Goal: Task Accomplishment & Management: Manage account settings

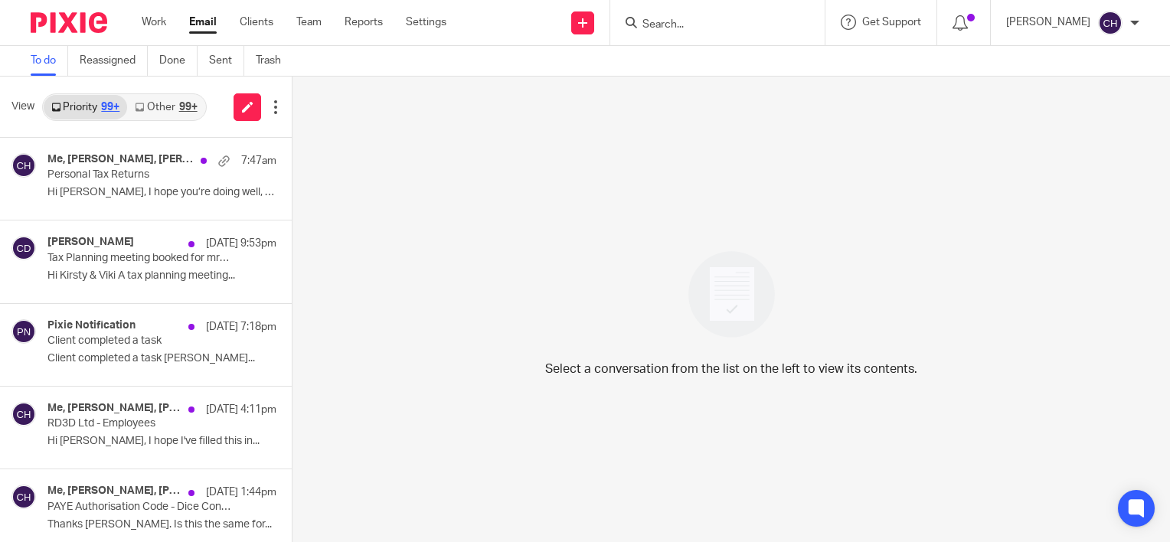
click at [581, 118] on div "Select a conversation from the list on the left to view its contents." at bounding box center [732, 310] width 878 height 466
click at [86, 26] on img at bounding box center [69, 22] width 77 height 21
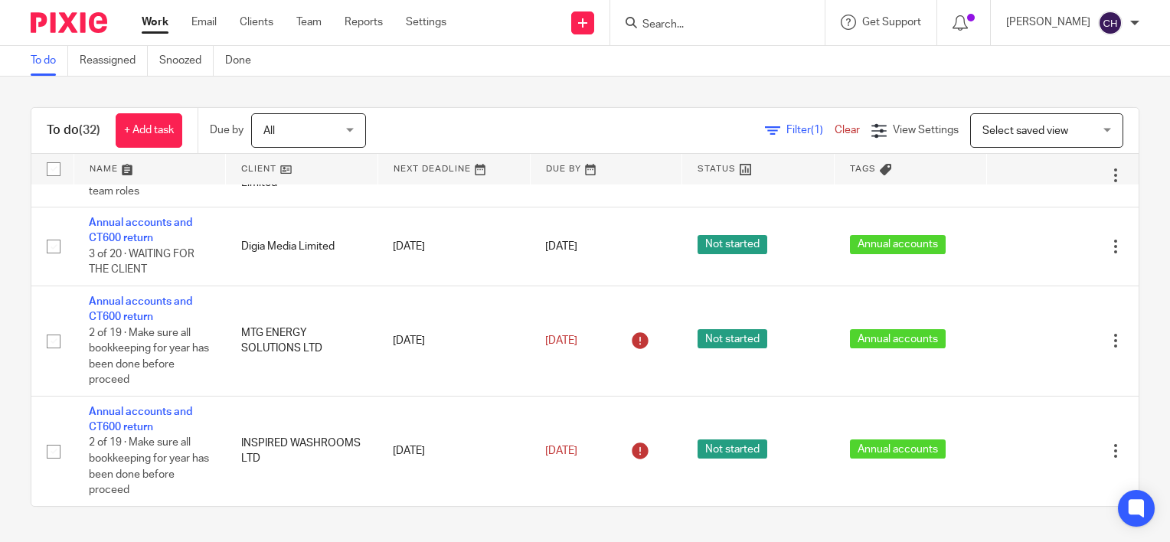
scroll to position [1838, 0]
click at [304, 21] on link "Team" at bounding box center [308, 22] width 25 height 15
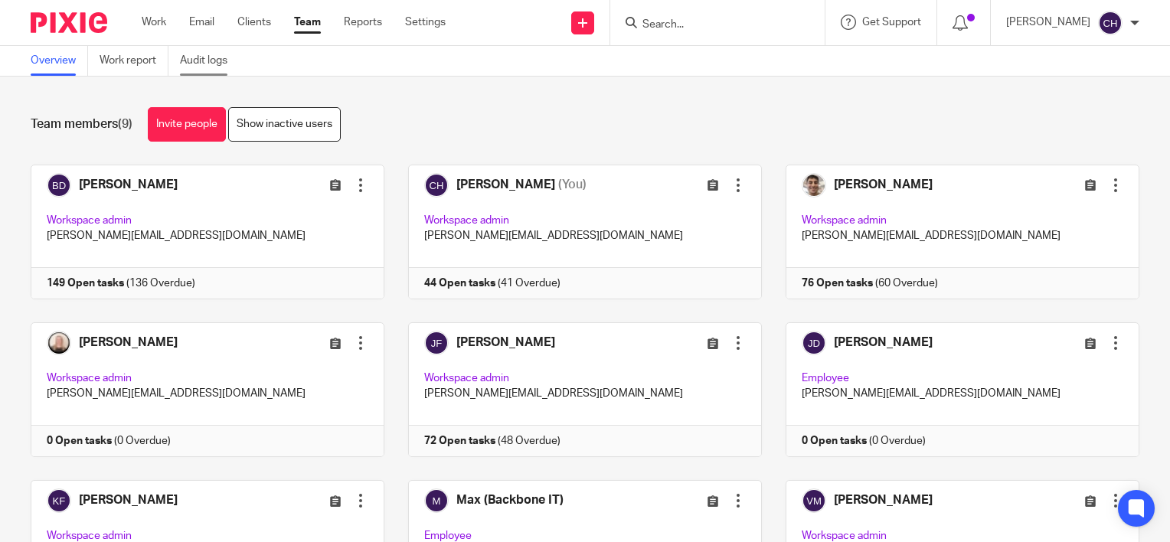
click at [198, 65] on link "Audit logs" at bounding box center [209, 61] width 59 height 30
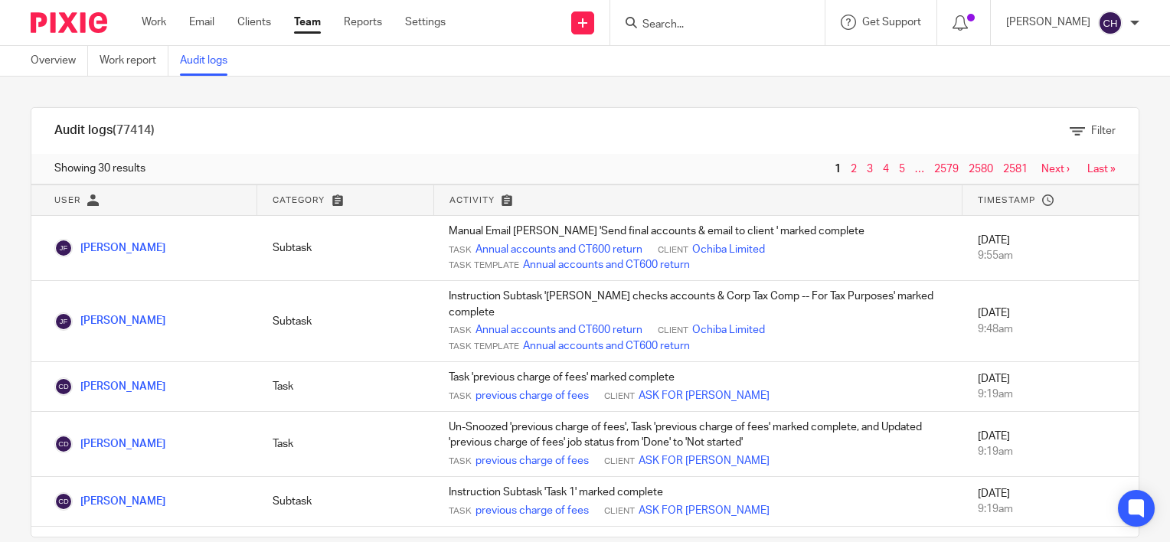
click at [727, 25] on input "Search" at bounding box center [710, 25] width 138 height 14
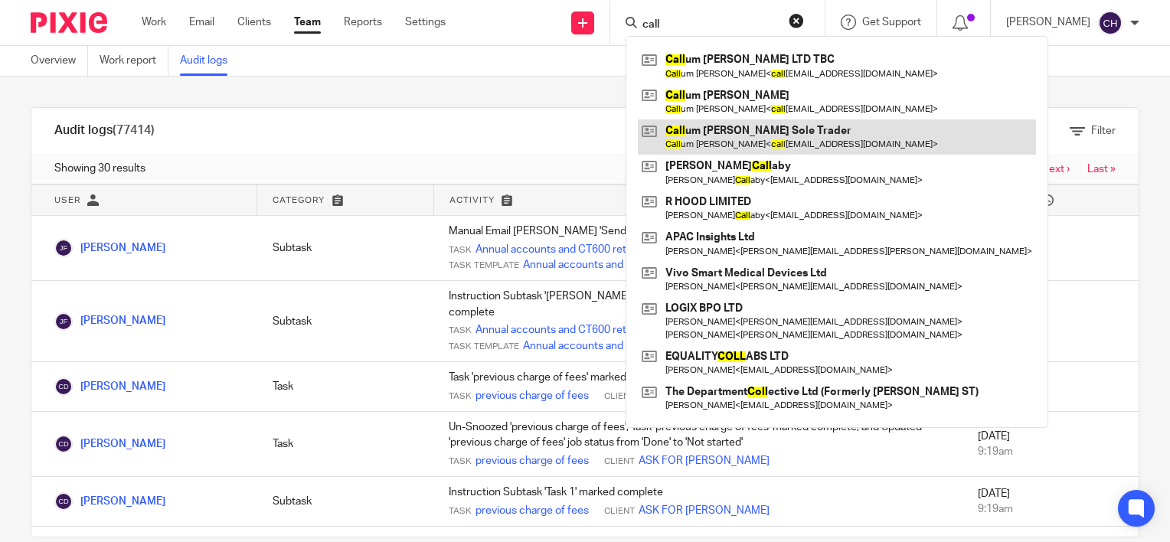
type input "call"
click at [852, 127] on link at bounding box center [837, 137] width 398 height 35
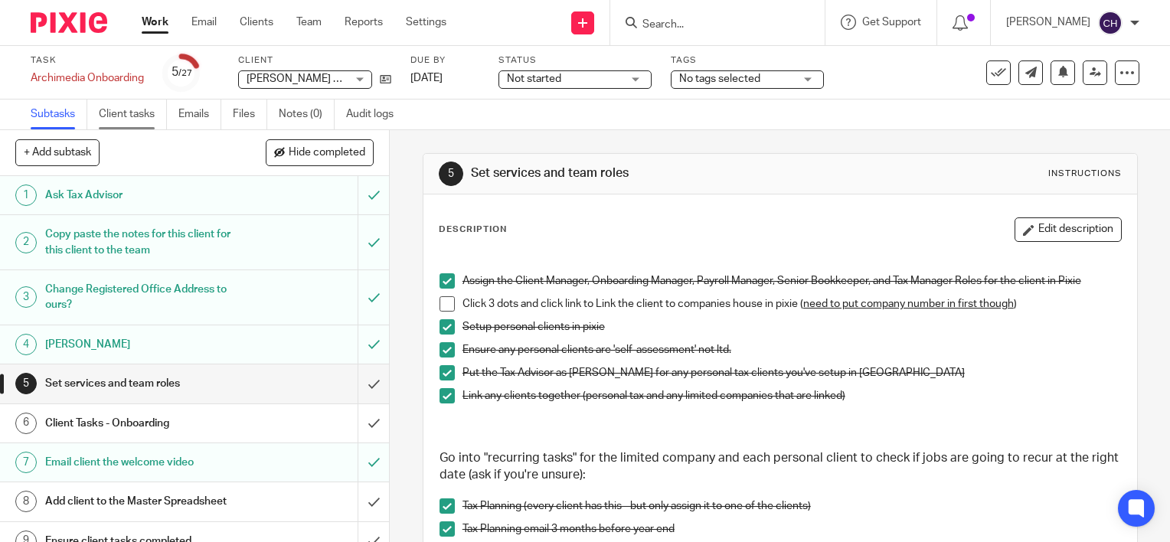
click at [129, 123] on link "Client tasks" at bounding box center [133, 115] width 68 height 30
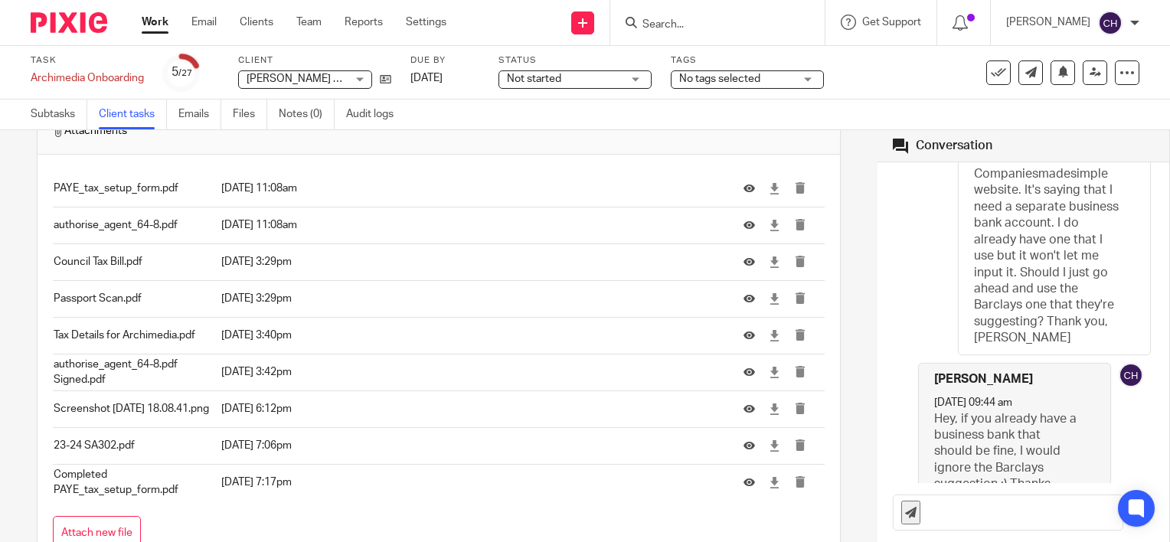
scroll to position [1532, 0]
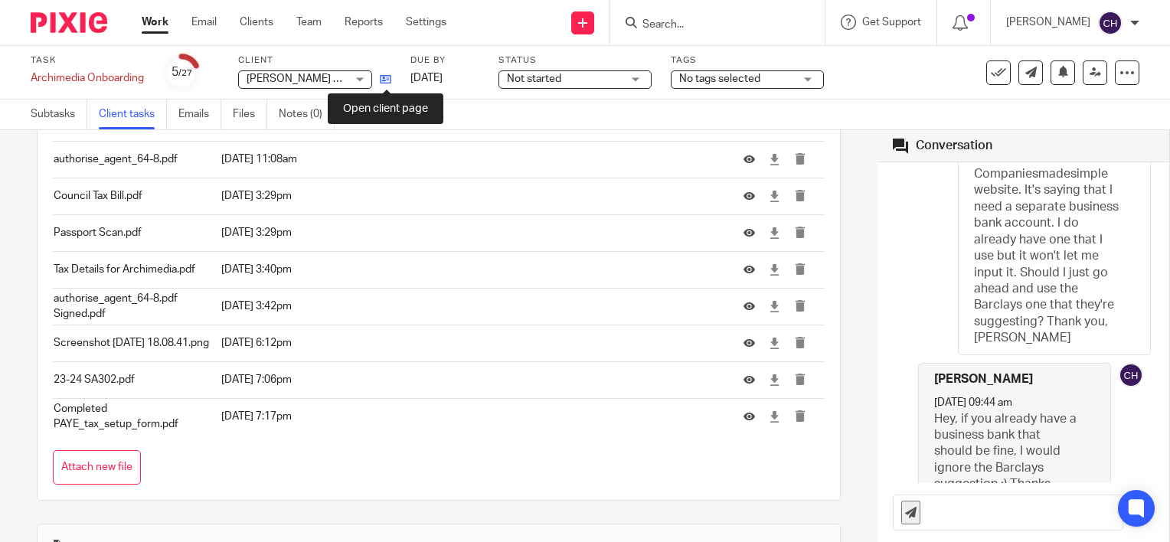
click at [382, 77] on icon at bounding box center [385, 79] width 11 height 11
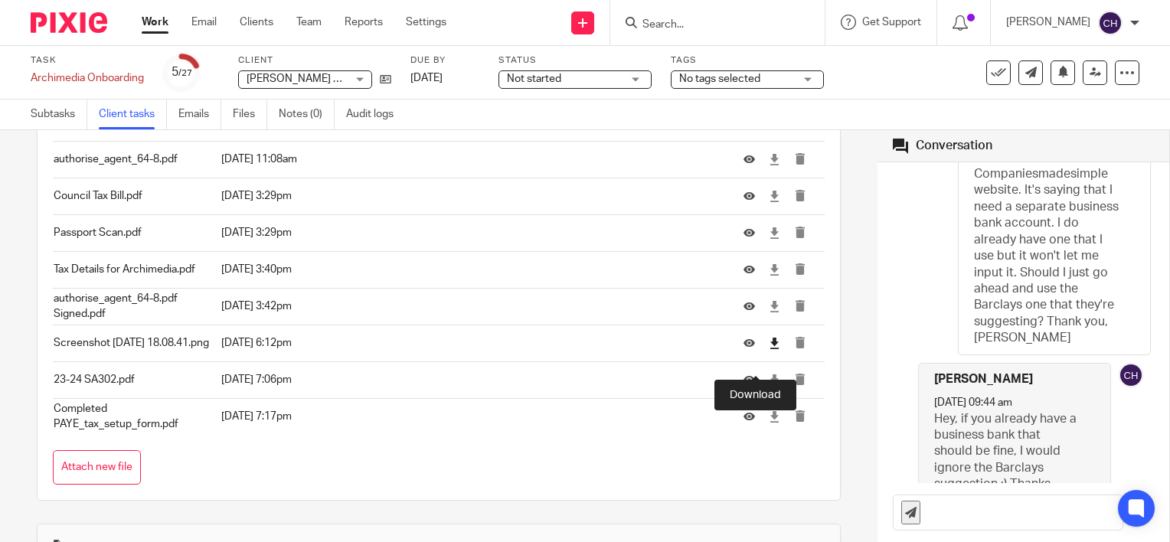
click at [769, 349] on icon at bounding box center [774, 343] width 11 height 11
click at [769, 386] on icon at bounding box center [774, 380] width 11 height 11
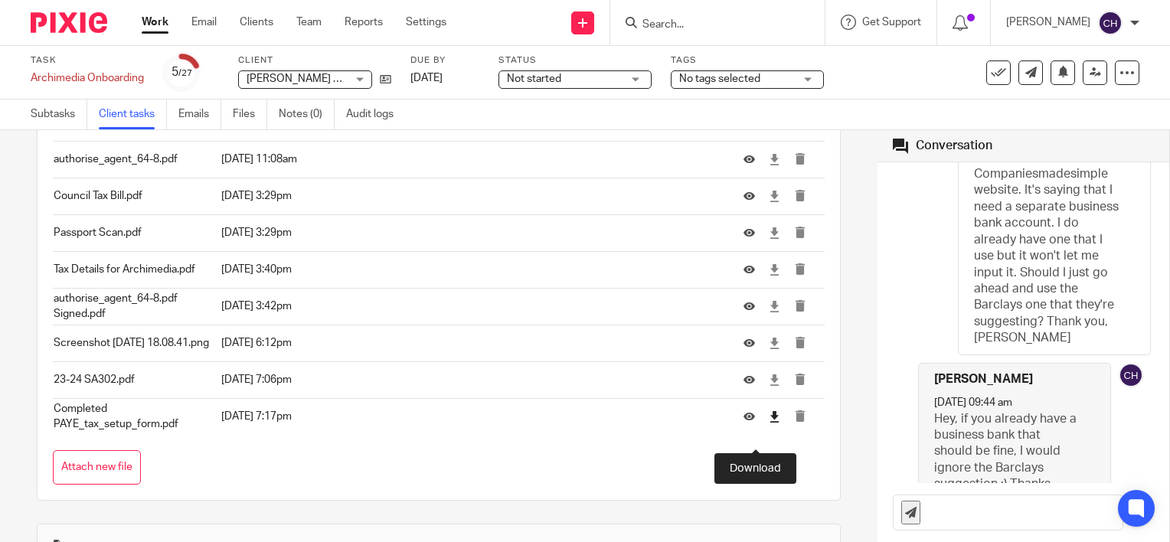
click at [769, 423] on icon at bounding box center [774, 416] width 11 height 11
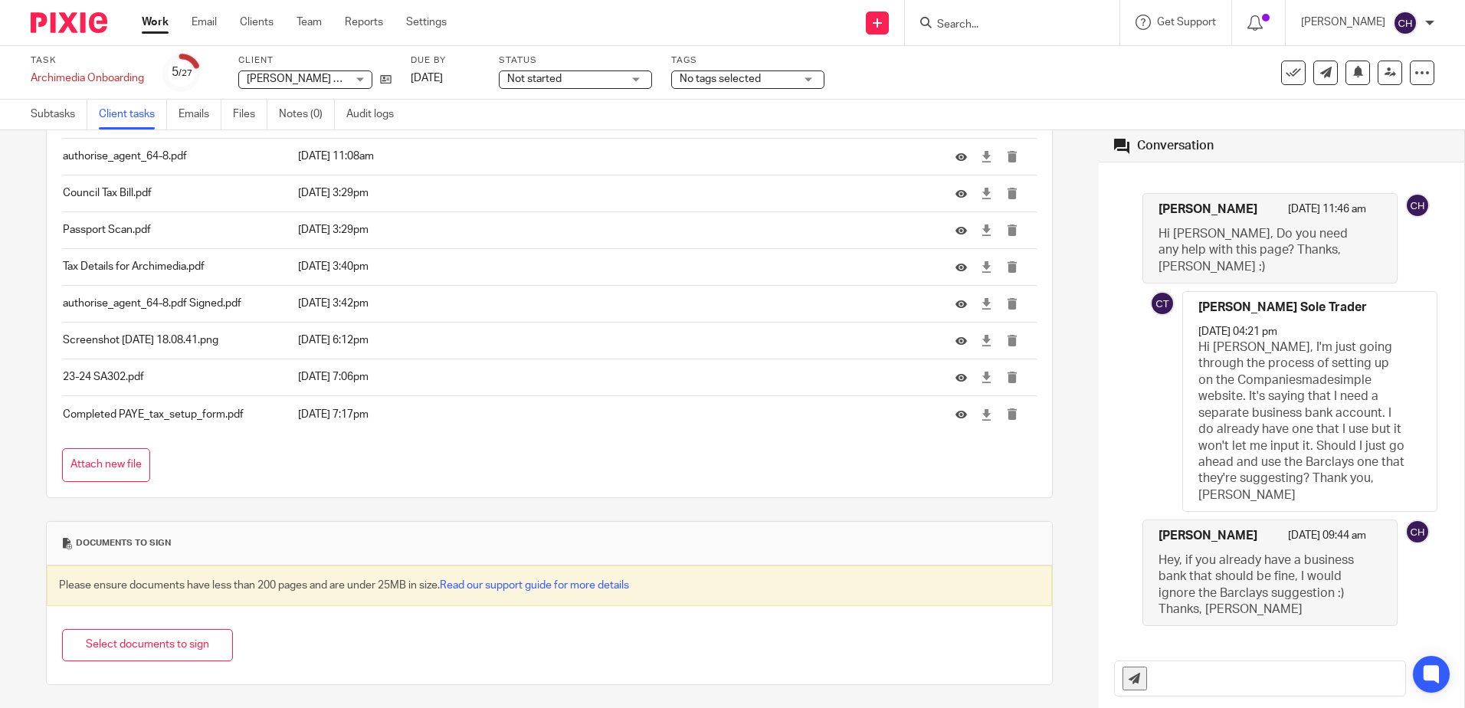
scroll to position [0, 0]
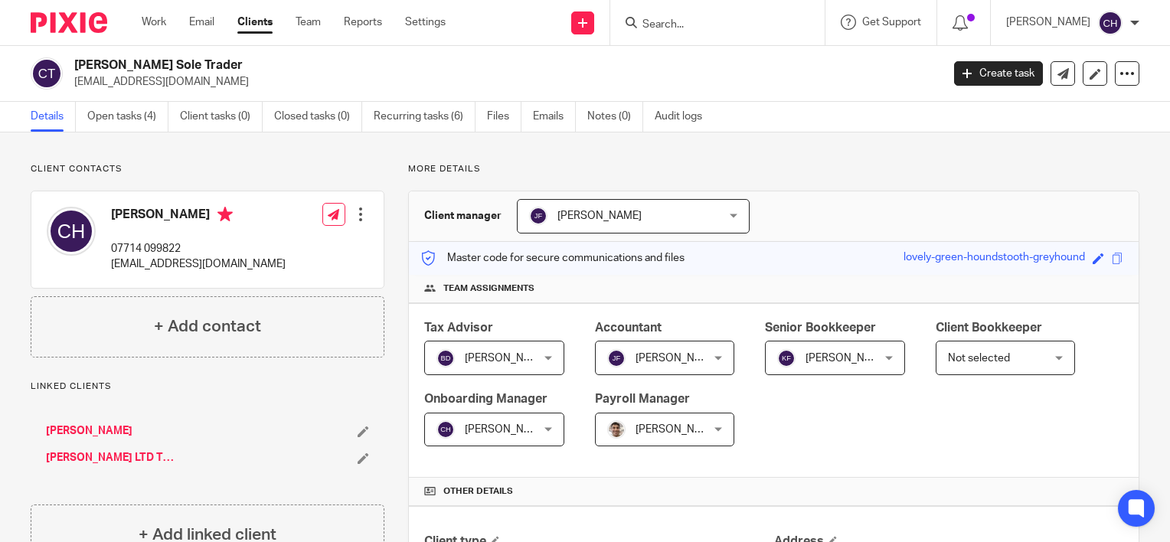
click at [115, 426] on link "[PERSON_NAME]" at bounding box center [89, 431] width 87 height 15
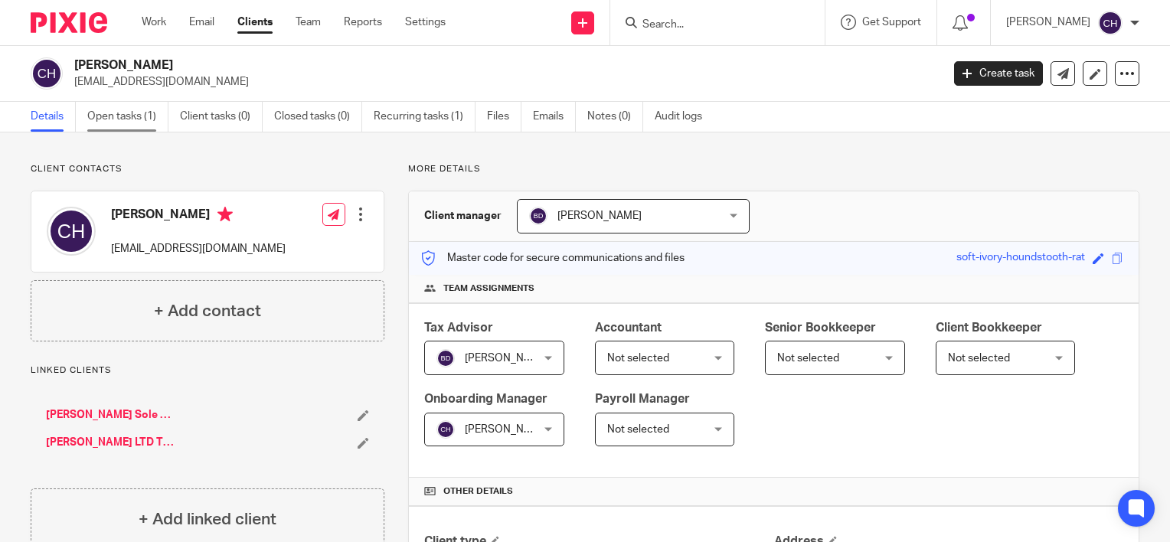
click at [133, 120] on link "Open tasks (1)" at bounding box center [127, 117] width 81 height 30
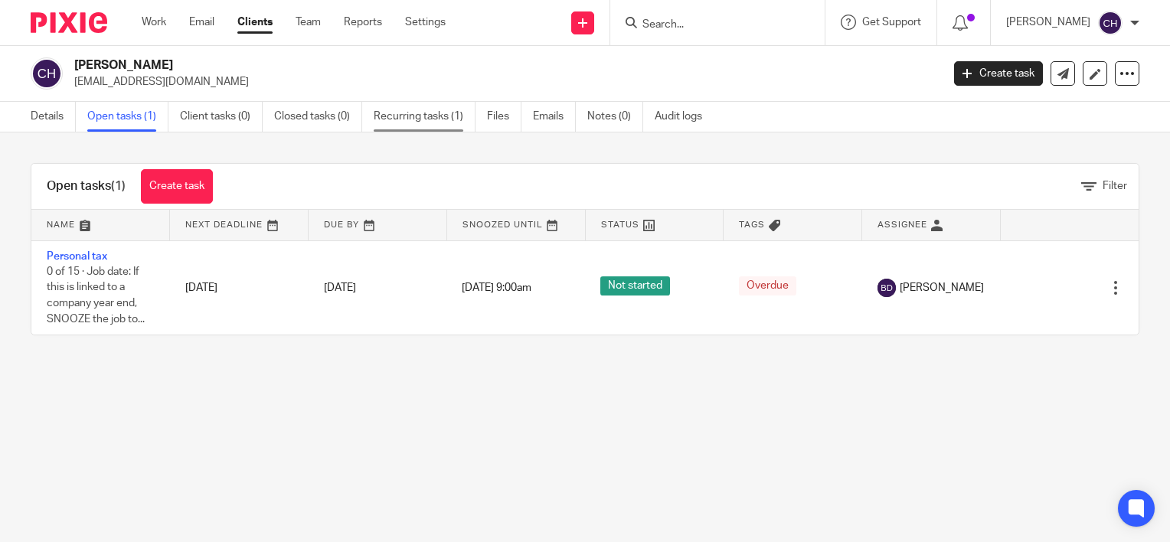
click at [445, 116] on link "Recurring tasks (1)" at bounding box center [425, 117] width 102 height 30
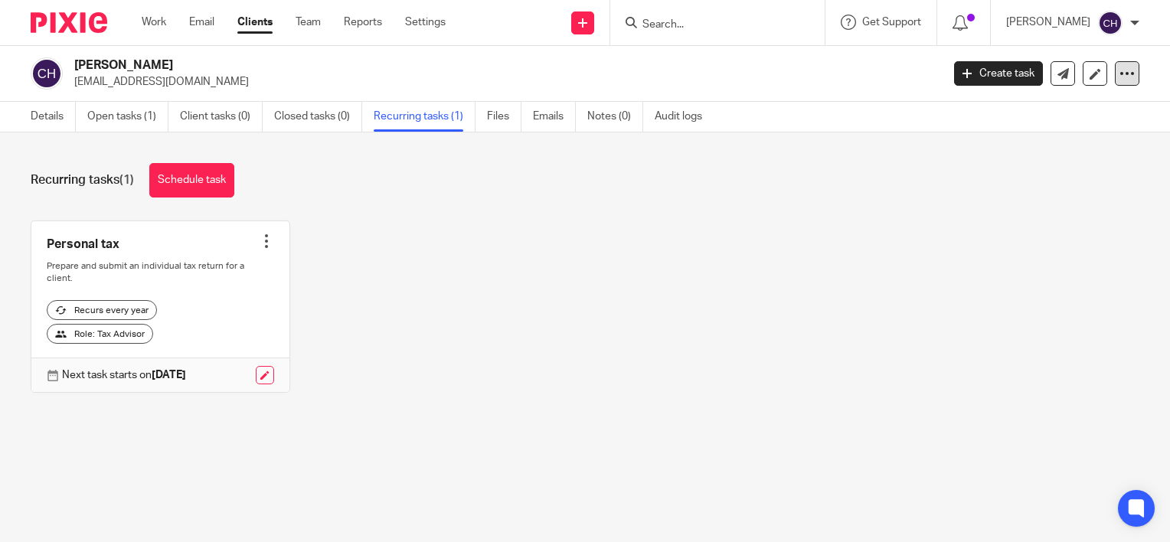
click at [1115, 83] on div at bounding box center [1127, 73] width 25 height 25
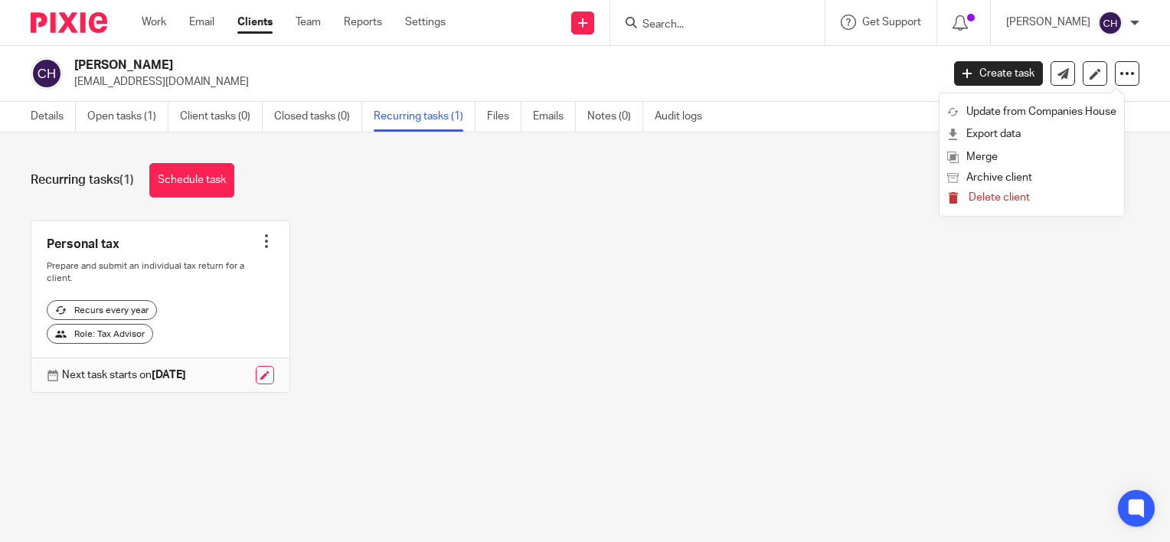
click at [1007, 198] on span "Delete client" at bounding box center [999, 197] width 61 height 11
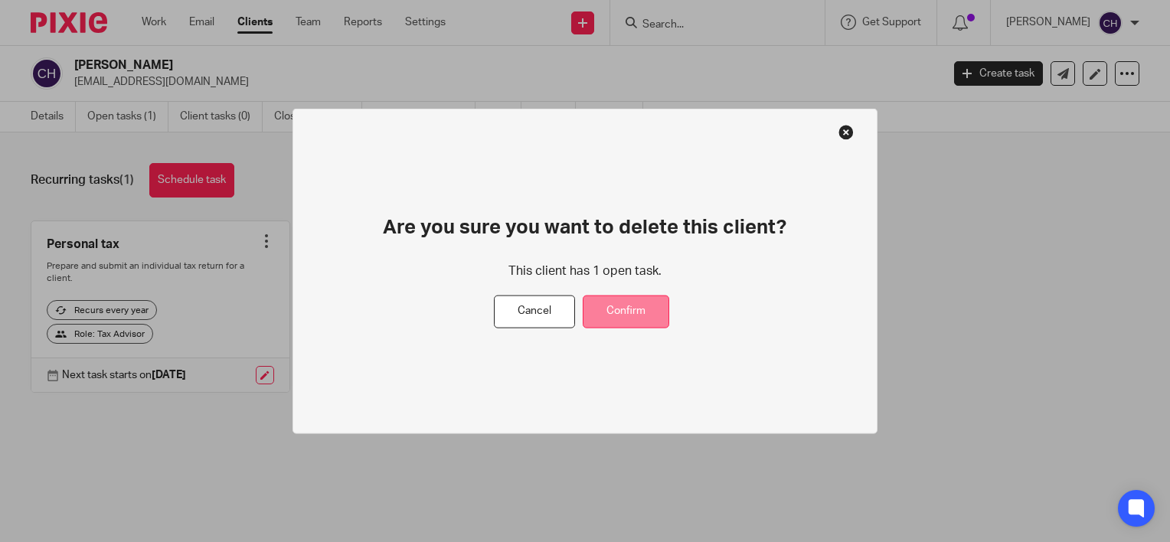
click at [653, 319] on button "Confirm" at bounding box center [626, 312] width 87 height 33
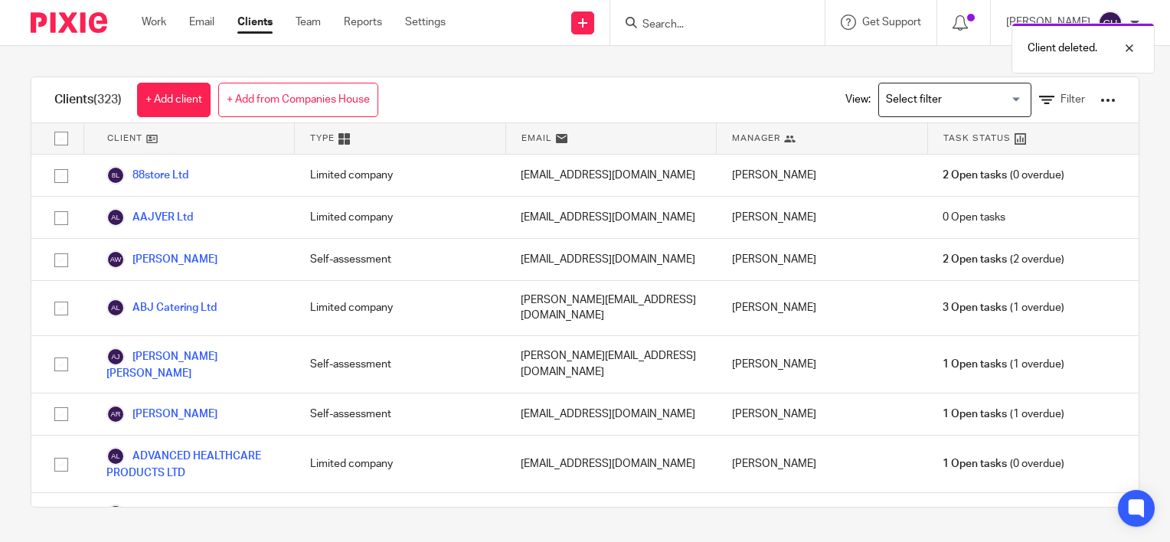
click at [692, 20] on div "Client deleted." at bounding box center [870, 44] width 570 height 58
click at [696, 29] on div "Client deleted." at bounding box center [870, 44] width 570 height 58
click at [672, 31] on div "Client deleted." at bounding box center [870, 44] width 570 height 58
click at [679, 18] on div "Client deleted." at bounding box center [870, 44] width 570 height 58
click at [674, 21] on div "Client deleted." at bounding box center [870, 44] width 570 height 58
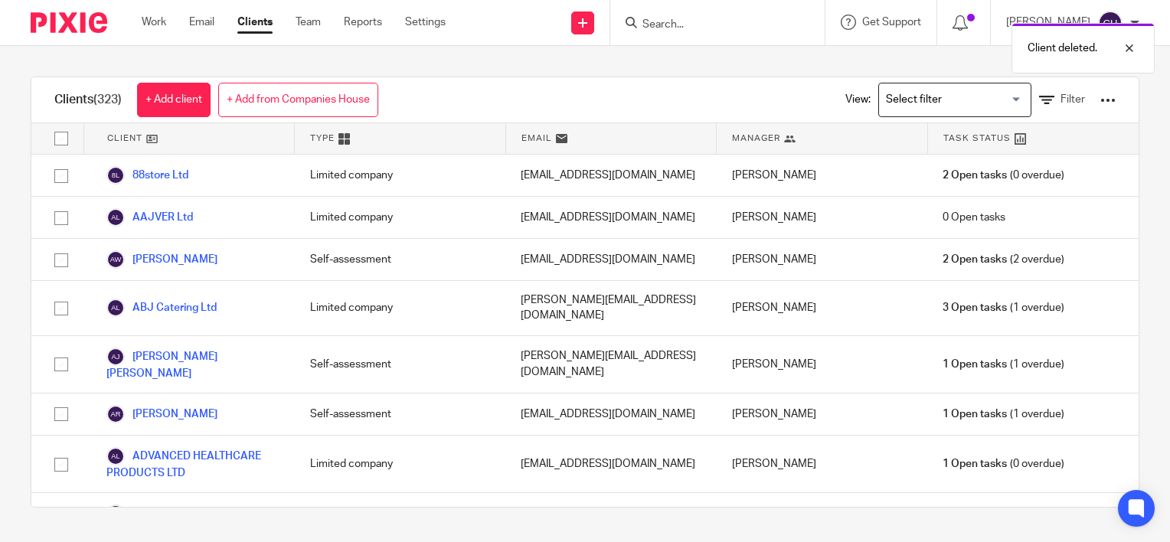
click at [655, 28] on div "Client deleted." at bounding box center [870, 44] width 570 height 58
click at [683, 28] on input "Search" at bounding box center [710, 25] width 138 height 14
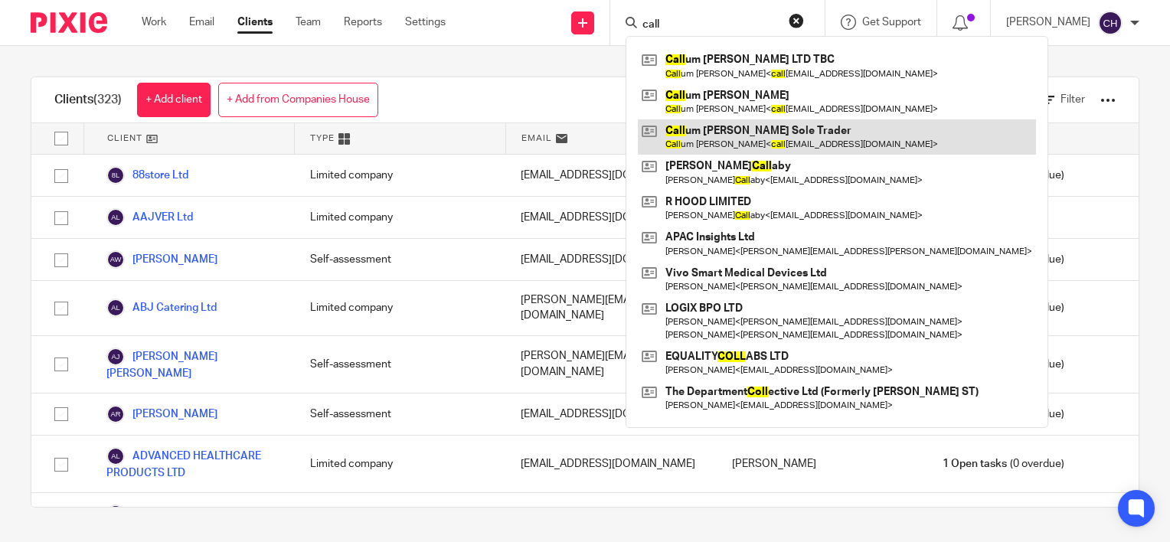
type input "call"
click at [846, 139] on link at bounding box center [837, 137] width 398 height 35
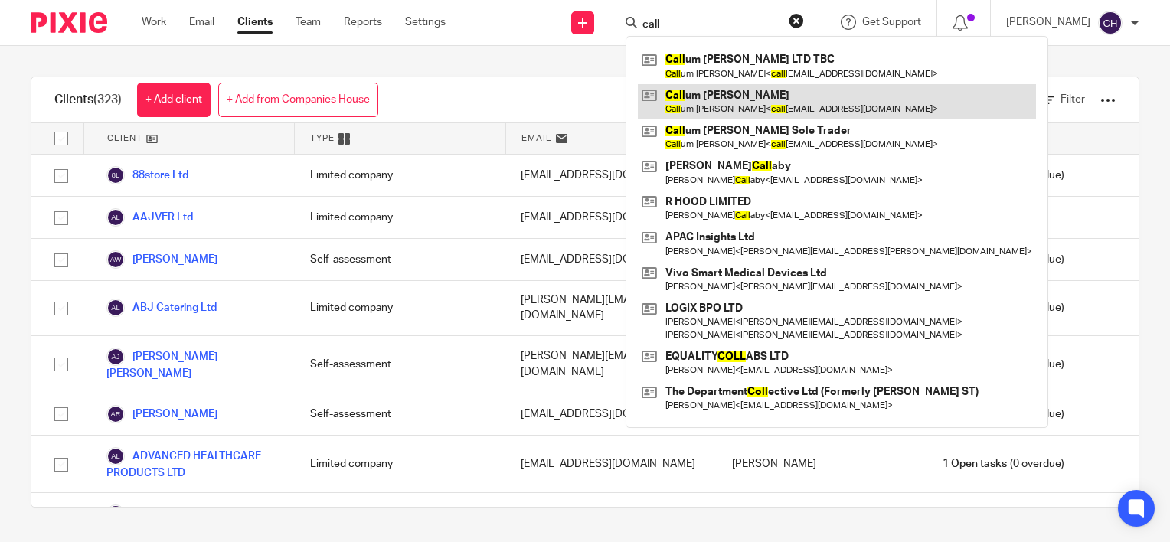
click at [831, 100] on link at bounding box center [837, 101] width 398 height 35
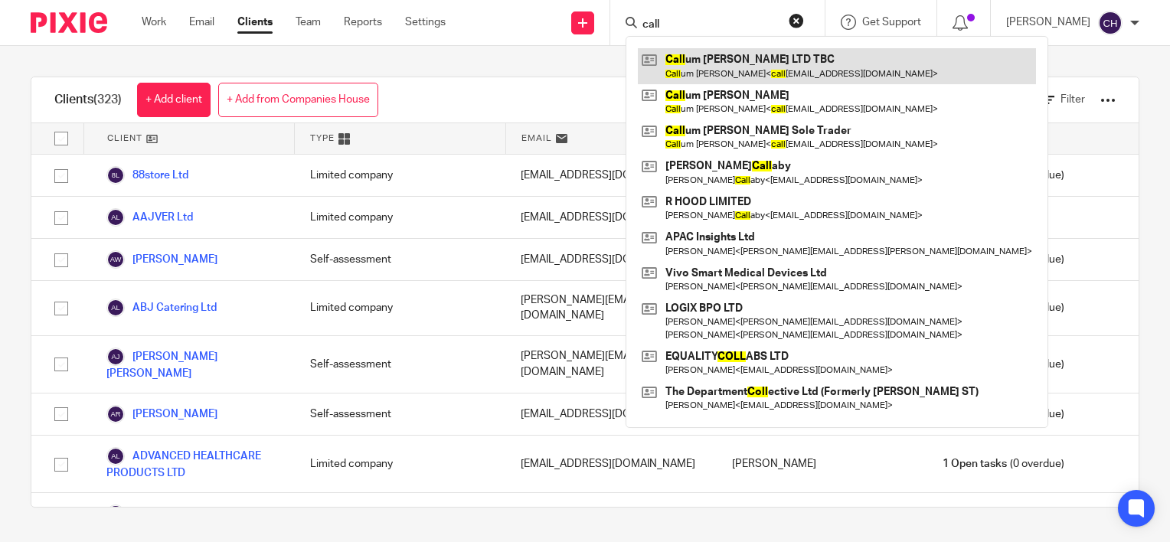
click at [818, 64] on link at bounding box center [837, 65] width 398 height 35
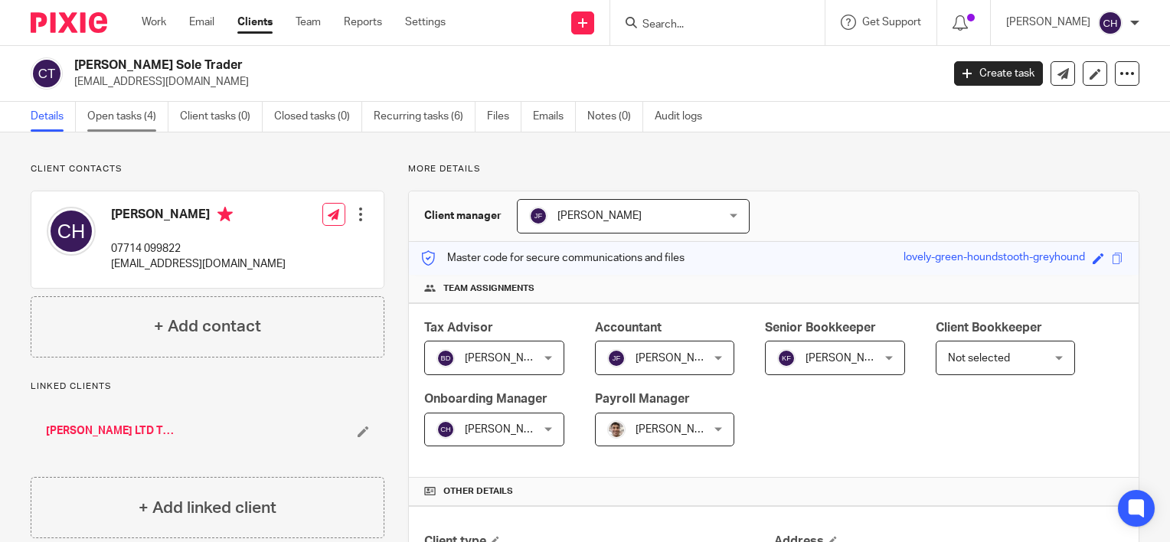
click at [116, 127] on link "Open tasks (4)" at bounding box center [127, 117] width 81 height 30
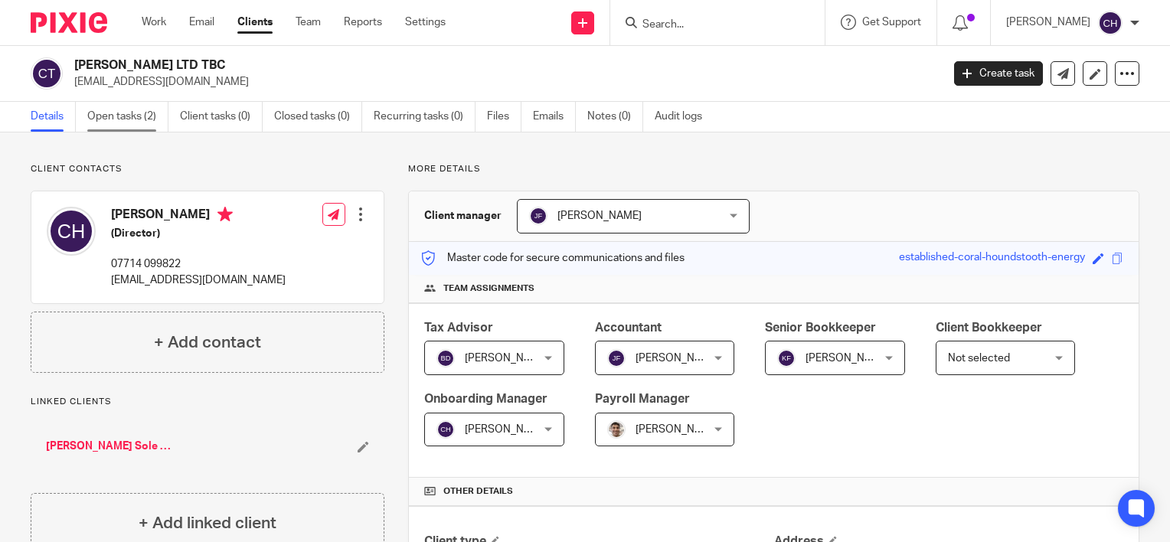
click at [104, 109] on link "Open tasks (2)" at bounding box center [127, 117] width 81 height 30
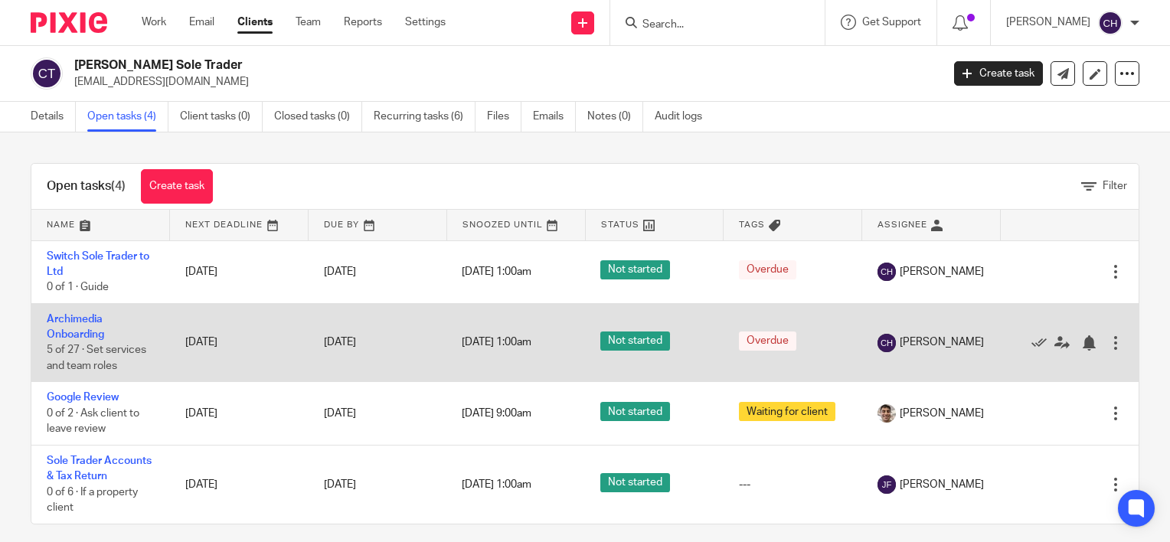
scroll to position [29, 0]
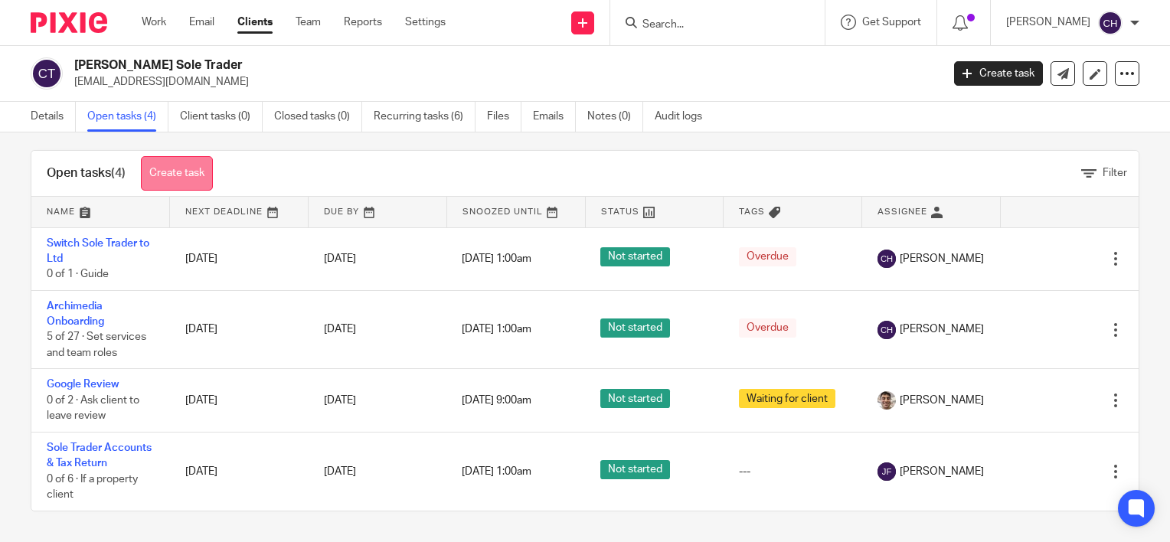
click at [172, 157] on link "Create task" at bounding box center [177, 173] width 72 height 34
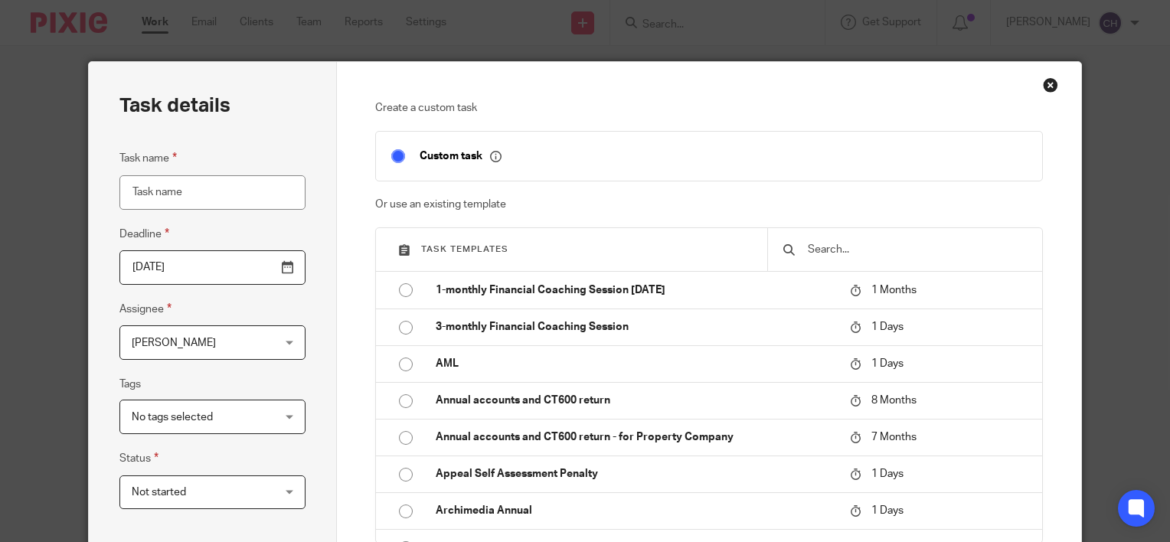
click at [852, 257] on input "text" at bounding box center [917, 249] width 221 height 17
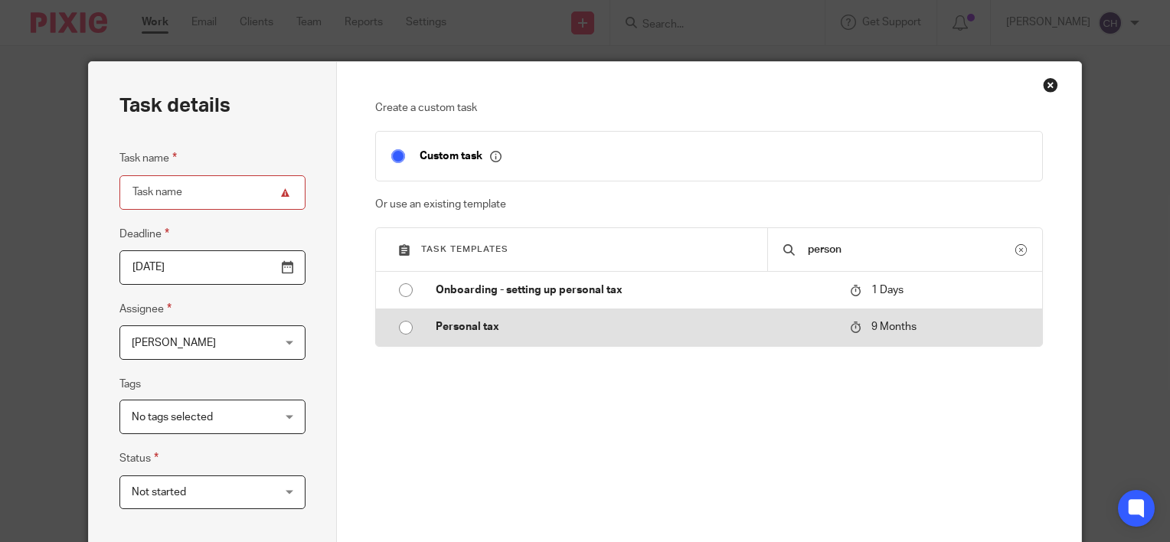
type input "person"
click at [728, 322] on p "Personal tax" at bounding box center [635, 326] width 399 height 15
type input "2026-05-14"
type input "Personal tax"
checkbox input "false"
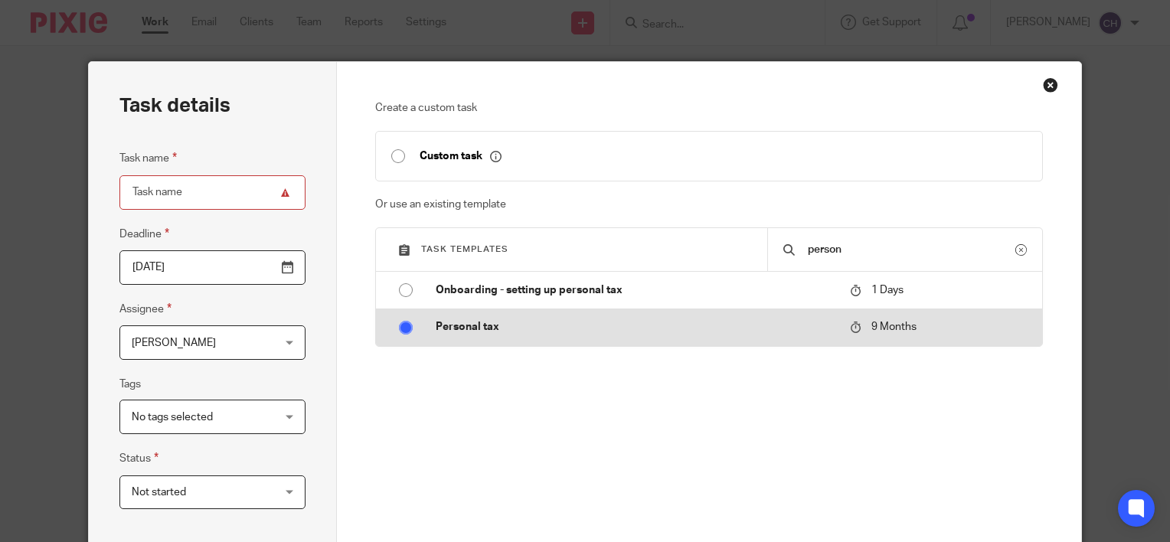
radio input "true"
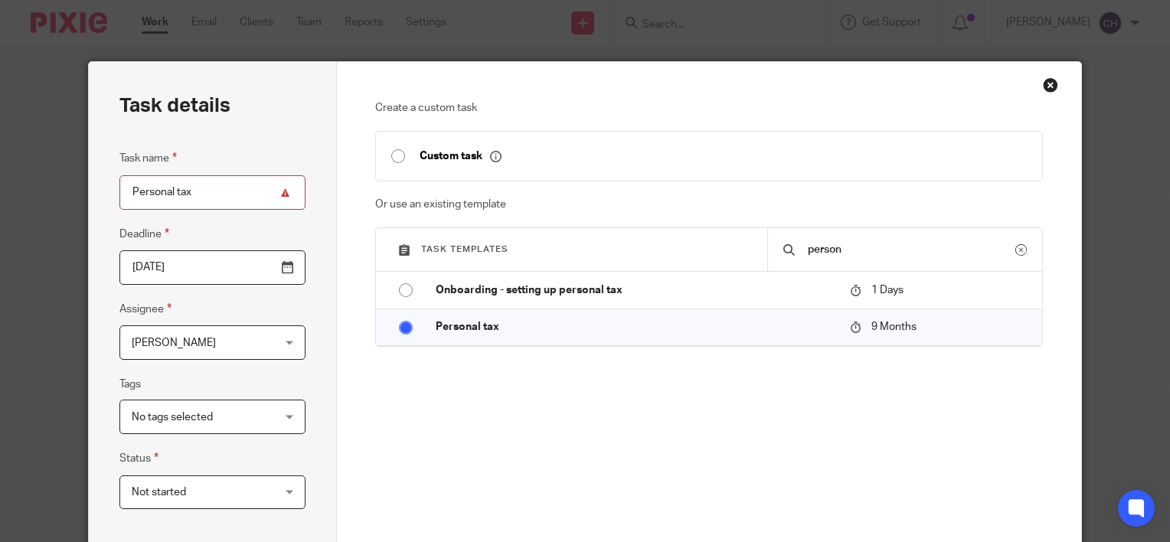
scroll to position [153, 0]
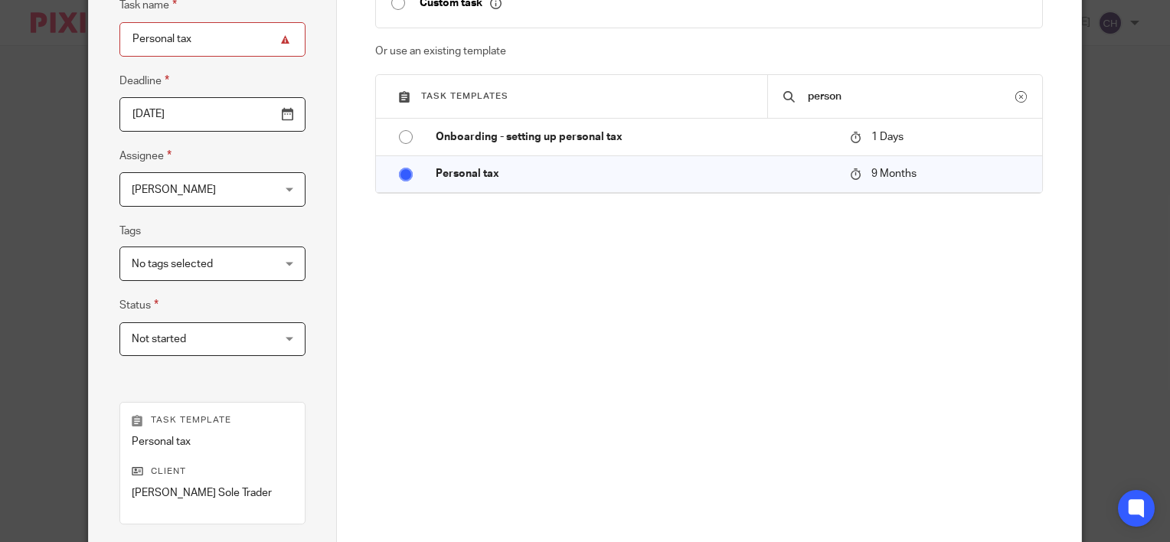
click at [163, 207] on div "Task name Personal tax Deadline 2026-05-14 Assignee Chloe Hooton Chloe Hooton C…" at bounding box center [213, 183] width 186 height 375
click at [175, 192] on span "[PERSON_NAME]" at bounding box center [174, 190] width 84 height 11
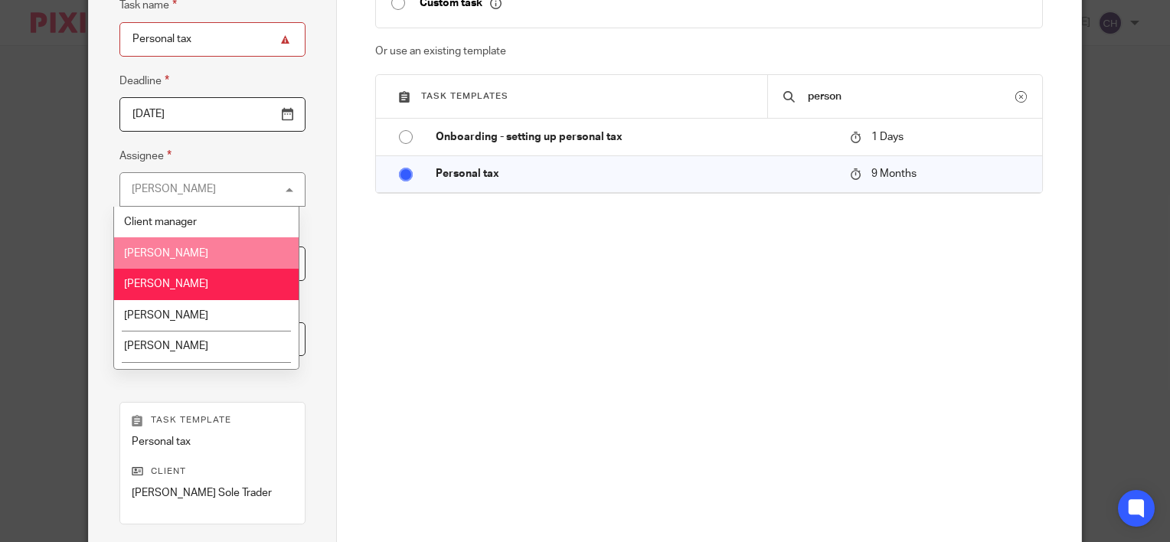
click at [196, 251] on span "[PERSON_NAME]" at bounding box center [166, 253] width 84 height 11
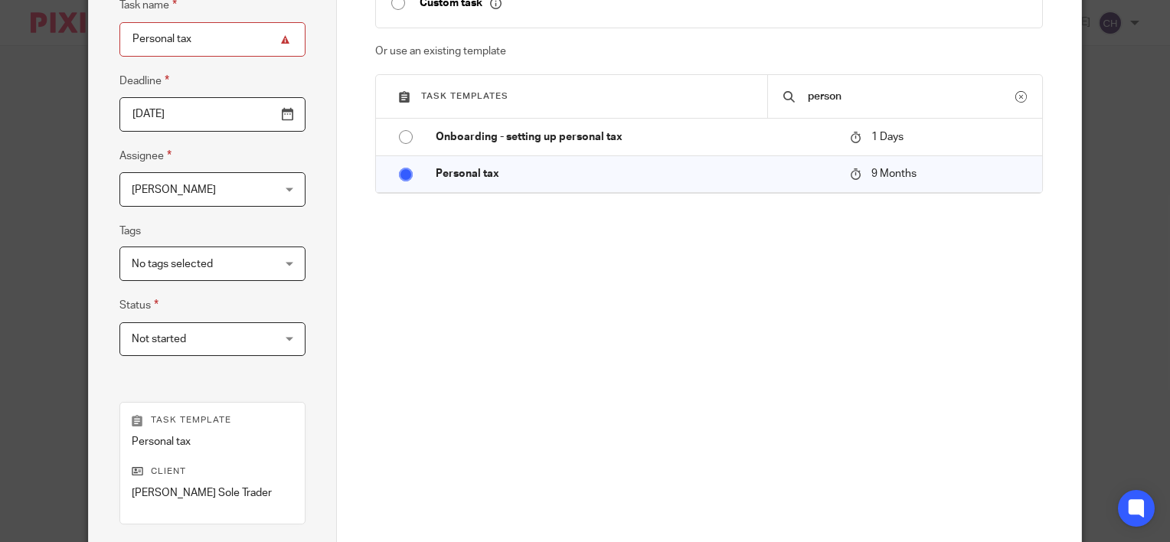
click at [519, 385] on div "Create a custom task Custom task Or use an existing template Task templates per…" at bounding box center [709, 180] width 669 height 467
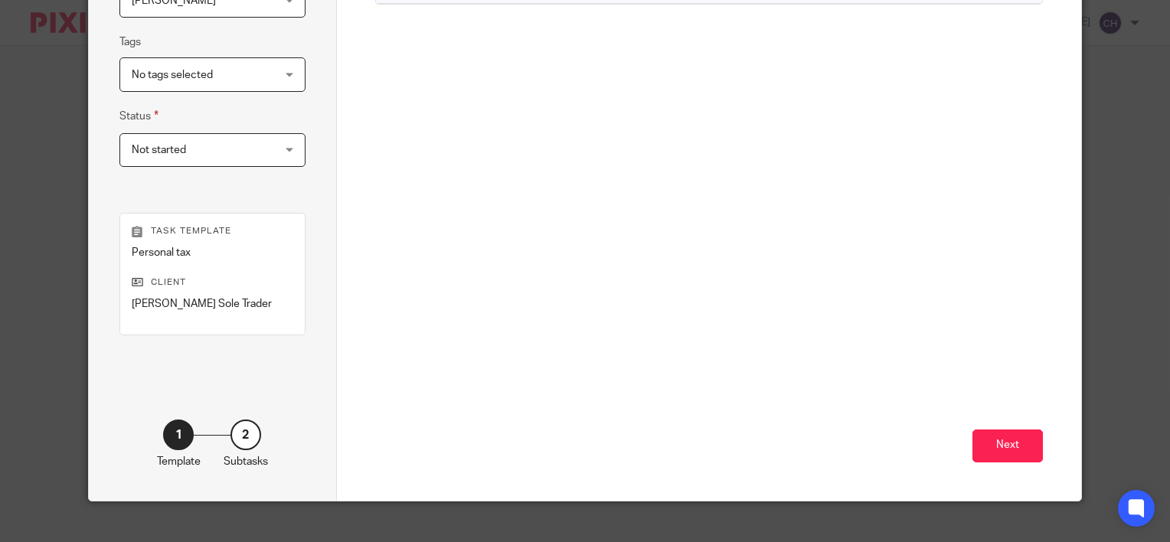
scroll to position [362, 0]
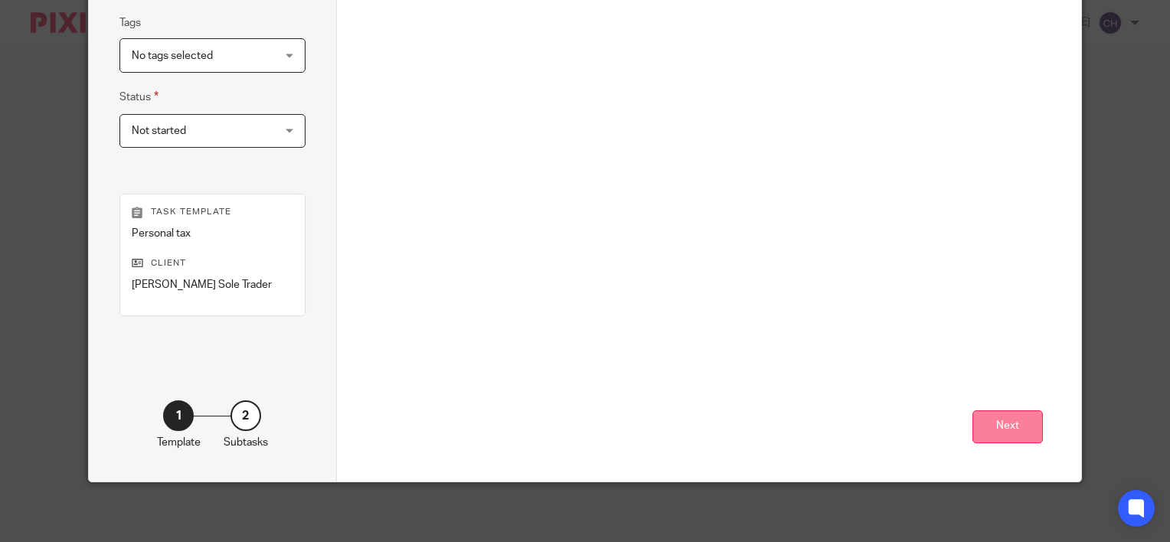
click at [1037, 417] on div "Create a custom task Custom task Or use an existing template Task templates per…" at bounding box center [709, 90] width 745 height 781
click at [1019, 421] on button "Next" at bounding box center [1008, 427] width 70 height 33
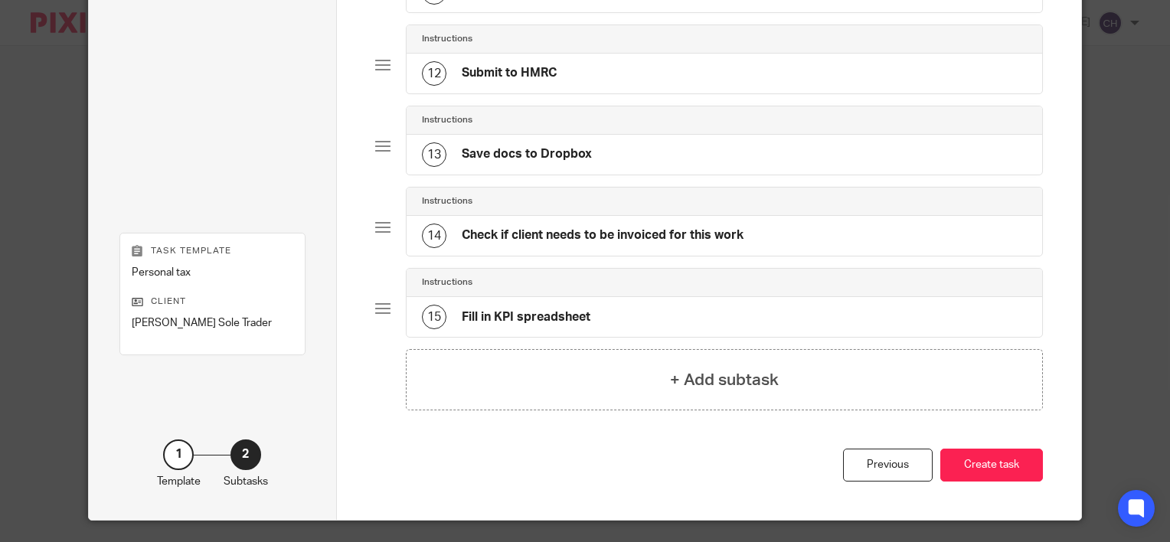
scroll to position [1007, 0]
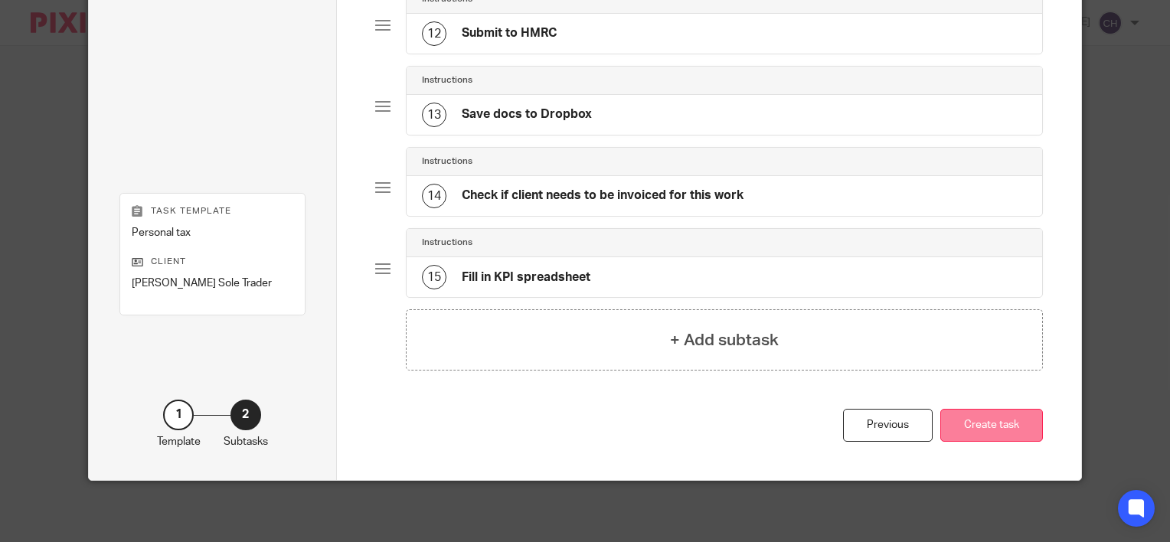
click at [1007, 429] on button "Create task" at bounding box center [992, 425] width 103 height 33
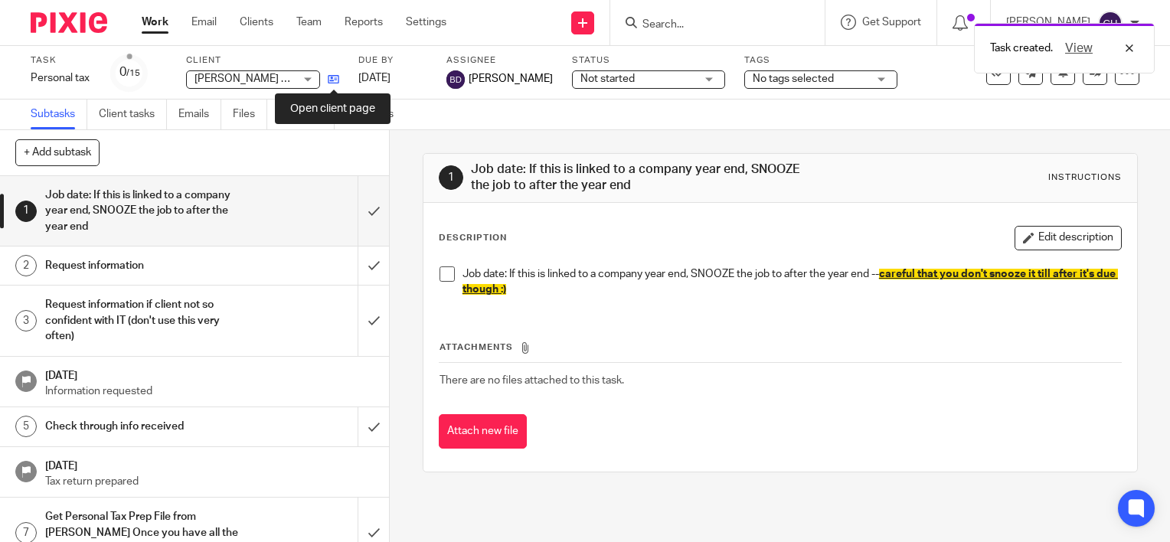
click at [335, 80] on icon at bounding box center [333, 79] width 11 height 11
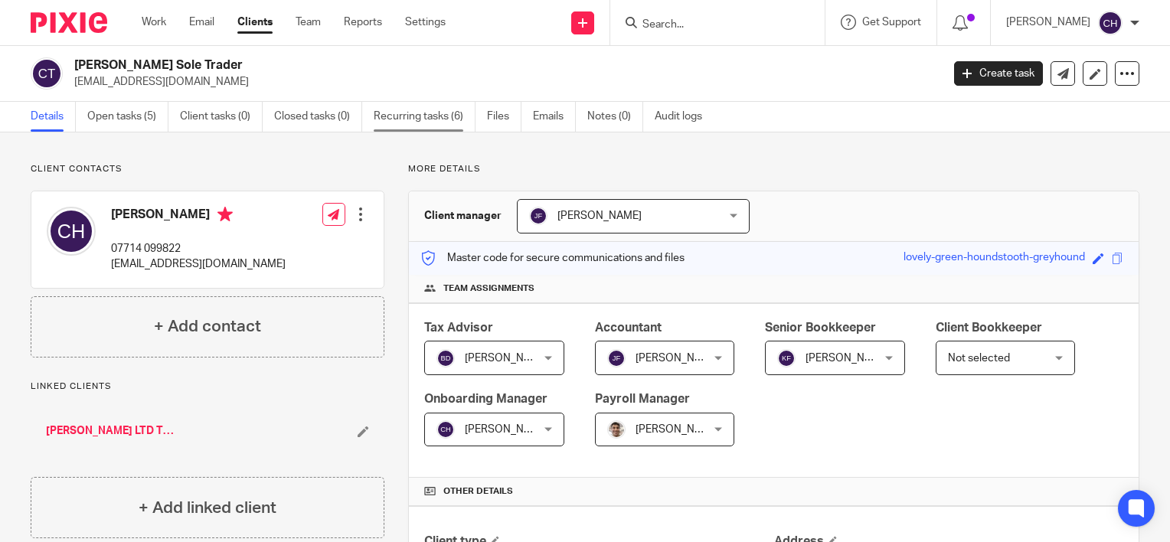
click at [435, 111] on link "Recurring tasks (6)" at bounding box center [425, 117] width 102 height 30
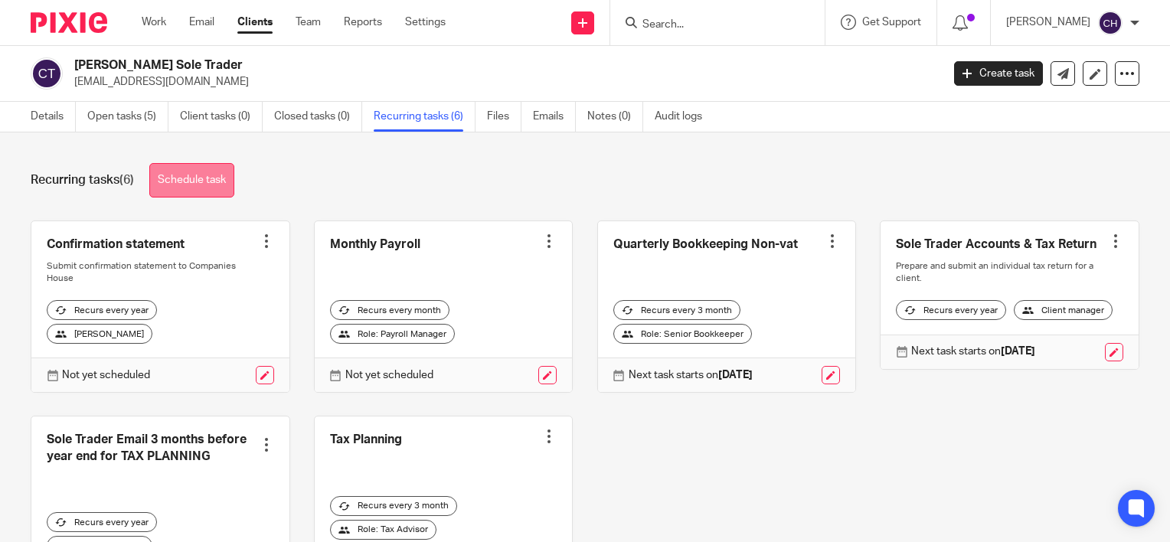
click at [193, 185] on link "Schedule task" at bounding box center [191, 180] width 85 height 34
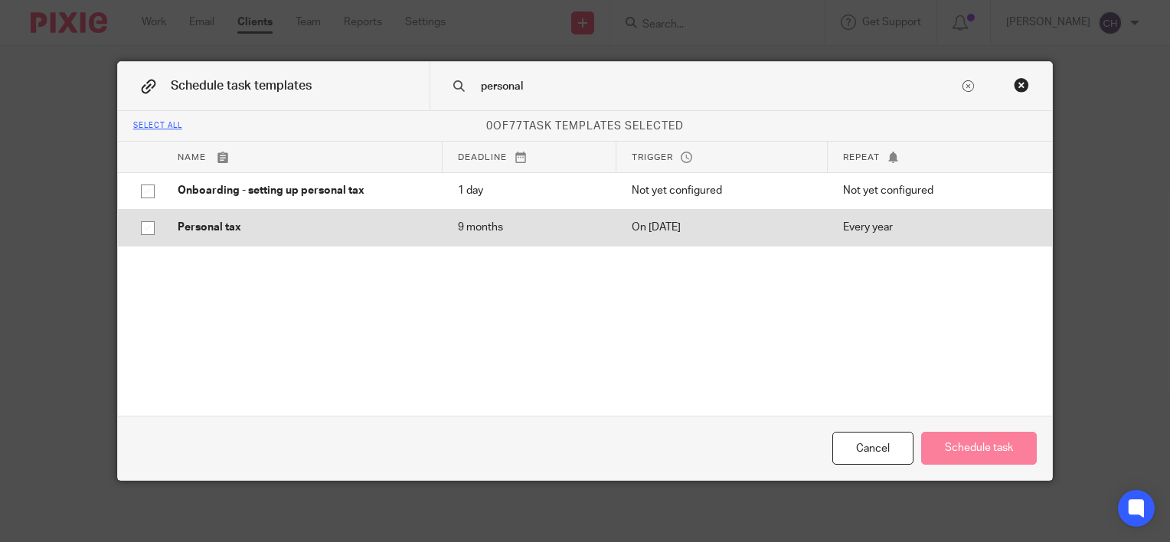
type input "personal"
click at [188, 220] on p "Personal tax" at bounding box center [303, 227] width 250 height 15
checkbox input "true"
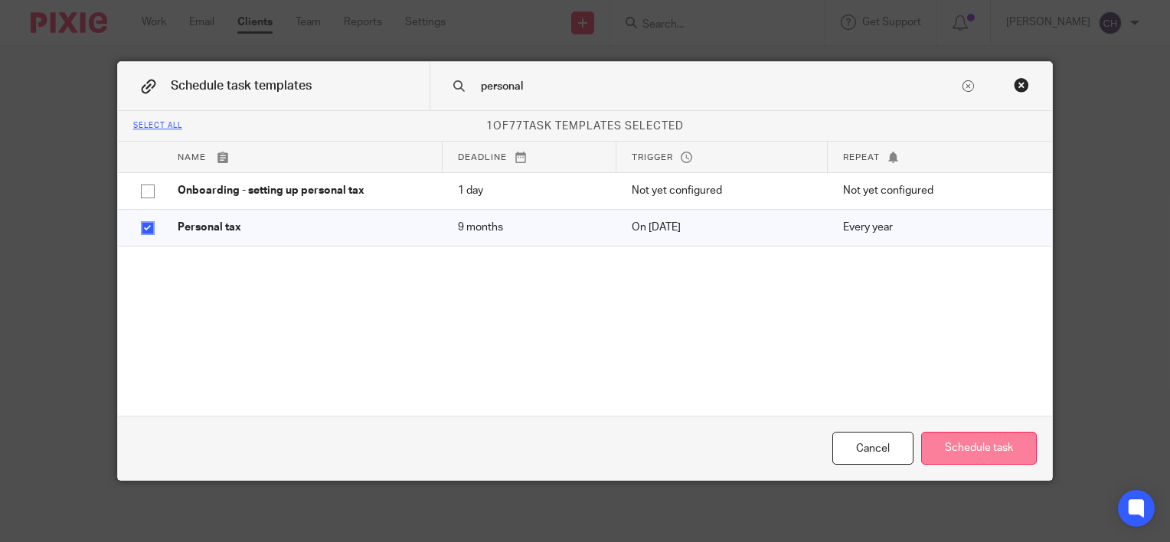
click at [987, 449] on button "Schedule task" at bounding box center [980, 448] width 116 height 33
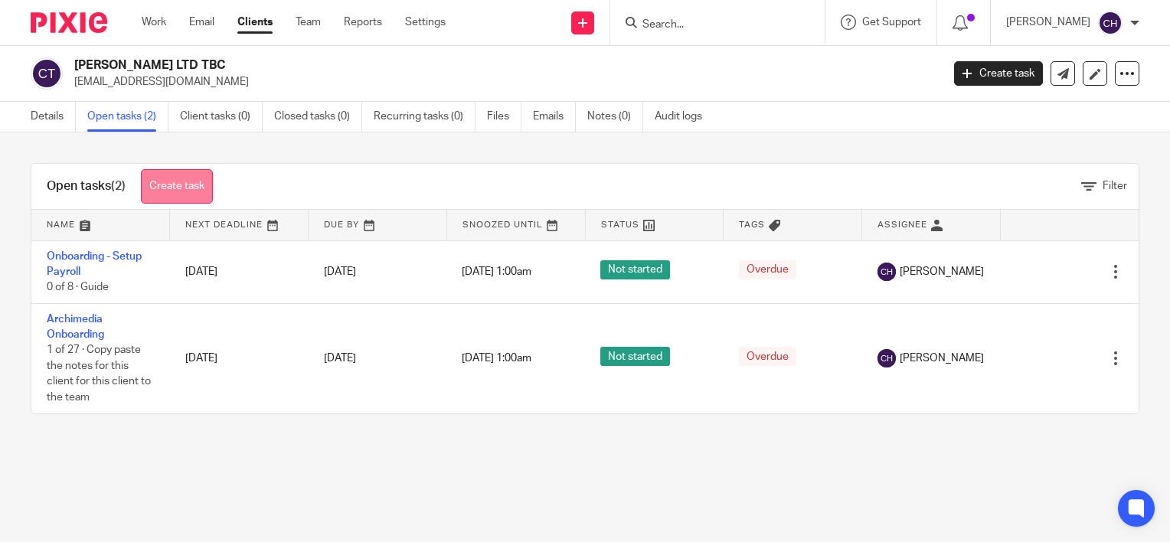
click at [181, 184] on link "Create task" at bounding box center [177, 186] width 72 height 34
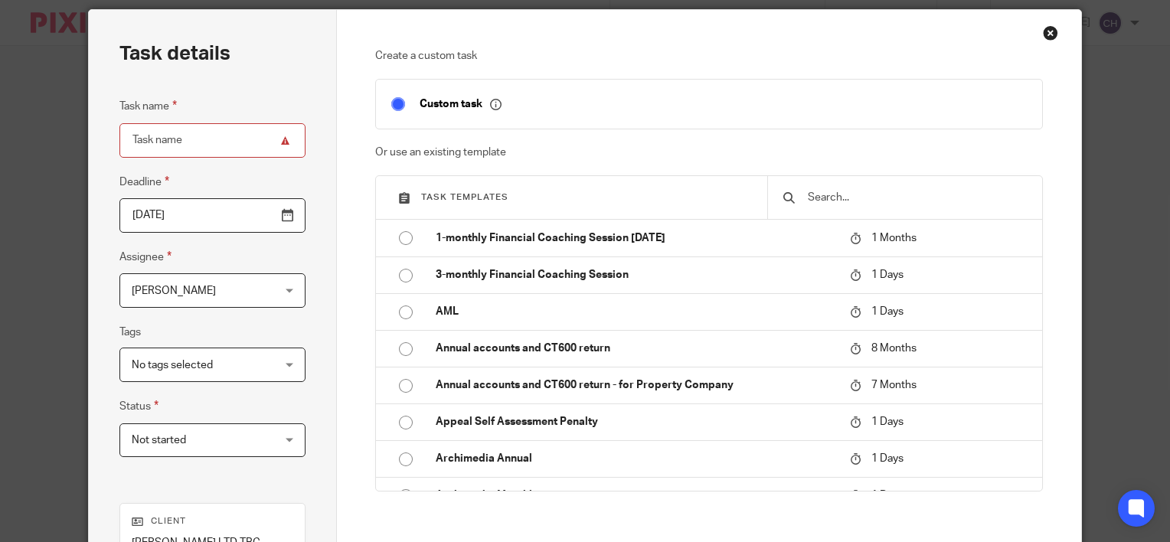
scroll to position [77, 0]
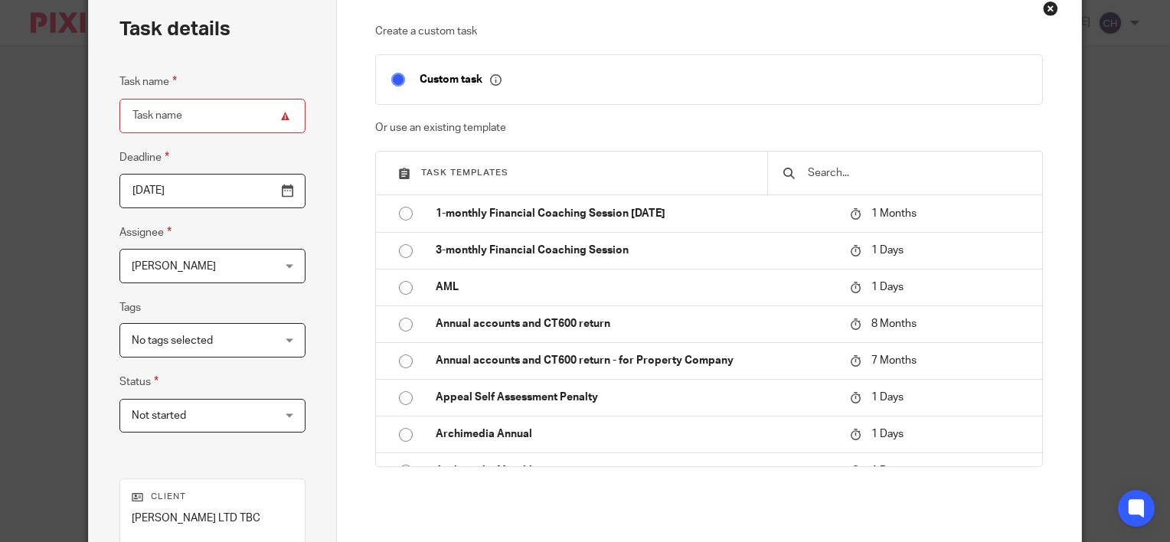
drag, startPoint x: 861, startPoint y: 159, endPoint x: 858, endPoint y: 181, distance: 21.7
click at [861, 161] on div at bounding box center [905, 173] width 275 height 43
click at [857, 183] on div at bounding box center [905, 173] width 275 height 43
click at [833, 156] on div at bounding box center [905, 173] width 275 height 43
click at [825, 177] on input "text" at bounding box center [917, 173] width 221 height 17
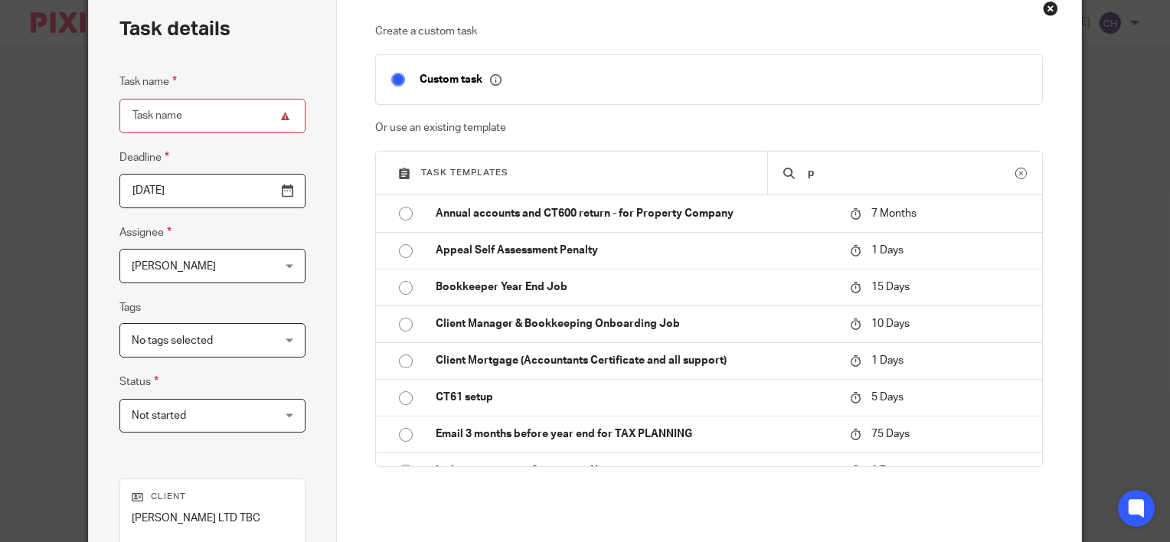
type input "p"
click at [1043, 5] on div "Close this dialog window" at bounding box center [1050, 8] width 15 height 15
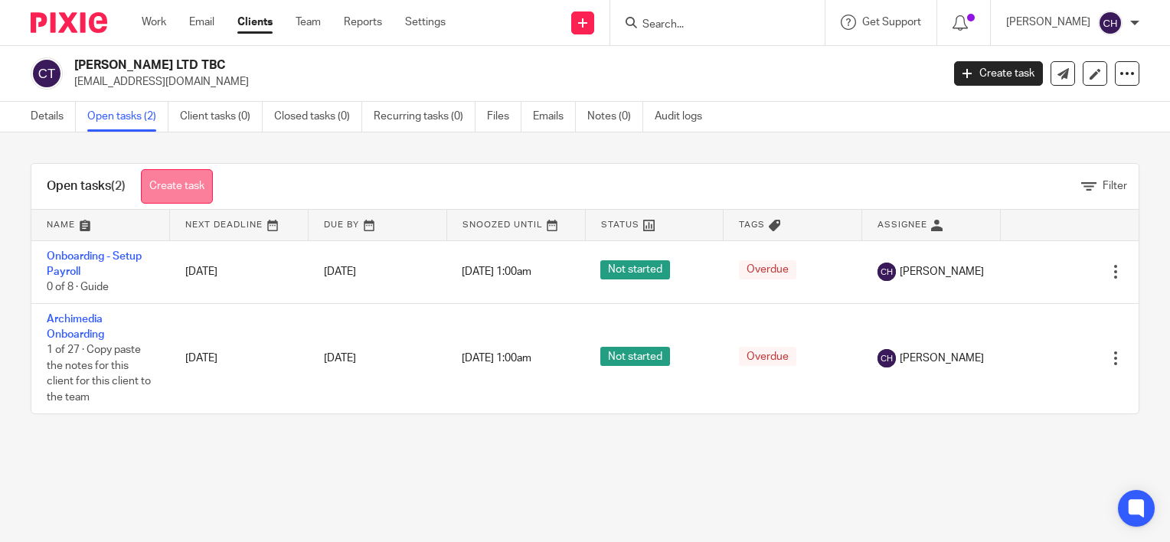
click at [181, 177] on link "Create task" at bounding box center [177, 186] width 72 height 34
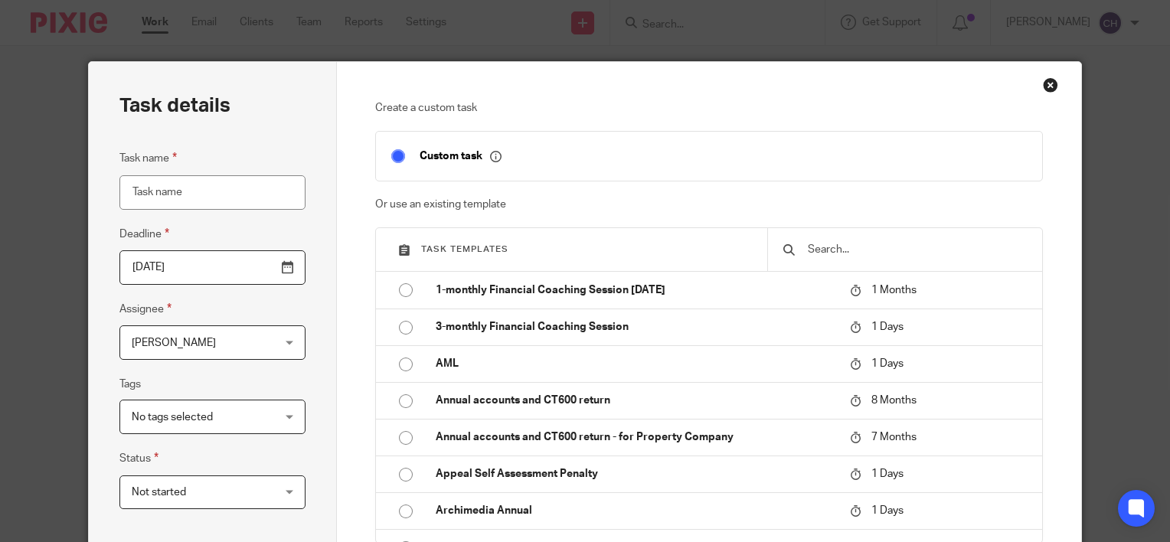
click at [849, 254] on input "text" at bounding box center [917, 249] width 221 height 17
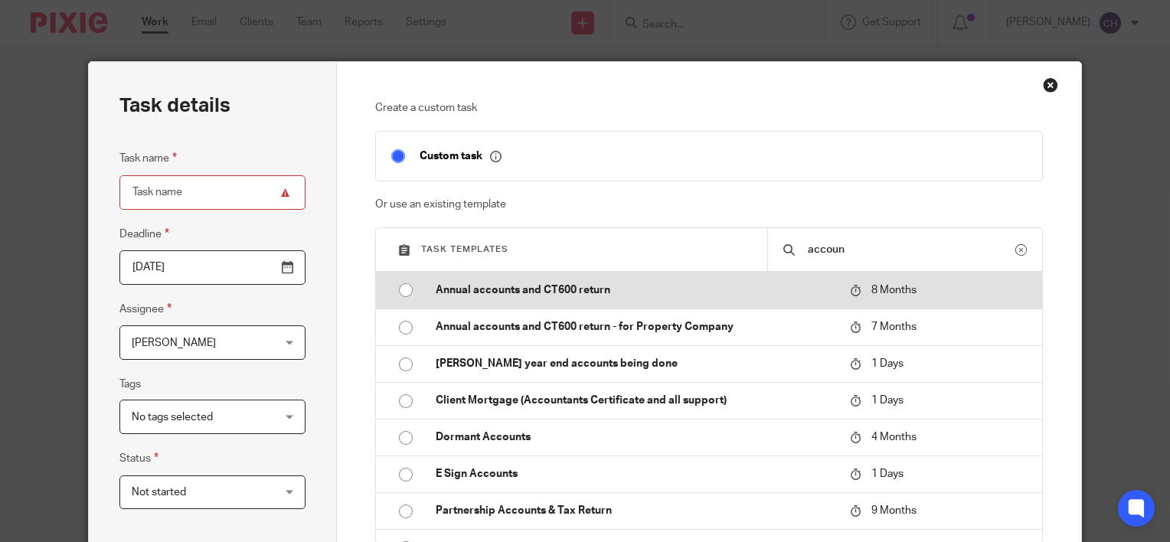
type input "accoun"
click at [511, 293] on p "Annual accounts and CT600 return" at bounding box center [635, 290] width 399 height 15
type input "2026-04-14"
type input "Annual accounts and CT600 return"
checkbox input "false"
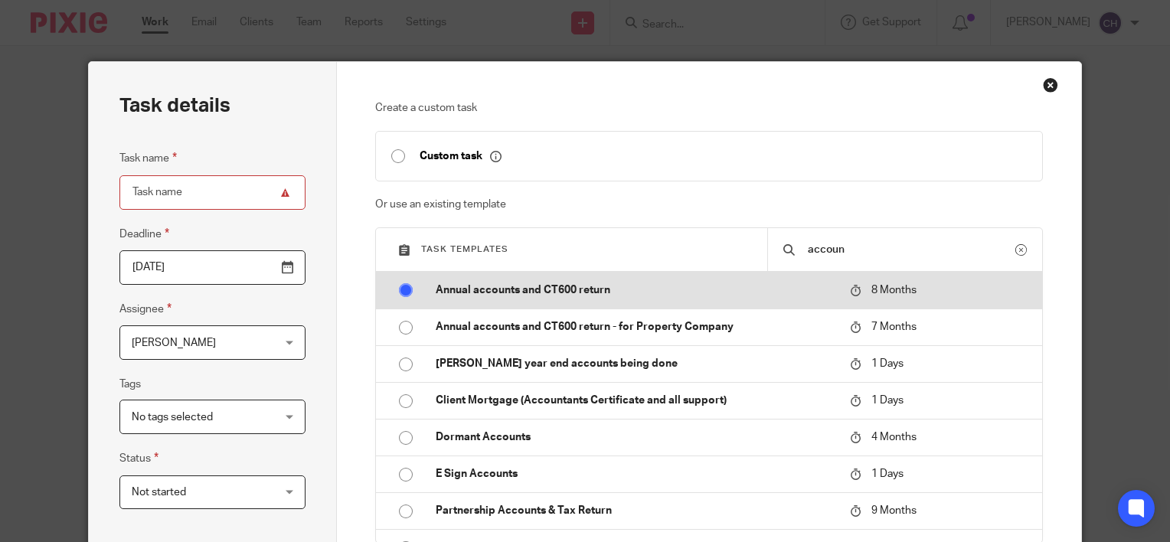
radio input "true"
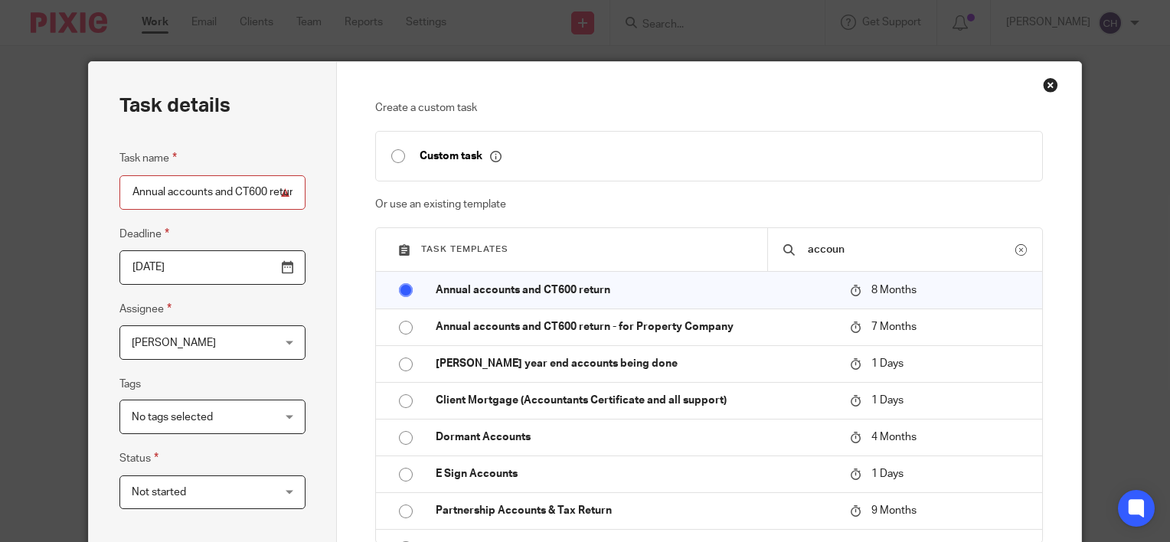
click at [270, 339] on div "Chloe Hooton Chloe Hooton" at bounding box center [213, 343] width 186 height 34
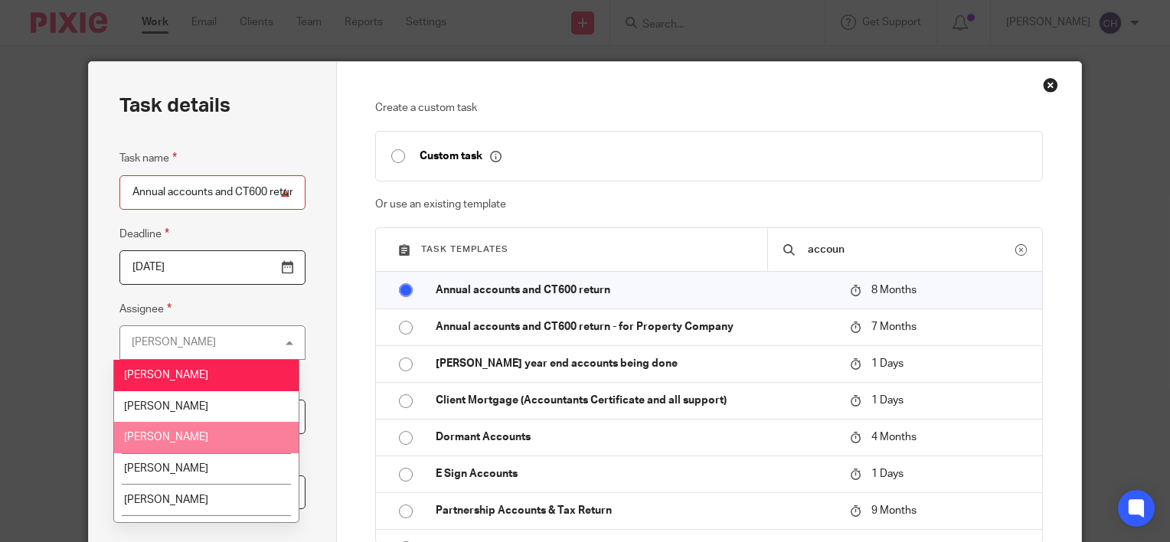
scroll to position [150, 0]
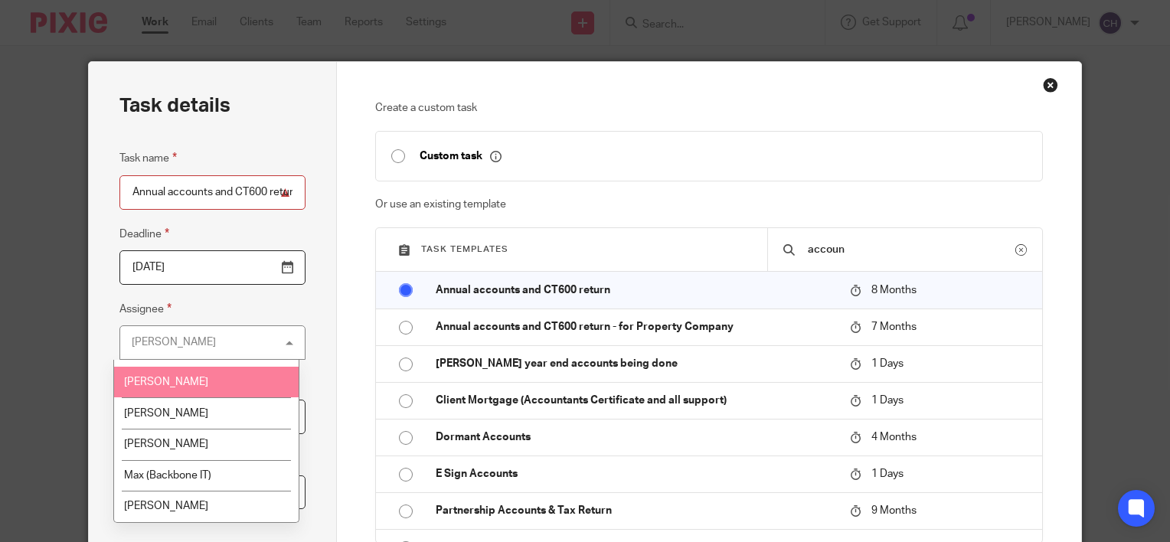
click at [155, 376] on li "Jill Fox" at bounding box center [206, 382] width 185 height 31
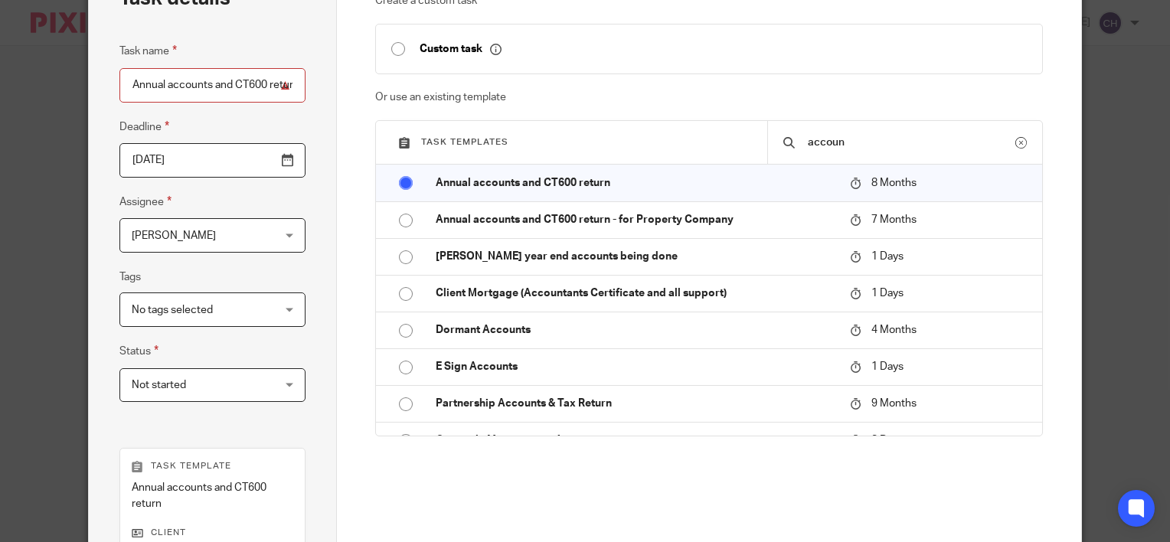
scroll to position [306, 0]
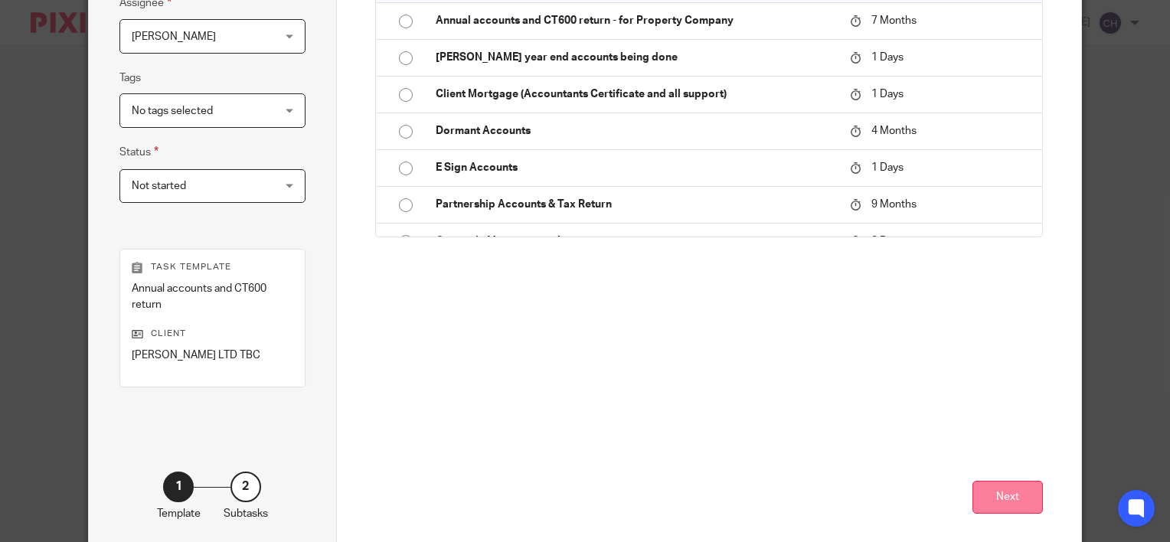
click at [986, 499] on button "Next" at bounding box center [1008, 497] width 70 height 33
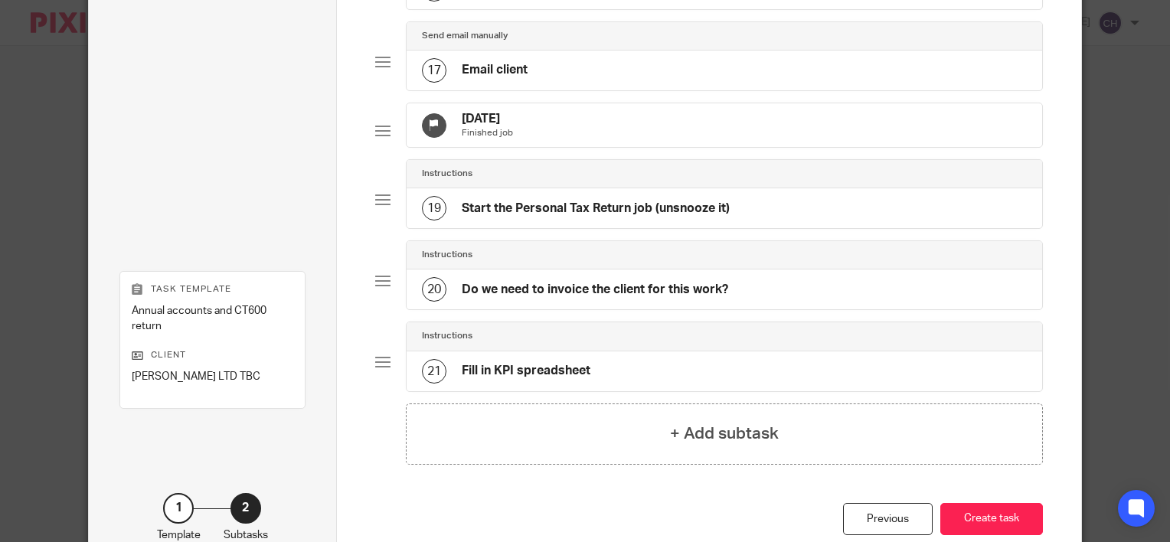
scroll to position [1500, 0]
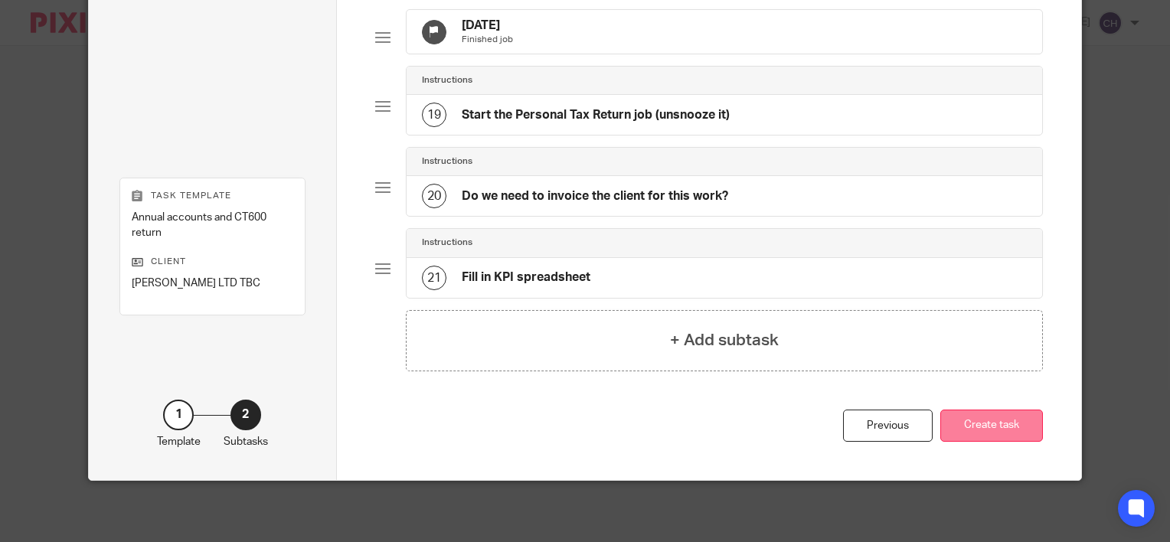
click at [993, 420] on button "Create task" at bounding box center [992, 426] width 103 height 33
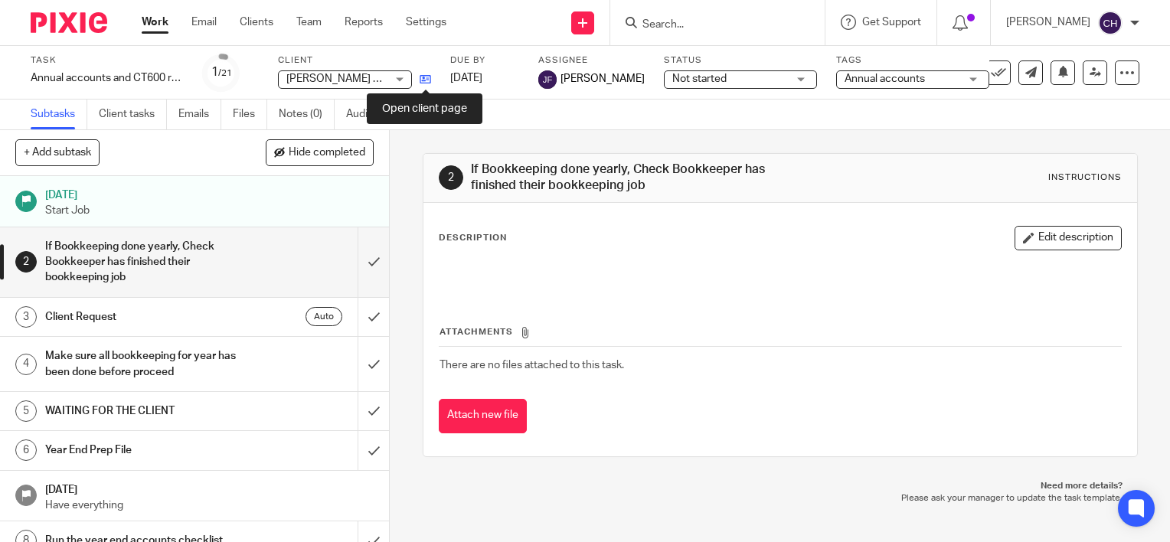
click at [421, 80] on icon at bounding box center [425, 79] width 11 height 11
click at [430, 79] on icon at bounding box center [425, 79] width 11 height 11
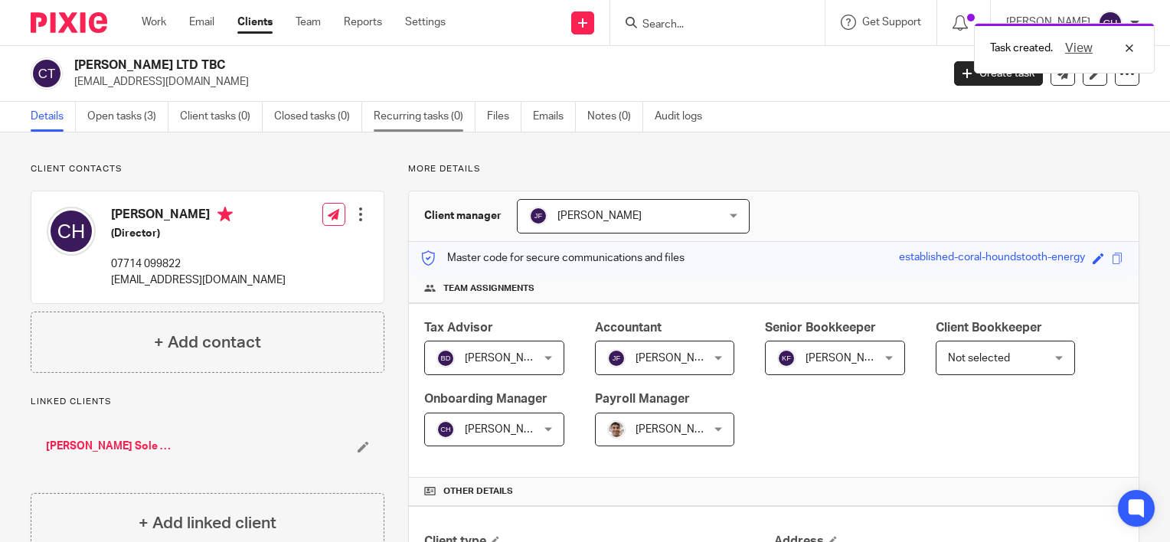
click at [444, 113] on link "Recurring tasks (0)" at bounding box center [425, 117] width 102 height 30
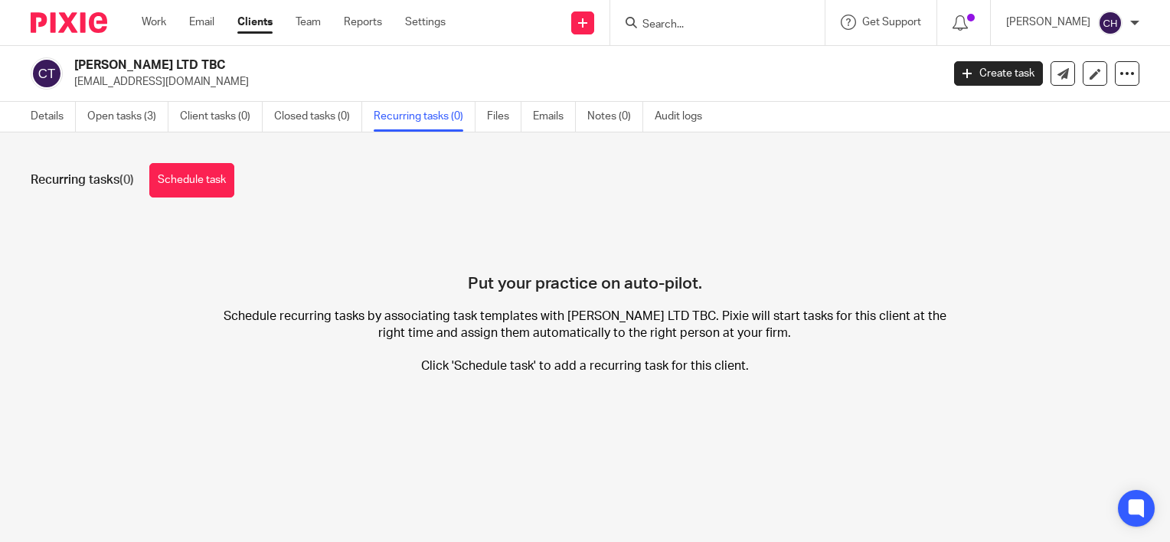
click at [332, 297] on div "Put your practice on auto-pilot. Schedule recurring tasks by associating task t…" at bounding box center [585, 309] width 1109 height 177
click at [102, 99] on div "[PERSON_NAME] LTD TBC [EMAIL_ADDRESS][DOMAIN_NAME] Create task Update from Comp…" at bounding box center [585, 74] width 1170 height 56
click at [102, 122] on link "Open tasks (3)" at bounding box center [127, 117] width 81 height 30
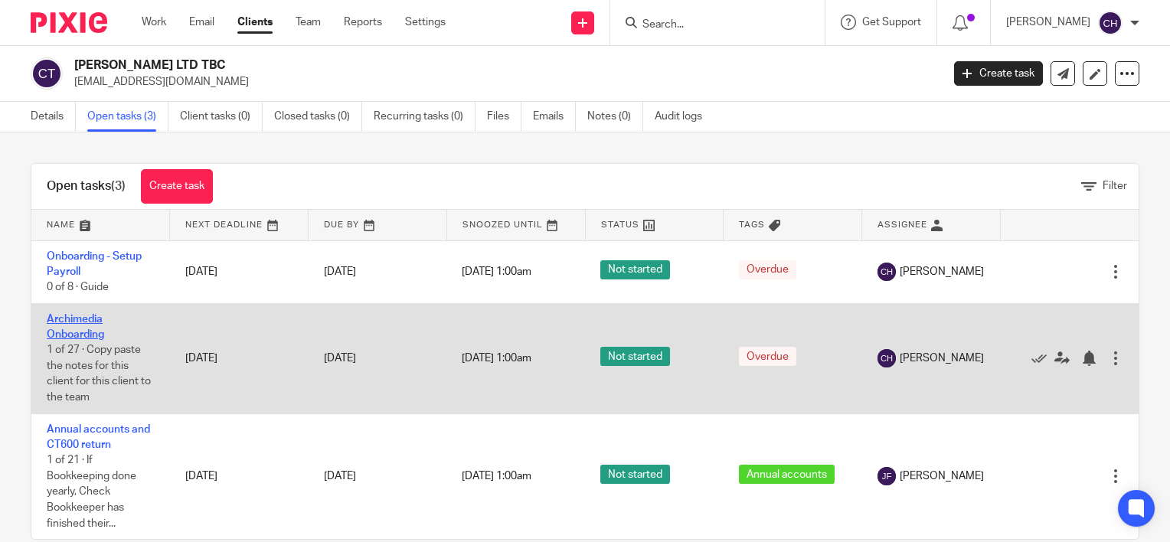
click at [79, 336] on link "Archimedia Onboarding" at bounding box center [75, 327] width 57 height 26
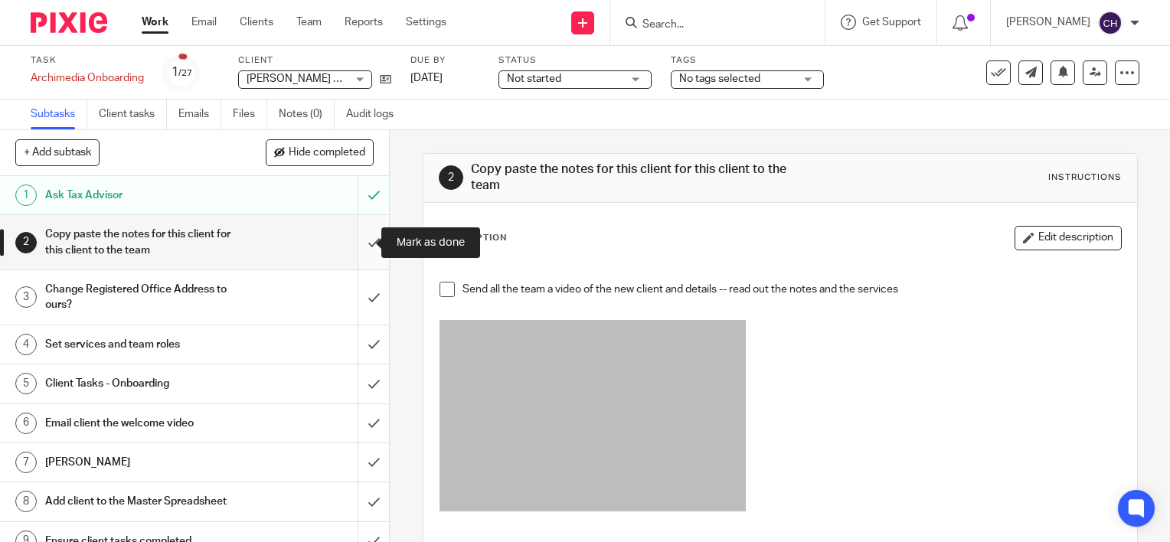
click at [359, 234] on input "submit" at bounding box center [194, 242] width 389 height 54
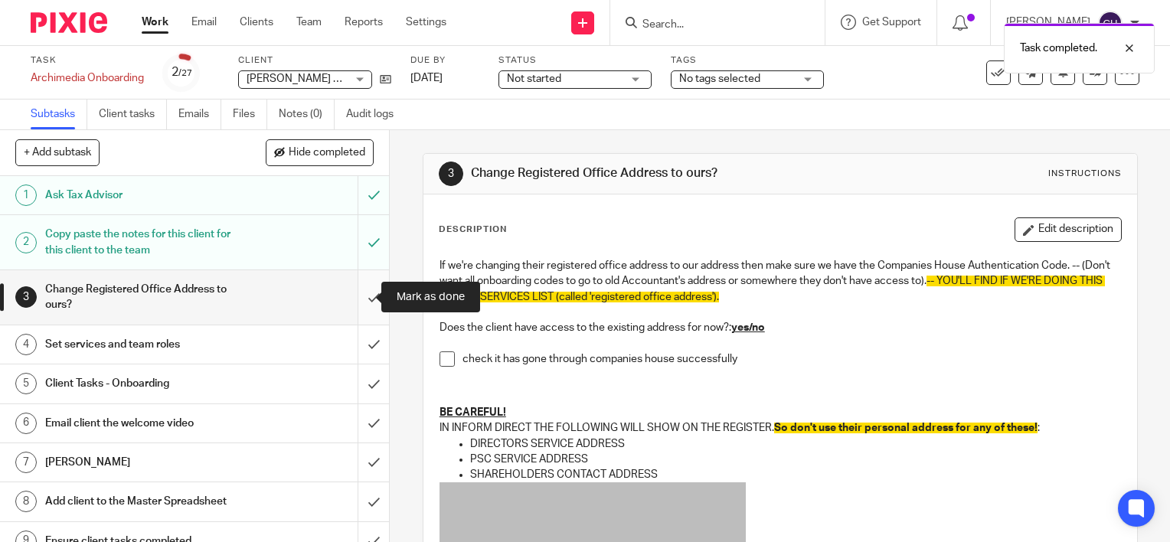
click at [352, 299] on input "submit" at bounding box center [194, 297] width 389 height 54
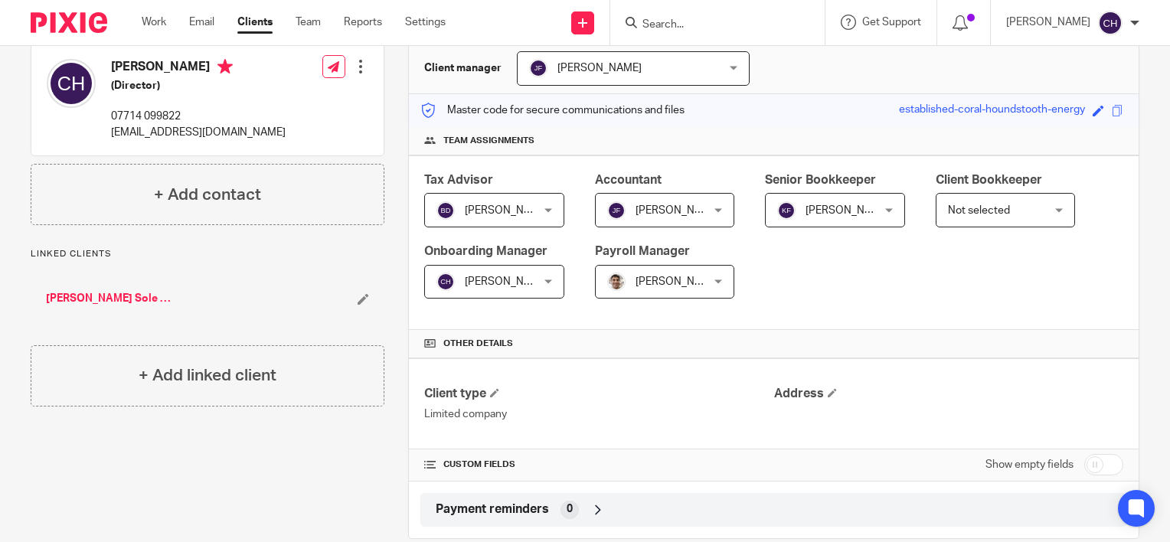
scroll to position [173, 0]
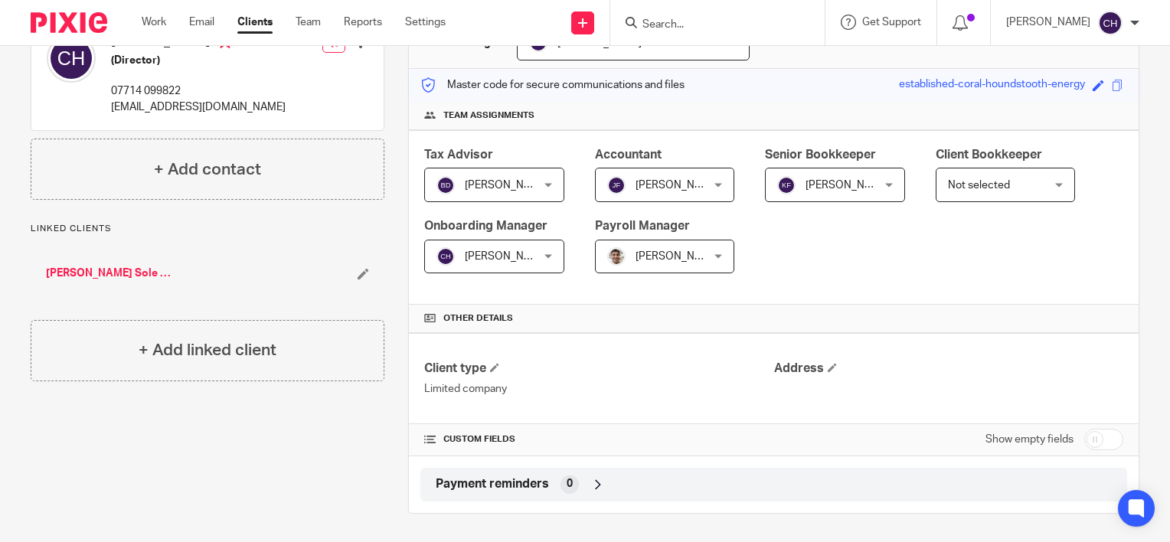
click at [1085, 432] on input "checkbox" at bounding box center [1104, 439] width 39 height 21
checkbox input "true"
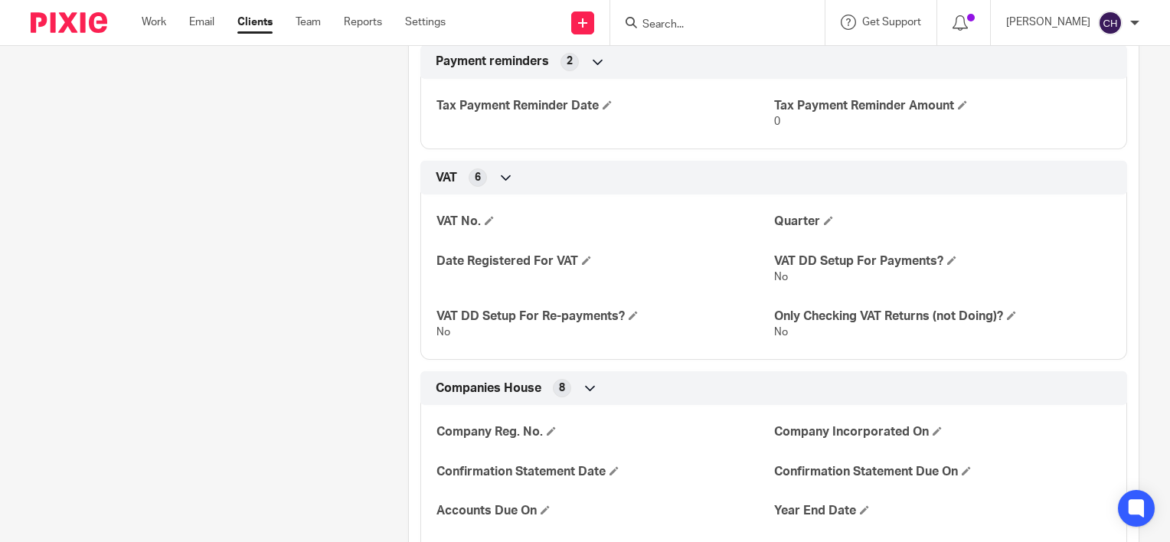
scroll to position [1609, 0]
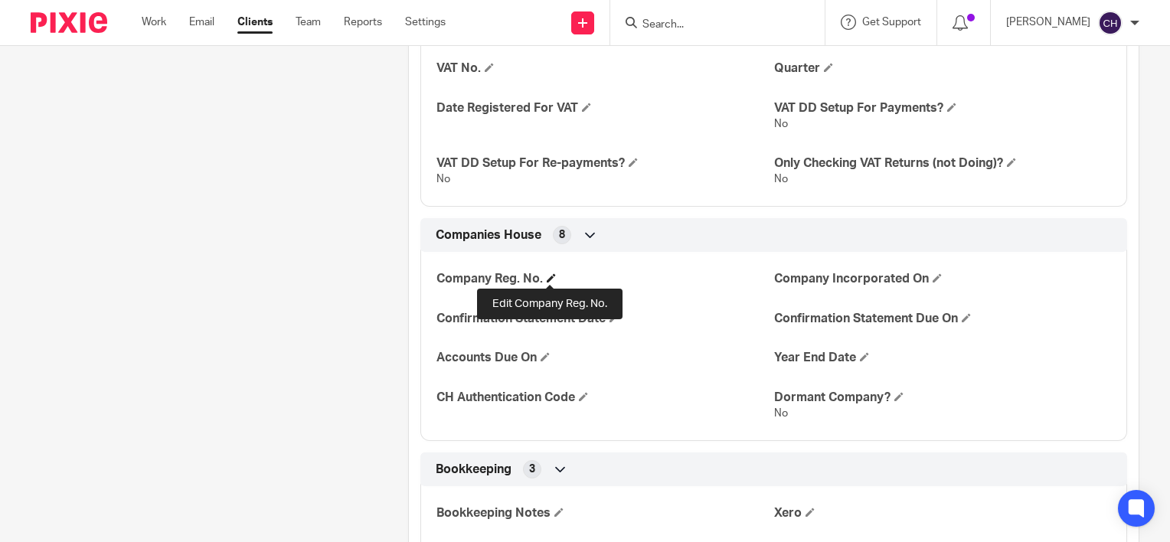
click at [551, 273] on span at bounding box center [551, 277] width 9 height 9
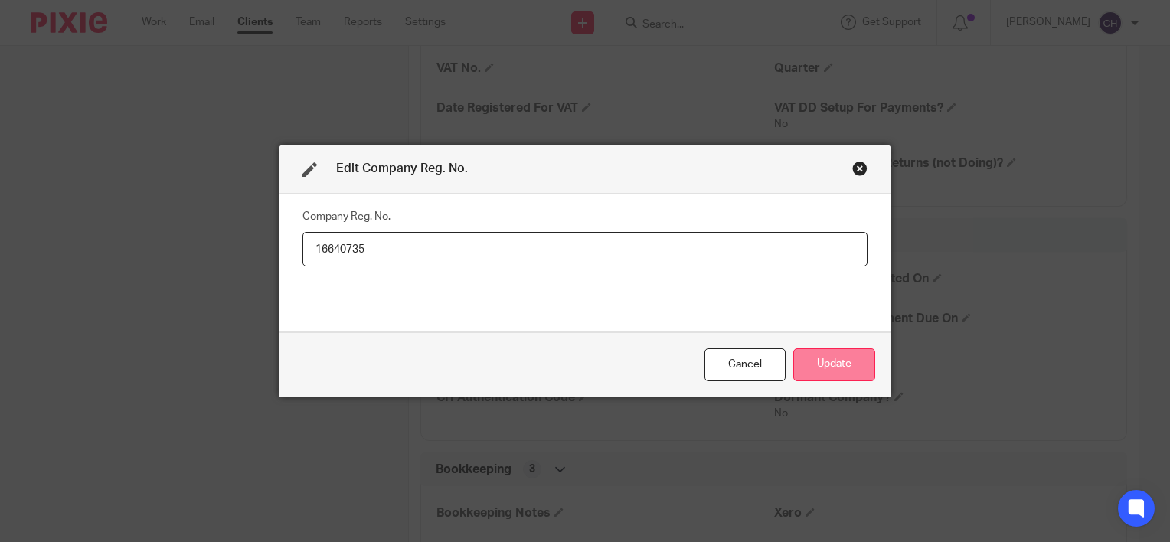
type input "16640735"
click at [812, 361] on button "Update" at bounding box center [835, 365] width 82 height 33
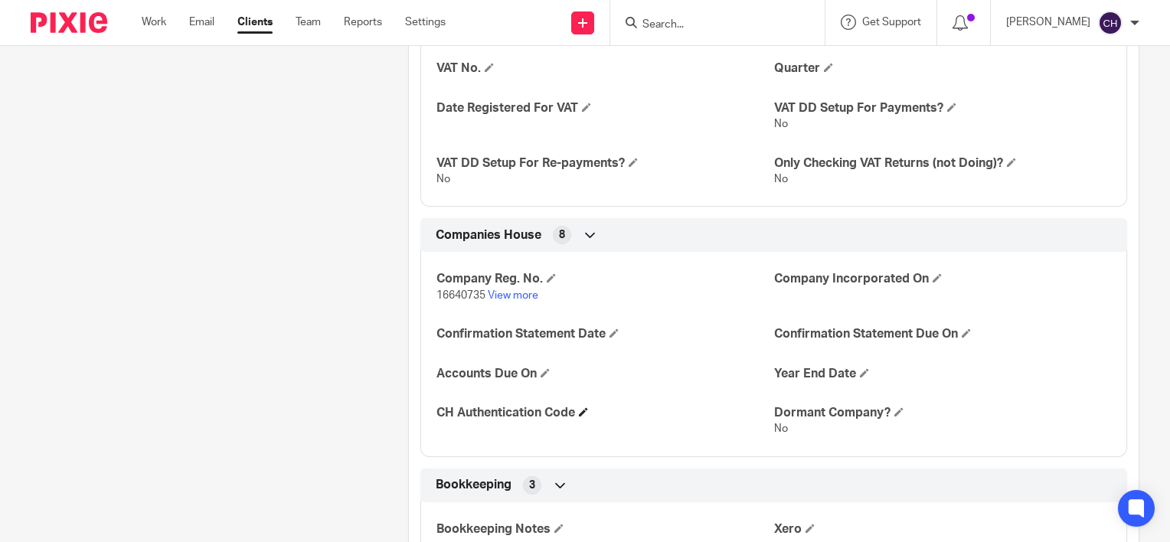
click at [582, 417] on h4 "CH Authentication Code" at bounding box center [605, 413] width 337 height 16
click at [583, 414] on span at bounding box center [583, 412] width 9 height 9
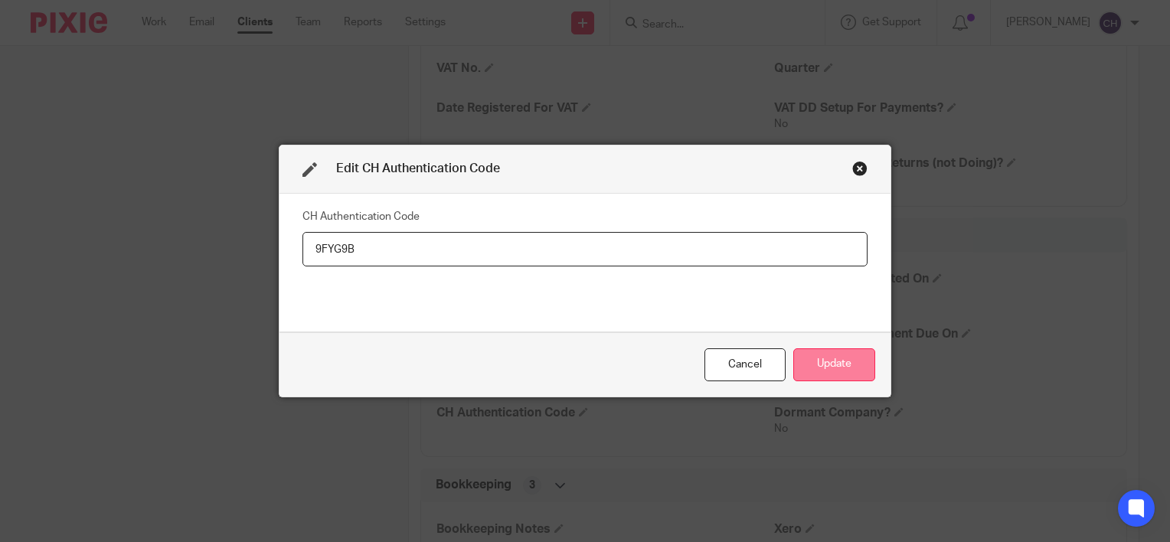
type input "9FYG9B"
click at [832, 363] on button "Update" at bounding box center [835, 365] width 82 height 33
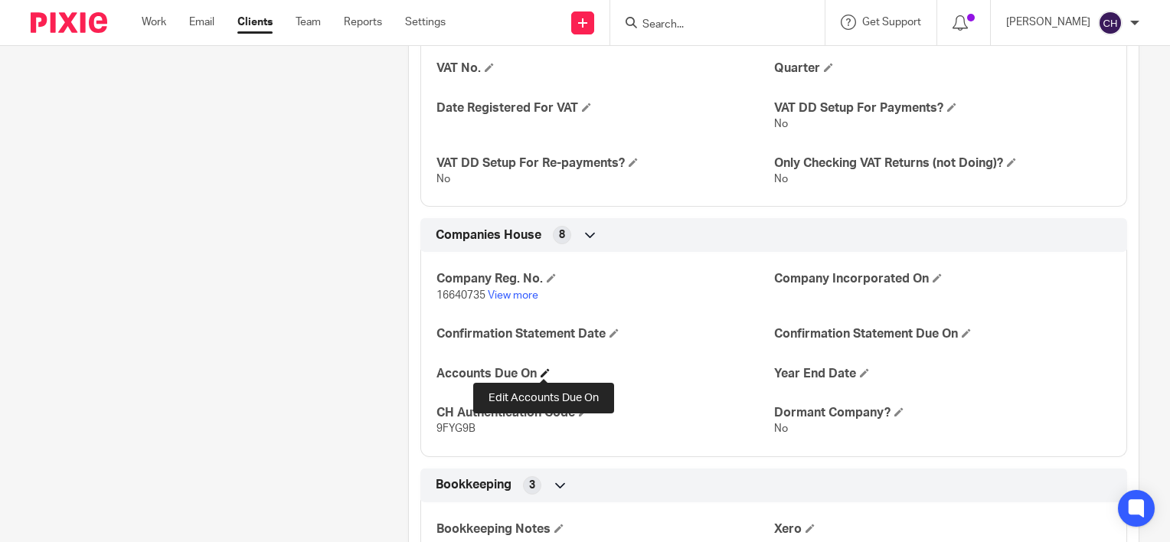
click at [542, 371] on span at bounding box center [545, 372] width 9 height 9
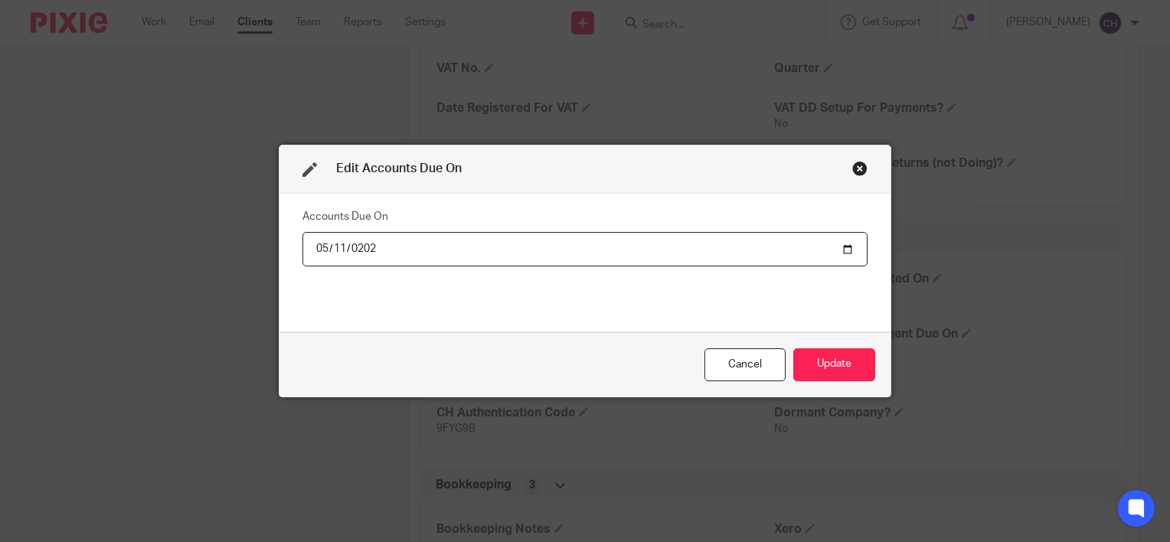
type input "[DATE]"
click at [820, 369] on button "Update" at bounding box center [835, 365] width 82 height 33
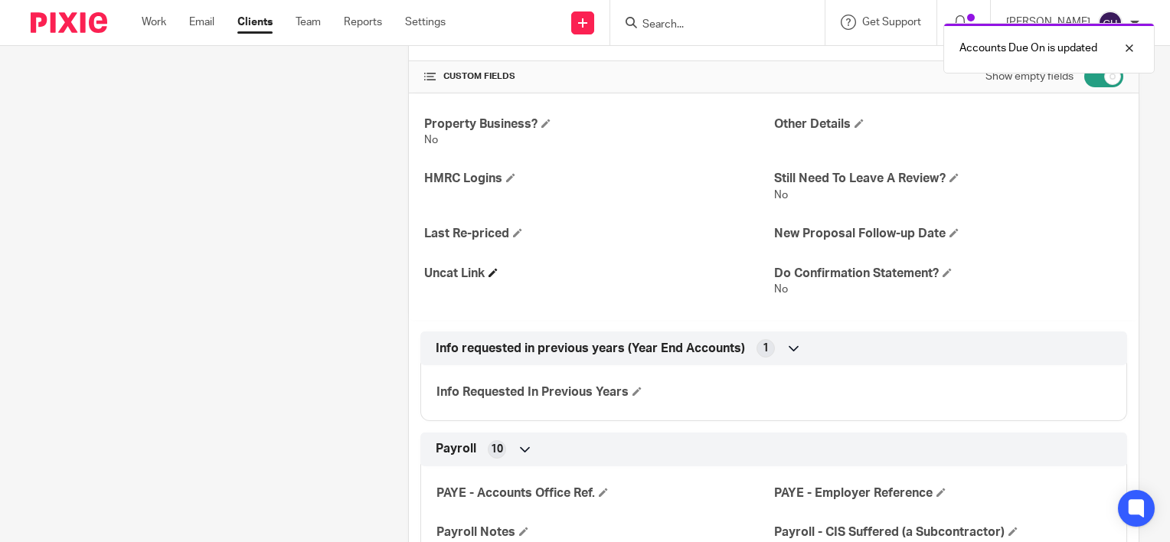
scroll to position [0, 0]
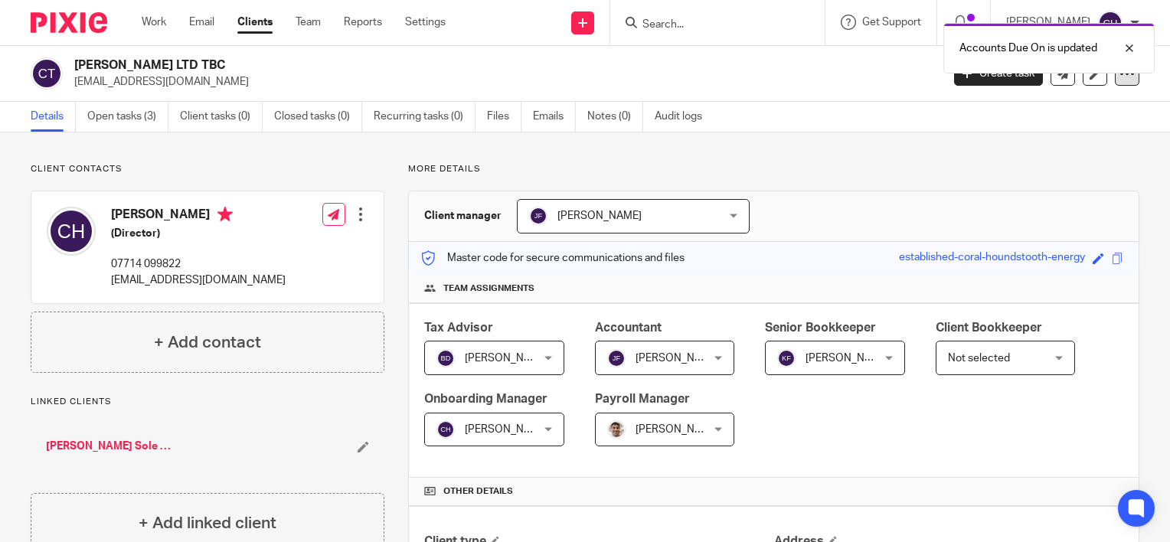
click at [1115, 83] on div at bounding box center [1127, 73] width 25 height 25
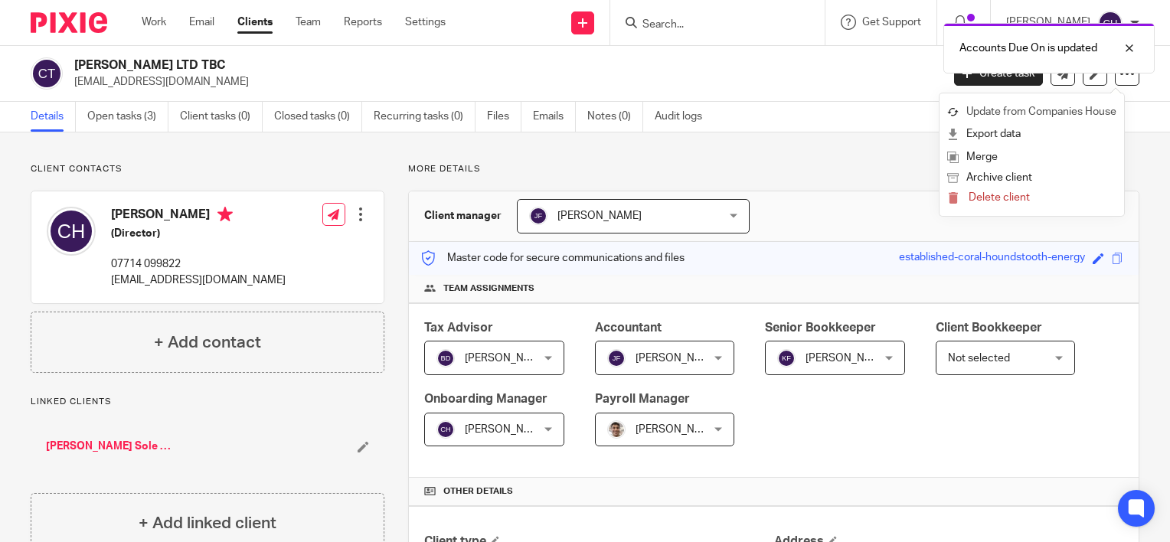
click at [1036, 110] on link "Update from Companies House" at bounding box center [1032, 112] width 169 height 22
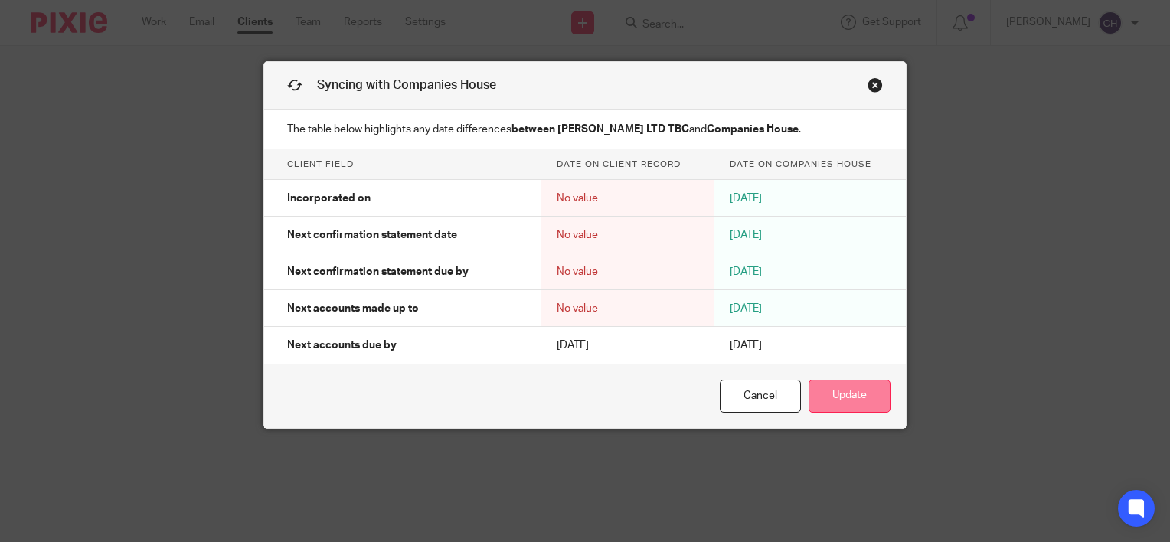
click at [856, 394] on button "Update" at bounding box center [850, 396] width 82 height 33
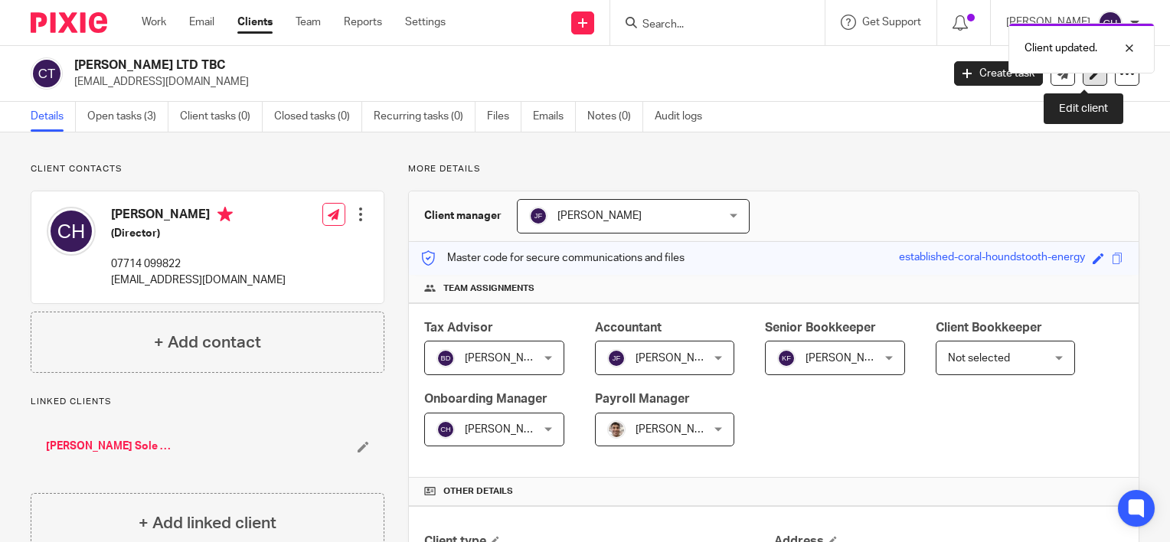
click at [1085, 82] on link at bounding box center [1095, 73] width 25 height 25
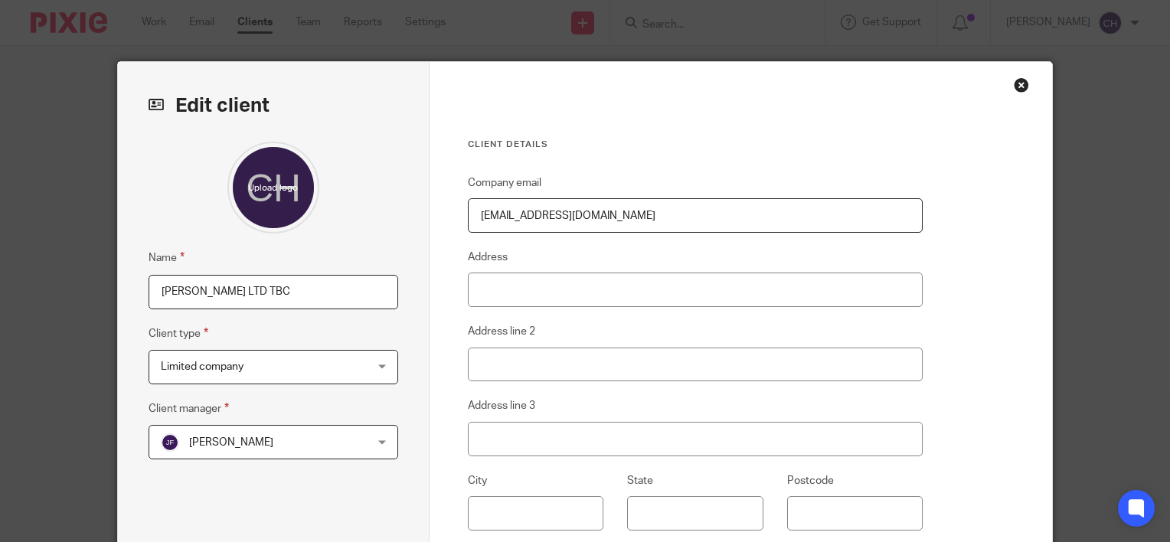
click at [188, 292] on input "[PERSON_NAME] LTD TBC" at bounding box center [274, 292] width 250 height 34
click at [273, 291] on input "C [PERSON_NAME] LTD TBC" at bounding box center [274, 292] width 250 height 34
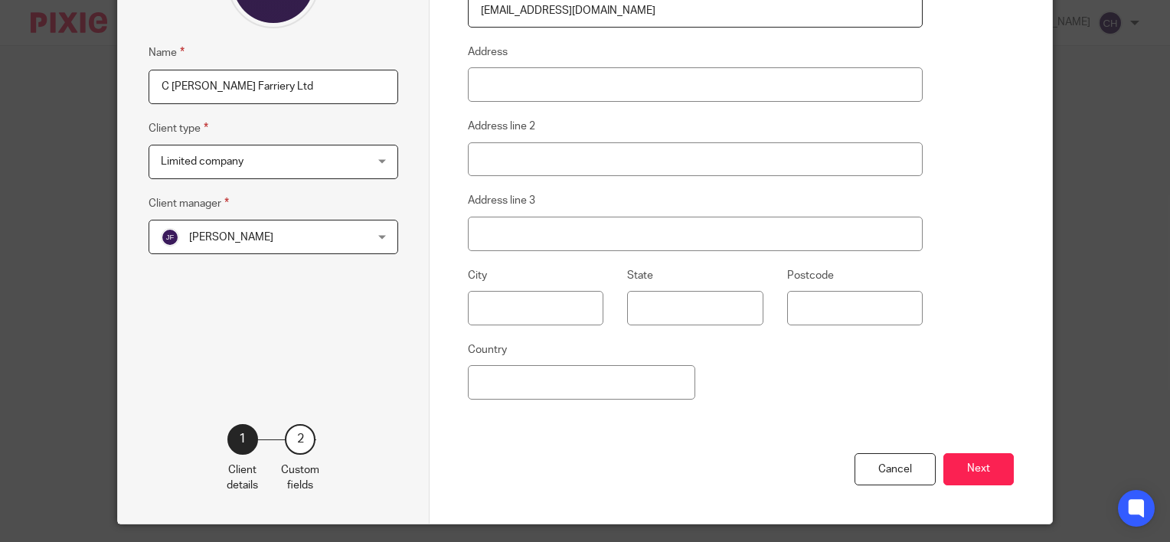
scroll to position [230, 0]
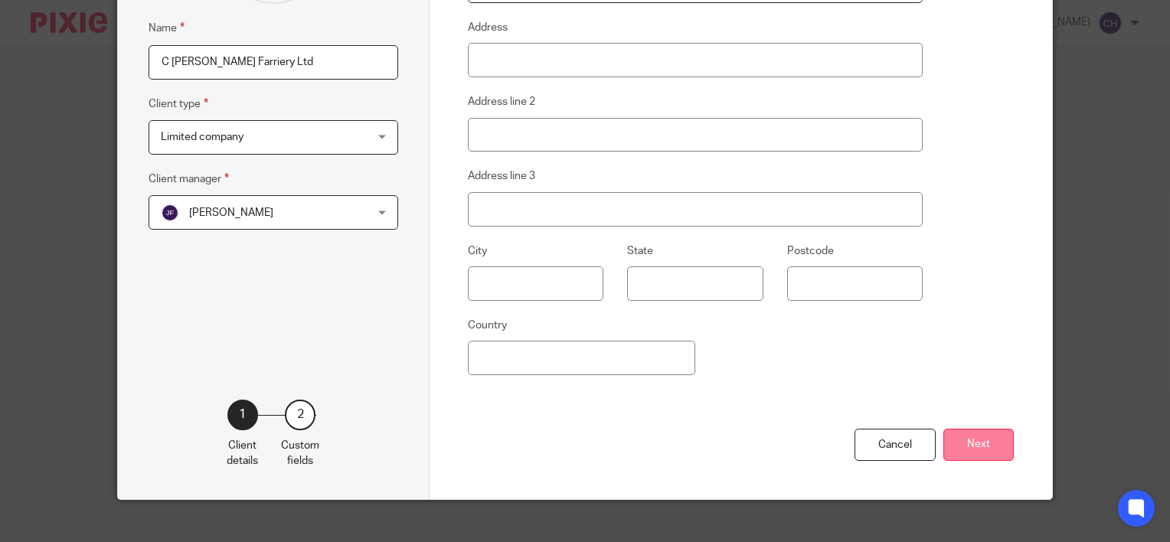
type input "C [PERSON_NAME] Farriery Ltd"
click at [997, 444] on button "Next" at bounding box center [979, 445] width 70 height 33
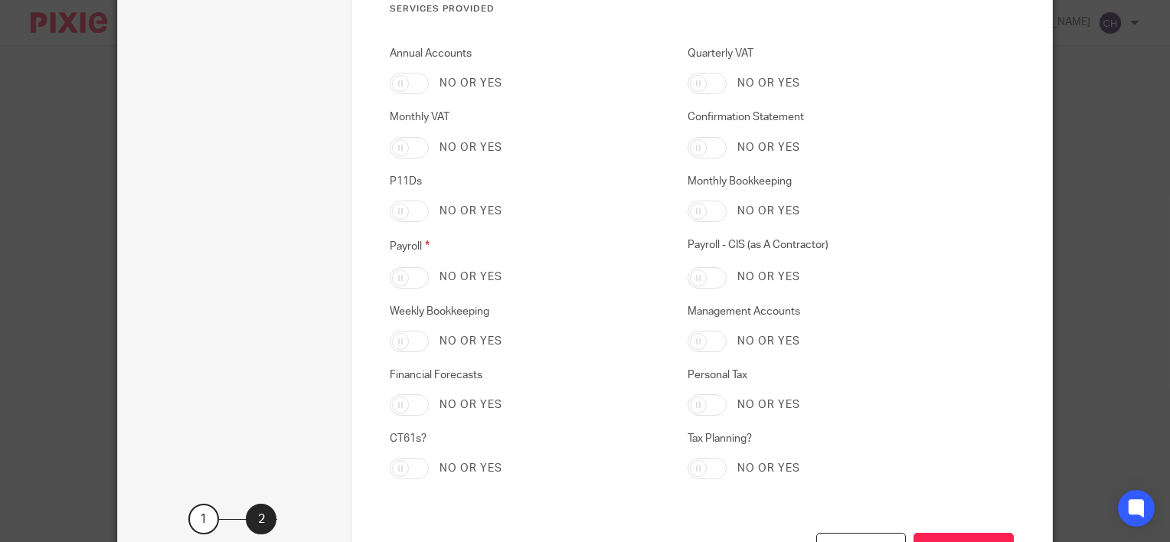
scroll to position [3184, 0]
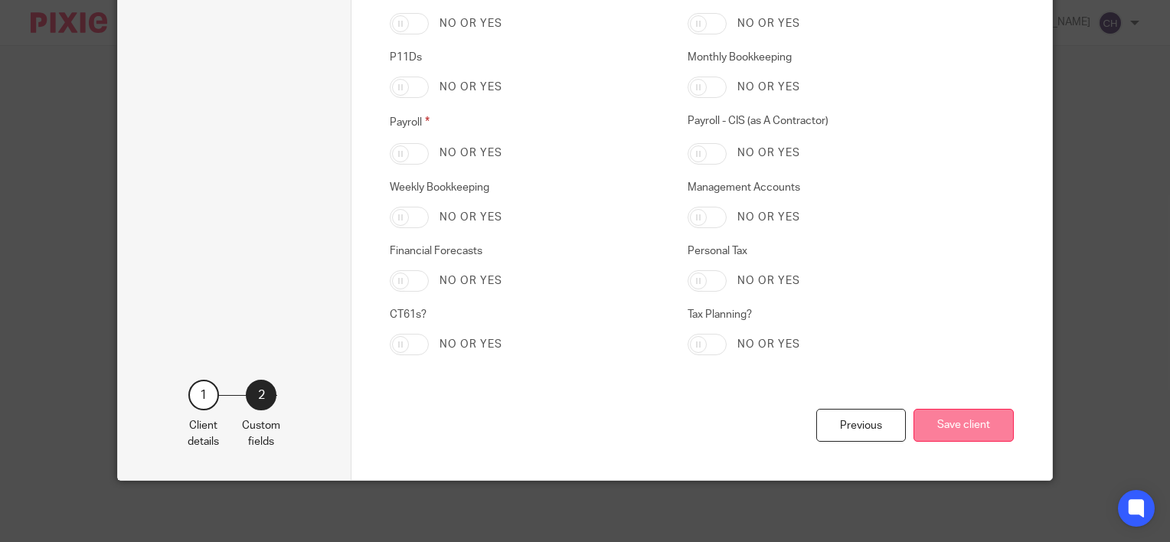
click at [971, 423] on button "Save client" at bounding box center [964, 425] width 100 height 33
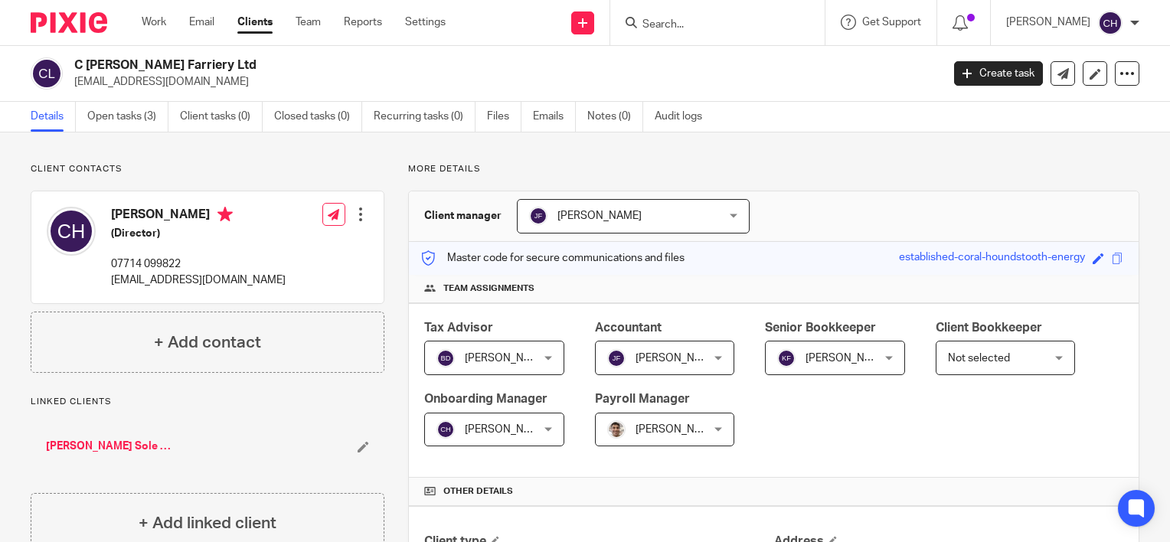
click at [156, 444] on link "[PERSON_NAME] Sole Trader" at bounding box center [110, 446] width 129 height 15
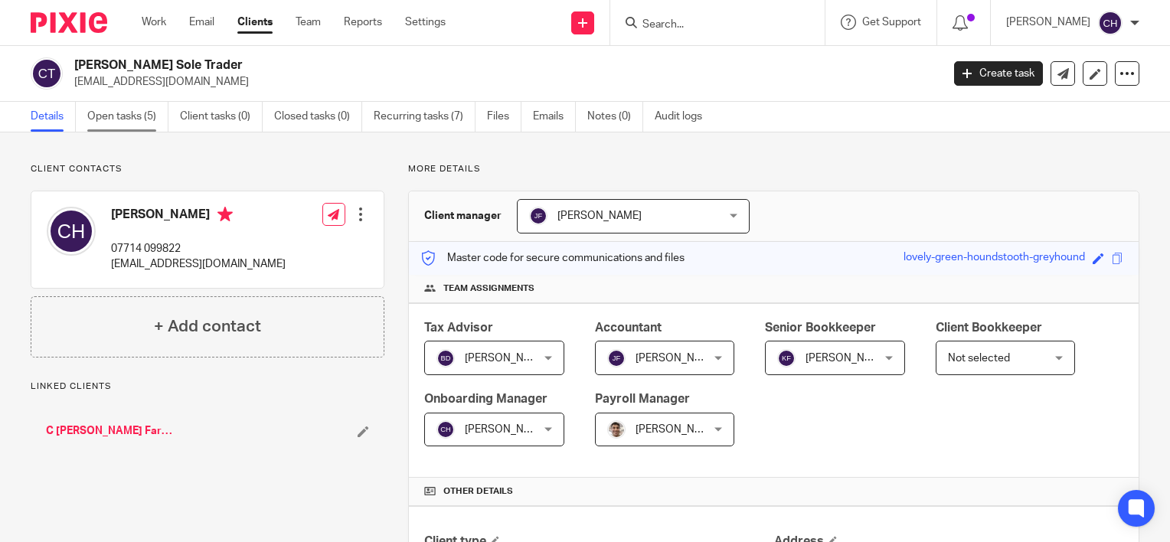
click at [94, 110] on link "Open tasks (5)" at bounding box center [127, 117] width 81 height 30
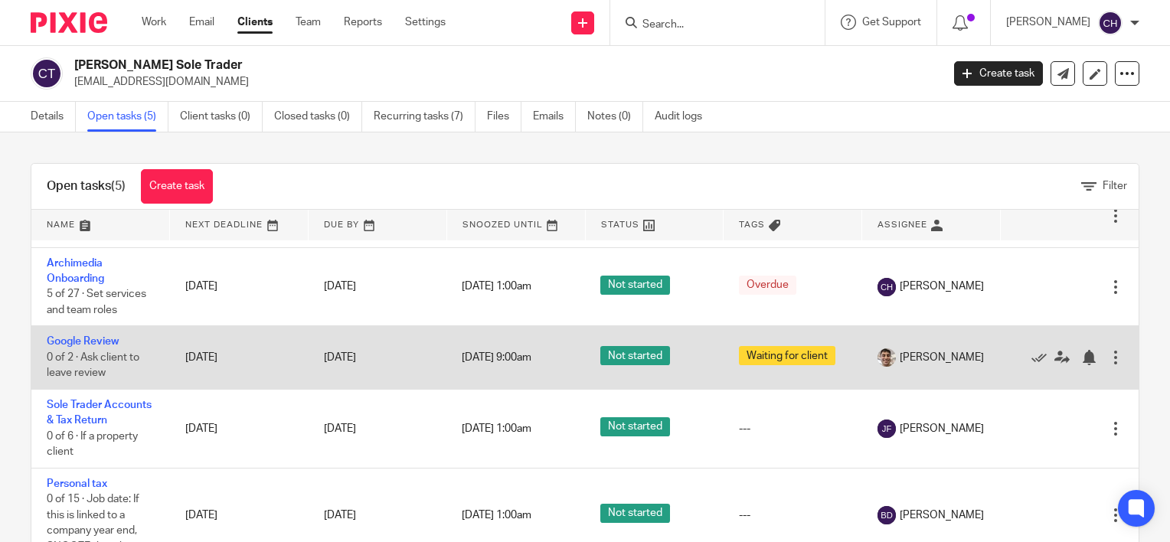
scroll to position [51, 0]
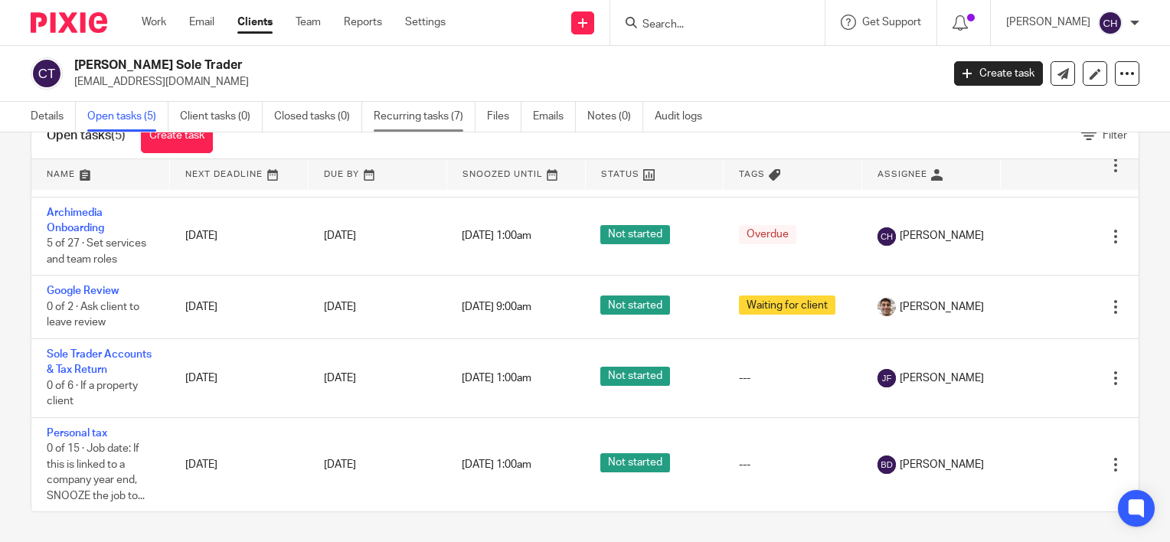
click at [416, 111] on link "Recurring tasks (7)" at bounding box center [425, 117] width 102 height 30
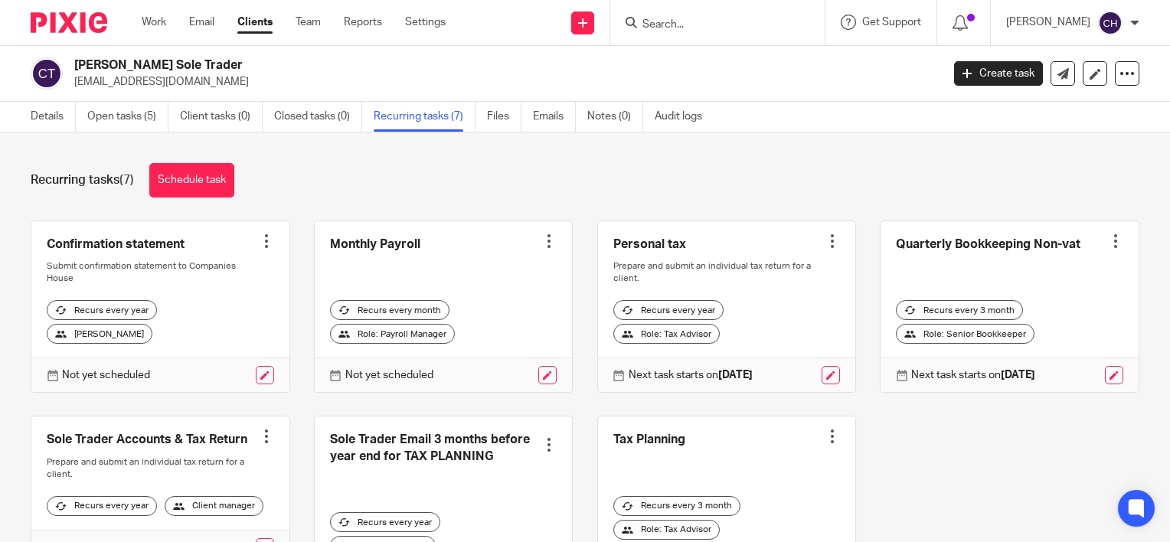
scroll to position [77, 0]
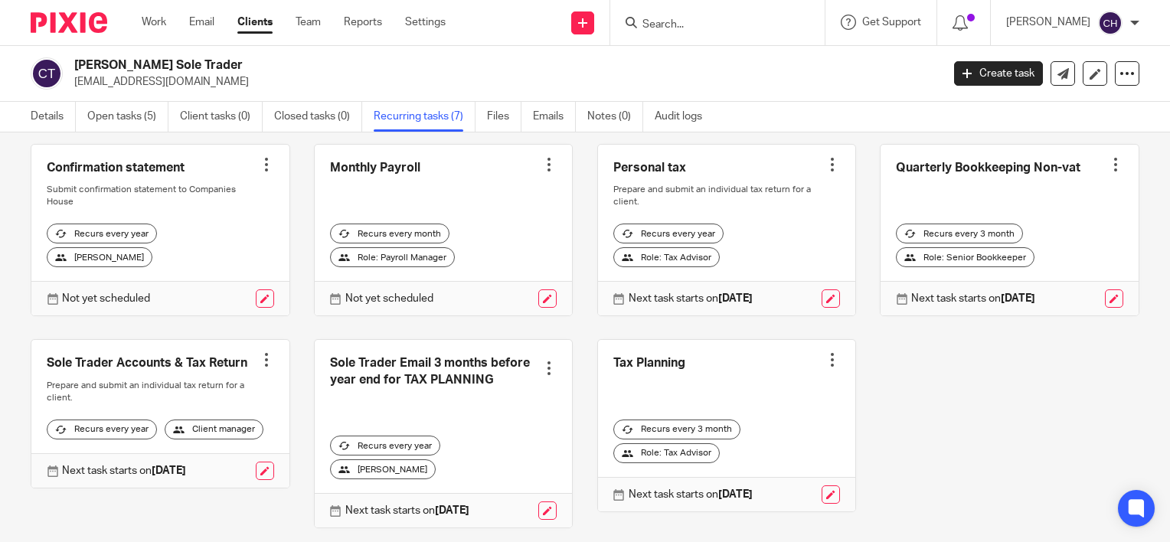
click at [260, 164] on div at bounding box center [266, 164] width 15 height 15
click at [214, 260] on span "Cancel schedule" at bounding box center [204, 261] width 80 height 11
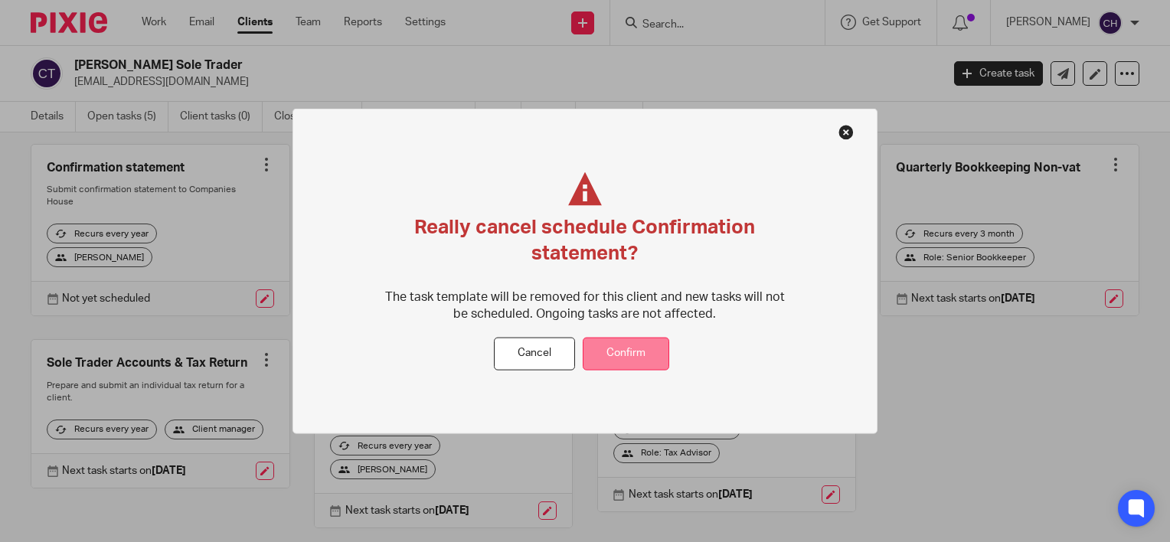
click at [653, 349] on button "Confirm" at bounding box center [626, 354] width 87 height 33
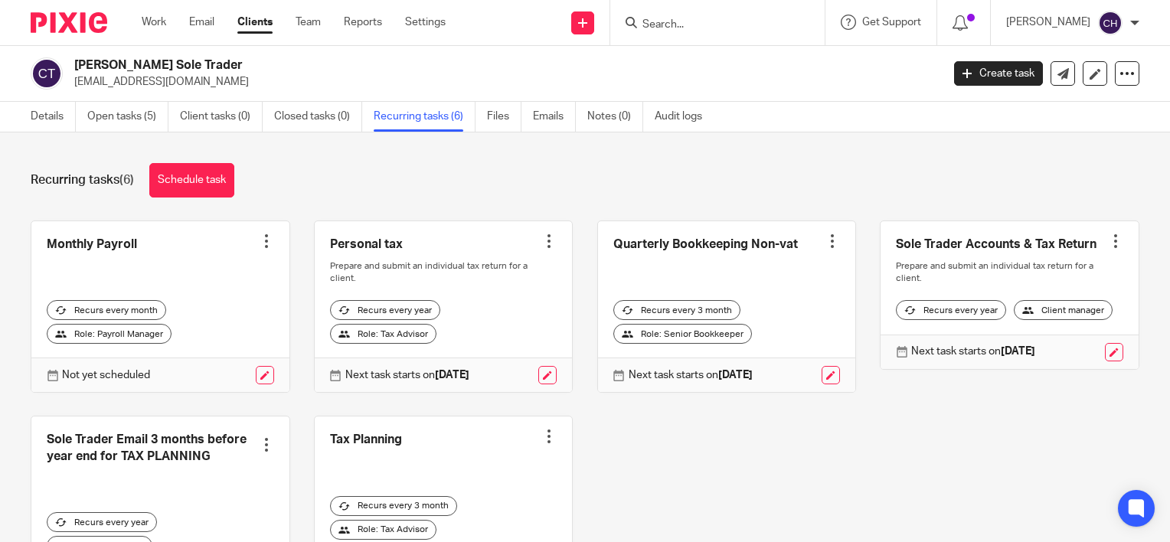
click at [263, 244] on div at bounding box center [266, 241] width 15 height 15
click at [221, 342] on span "Cancel schedule" at bounding box center [204, 337] width 80 height 11
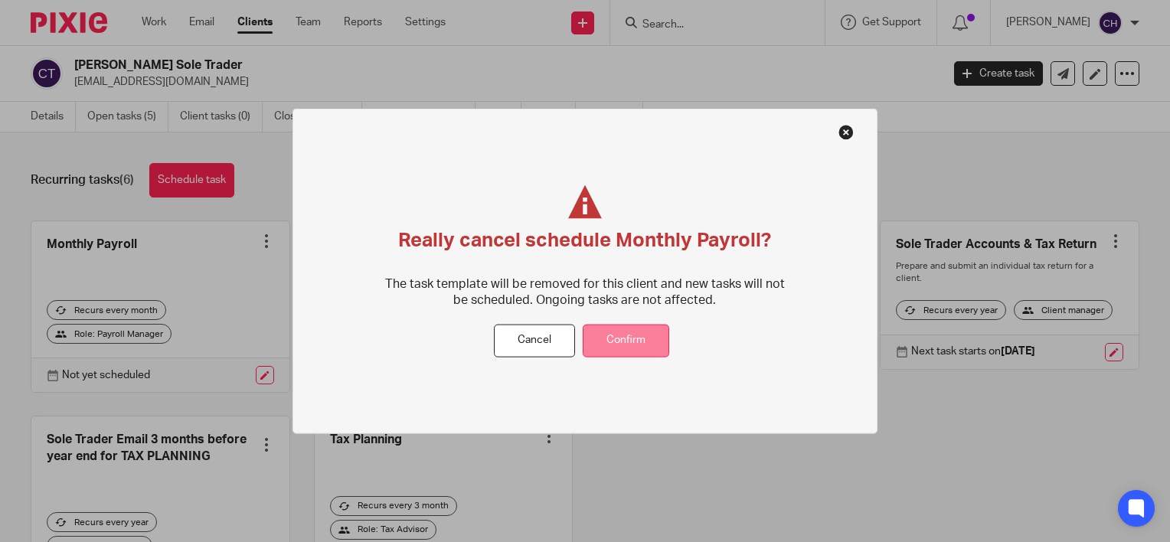
click at [649, 337] on button "Confirm" at bounding box center [626, 340] width 87 height 33
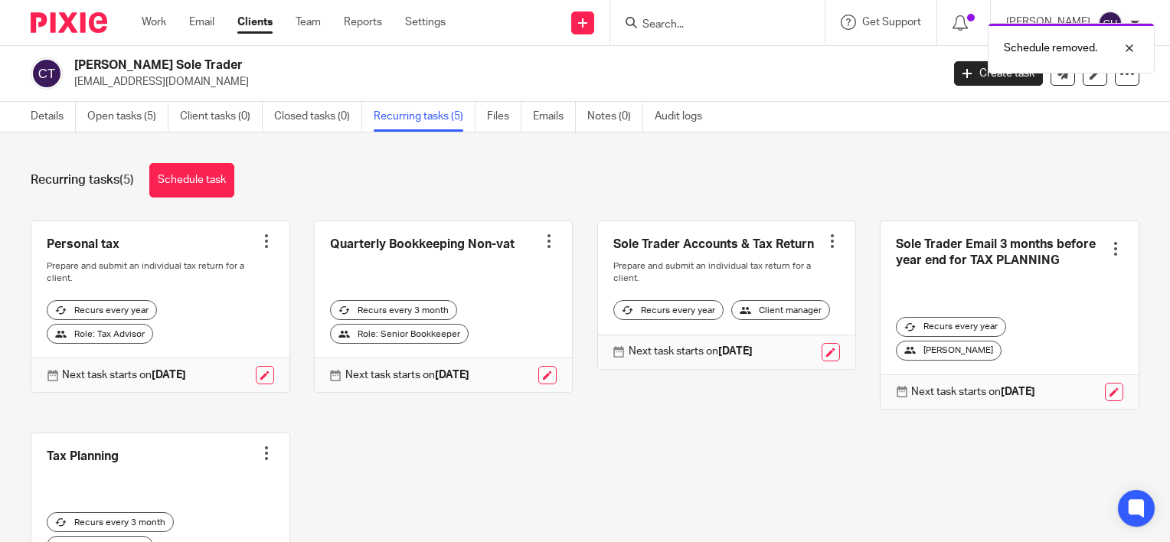
drag, startPoint x: 58, startPoint y: 116, endPoint x: 65, endPoint y: 132, distance: 17.5
click at [58, 116] on link "Details" at bounding box center [53, 117] width 45 height 30
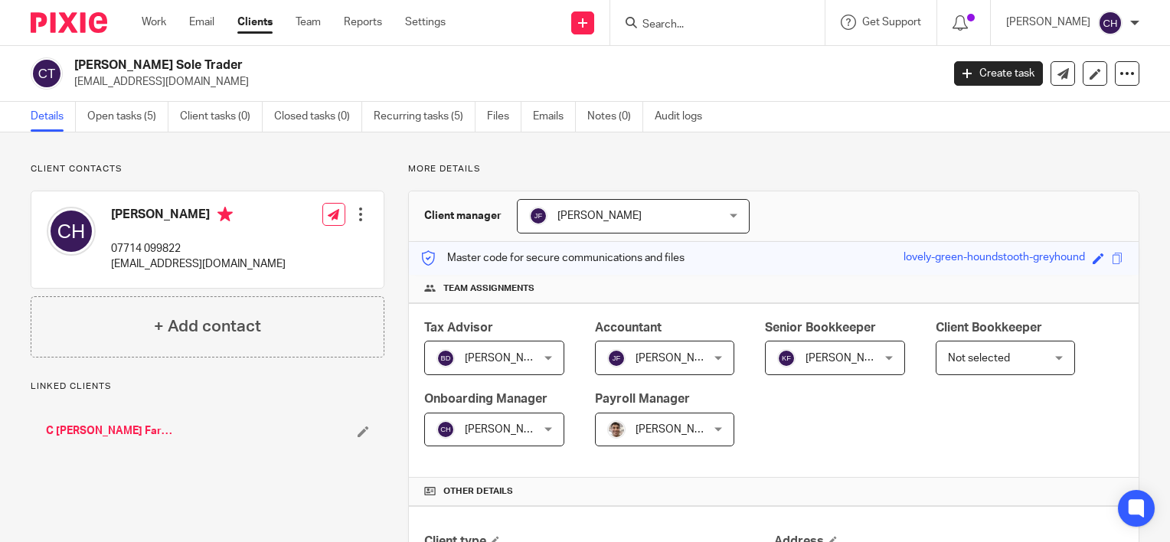
click at [126, 428] on link "C [PERSON_NAME] Farriery Ltd" at bounding box center [110, 431] width 129 height 15
click at [115, 426] on link "C [PERSON_NAME] Farriery Ltd" at bounding box center [110, 431] width 129 height 15
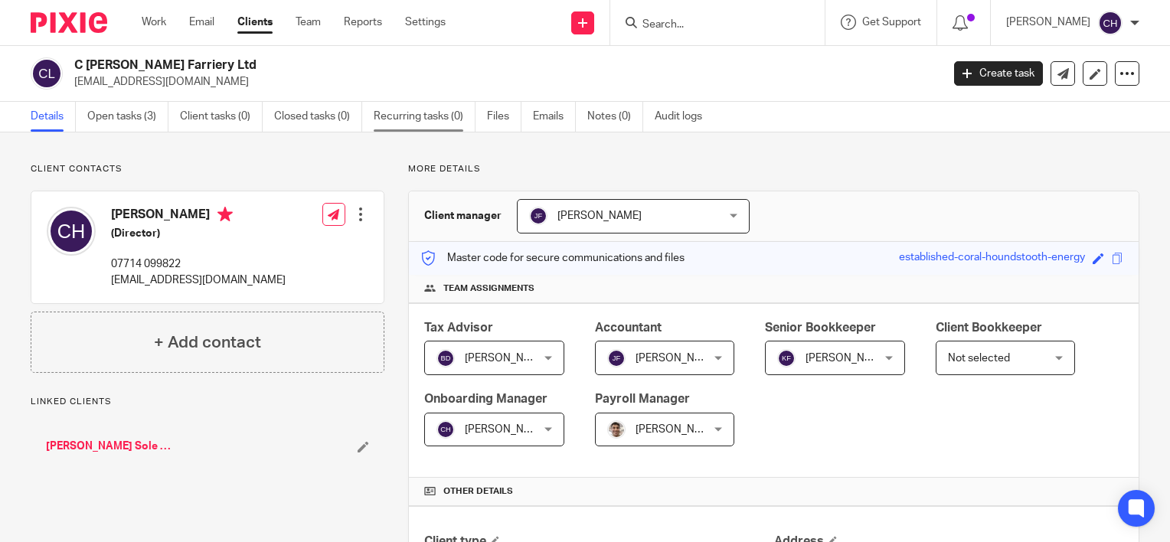
click at [390, 119] on link "Recurring tasks (0)" at bounding box center [425, 117] width 102 height 30
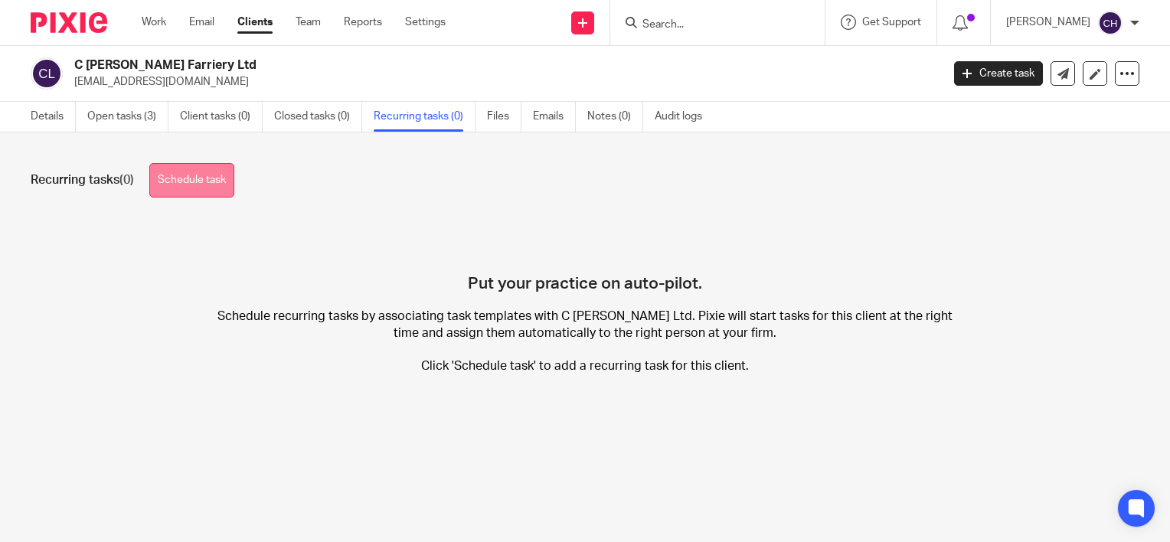
click at [204, 178] on link "Schedule task" at bounding box center [191, 180] width 85 height 34
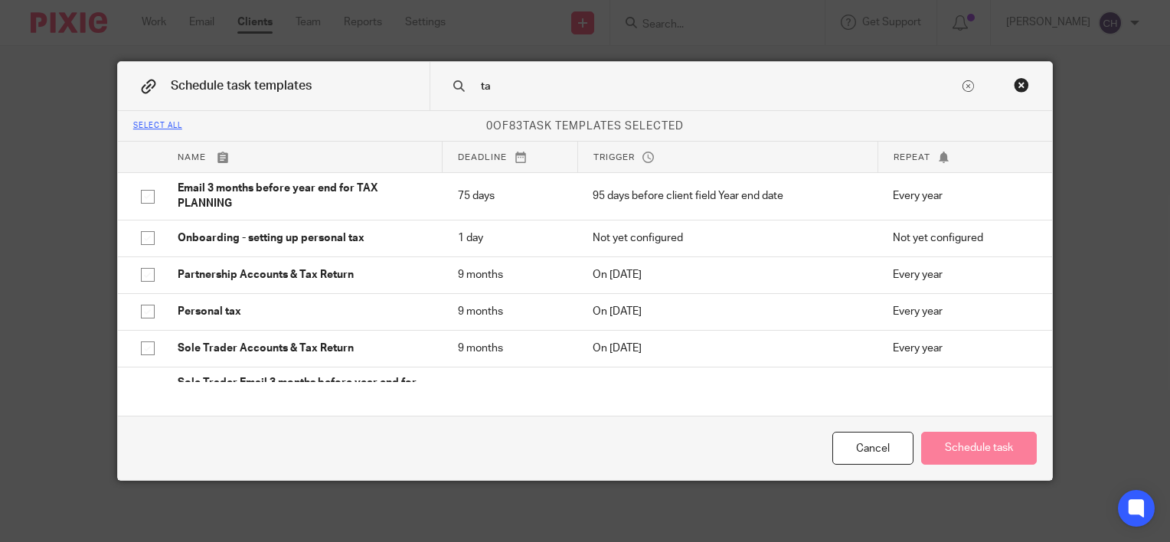
type input "t"
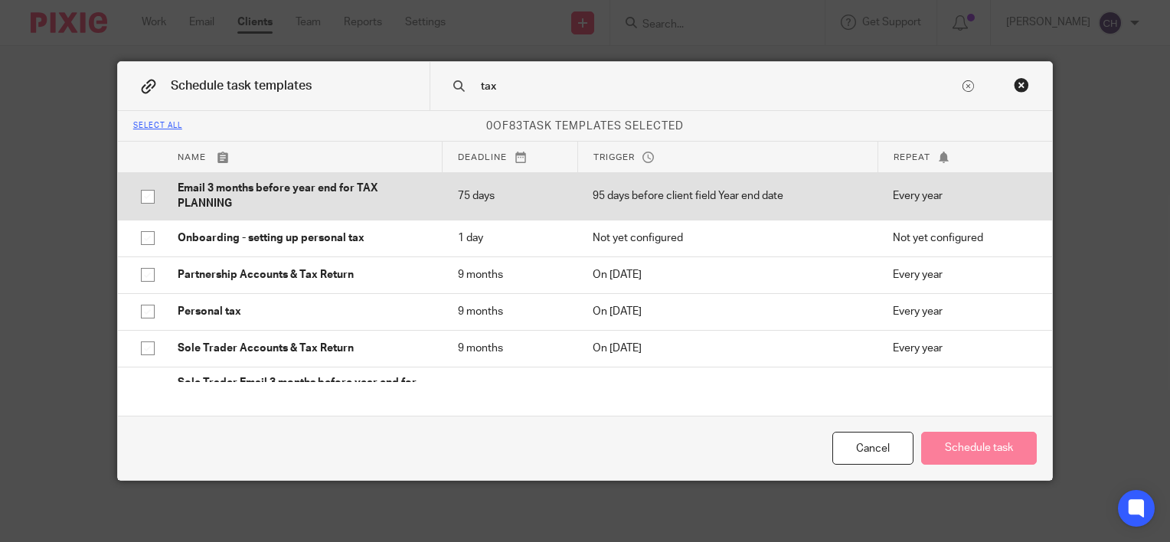
type input "tax"
click at [394, 191] on p "Email 3 months before year end for TAX PLANNING" at bounding box center [303, 196] width 250 height 31
checkbox input "true"
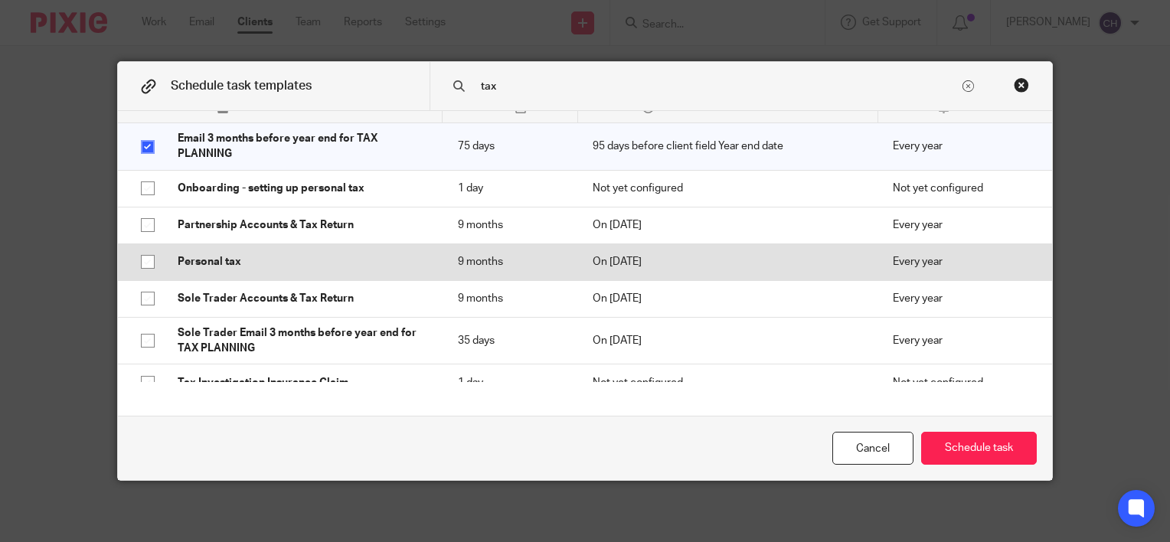
scroll to position [77, 0]
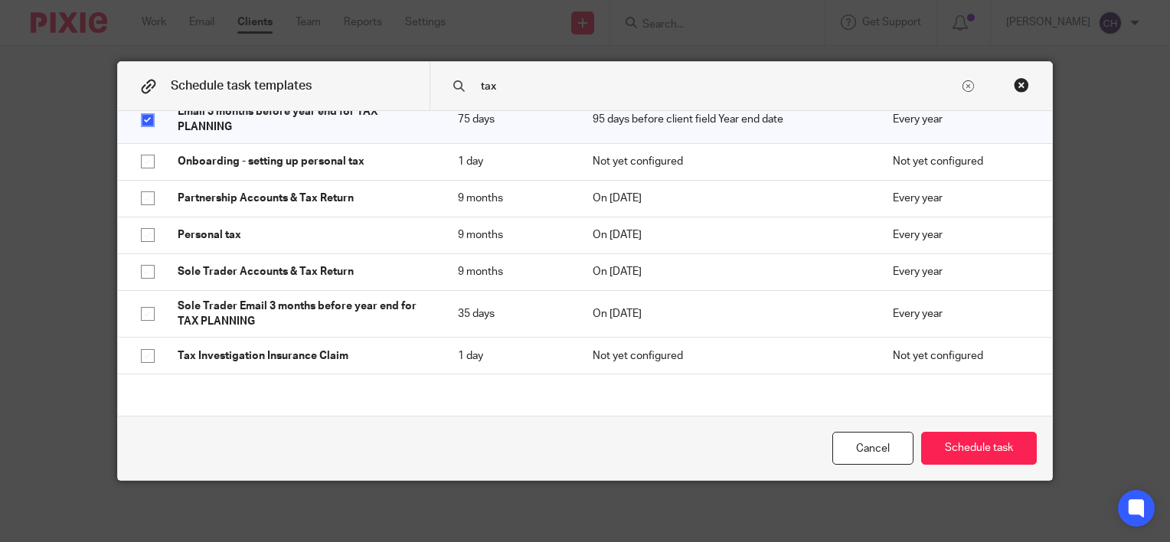
click at [561, 80] on input "tax" at bounding box center [720, 86] width 480 height 17
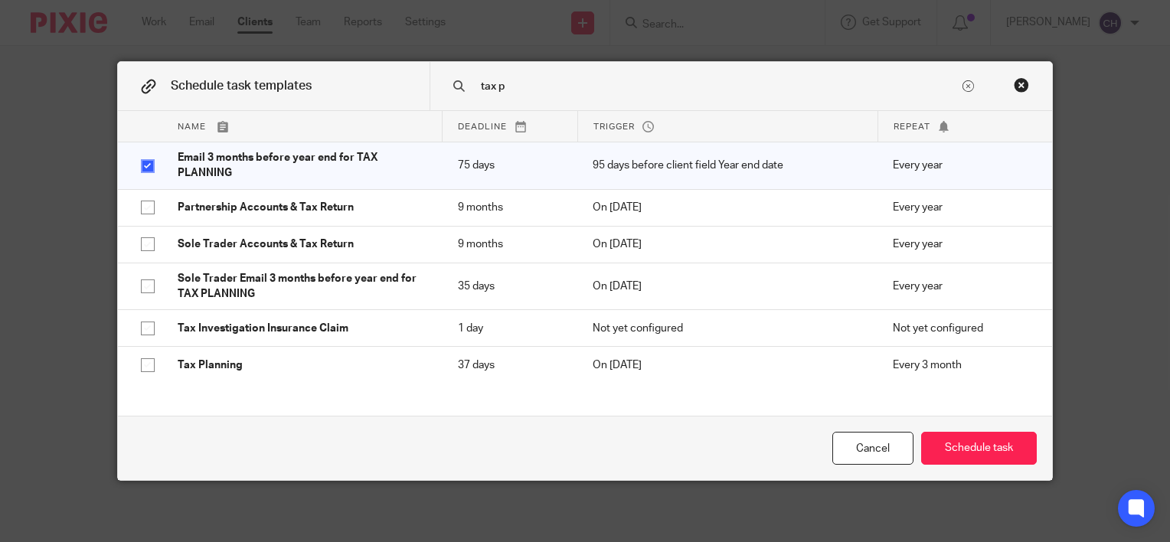
scroll to position [0, 0]
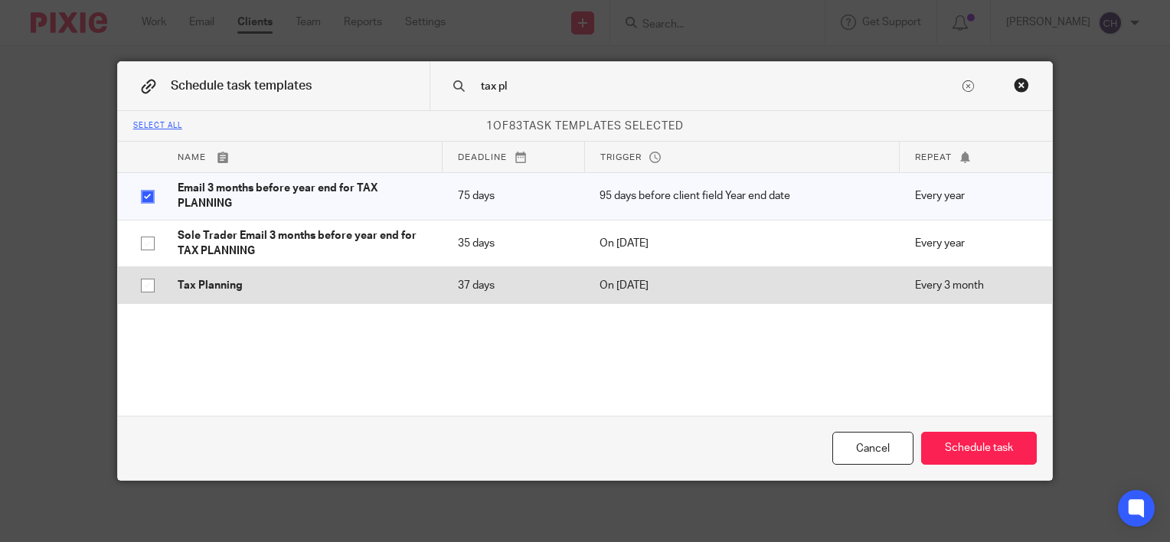
type input "tax pl"
click at [283, 291] on p "Tax Planning" at bounding box center [303, 285] width 250 height 15
checkbox input "true"
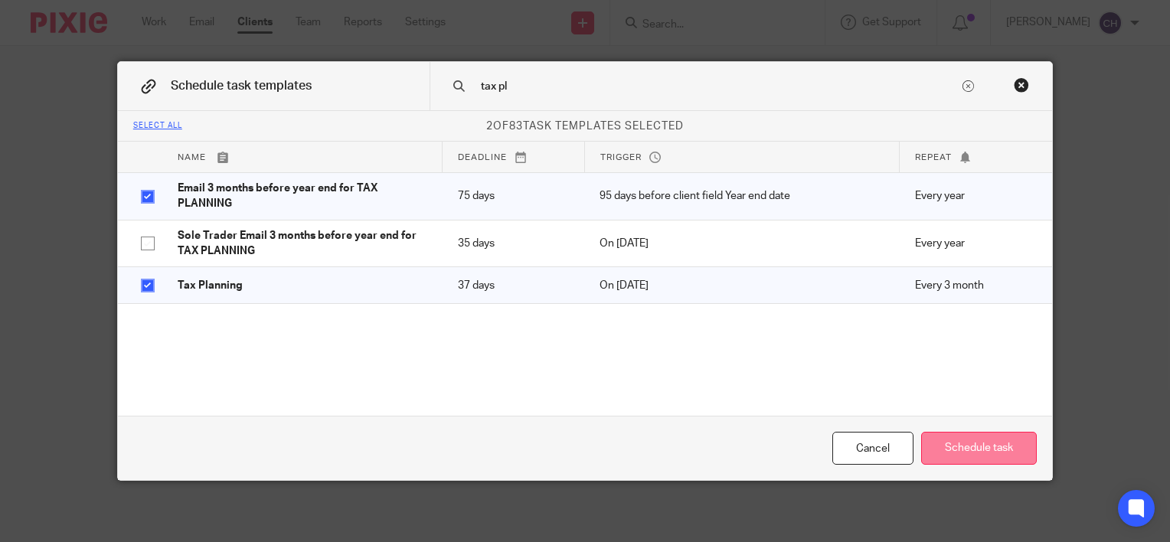
click at [980, 441] on button "Schedule task" at bounding box center [980, 448] width 116 height 33
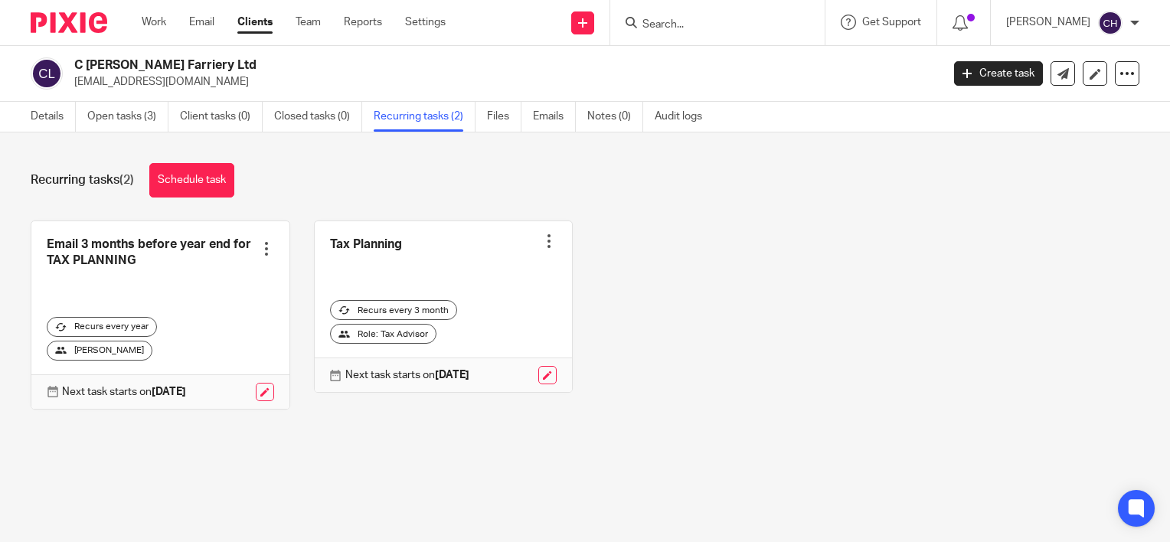
click at [287, 201] on div "Recurring tasks (2) Schedule task Email 3 months before year end for TAX PLANNI…" at bounding box center [585, 298] width 1170 height 331
click at [397, 178] on div "Recurring tasks (2) Schedule task" at bounding box center [585, 180] width 1109 height 34
drag, startPoint x: 225, startPoint y: 62, endPoint x: 71, endPoint y: 67, distance: 154.1
click at [71, 67] on div "C [PERSON_NAME] Farriery Ltd [EMAIL_ADDRESS][DOMAIN_NAME]" at bounding box center [481, 73] width 901 height 32
copy h2 "C [PERSON_NAME] Farriery Ltd"
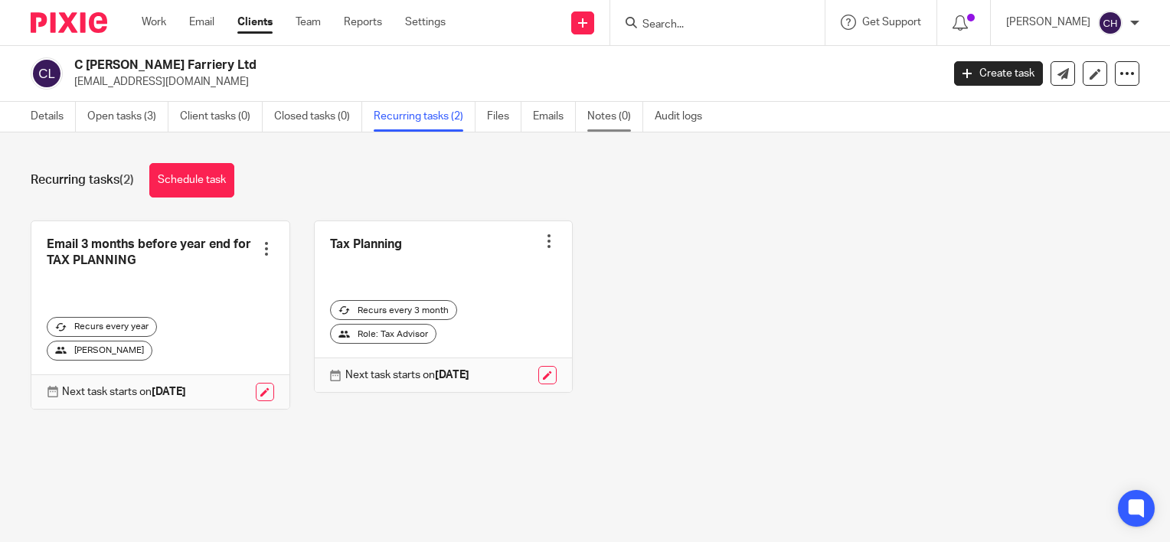
click at [628, 119] on link "Notes (0)" at bounding box center [616, 117] width 56 height 30
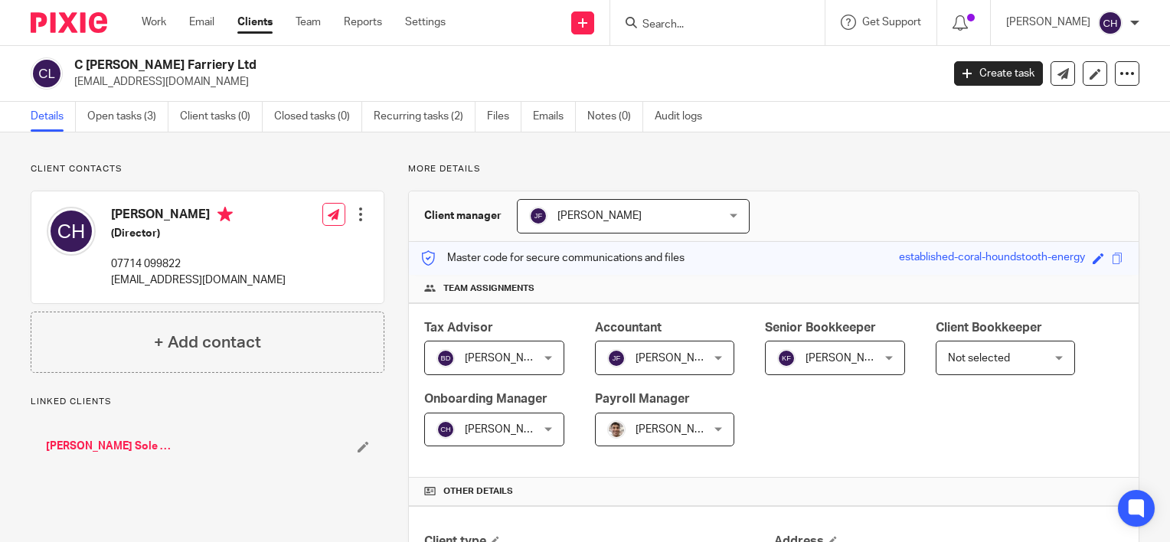
click at [113, 101] on div "C [PERSON_NAME] Farriery Ltd [EMAIL_ADDRESS][DOMAIN_NAME] Create task Update fr…" at bounding box center [585, 74] width 1170 height 56
click at [114, 121] on link "Open tasks (3)" at bounding box center [127, 117] width 81 height 30
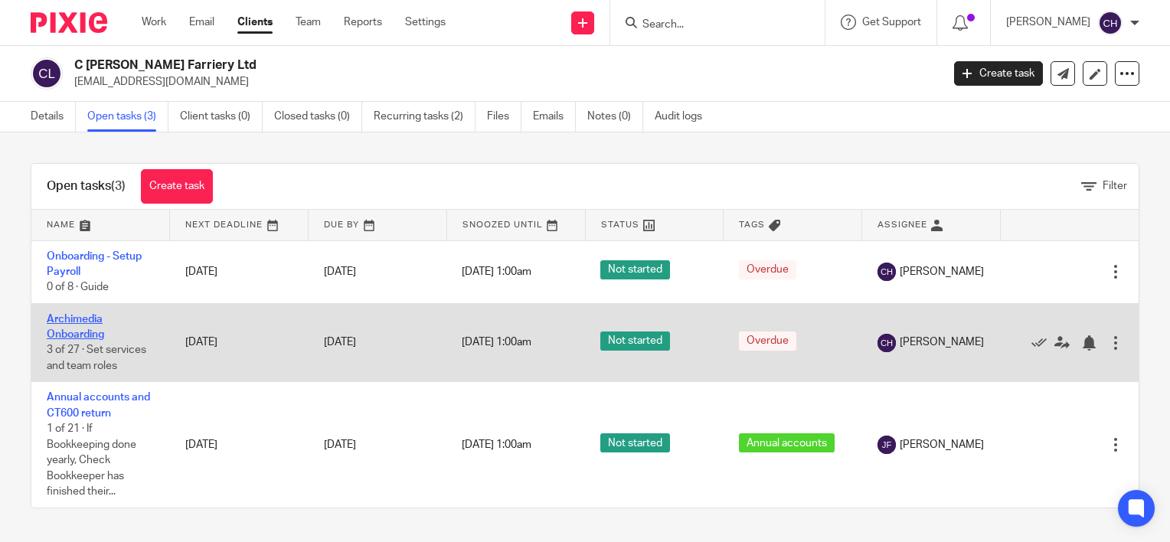
click at [87, 334] on link "Archimedia Onboarding" at bounding box center [75, 327] width 57 height 26
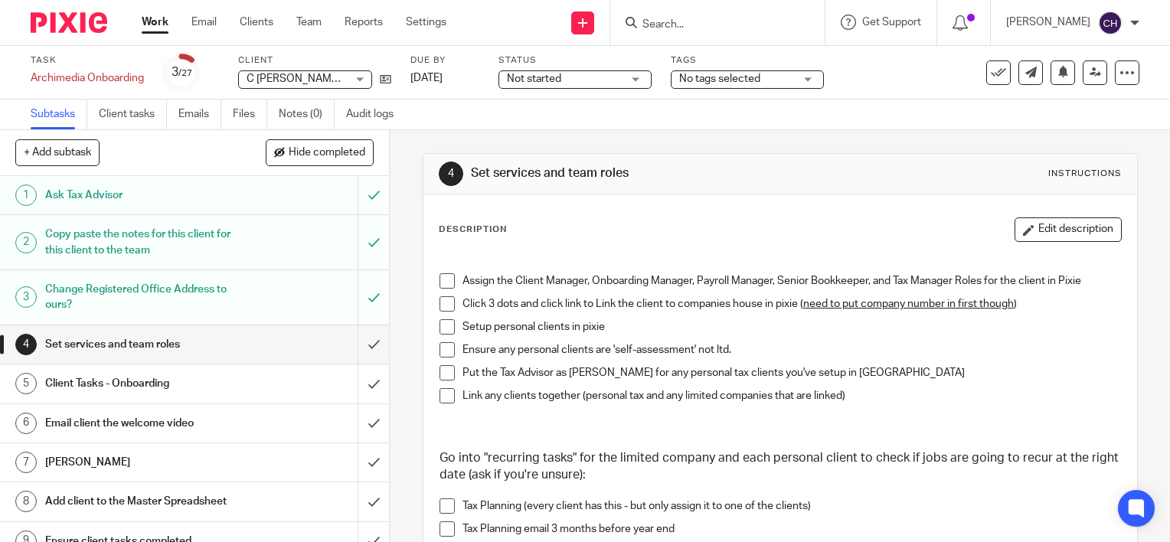
click at [442, 273] on span at bounding box center [447, 280] width 15 height 15
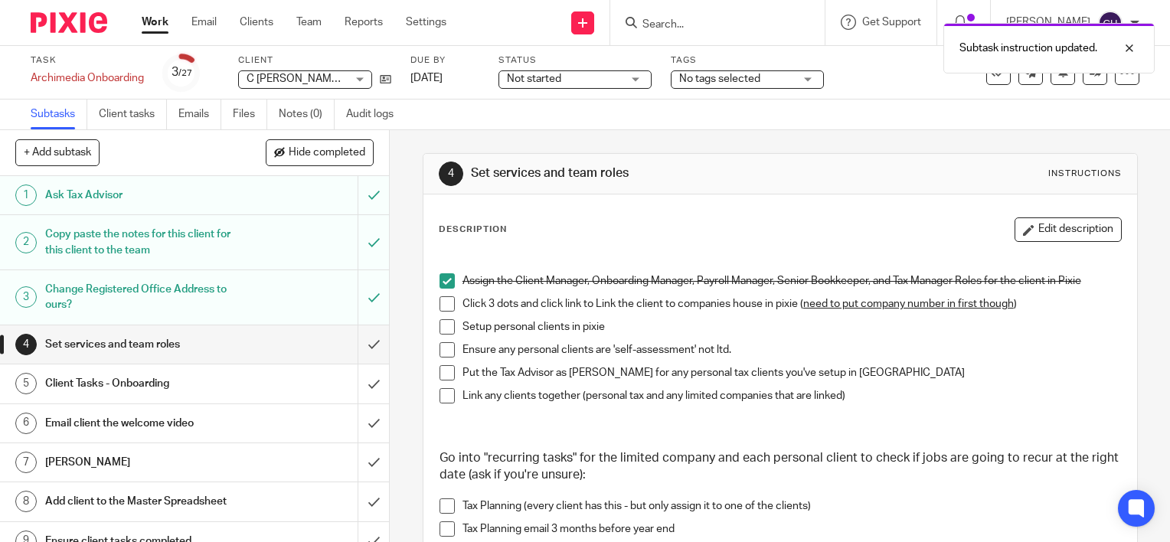
click at [442, 302] on span at bounding box center [447, 303] width 15 height 15
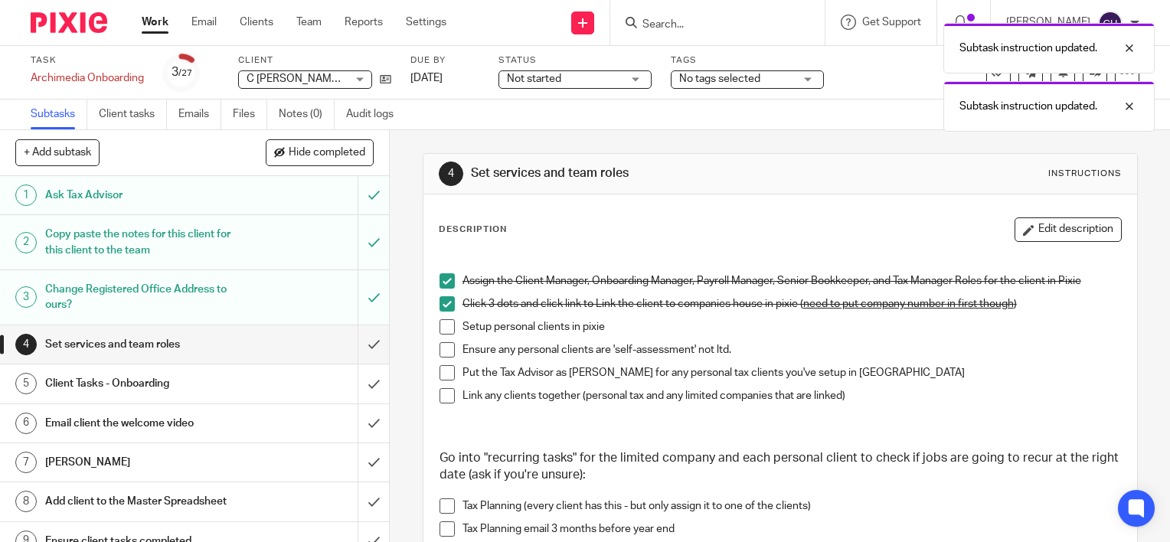
click at [444, 327] on span at bounding box center [447, 326] width 15 height 15
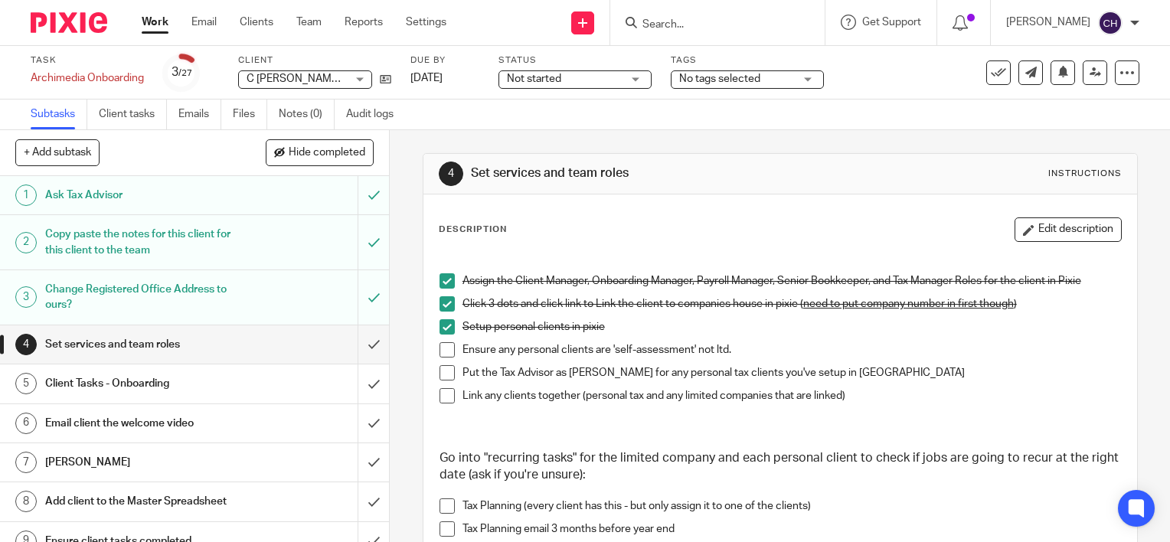
click at [444, 352] on span at bounding box center [447, 349] width 15 height 15
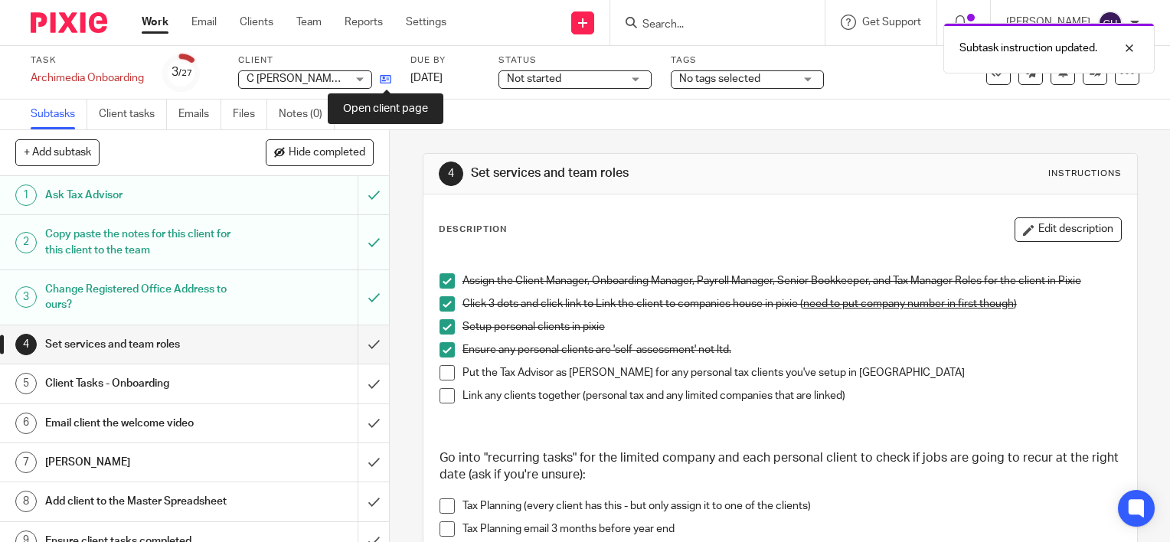
click at [387, 83] on icon at bounding box center [385, 79] width 11 height 11
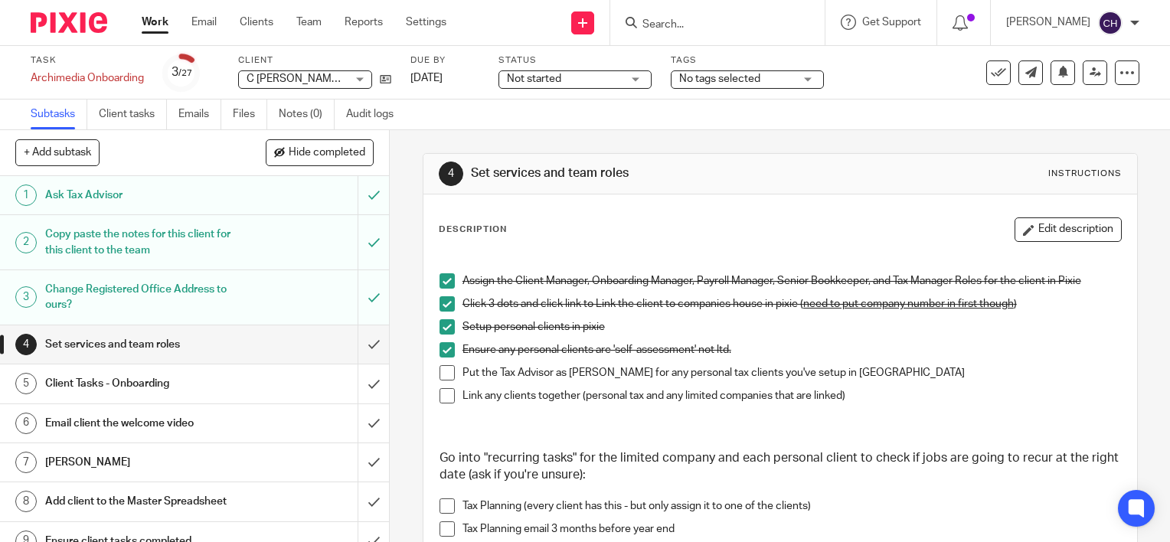
click at [446, 374] on span at bounding box center [447, 372] width 15 height 15
click at [440, 391] on span at bounding box center [447, 395] width 15 height 15
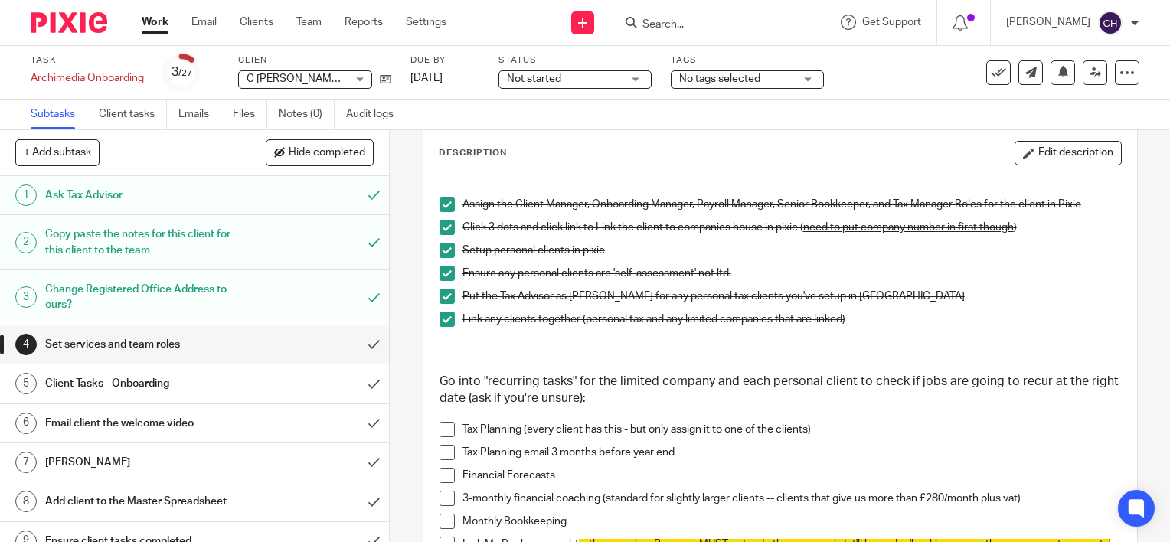
scroll to position [230, 0]
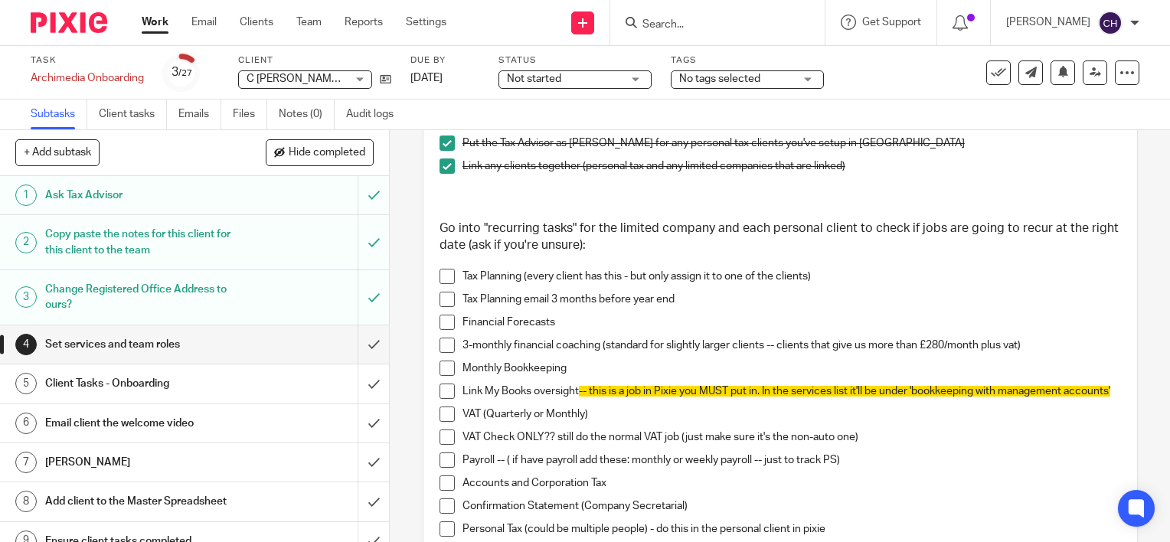
click at [440, 276] on span at bounding box center [447, 276] width 15 height 15
click at [441, 299] on span at bounding box center [447, 299] width 15 height 15
click at [442, 316] on span at bounding box center [447, 322] width 15 height 15
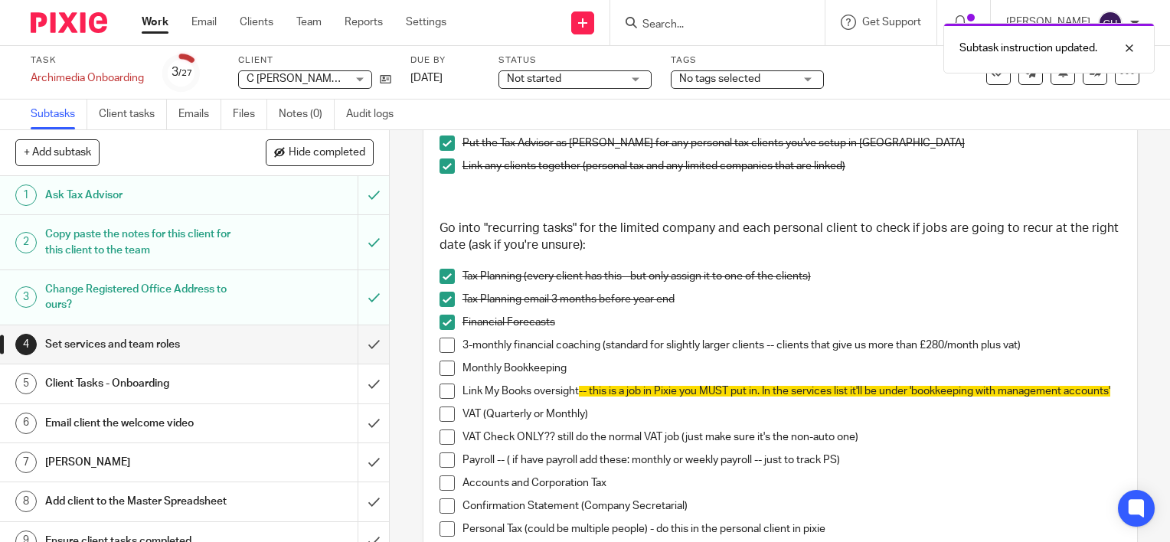
click at [442, 344] on span at bounding box center [447, 345] width 15 height 15
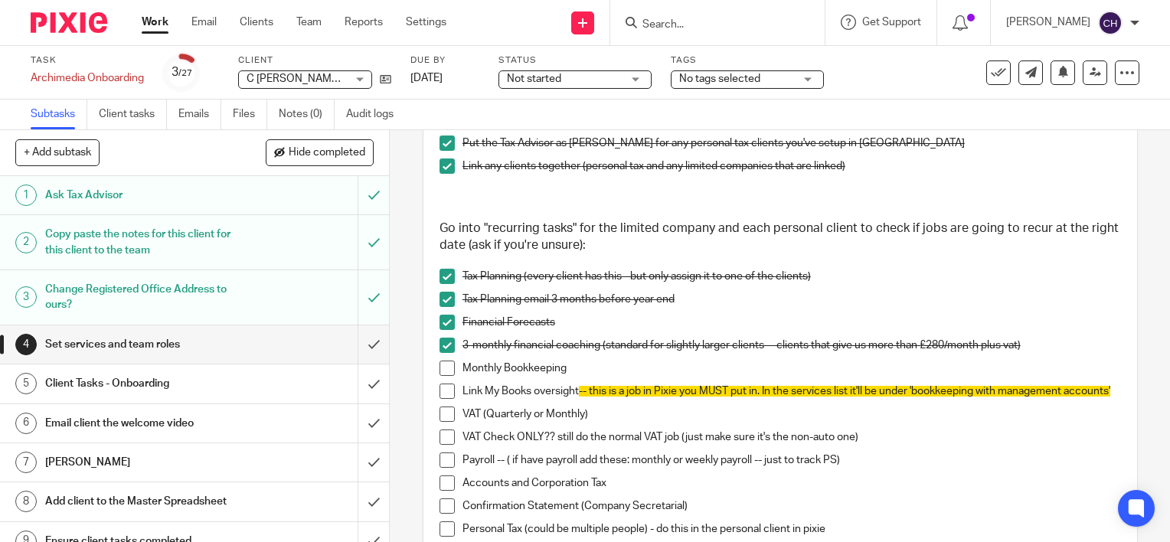
click at [440, 365] on span at bounding box center [447, 368] width 15 height 15
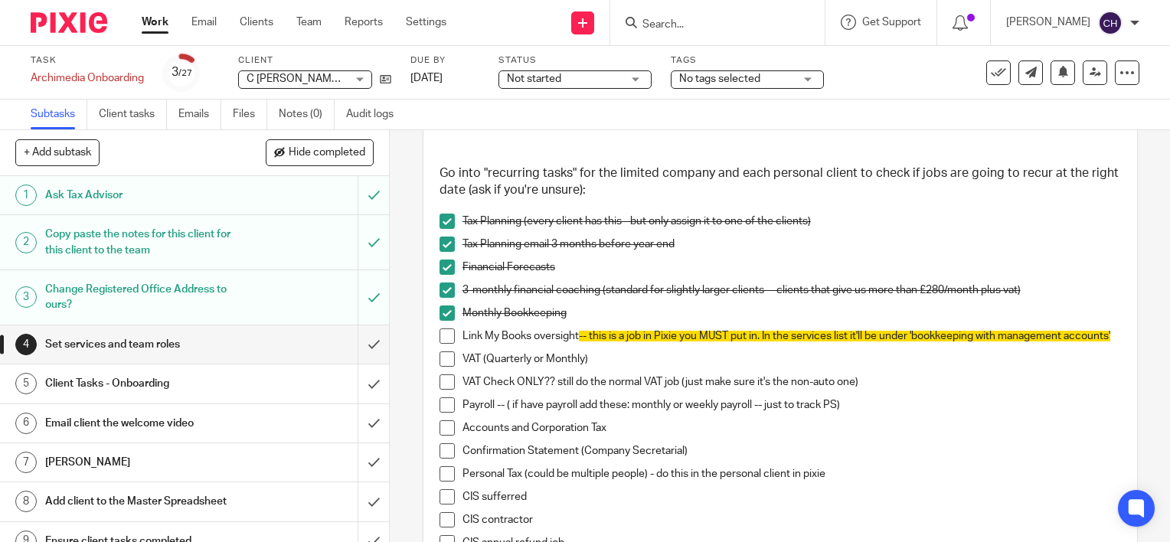
scroll to position [306, 0]
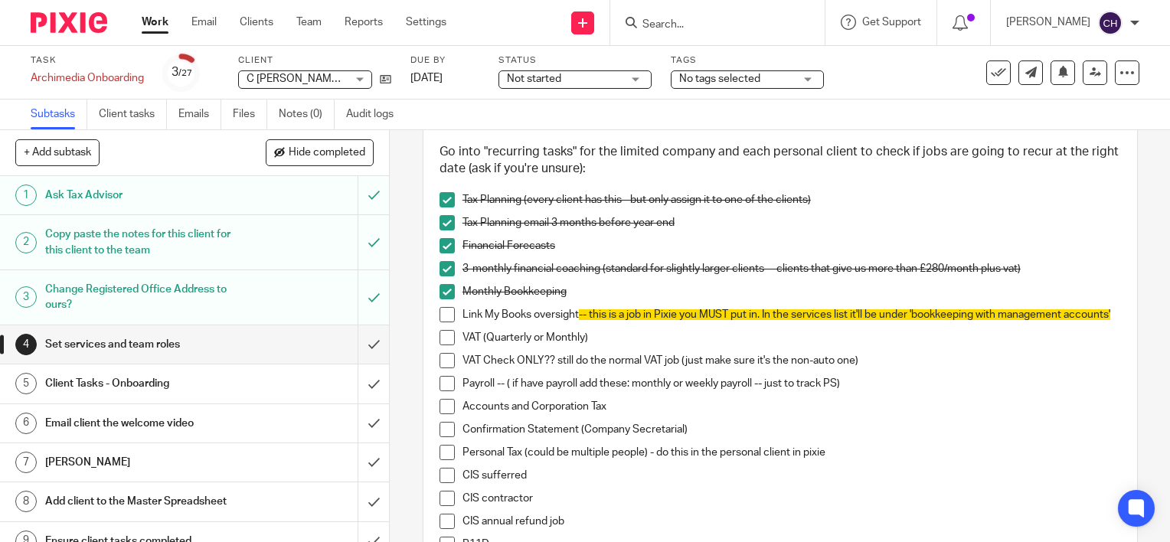
click at [440, 313] on span at bounding box center [447, 314] width 15 height 15
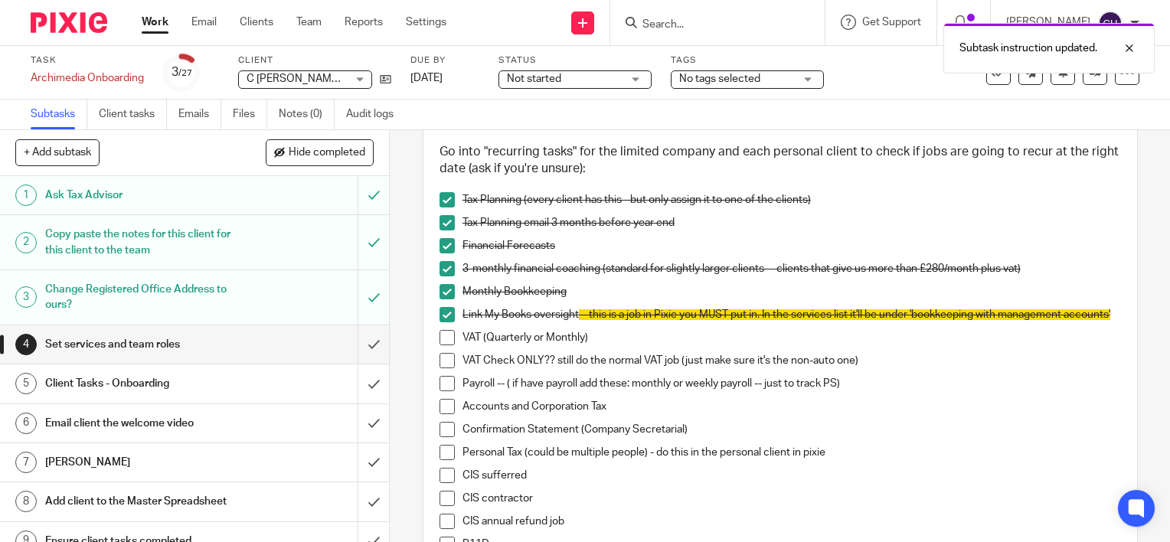
click at [444, 345] on span at bounding box center [447, 337] width 15 height 15
click at [444, 368] on span at bounding box center [447, 360] width 15 height 15
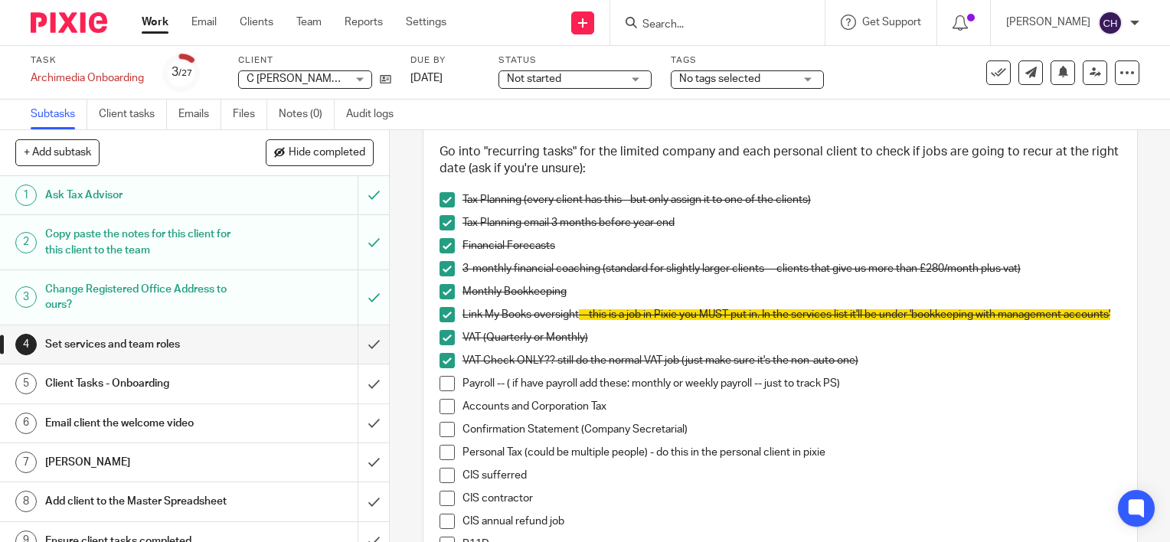
click at [444, 391] on span at bounding box center [447, 383] width 15 height 15
click at [441, 409] on span at bounding box center [447, 406] width 15 height 15
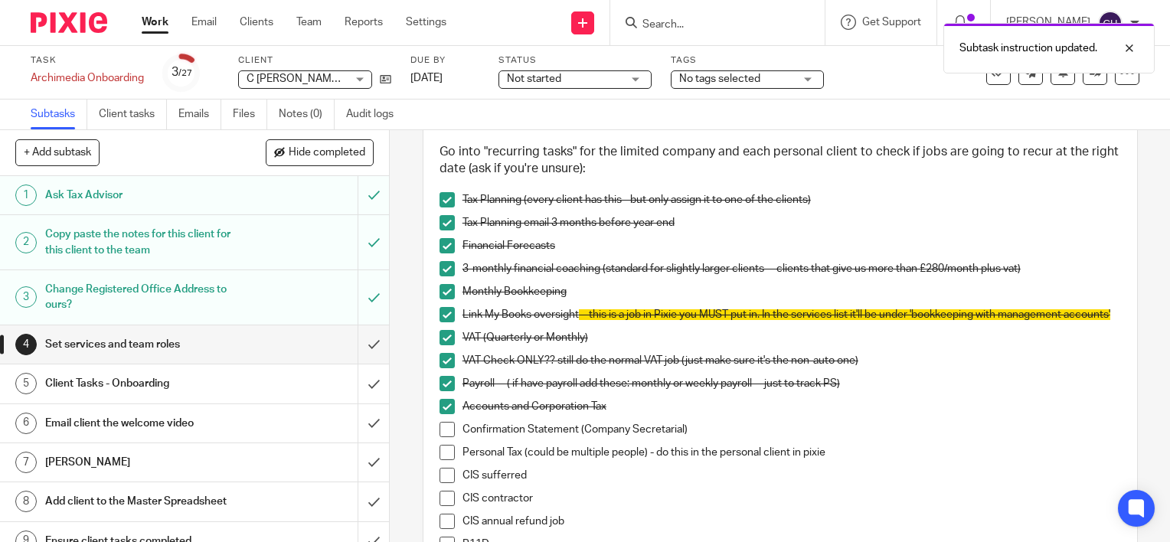
click at [446, 432] on span at bounding box center [447, 429] width 15 height 15
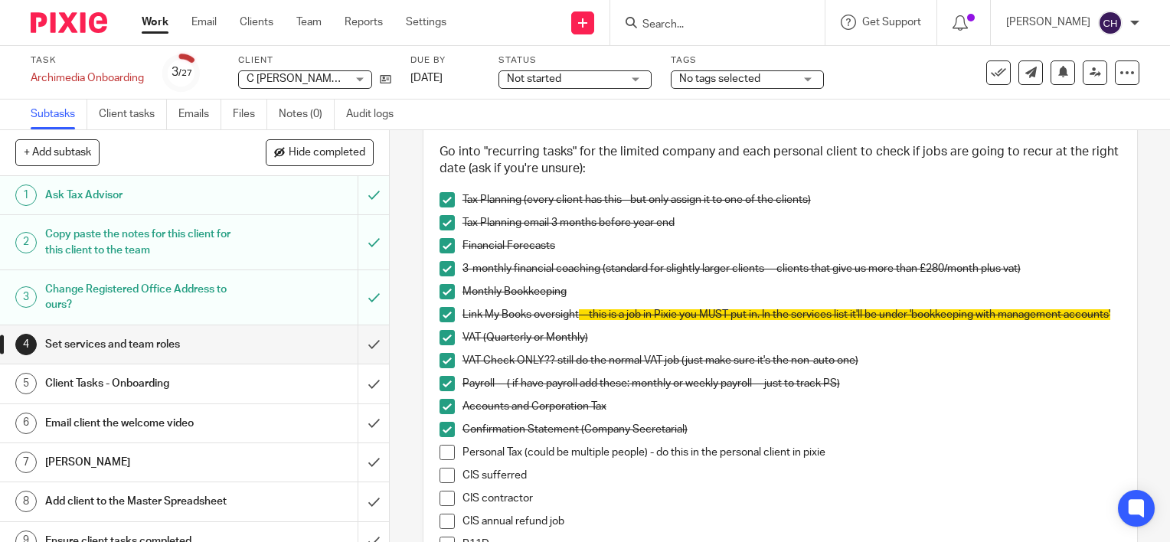
scroll to position [383, 0]
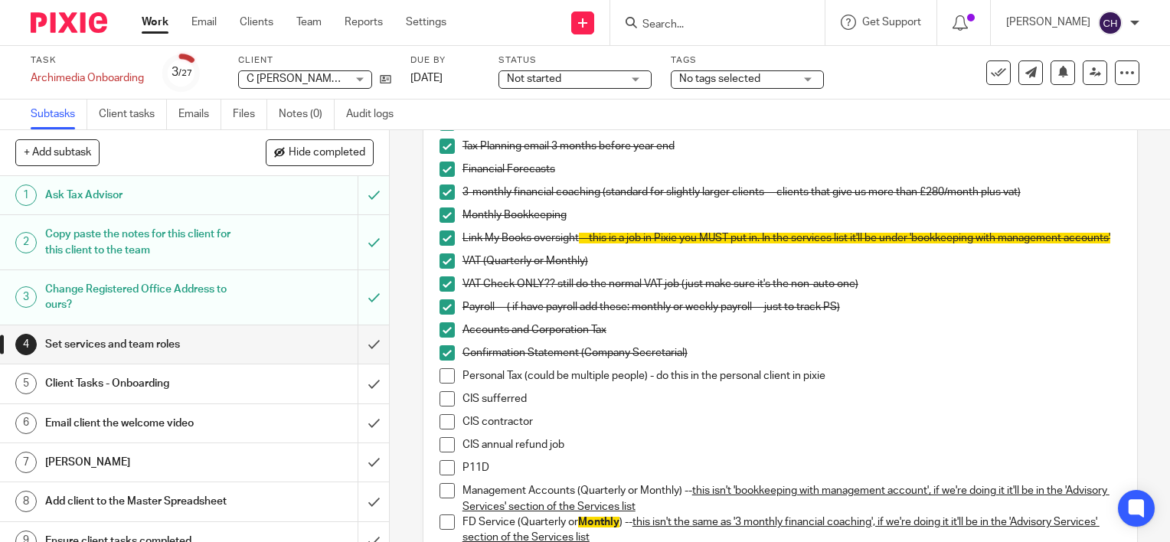
click at [444, 381] on span at bounding box center [447, 375] width 15 height 15
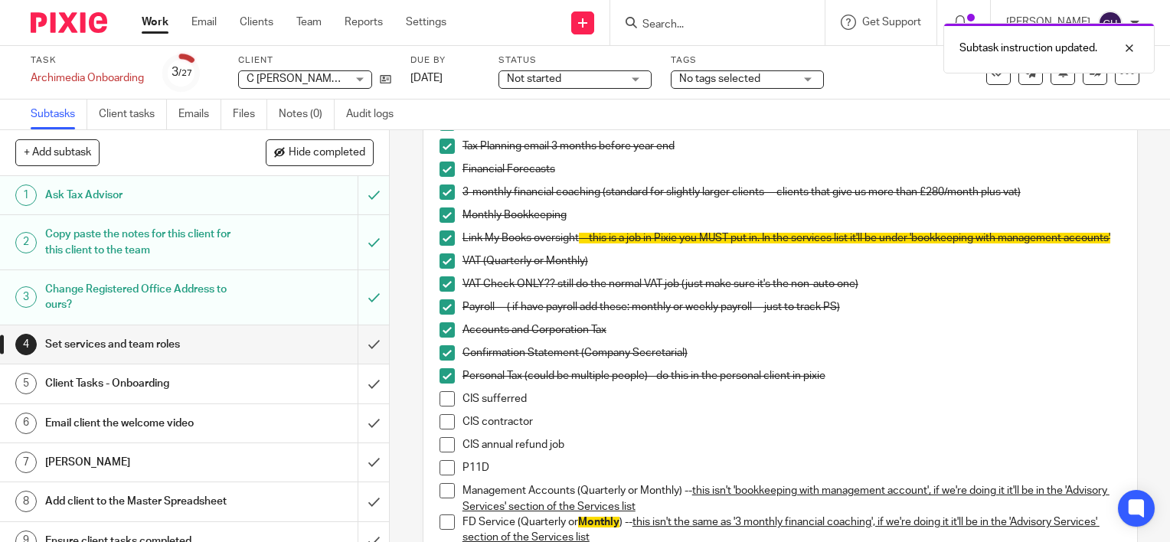
click at [446, 404] on span at bounding box center [447, 398] width 15 height 15
click at [445, 430] on span at bounding box center [447, 421] width 15 height 15
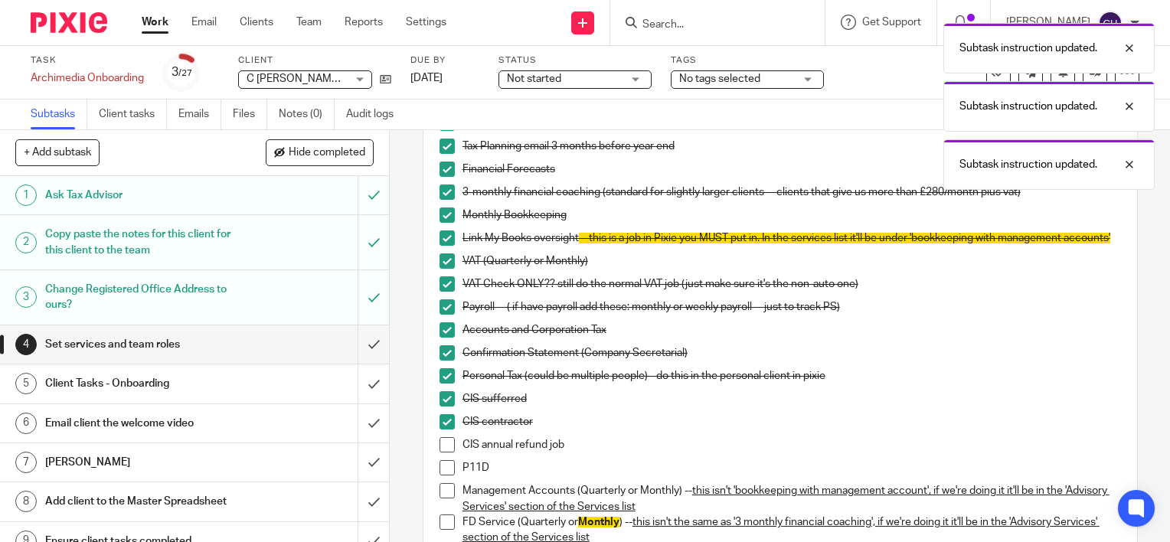
click at [444, 449] on span at bounding box center [447, 444] width 15 height 15
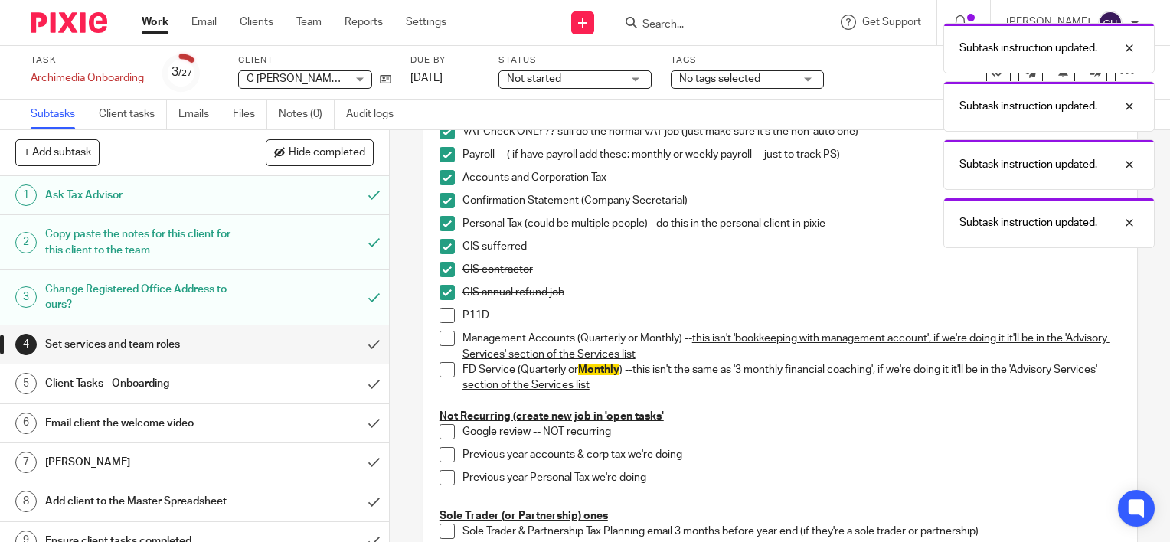
scroll to position [536, 0]
click at [441, 319] on span at bounding box center [447, 314] width 15 height 15
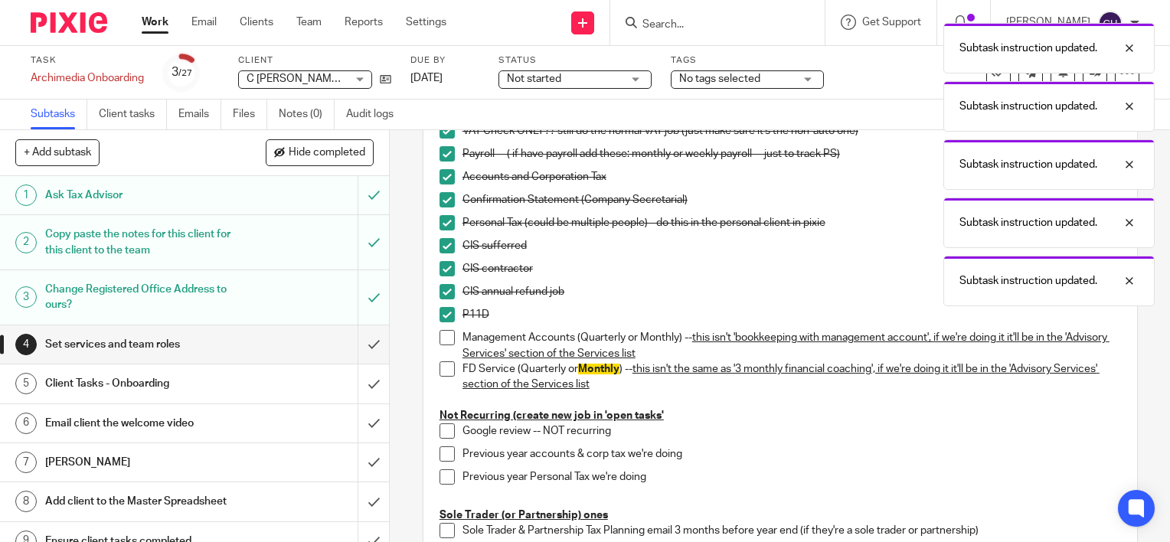
click at [444, 345] on span at bounding box center [447, 337] width 15 height 15
click at [444, 377] on span at bounding box center [447, 369] width 15 height 15
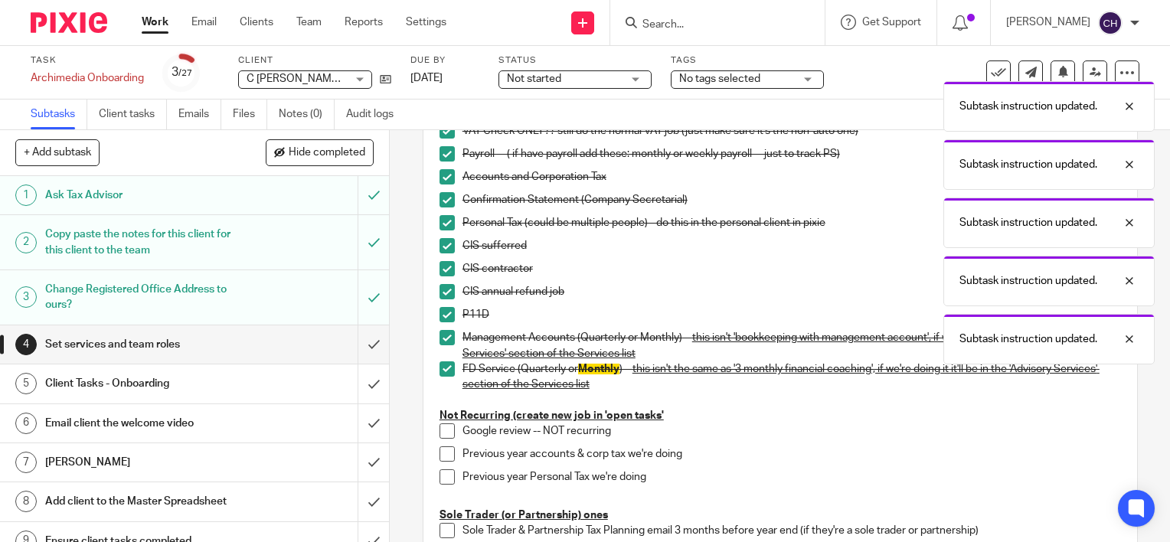
scroll to position [613, 0]
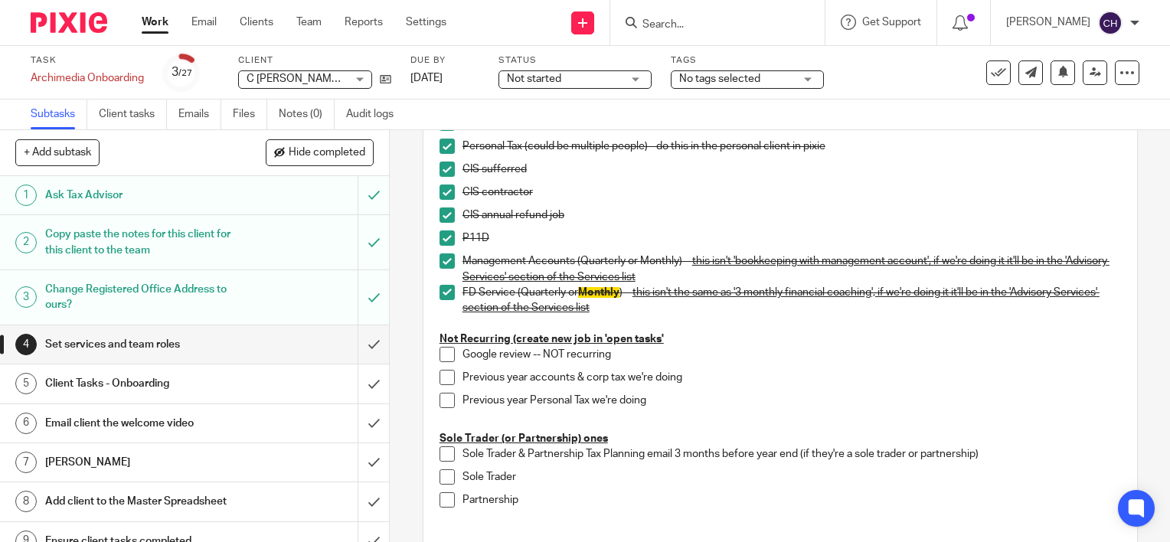
click at [442, 355] on span at bounding box center [447, 354] width 15 height 15
click at [443, 385] on span at bounding box center [447, 377] width 15 height 15
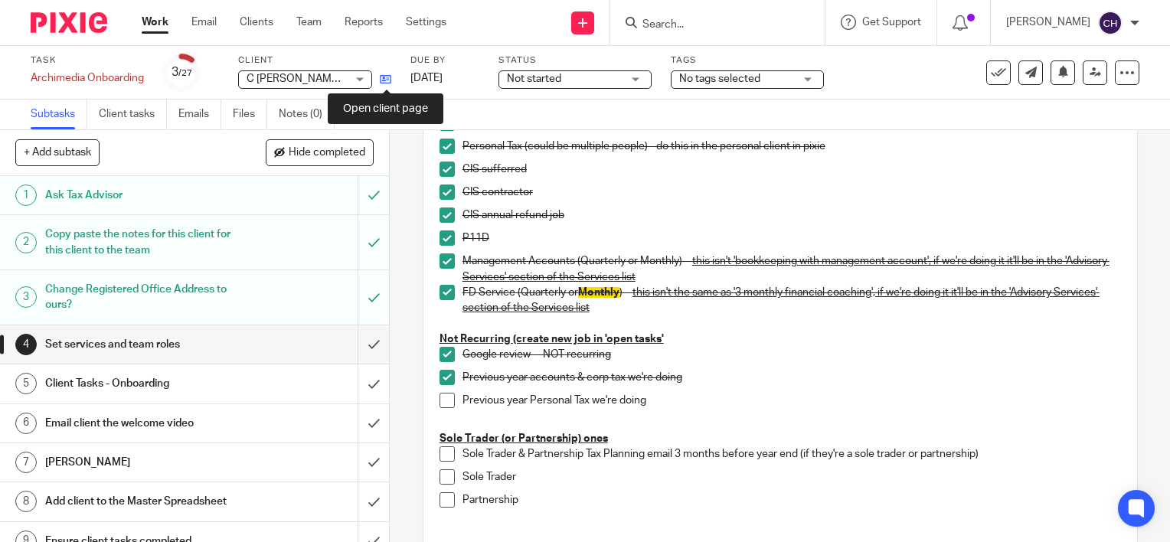
click at [388, 80] on icon at bounding box center [385, 79] width 11 height 11
click at [440, 404] on span at bounding box center [447, 400] width 15 height 15
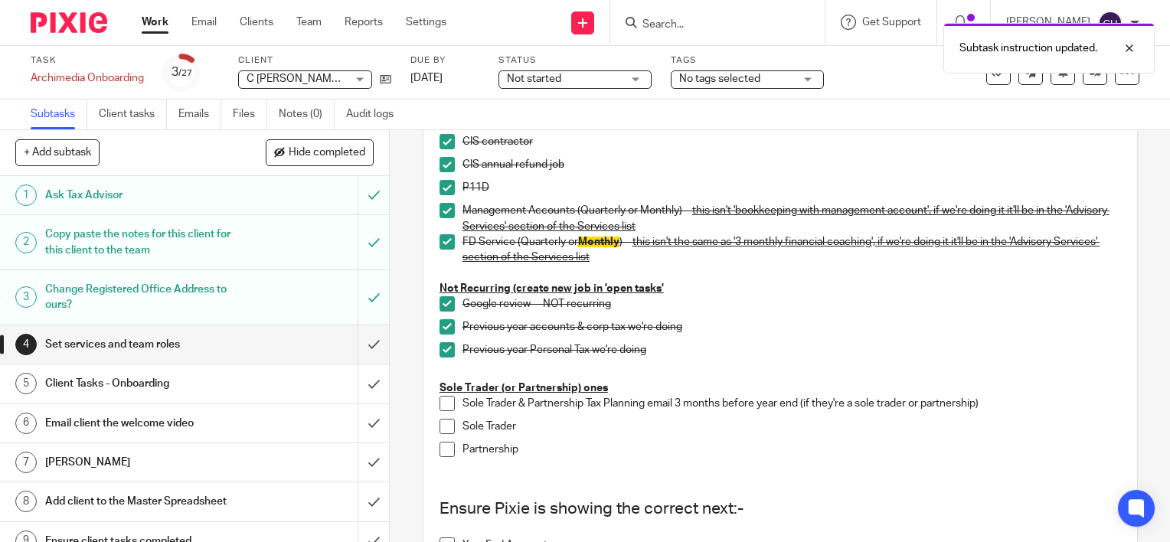
scroll to position [689, 0]
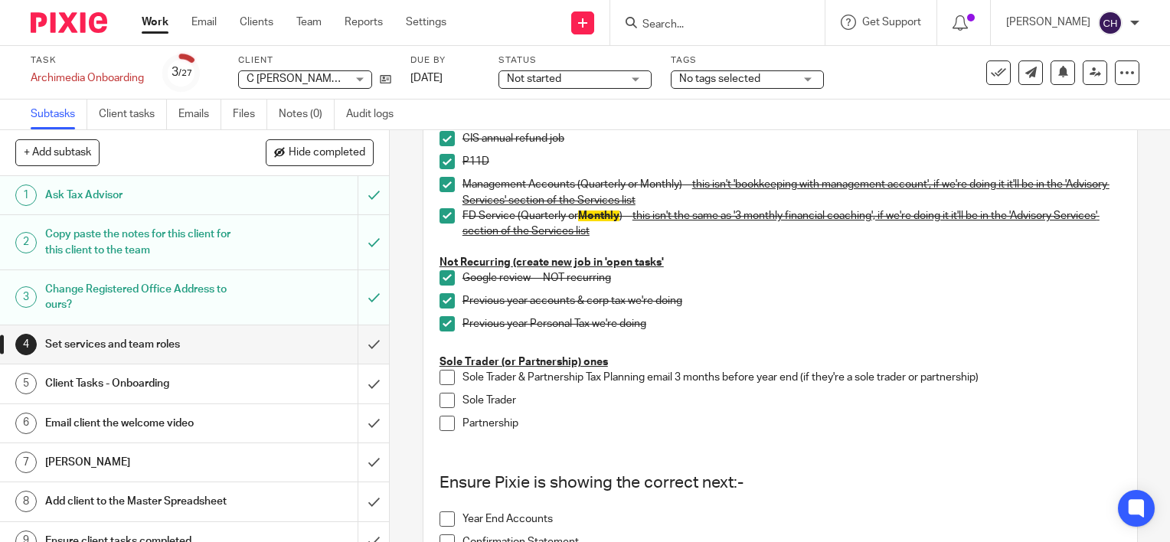
click at [434, 381] on div "Assign the Client Manager, Onboarding Manager, Payroll Manager, Senior Bookkeep…" at bounding box center [780, 319] width 697 height 1517
click at [444, 384] on span at bounding box center [447, 377] width 15 height 15
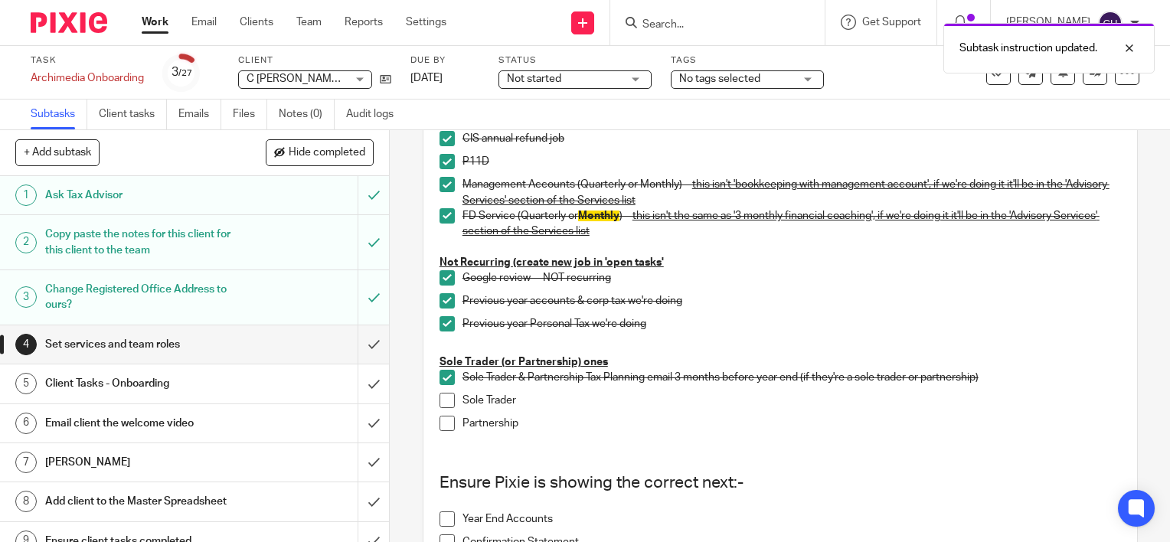
click at [444, 404] on span at bounding box center [447, 400] width 15 height 15
click at [447, 426] on span at bounding box center [447, 423] width 15 height 15
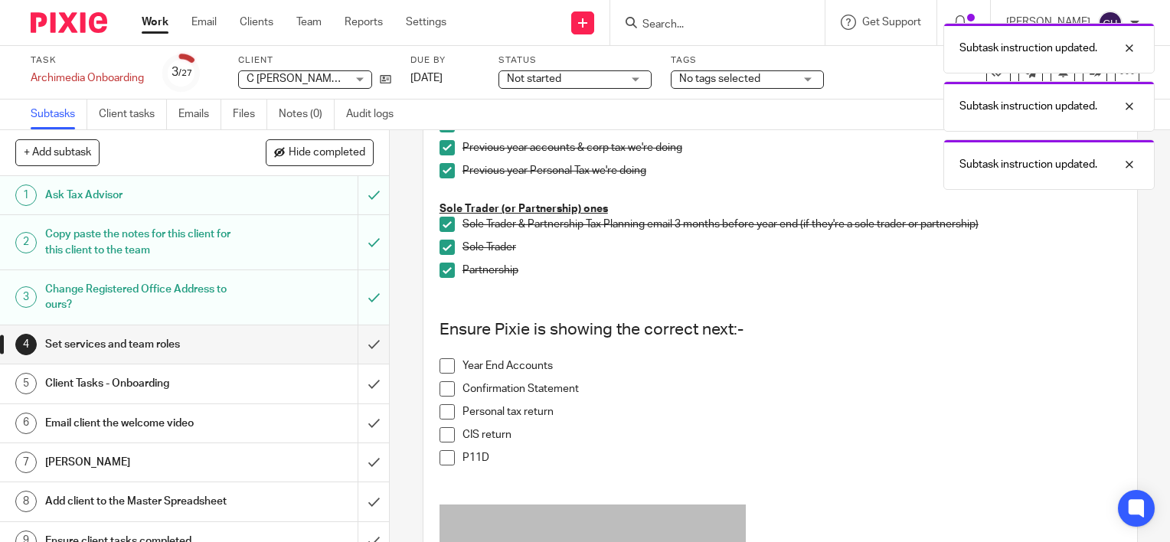
scroll to position [919, 0]
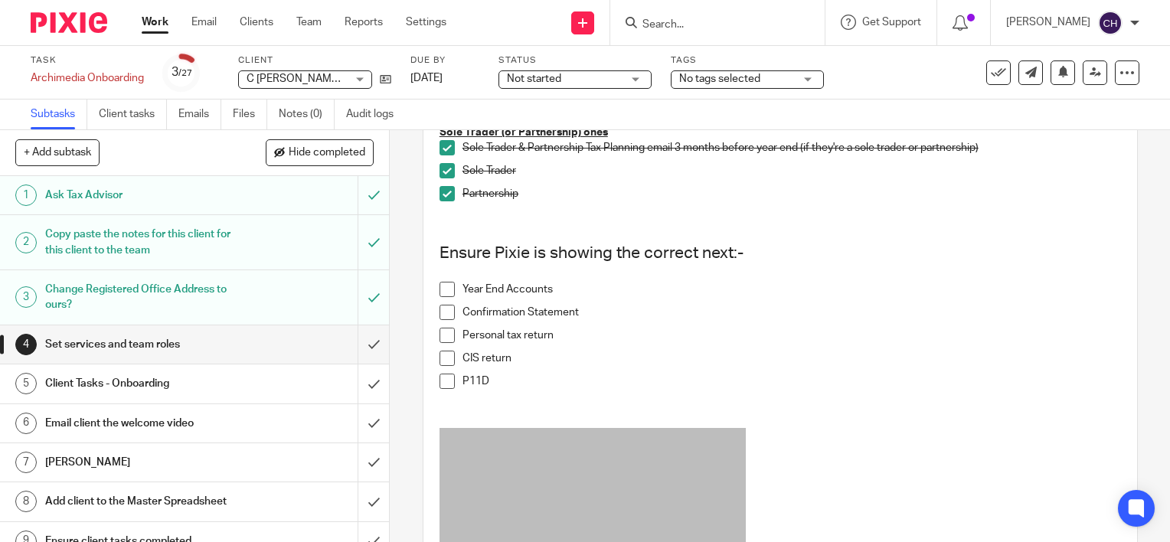
click at [442, 294] on span at bounding box center [447, 289] width 15 height 15
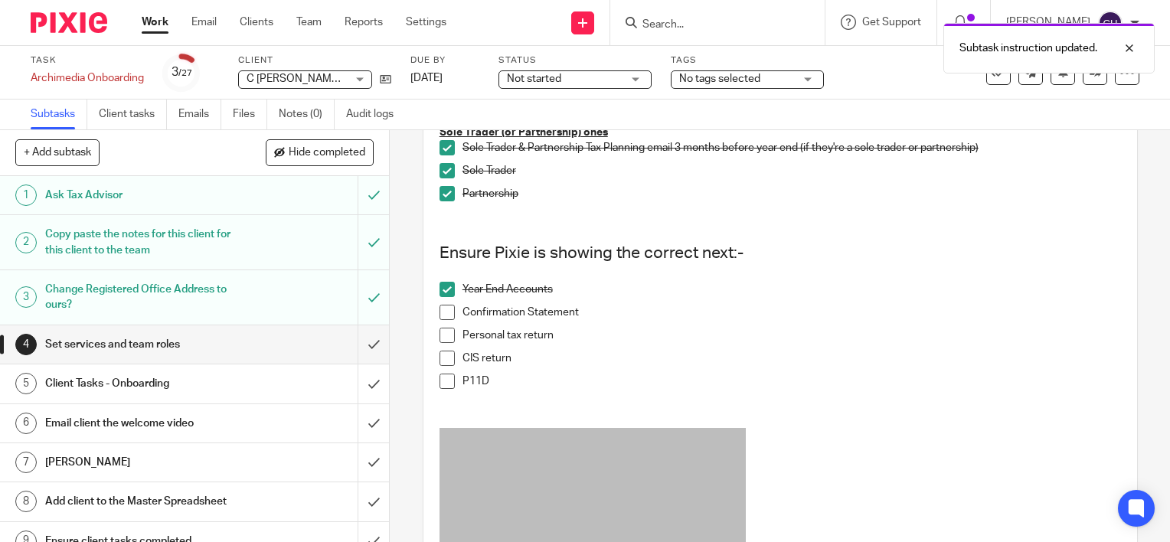
click at [446, 320] on span at bounding box center [447, 312] width 15 height 15
click at [444, 342] on span at bounding box center [447, 335] width 15 height 15
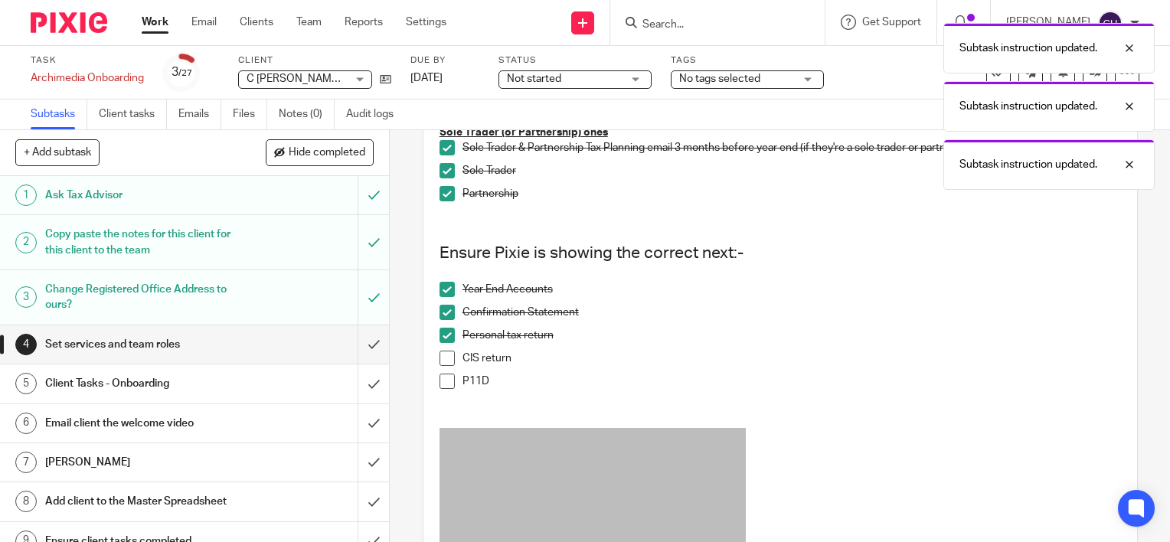
click at [443, 366] on span at bounding box center [447, 358] width 15 height 15
click at [443, 389] on span at bounding box center [447, 381] width 15 height 15
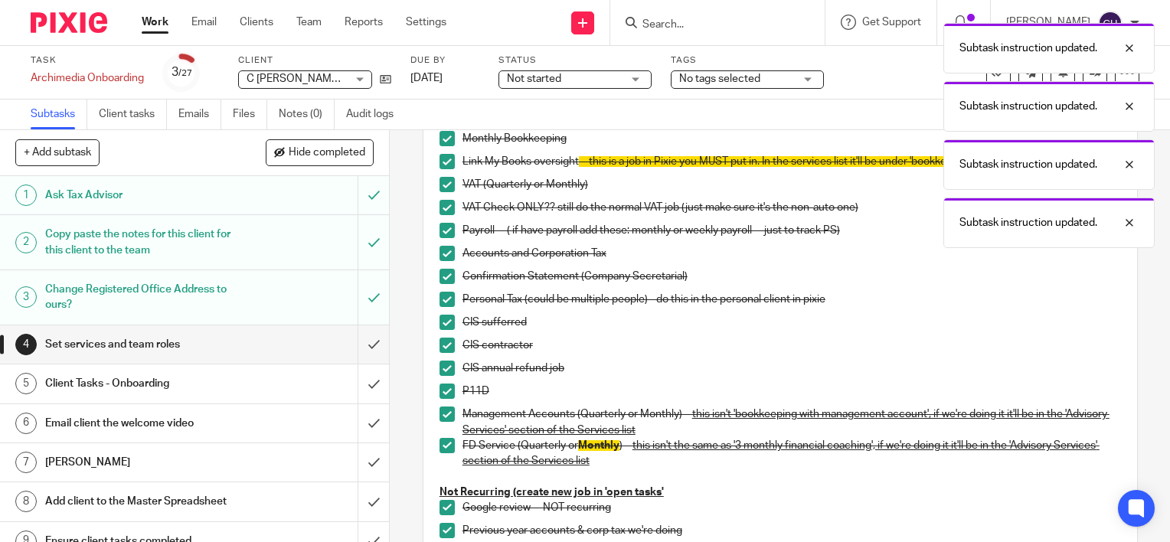
scroll to position [0, 0]
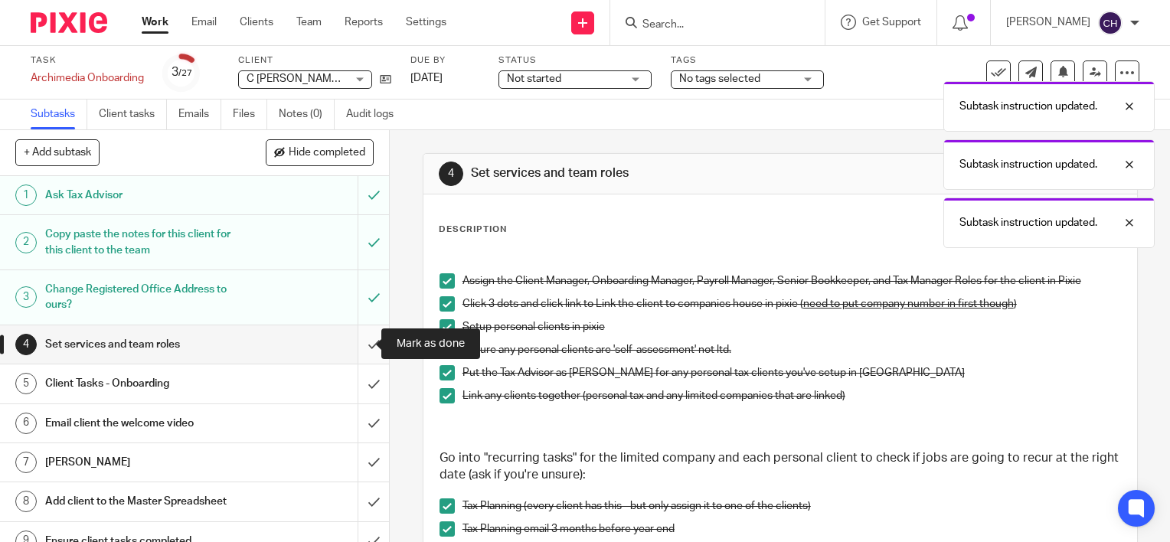
click at [355, 343] on input "submit" at bounding box center [194, 345] width 389 height 38
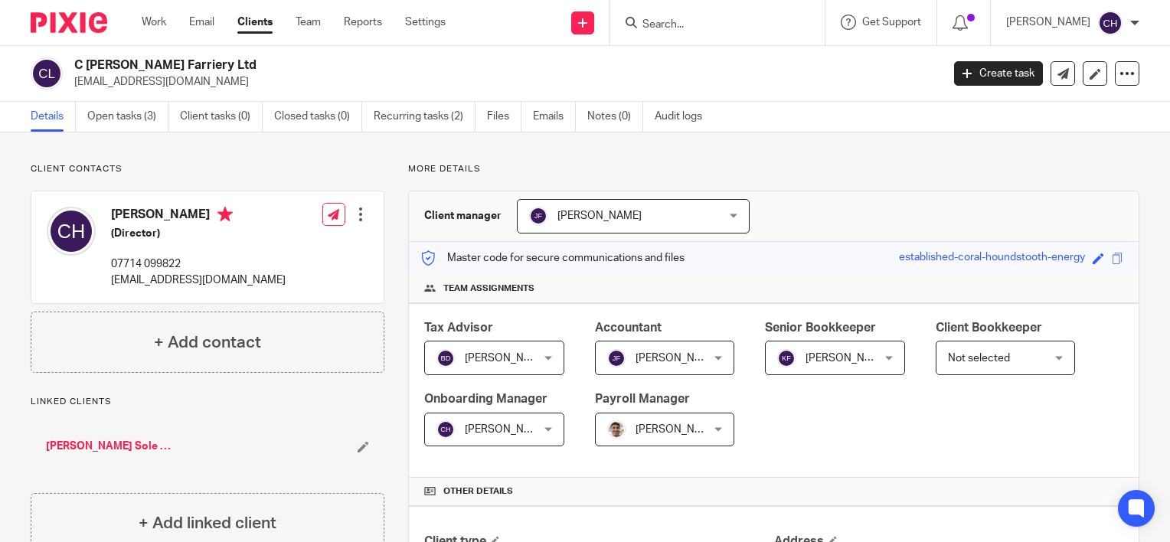
click at [126, 448] on link "[PERSON_NAME] Sole Trader" at bounding box center [110, 446] width 129 height 15
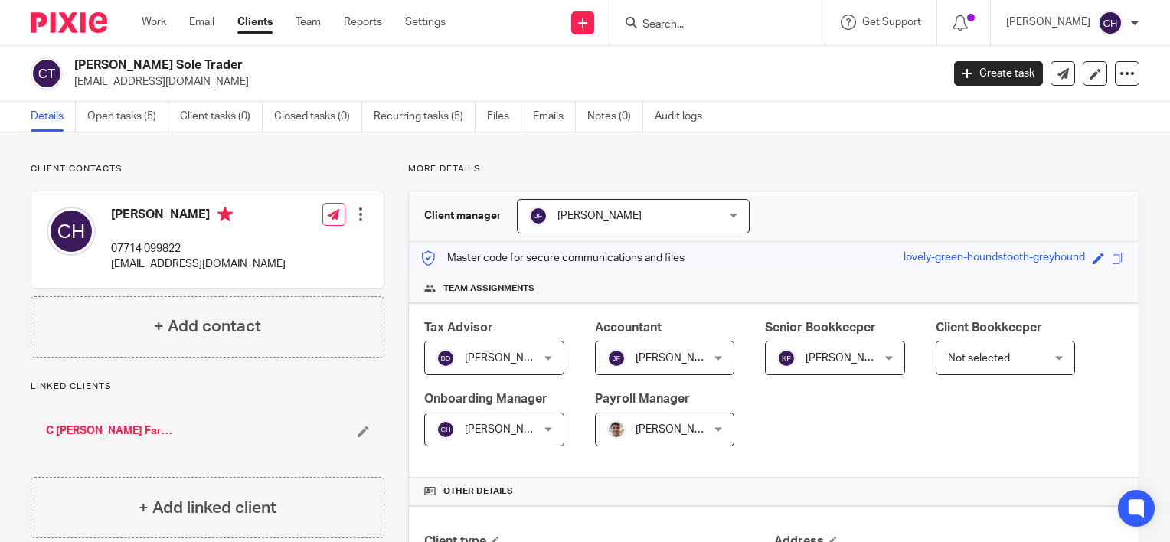
click at [141, 110] on link "Open tasks (5)" at bounding box center [127, 117] width 81 height 30
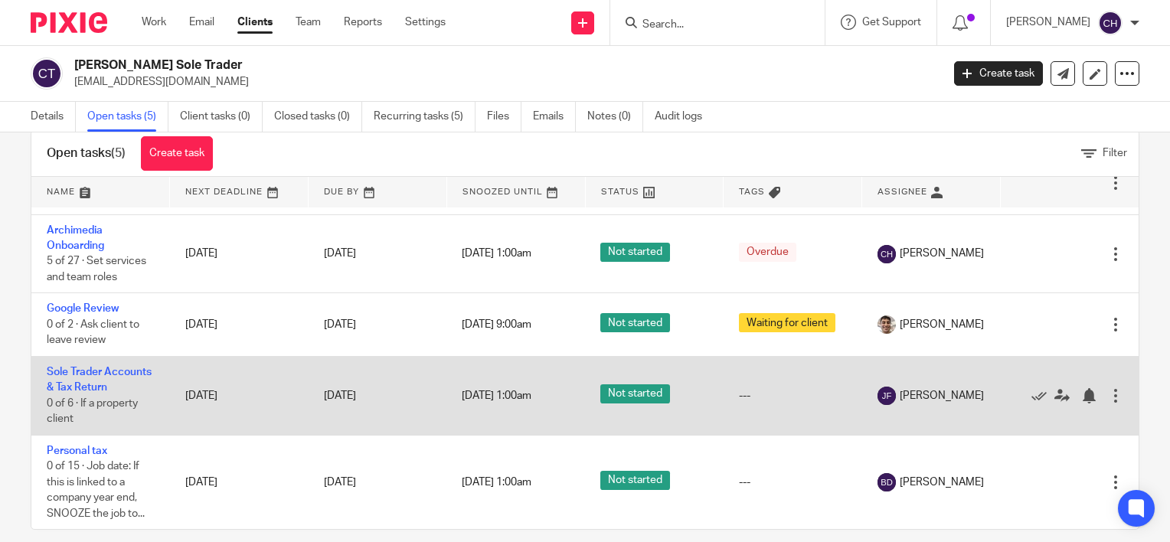
scroll to position [51, 0]
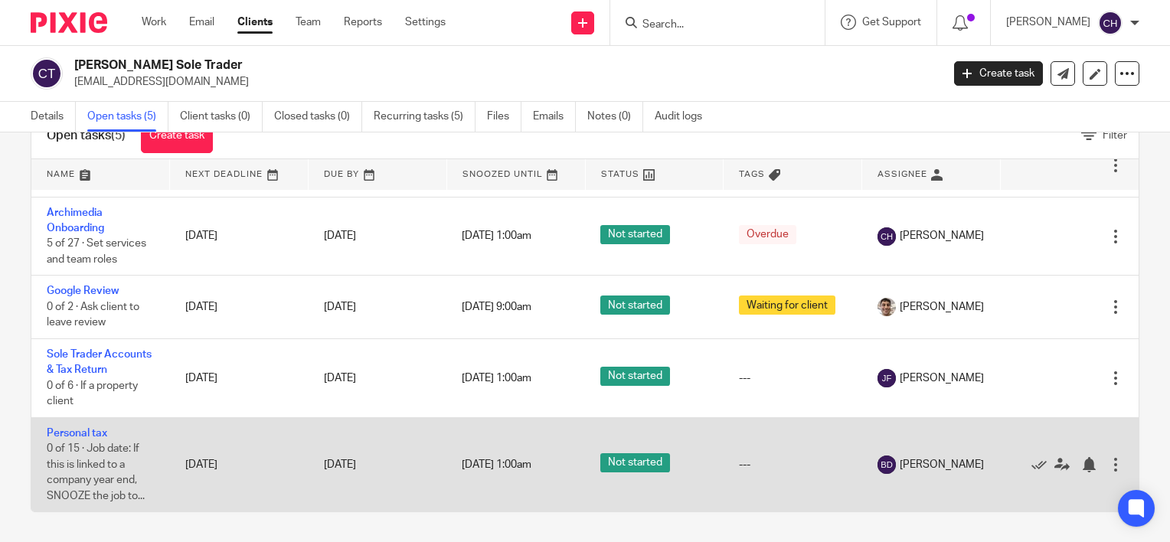
click at [1108, 465] on div at bounding box center [1115, 464] width 15 height 15
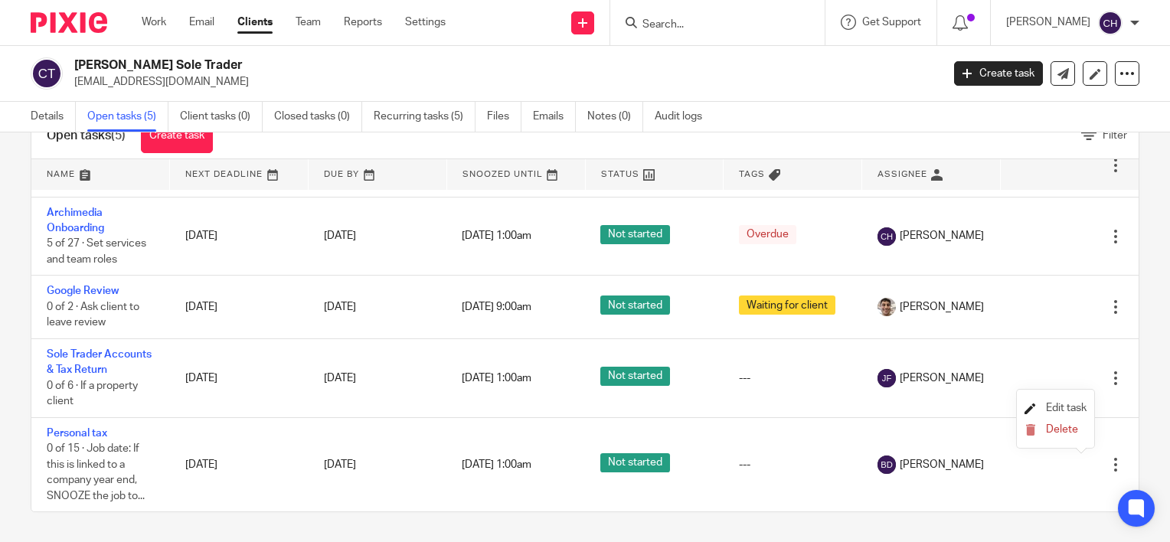
click at [1069, 407] on span "Edit task" at bounding box center [1066, 408] width 41 height 11
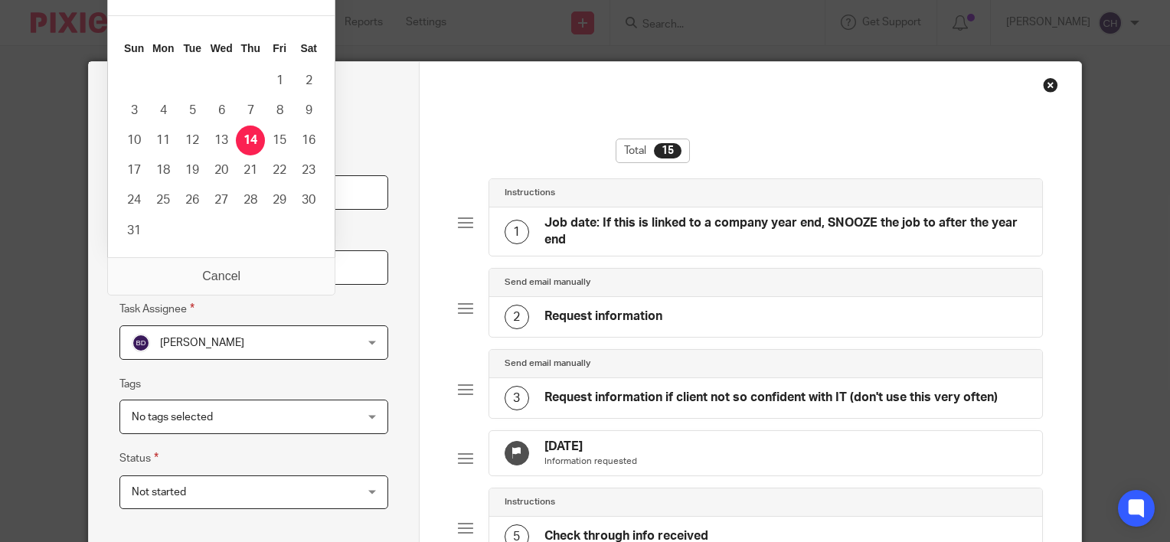
drag, startPoint x: 225, startPoint y: 266, endPoint x: 214, endPoint y: 268, distance: 11.0
click at [214, 268] on input "2026-05-14" at bounding box center [254, 267] width 269 height 34
type input "2026-01-31"
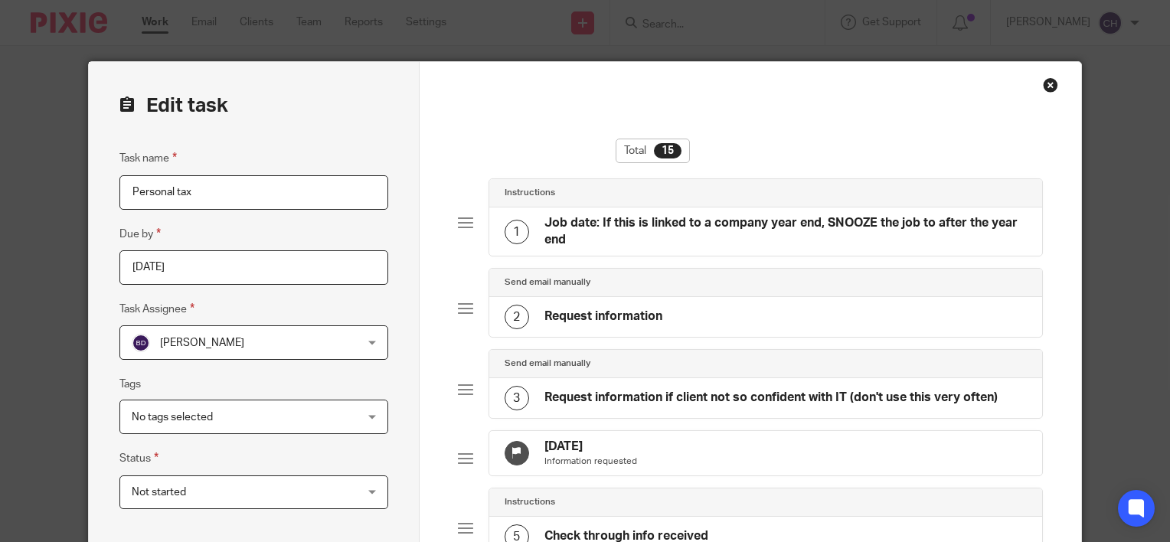
click at [381, 232] on fieldset "Due by 2026-01-31" at bounding box center [254, 255] width 269 height 60
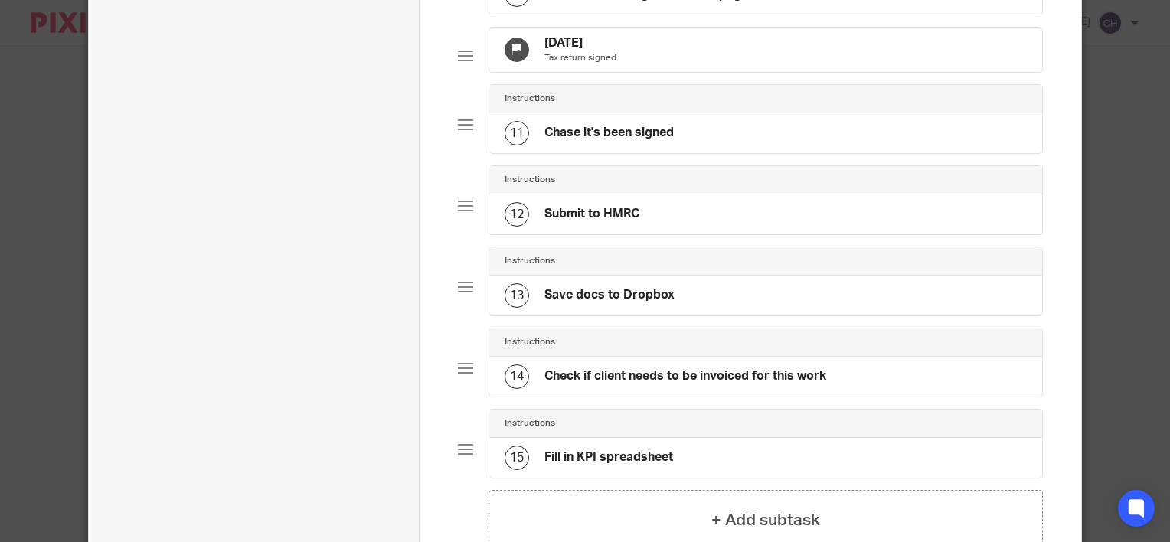
scroll to position [1054, 0]
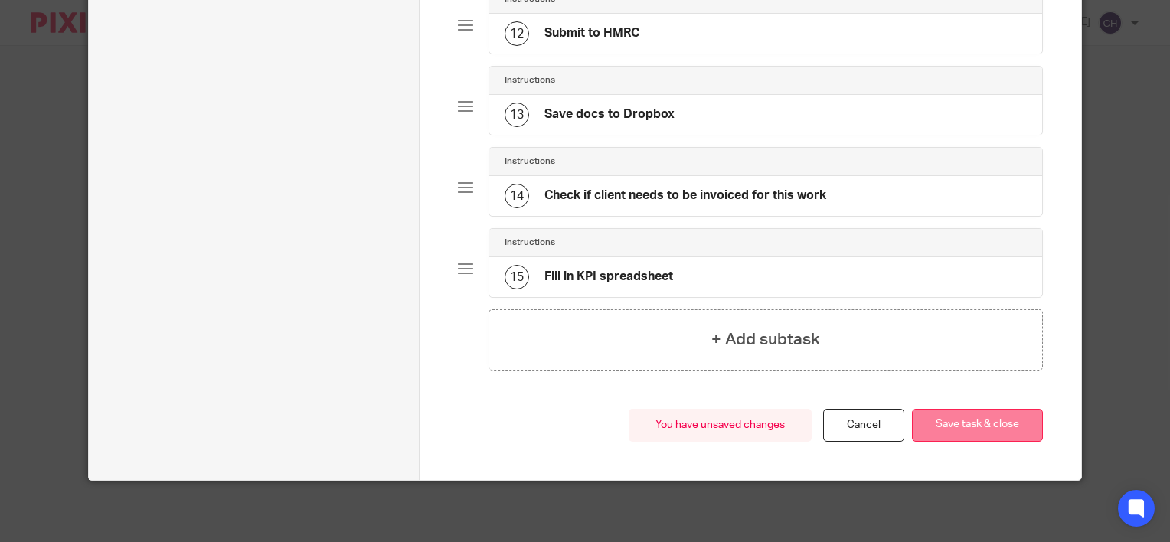
click at [1003, 427] on button "Save task & close" at bounding box center [977, 425] width 131 height 33
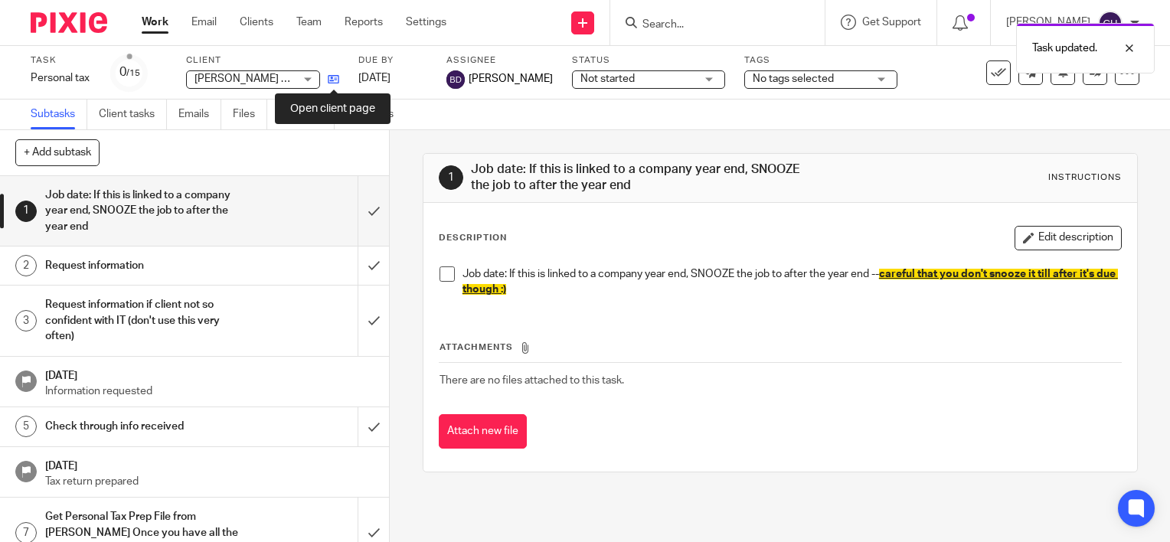
click at [335, 84] on icon at bounding box center [333, 79] width 11 height 11
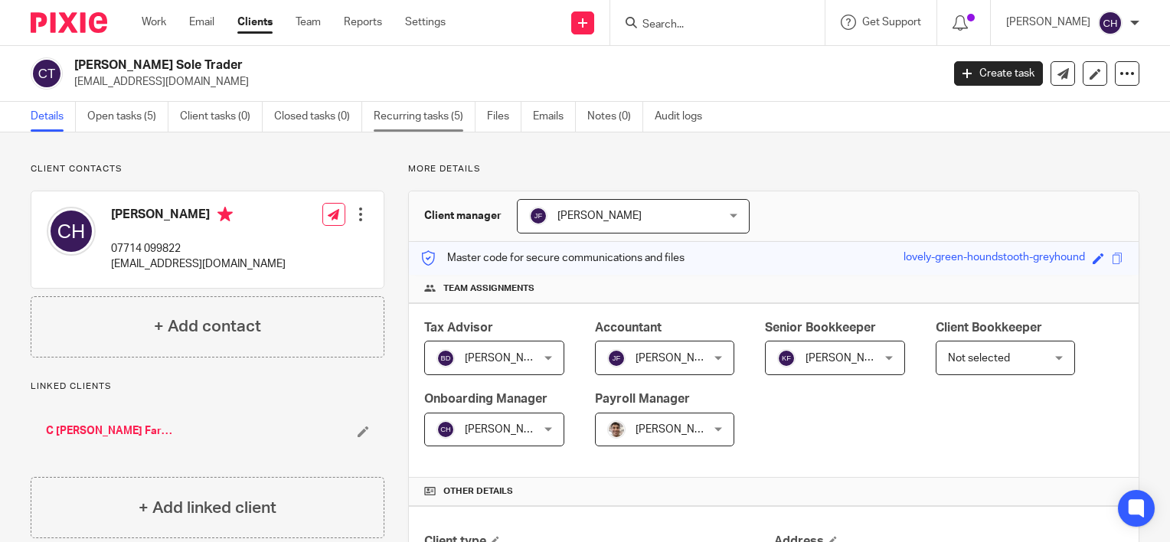
click at [457, 107] on link "Recurring tasks (5)" at bounding box center [425, 117] width 102 height 30
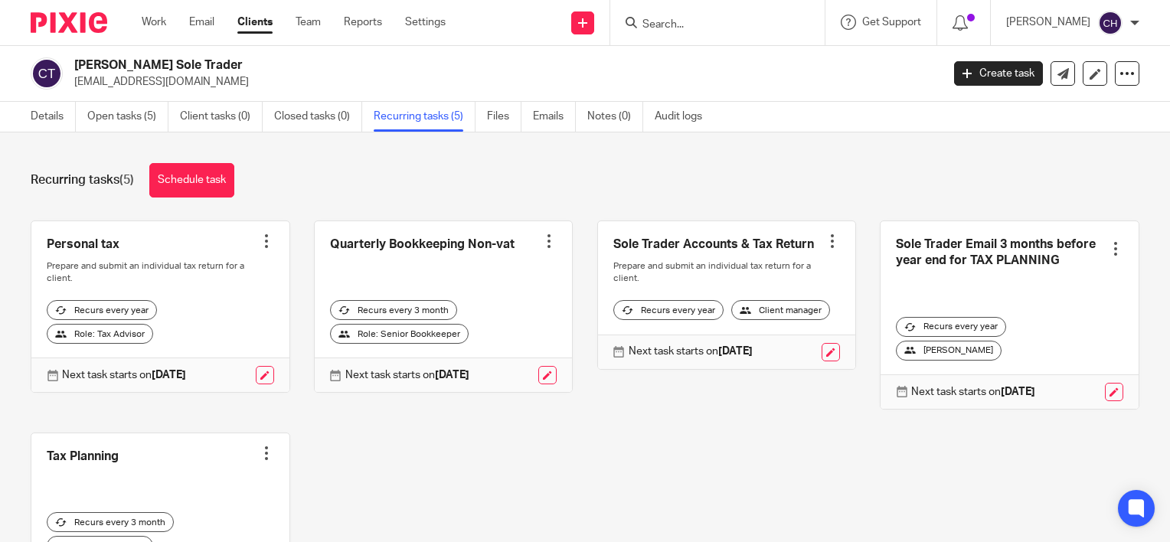
click at [387, 470] on div "Personal tax Create task Clone template Recalculate schedule Cancel schedule Pr…" at bounding box center [573, 425] width 1133 height 408
click at [542, 243] on div at bounding box center [549, 241] width 15 height 15
click at [508, 152] on div "Recurring tasks (5) Schedule task Personal tax Create task Clone template Recal…" at bounding box center [585, 338] width 1170 height 410
click at [490, 268] on link at bounding box center [444, 307] width 258 height 172
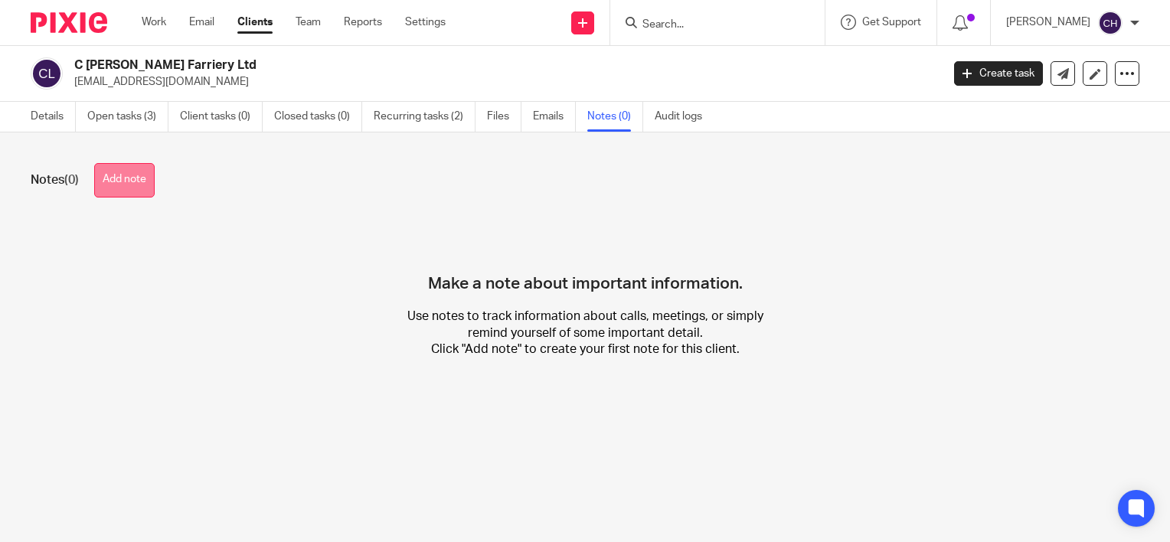
click at [134, 190] on button "Add note" at bounding box center [124, 180] width 61 height 34
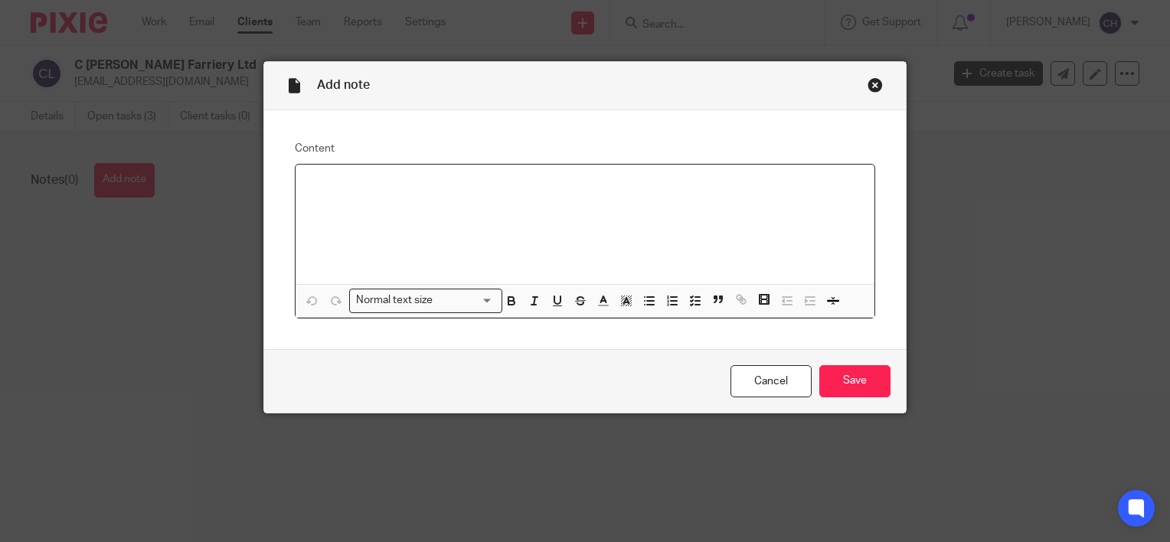
click at [326, 183] on p at bounding box center [585, 184] width 555 height 15
paste div
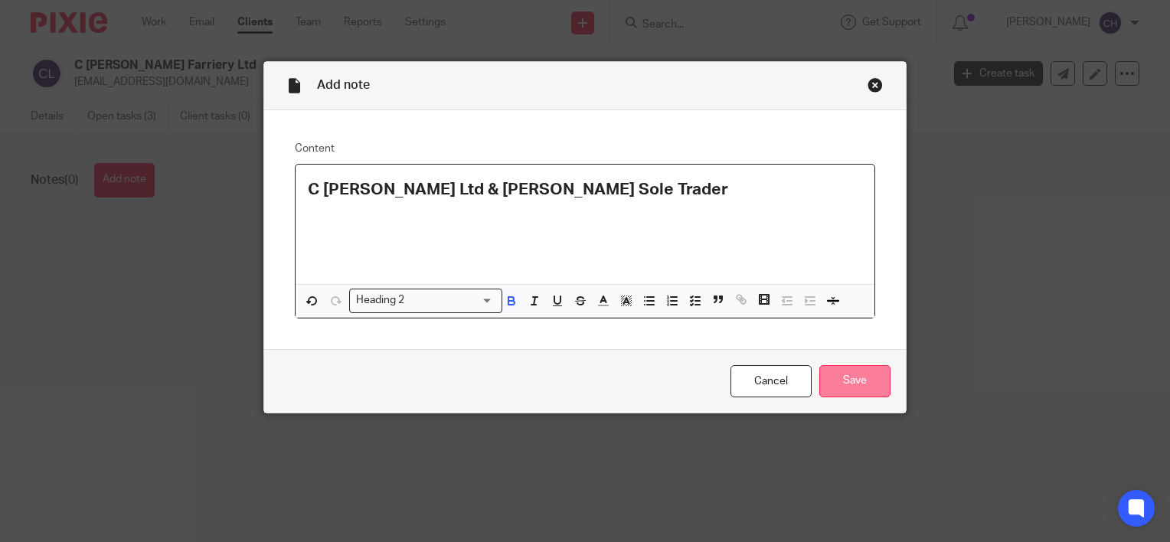
click at [844, 377] on input "Save" at bounding box center [855, 381] width 71 height 33
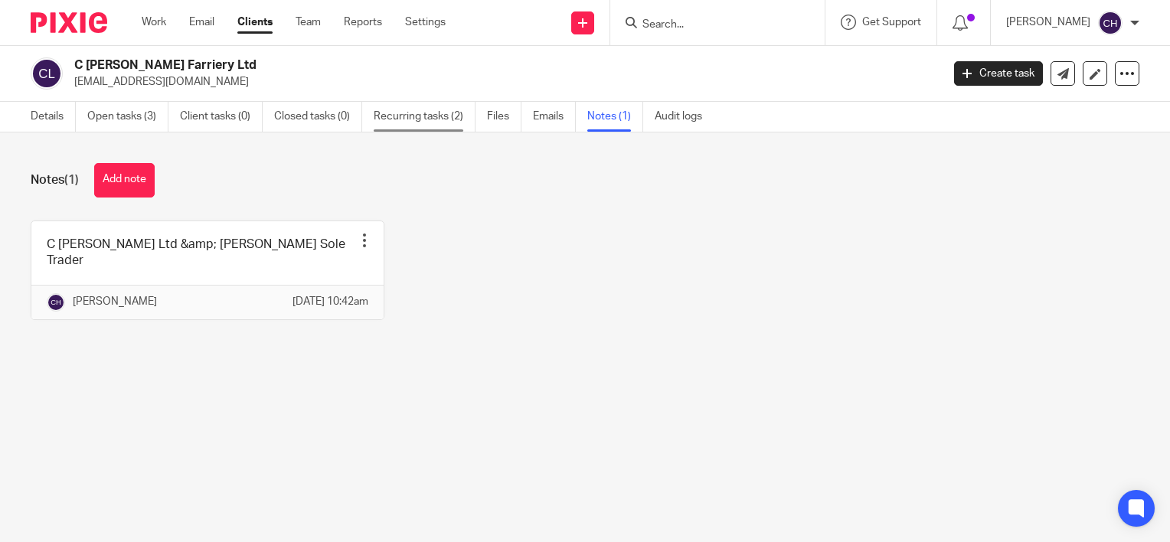
click at [434, 115] on link "Recurring tasks (2)" at bounding box center [425, 117] width 102 height 30
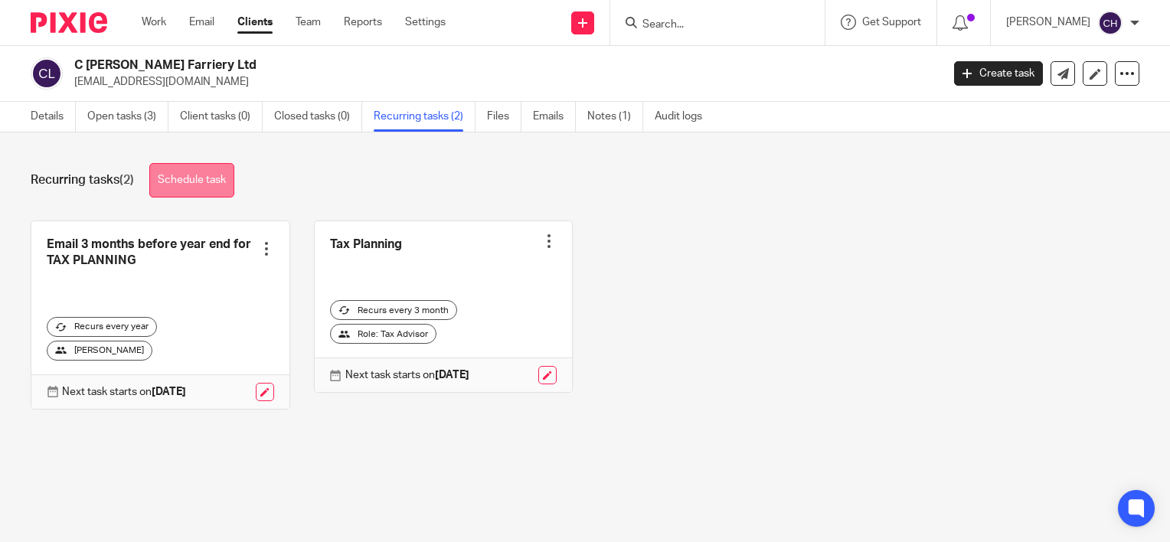
click at [198, 178] on link "Schedule task" at bounding box center [191, 180] width 85 height 34
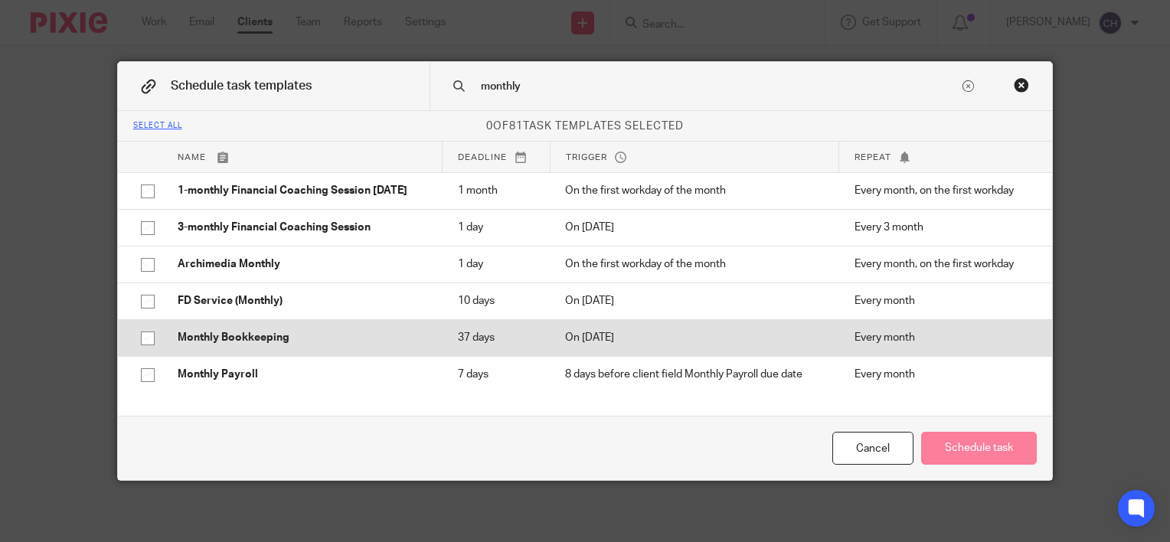
type input "monthly"
click at [319, 344] on p "Monthly Bookkeeping" at bounding box center [303, 337] width 250 height 15
checkbox input "true"
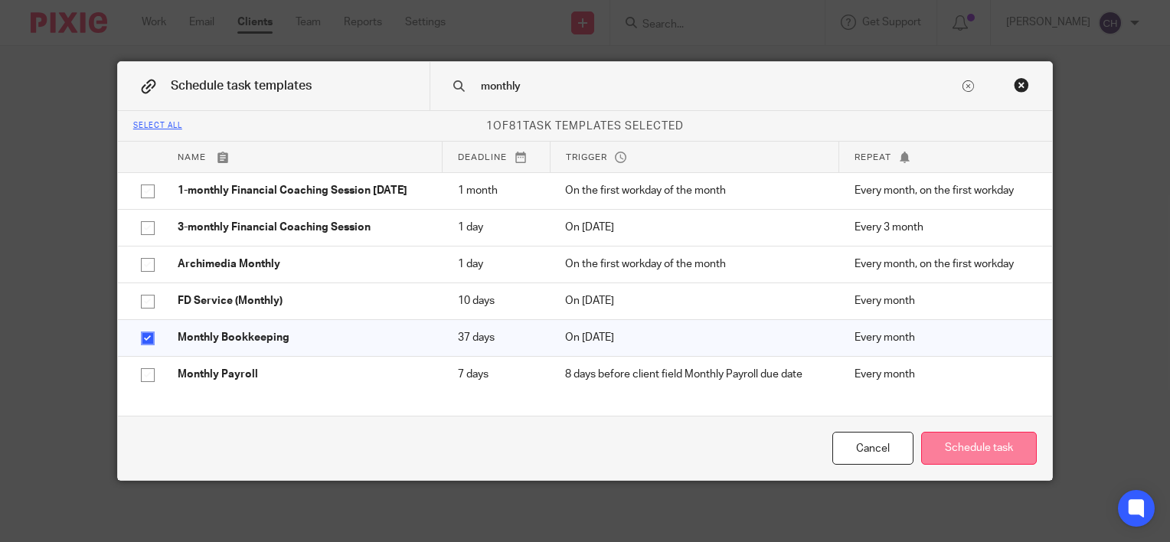
click at [983, 444] on button "Schedule task" at bounding box center [980, 448] width 116 height 33
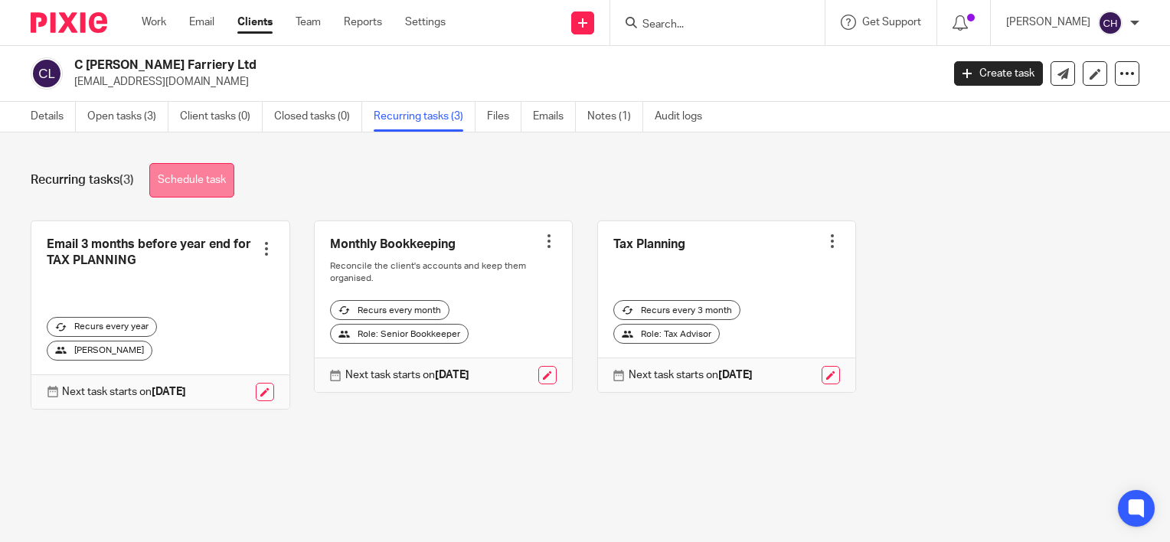
click at [202, 167] on link "Schedule task" at bounding box center [191, 180] width 85 height 34
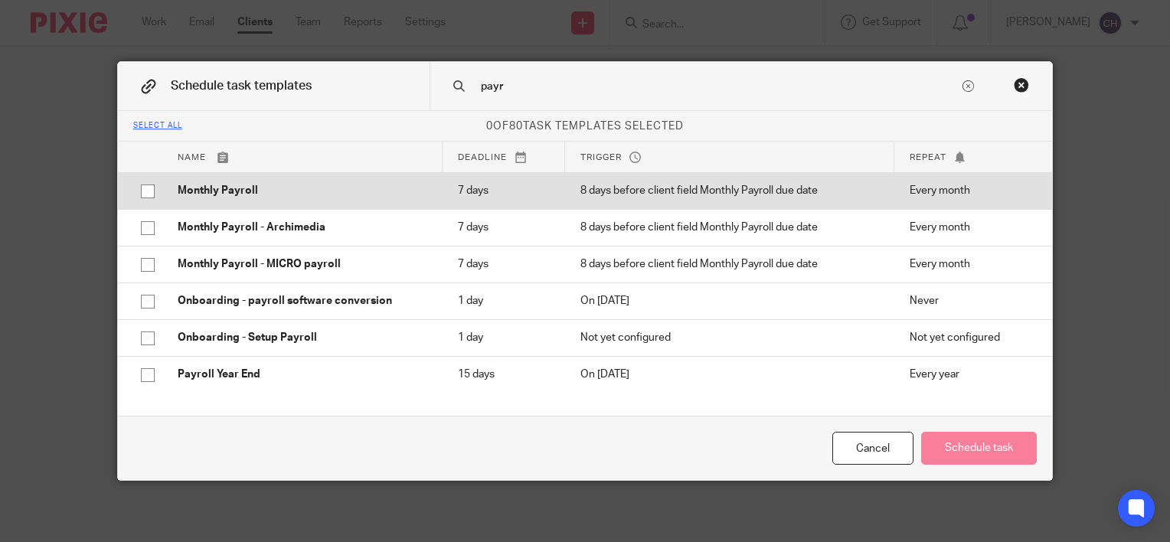
type input "payr"
click at [289, 198] on p "Monthly Payroll" at bounding box center [303, 190] width 250 height 15
checkbox input "true"
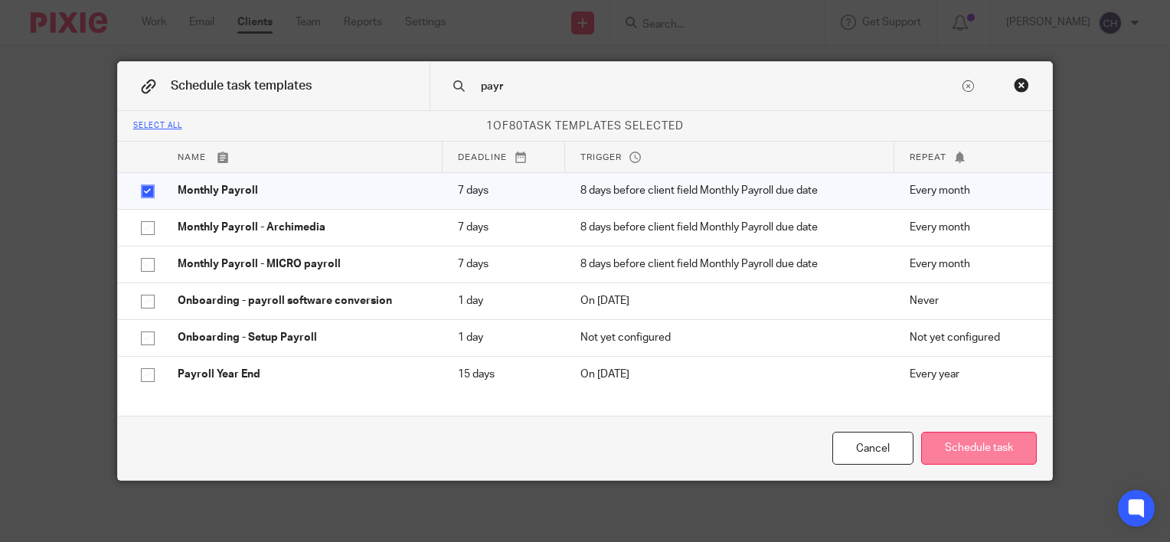
click at [987, 442] on button "Schedule task" at bounding box center [980, 448] width 116 height 33
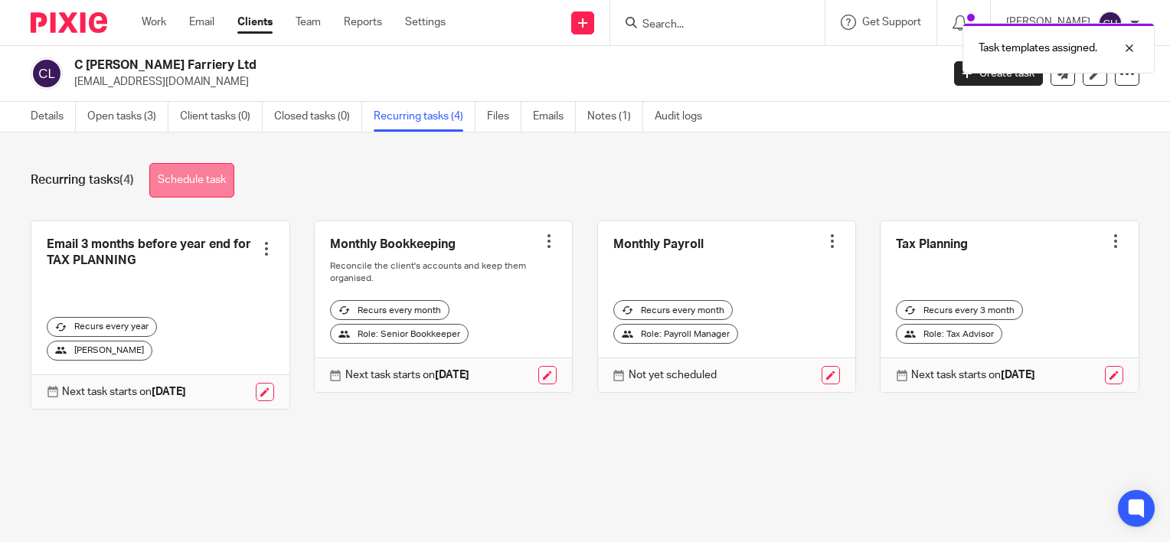
click at [199, 187] on link "Schedule task" at bounding box center [191, 180] width 85 height 34
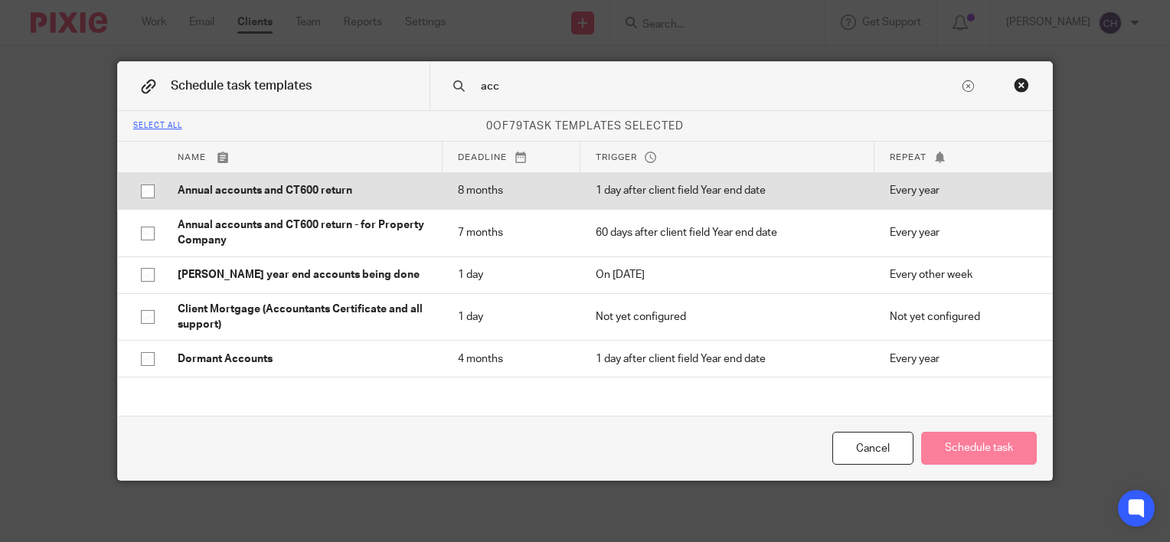
type input "acc"
click at [243, 184] on p "Annual accounts and CT600 return" at bounding box center [303, 190] width 250 height 15
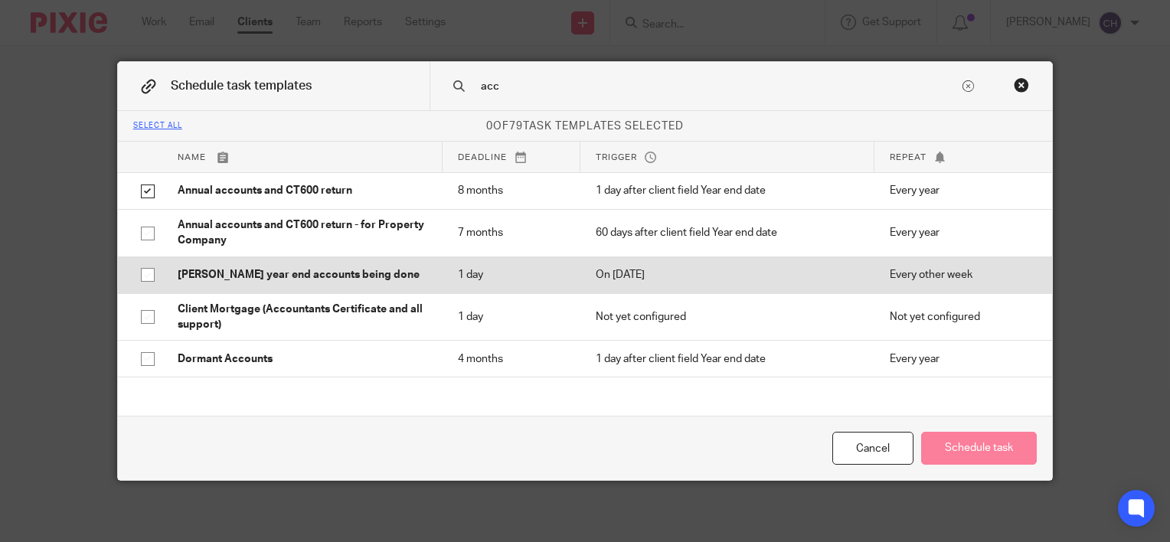
checkbox input "true"
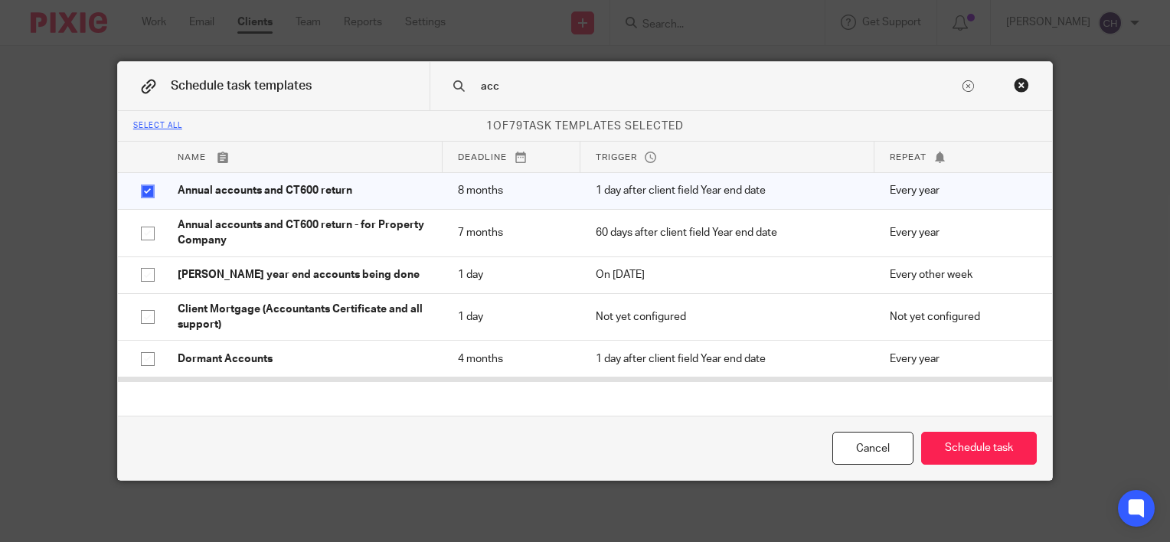
drag, startPoint x: 1014, startPoint y: 450, endPoint x: 901, endPoint y: 377, distance: 134.7
click at [1013, 449] on button "Schedule task" at bounding box center [980, 448] width 116 height 33
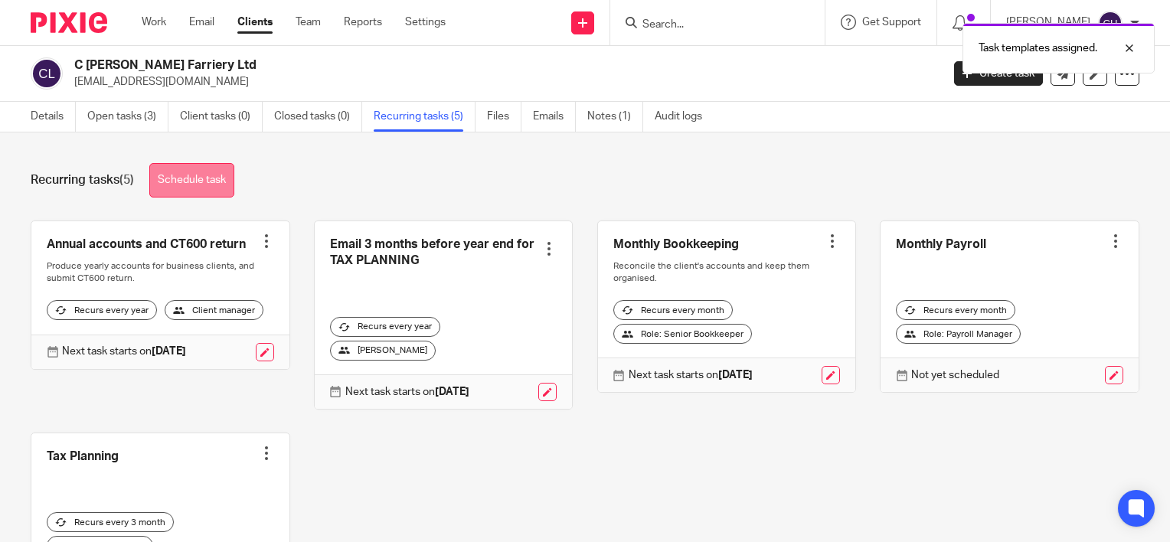
click at [205, 196] on link "Schedule task" at bounding box center [191, 180] width 85 height 34
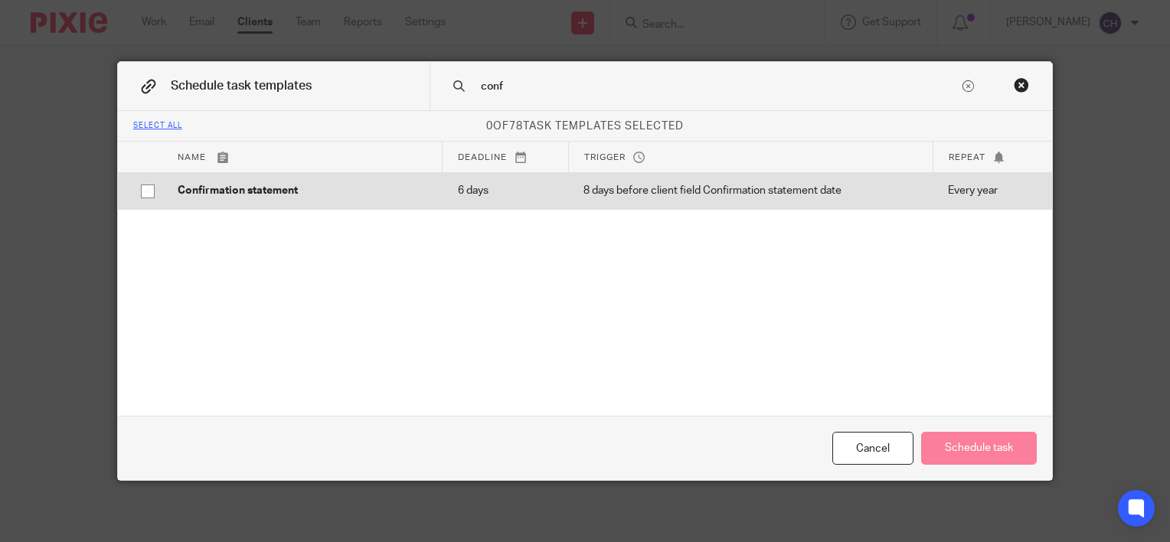
type input "conf"
click at [270, 200] on td "Confirmation statement" at bounding box center [302, 190] width 280 height 37
checkbox input "true"
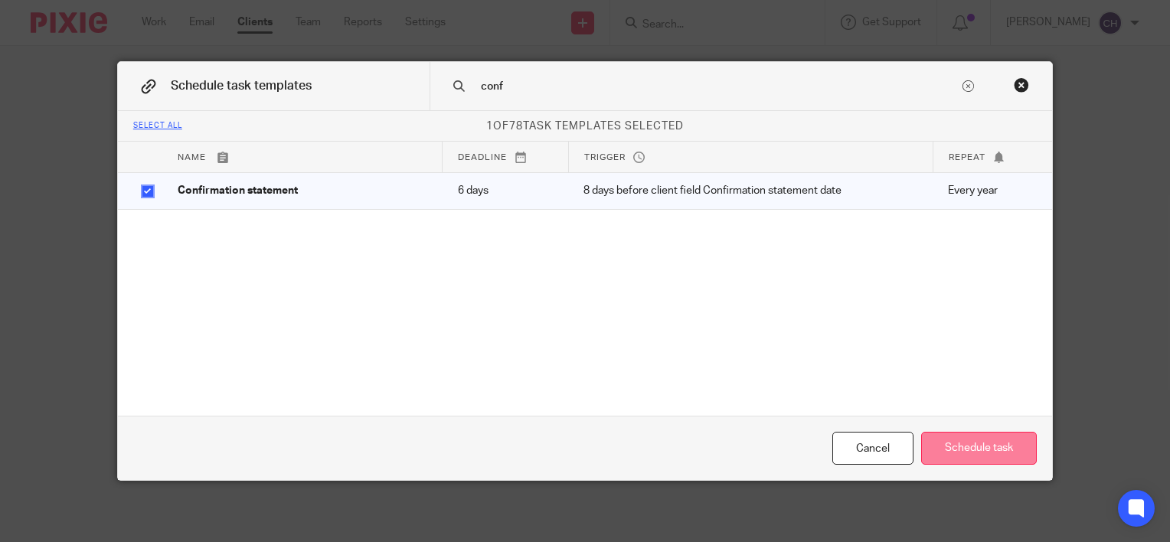
click at [966, 453] on button "Schedule task" at bounding box center [980, 448] width 116 height 33
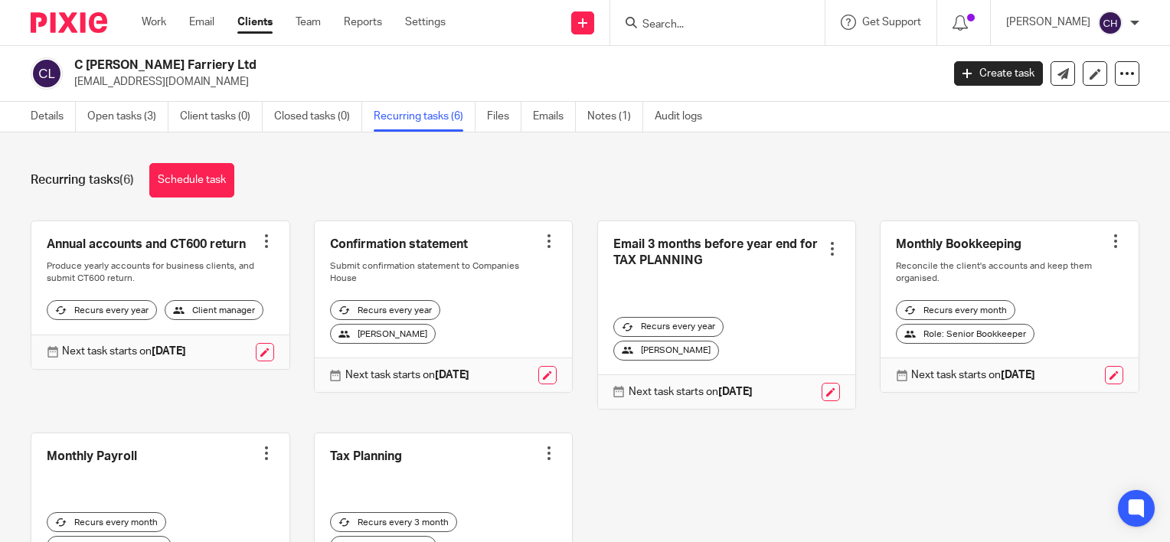
click at [486, 175] on div "Recurring tasks (6) Schedule task" at bounding box center [585, 180] width 1109 height 34
click at [1108, 244] on div at bounding box center [1115, 241] width 15 height 15
click at [1054, 338] on span "Cancel schedule" at bounding box center [1037, 337] width 80 height 11
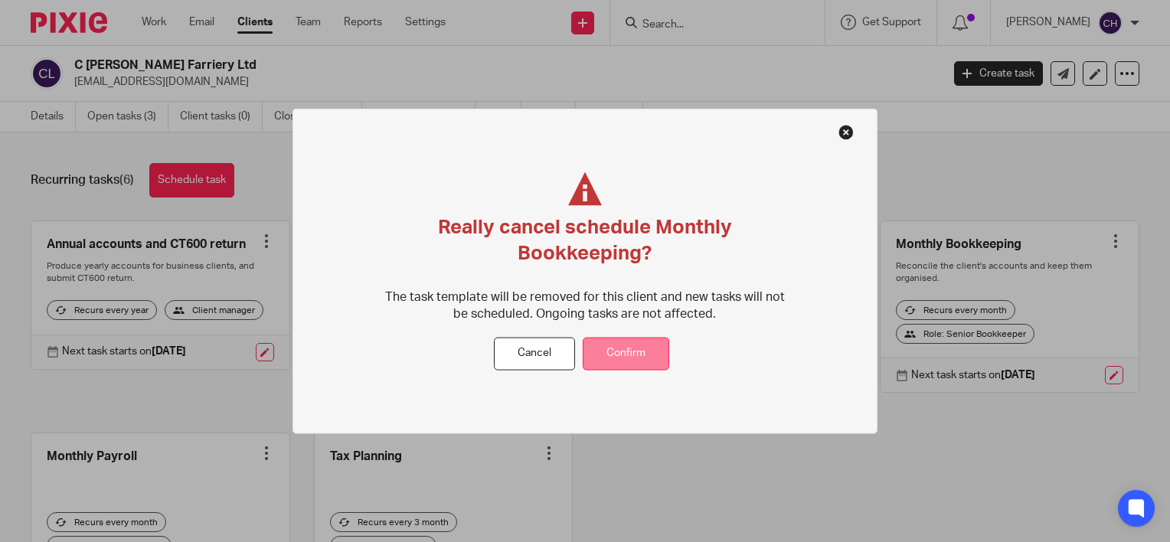
click at [618, 347] on button "Confirm" at bounding box center [626, 354] width 87 height 33
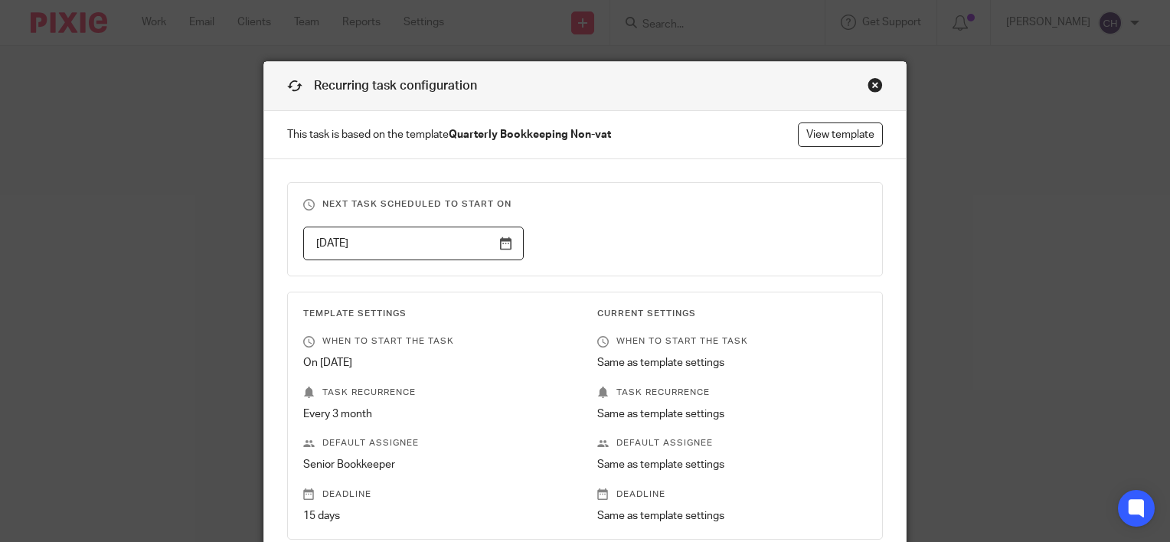
click at [870, 84] on div "Close this dialog window" at bounding box center [875, 84] width 15 height 15
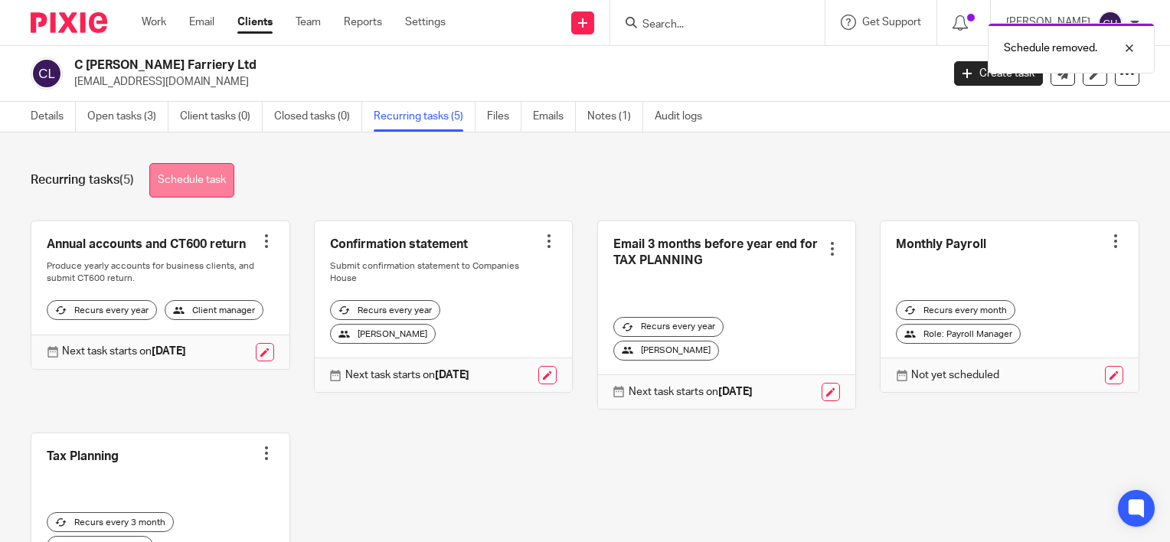
click at [190, 184] on link "Schedule task" at bounding box center [191, 180] width 85 height 34
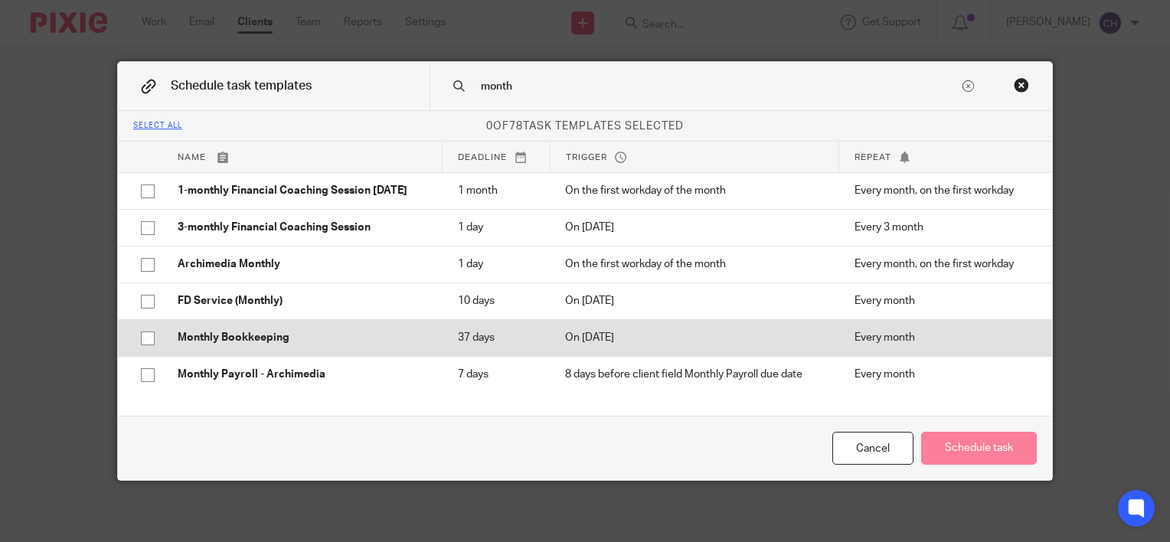
type input "month"
click at [316, 356] on td "Monthly Bookkeeping" at bounding box center [302, 337] width 280 height 37
checkbox input "true"
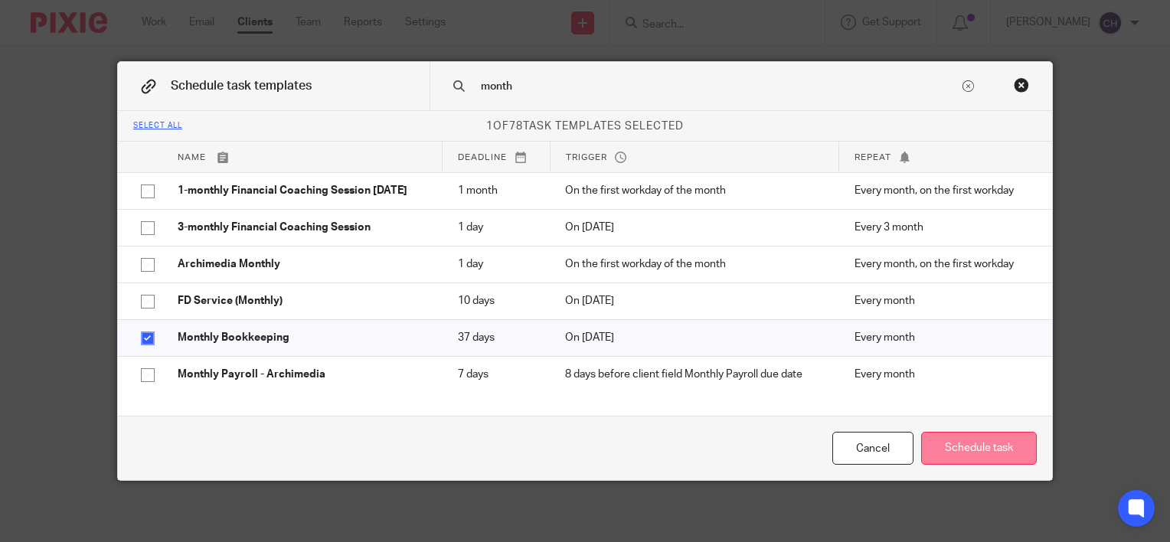
click at [977, 448] on button "Schedule task" at bounding box center [980, 448] width 116 height 33
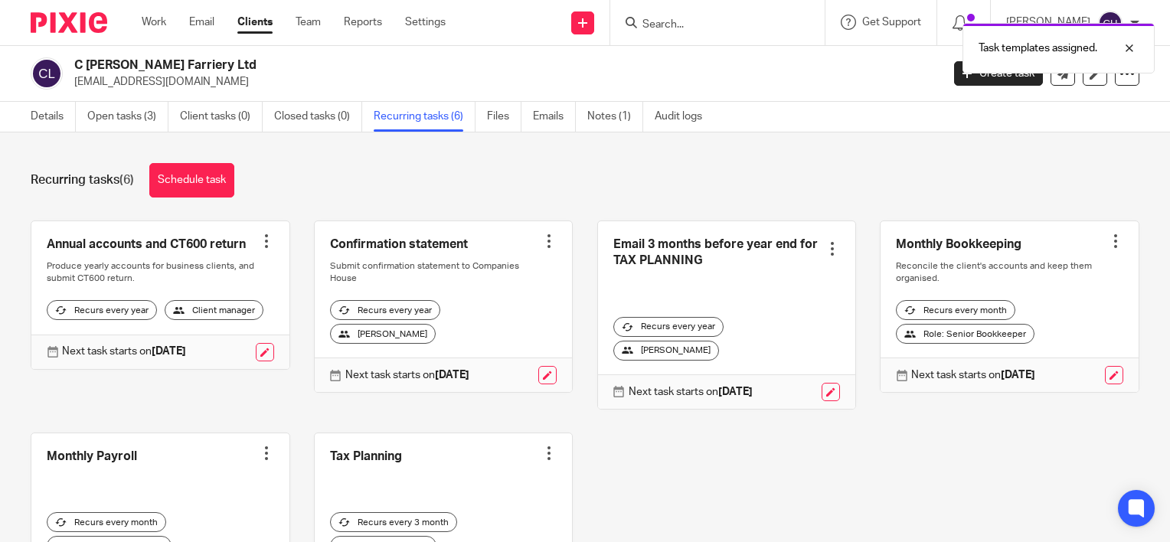
click at [409, 173] on div "Recurring tasks (6) Schedule task" at bounding box center [585, 180] width 1109 height 34
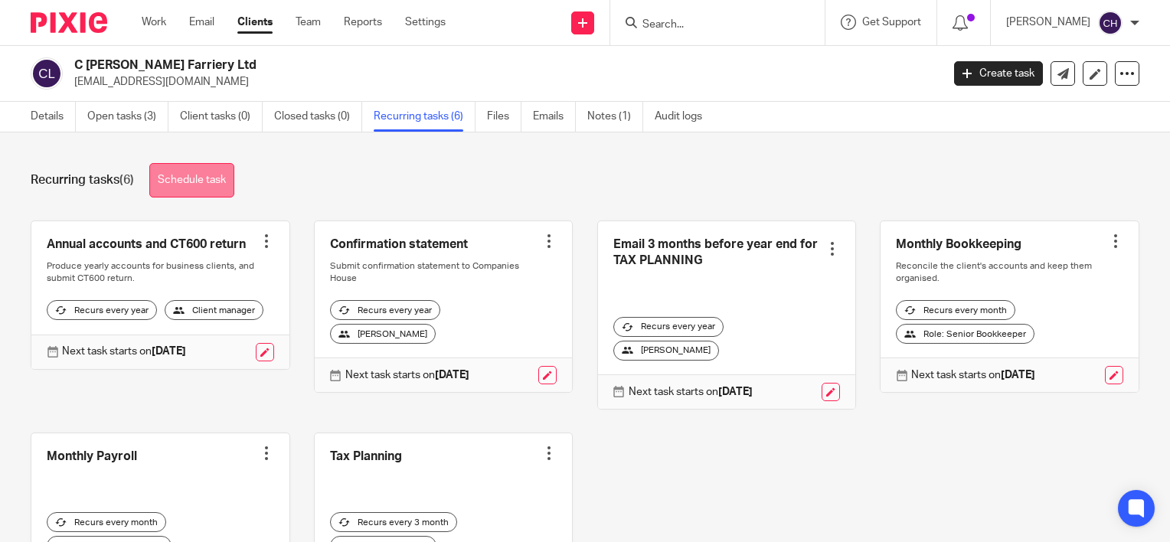
click at [195, 177] on link "Schedule task" at bounding box center [191, 180] width 85 height 34
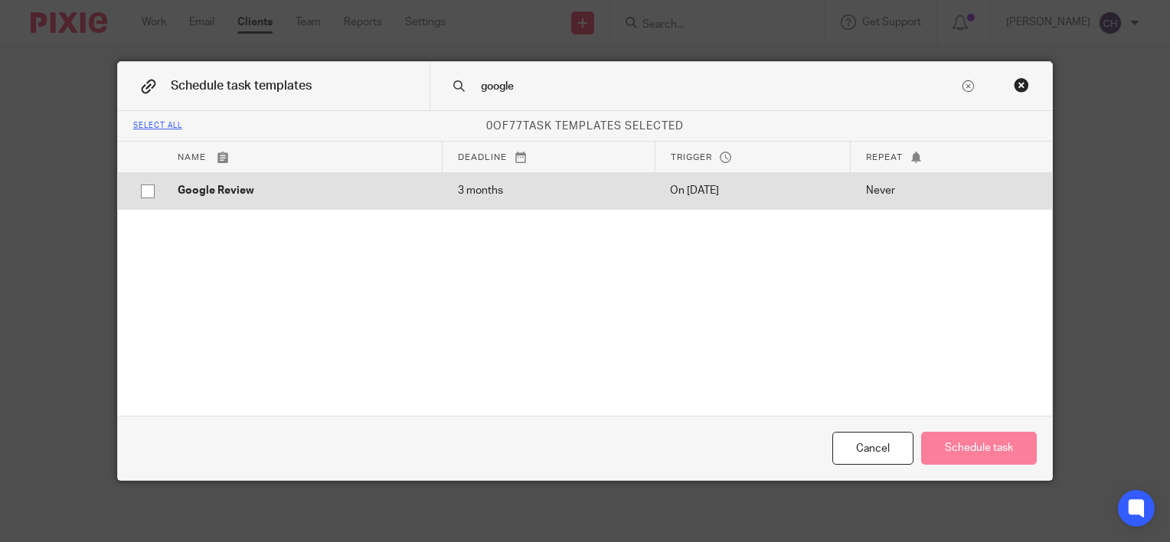
type input "google"
click at [225, 192] on p "Google Review" at bounding box center [303, 190] width 250 height 15
checkbox input "true"
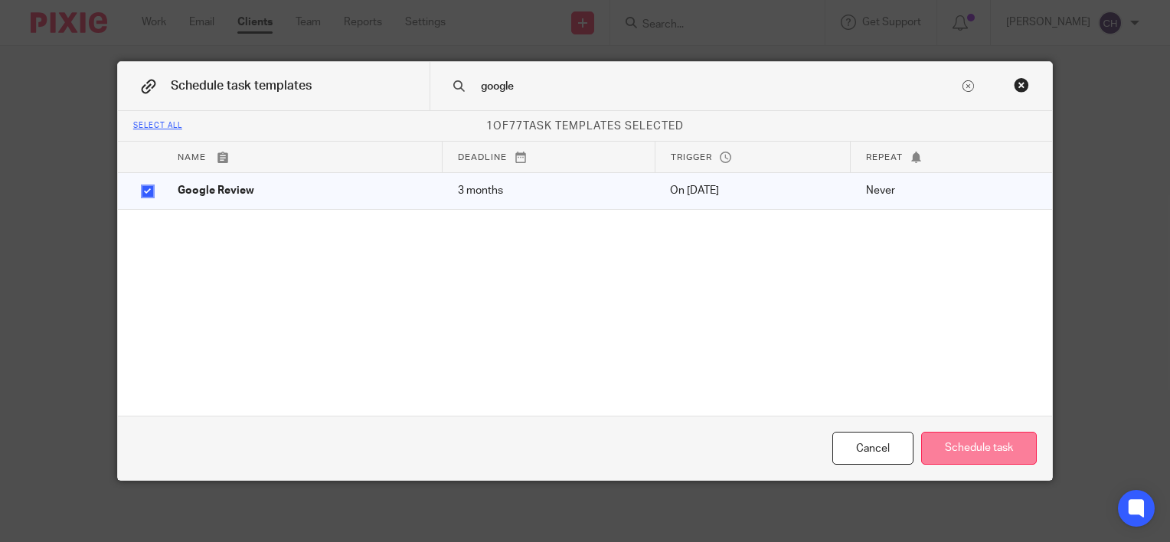
click at [995, 444] on button "Schedule task" at bounding box center [980, 448] width 116 height 33
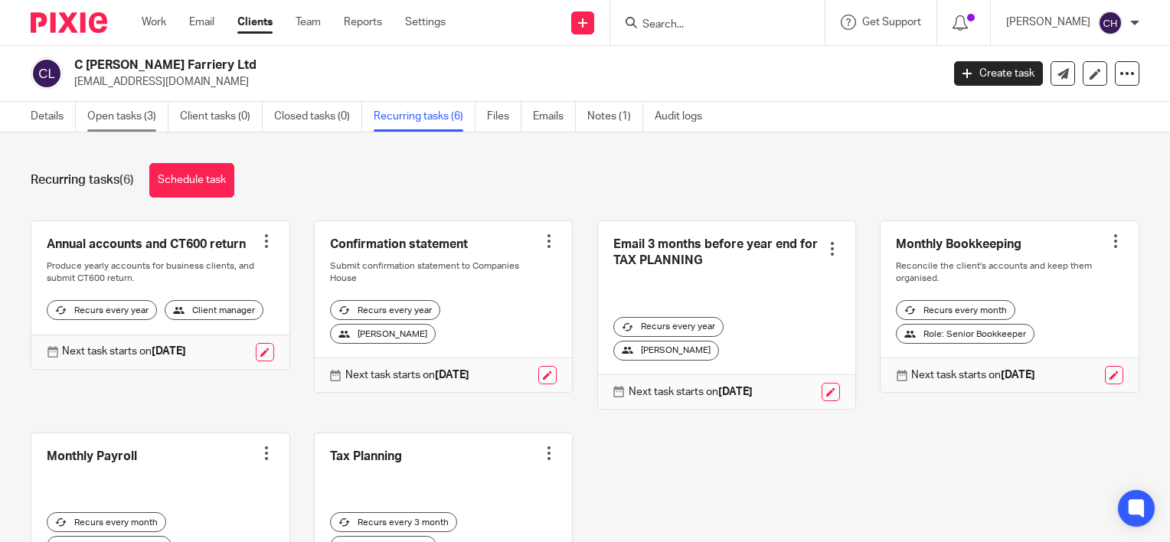
click at [150, 118] on link "Open tasks (3)" at bounding box center [127, 117] width 81 height 30
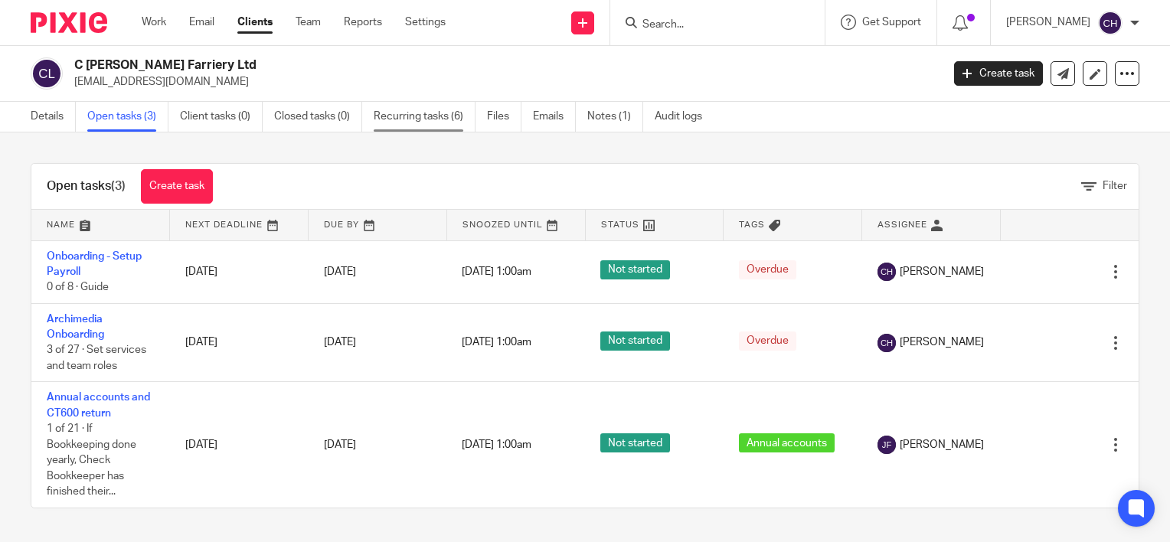
click at [440, 127] on link "Recurring tasks (6)" at bounding box center [425, 117] width 102 height 30
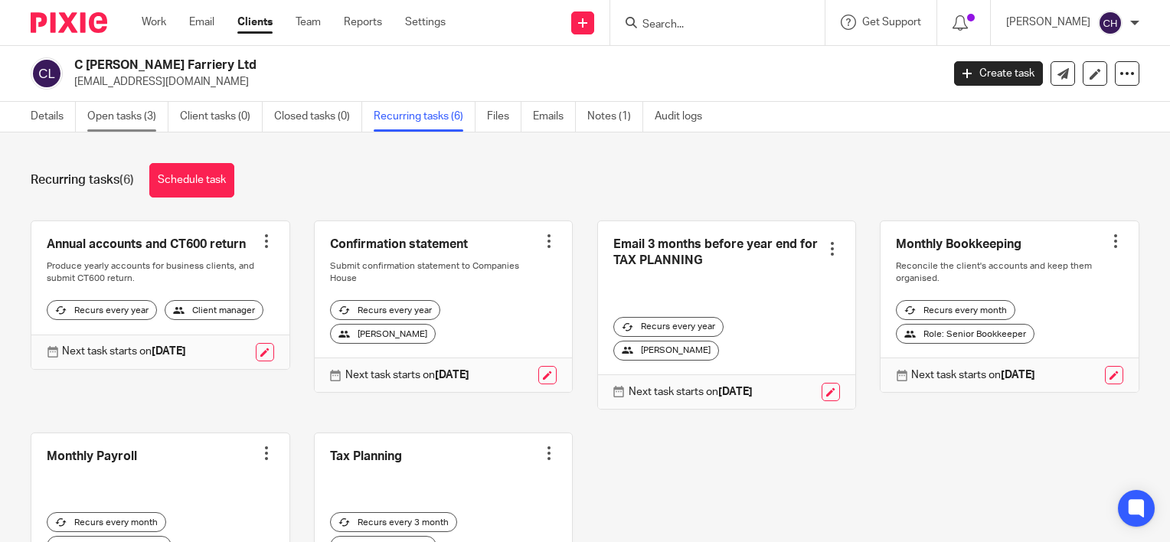
click at [144, 116] on link "Open tasks (3)" at bounding box center [127, 117] width 81 height 30
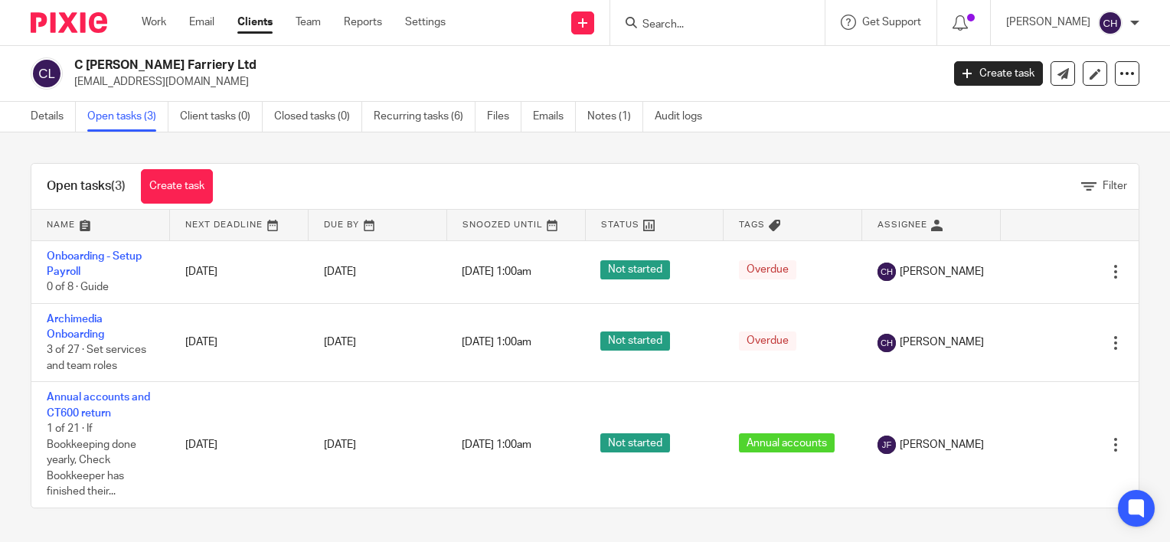
click at [201, 190] on link "Create task" at bounding box center [177, 186] width 72 height 34
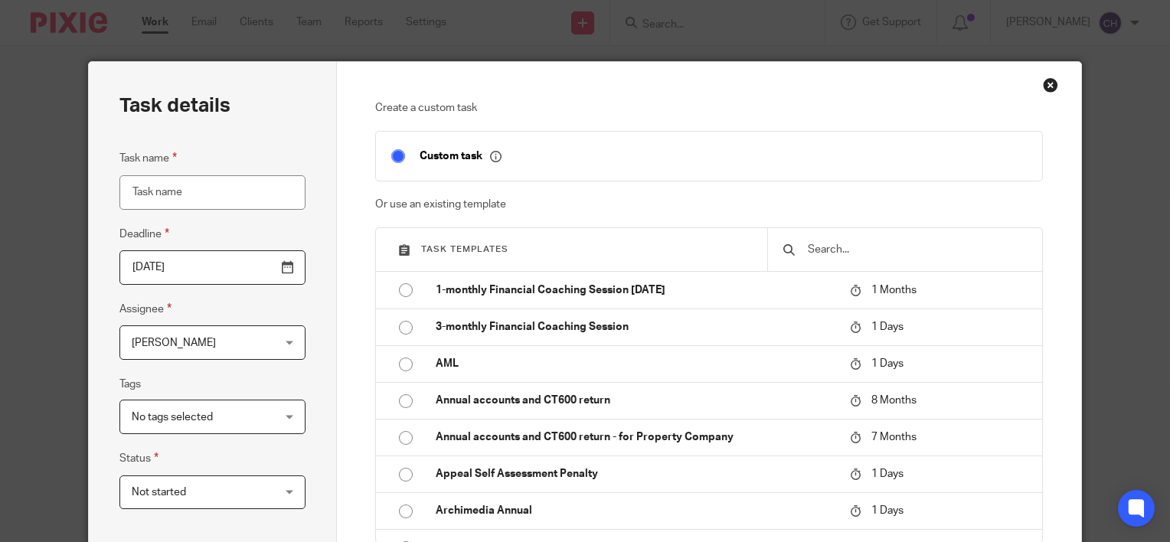
click at [861, 250] on input "text" at bounding box center [917, 249] width 221 height 17
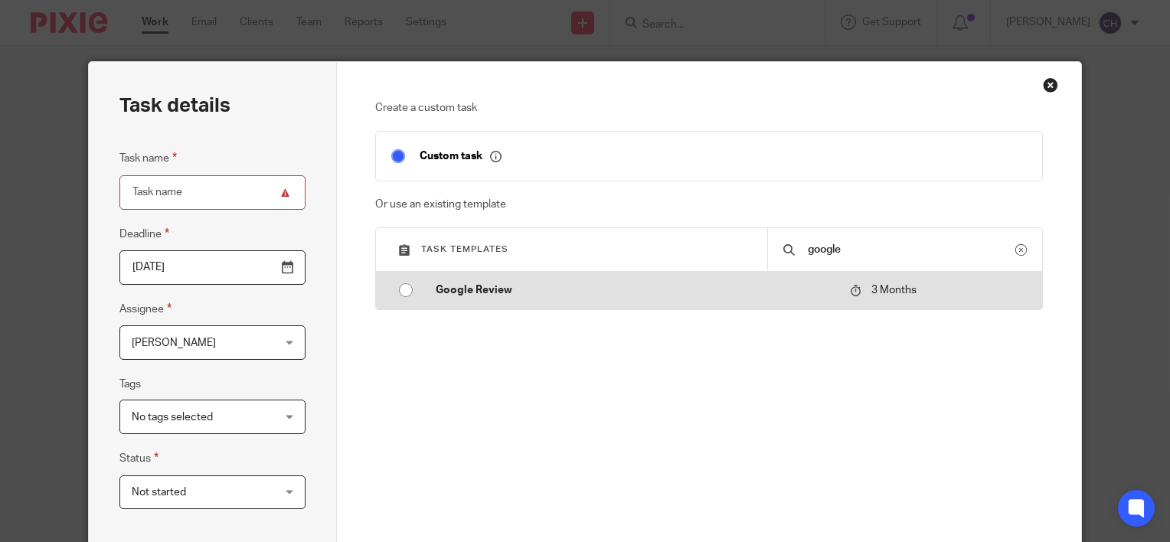
type input "google"
click at [622, 293] on p "Google Review" at bounding box center [635, 290] width 399 height 15
type input "2025-11-14"
type input "Google Review"
checkbox input "false"
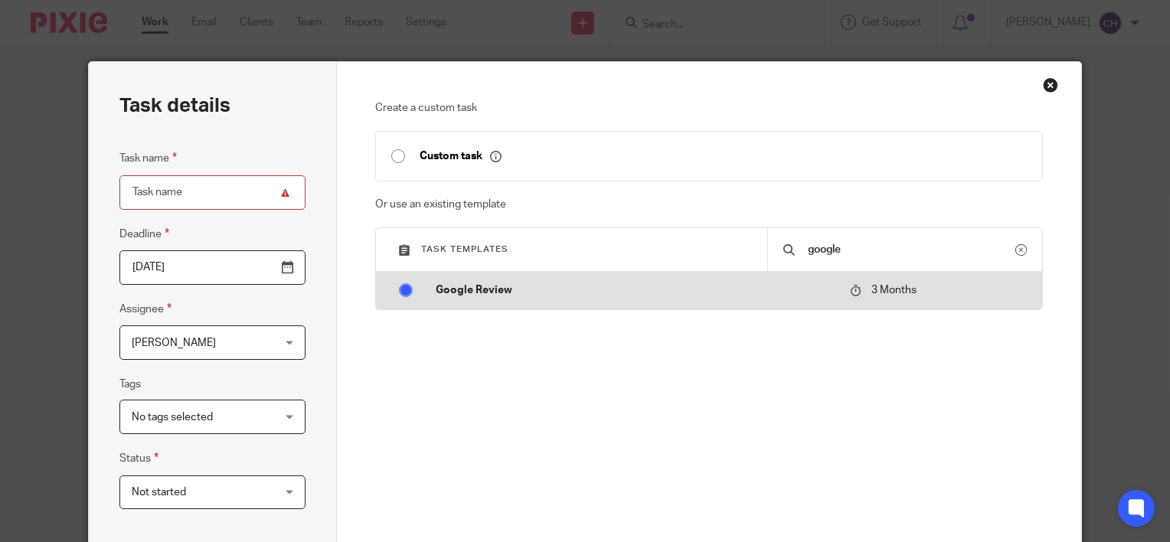
radio input "true"
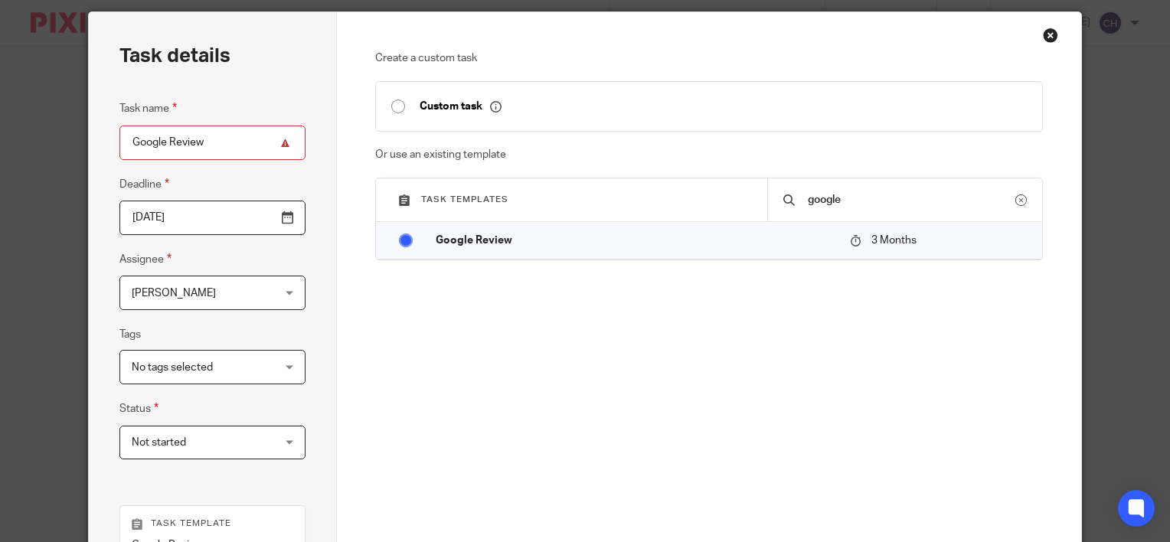
scroll to position [77, 0]
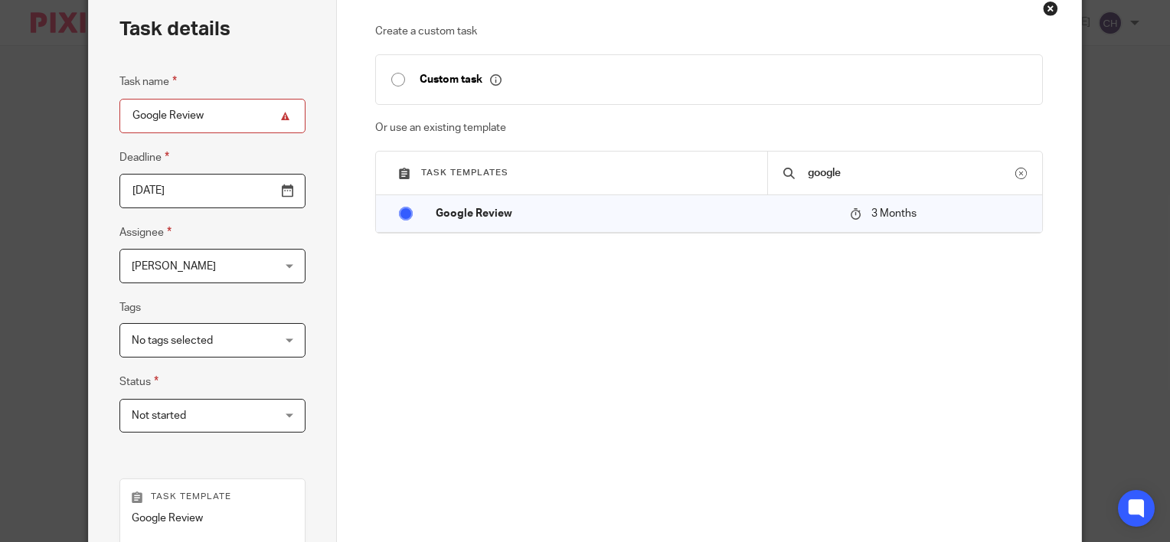
click at [233, 234] on fieldset "Assignee Chloe Hooton Chloe Hooton Client manager Barbara Demetriou Chloe Hooto…" at bounding box center [213, 254] width 186 height 60
click at [229, 254] on span "[PERSON_NAME]" at bounding box center [201, 266] width 139 height 32
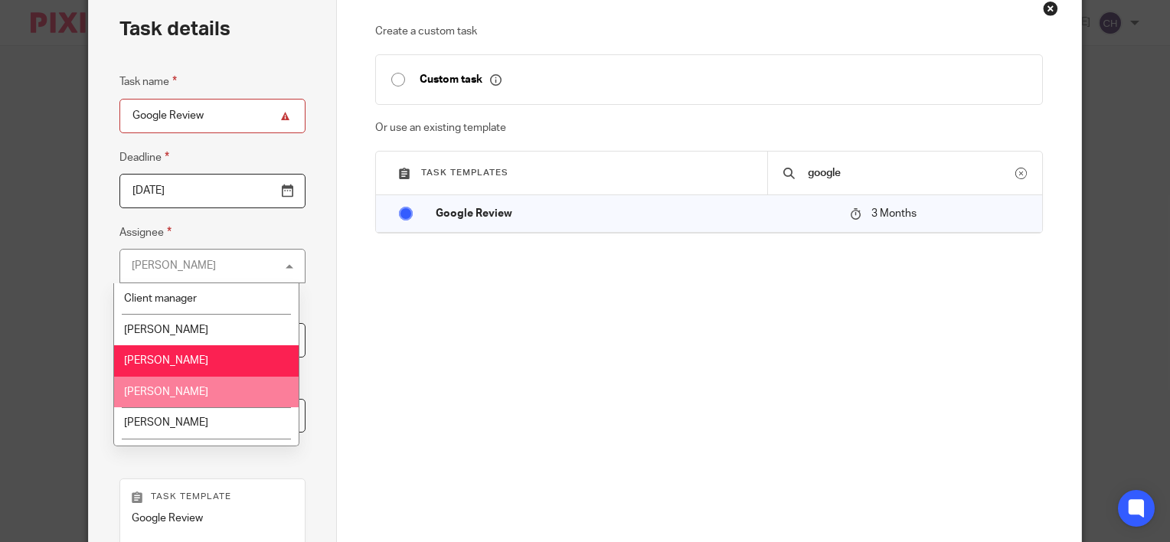
click at [205, 404] on li "Chris Demetriou" at bounding box center [206, 392] width 185 height 31
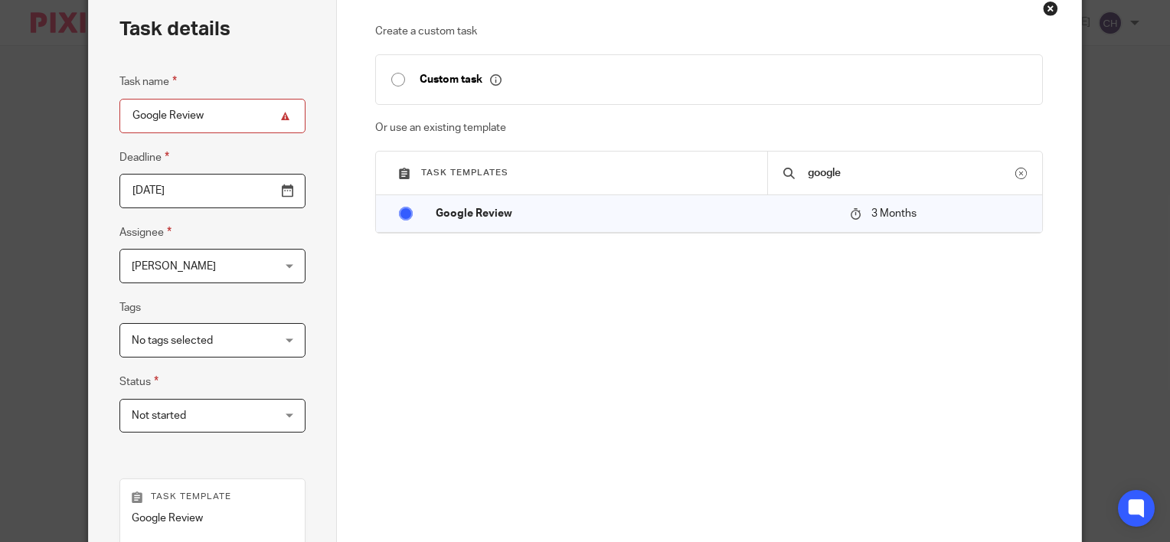
drag, startPoint x: 460, startPoint y: 381, endPoint x: 515, endPoint y: 389, distance: 55.8
click at [460, 381] on div "Create a custom task Custom task Or use an existing template Task templates goo…" at bounding box center [709, 248] width 669 height 448
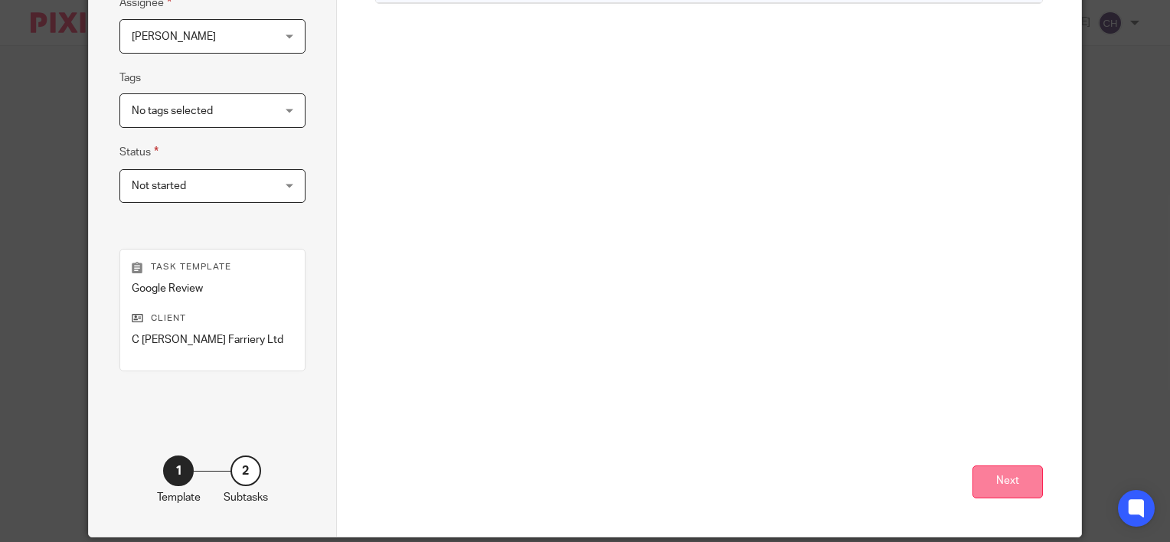
click at [993, 475] on button "Next" at bounding box center [1008, 482] width 70 height 33
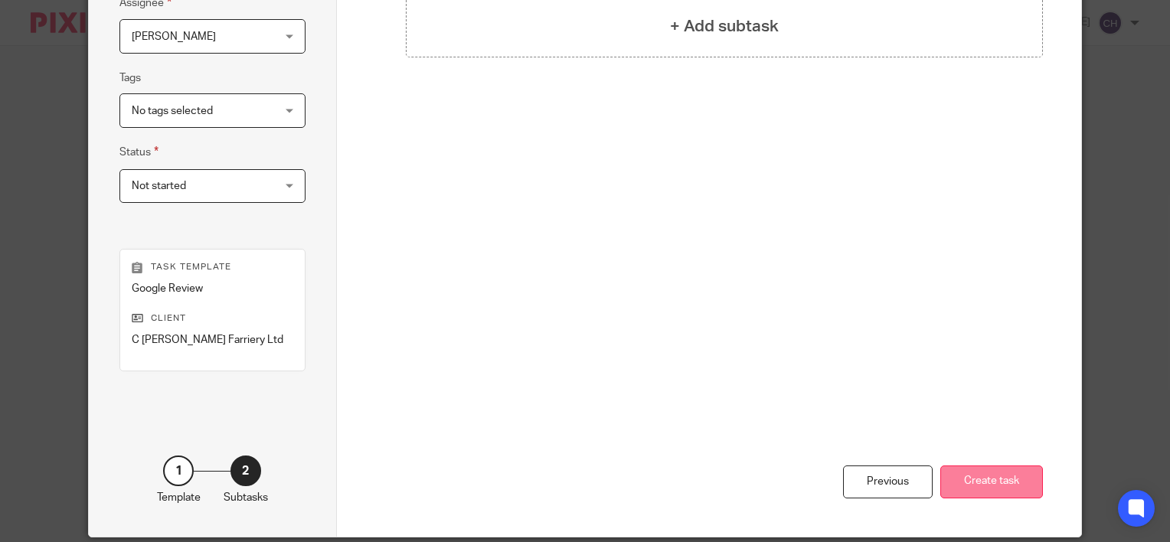
click at [1002, 476] on button "Create task" at bounding box center [992, 482] width 103 height 33
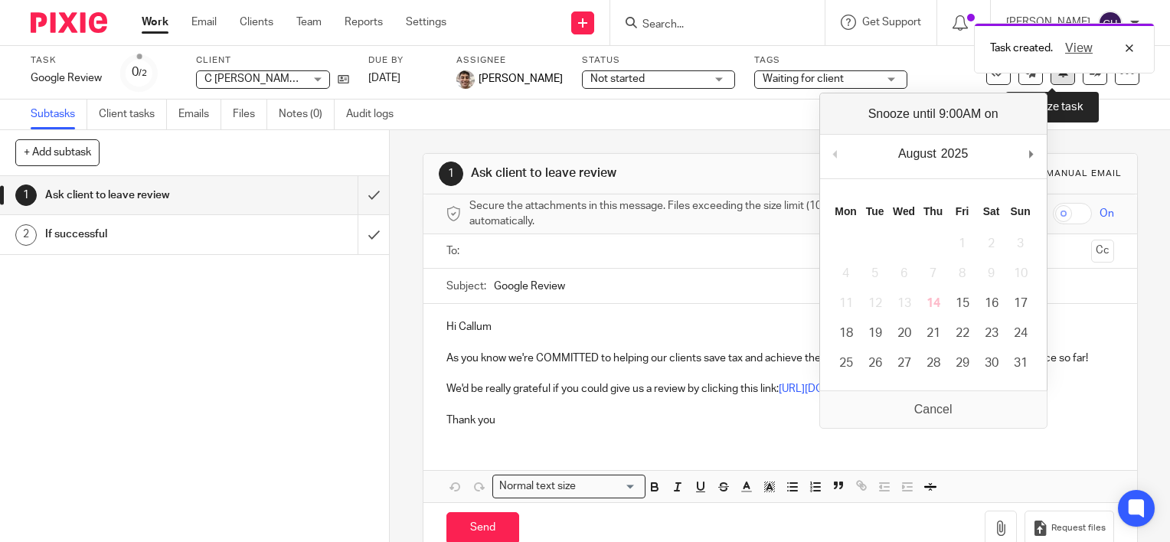
click at [1058, 77] on icon at bounding box center [1063, 71] width 11 height 11
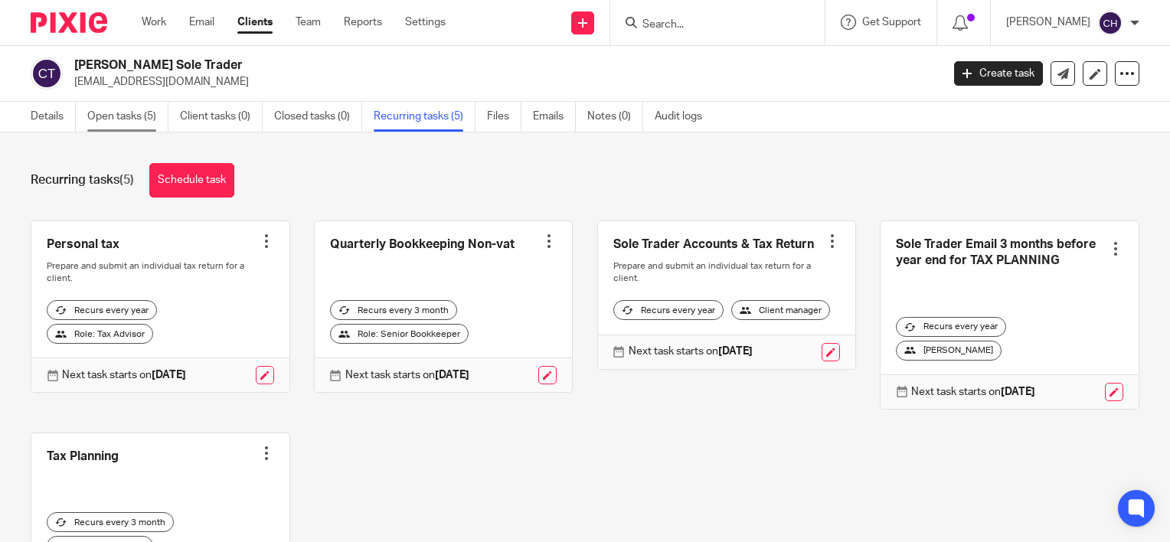
click at [139, 126] on link "Open tasks (5)" at bounding box center [127, 117] width 81 height 30
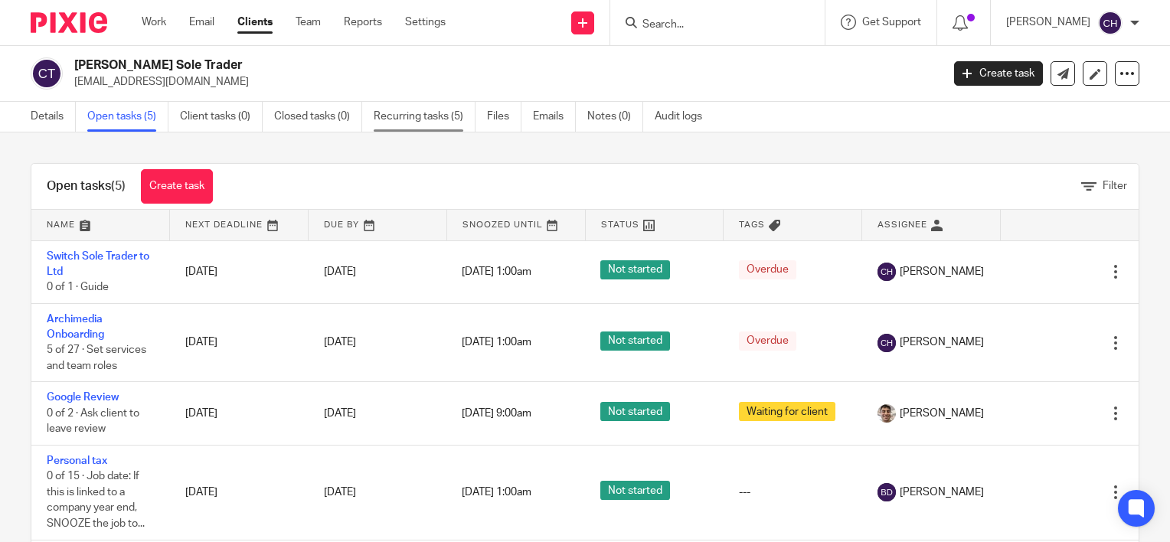
click at [428, 116] on link "Recurring tasks (5)" at bounding box center [425, 117] width 102 height 30
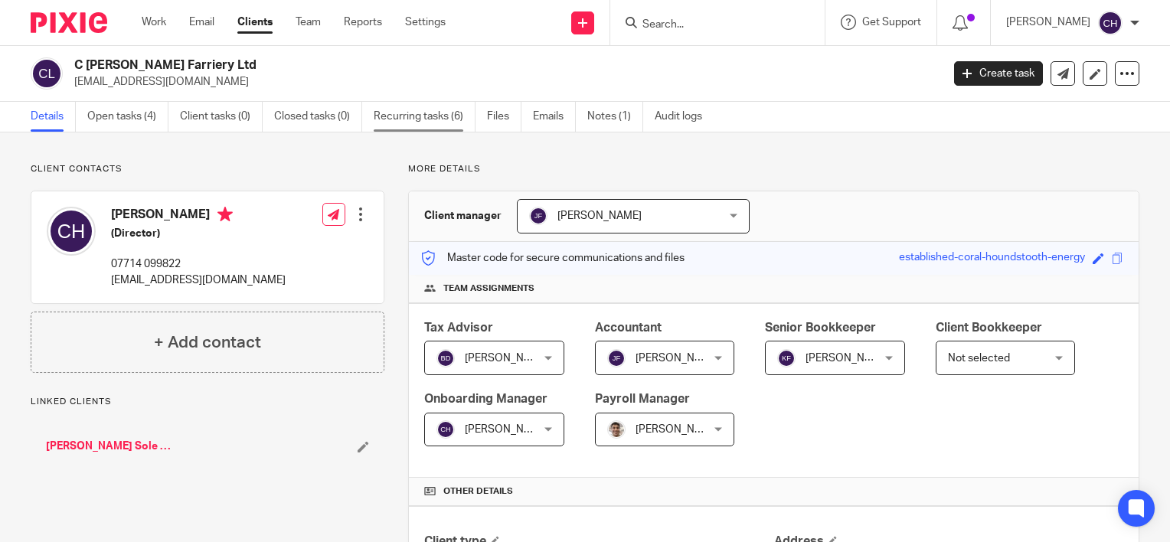
click at [429, 123] on link "Recurring tasks (6)" at bounding box center [425, 117] width 102 height 30
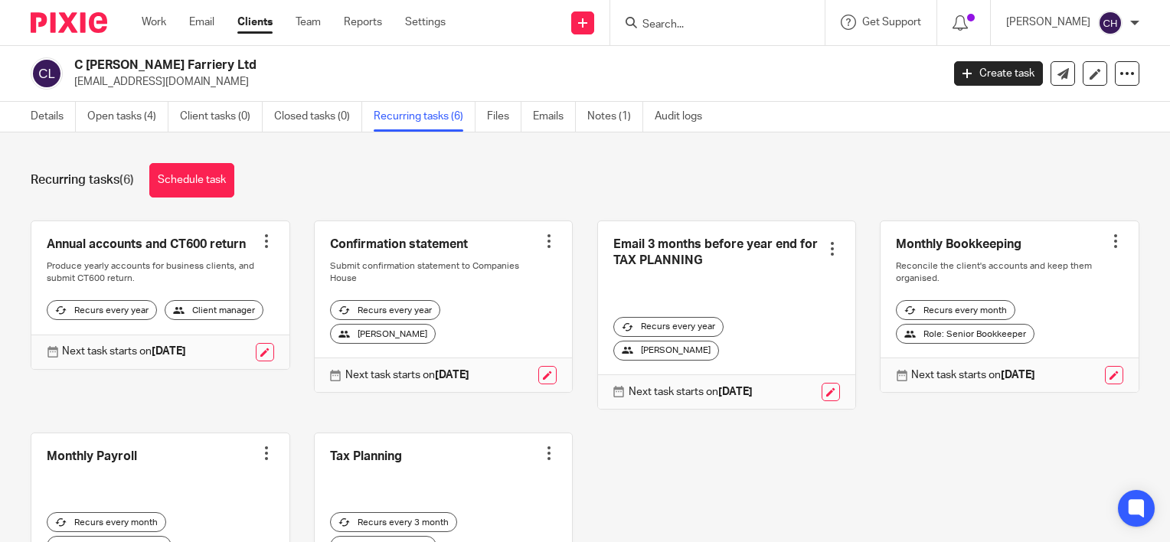
click at [137, 133] on div "Recurring tasks (6) Schedule task Annual accounts and CT600 return Create task …" at bounding box center [585, 338] width 1170 height 410
click at [134, 108] on link "Open tasks (4)" at bounding box center [127, 117] width 81 height 30
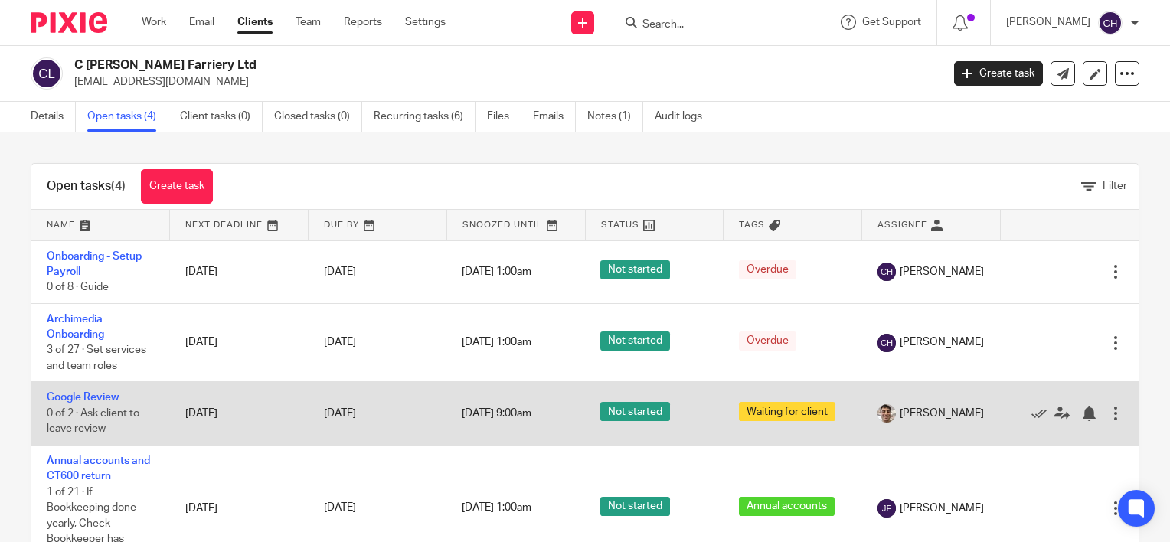
click at [1108, 416] on div at bounding box center [1115, 413] width 15 height 15
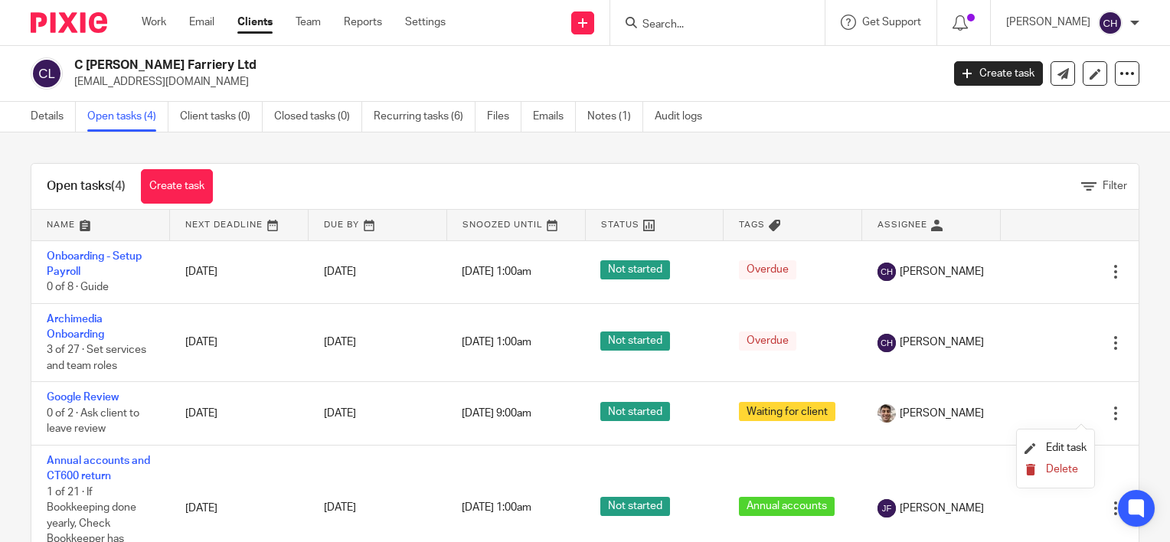
click at [1071, 474] on span "Delete" at bounding box center [1062, 469] width 32 height 11
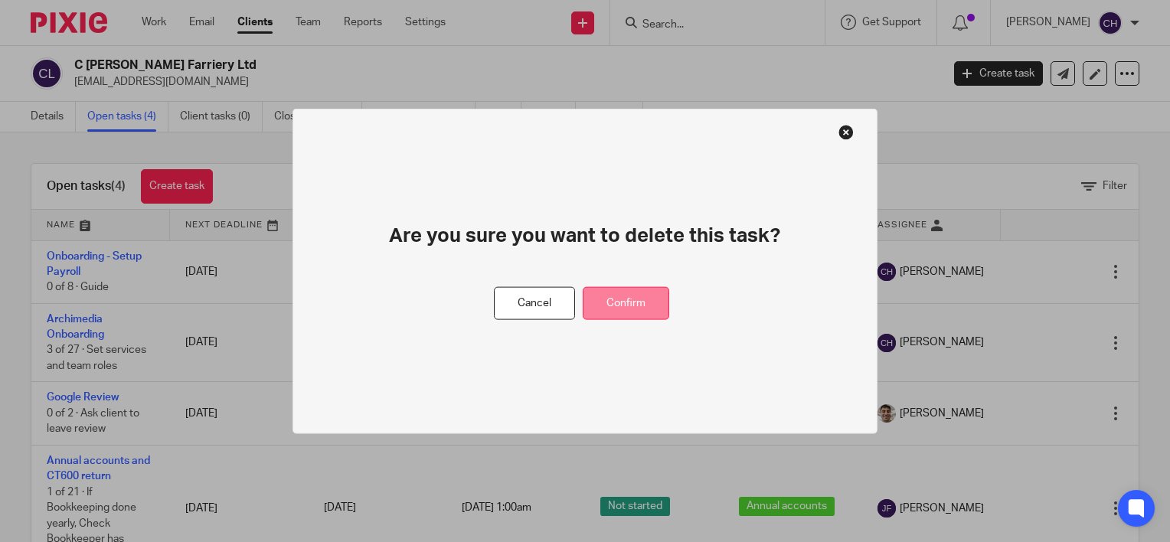
click at [634, 303] on button "Confirm" at bounding box center [626, 303] width 87 height 33
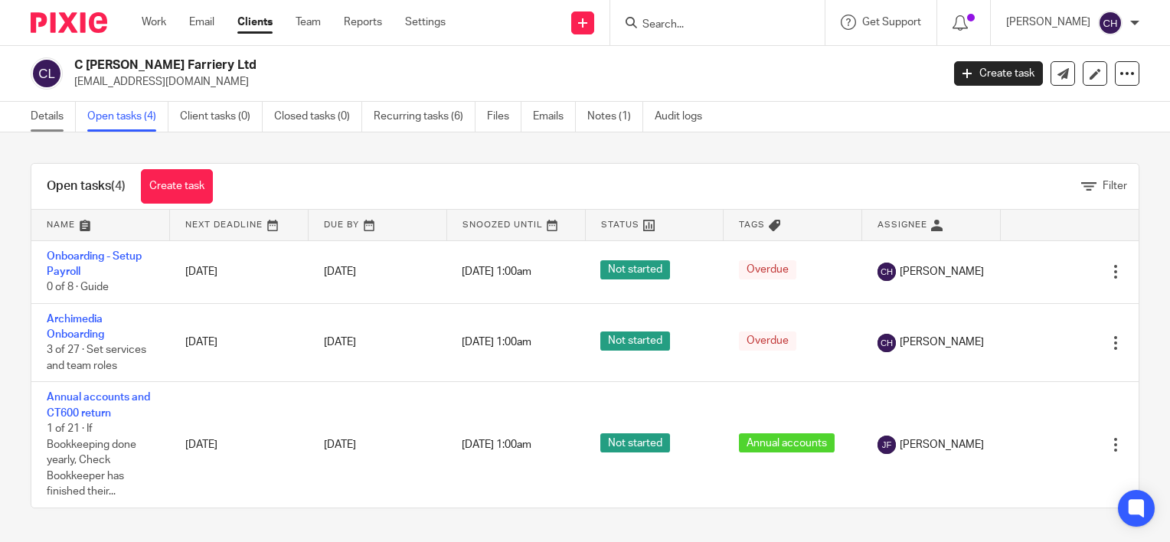
click at [58, 123] on link "Details" at bounding box center [53, 117] width 45 height 30
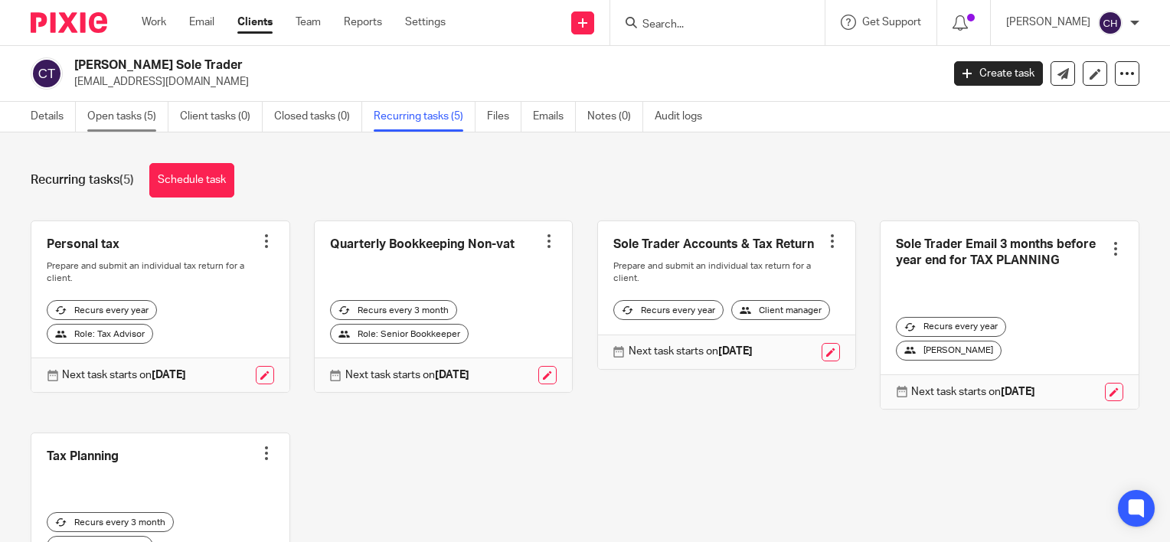
click at [131, 126] on link "Open tasks (5)" at bounding box center [127, 117] width 81 height 30
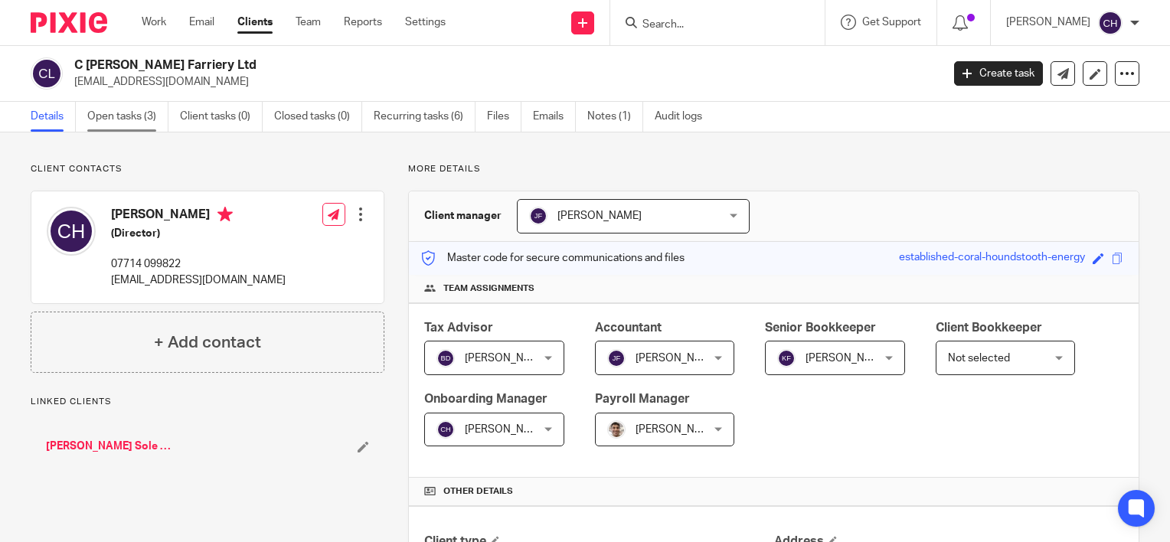
click at [146, 116] on link "Open tasks (3)" at bounding box center [127, 117] width 81 height 30
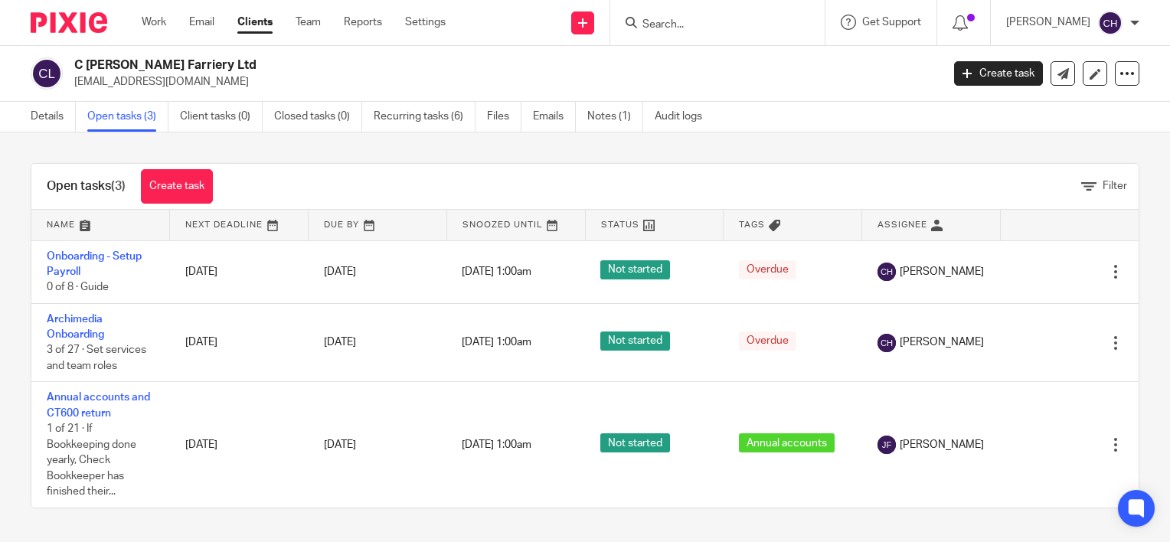
drag, startPoint x: 224, startPoint y: 67, endPoint x: 69, endPoint y: 71, distance: 154.8
click at [69, 71] on div "C Humphrey Farriery Ltd callum_humphrey@hotmail.co.uk" at bounding box center [481, 73] width 901 height 32
copy h2 "C [PERSON_NAME] Farriery Ltd"
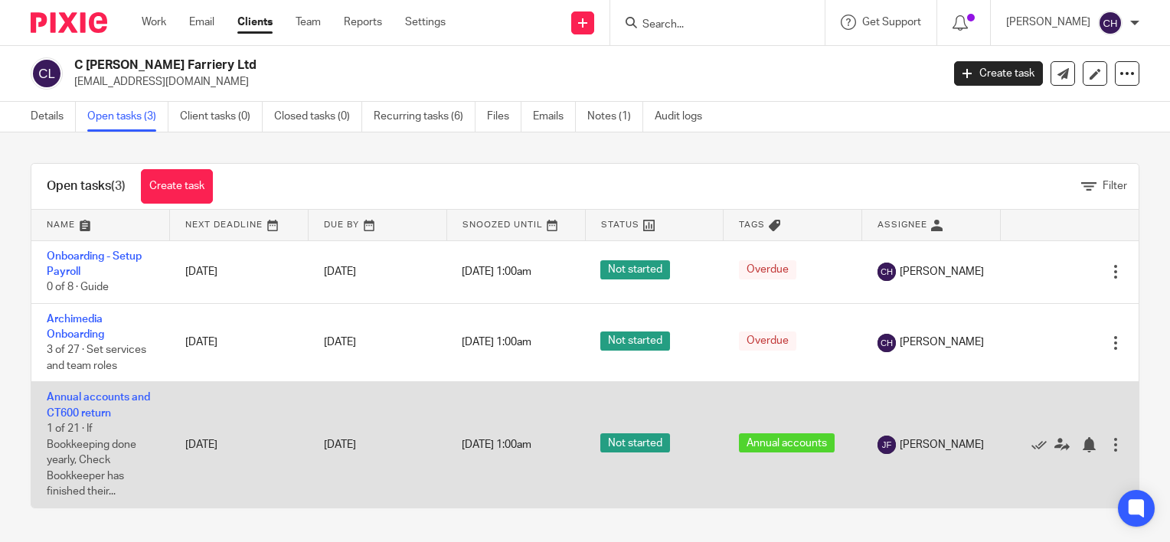
click at [1108, 450] on div at bounding box center [1115, 444] width 15 height 15
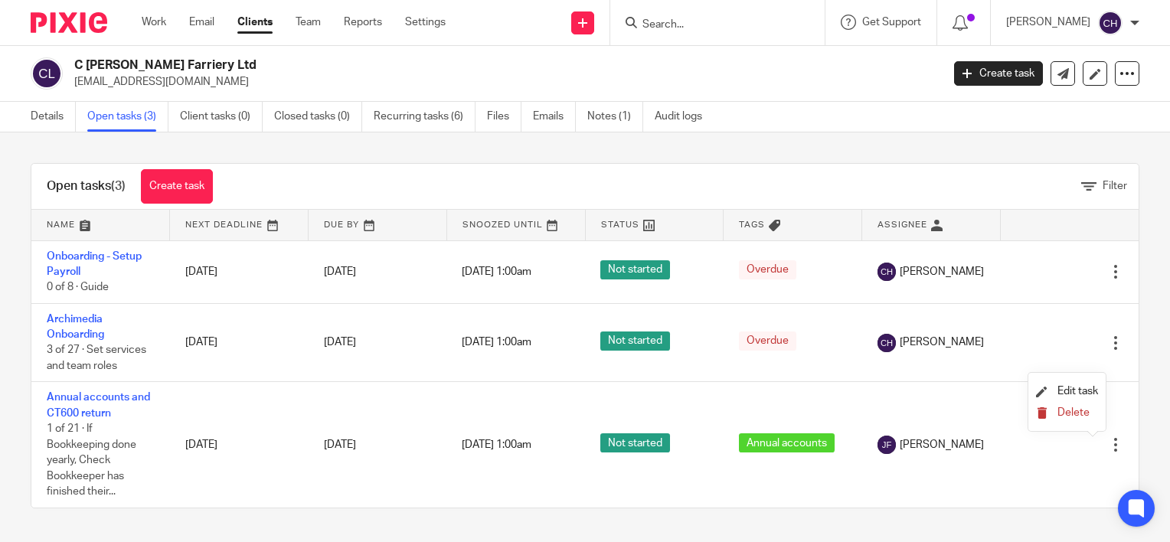
click at [1072, 411] on span "Delete" at bounding box center [1074, 413] width 32 height 11
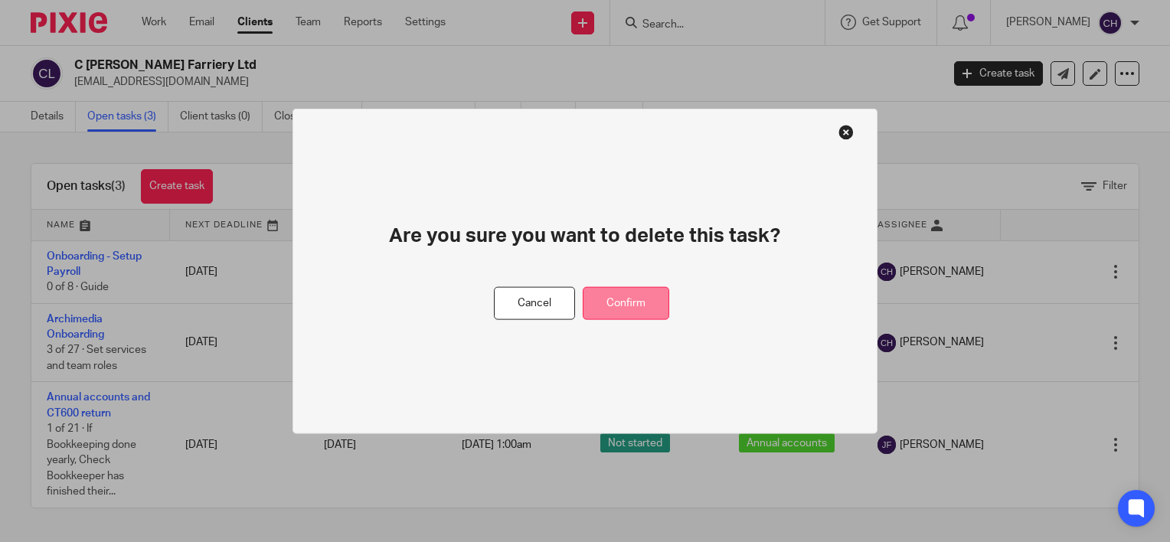
click at [634, 298] on button "Confirm" at bounding box center [626, 303] width 87 height 33
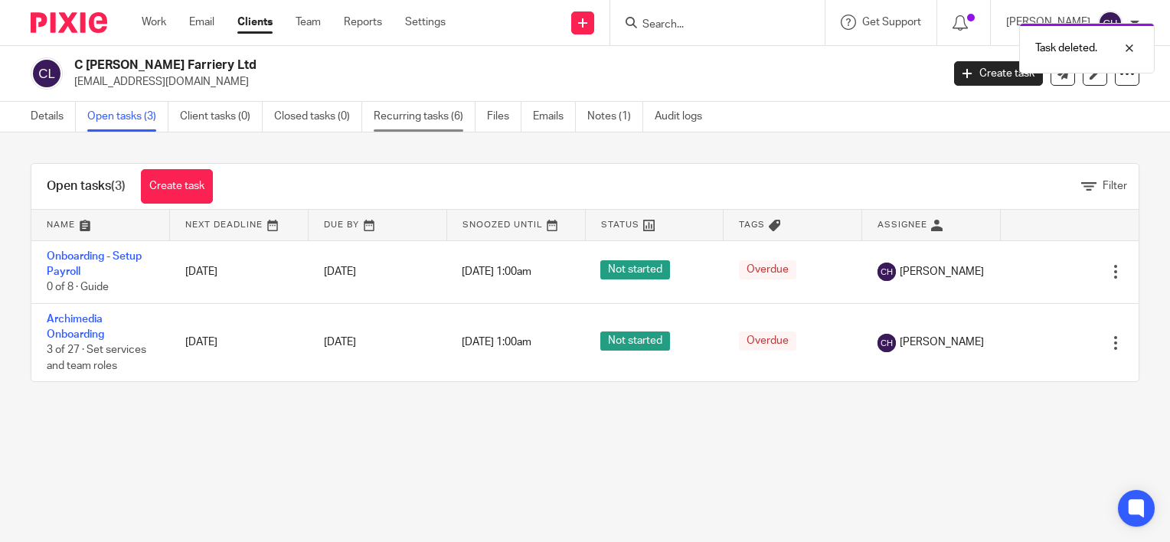
click at [426, 108] on link "Recurring tasks (6)" at bounding box center [425, 117] width 102 height 30
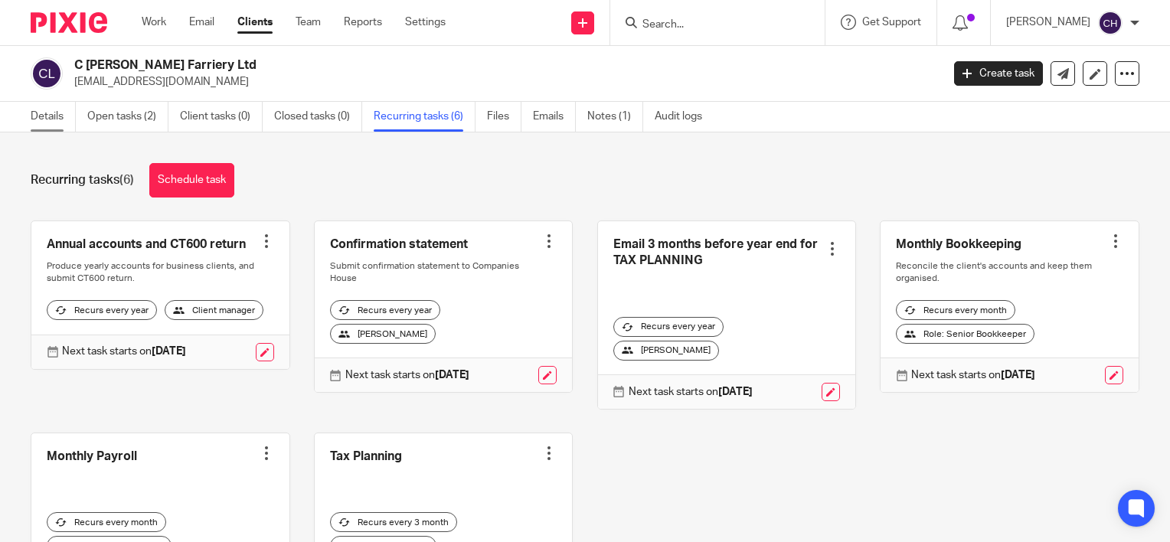
click at [55, 120] on link "Details" at bounding box center [53, 117] width 45 height 30
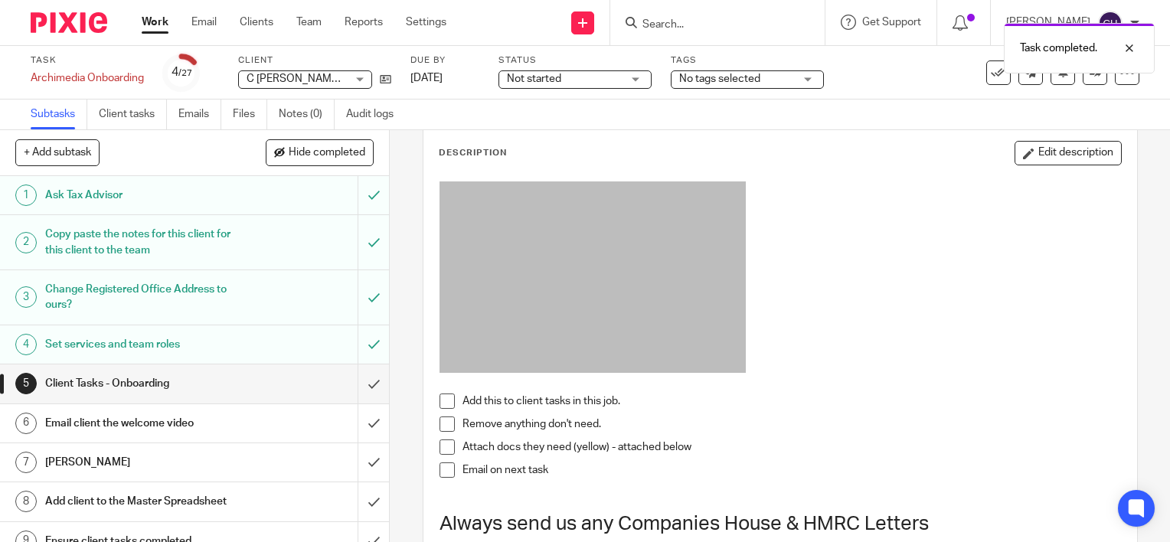
scroll to position [153, 0]
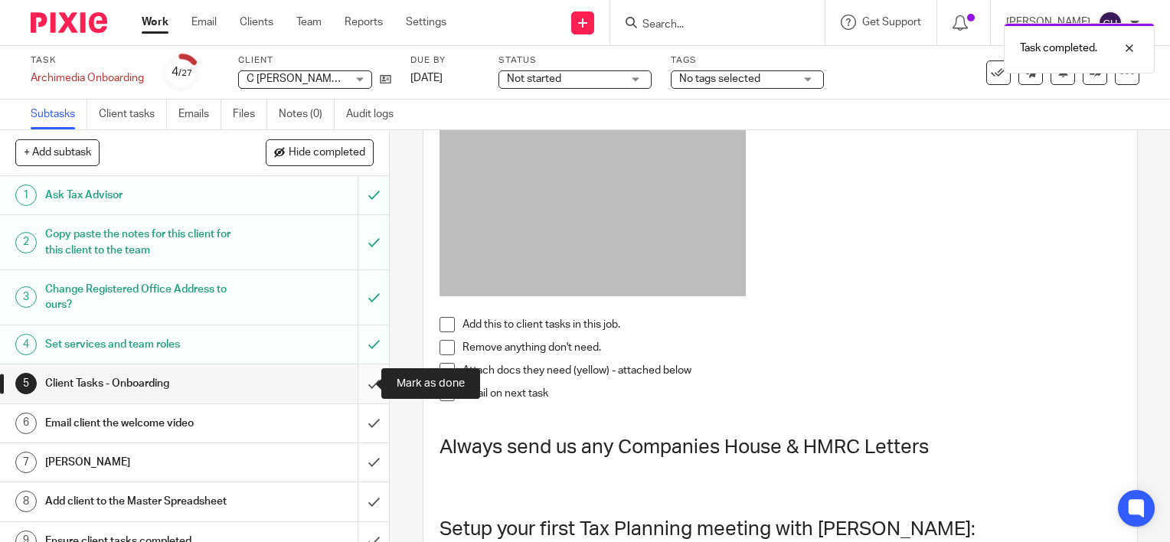
click at [357, 377] on input "submit" at bounding box center [194, 384] width 389 height 38
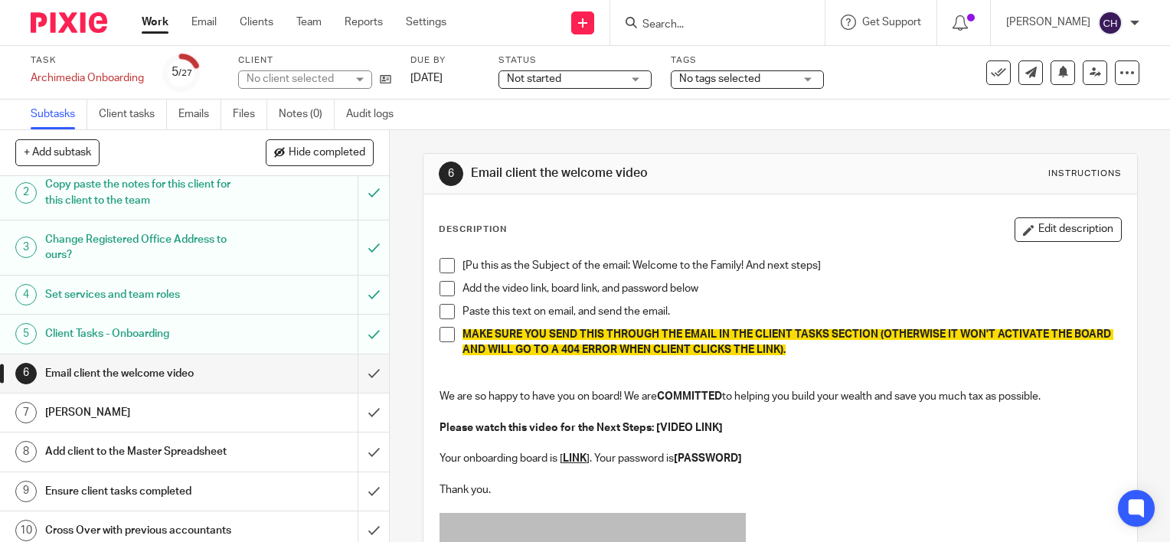
scroll to position [77, 0]
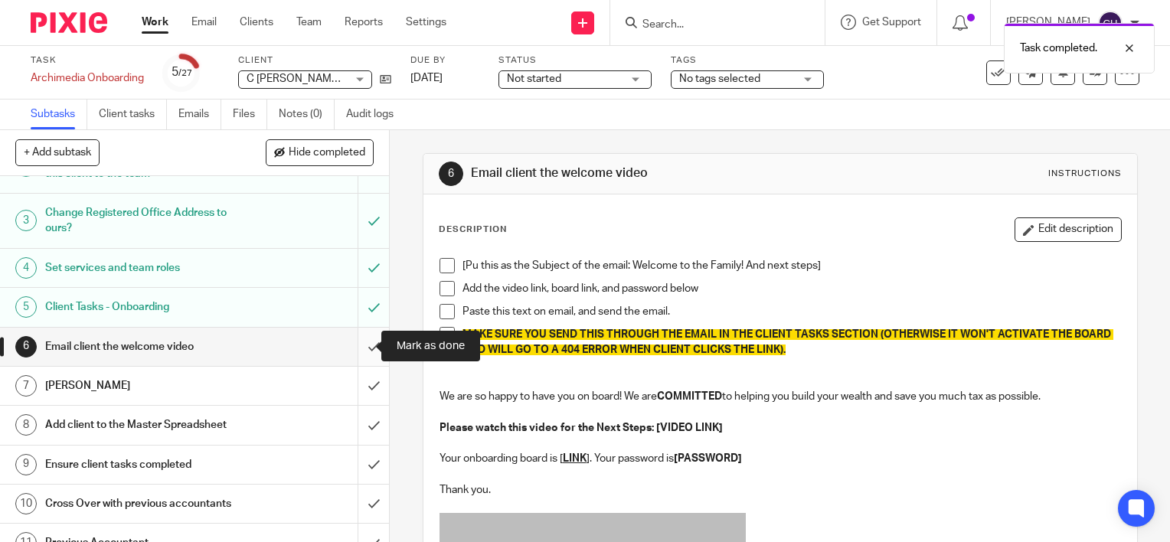
click at [358, 344] on input "submit" at bounding box center [194, 347] width 389 height 38
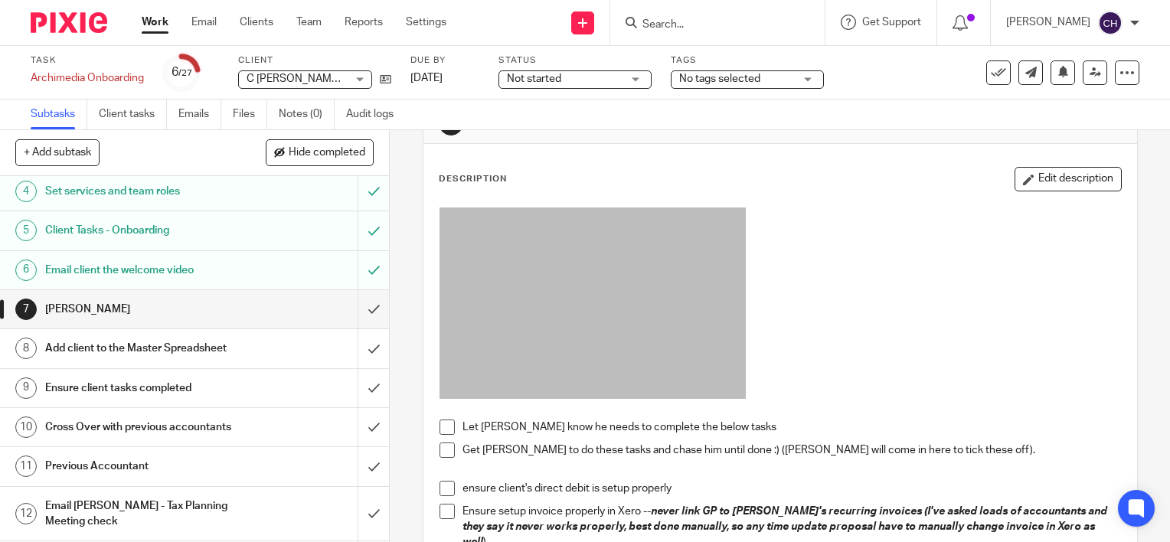
scroll to position [77, 0]
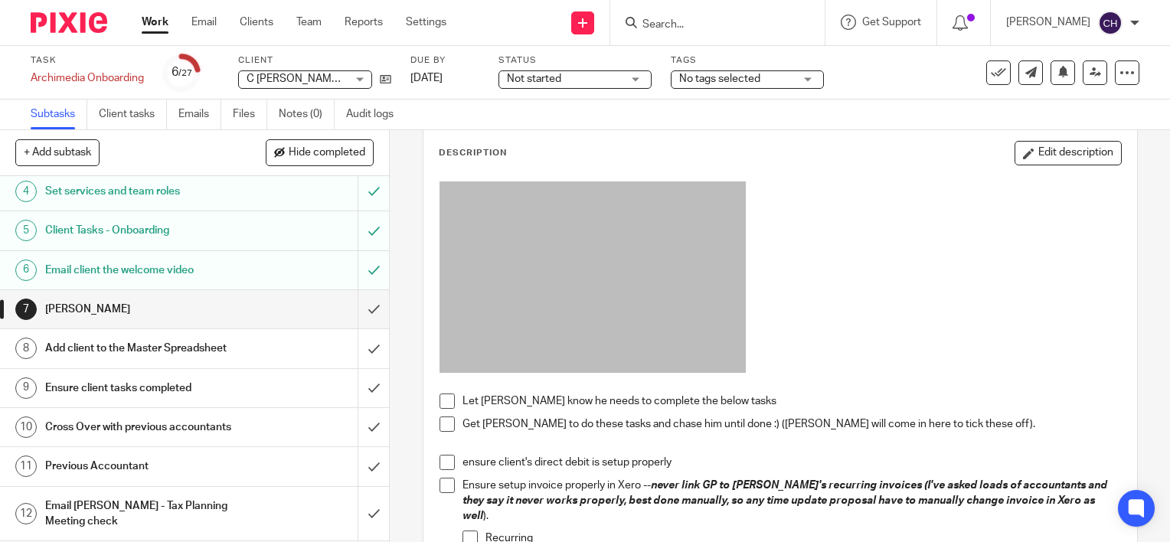
click at [440, 400] on span at bounding box center [447, 401] width 15 height 15
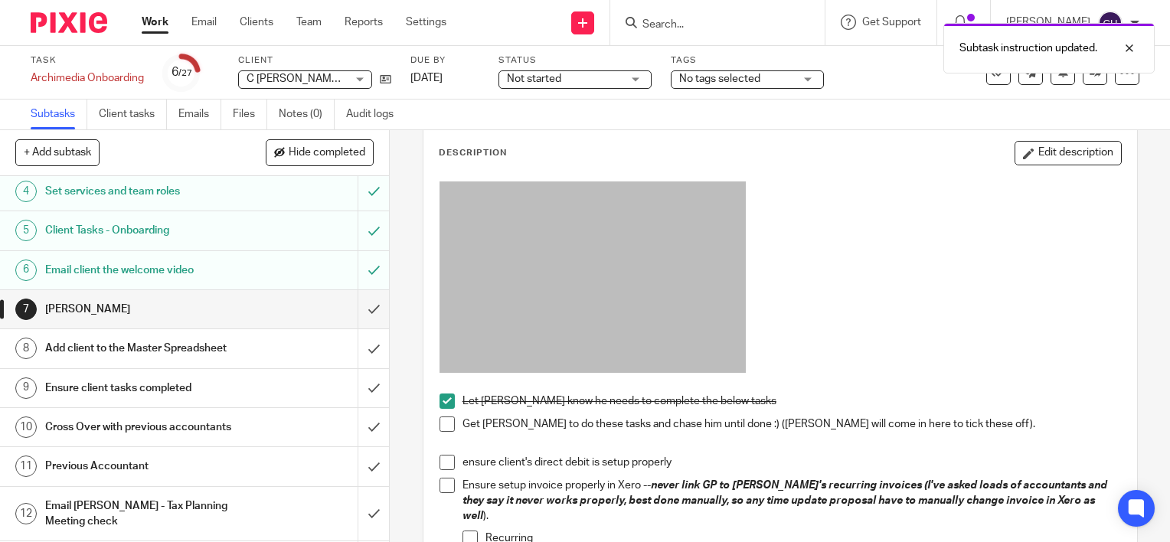
click at [262, 346] on div "Add client to the Master Spreadsheet" at bounding box center [194, 348] width 298 height 23
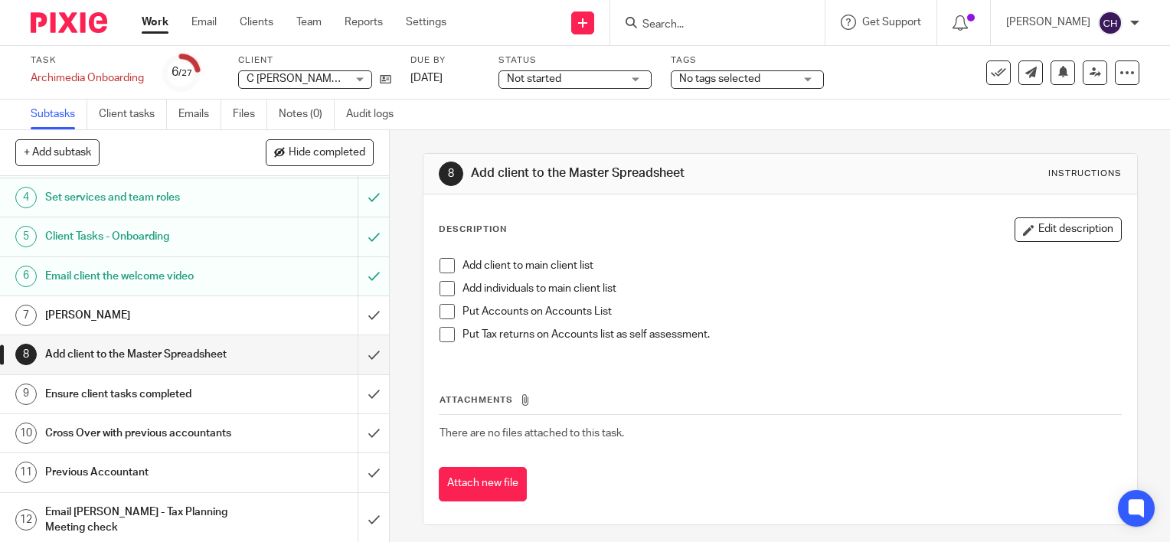
scroll to position [153, 0]
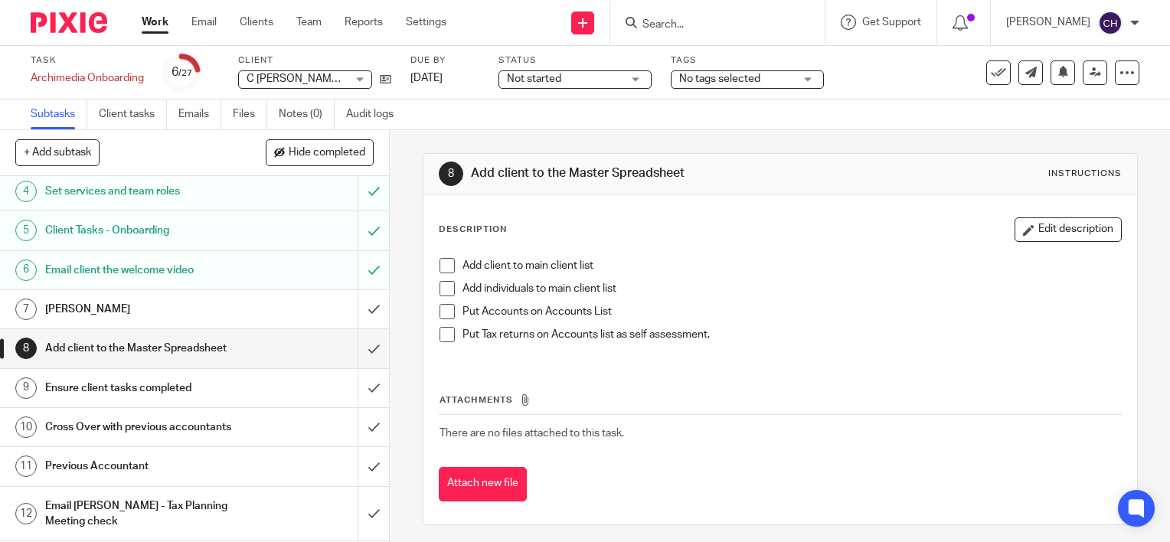
click at [279, 390] on div "Ensure client tasks completed" at bounding box center [194, 388] width 298 height 23
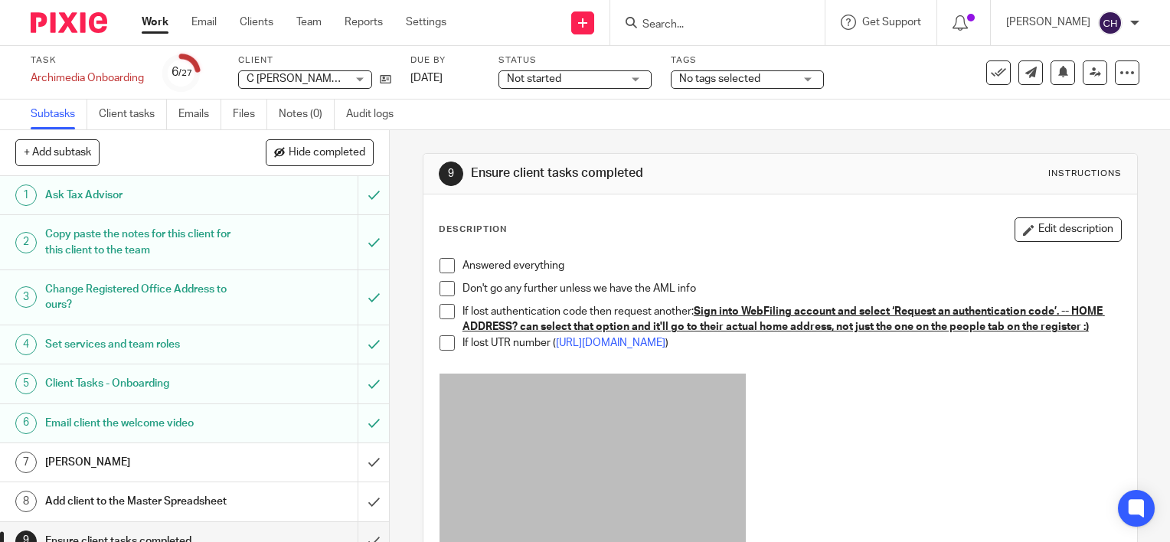
scroll to position [77, 0]
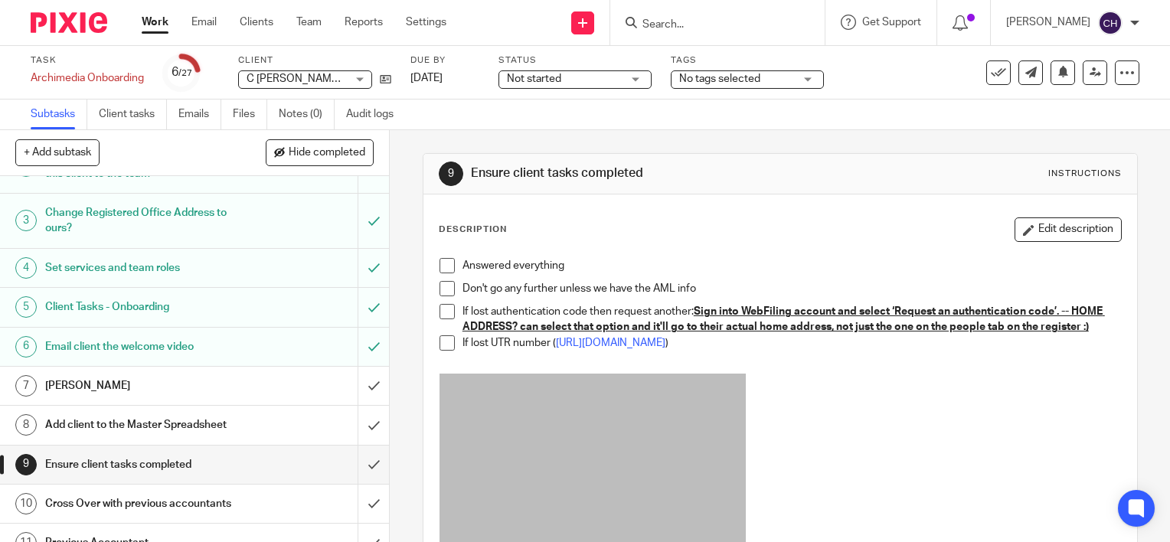
click at [441, 264] on span at bounding box center [447, 265] width 15 height 15
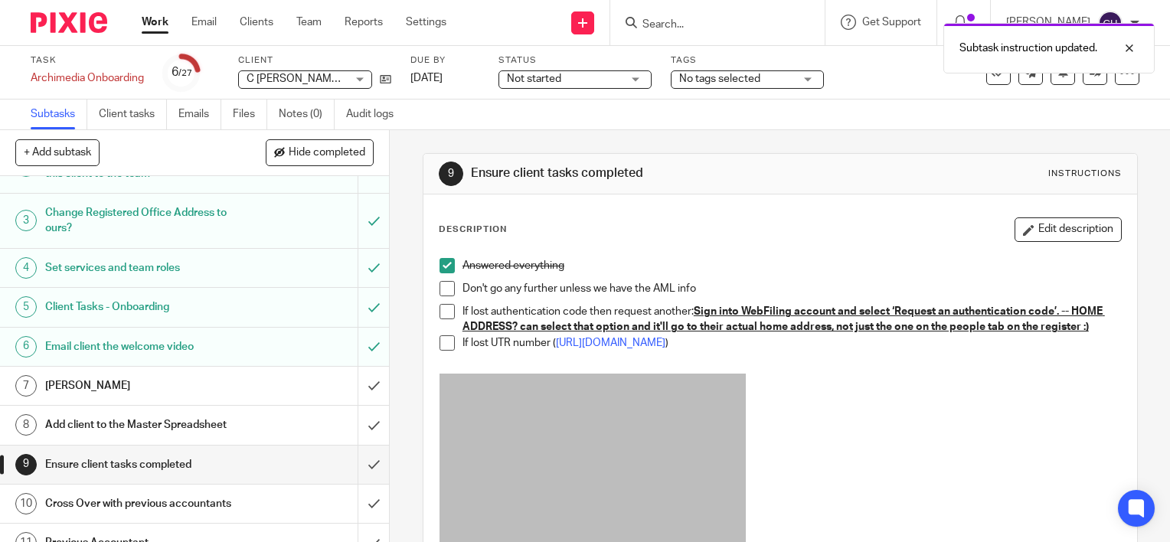
click at [440, 289] on span at bounding box center [447, 288] width 15 height 15
click at [447, 306] on span at bounding box center [447, 311] width 15 height 15
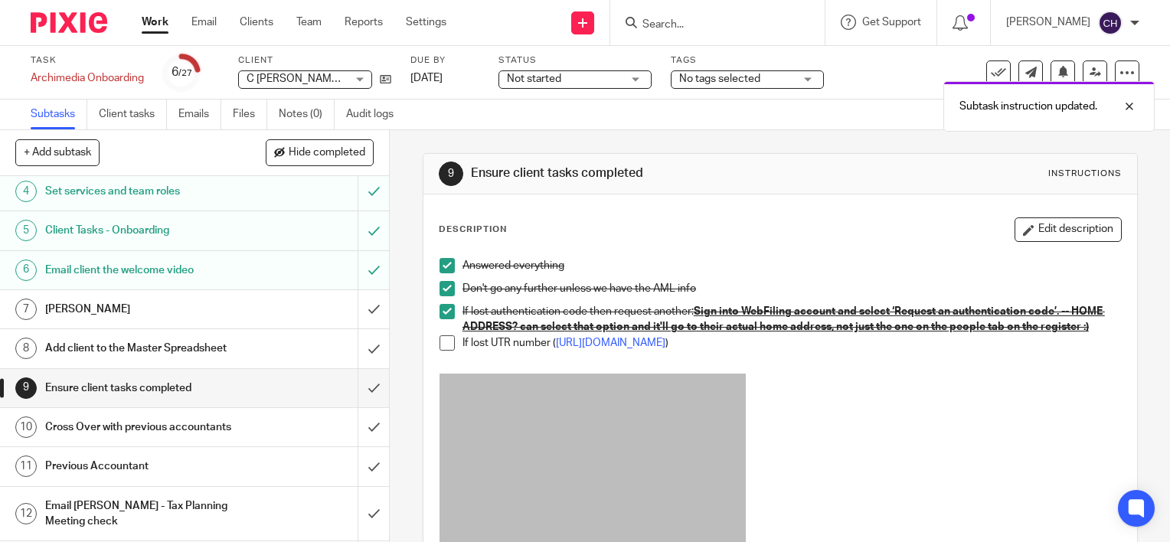
scroll to position [230, 0]
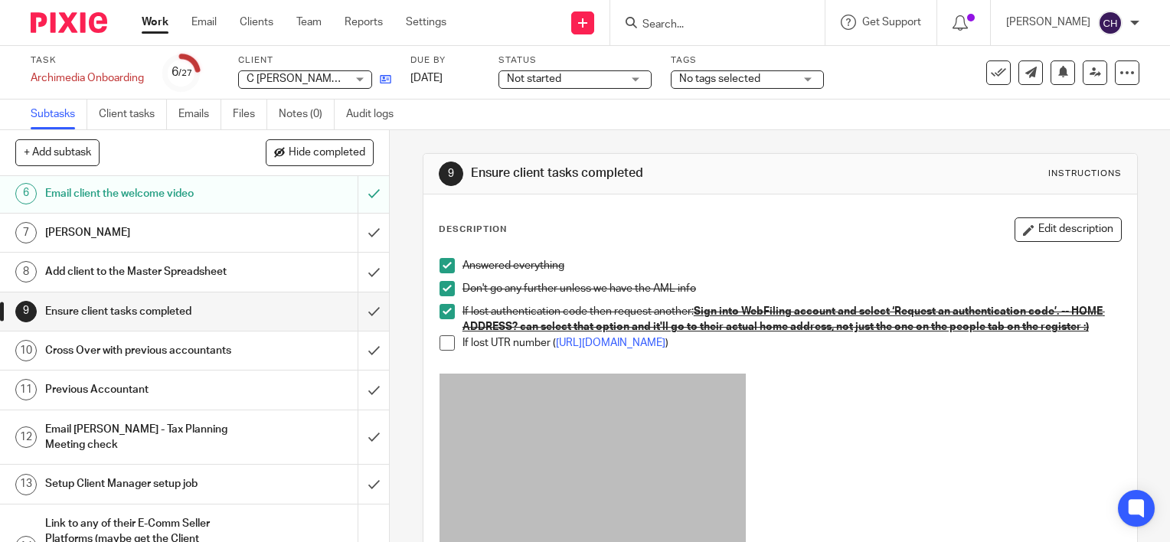
click at [387, 86] on link at bounding box center [381, 78] width 19 height 15
click at [193, 351] on h1 "Cross Over with previous accountants" at bounding box center [144, 350] width 198 height 23
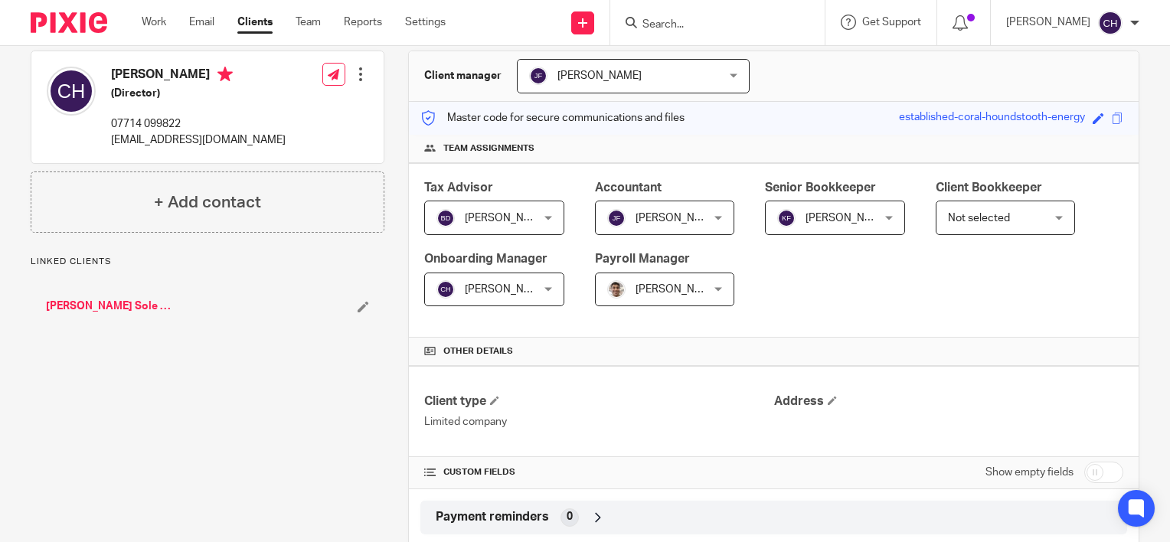
scroll to position [153, 0]
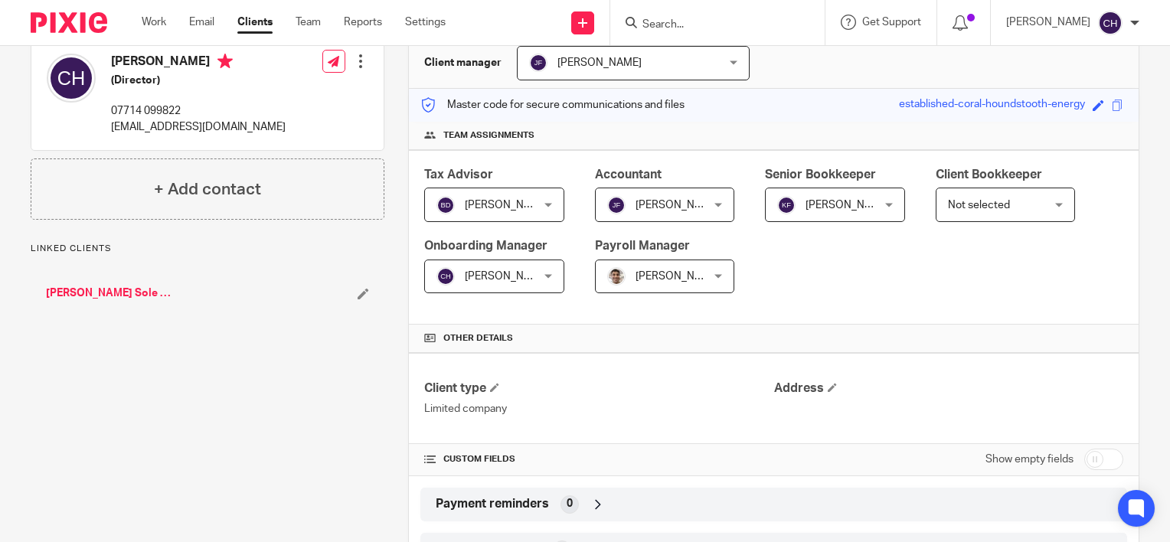
click at [1106, 449] on input "checkbox" at bounding box center [1104, 459] width 39 height 21
checkbox input "true"
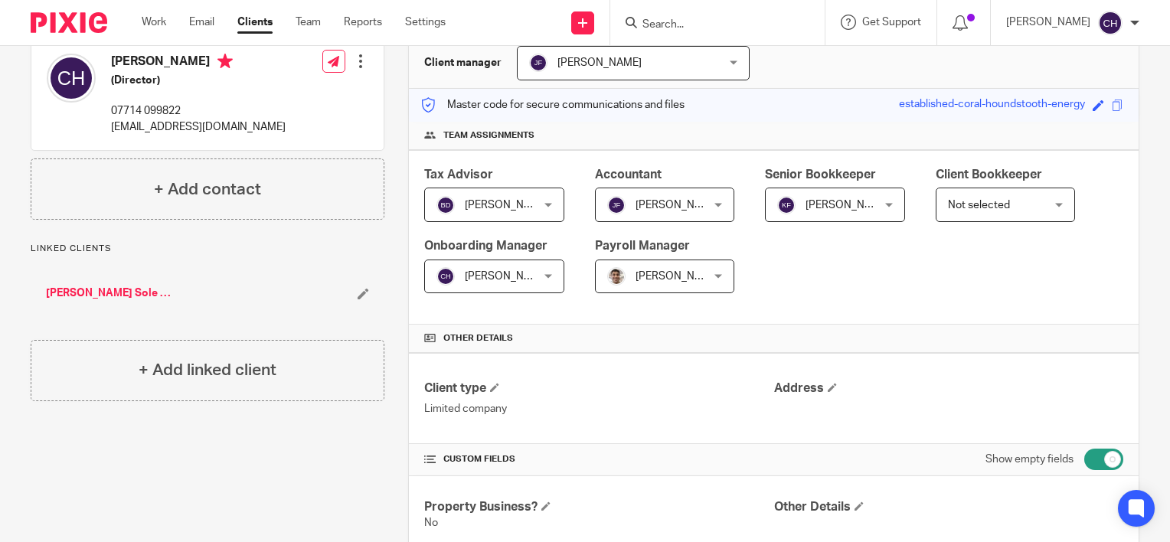
click at [818, 286] on div "Tax Advisor Barbara Demetriou Barbara Demetriou Not selected Barbara Demetriou …" at bounding box center [774, 237] width 730 height 175
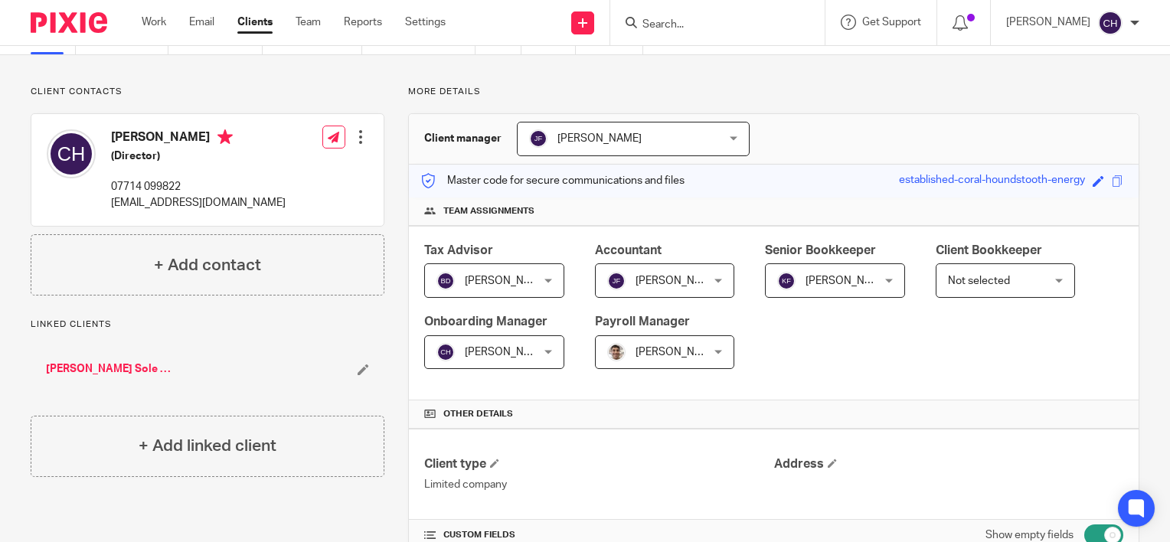
scroll to position [0, 0]
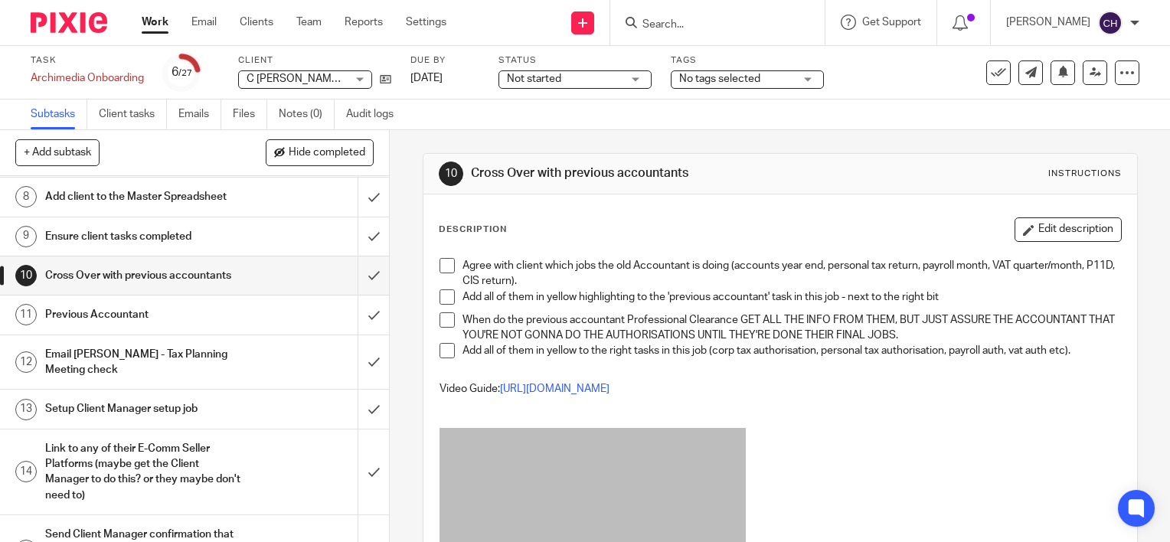
scroll to position [306, 0]
click at [357, 272] on input "submit" at bounding box center [194, 274] width 389 height 38
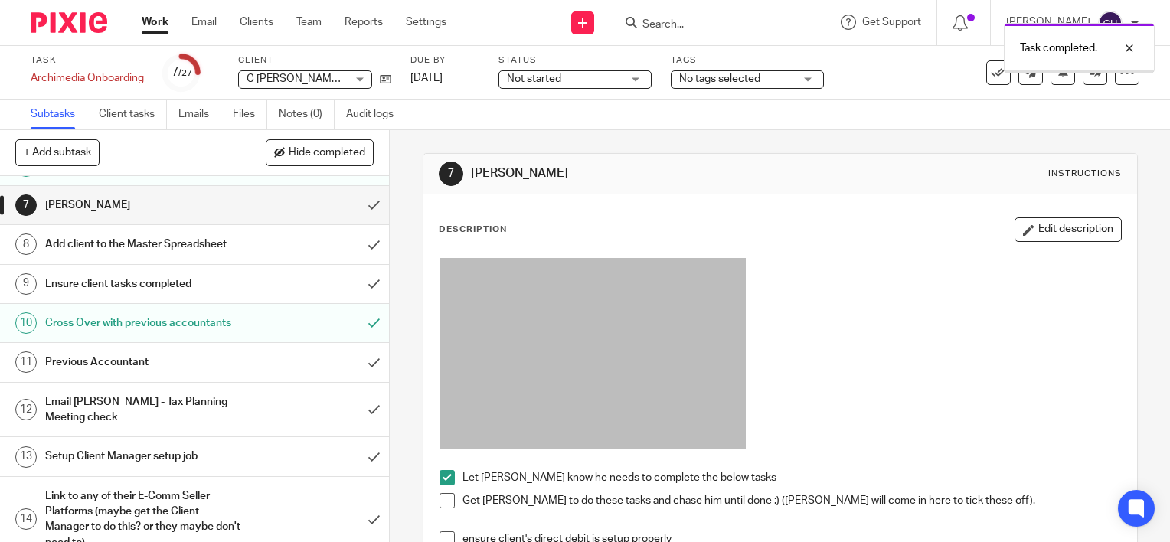
scroll to position [230, 0]
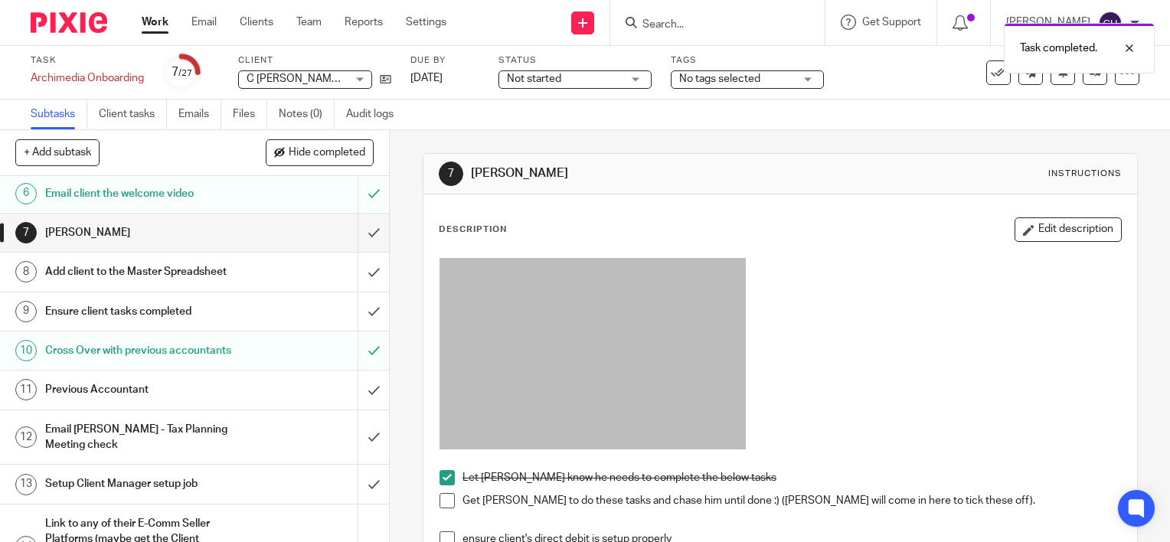
click at [176, 388] on h1 "Previous Accountant" at bounding box center [144, 389] width 198 height 23
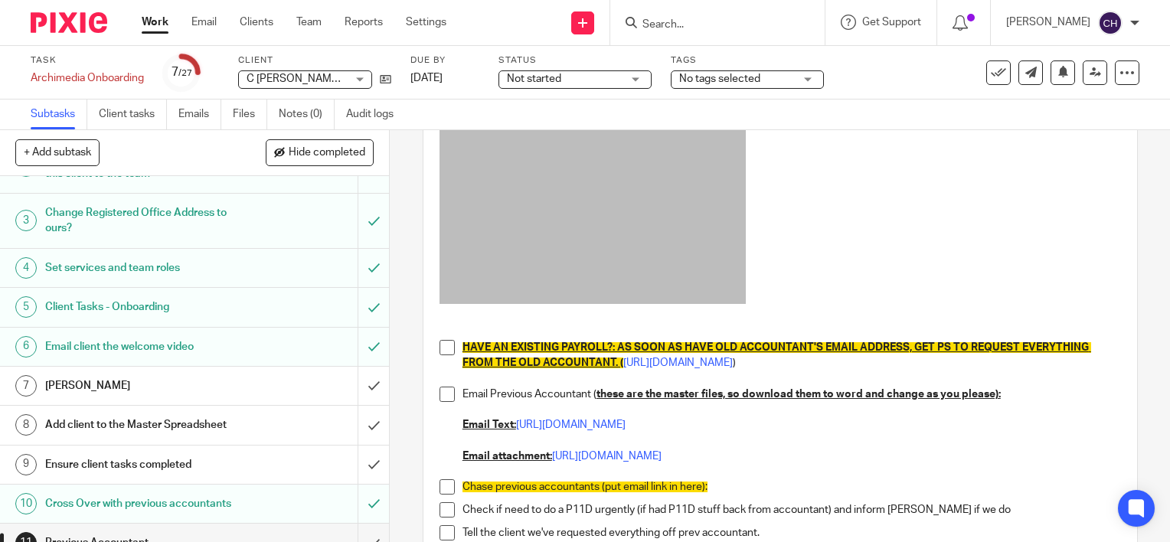
scroll to position [153, 0]
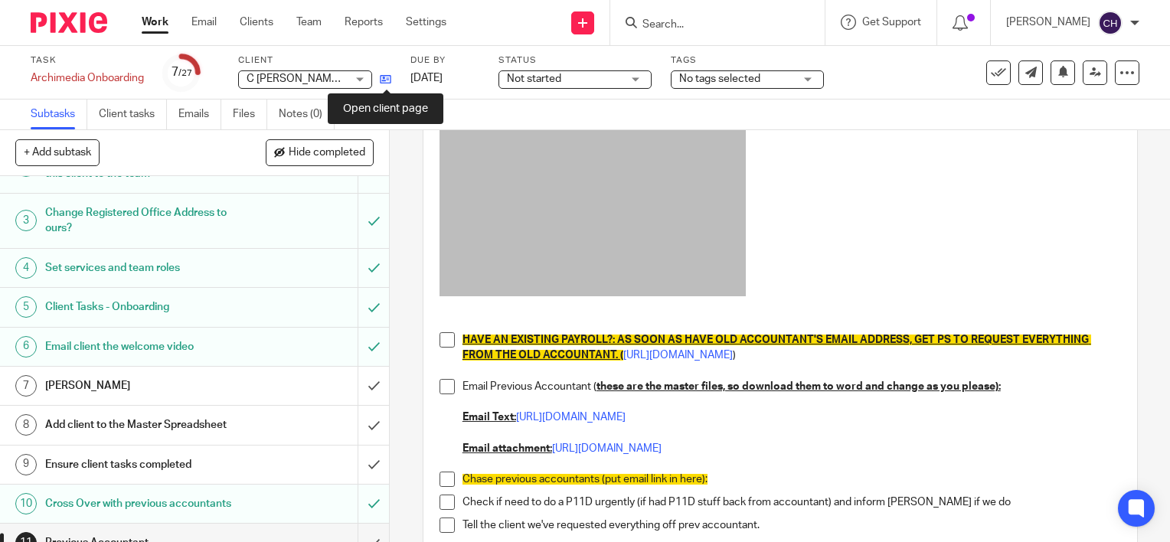
click at [390, 74] on icon at bounding box center [385, 79] width 11 height 11
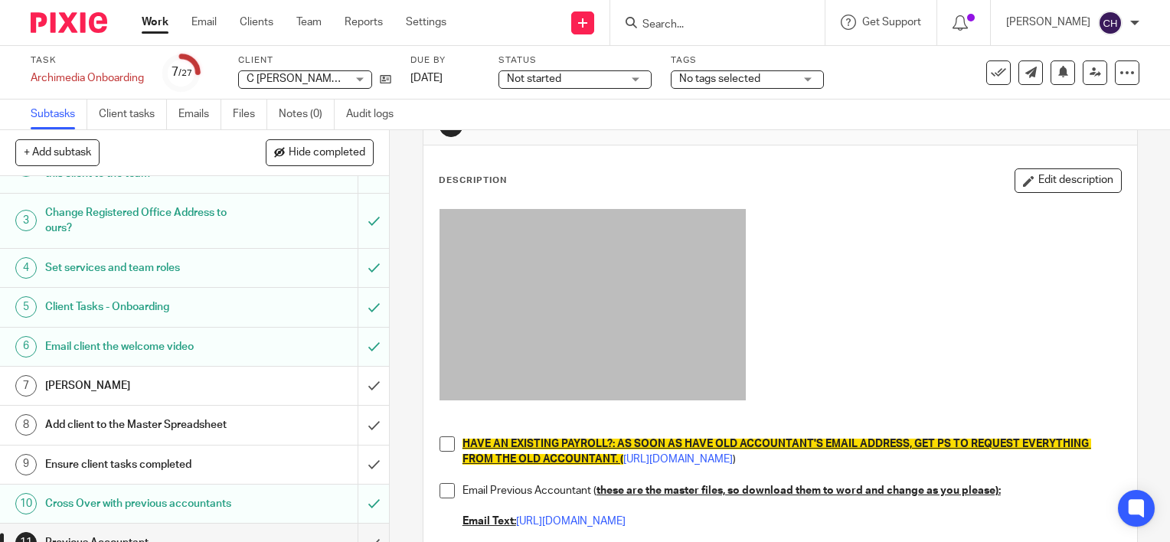
scroll to position [0, 0]
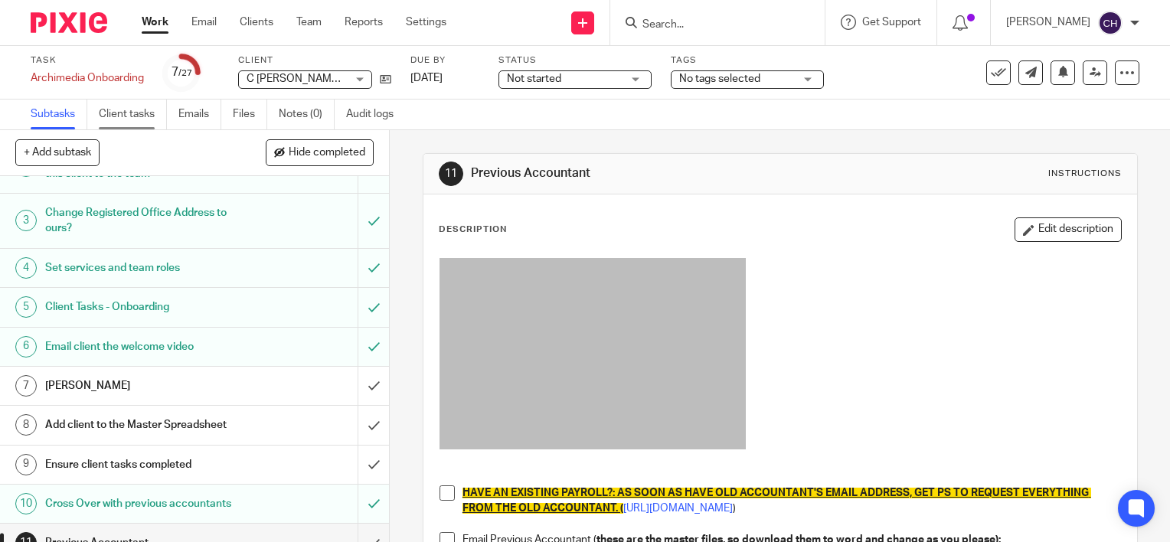
click at [132, 113] on link "Client tasks" at bounding box center [133, 115] width 68 height 30
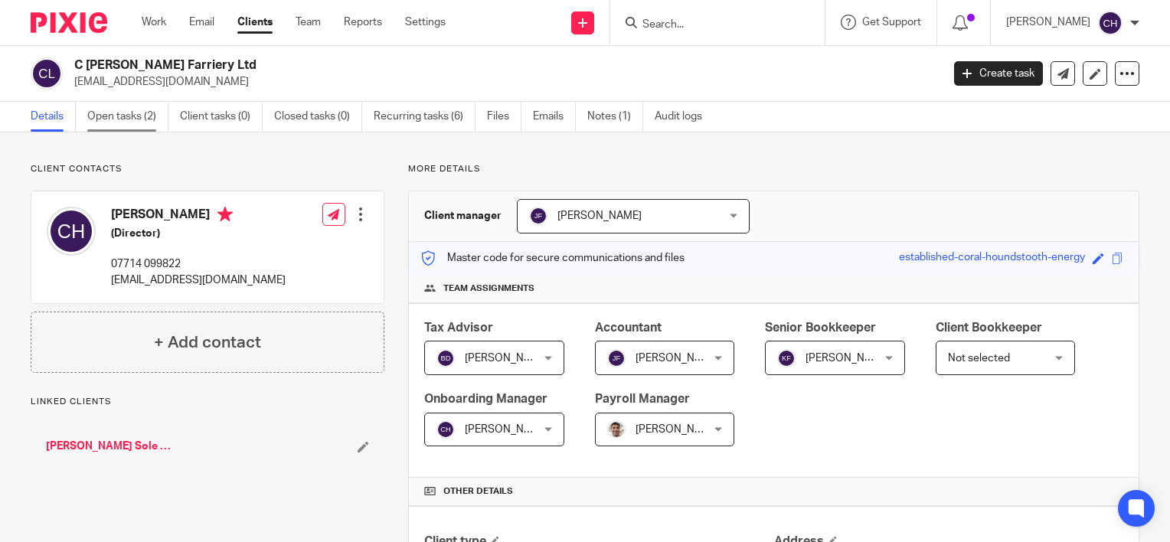
click at [124, 121] on link "Open tasks (2)" at bounding box center [127, 117] width 81 height 30
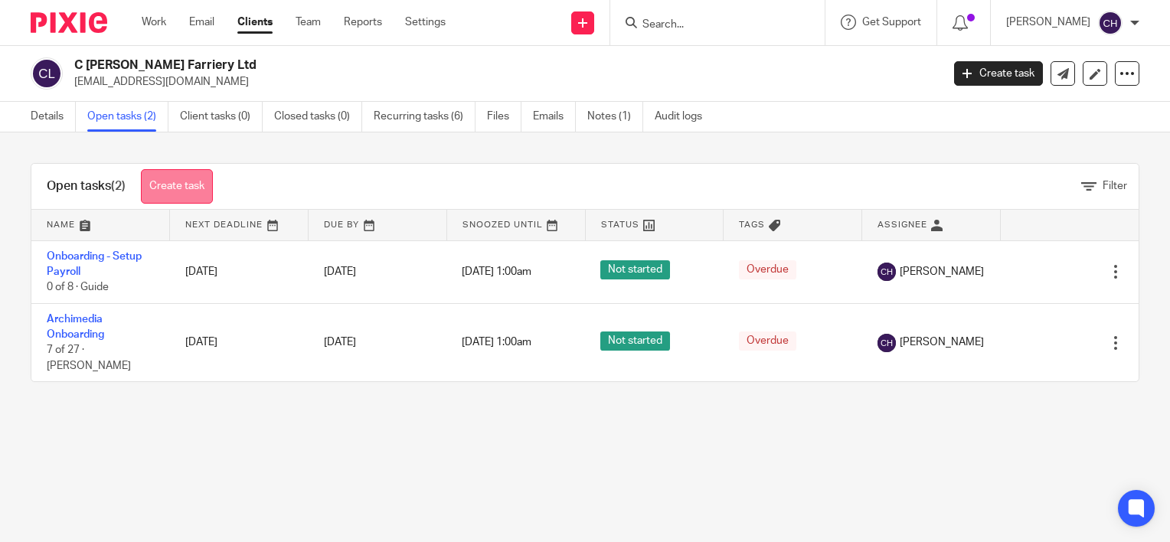
click at [178, 179] on link "Create task" at bounding box center [177, 186] width 72 height 34
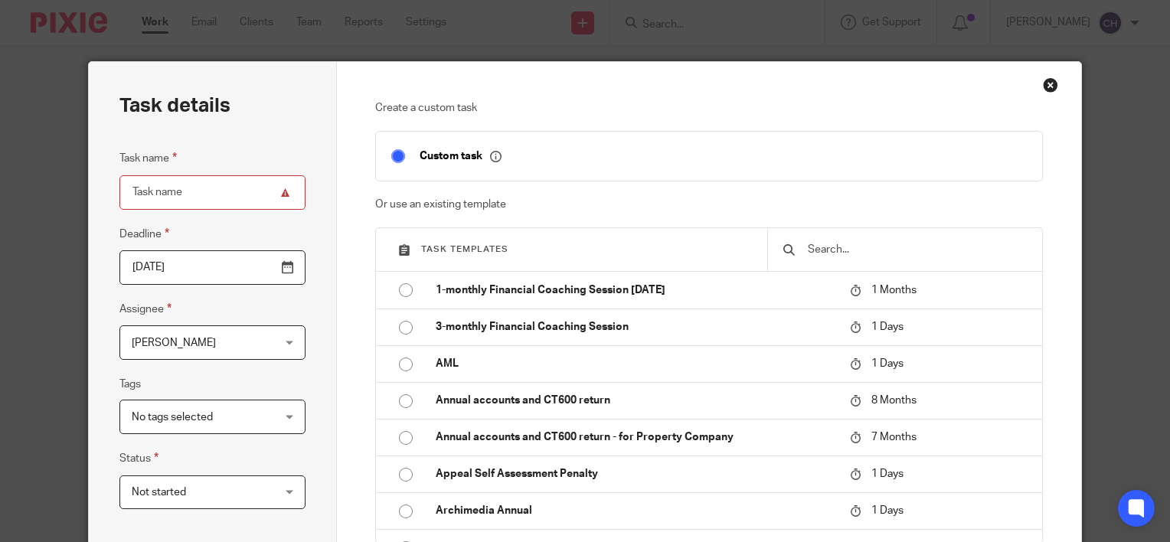
drag, startPoint x: 1056, startPoint y: 78, endPoint x: 1043, endPoint y: 83, distance: 13.1
click at [1053, 79] on div "Create a custom task Custom task Or use an existing template Task templates 1-m…" at bounding box center [709, 427] width 745 height 730
click at [1043, 83] on div "Close this dialog window" at bounding box center [1050, 84] width 15 height 15
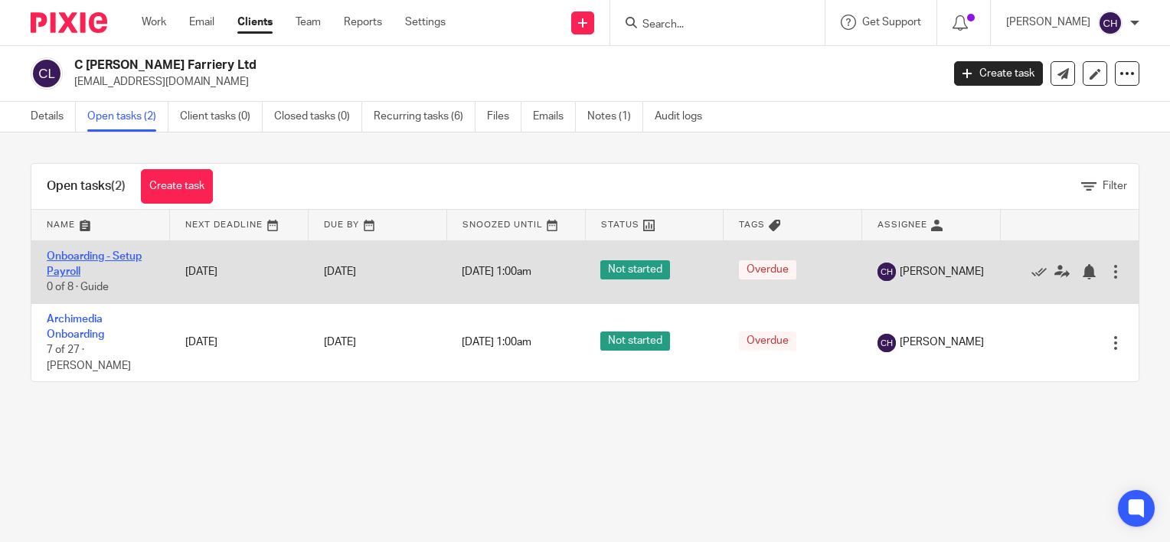
click at [80, 254] on link "Onboarding - Setup Payroll" at bounding box center [94, 264] width 95 height 26
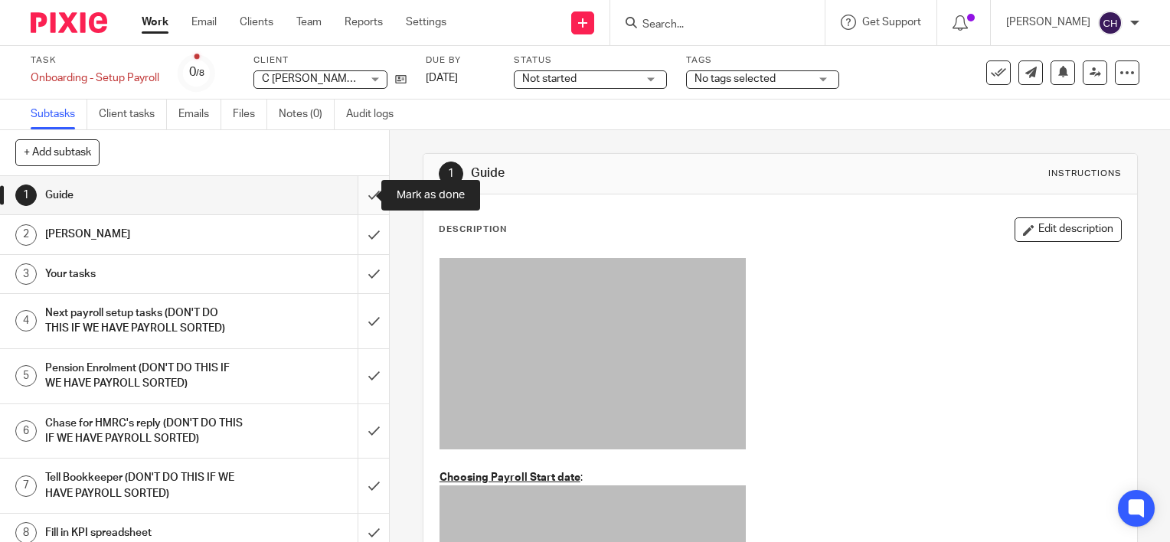
click at [355, 201] on input "submit" at bounding box center [194, 195] width 389 height 38
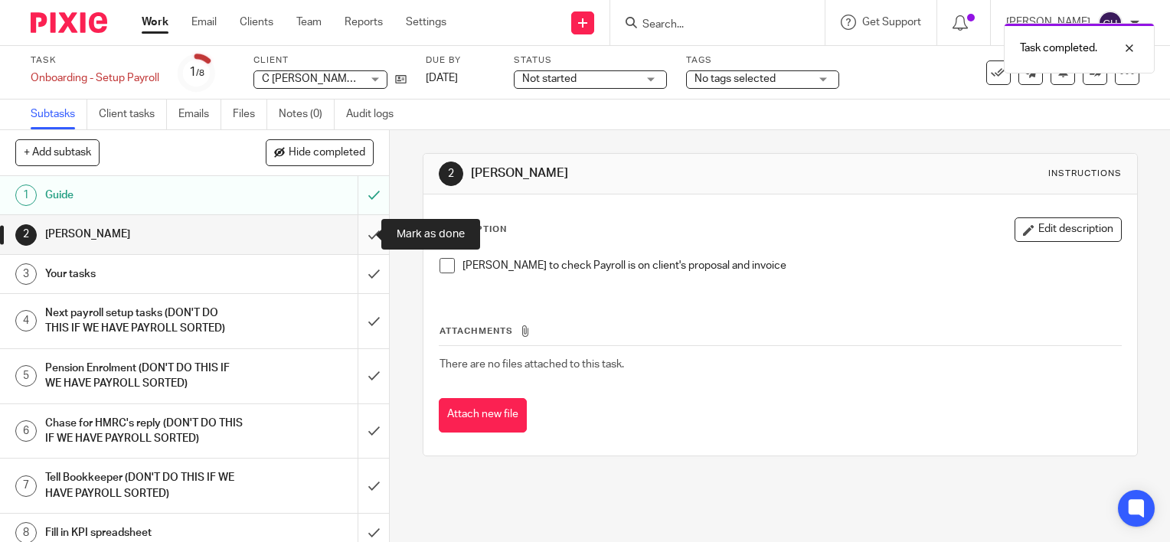
click at [361, 231] on input "submit" at bounding box center [194, 234] width 389 height 38
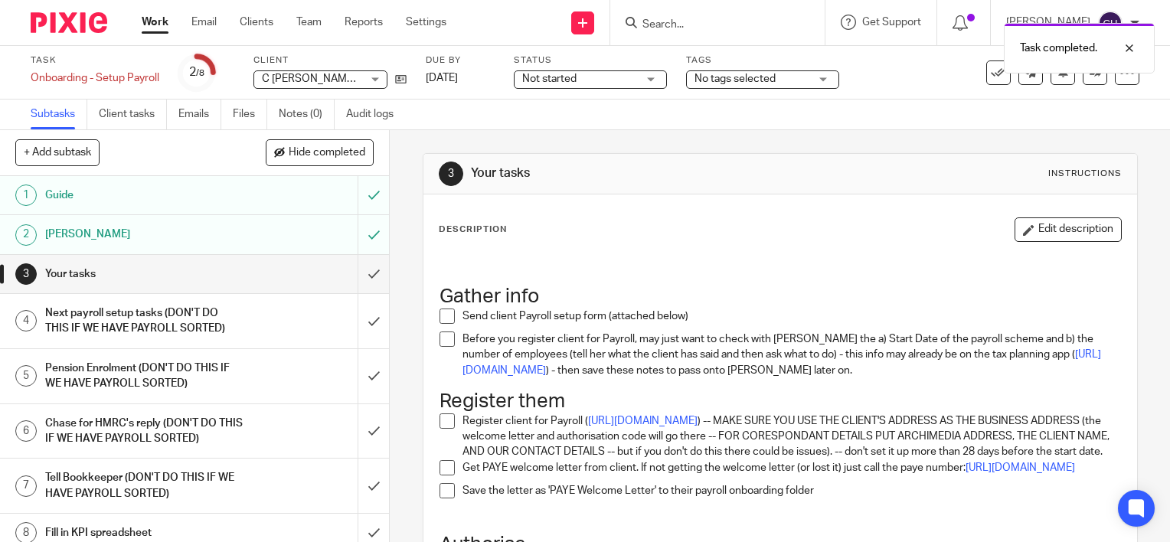
scroll to position [77, 0]
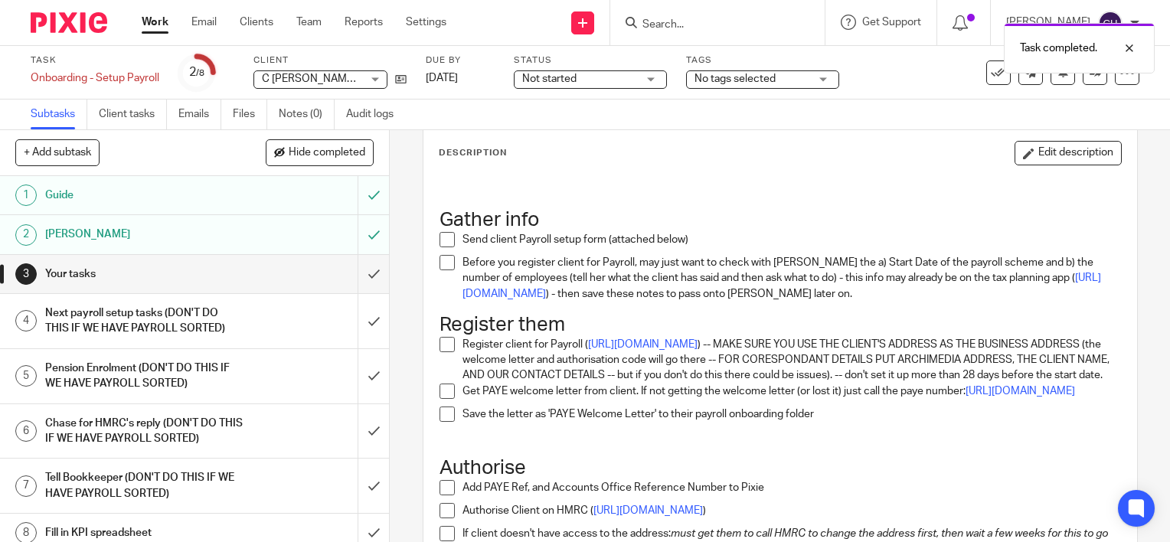
click at [444, 236] on span at bounding box center [447, 239] width 15 height 15
click at [445, 261] on span at bounding box center [447, 262] width 15 height 15
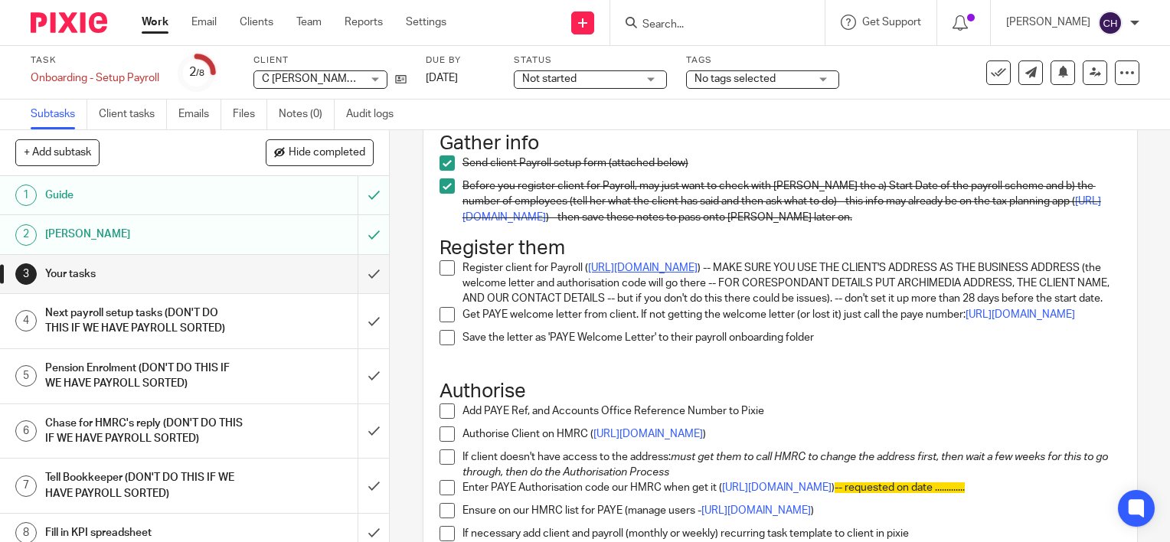
click at [698, 266] on link "https://www.tax.service.gov.uk/business-registration/select-taxes" at bounding box center [643, 268] width 110 height 11
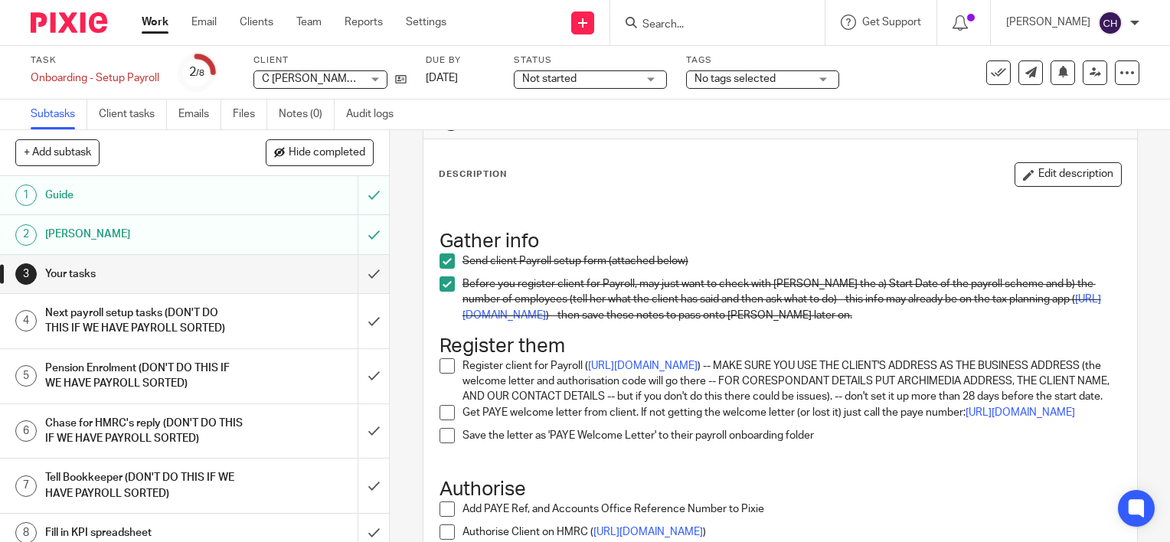
scroll to position [0, 0]
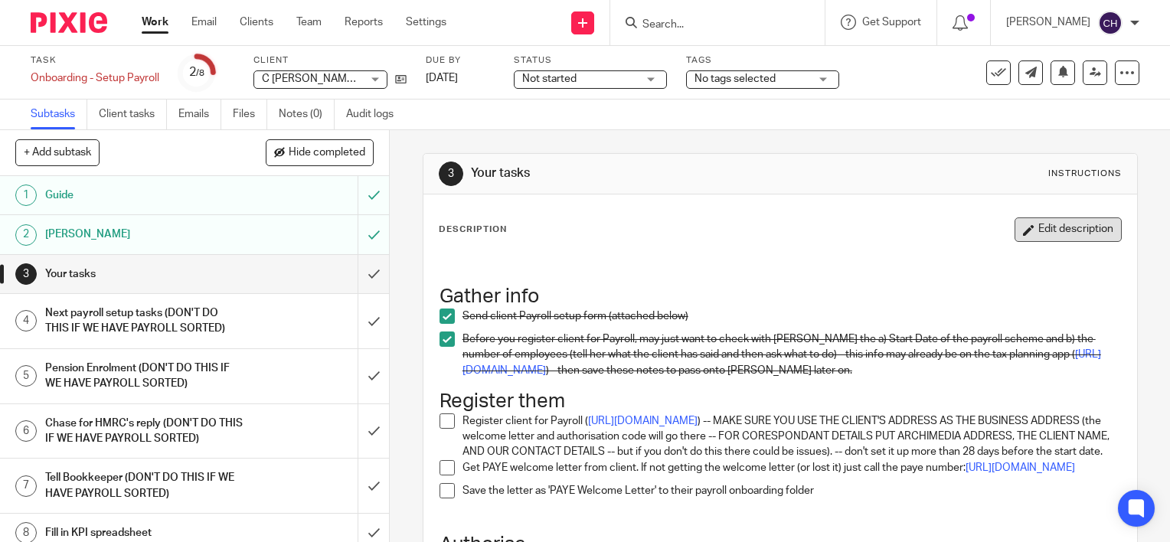
click at [1042, 233] on button "Edit description" at bounding box center [1068, 230] width 107 height 25
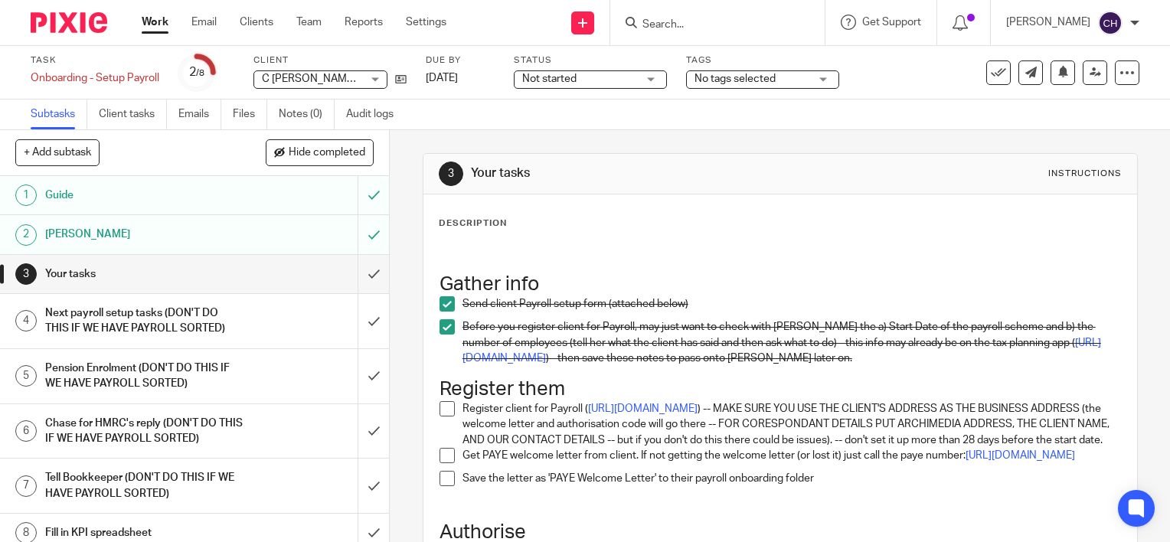
click at [548, 253] on p at bounding box center [781, 253] width 682 height 15
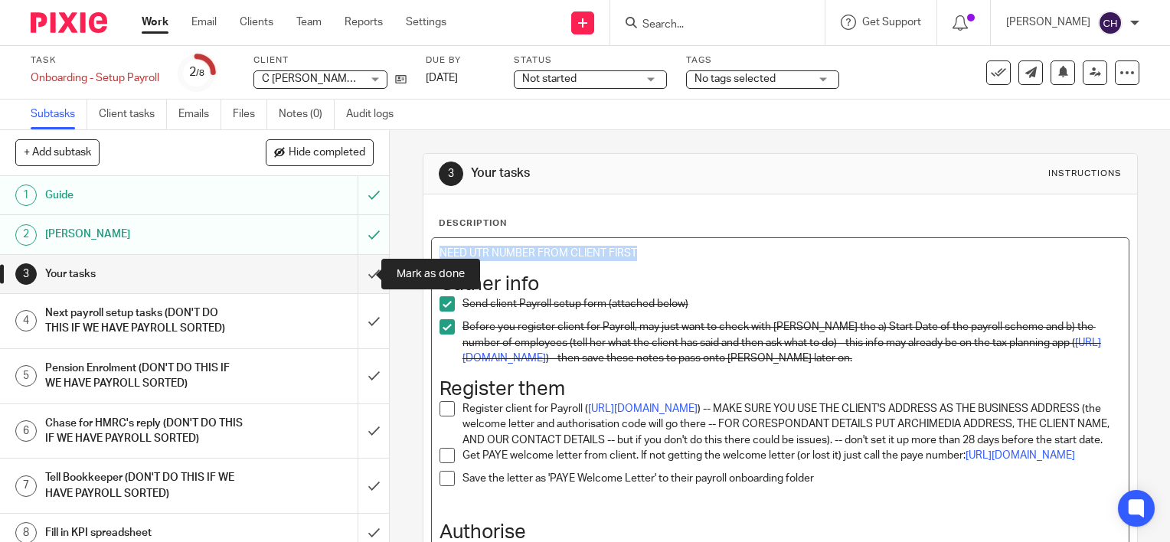
drag, startPoint x: 649, startPoint y: 252, endPoint x: 414, endPoint y: 257, distance: 235.2
click at [342, 260] on div "+ Add subtask Hide completed Cancel + Add 1 Guide 2 Chase Chris 3 Your tasks 4 …" at bounding box center [585, 336] width 1170 height 412
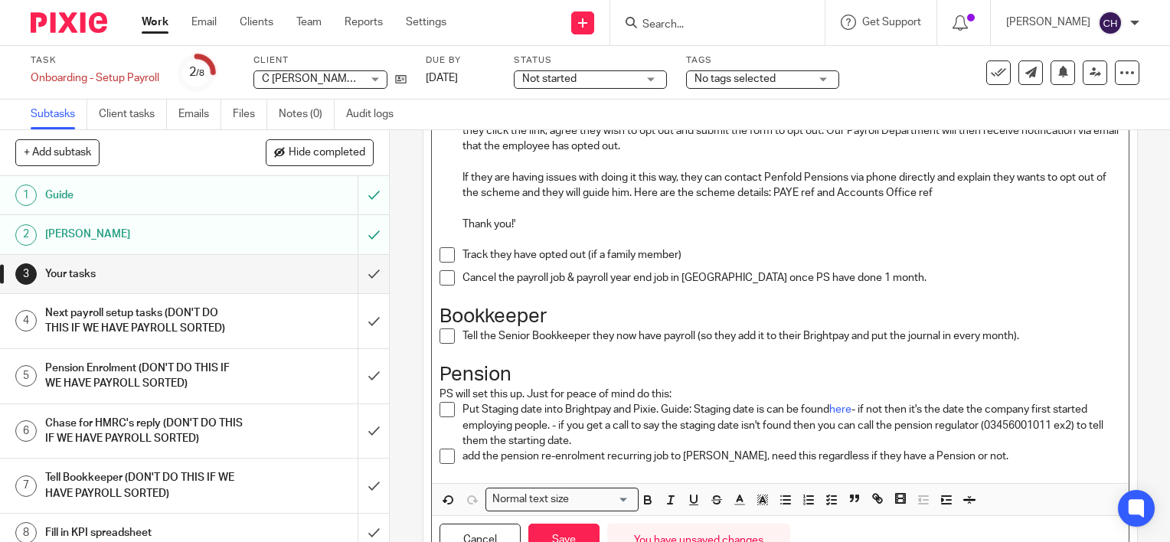
scroll to position [1571, 0]
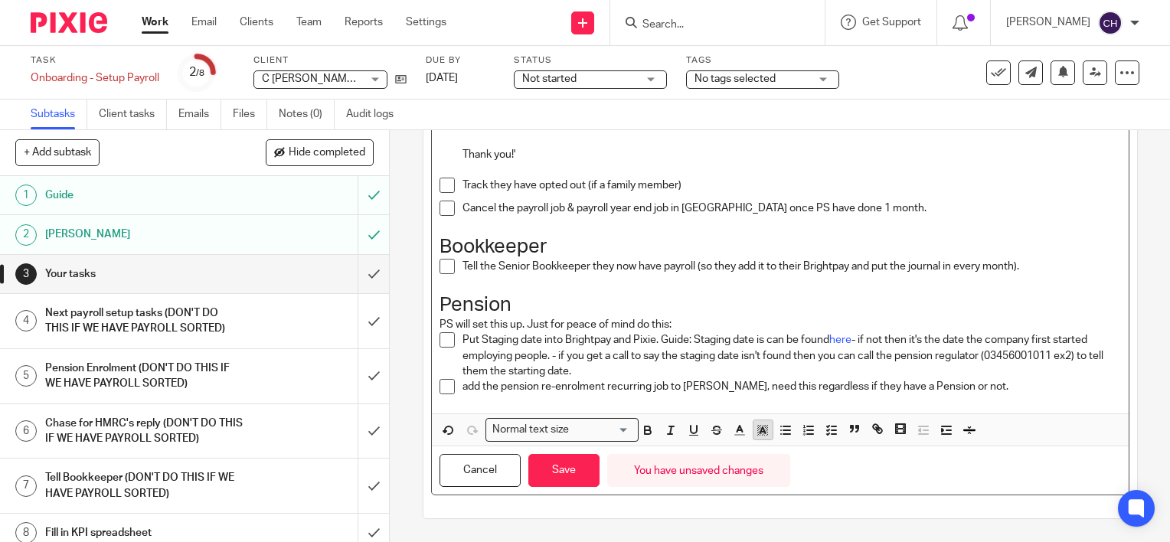
click at [761, 432] on line "button" at bounding box center [763, 432] width 4 height 0
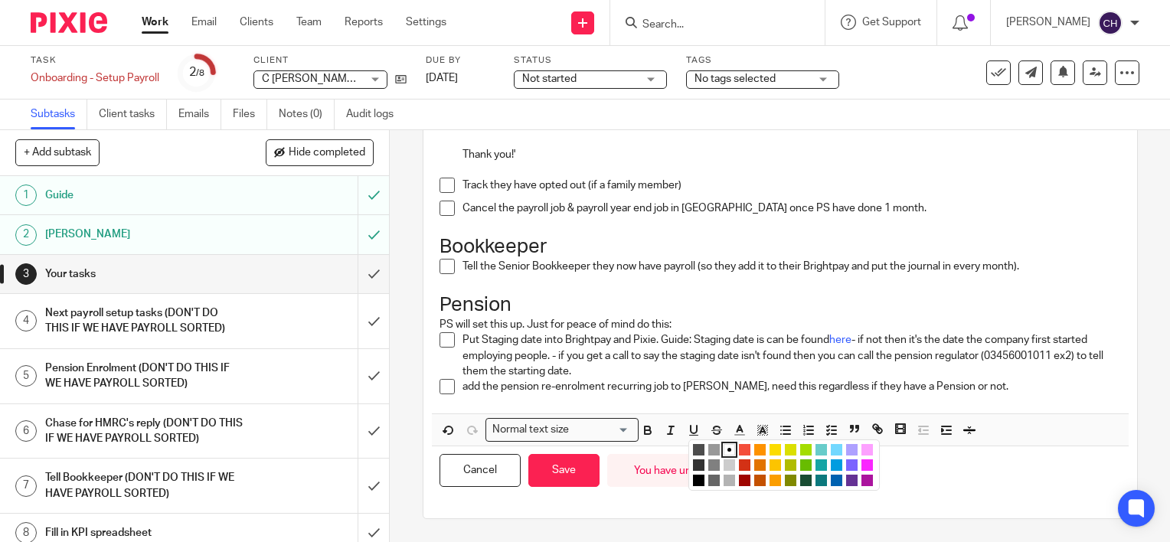
click at [867, 447] on li "color:#FDA1FF" at bounding box center [867, 449] width 11 height 11
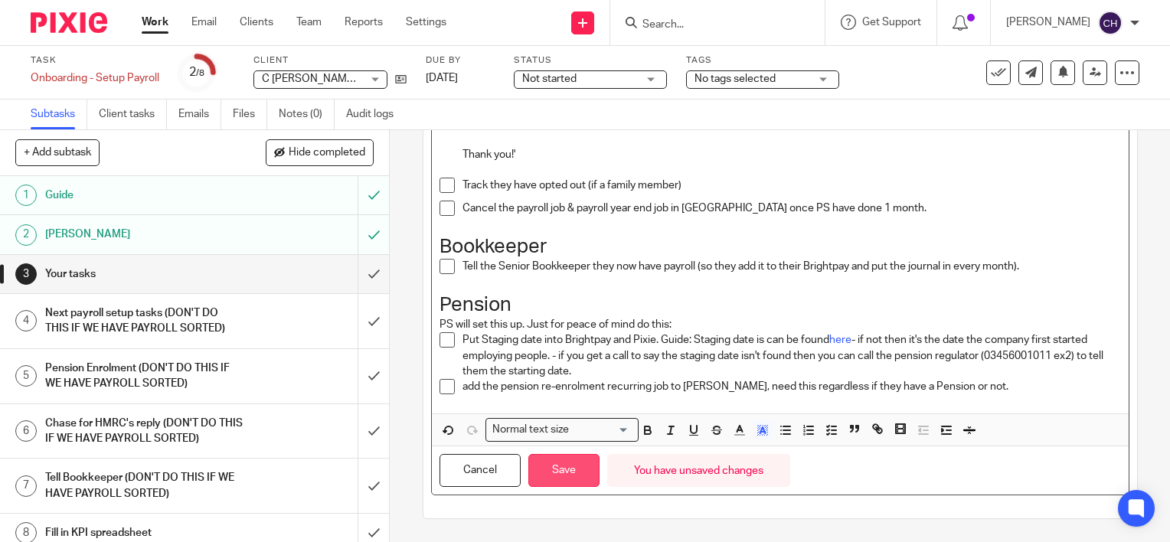
click at [556, 464] on button "Save" at bounding box center [564, 470] width 71 height 33
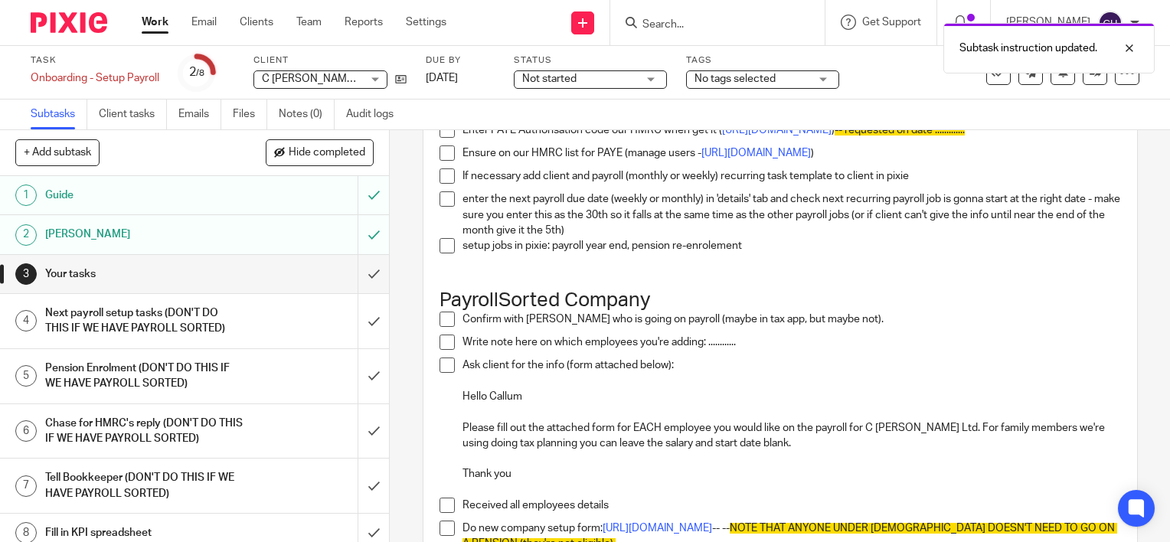
scroll to position [0, 0]
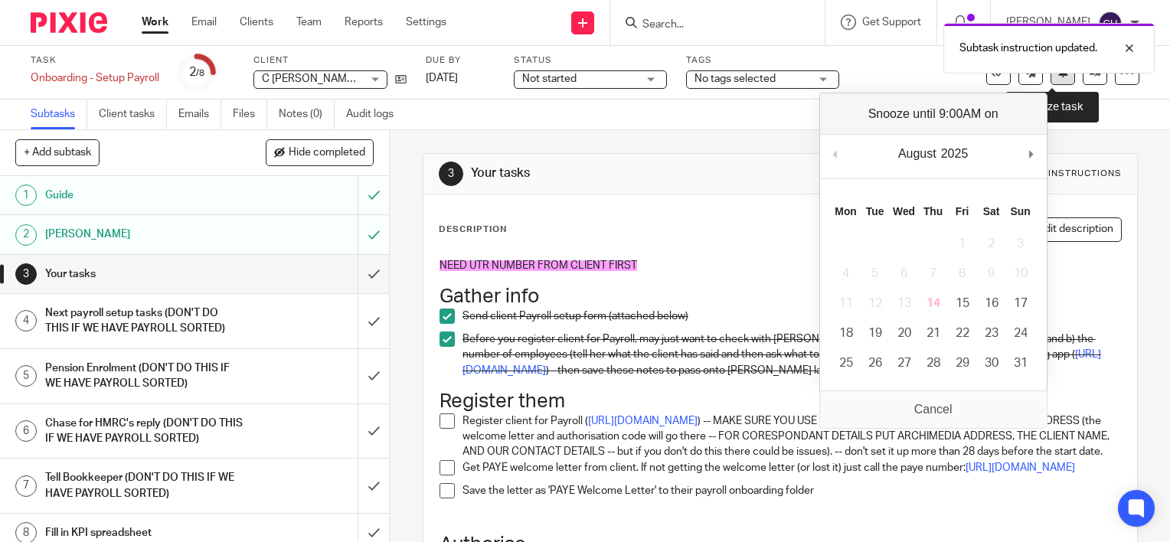
click at [1057, 80] on button at bounding box center [1063, 73] width 25 height 25
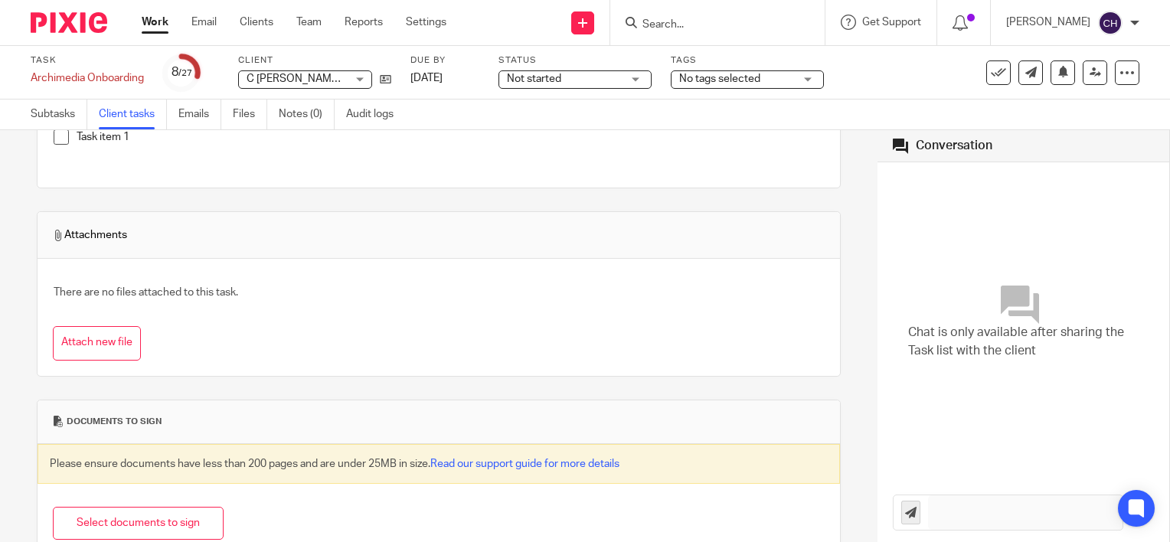
scroll to position [143, 0]
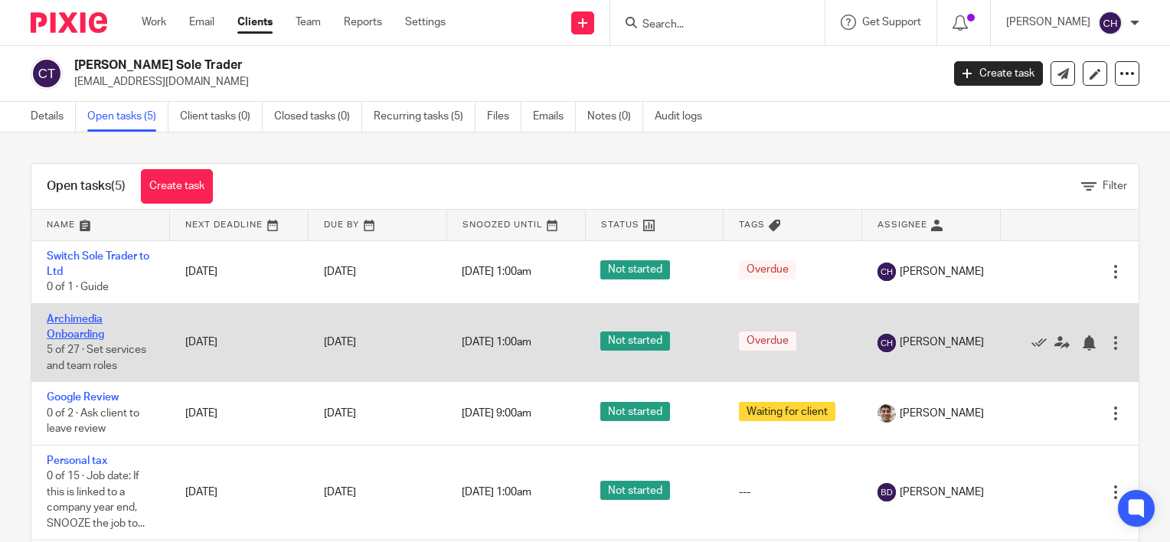
click at [84, 329] on link "Archimedia Onboarding" at bounding box center [75, 327] width 57 height 26
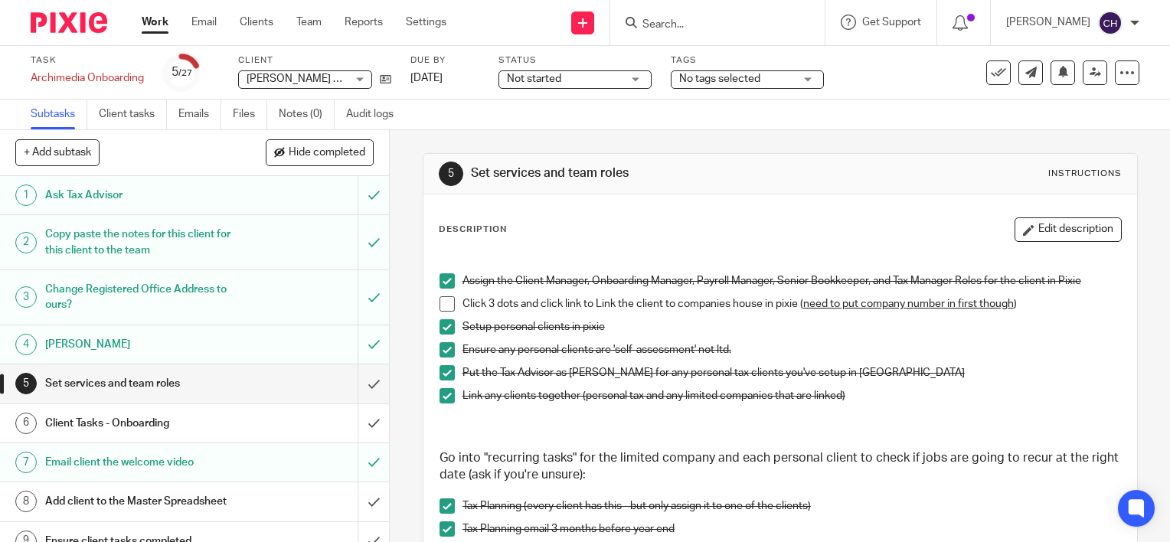
click at [447, 299] on span at bounding box center [447, 303] width 15 height 15
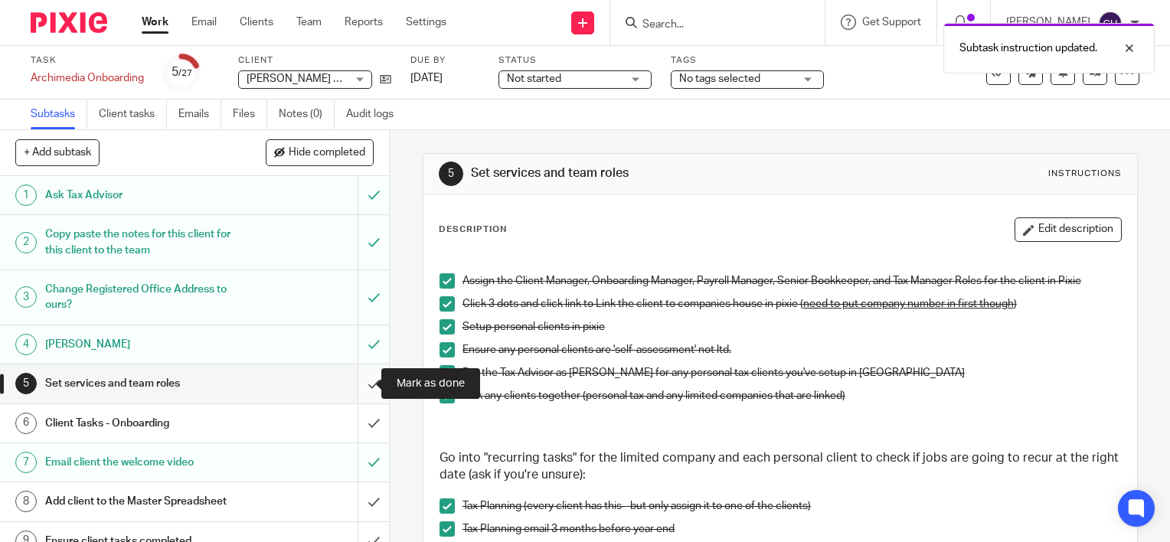
click at [364, 377] on input "submit" at bounding box center [194, 384] width 389 height 38
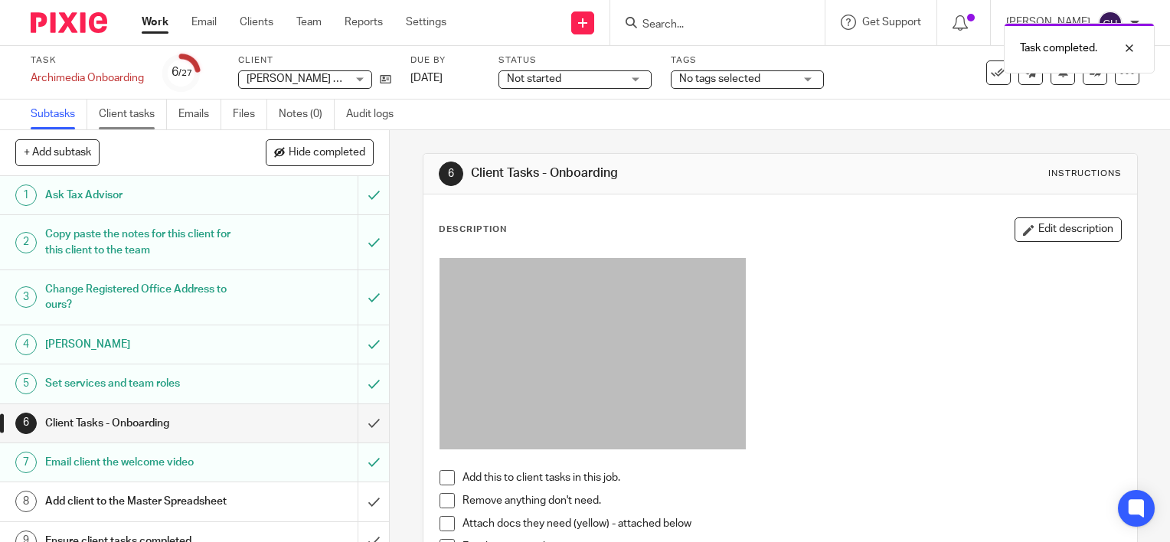
click at [142, 104] on link "Client tasks" at bounding box center [133, 115] width 68 height 30
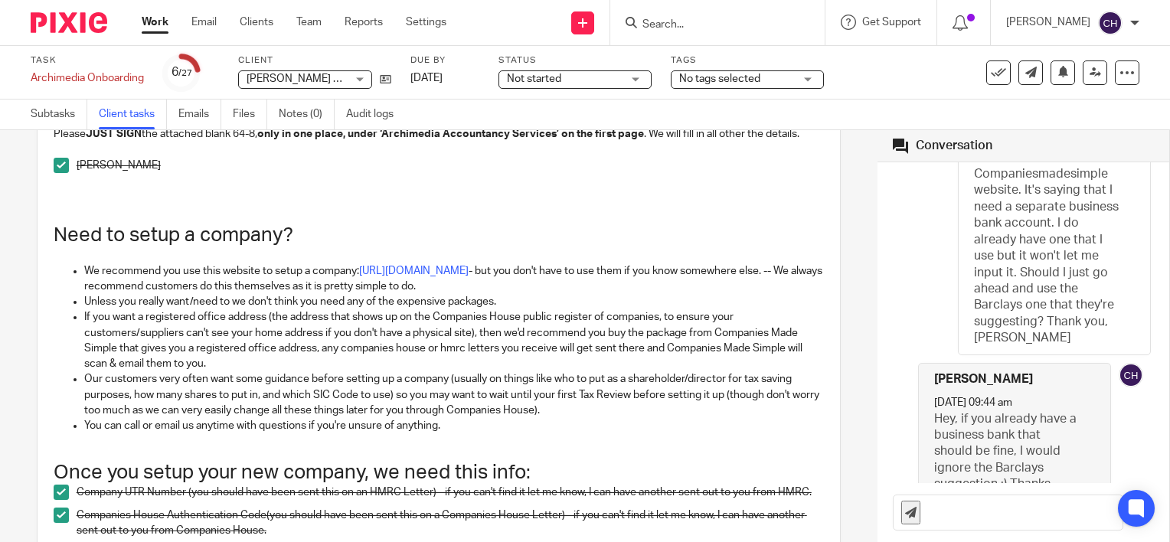
scroll to position [843, 0]
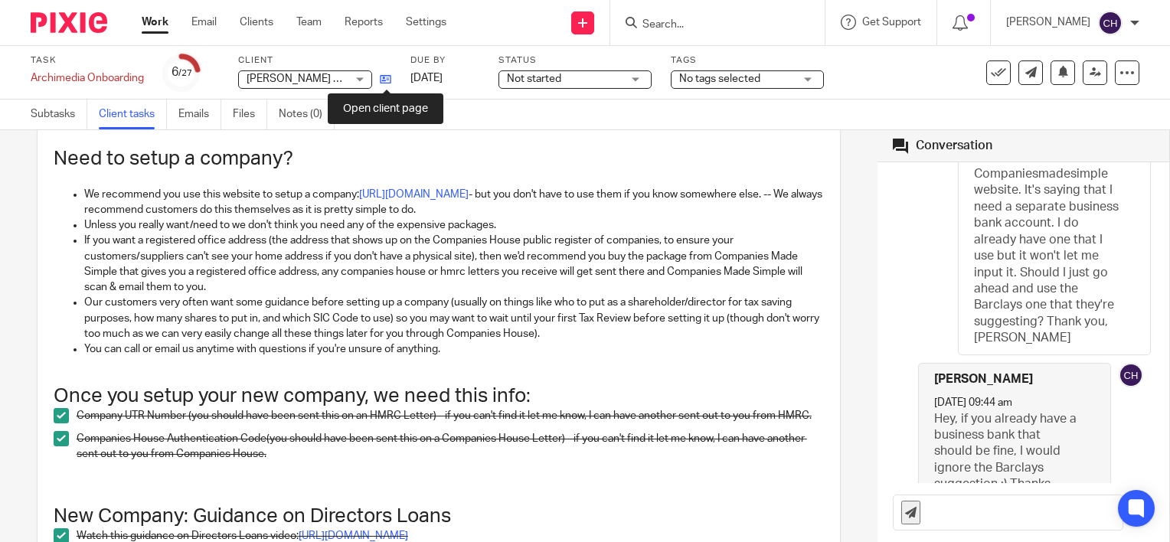
click at [385, 80] on icon at bounding box center [385, 79] width 11 height 11
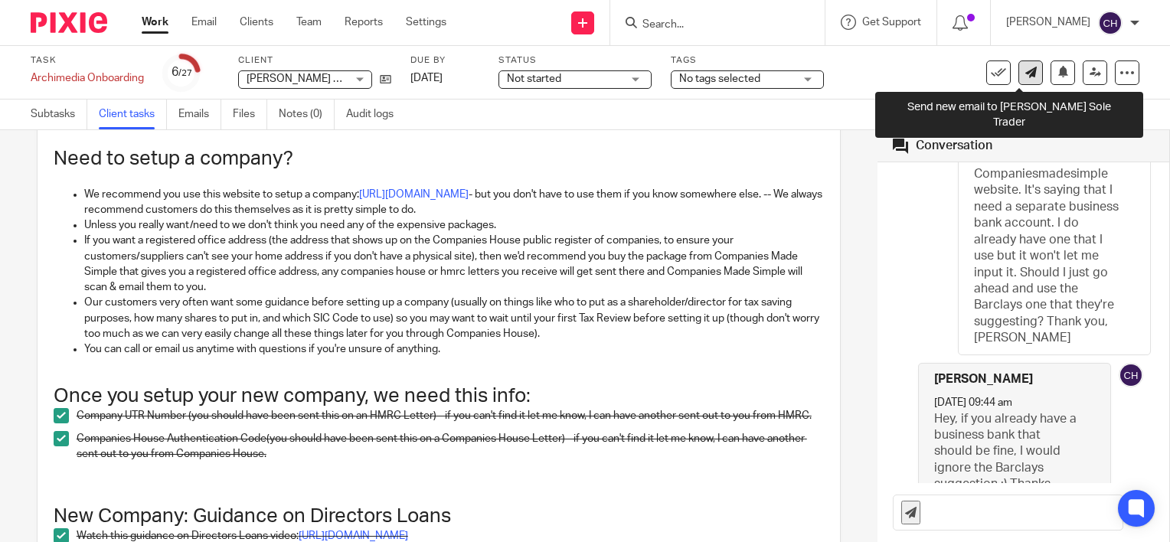
click at [1026, 74] on icon at bounding box center [1031, 72] width 11 height 11
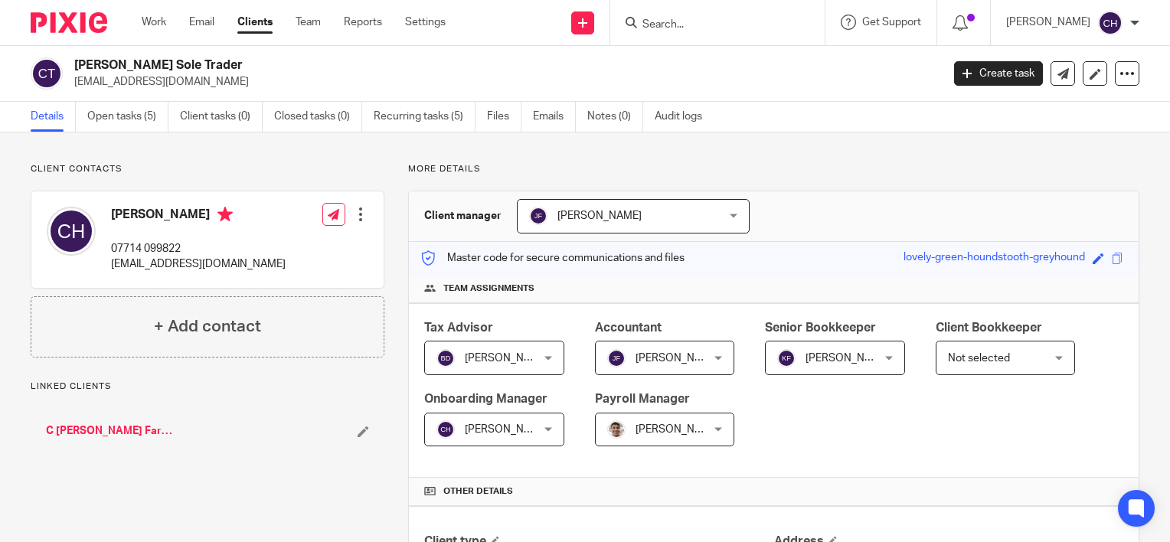
click at [145, 432] on link "C [PERSON_NAME] Farriery Ltd" at bounding box center [110, 431] width 129 height 15
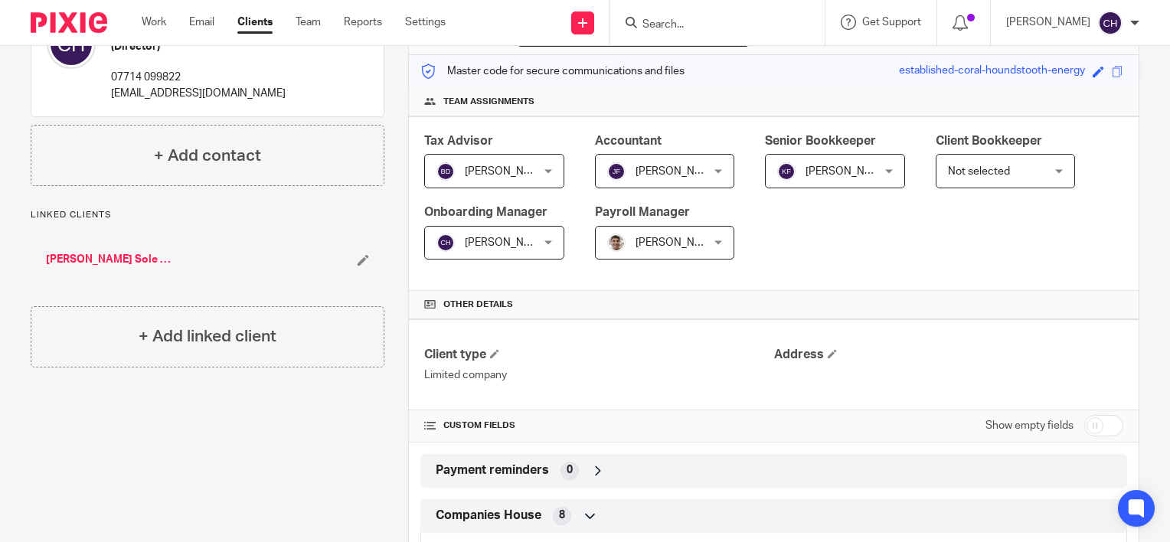
scroll to position [454, 0]
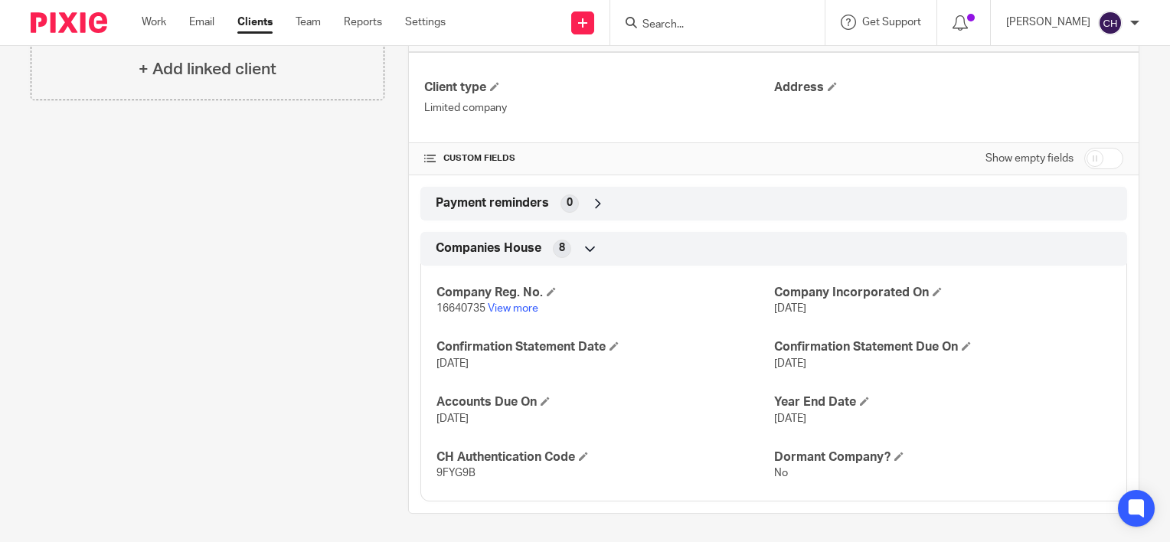
click at [1093, 157] on input "checkbox" at bounding box center [1104, 158] width 39 height 21
checkbox input "true"
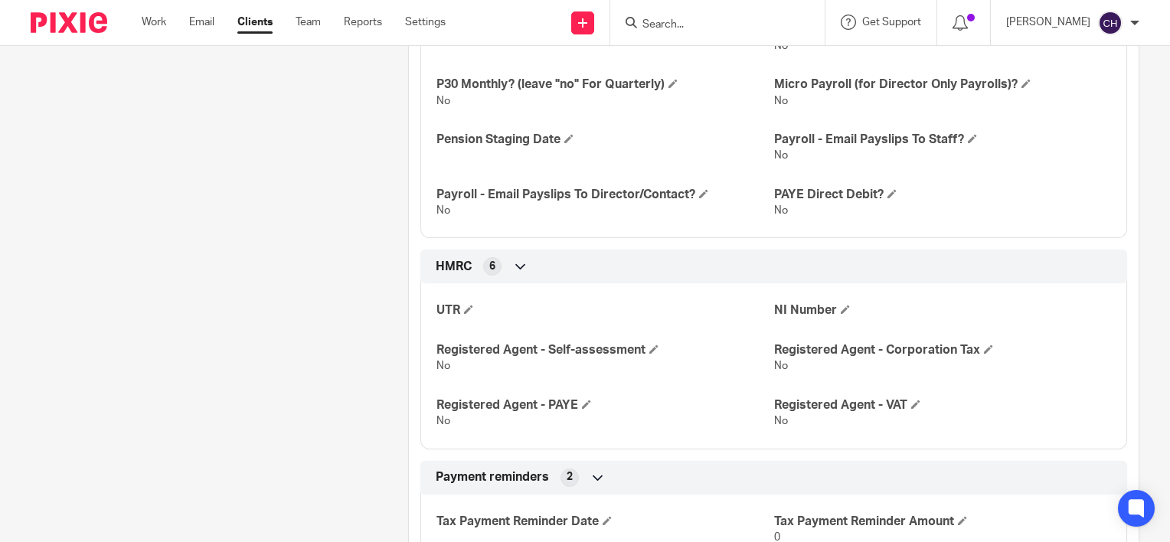
scroll to position [1067, 0]
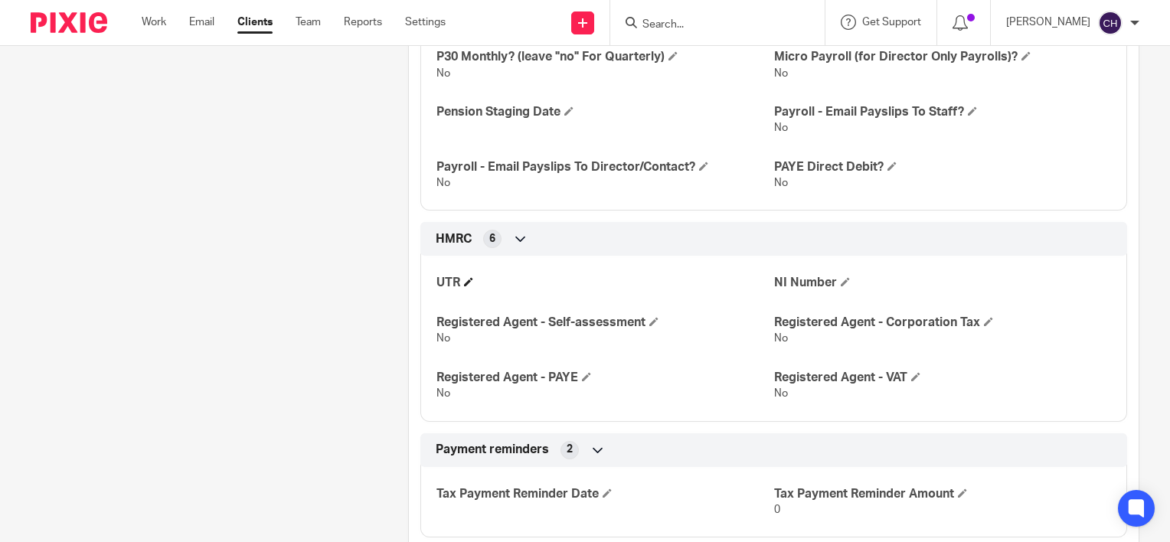
click at [466, 285] on h4 "UTR" at bounding box center [605, 283] width 337 height 16
click at [466, 277] on span at bounding box center [468, 281] width 9 height 9
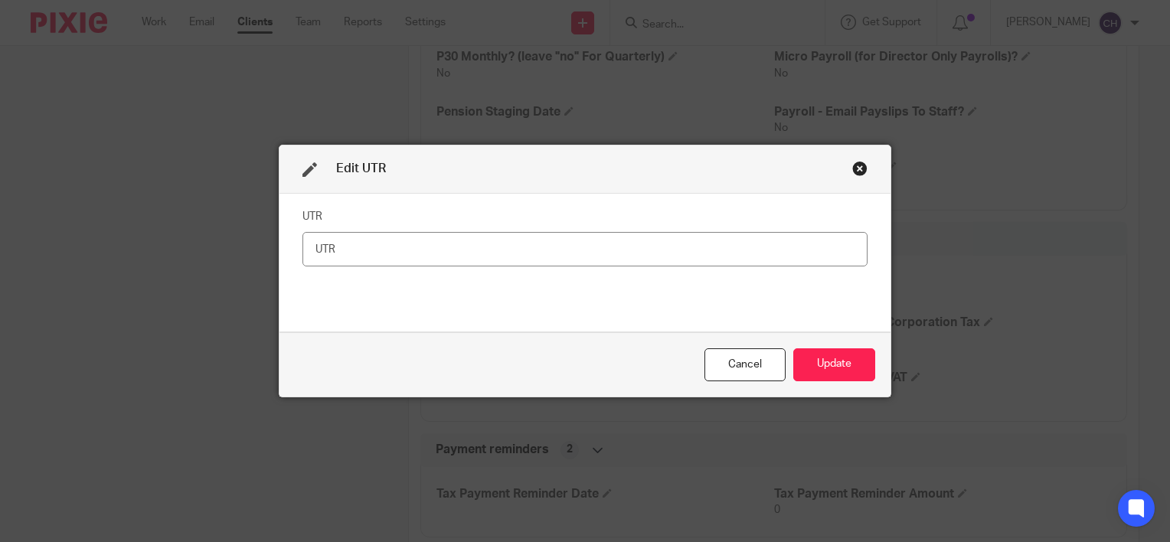
click at [856, 166] on div "Close this dialog window" at bounding box center [860, 168] width 15 height 15
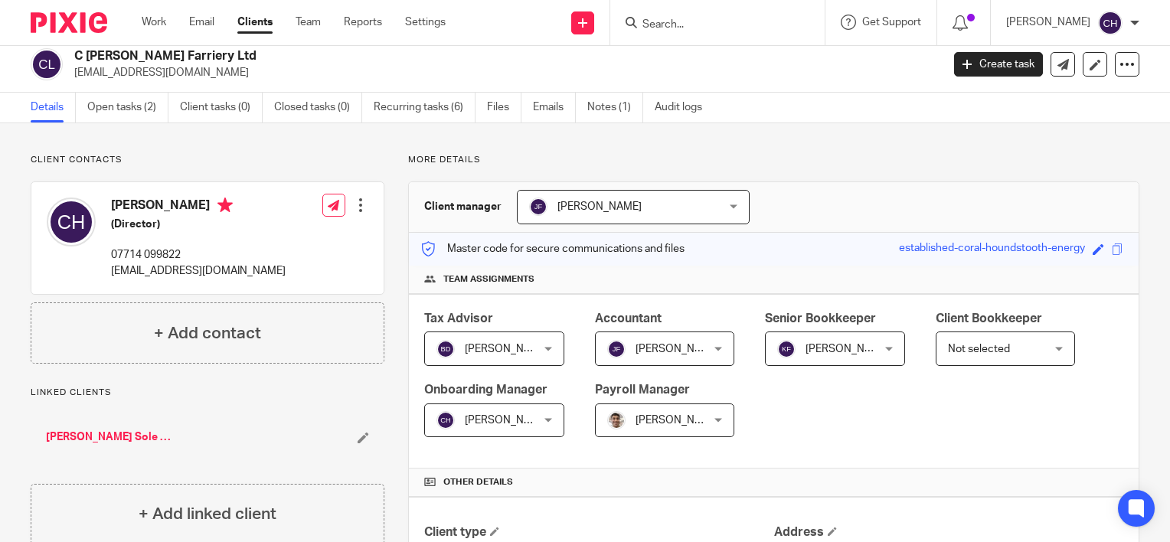
scroll to position [0, 0]
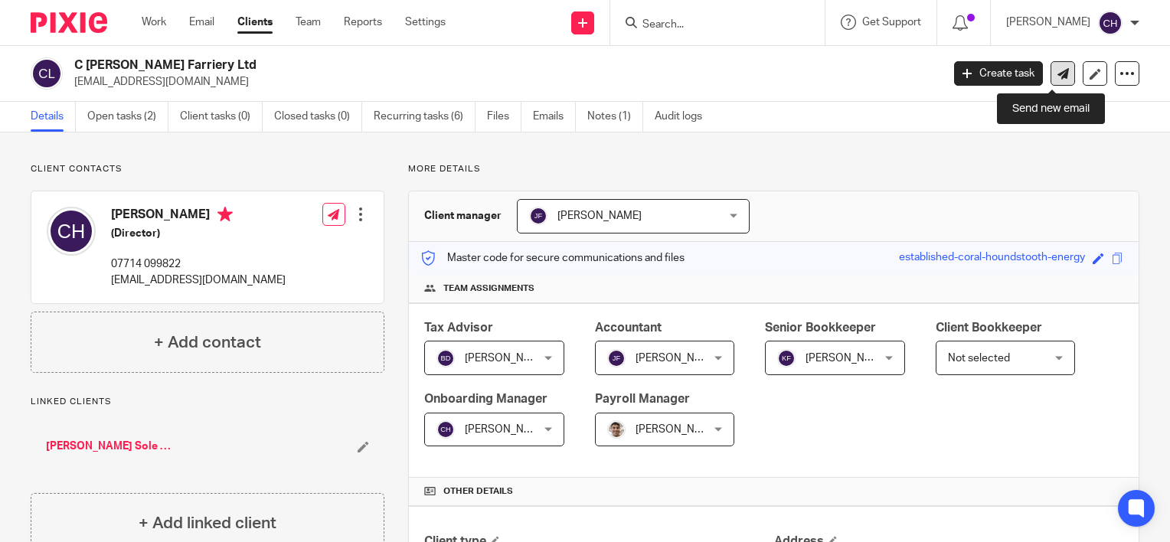
click at [1058, 76] on icon at bounding box center [1063, 73] width 11 height 11
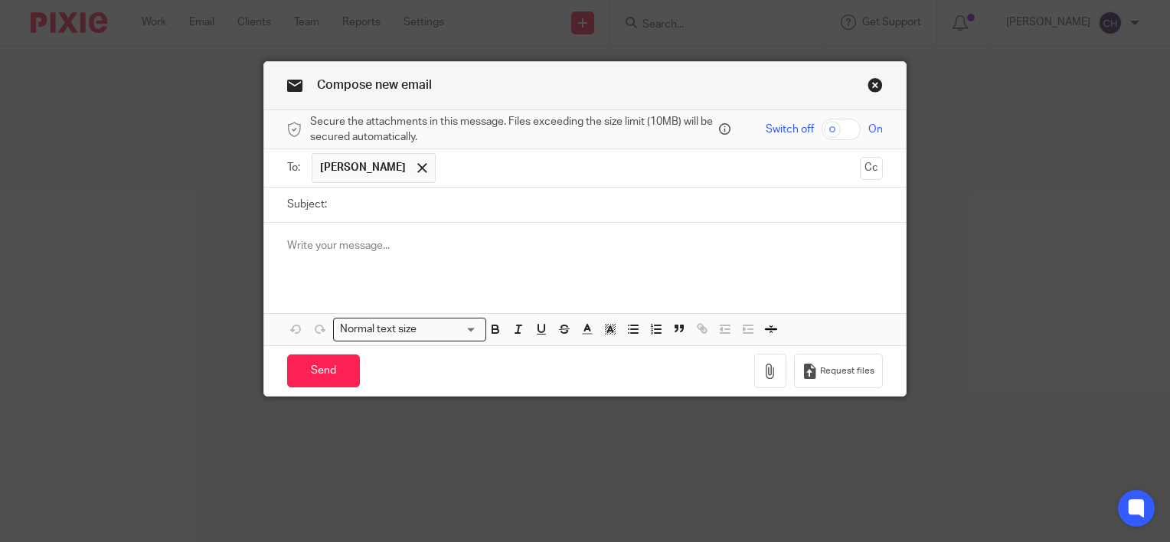
click at [352, 202] on input "Subject:" at bounding box center [609, 205] width 548 height 34
type input "u"
type input "Company UTR Number"
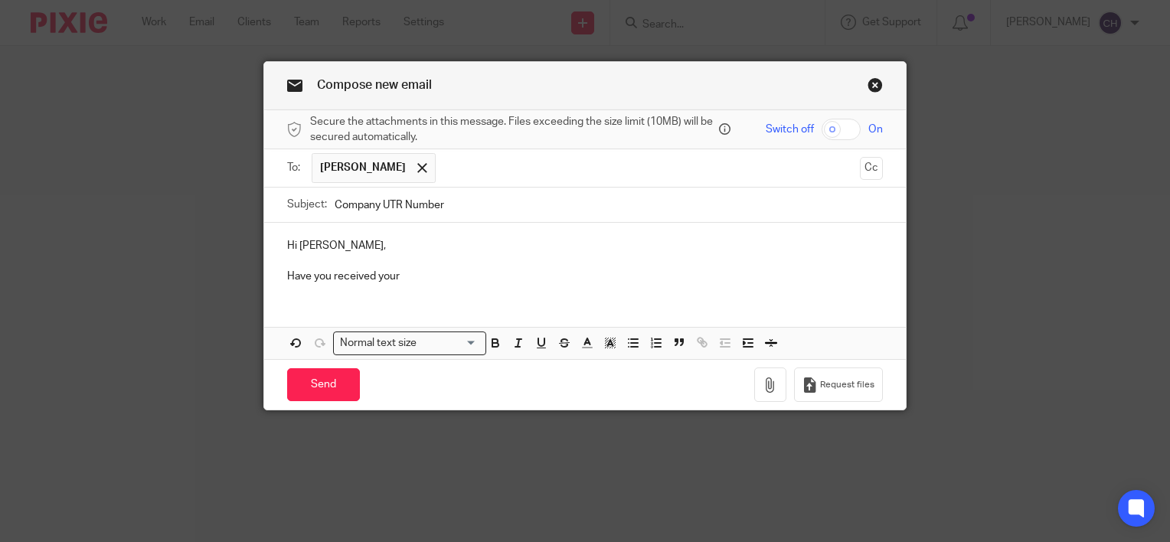
click at [436, 277] on p "Have you received your" at bounding box center [585, 276] width 596 height 15
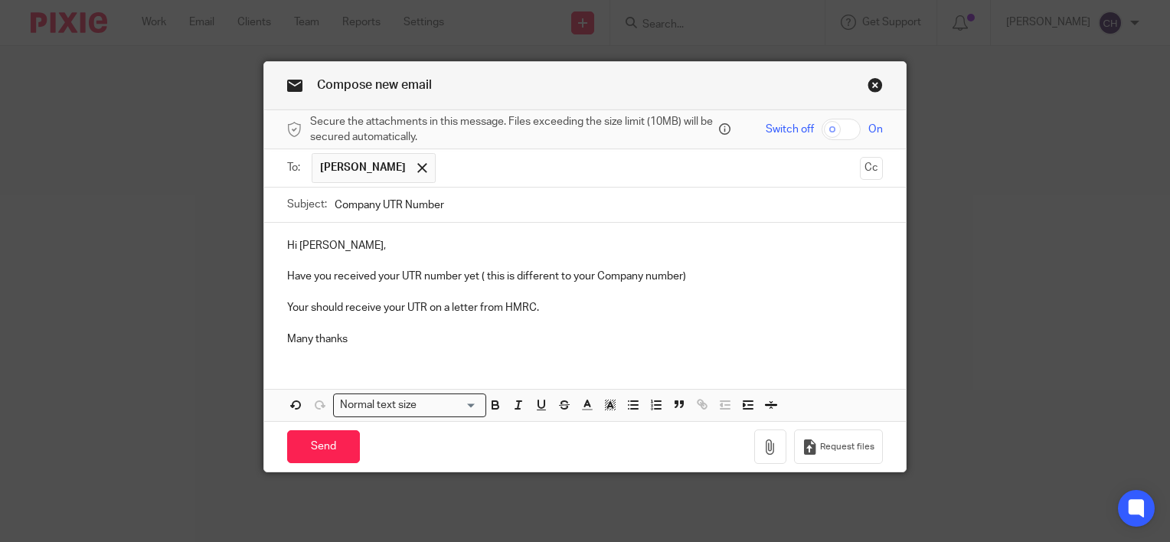
click at [423, 302] on p "Your should receive your UTR on a letter from HMRC." at bounding box center [585, 307] width 596 height 15
click at [315, 440] on input "Send" at bounding box center [323, 447] width 73 height 33
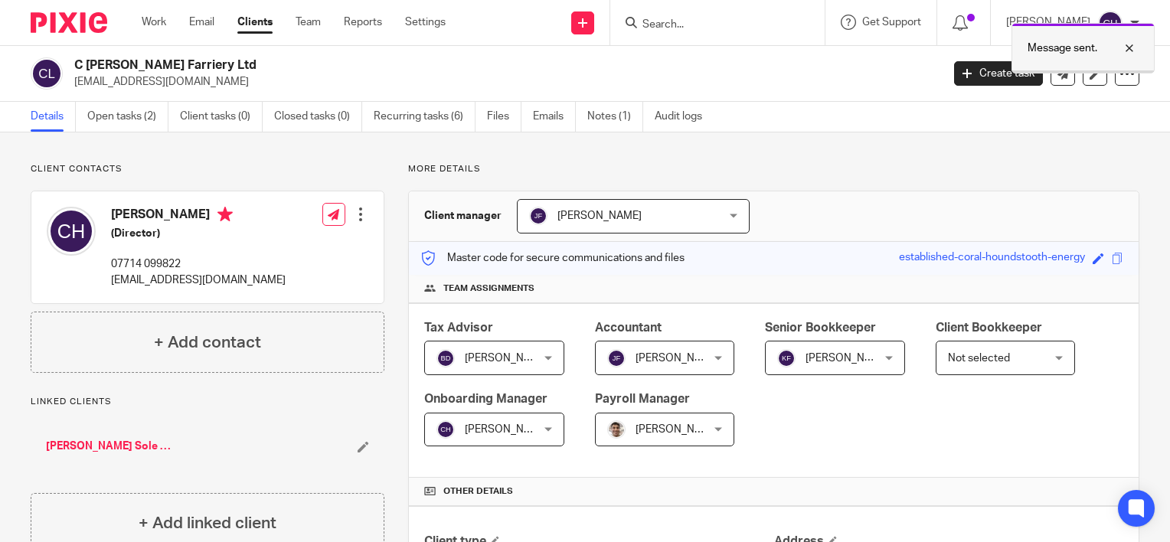
click at [1073, 39] on div "Message sent." at bounding box center [1083, 48] width 143 height 51
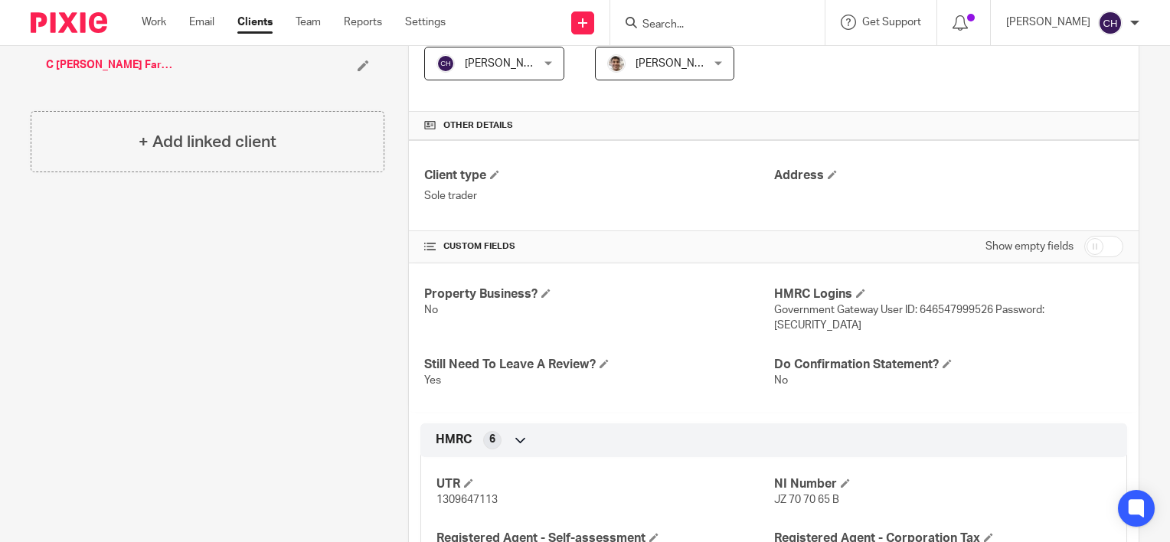
scroll to position [460, 0]
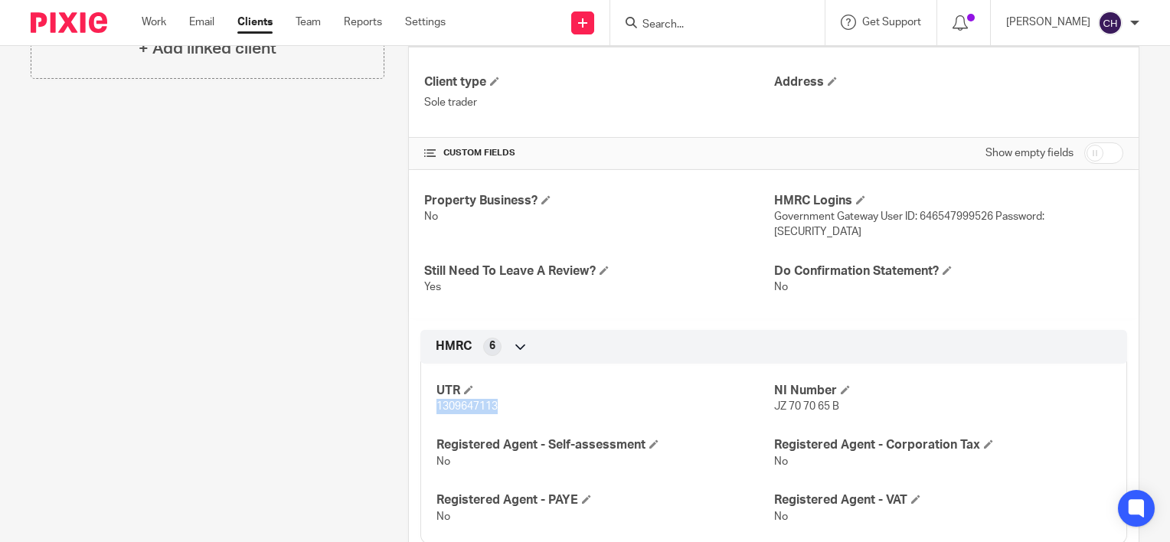
drag, startPoint x: 503, startPoint y: 391, endPoint x: 429, endPoint y: 396, distance: 73.7
click at [429, 396] on div "UTR 1309647113 NI Number JZ 70 70 65 B Registered Agent - Self-assessment No Re…" at bounding box center [774, 448] width 707 height 192
copy span "1309647113"
drag, startPoint x: 842, startPoint y: 386, endPoint x: 766, endPoint y: 400, distance: 77.1
click at [766, 400] on div "UTR 1309647113 NI Number JZ 70 70 65 B Registered Agent - Self-assessment No Re…" at bounding box center [774, 448] width 707 height 192
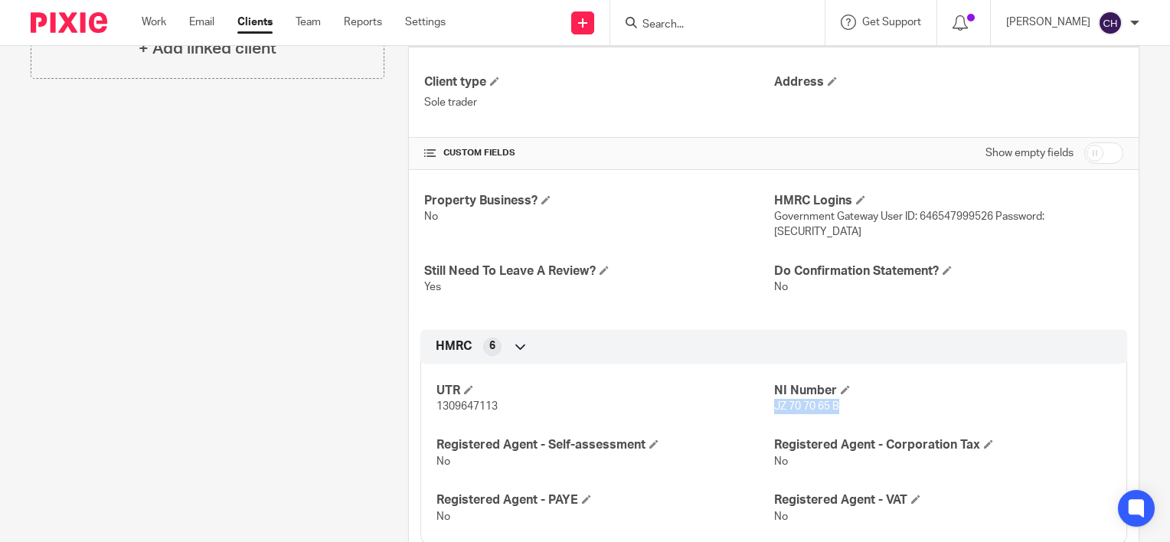
copy span "JZ 70 70 65 B"
drag, startPoint x: 501, startPoint y: 392, endPoint x: 433, endPoint y: 398, distance: 68.4
click at [433, 398] on div "UTR 1309647113 NI Number JZ 70 70 65 B Registered Agent - Self-assessment No Re…" at bounding box center [774, 448] width 707 height 192
copy span "1309647113"
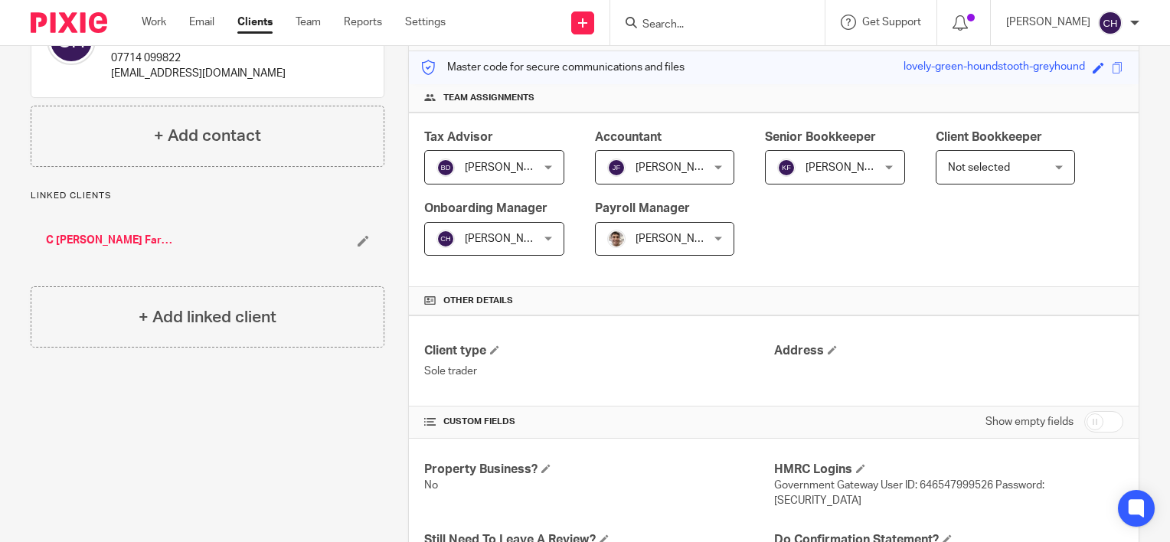
scroll to position [0, 0]
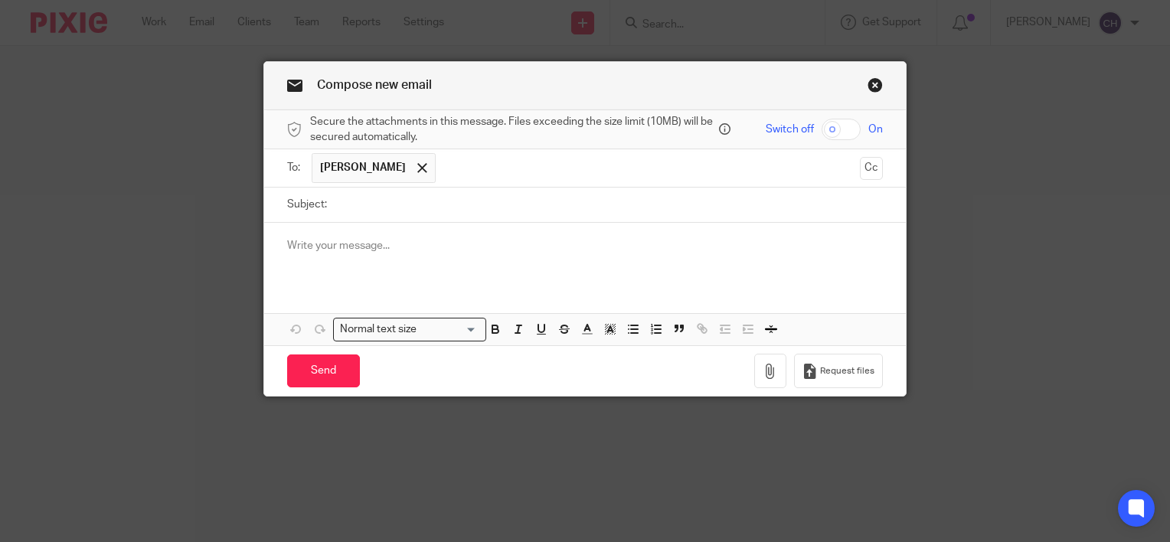
click at [653, 189] on input "Subject:" at bounding box center [609, 205] width 548 height 34
type input "Personal Tax Address"
click at [874, 171] on button "Cc" at bounding box center [871, 168] width 23 height 23
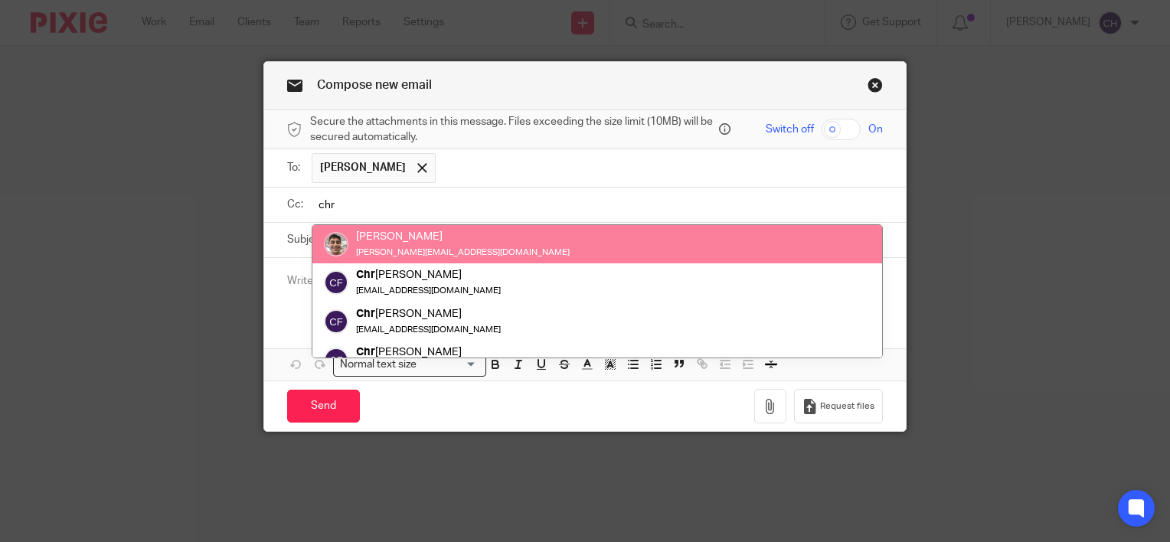
type input "chr"
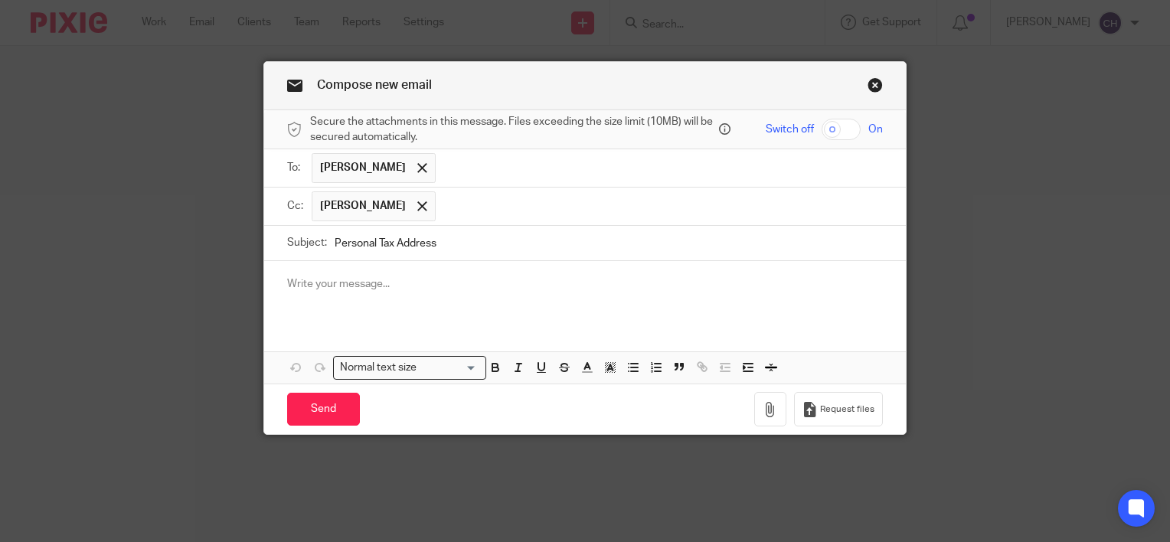
click at [355, 273] on div at bounding box center [585, 291] width 642 height 60
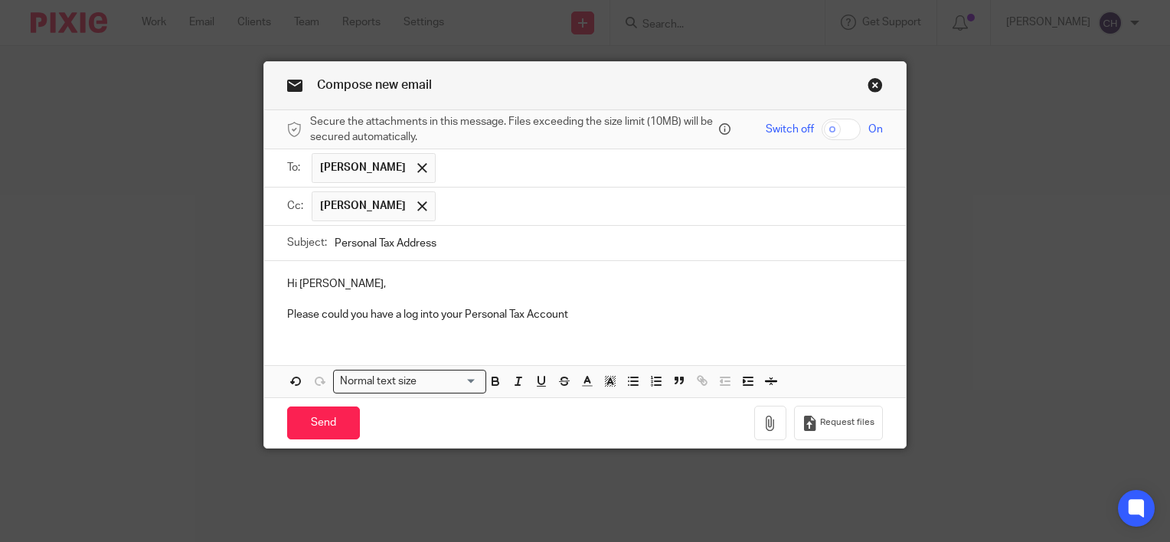
click at [463, 313] on p "Please could you have a log into your Personal Tax Account" at bounding box center [585, 314] width 596 height 15
click at [620, 319] on p "Please could you have a log into your HMRC Personal Tax Account" at bounding box center [585, 314] width 596 height 15
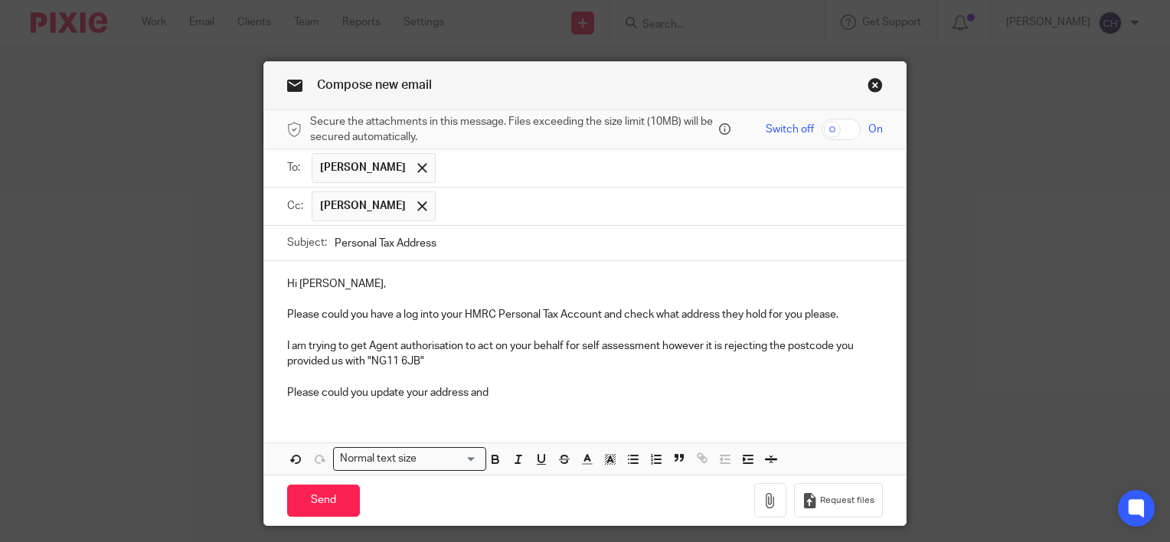
click at [362, 389] on p "Please could you update your address and" at bounding box center [585, 392] width 596 height 15
click at [555, 397] on p "Please could you check and update your address and" at bounding box center [585, 392] width 596 height 15
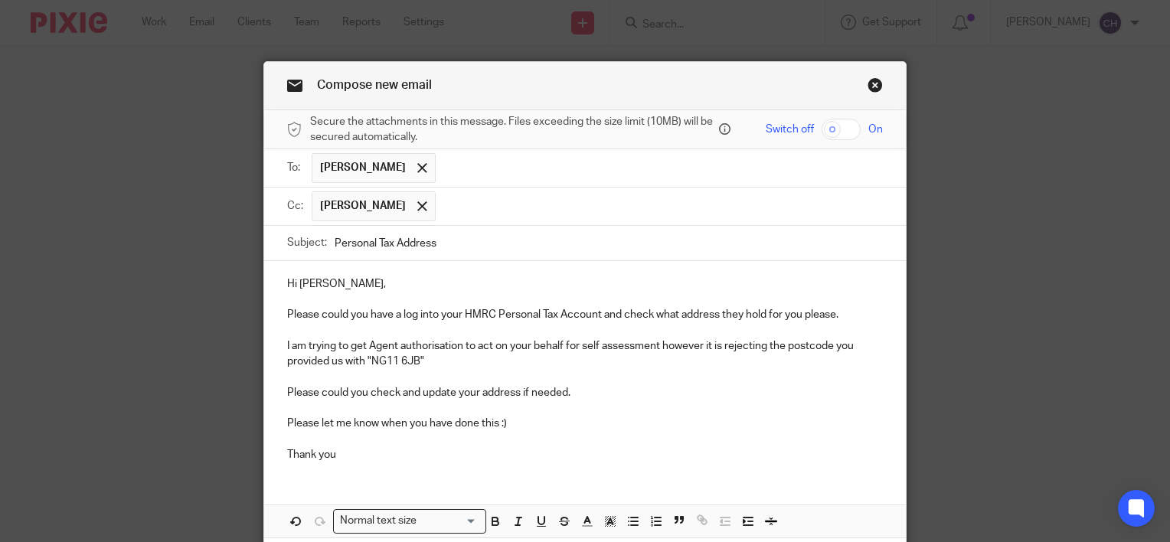
scroll to position [77, 0]
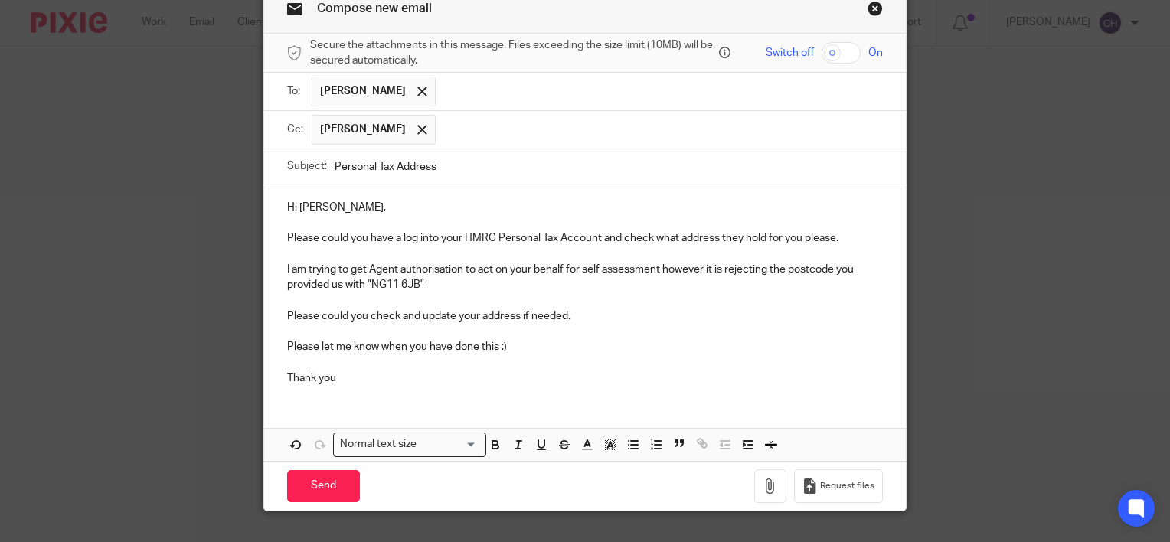
click at [493, 169] on input "Personal Tax Address" at bounding box center [609, 166] width 548 height 34
click at [441, 162] on input "Personal Tax Address - Sole Trader" at bounding box center [609, 166] width 548 height 34
drag, startPoint x: 512, startPoint y: 167, endPoint x: 445, endPoint y: 176, distance: 67.3
click at [445, 176] on input "Personal Tax Address - Sole Trader" at bounding box center [609, 166] width 548 height 34
type input "Personal Tax Address - C Humphery Sole Trader"
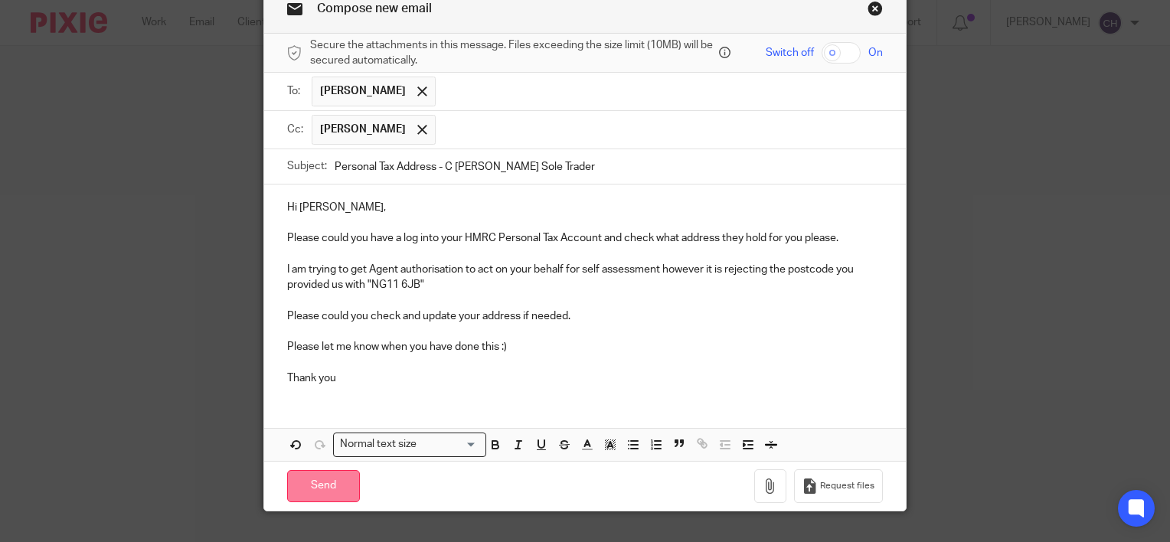
click at [320, 493] on input "Send" at bounding box center [323, 486] width 73 height 33
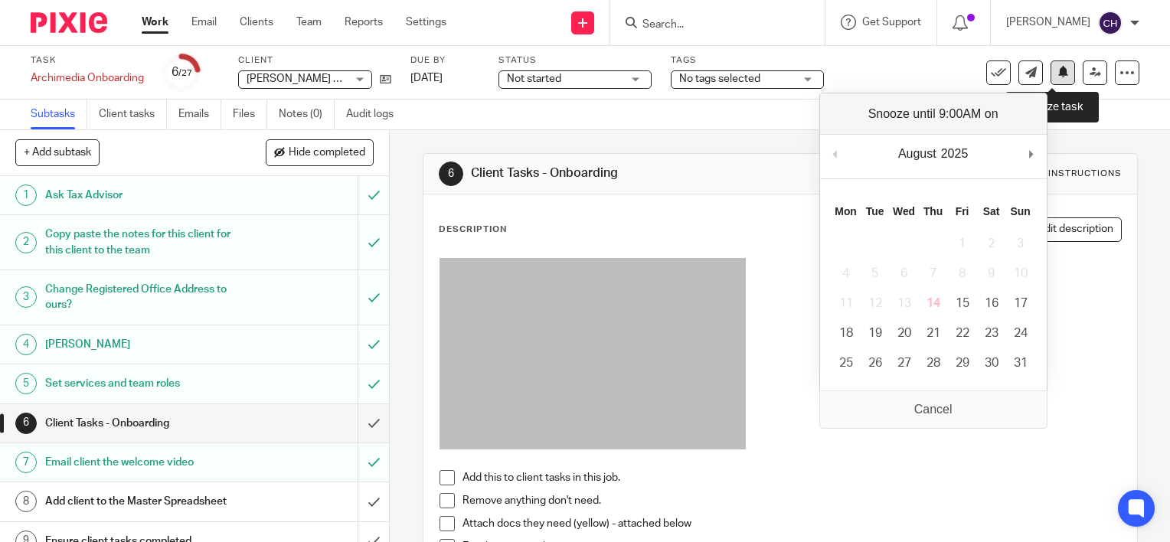
click at [1058, 71] on icon at bounding box center [1063, 71] width 11 height 11
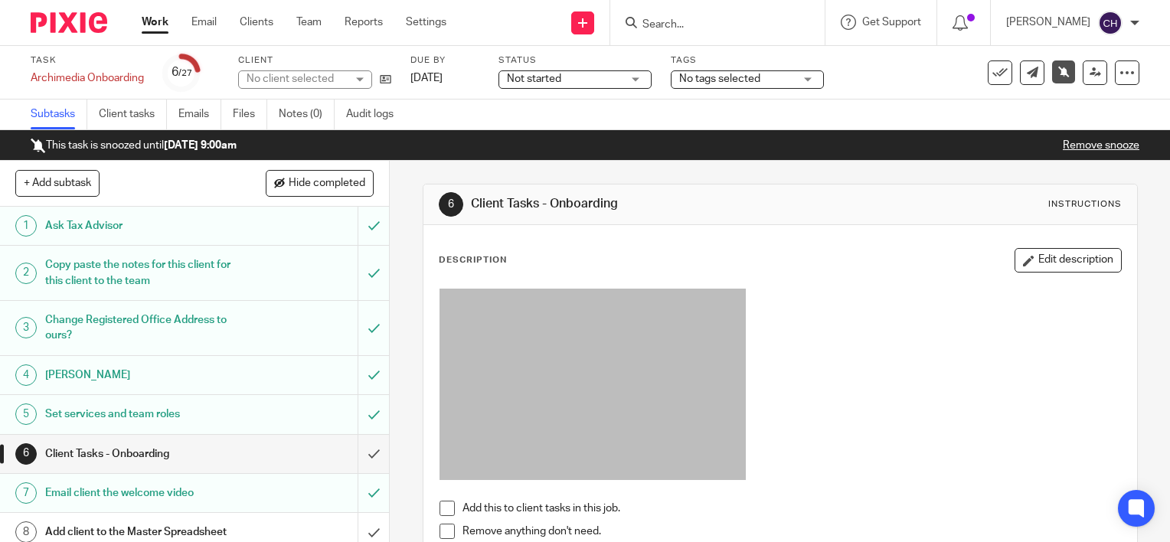
click at [72, 21] on img at bounding box center [69, 22] width 77 height 21
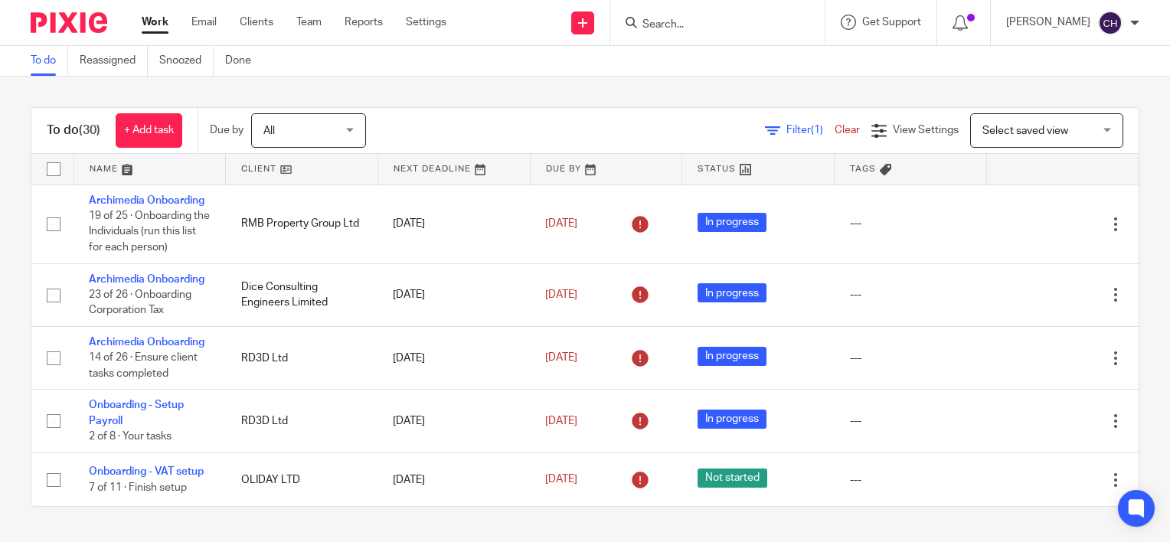
click at [260, 159] on link at bounding box center [302, 169] width 152 height 31
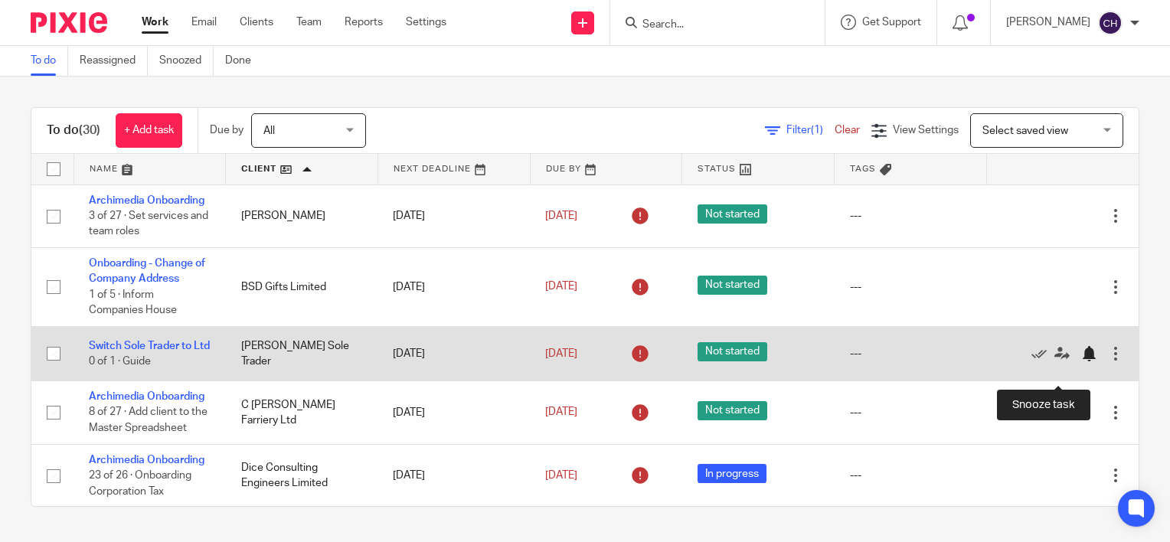
click at [1082, 362] on div at bounding box center [1089, 353] width 15 height 15
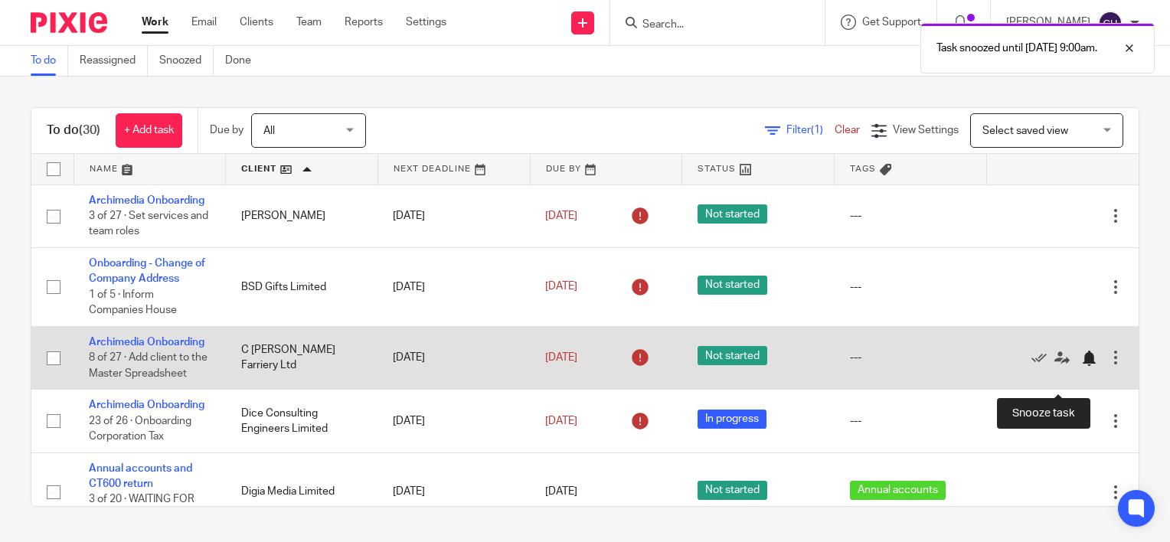
click at [1082, 366] on div at bounding box center [1089, 358] width 15 height 15
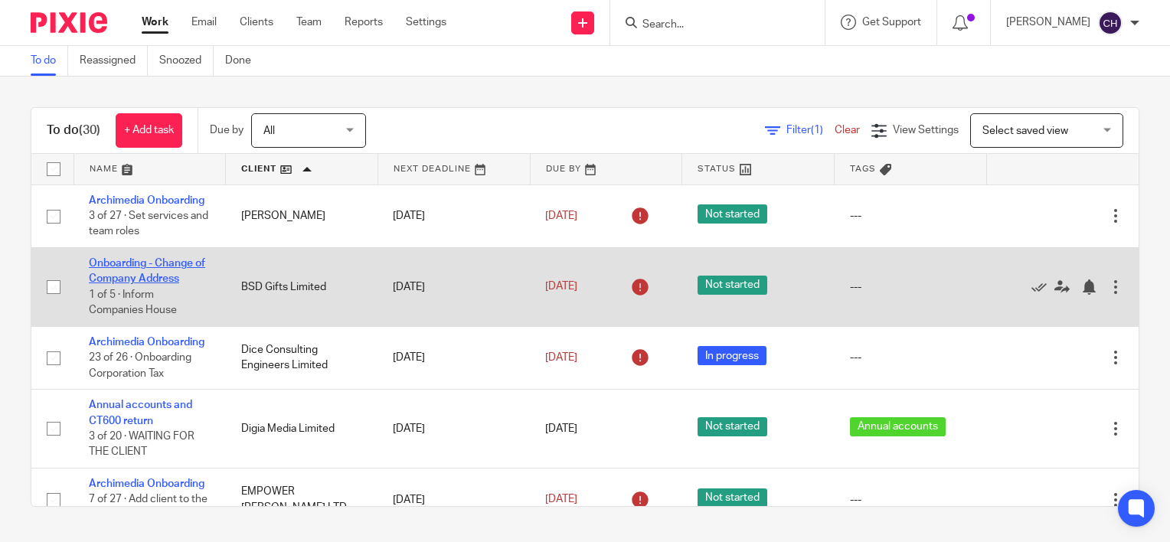
click at [159, 284] on link "Onboarding - Change of Company Address" at bounding box center [147, 271] width 116 height 26
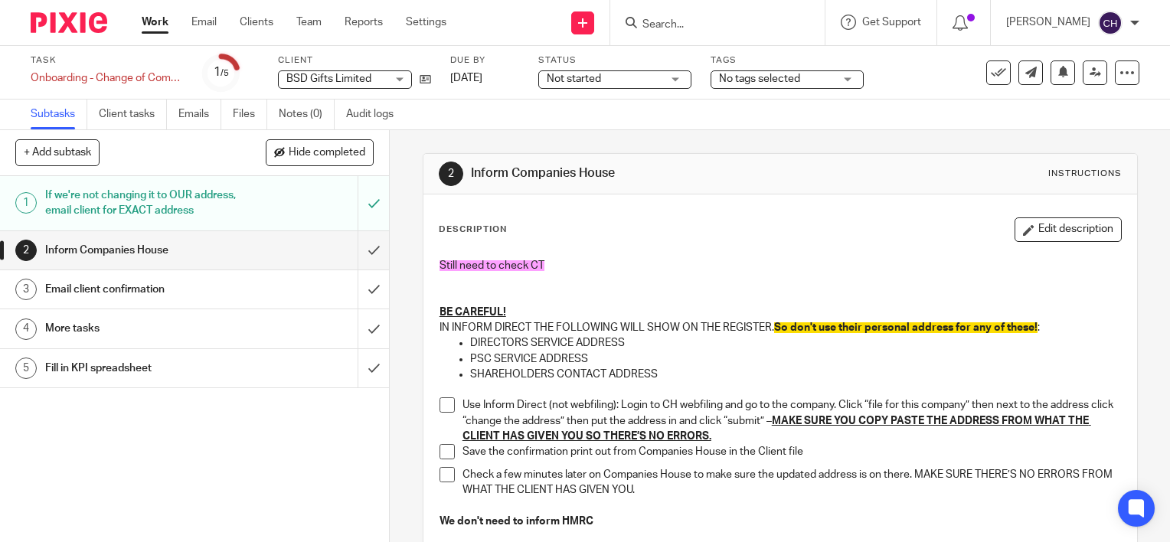
click at [711, 265] on p "Still need to check CT" at bounding box center [781, 265] width 682 height 15
click at [1023, 215] on div "Description Edit description Still need to check CT BE CAREFUL! IN INFORM DIREC…" at bounding box center [781, 449] width 714 height 509
click at [1030, 227] on button "Edit description" at bounding box center [1068, 230] width 107 height 25
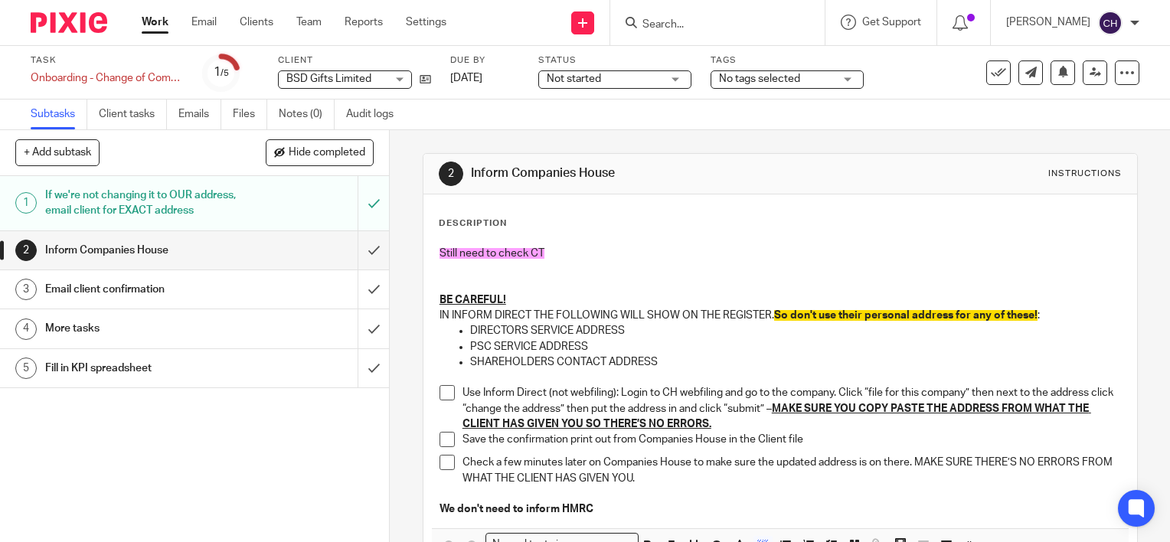
click at [547, 244] on div "Still need to check CT BE CAREFUL! IN INFORM DIRECT THE FOLLOWING WILL SHOW ON …" at bounding box center [780, 383] width 697 height 290
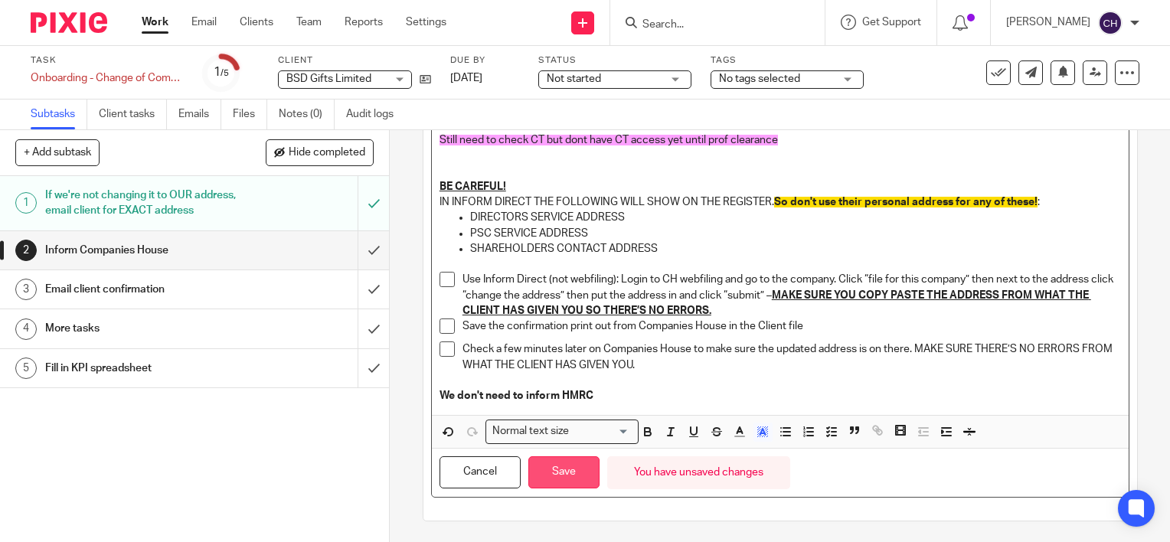
click at [536, 476] on button "Save" at bounding box center [564, 473] width 71 height 33
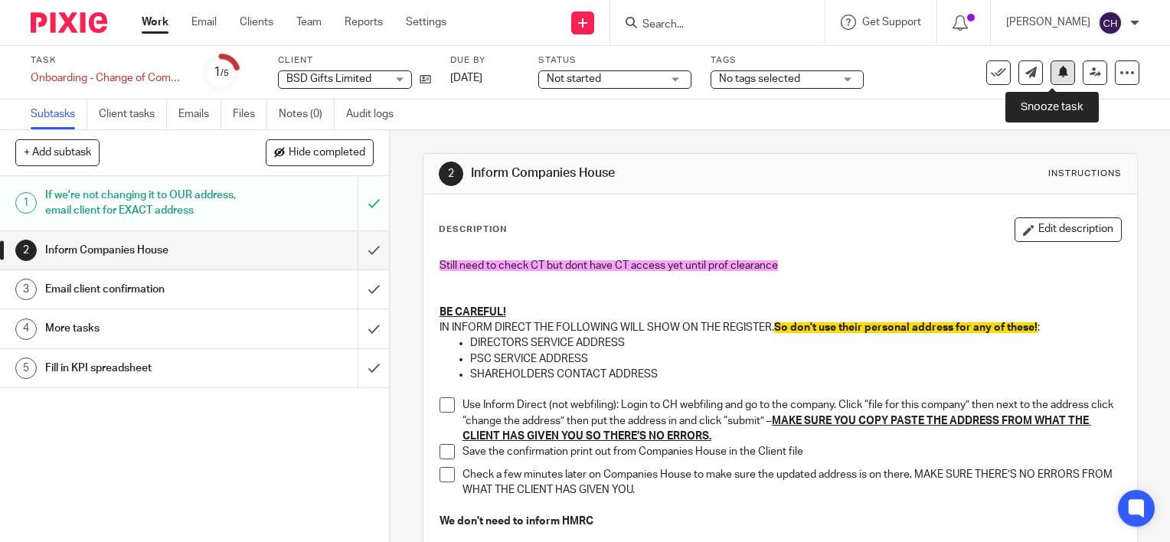
click at [1058, 77] on icon at bounding box center [1063, 71] width 11 height 11
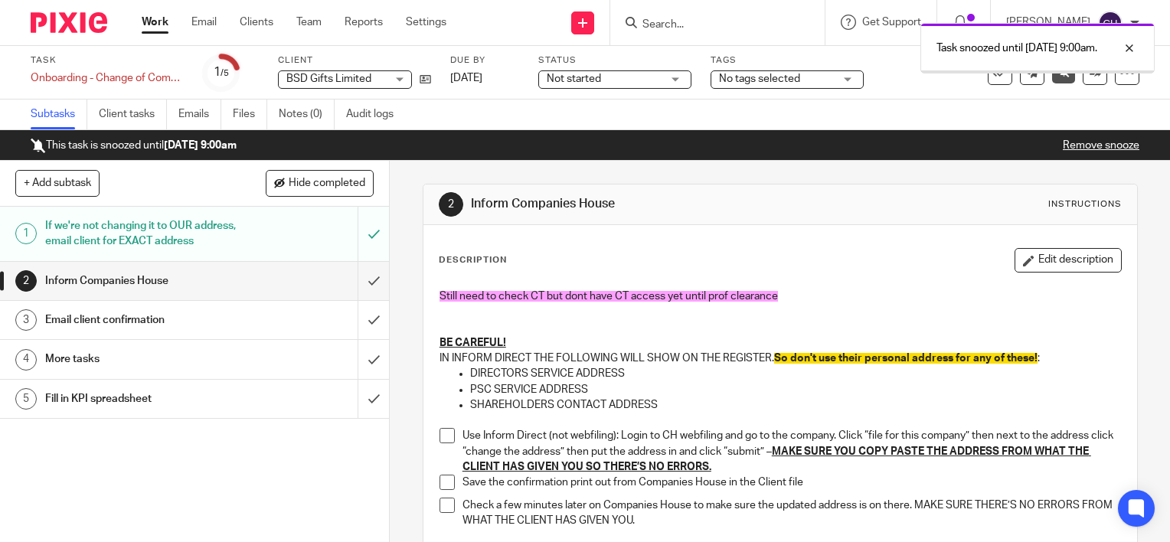
click at [59, 9] on div at bounding box center [63, 22] width 126 height 45
click at [64, 15] on img at bounding box center [69, 22] width 77 height 21
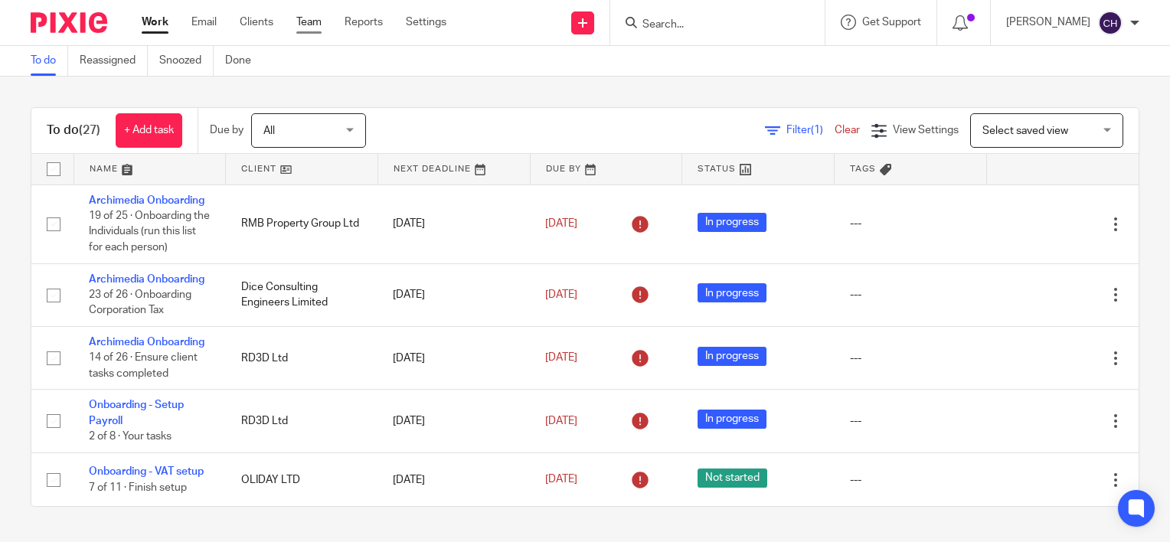
click at [320, 16] on link "Team" at bounding box center [308, 22] width 25 height 15
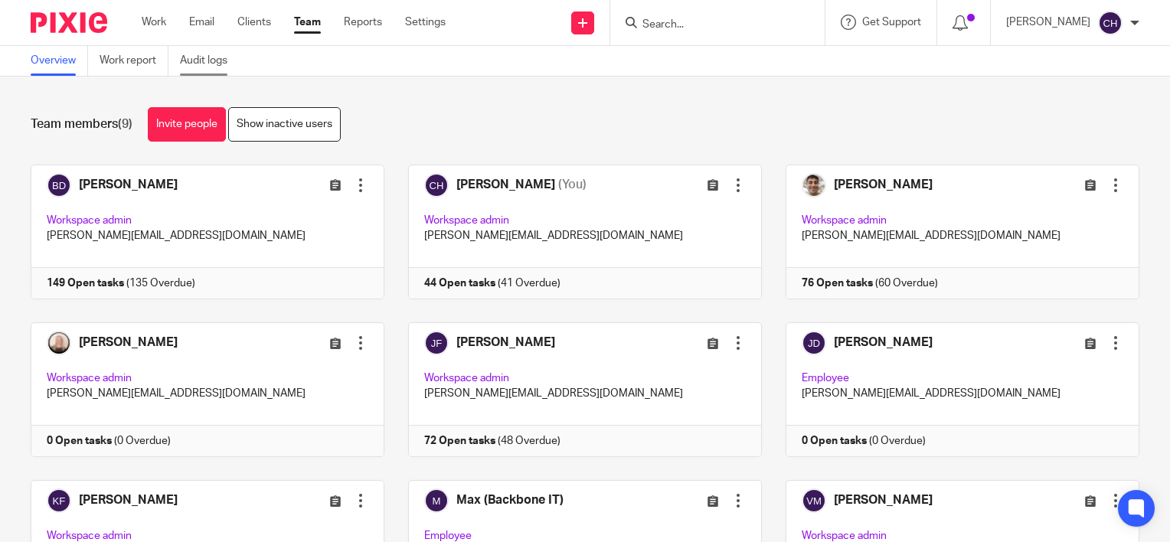
click at [221, 65] on link "Audit logs" at bounding box center [209, 61] width 59 height 30
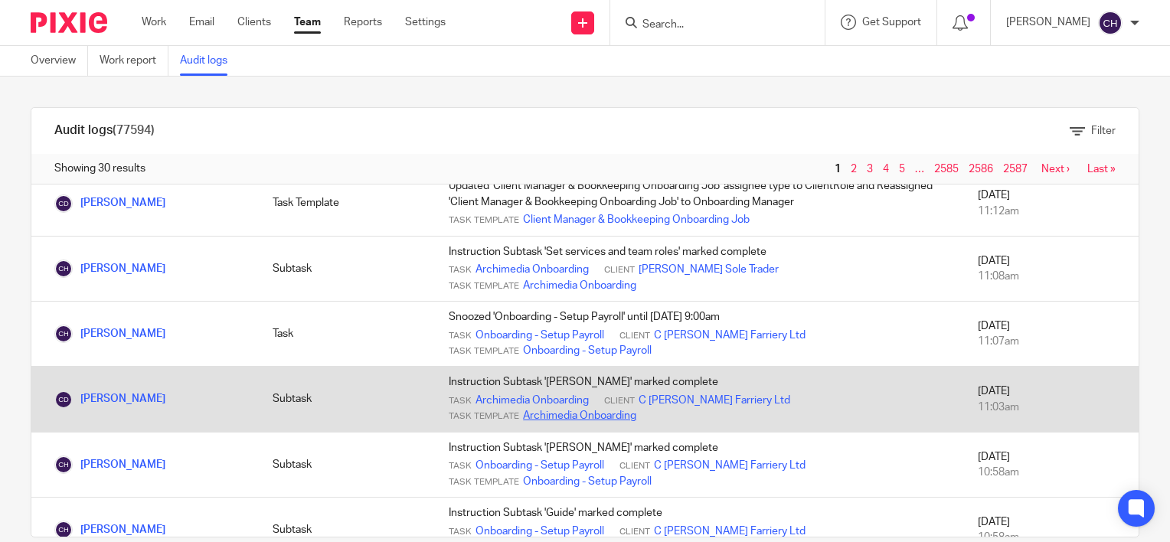
scroll to position [383, 0]
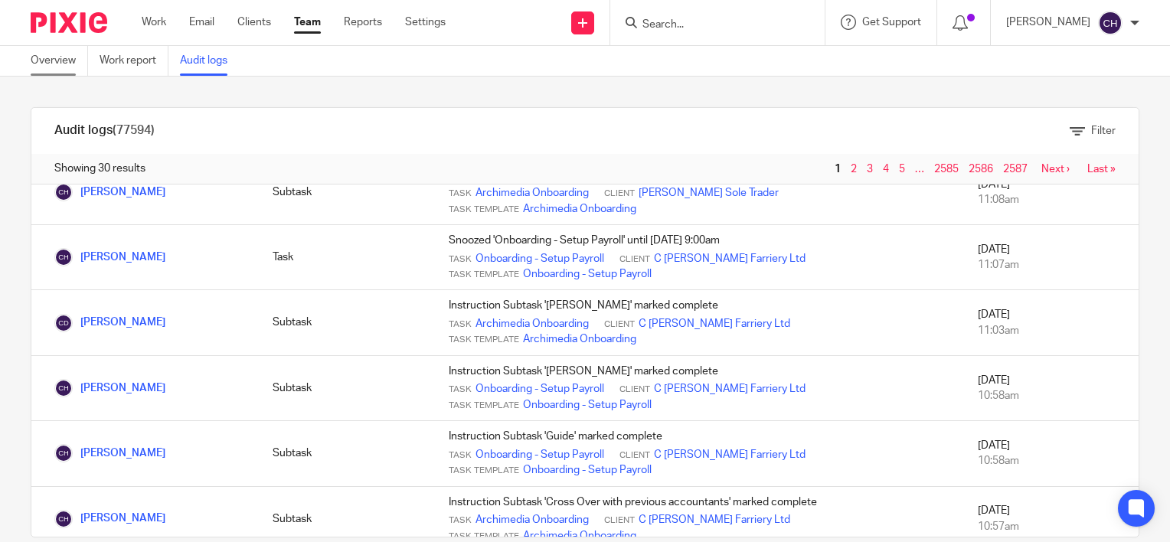
click at [62, 60] on link "Overview" at bounding box center [59, 61] width 57 height 30
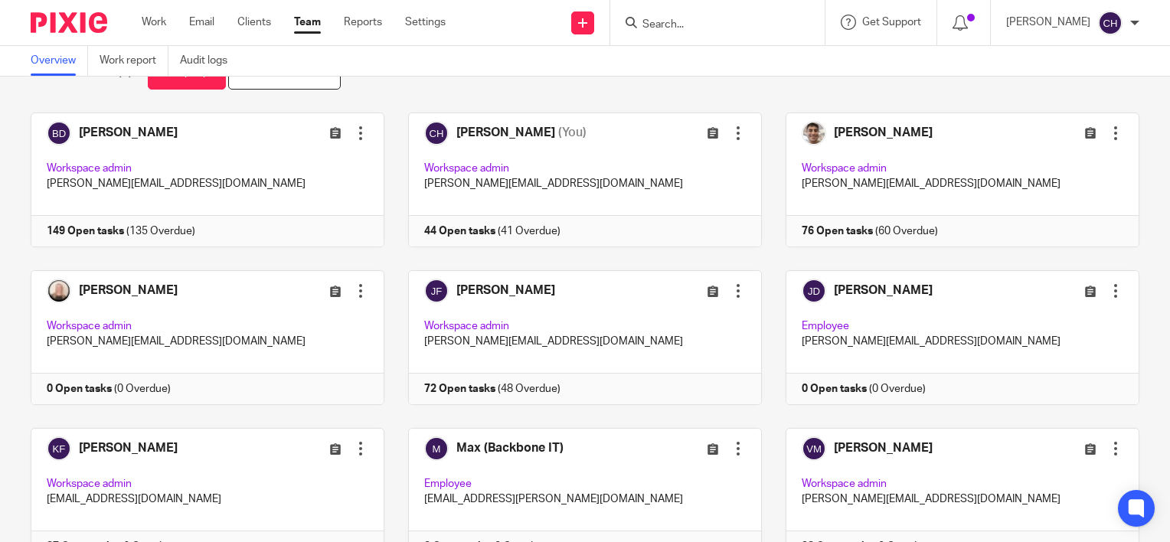
scroll to position [77, 0]
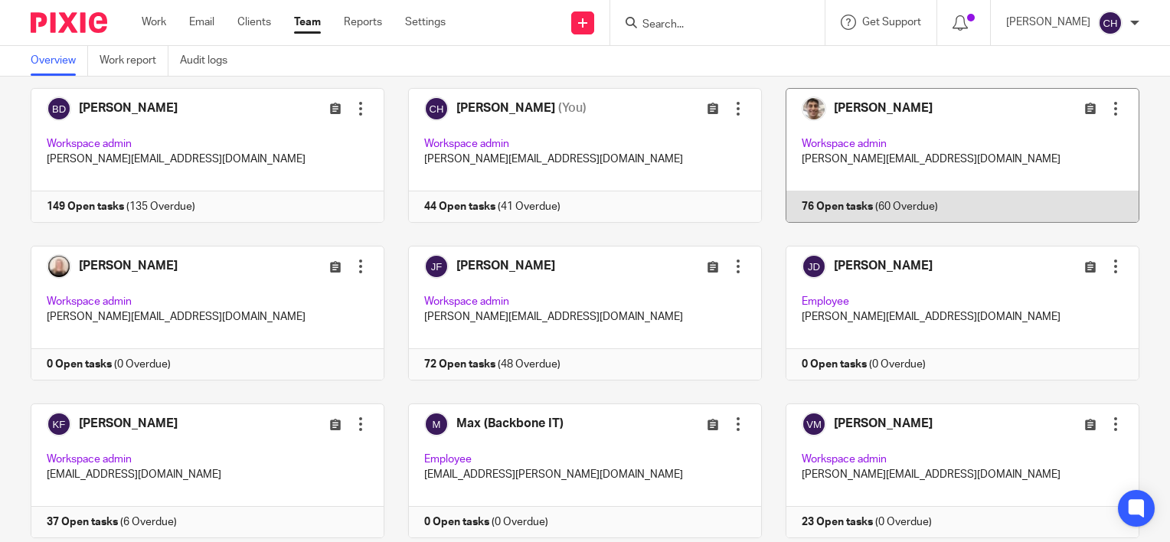
click at [974, 153] on link at bounding box center [951, 155] width 378 height 135
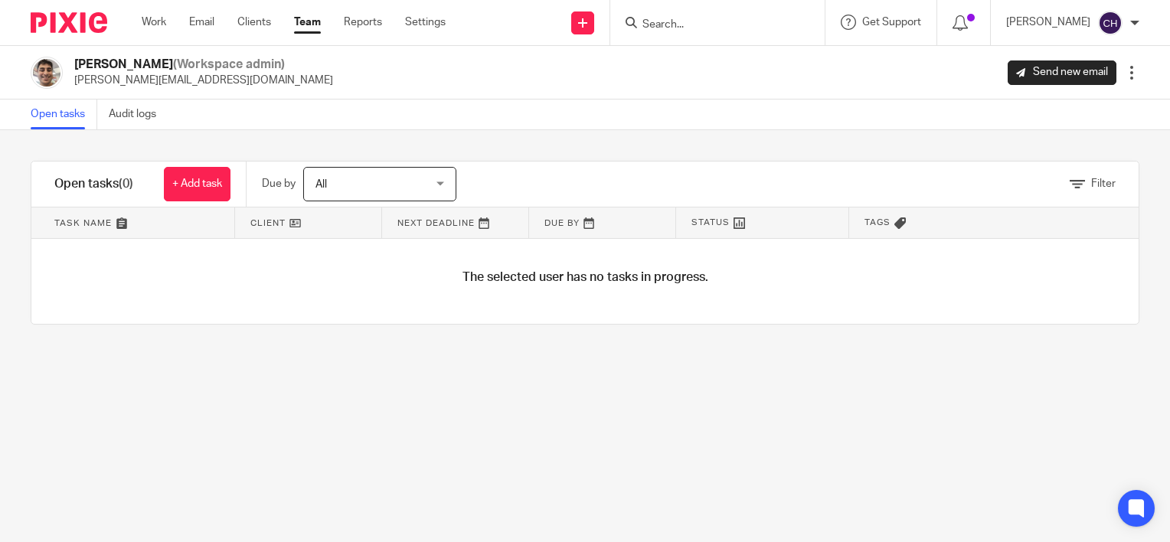
click at [422, 188] on span "All" at bounding box center [372, 184] width 112 height 32
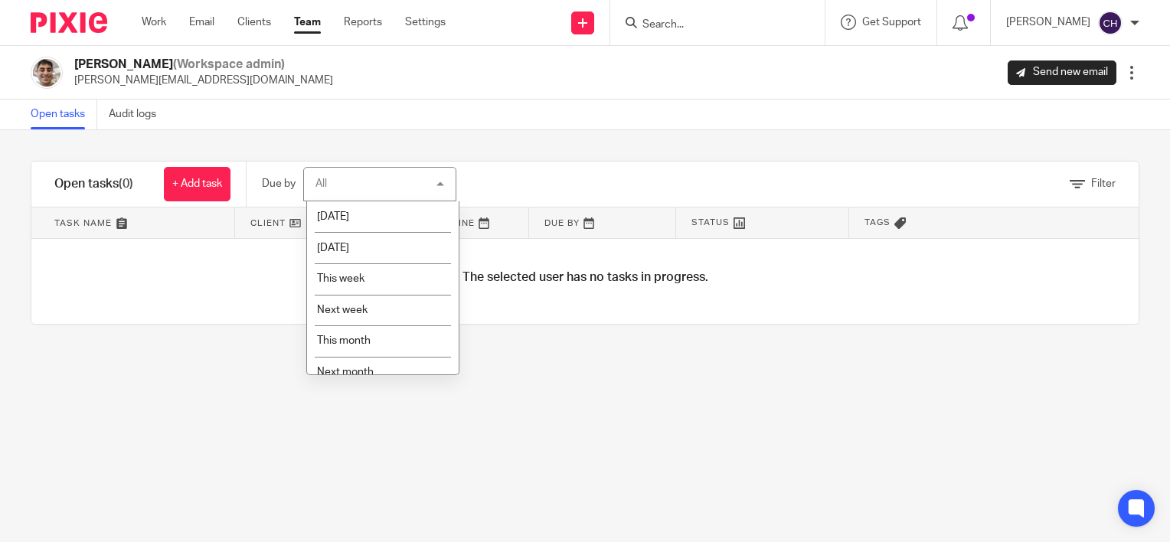
click at [631, 175] on div "Filter" at bounding box center [817, 184] width 644 height 45
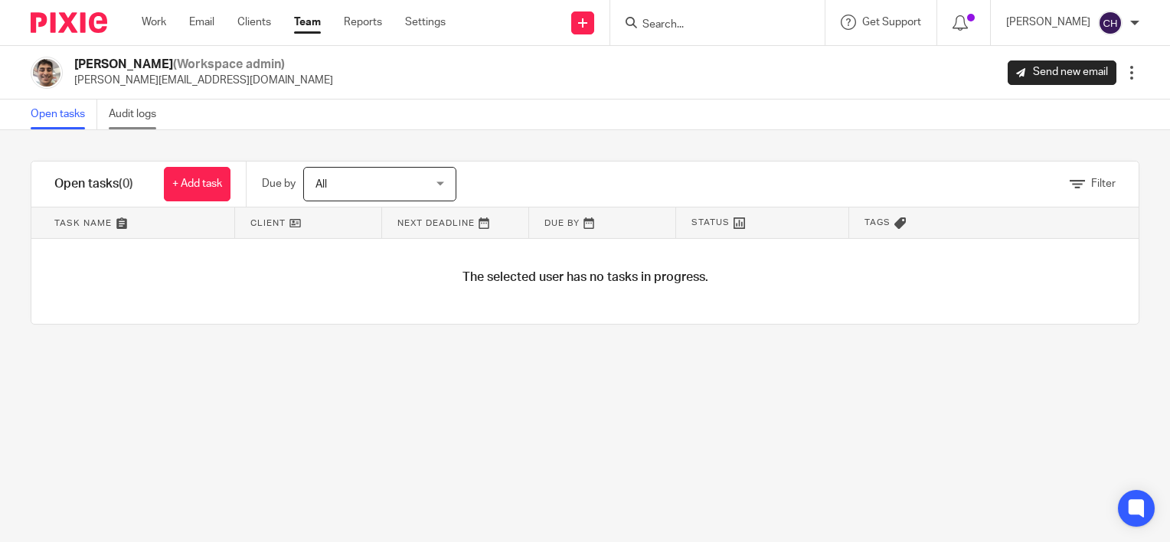
click at [122, 115] on link "Audit logs" at bounding box center [138, 115] width 59 height 30
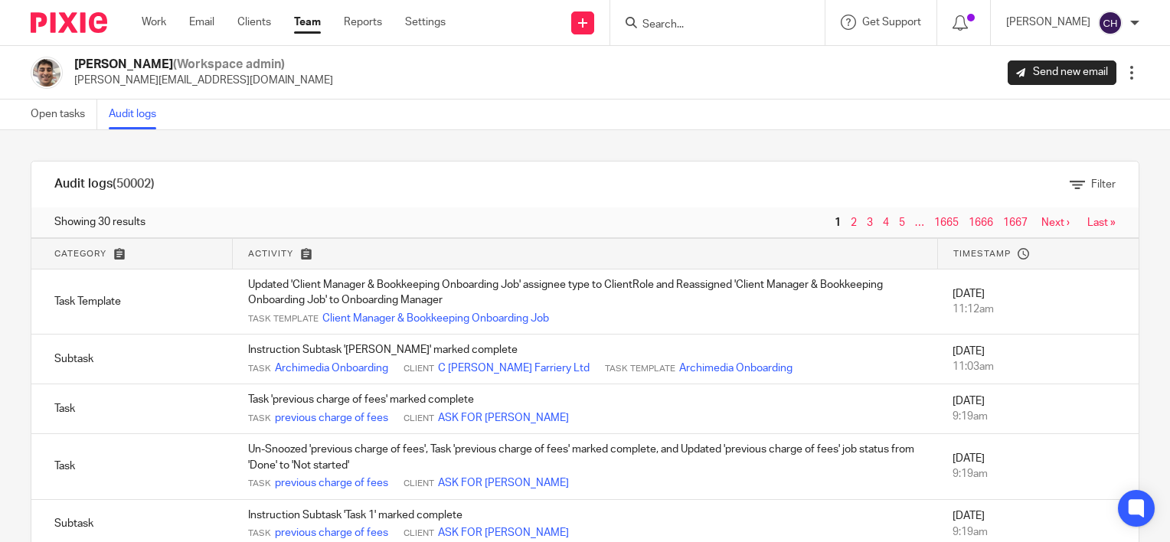
click at [73, 21] on img at bounding box center [69, 22] width 77 height 21
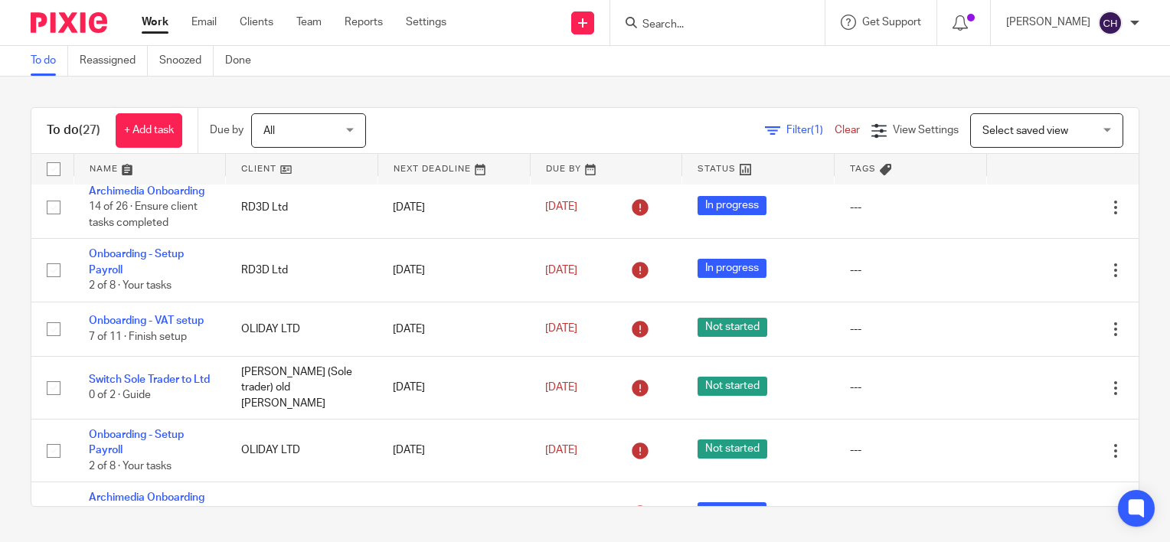
scroll to position [153, 0]
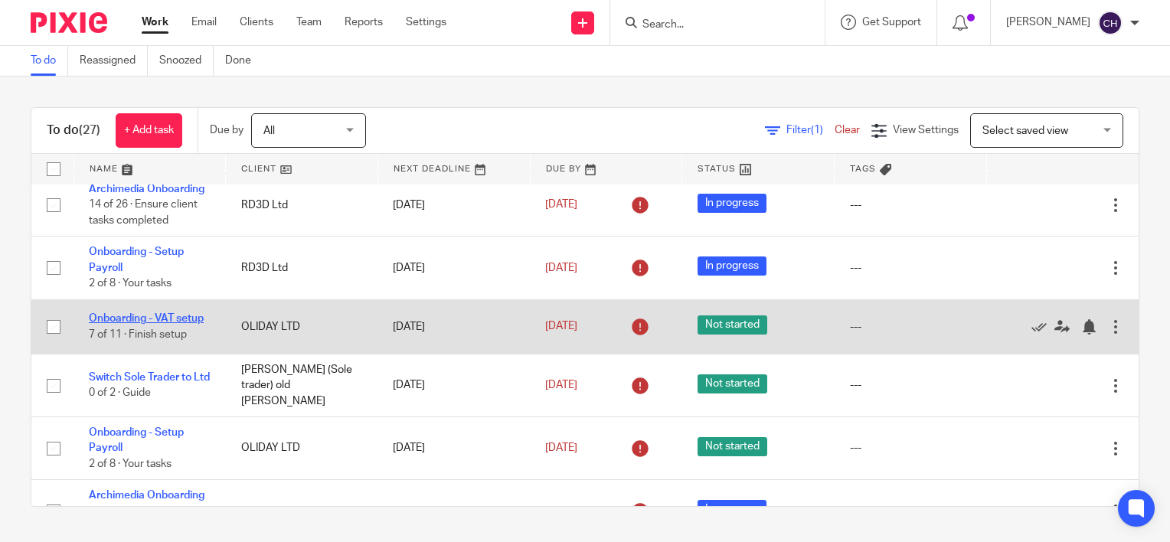
click at [110, 324] on link "Onboarding - VAT setup" at bounding box center [146, 318] width 115 height 11
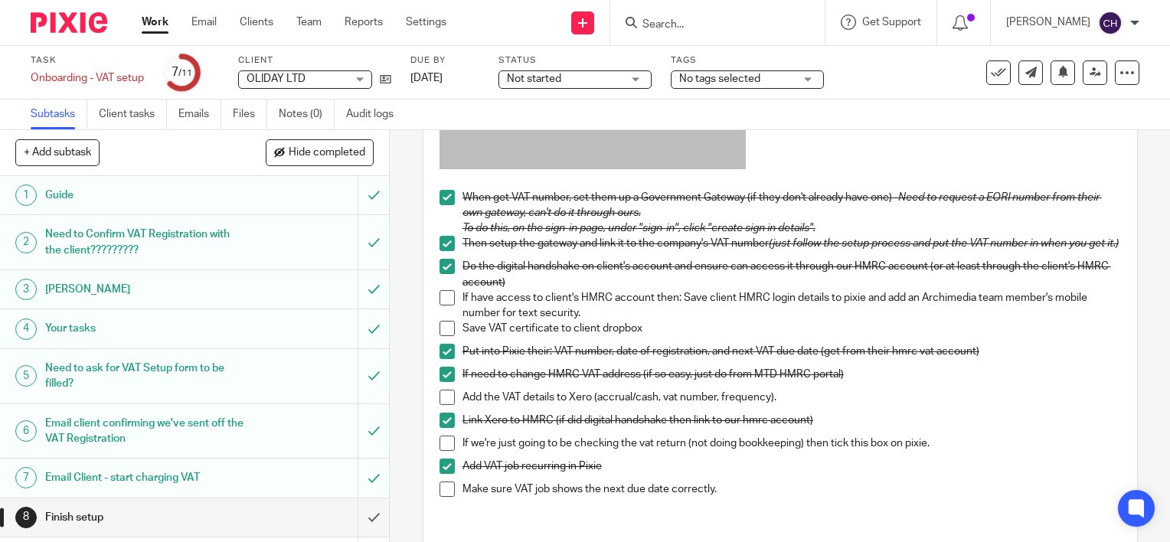
scroll to position [64, 0]
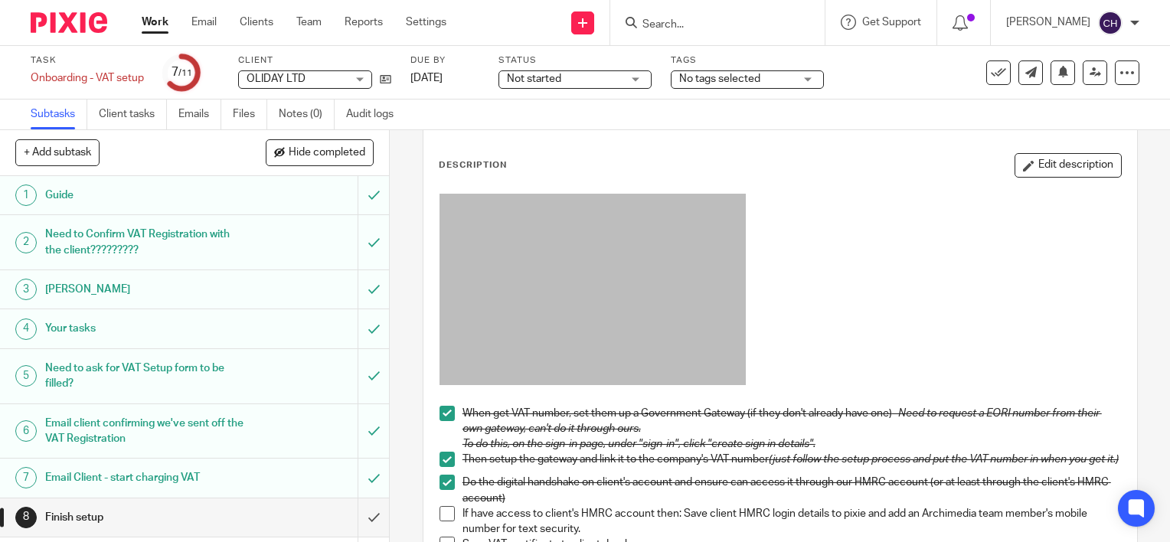
click at [681, 29] on input "Search" at bounding box center [710, 25] width 138 height 14
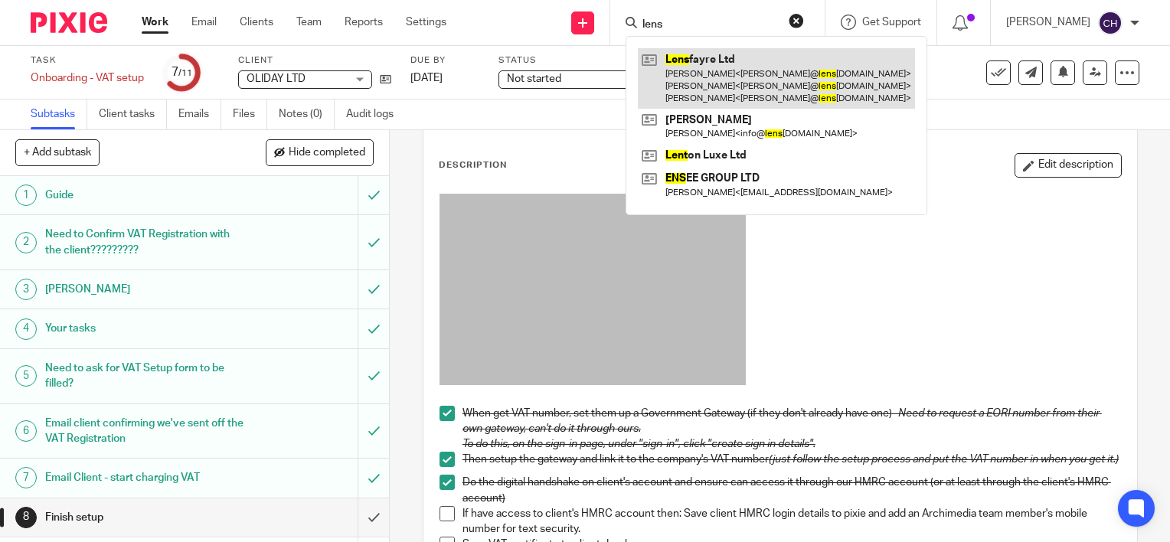
type input "lens"
click at [738, 84] on link at bounding box center [776, 78] width 277 height 61
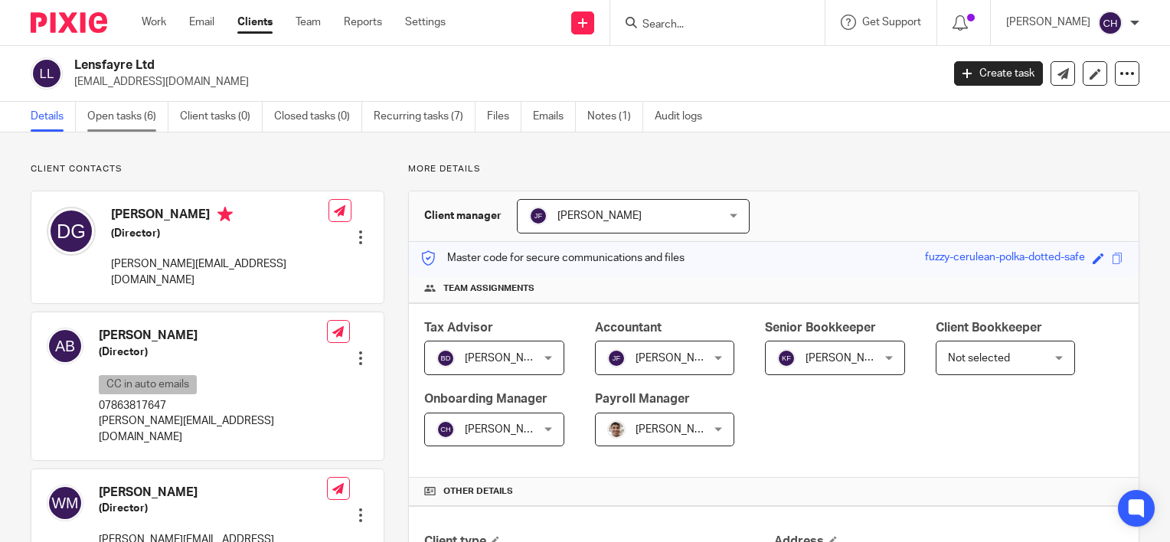
click at [111, 118] on link "Open tasks (6)" at bounding box center [127, 117] width 81 height 30
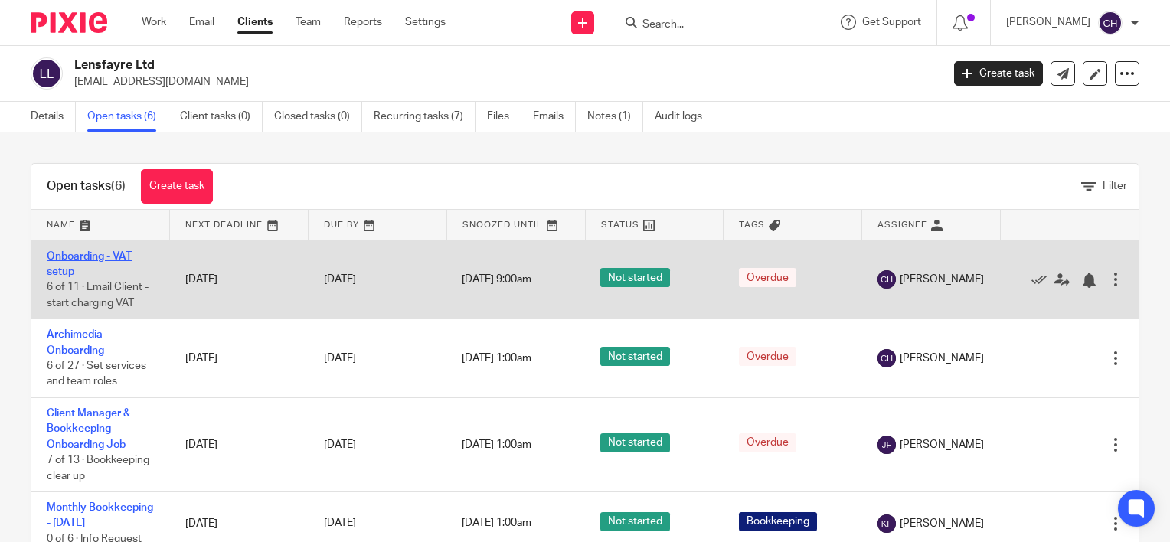
click at [74, 253] on link "Onboarding - VAT setup" at bounding box center [89, 264] width 85 height 26
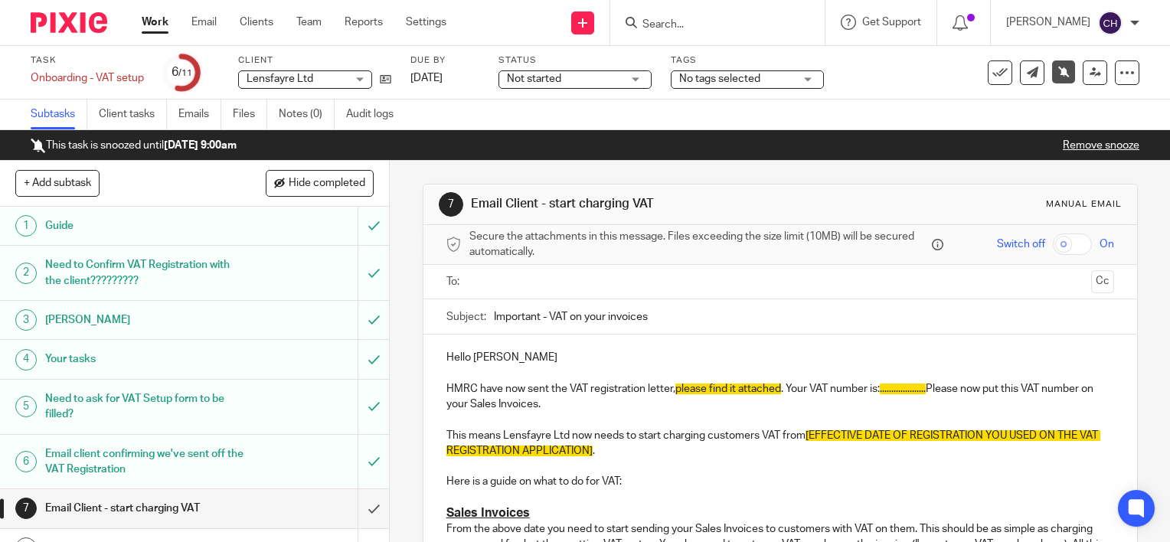
scroll to position [77, 0]
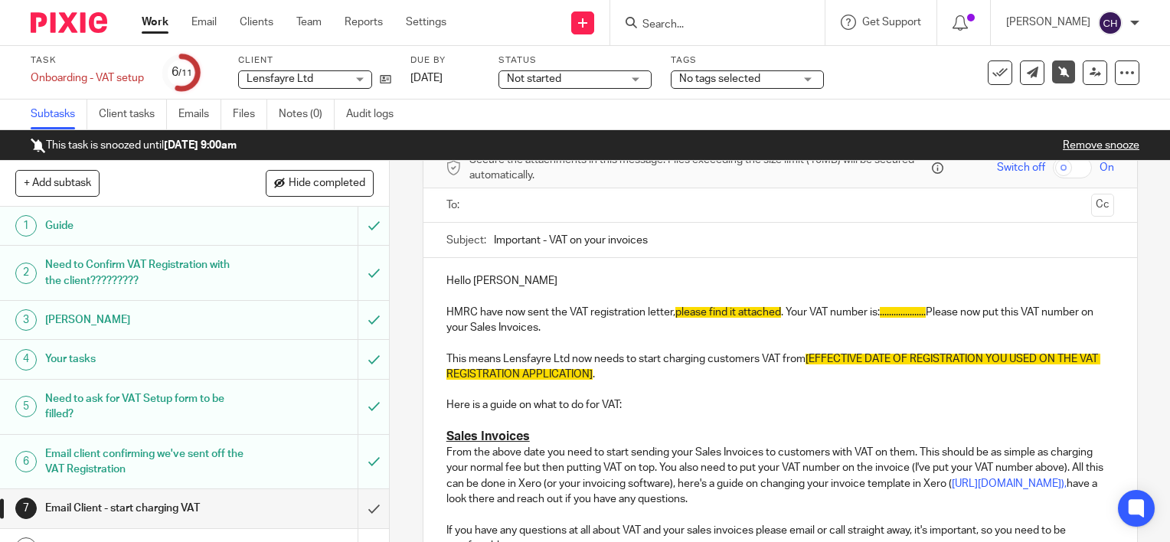
click at [469, 282] on p "Hello Daniel" at bounding box center [781, 280] width 668 height 15
click at [654, 332] on p "HMRC have now sent the VAT registration letter, please find it attached . Your …" at bounding box center [781, 320] width 668 height 31
click at [529, 209] on input "text" at bounding box center [780, 206] width 610 height 18
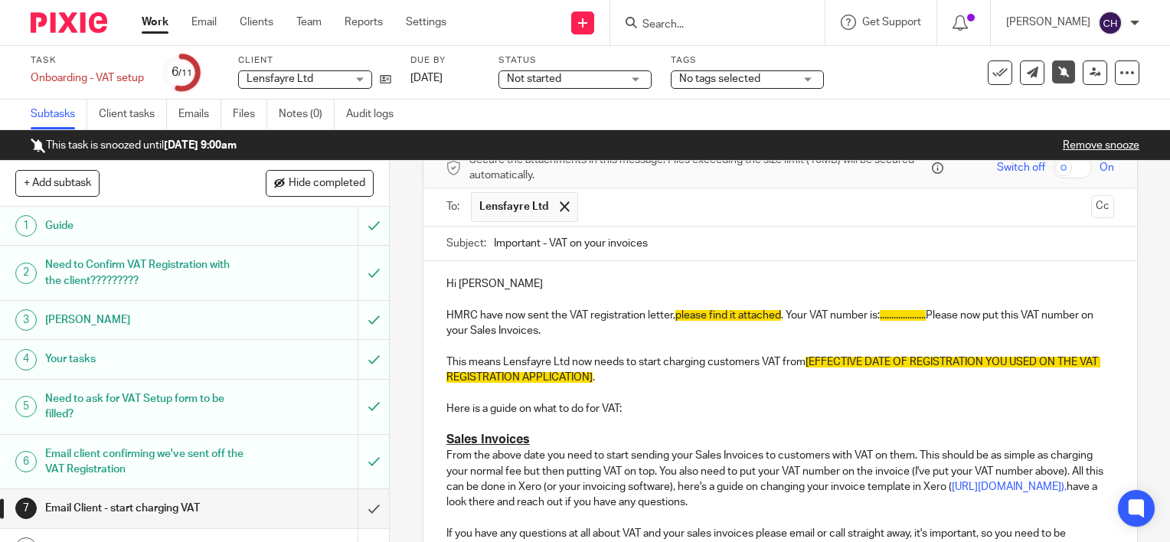
click at [611, 201] on input "text" at bounding box center [835, 207] width 499 height 30
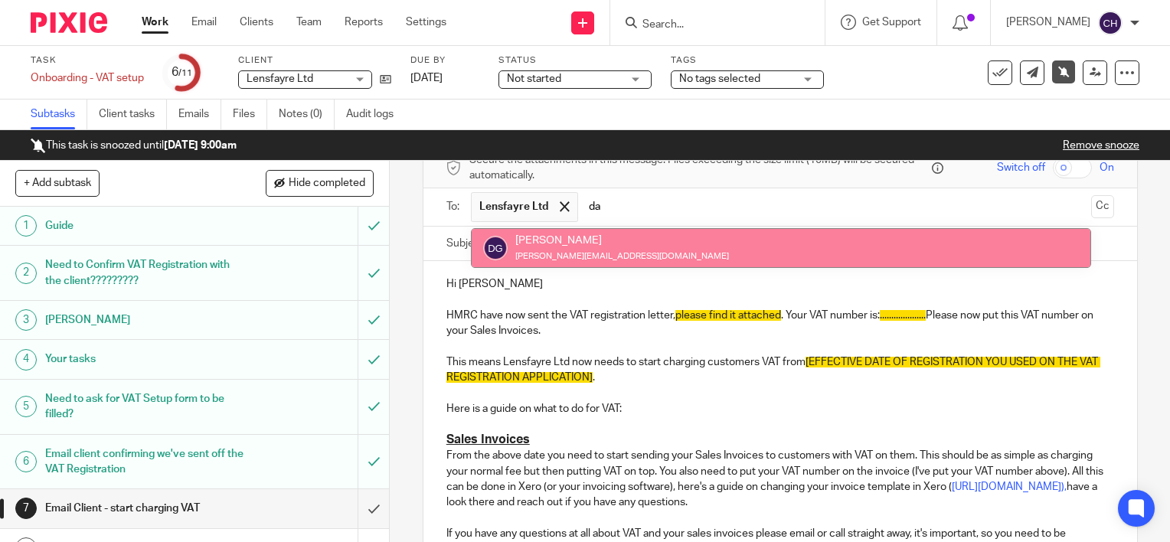
type input "da"
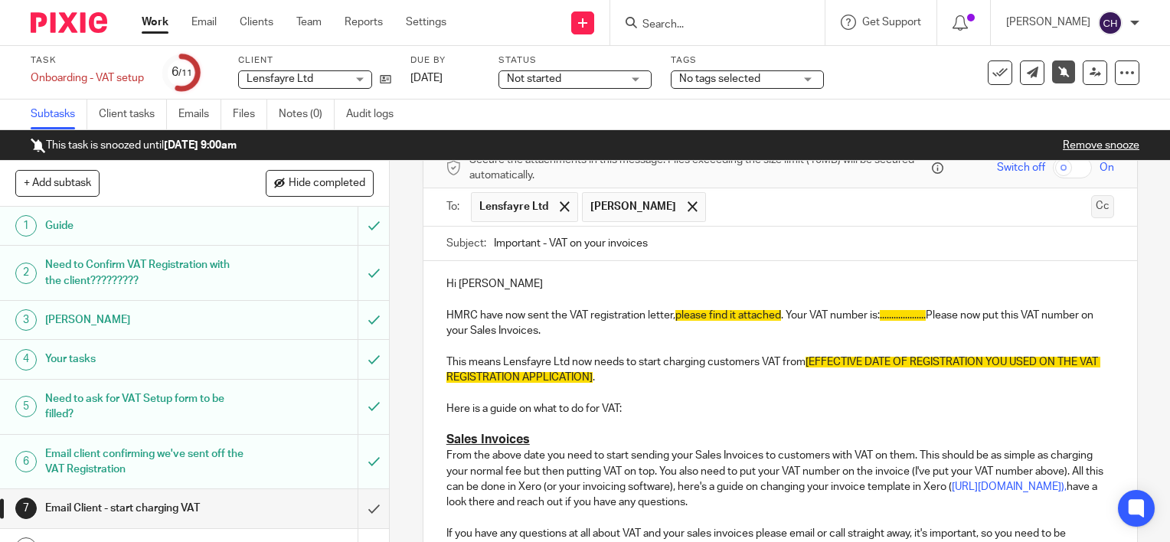
click at [1092, 208] on button "Cc" at bounding box center [1103, 206] width 23 height 23
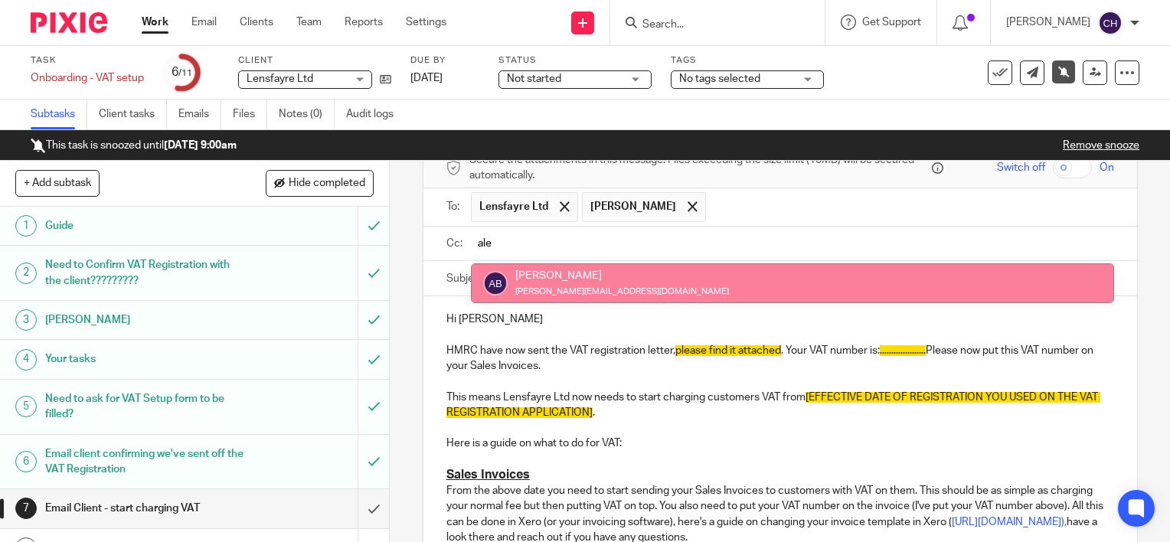
type input "ale"
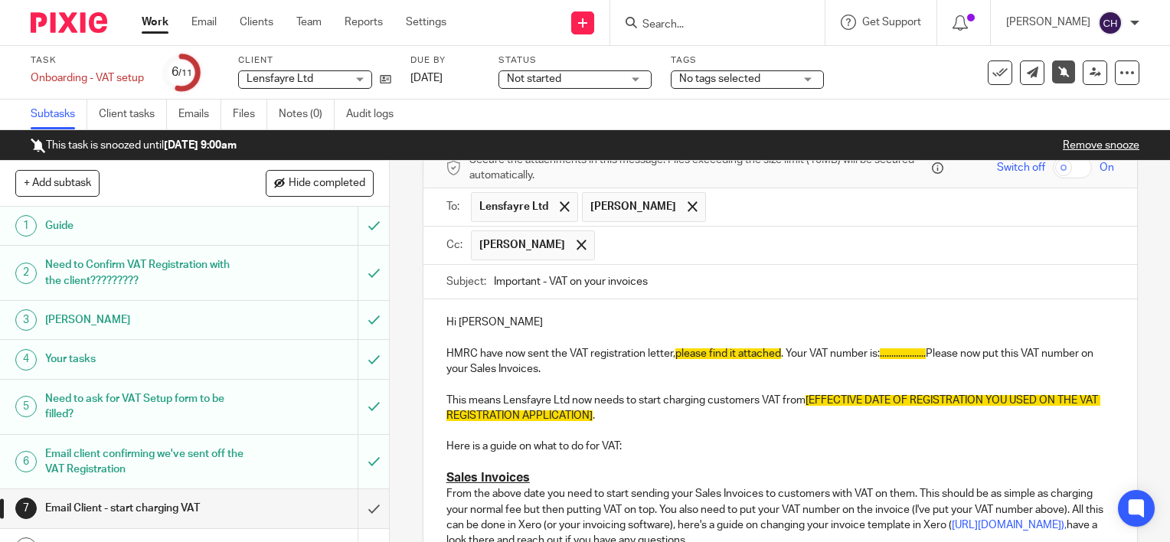
scroll to position [153, 0]
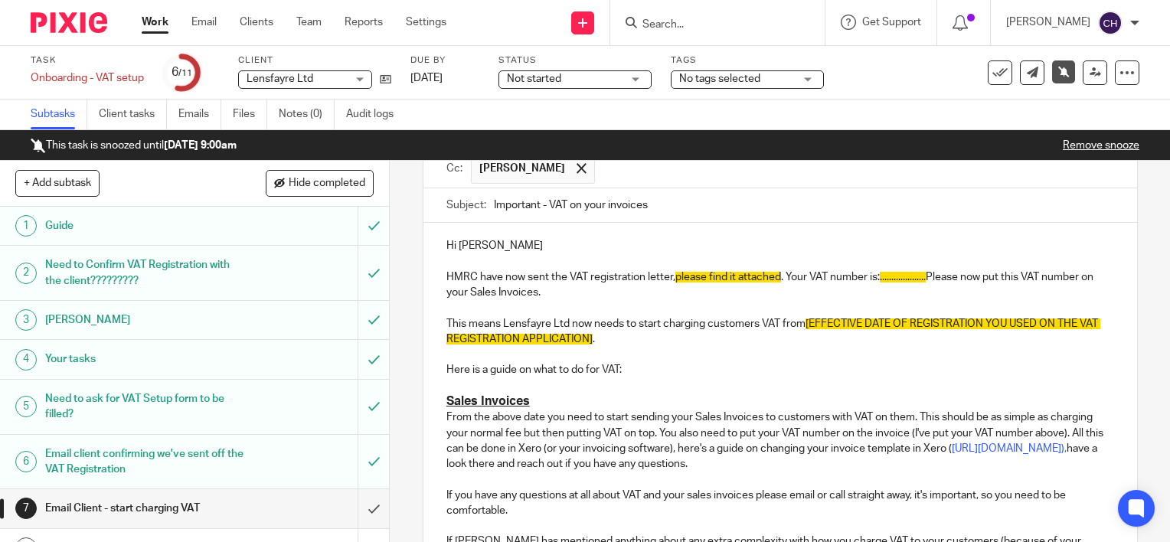
click at [493, 245] on p "Hi Daniel" at bounding box center [781, 245] width 668 height 15
drag, startPoint x: 784, startPoint y: 276, endPoint x: 673, endPoint y: 274, distance: 110.3
click at [673, 274] on p "HMRC have now sent the VAT registration letter, please find it attached . Your …" at bounding box center [781, 285] width 668 height 31
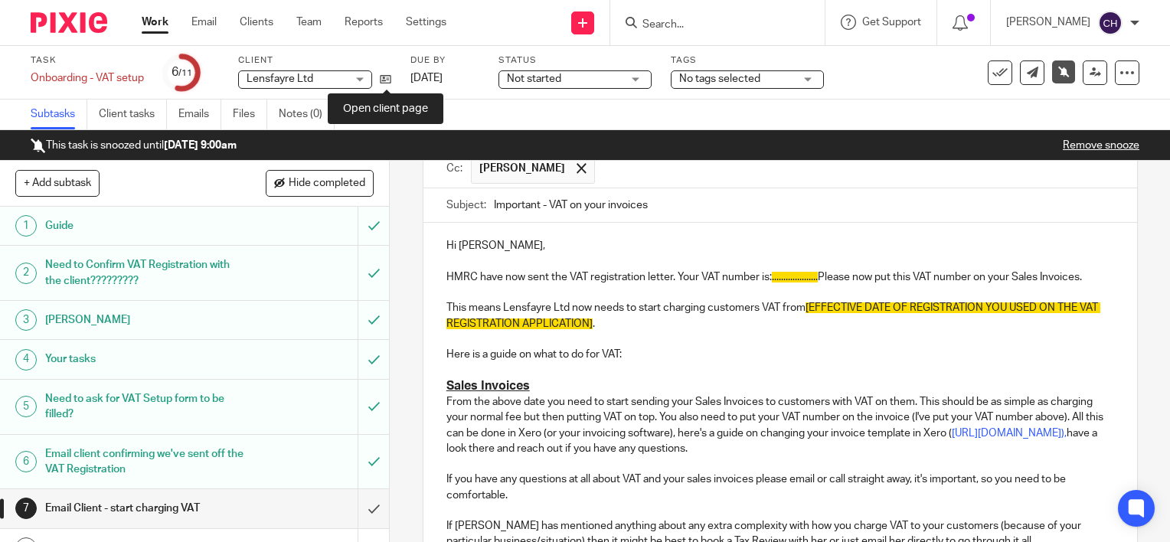
drag, startPoint x: 388, startPoint y: 82, endPoint x: 384, endPoint y: 66, distance: 16.7
click at [388, 82] on icon at bounding box center [385, 79] width 11 height 11
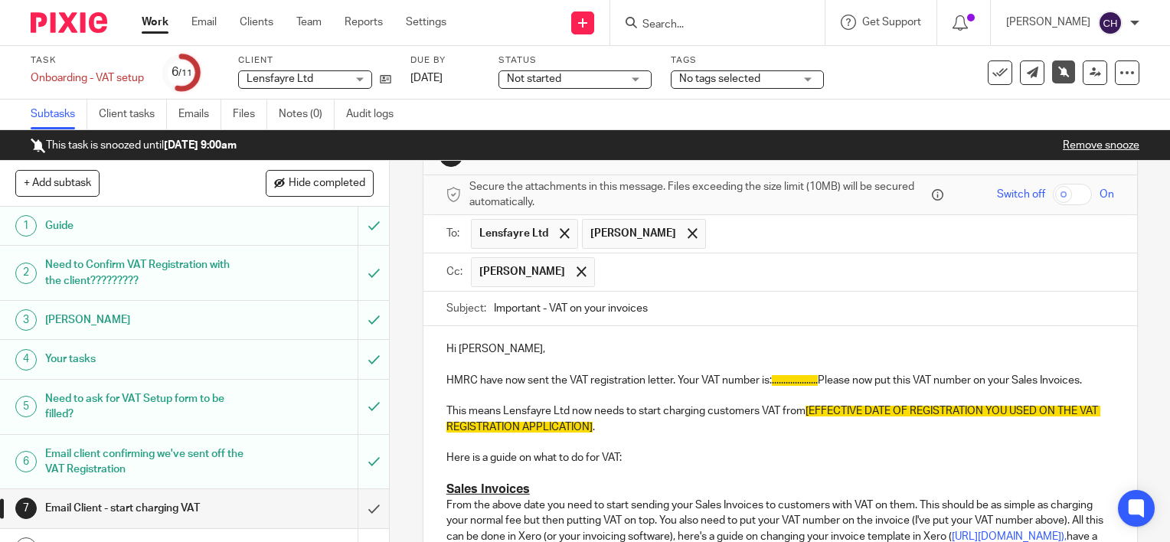
scroll to position [77, 0]
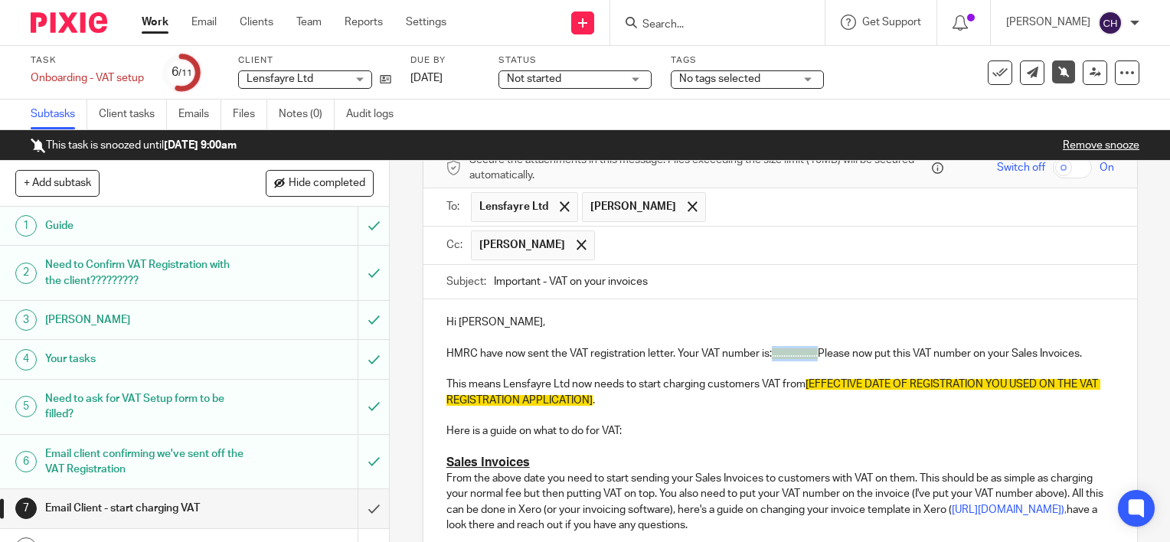
drag, startPoint x: 817, startPoint y: 352, endPoint x: 769, endPoint y: 352, distance: 48.3
click at [769, 352] on p "HMRC have now sent the VAT registration letter. Your VAT number is: ...........…" at bounding box center [781, 353] width 668 height 15
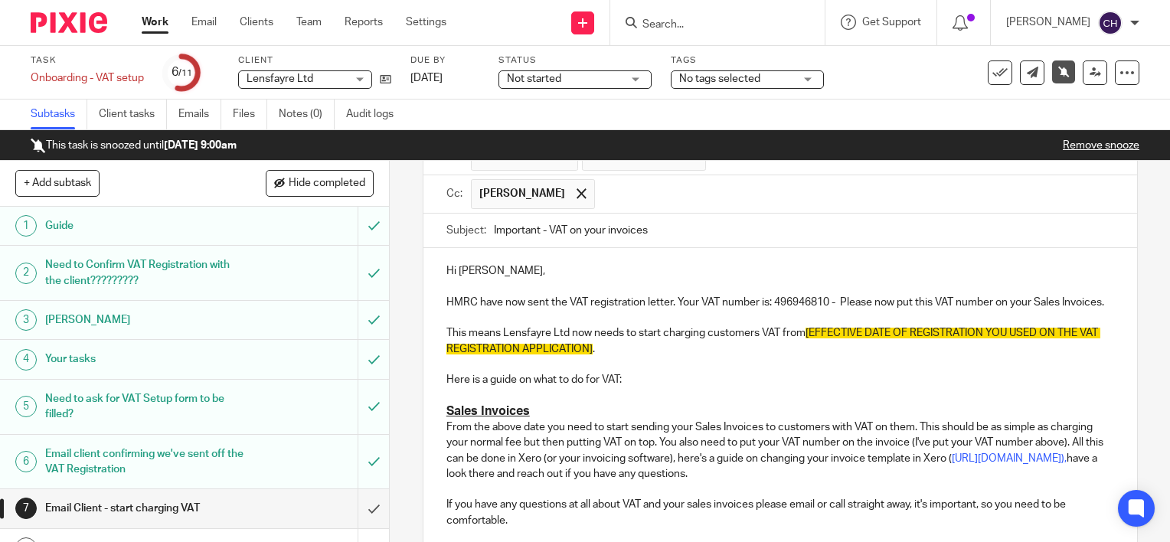
scroll to position [153, 0]
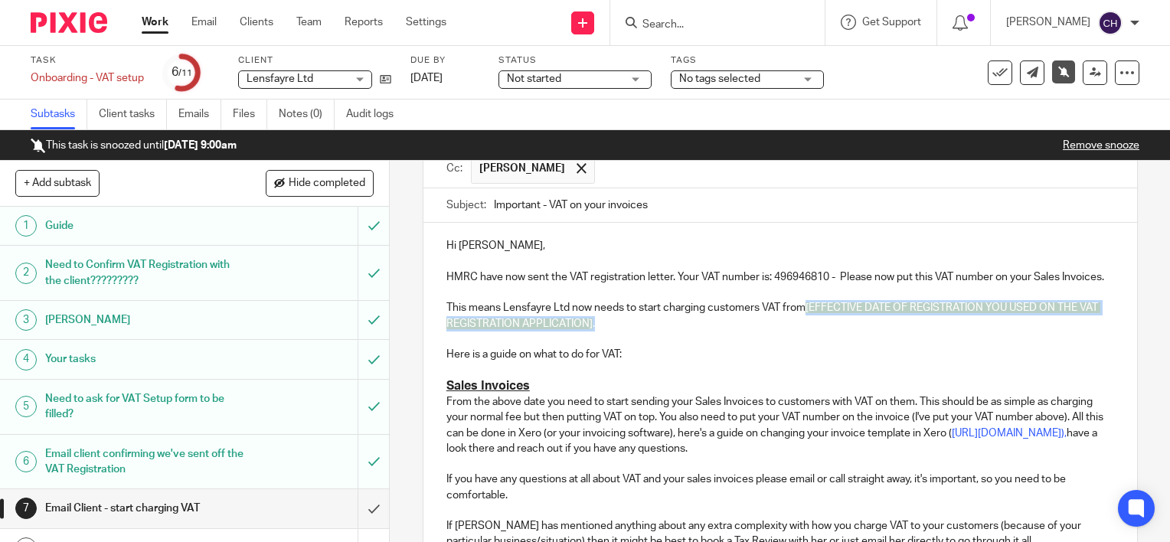
drag, startPoint x: 815, startPoint y: 339, endPoint x: 806, endPoint y: 326, distance: 15.9
click at [806, 326] on p "This means Lensfayre Ltd now needs to start charging customers VAT from [EFFECT…" at bounding box center [781, 315] width 668 height 31
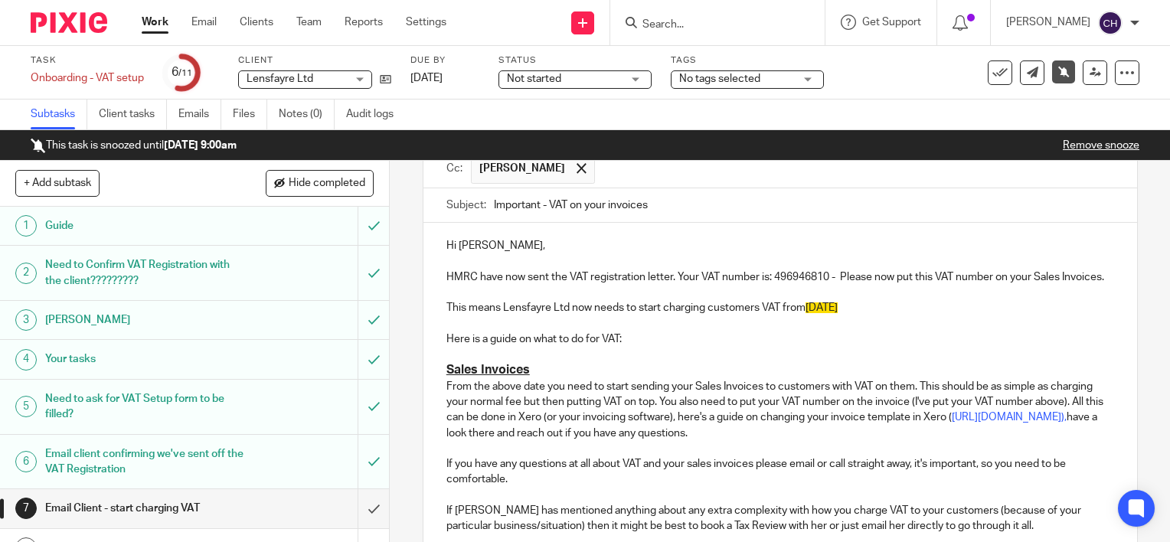
click at [711, 316] on p "This means Lensfayre Ltd now needs to start charging customers VAT from 01 July…" at bounding box center [781, 307] width 668 height 15
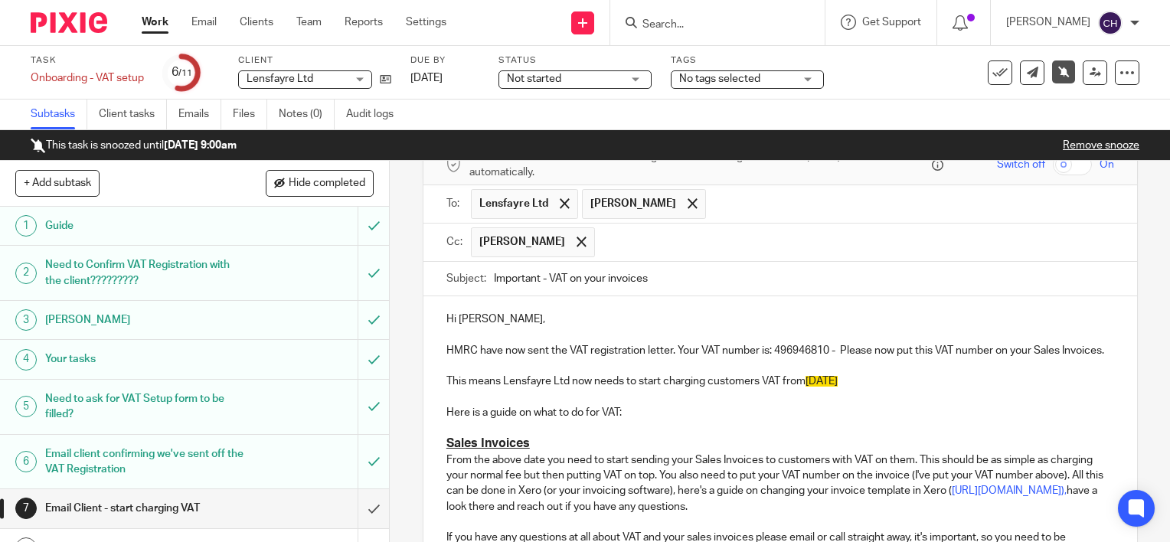
scroll to position [230, 0]
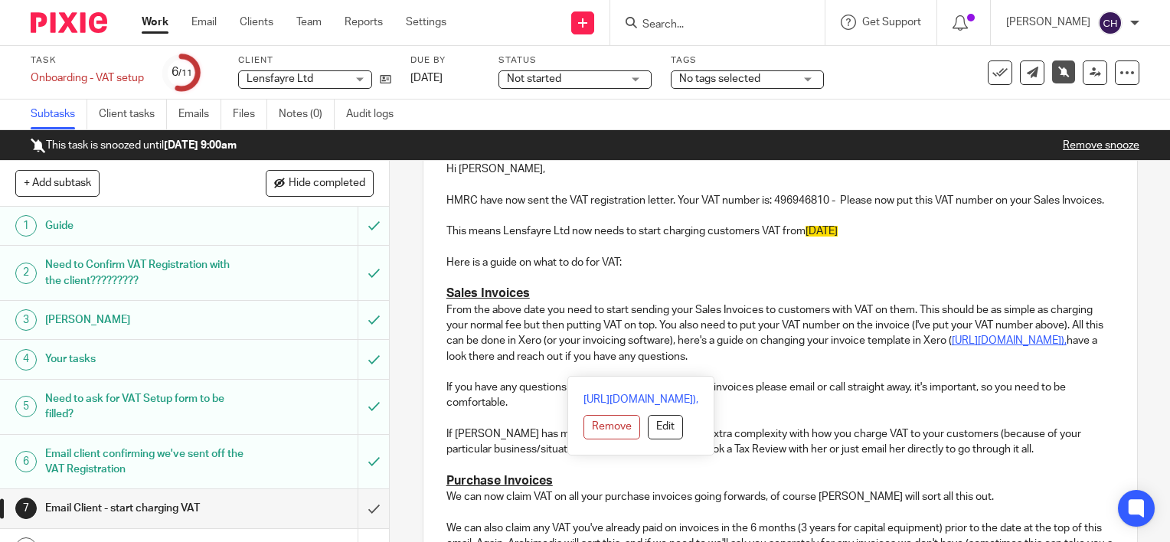
click at [952, 346] on link "https://archimediaaccounts.co.uk/xero-sales-invoices/)," at bounding box center [1009, 341] width 115 height 11
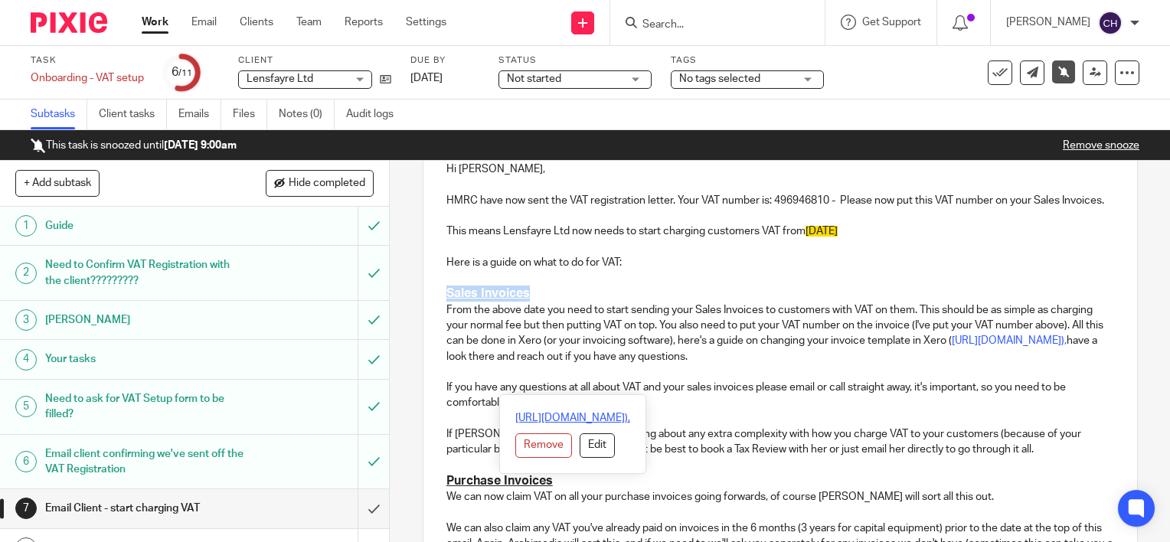
click at [576, 417] on link "https://archimediaaccounts.co.uk/xero-sales-invoices/)," at bounding box center [573, 418] width 115 height 15
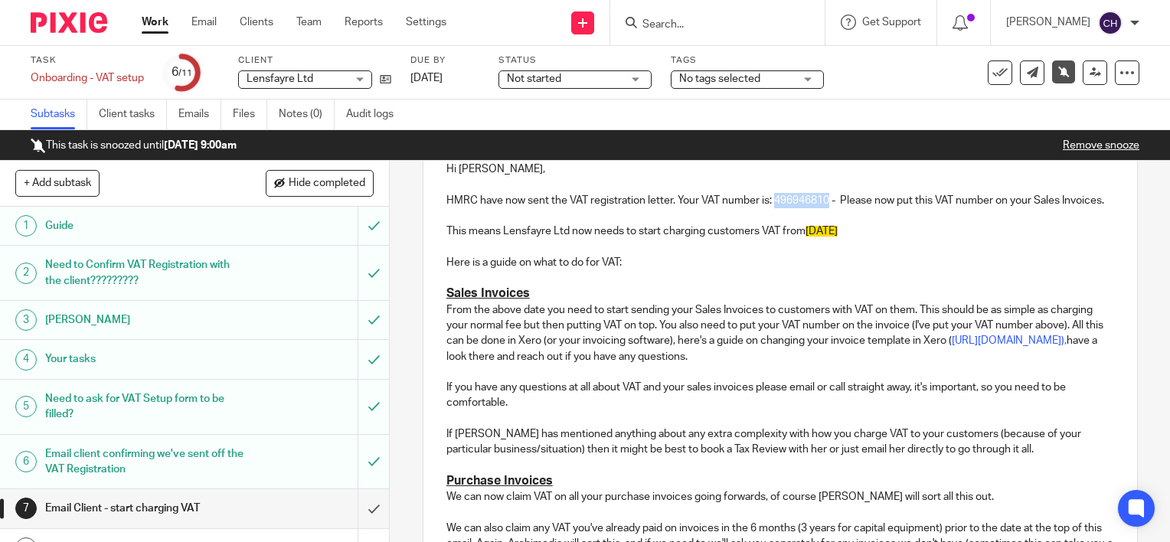
drag, startPoint x: 823, startPoint y: 197, endPoint x: 772, endPoint y: 202, distance: 51.6
click at [772, 202] on p "HMRC have now sent the VAT registration letter. Your VAT number is: 496946810 -…" at bounding box center [781, 200] width 668 height 15
copy p "496946810"
click at [879, 359] on p "From the above date you need to start sending your Sales Invoices to customers …" at bounding box center [781, 334] width 668 height 62
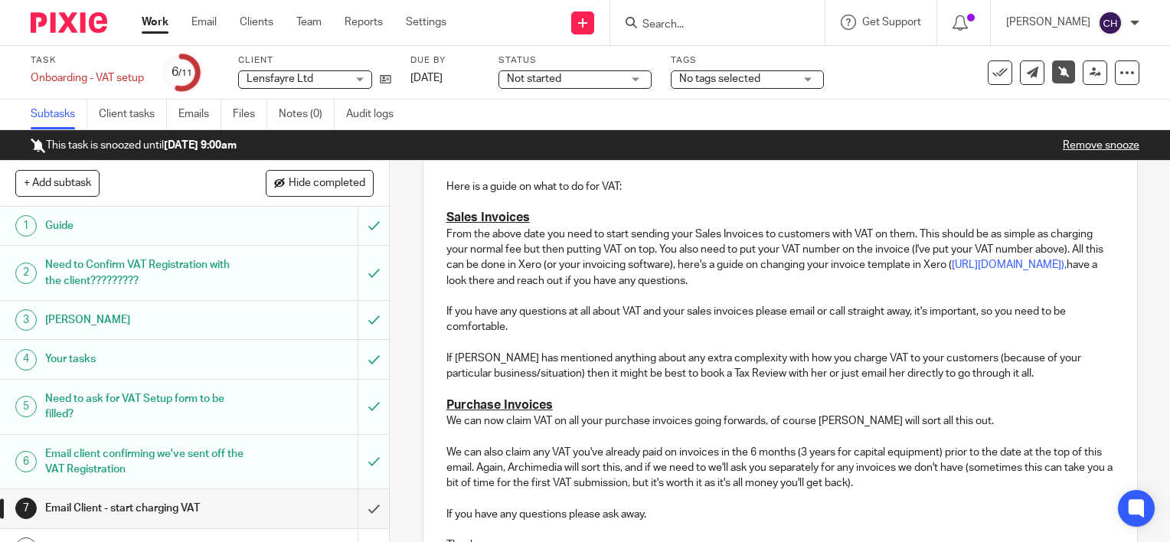
scroll to position [306, 0]
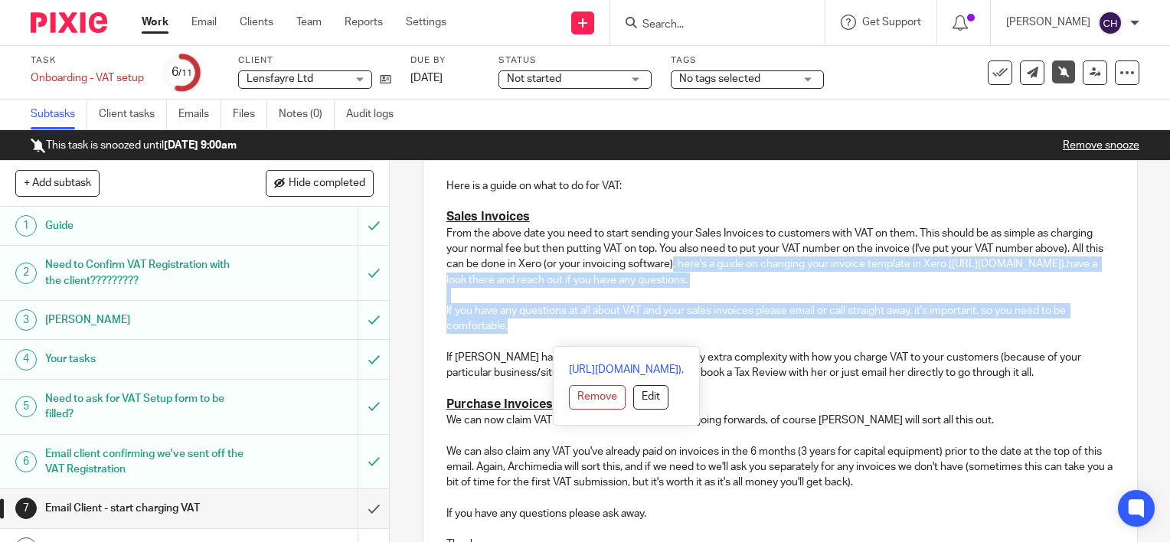
drag, startPoint x: 518, startPoint y: 340, endPoint x: 742, endPoint y: 281, distance: 231.3
click at [742, 281] on div "Hi Daniel, HMRC have now sent the VAT registration letter. Your VAT number is: …" at bounding box center [781, 317] width 714 height 494
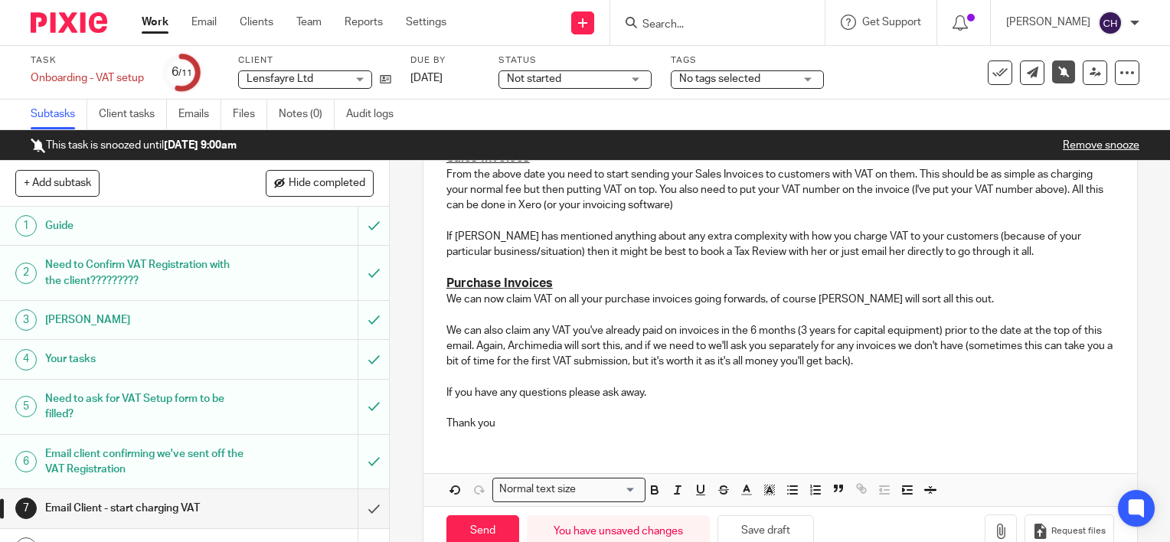
scroll to position [383, 0]
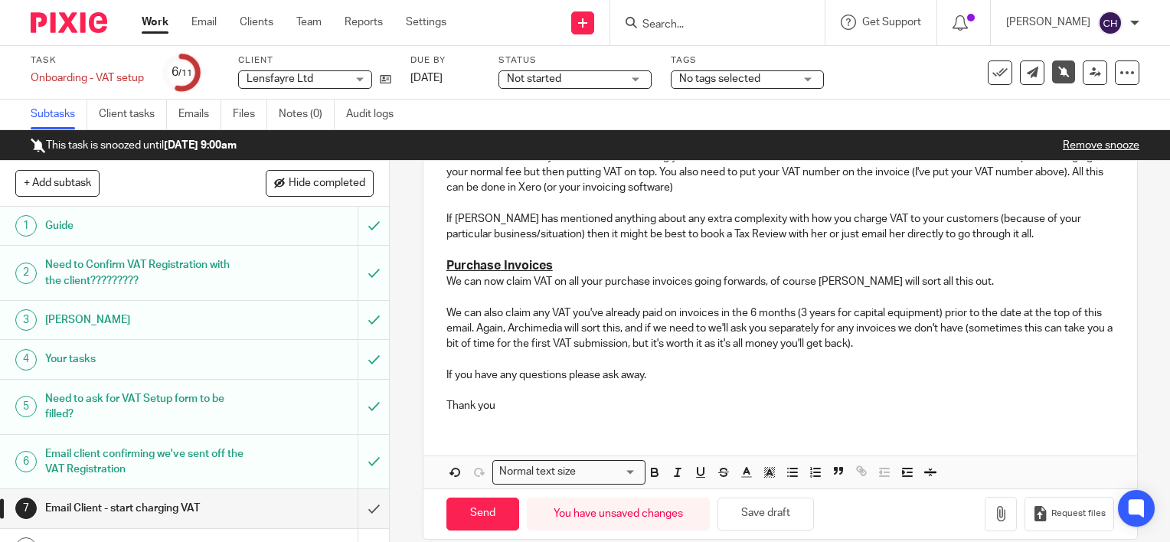
click at [751, 328] on p "We can also claim any VAT you've already paid on invoices in the 6 months (3 ye…" at bounding box center [781, 329] width 668 height 47
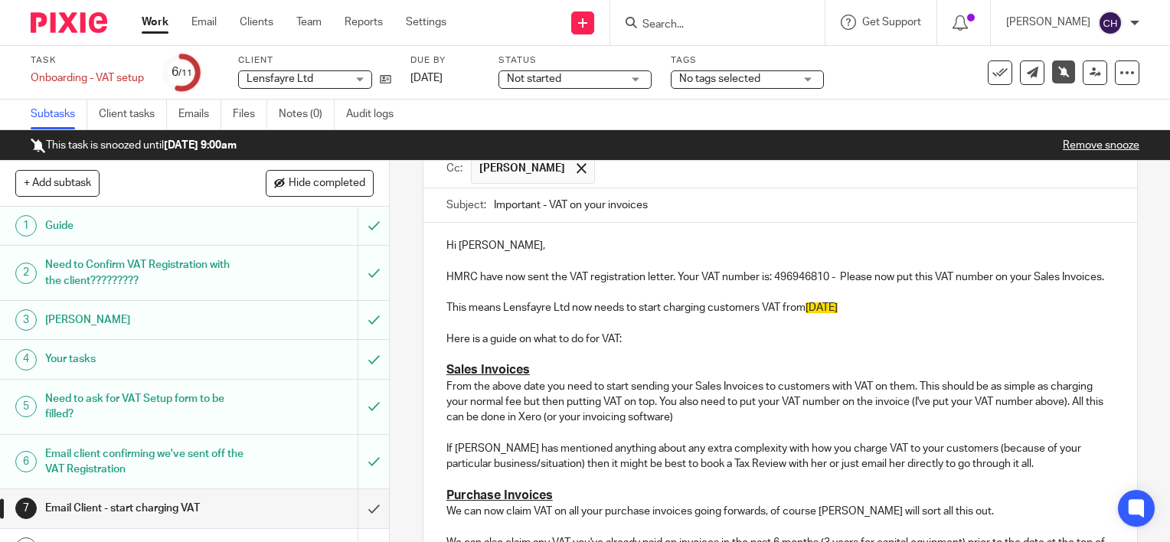
scroll to position [0, 0]
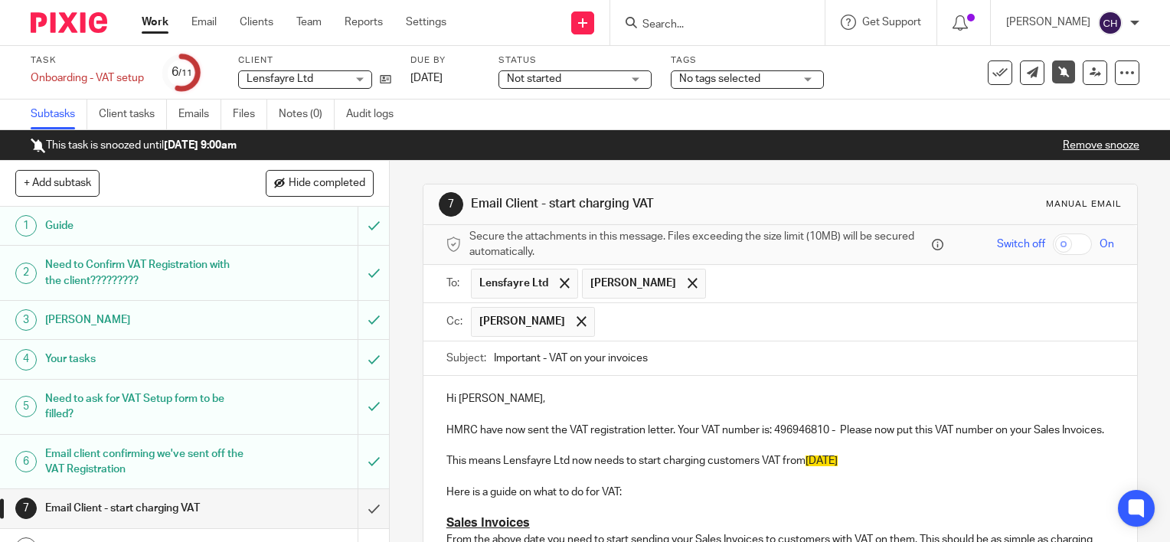
click at [613, 320] on input "text" at bounding box center [855, 322] width 505 height 30
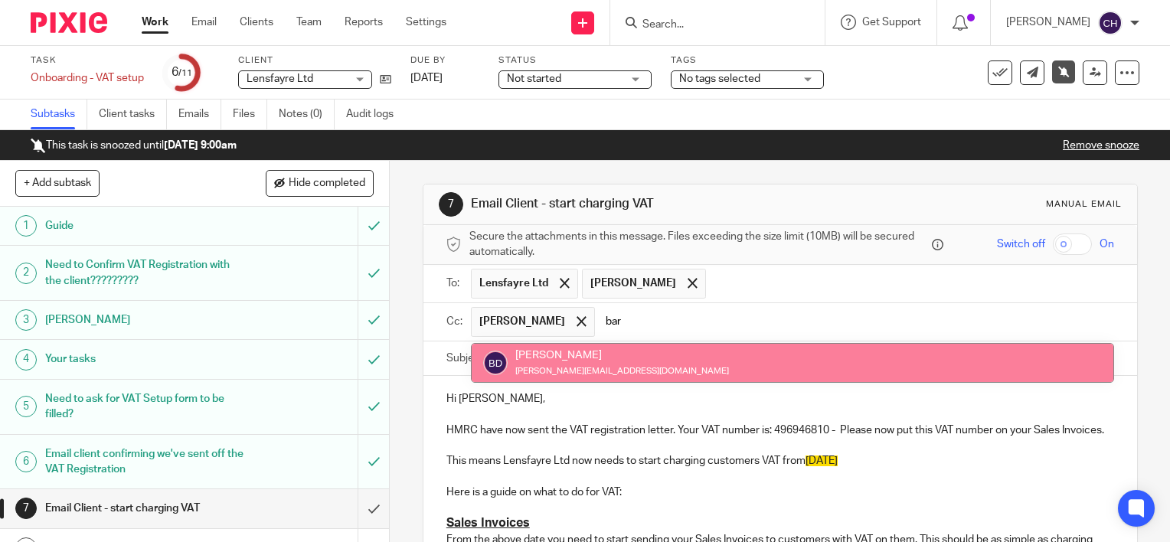
type input "bar"
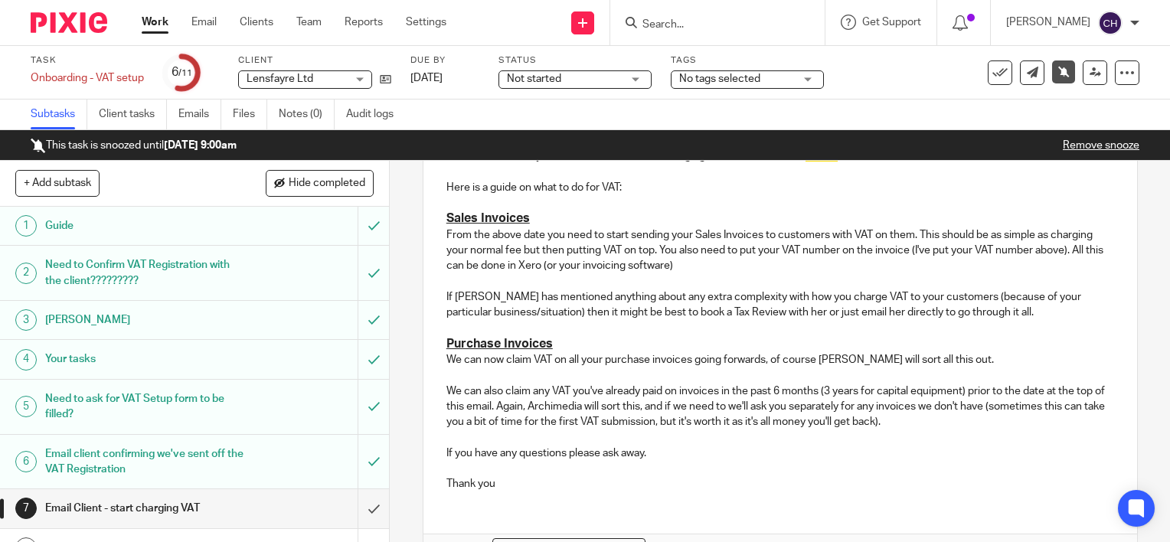
scroll to position [416, 0]
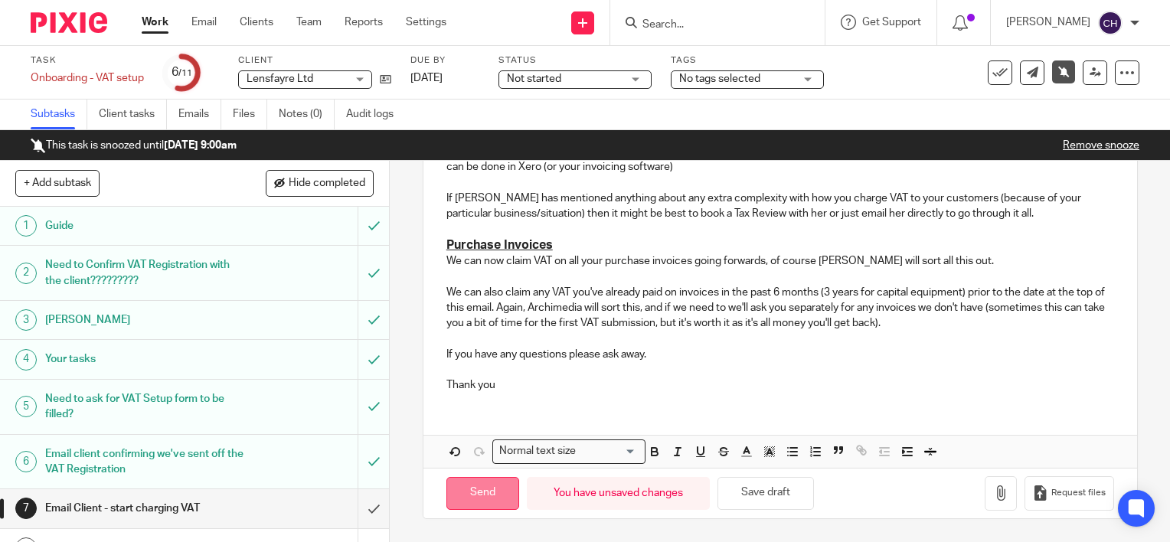
click at [478, 489] on input "Send" at bounding box center [483, 493] width 73 height 33
type input "Sent"
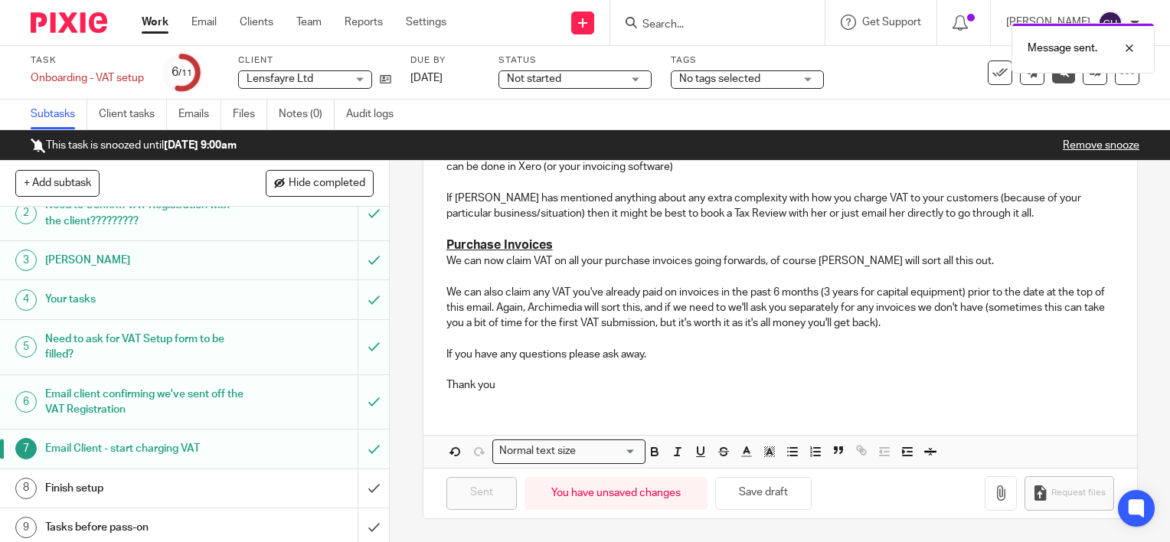
scroll to position [142, 0]
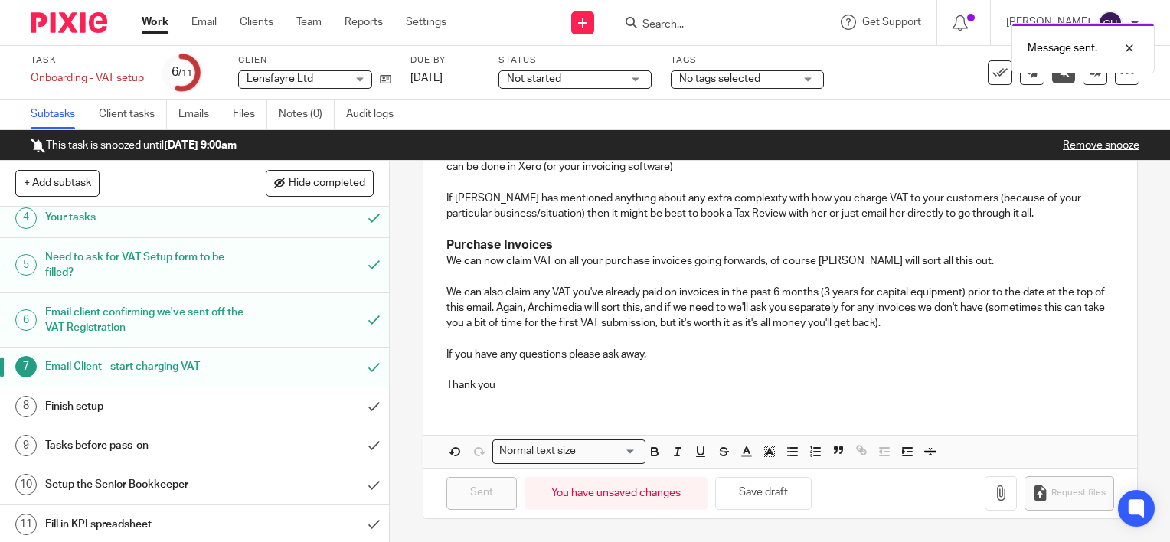
click at [234, 417] on div "Finish setup" at bounding box center [194, 406] width 298 height 23
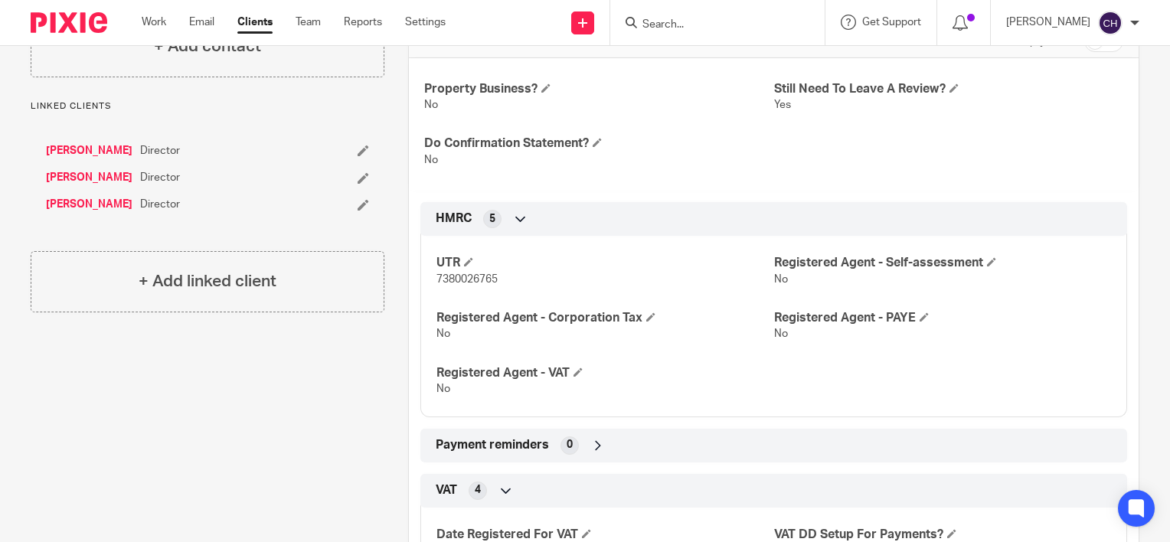
scroll to position [306, 0]
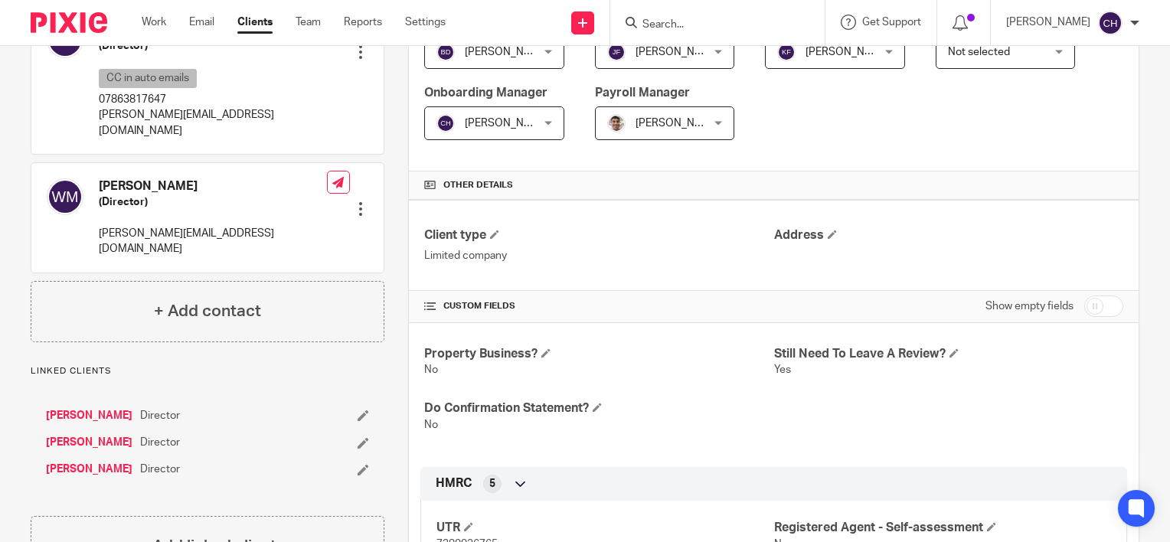
click at [1085, 310] on input "checkbox" at bounding box center [1104, 306] width 39 height 21
checkbox input "true"
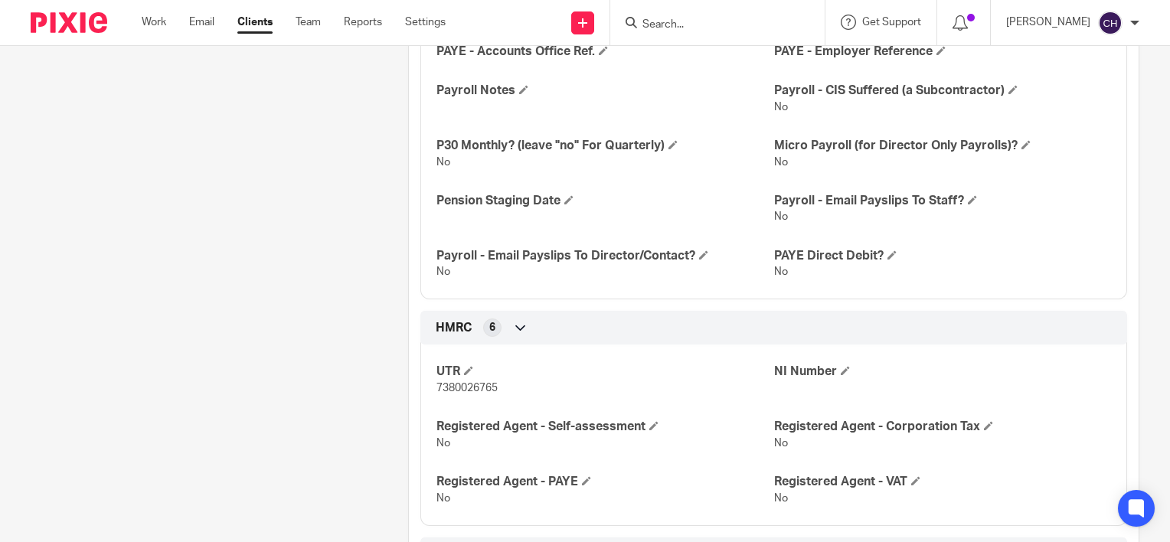
scroll to position [1226, 0]
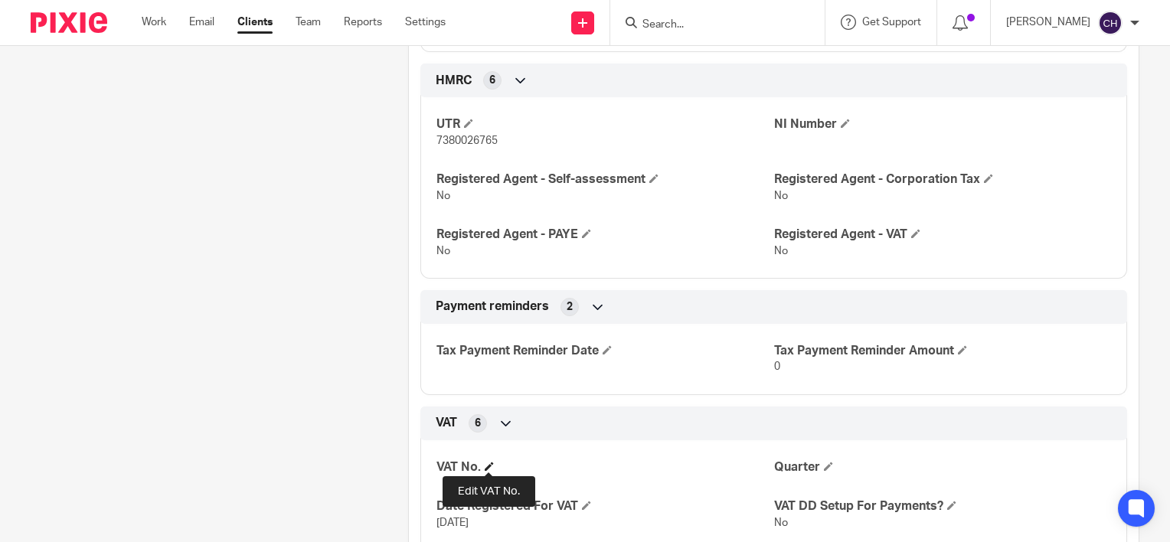
click at [492, 467] on span at bounding box center [489, 466] width 9 height 9
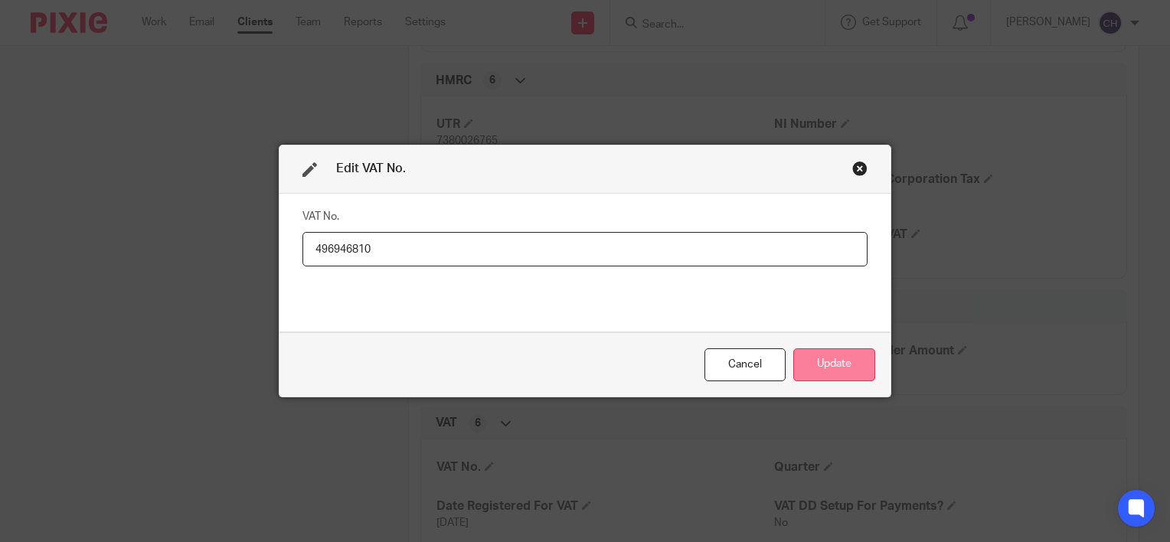
type input "496946810"
click at [837, 362] on button "Update" at bounding box center [835, 365] width 82 height 33
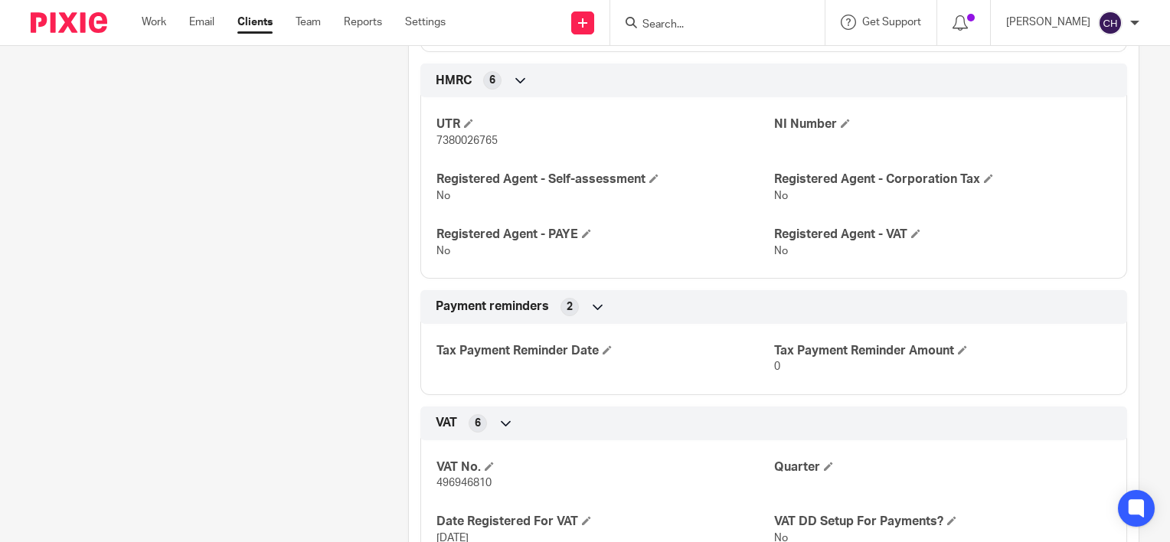
scroll to position [1379, 0]
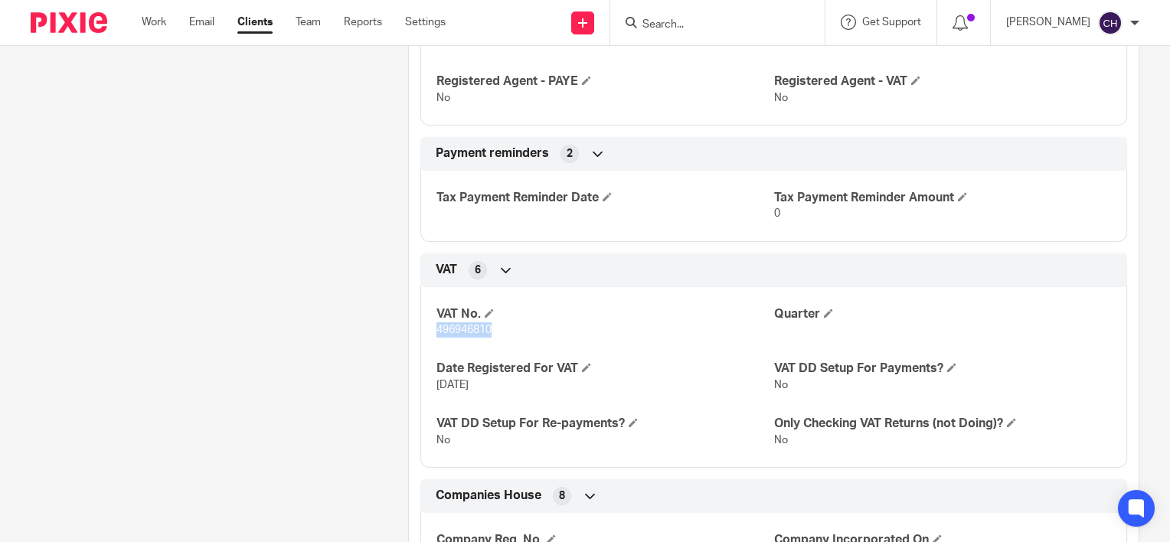
drag, startPoint x: 493, startPoint y: 326, endPoint x: 429, endPoint y: 337, distance: 64.6
click at [429, 337] on div "VAT No. 496946810 Quarter Date Registered For VAT 1 Jul 2025 VAT DD Setup For P…" at bounding box center [774, 372] width 707 height 192
copy span "496946810"
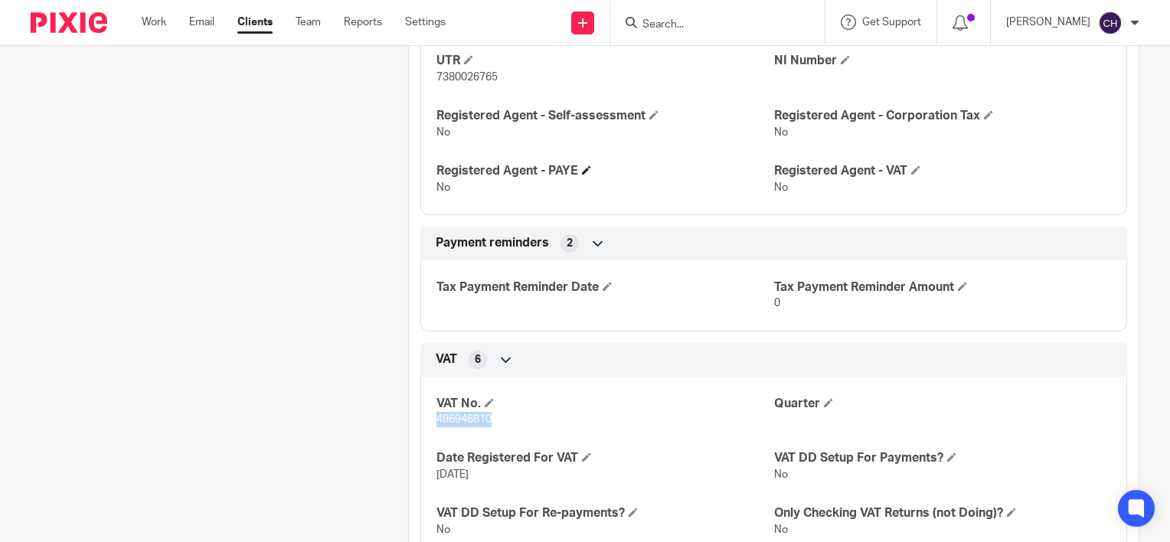
scroll to position [1302, 0]
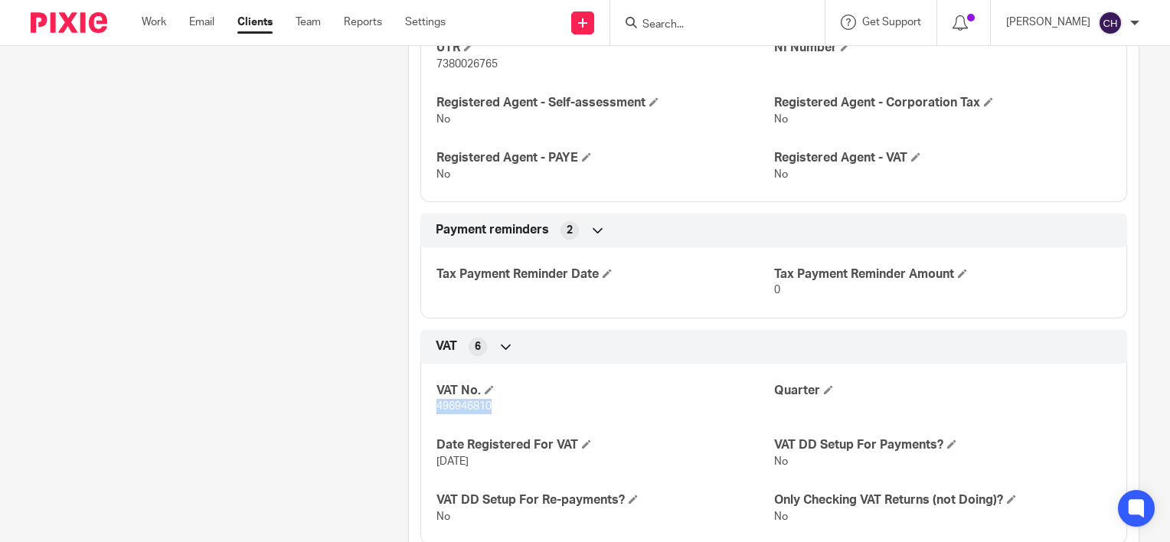
drag, startPoint x: 483, startPoint y: 408, endPoint x: 490, endPoint y: 406, distance: 7.8
click at [484, 408] on span "496946810" at bounding box center [464, 406] width 55 height 11
copy span "496946810"
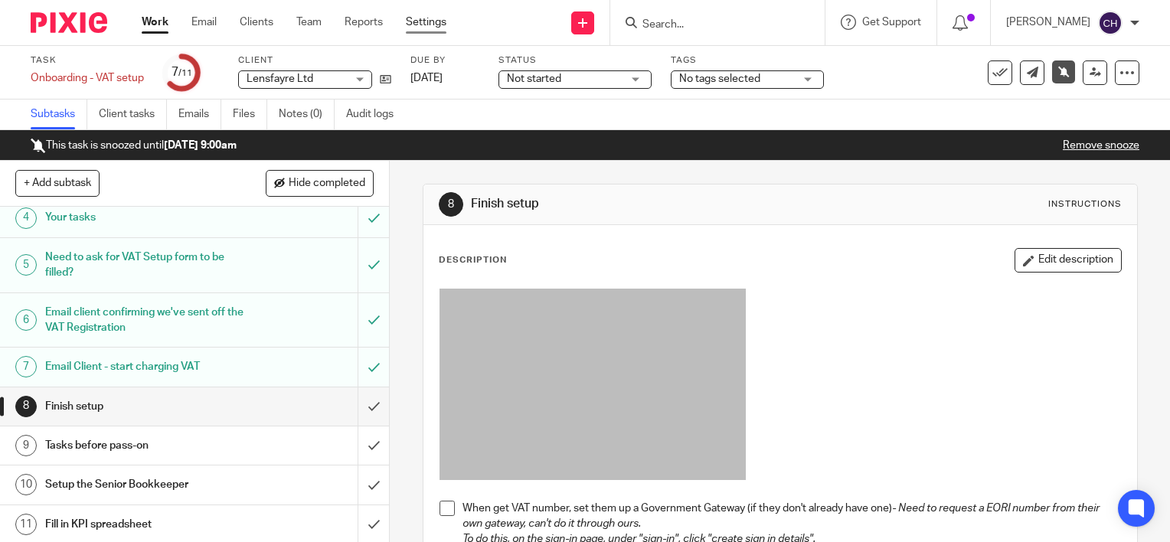
click at [424, 19] on link "Settings" at bounding box center [426, 22] width 41 height 15
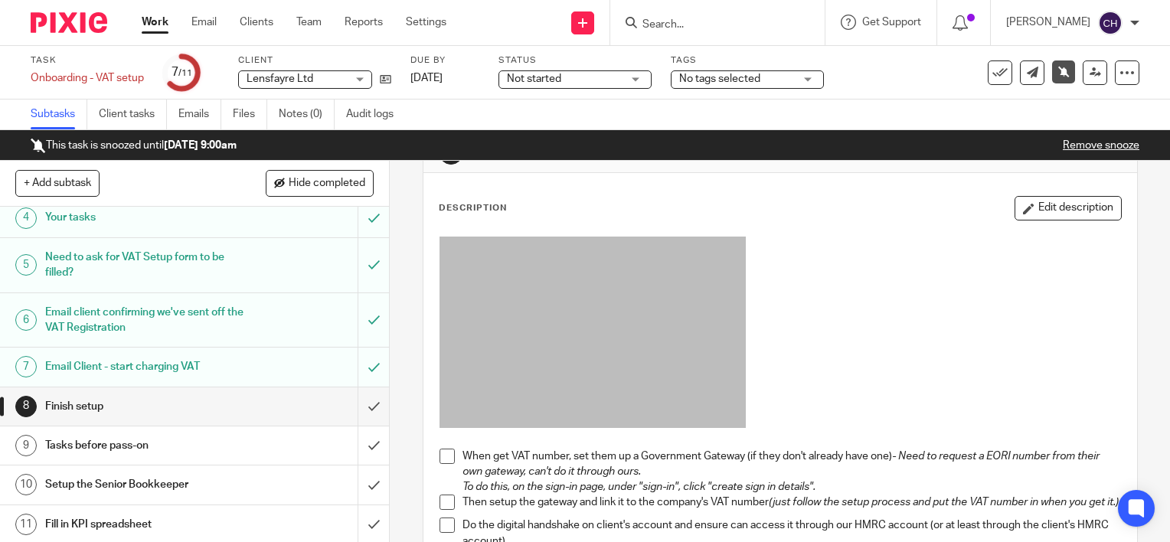
scroll to position [77, 0]
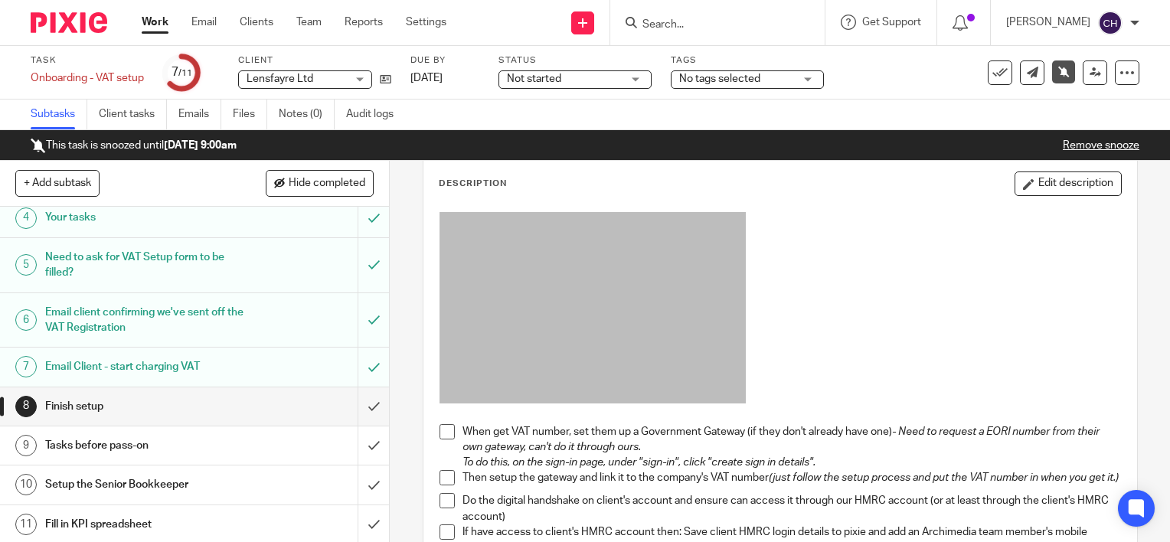
click at [1043, 95] on div "Task Onboarding - VAT setup Save Onboarding - VAT setup 7 /11 Client Lensfayre …" at bounding box center [585, 73] width 1170 height 54
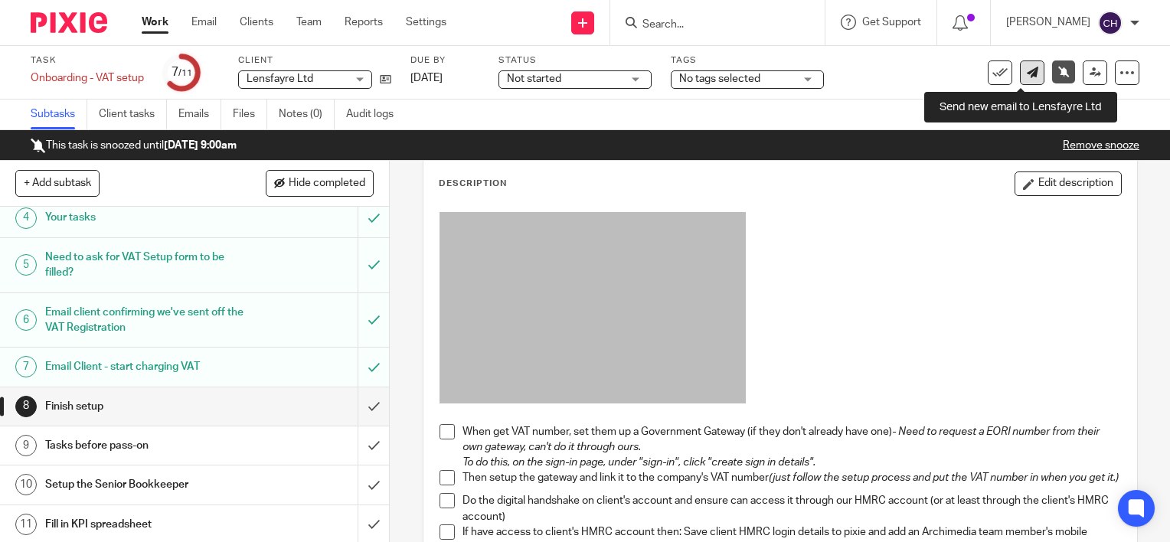
click at [1027, 73] on icon at bounding box center [1032, 72] width 11 height 11
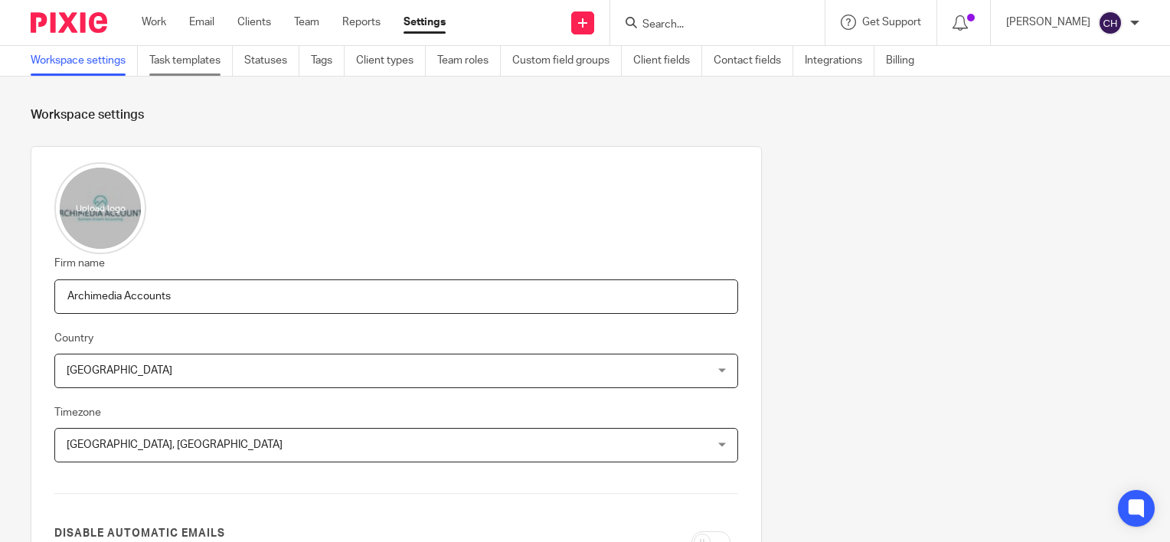
click at [199, 64] on link "Task templates" at bounding box center [190, 61] width 83 height 30
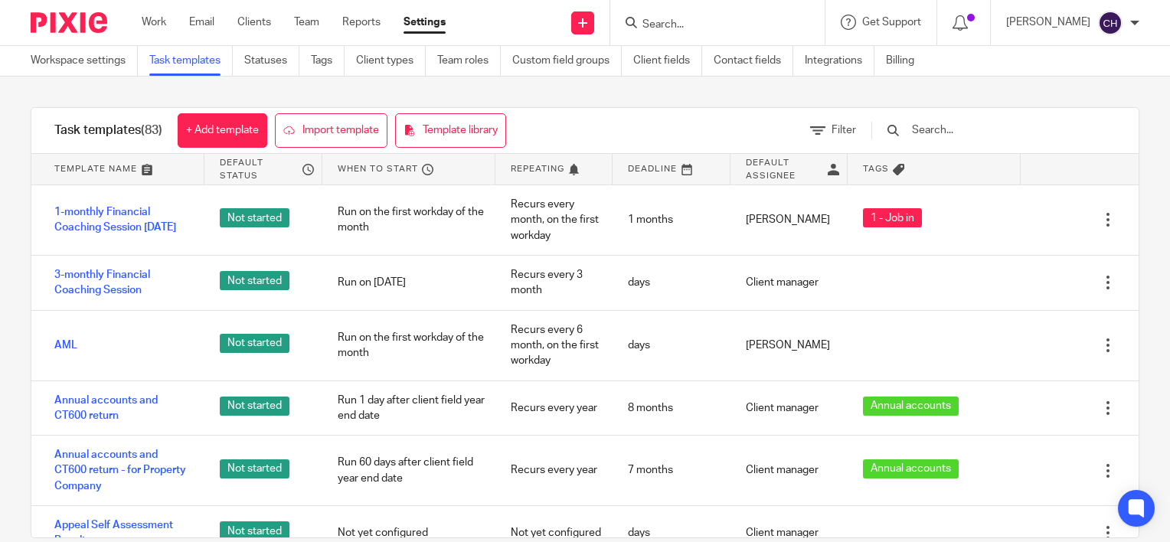
click at [1011, 133] on input "text" at bounding box center [1000, 130] width 178 height 17
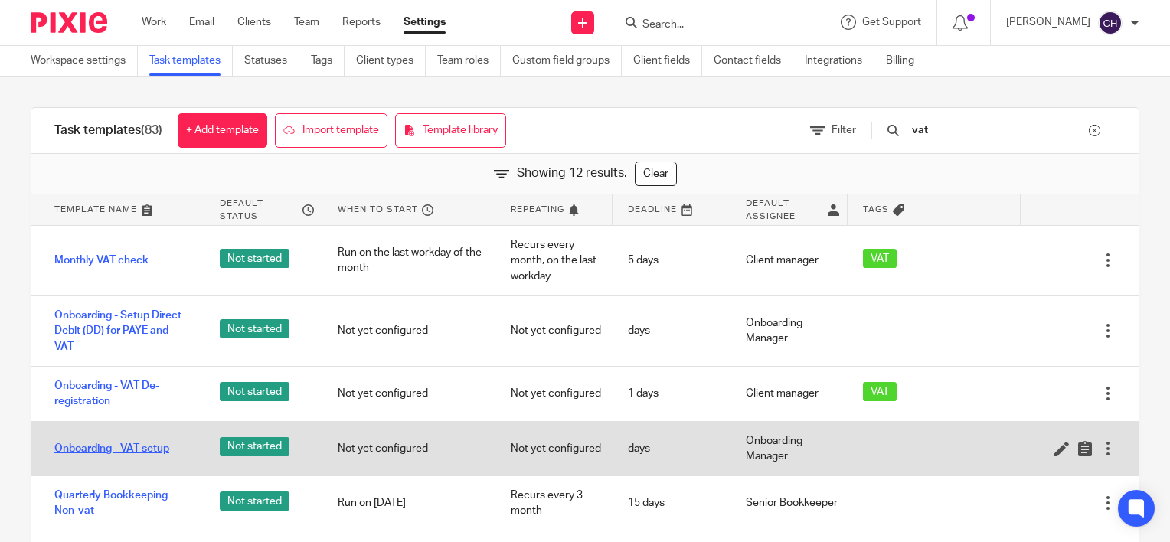
type input "vat"
click at [121, 447] on link "Onboarding - VAT setup" at bounding box center [111, 448] width 115 height 15
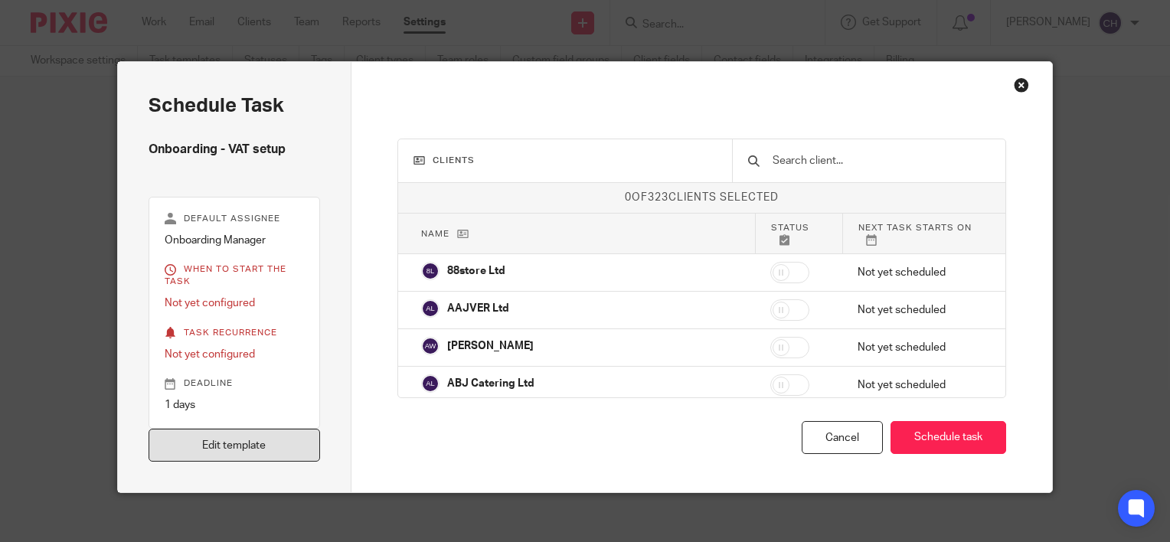
click at [248, 440] on link "Edit template" at bounding box center [235, 445] width 172 height 33
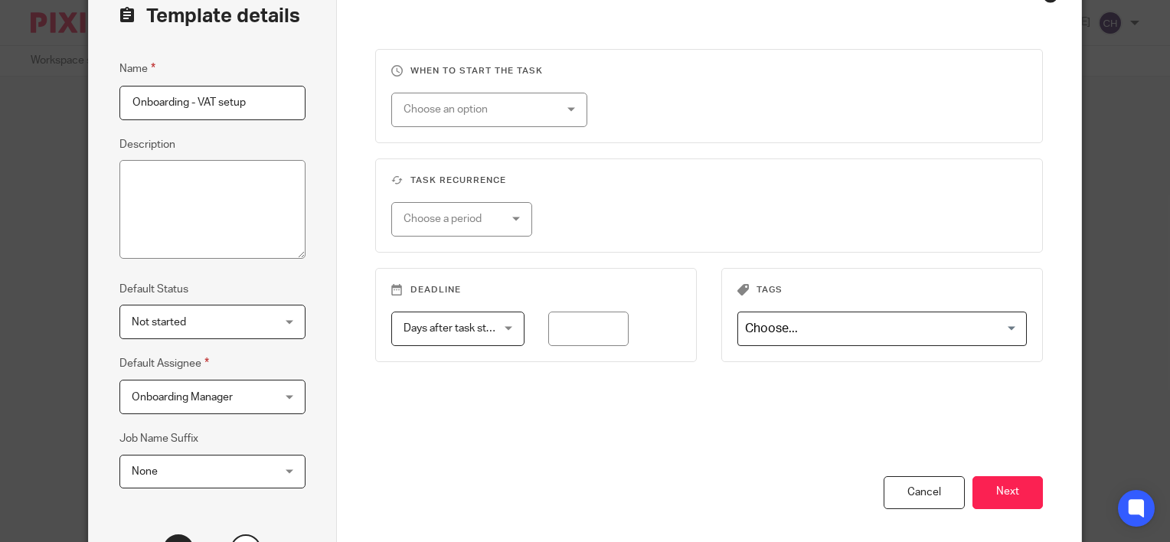
scroll to position [239, 0]
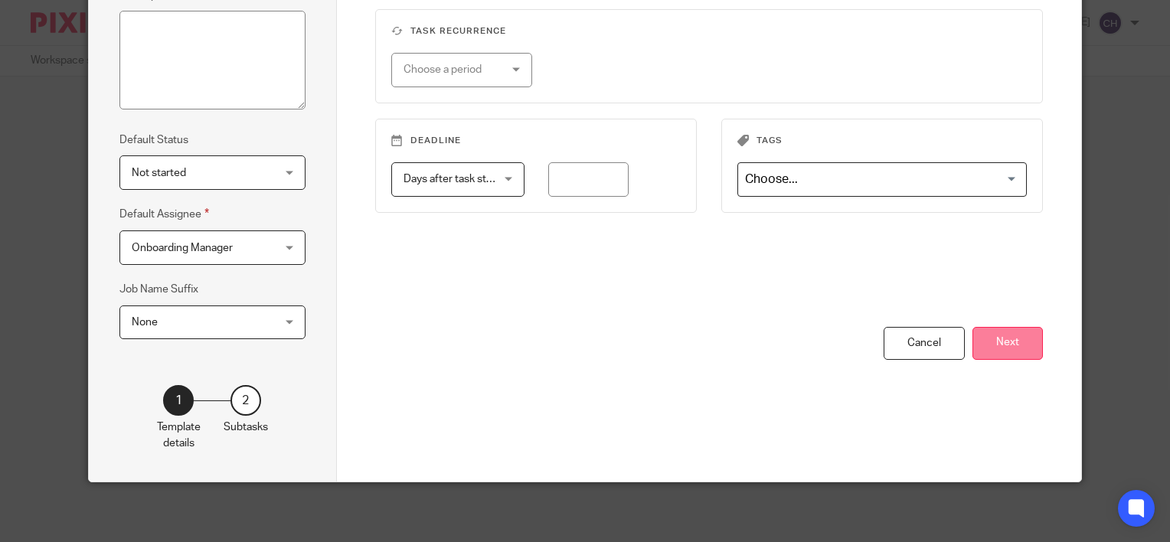
click at [1020, 349] on button "Next" at bounding box center [1008, 343] width 70 height 33
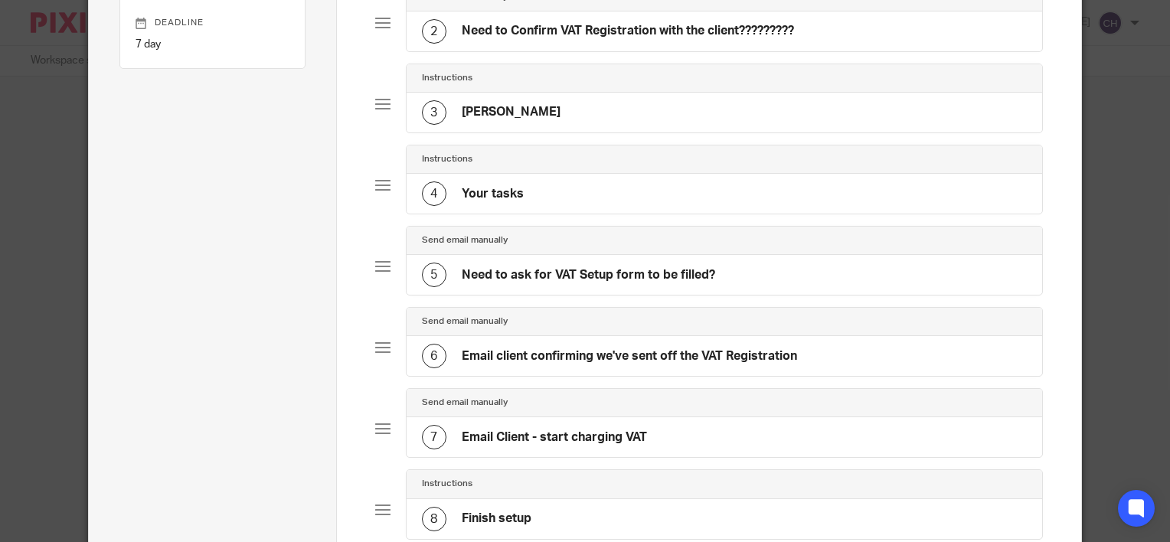
click at [582, 201] on div "4 Your tasks" at bounding box center [725, 194] width 637 height 40
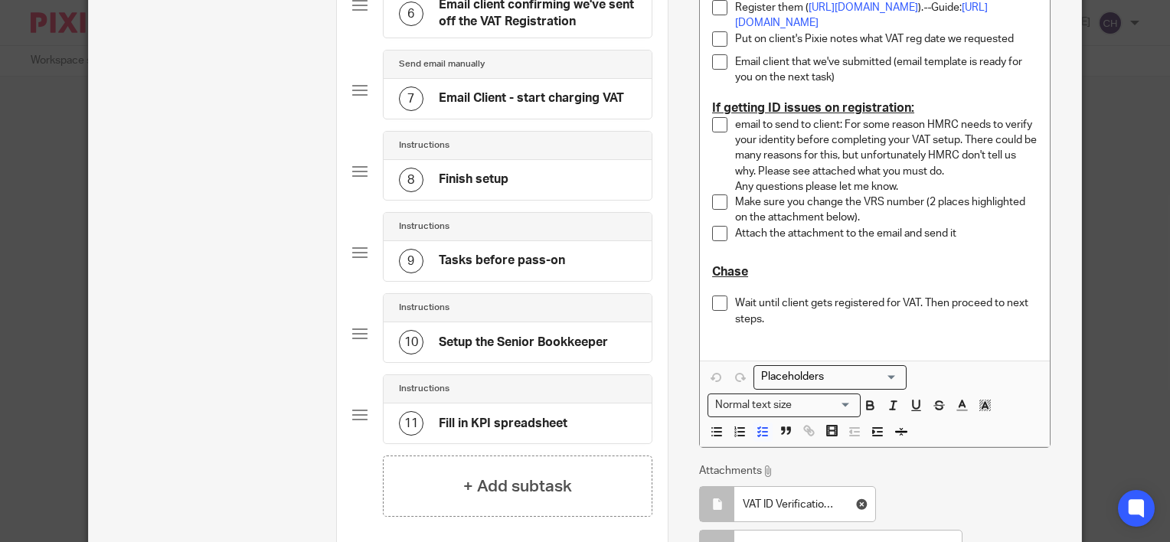
scroll to position [613, 0]
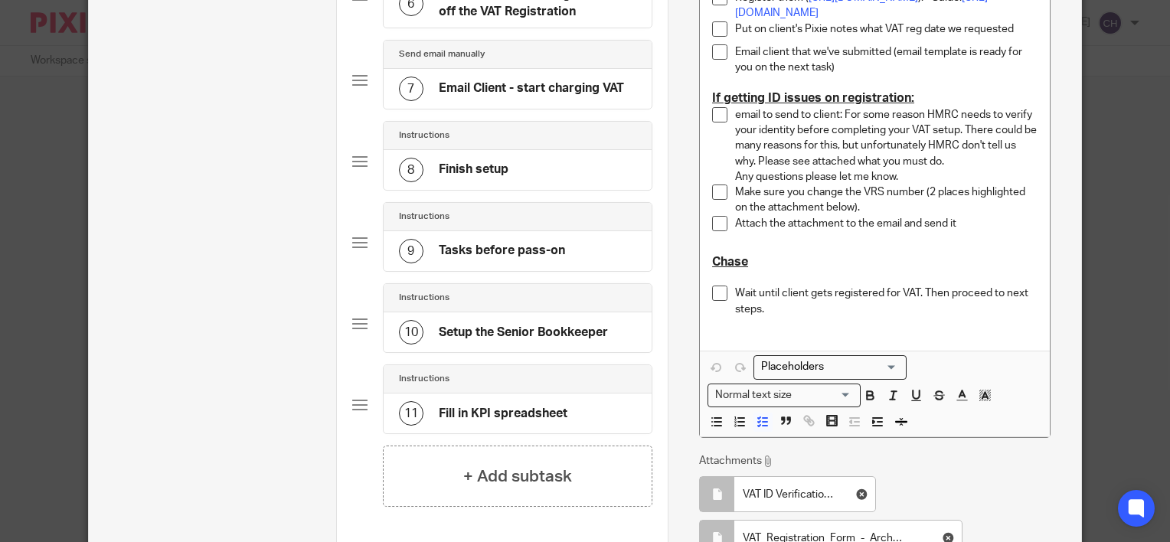
click at [477, 162] on h4 "Finish setup" at bounding box center [474, 170] width 70 height 16
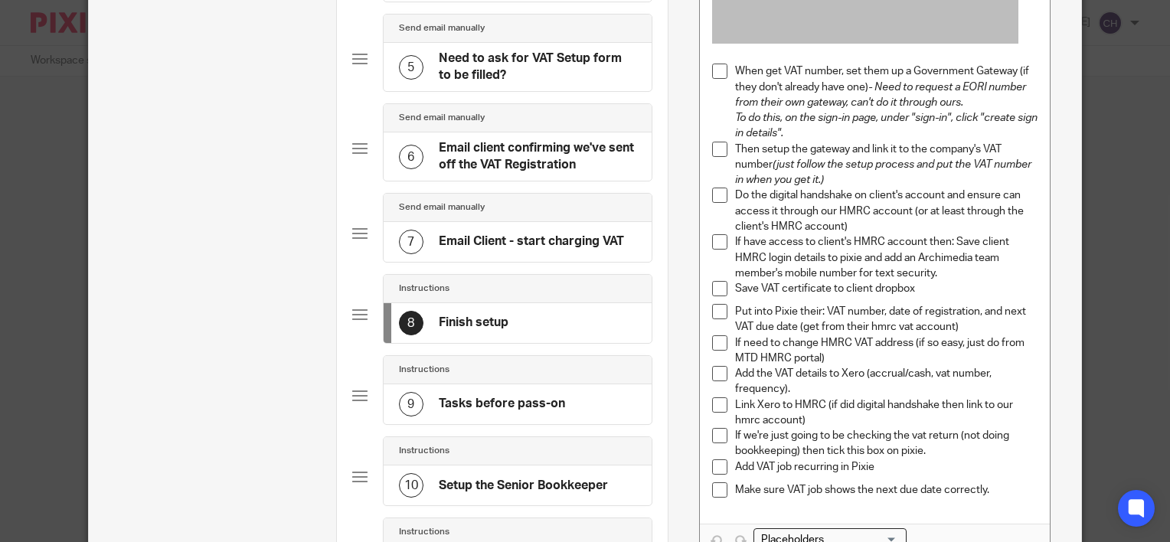
scroll to position [306, 0]
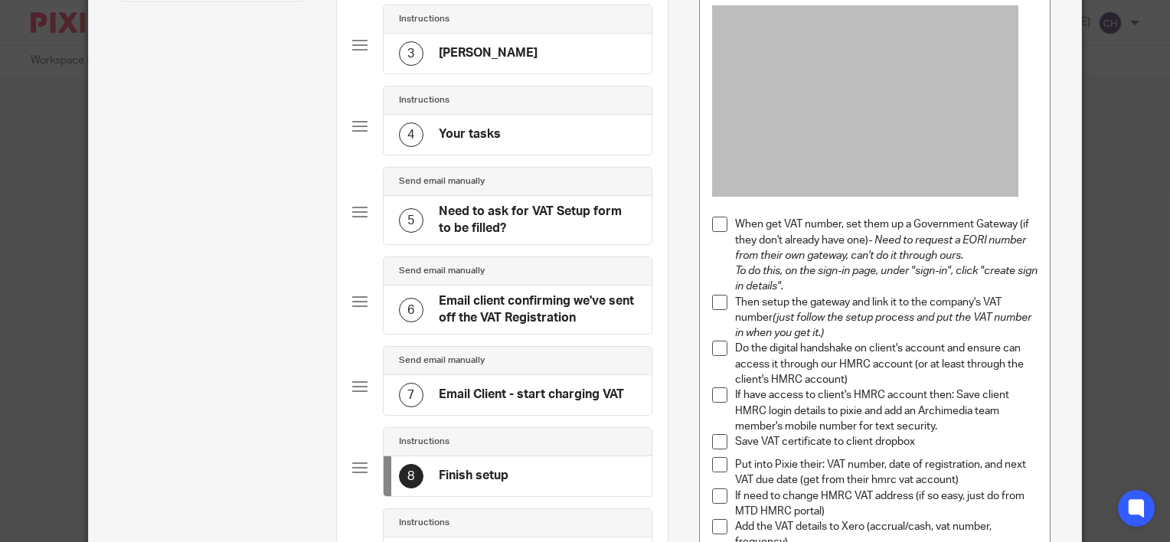
click at [810, 284] on p "To do this, on the sign-in page, under "sign-in", click "create sign in details…" at bounding box center [886, 279] width 303 height 31
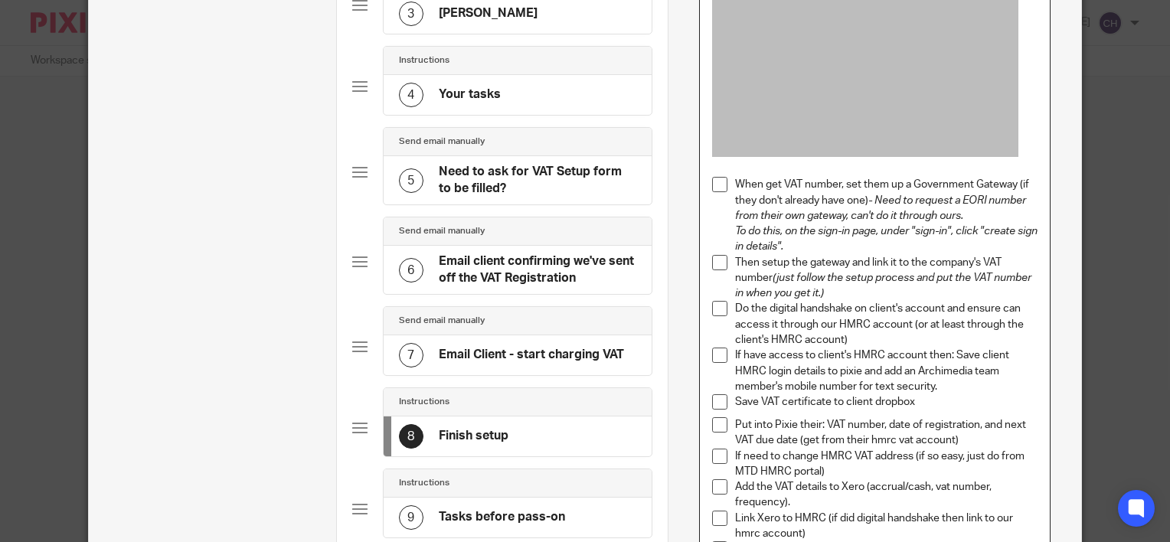
scroll to position [383, 0]
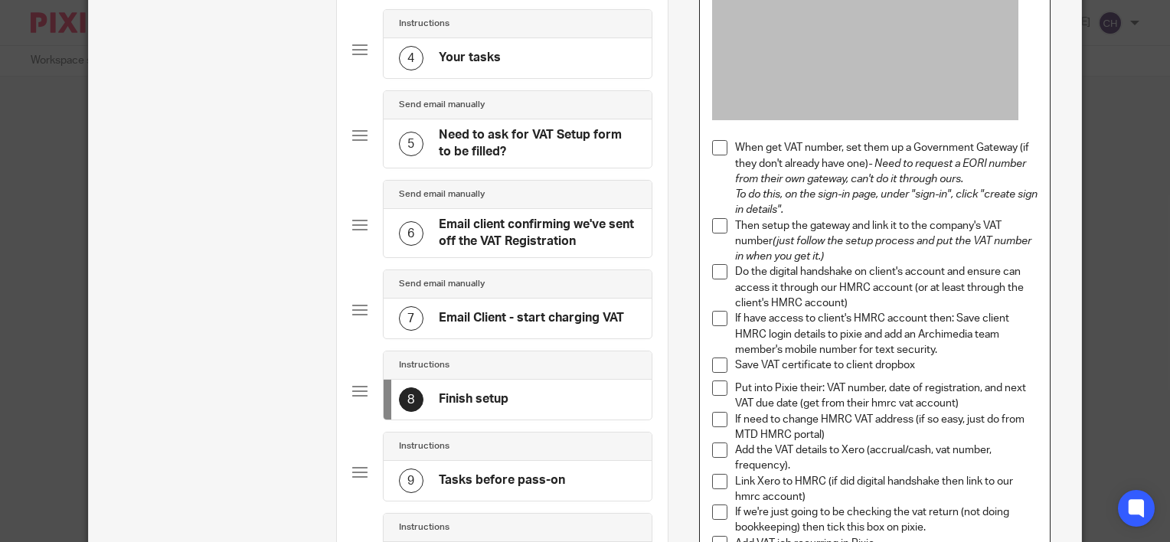
click at [946, 346] on p "If have access to client's HMRC account then: Save client HMRC login details to…" at bounding box center [886, 334] width 303 height 47
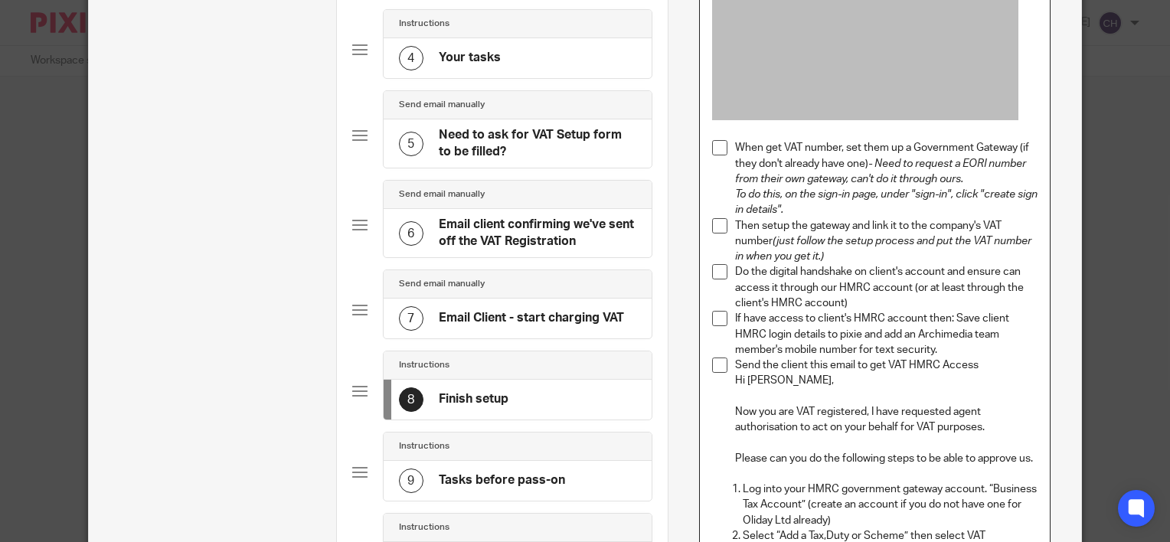
scroll to position [478, 0]
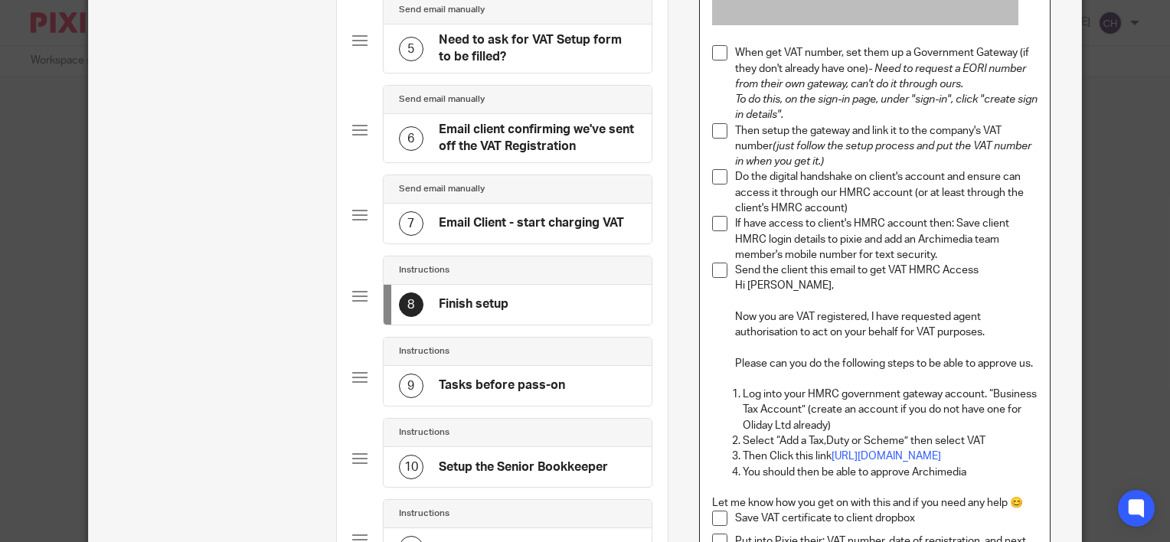
drag, startPoint x: 754, startPoint y: 286, endPoint x: 764, endPoint y: 282, distance: 10.7
click at [754, 285] on p "Hi Oli," at bounding box center [886, 285] width 303 height 15
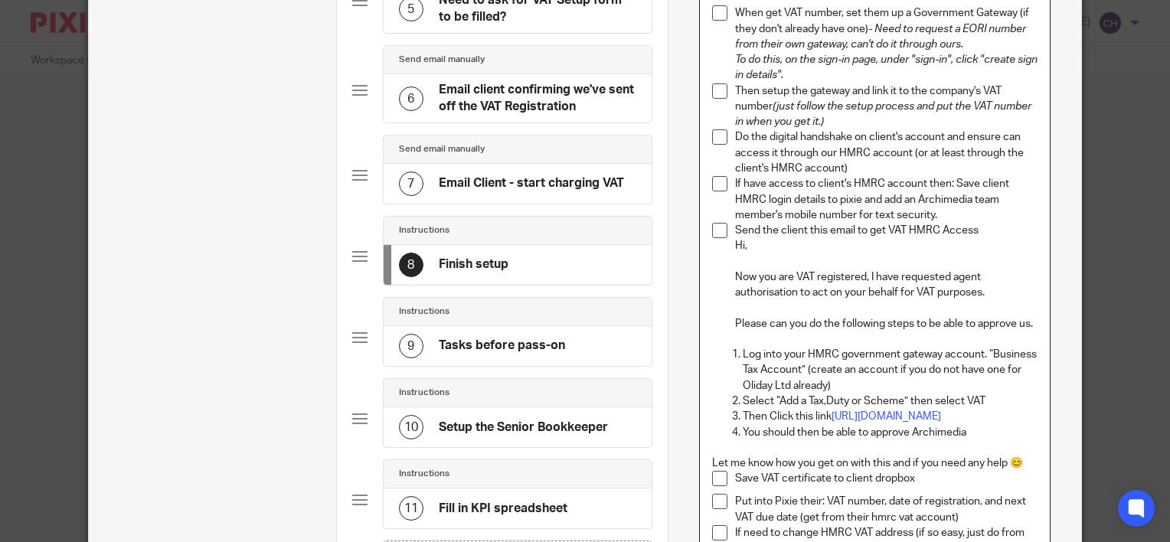
scroll to position [555, 0]
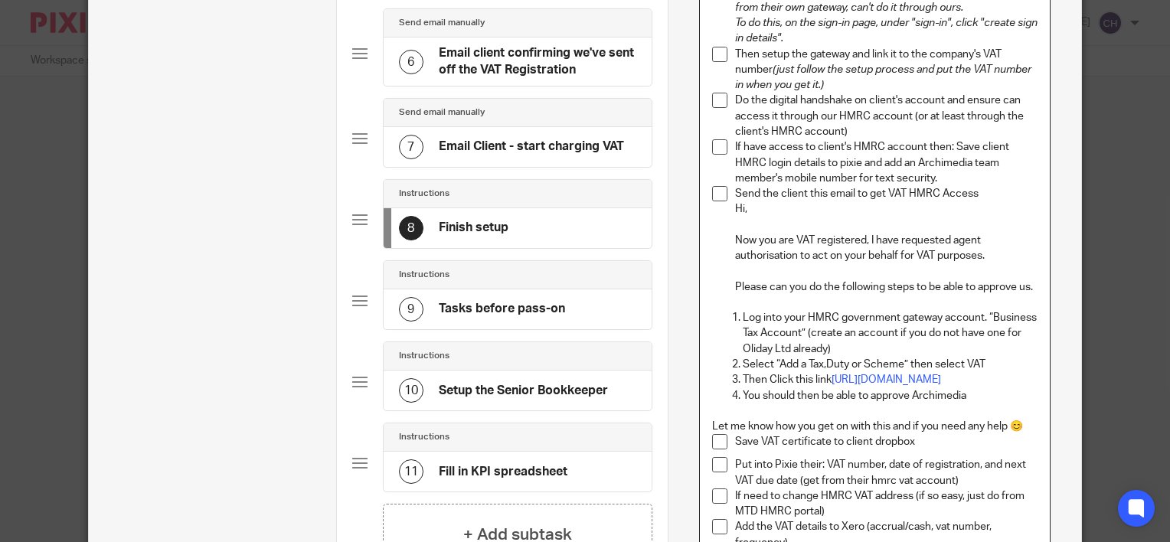
click at [785, 346] on p "Log into your HMRC government gateway account. “Business Tax Account” (create a…" at bounding box center [890, 333] width 295 height 47
drag, startPoint x: 1023, startPoint y: 411, endPoint x: 830, endPoint y: 378, distance: 195.1
click at [830, 378] on p "Then Click this link https://www.tax.service.gov.uk/agent-client-relationships/…" at bounding box center [890, 379] width 295 height 15
click at [815, 412] on p at bounding box center [875, 411] width 326 height 15
click at [1023, 422] on p "Let me know how you get on with this and if you need any help 😊" at bounding box center [875, 426] width 326 height 15
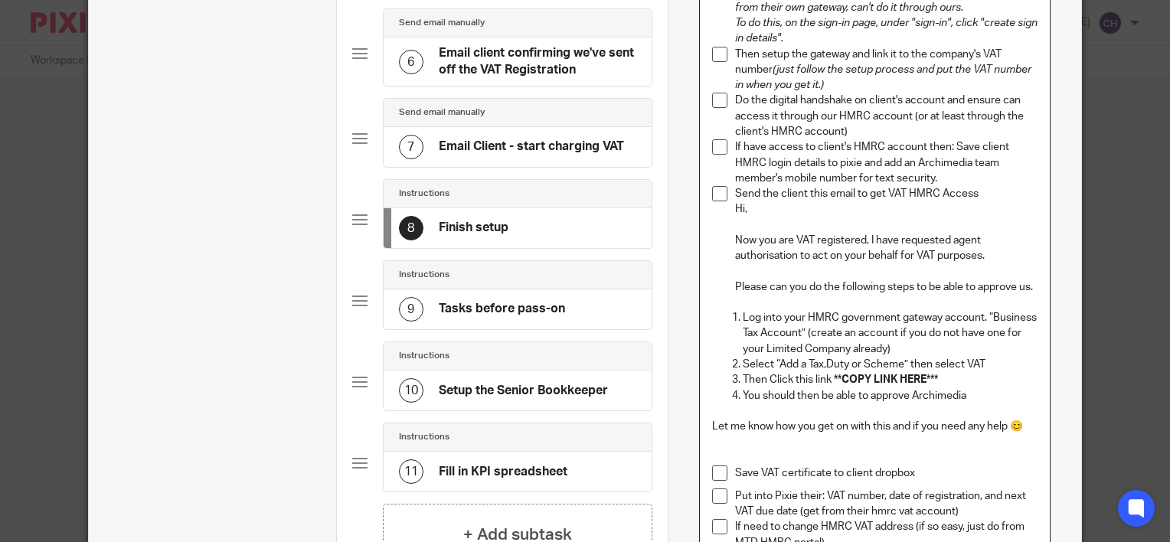
click at [997, 195] on p "Send the client this email to get VAT HMRC Access" at bounding box center [886, 193] width 303 height 15
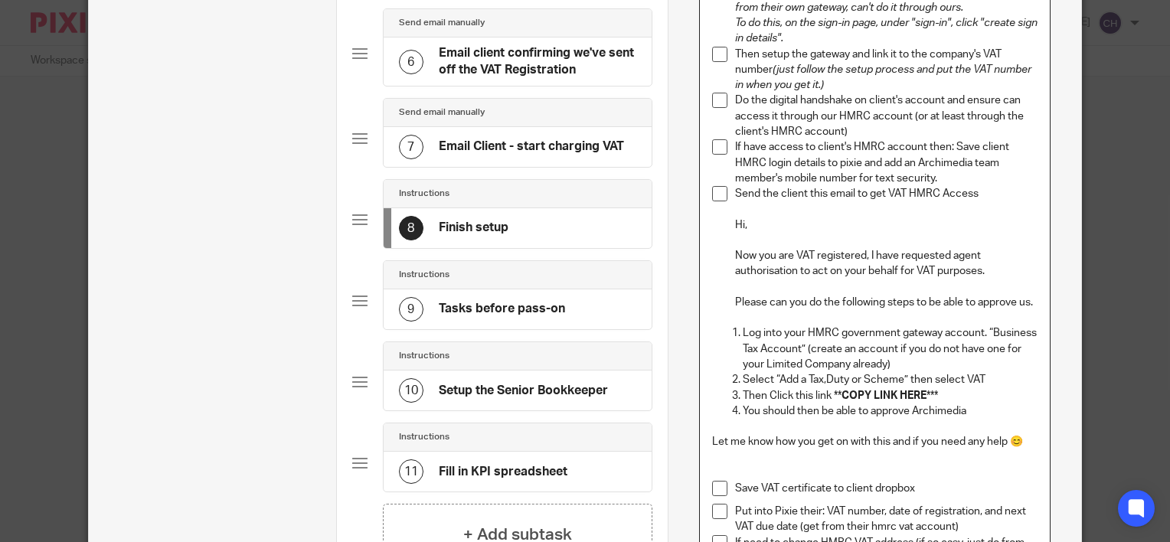
click at [770, 190] on p "Send the client this email to get VAT HMRC Access" at bounding box center [886, 193] width 303 height 15
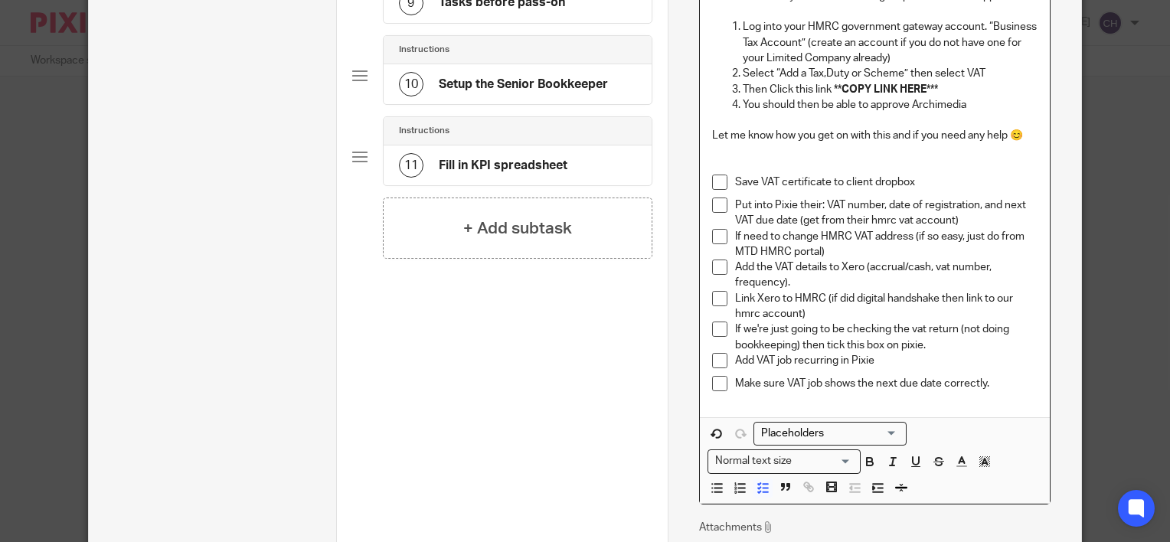
scroll to position [1056, 0]
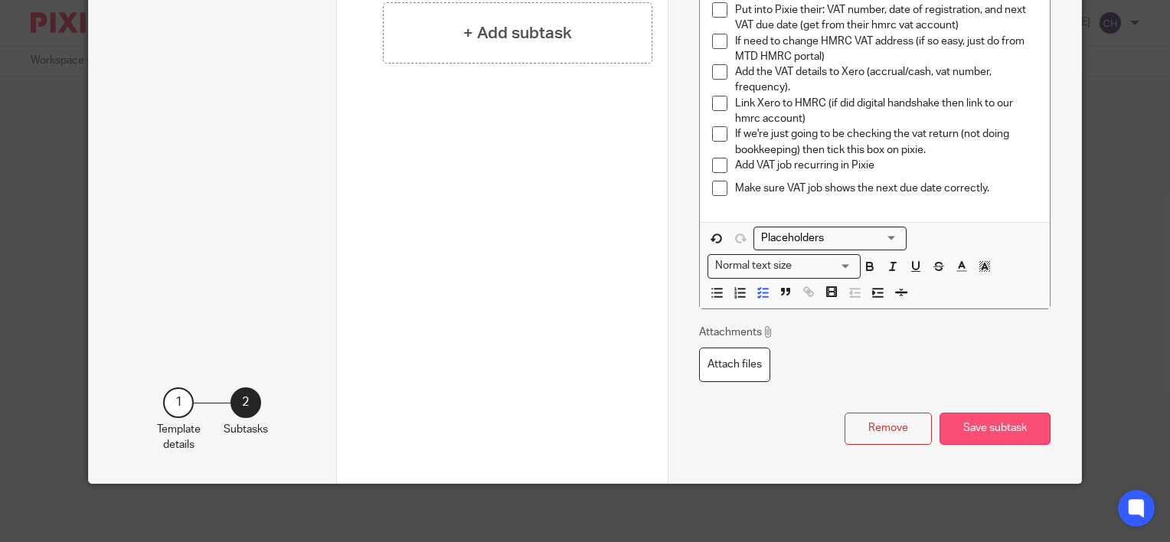
click at [1013, 431] on button "Save subtask" at bounding box center [995, 429] width 111 height 33
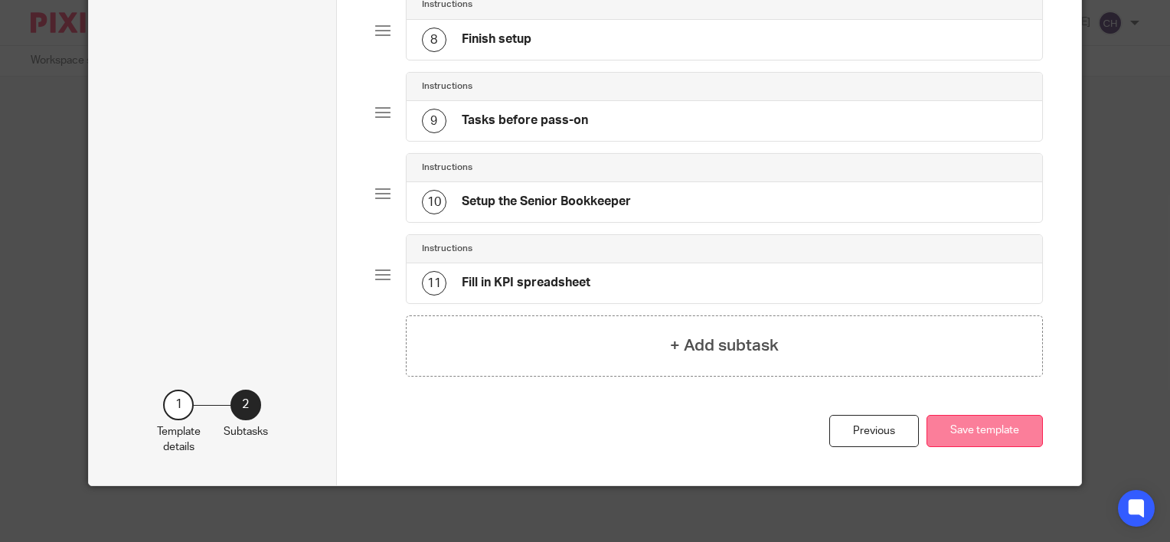
click at [1016, 424] on button "Save template" at bounding box center [985, 431] width 116 height 33
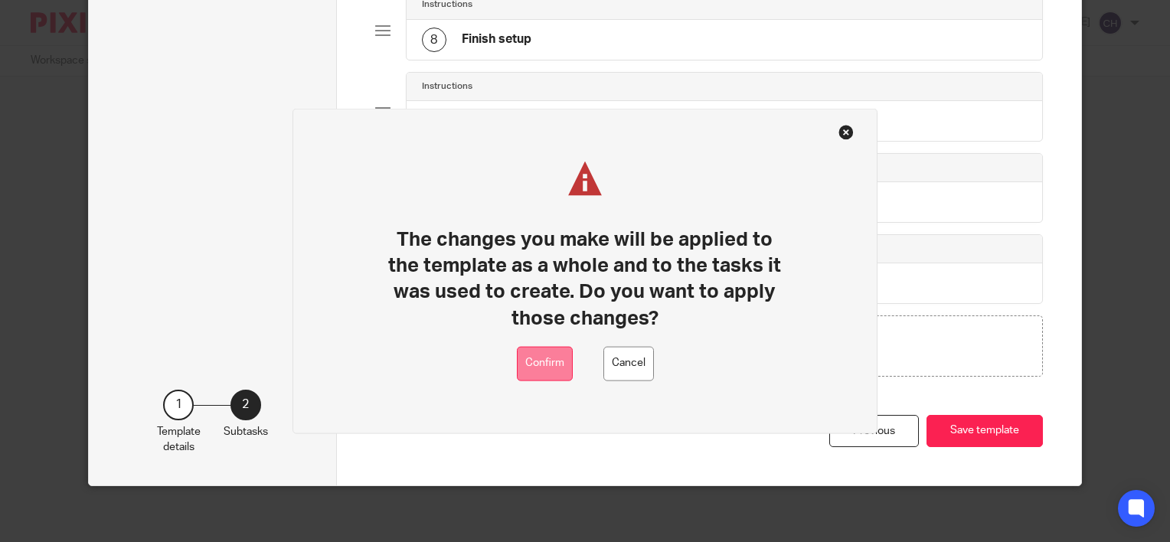
click at [543, 377] on button "Confirm" at bounding box center [545, 363] width 56 height 34
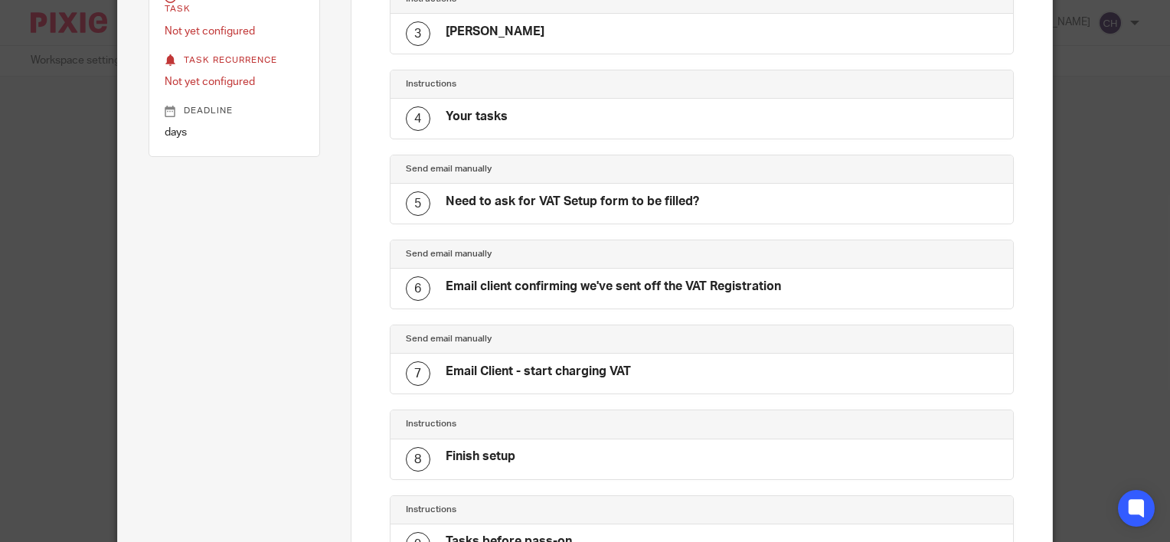
scroll to position [361, 0]
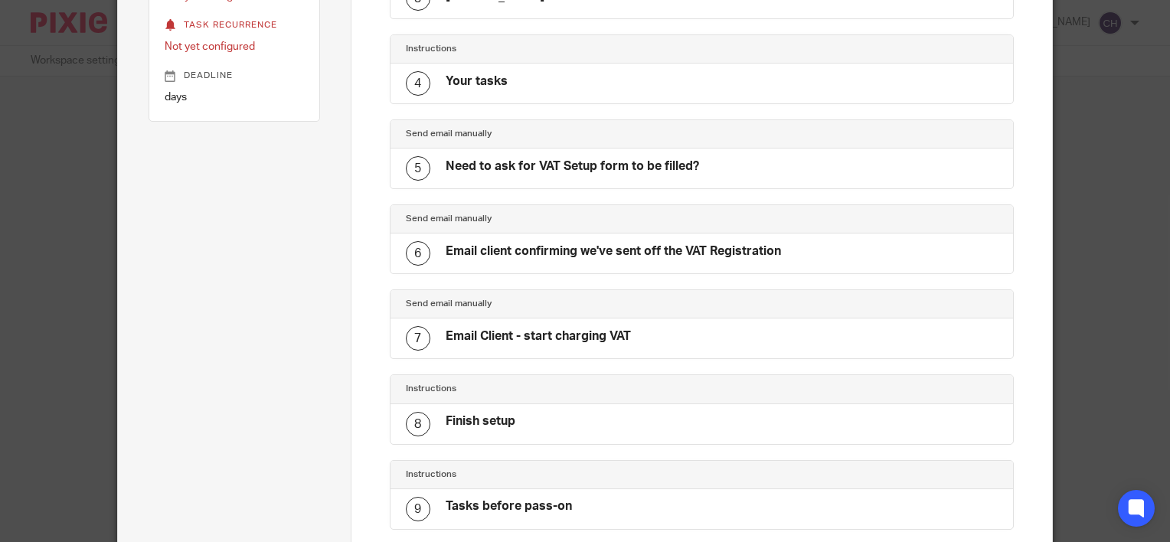
click at [491, 321] on div "7 Email Client - start charging VAT" at bounding box center [702, 339] width 623 height 40
click at [500, 340] on h4 "Email Client - start charging VAT" at bounding box center [538, 337] width 185 height 16
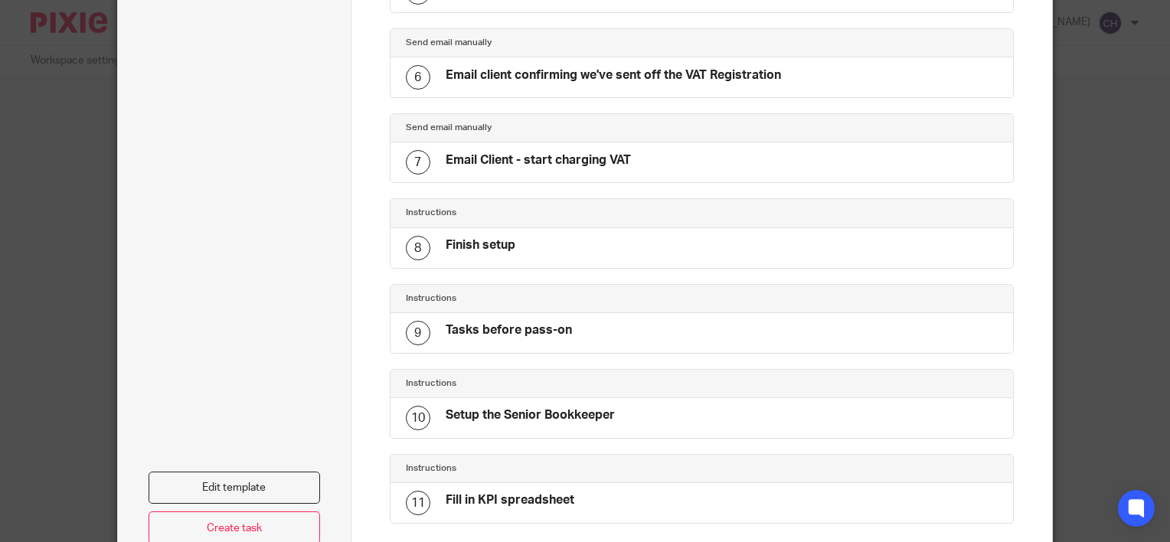
scroll to position [667, 0]
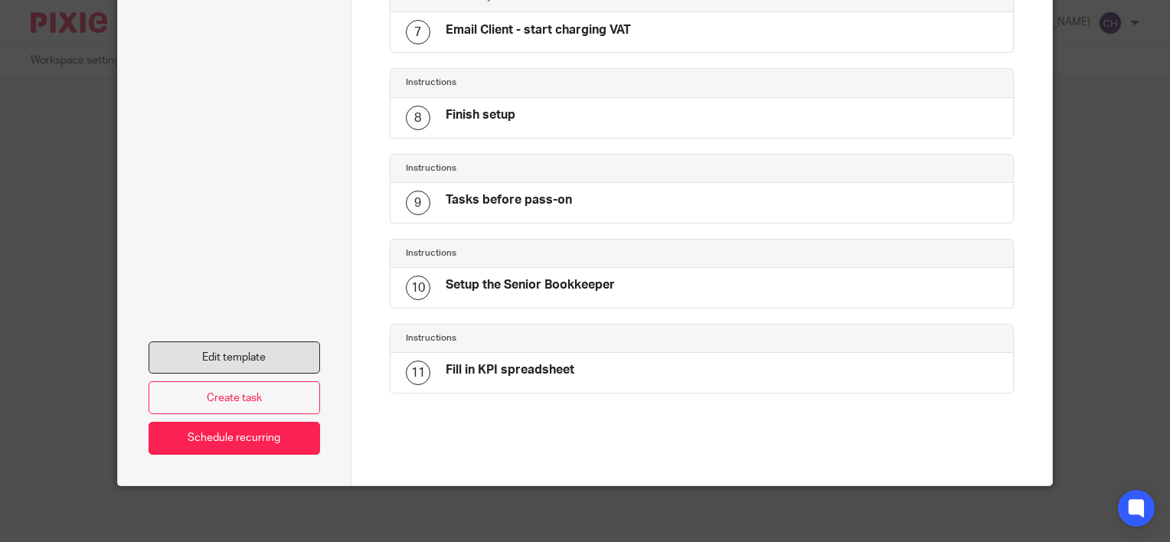
drag, startPoint x: 242, startPoint y: 351, endPoint x: 303, endPoint y: 352, distance: 60.5
click at [242, 351] on link "Edit template" at bounding box center [235, 358] width 172 height 33
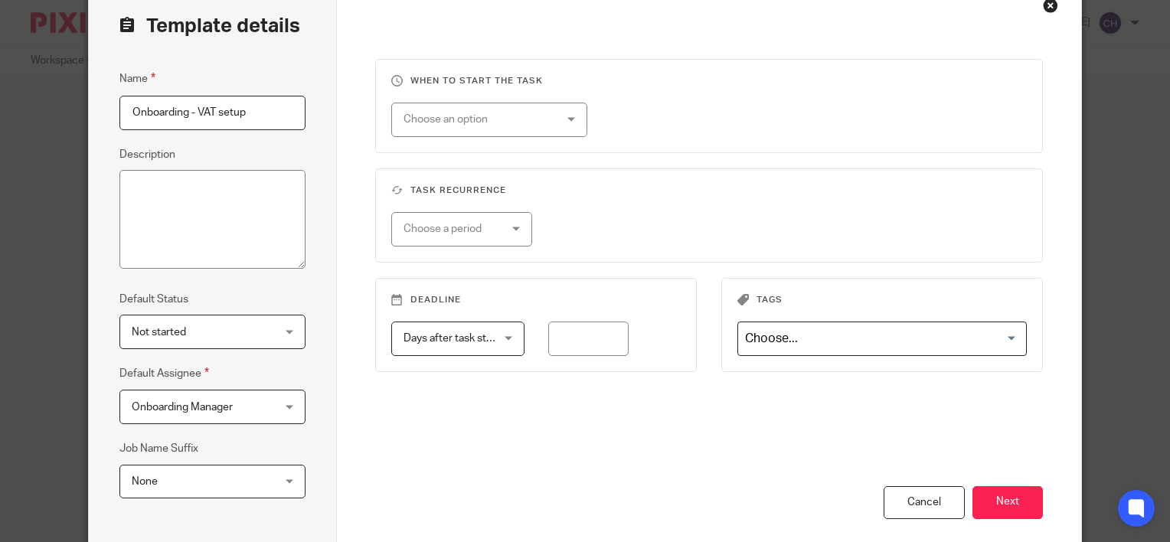
scroll to position [239, 0]
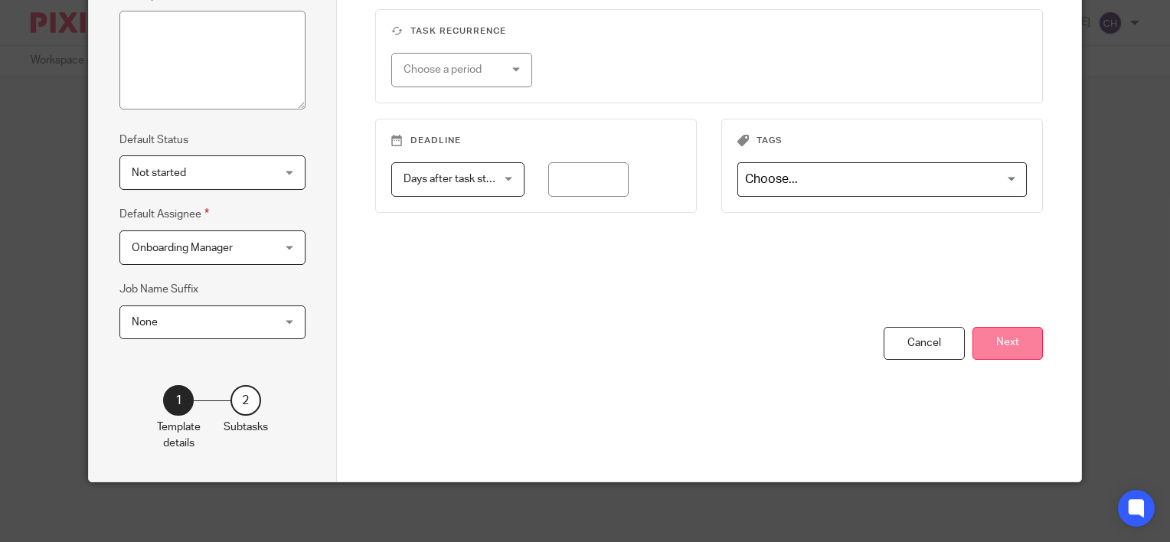
click at [992, 349] on button "Next" at bounding box center [1008, 343] width 70 height 33
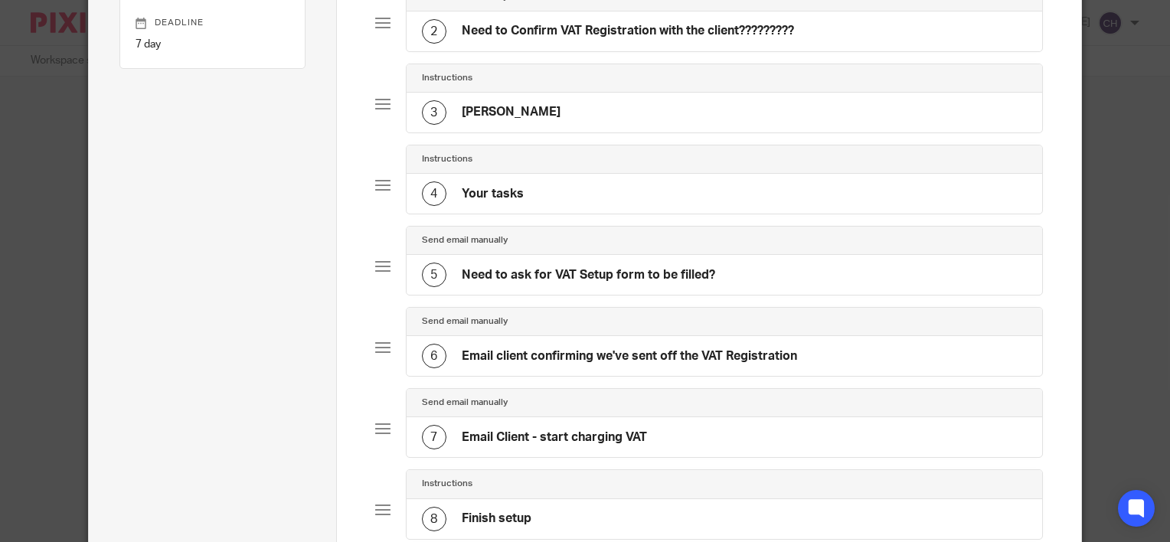
click at [557, 431] on h4 "Email Client - start charging VAT" at bounding box center [554, 438] width 185 height 16
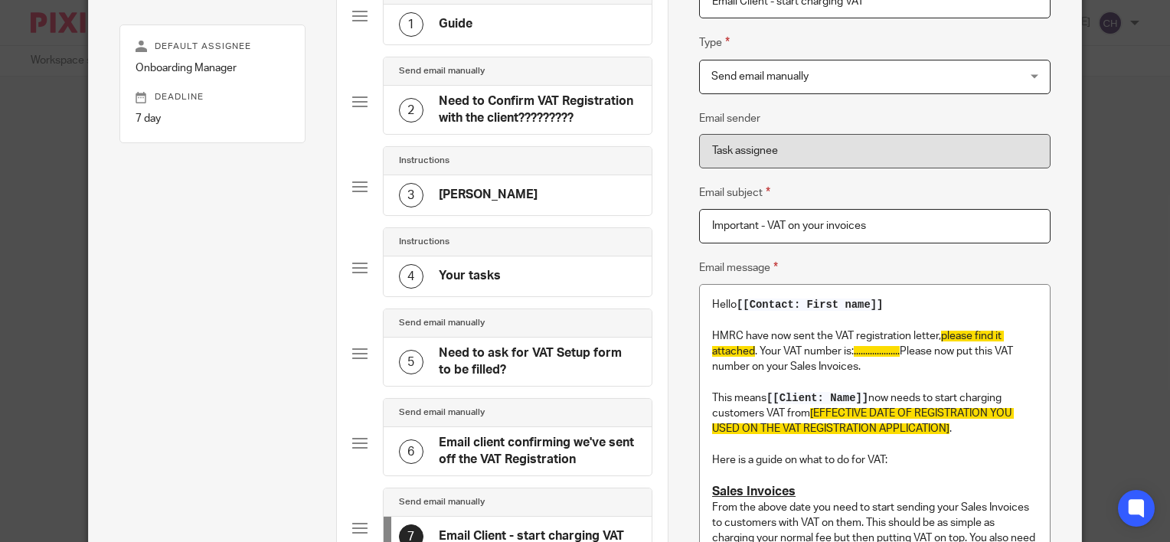
scroll to position [306, 0]
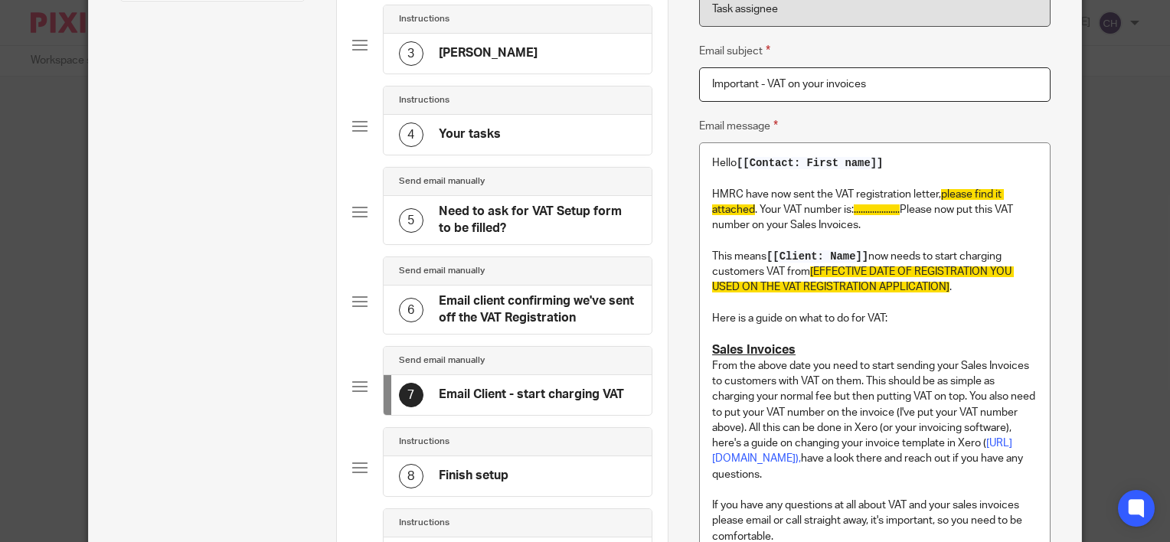
click at [475, 471] on h4 "Finish setup" at bounding box center [474, 476] width 70 height 16
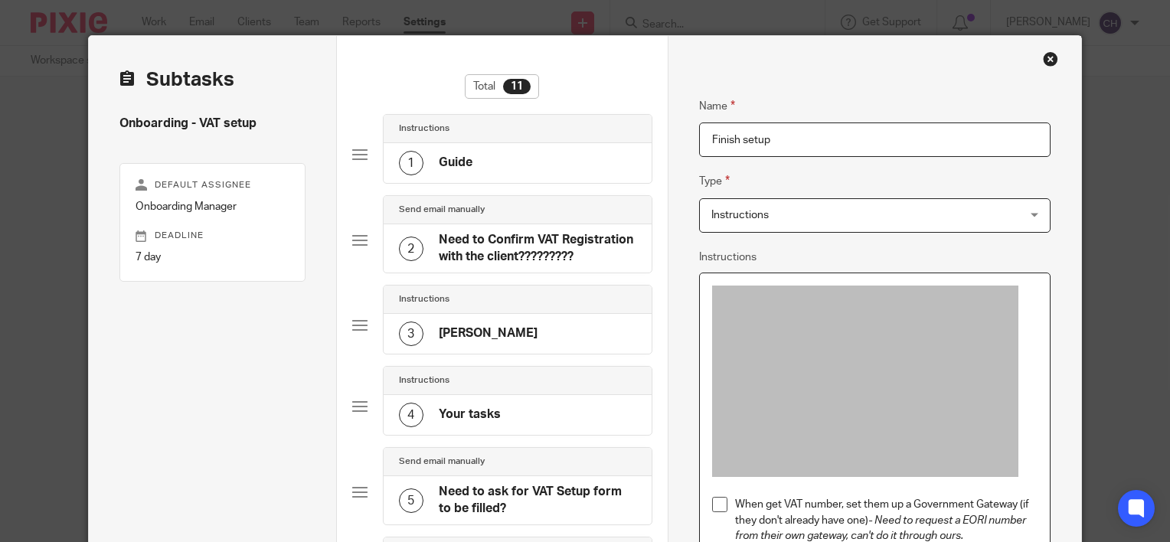
scroll to position [0, 0]
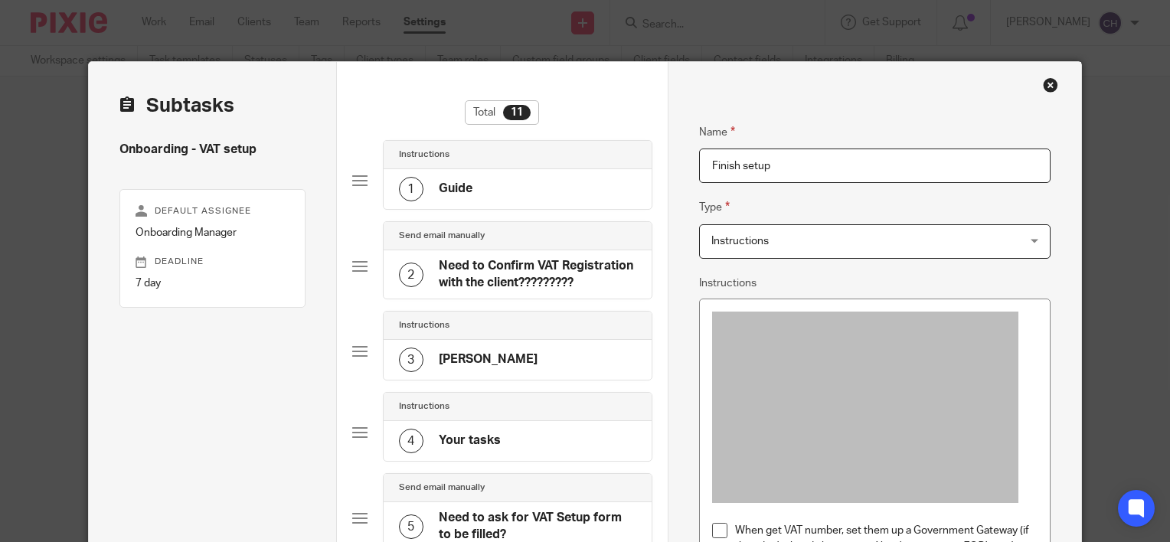
click at [1043, 83] on div "Close this dialog window" at bounding box center [1050, 84] width 15 height 15
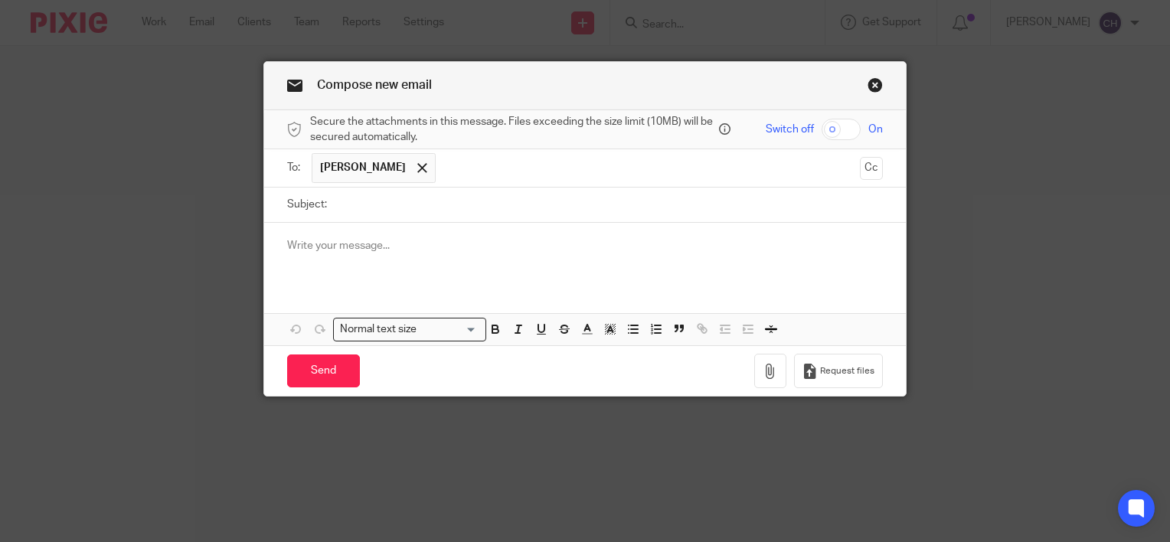
click at [493, 172] on input "text" at bounding box center [649, 168] width 411 height 30
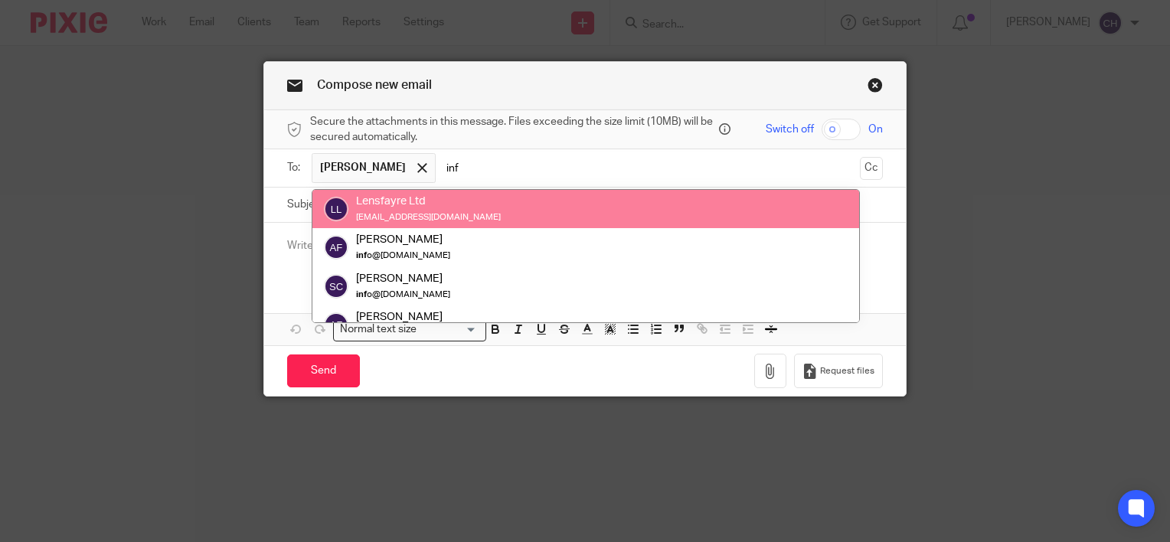
type input "inf"
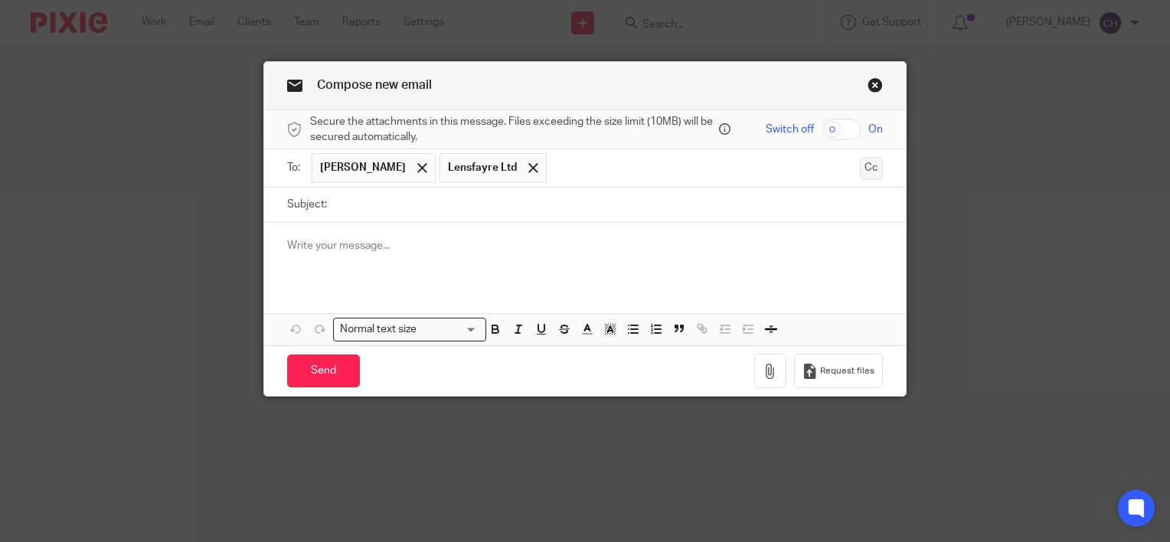
click at [873, 168] on button "Cc" at bounding box center [871, 168] width 23 height 23
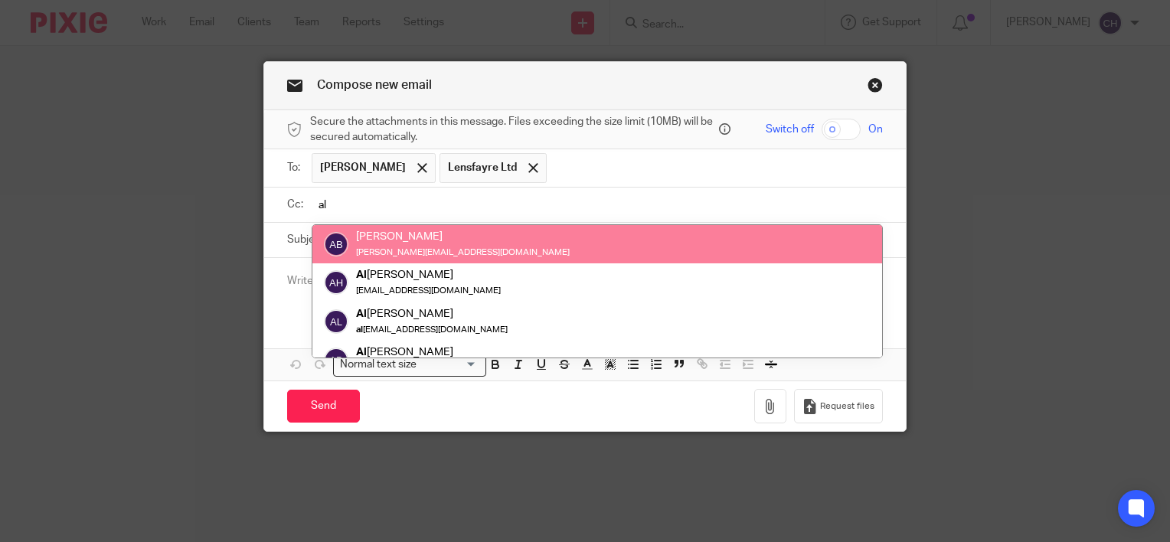
type input "al"
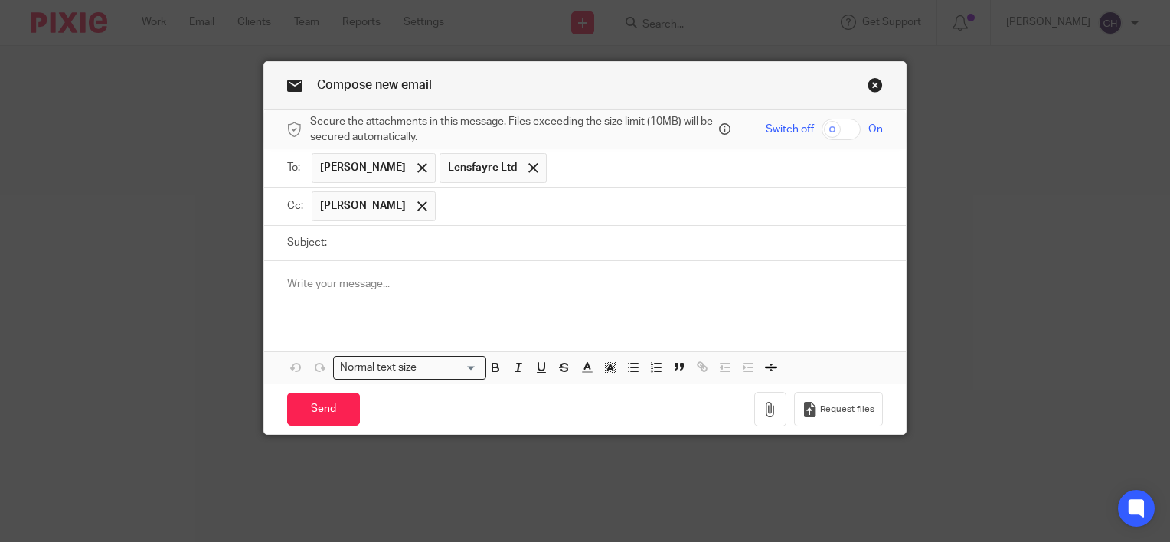
click at [496, 205] on input "text" at bounding box center [661, 207] width 434 height 30
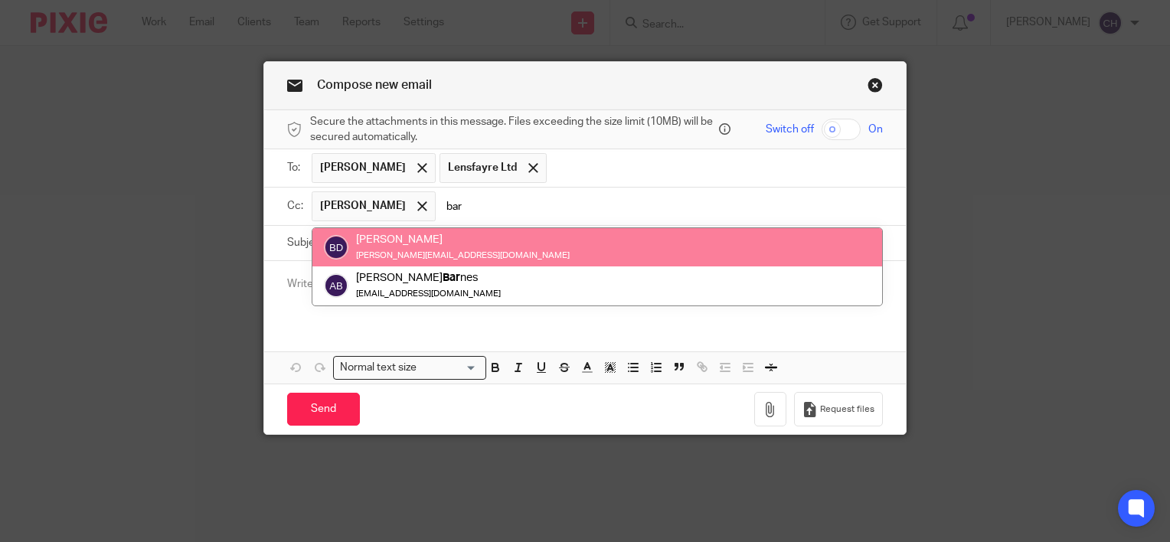
type input "bar"
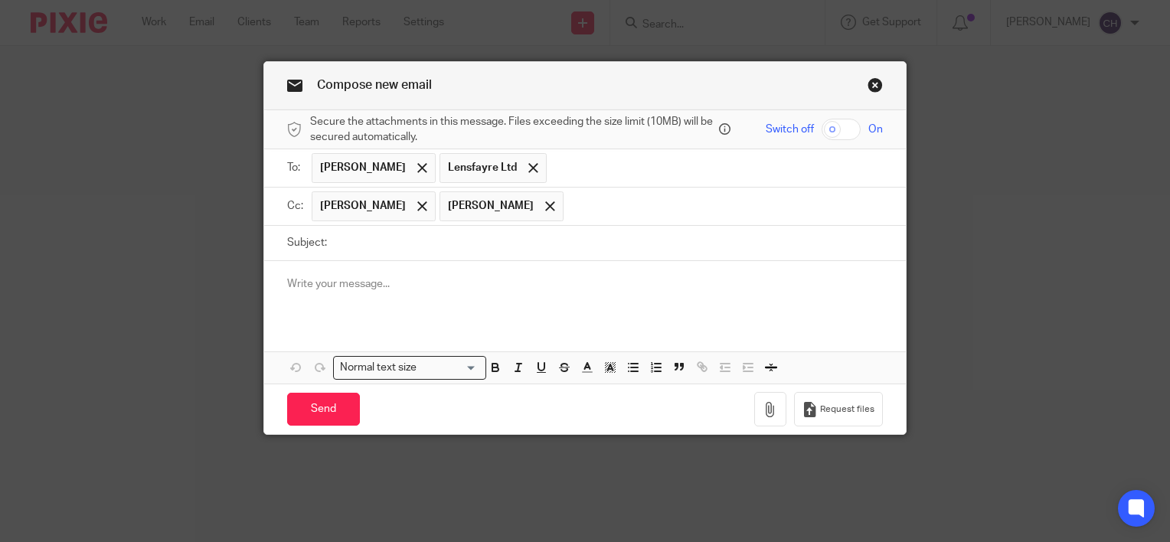
click at [591, 196] on input "text" at bounding box center [723, 207] width 305 height 30
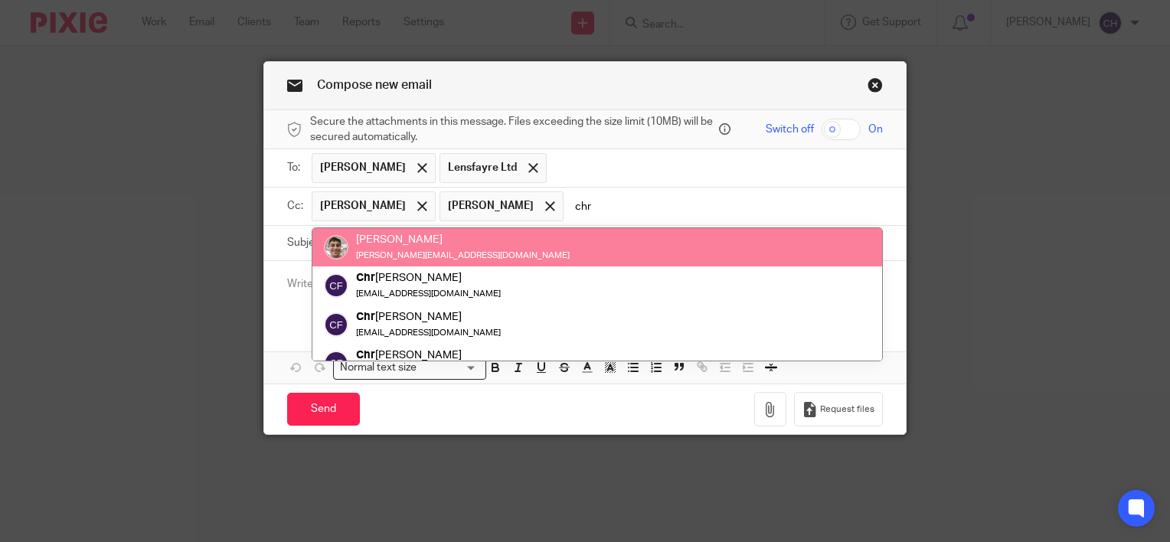
type input "chr"
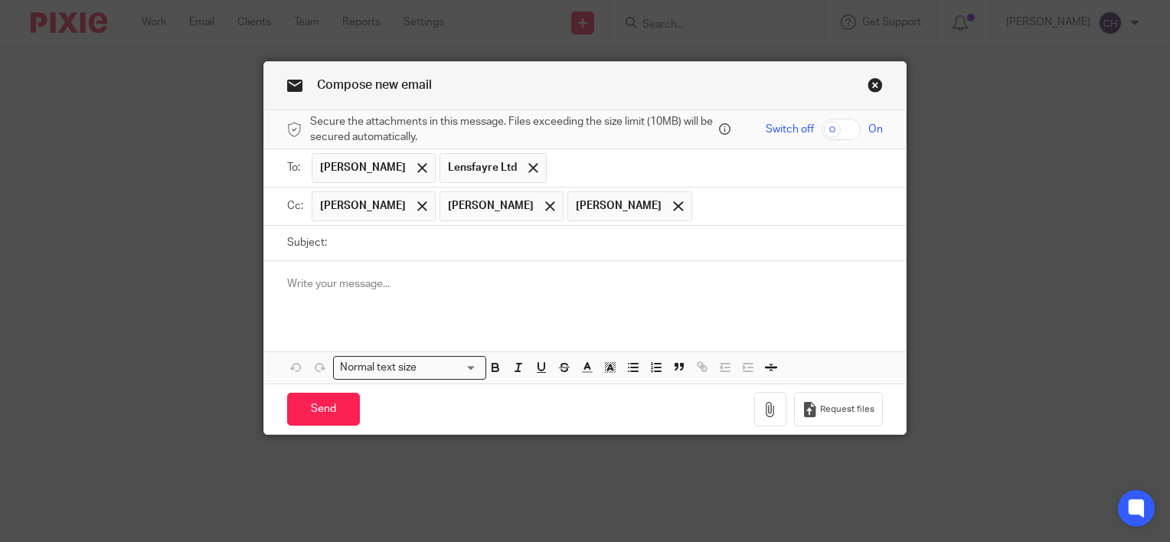
click at [512, 248] on input "Subject:" at bounding box center [609, 243] width 548 height 34
type input "H"
click at [329, 280] on p at bounding box center [585, 284] width 596 height 15
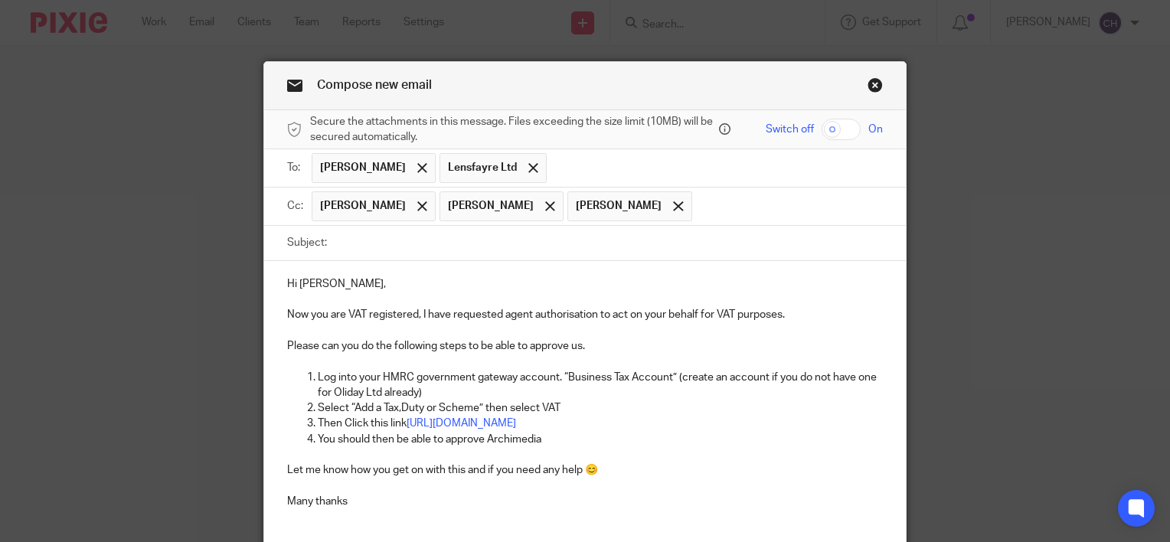
click at [308, 279] on p "Hi Oli," at bounding box center [585, 284] width 596 height 15
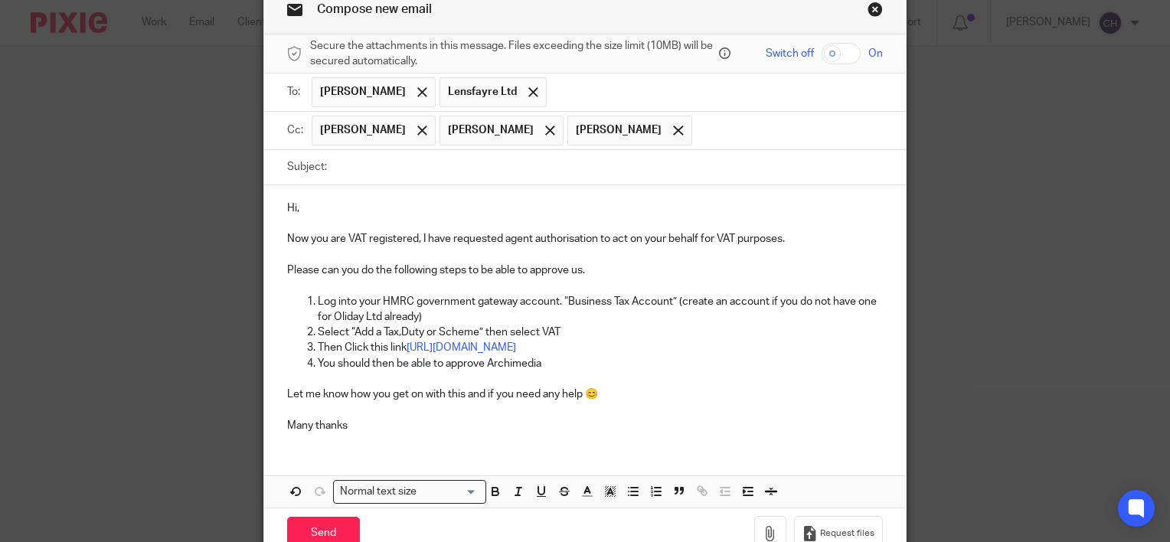
scroll to position [77, 0]
drag, startPoint x: 596, startPoint y: 364, endPoint x: 402, endPoint y: 345, distance: 194.7
click at [402, 345] on p "Then Click this link https://www.tax.service.gov.uk/agent-client-relationships/…" at bounding box center [600, 346] width 565 height 15
click at [631, 371] on p "You should then be able to approve Archimedia" at bounding box center [600, 362] width 565 height 15
click at [633, 386] on p at bounding box center [585, 378] width 596 height 15
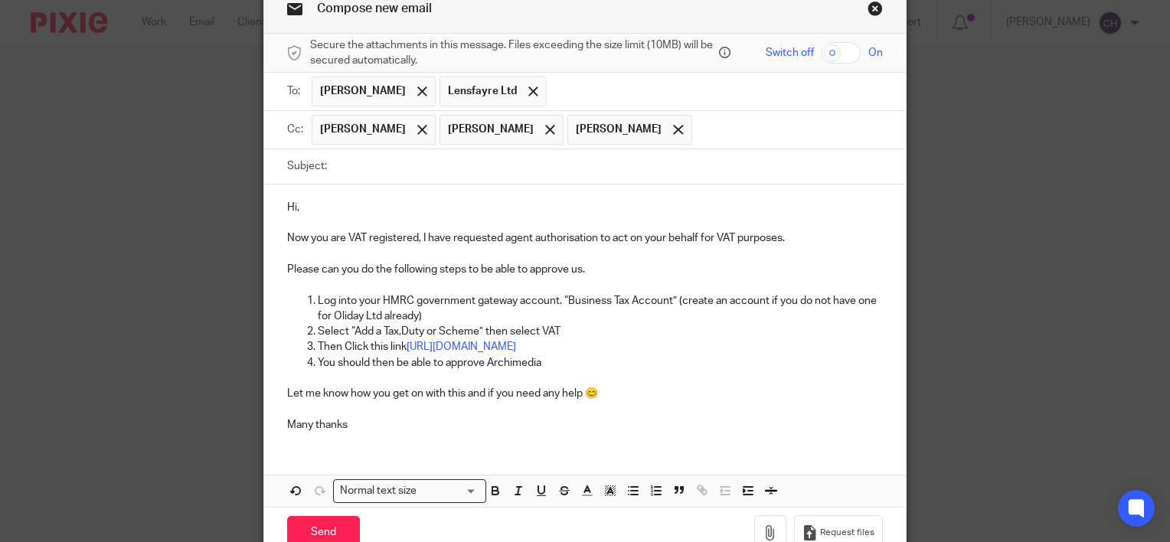
click at [336, 165] on input "Subject:" at bounding box center [609, 166] width 548 height 34
type input "Lensfayre Ltd - VAT authorisation"
click at [429, 433] on p "Many thanks" at bounding box center [585, 424] width 596 height 15
click at [323, 535] on input "Send" at bounding box center [323, 532] width 73 height 33
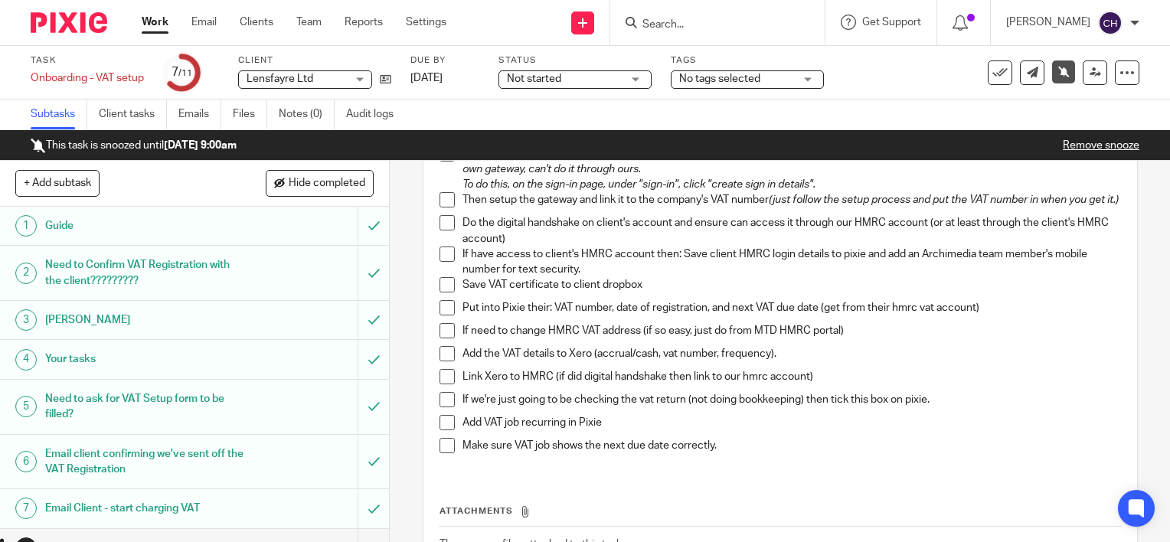
scroll to position [306, 0]
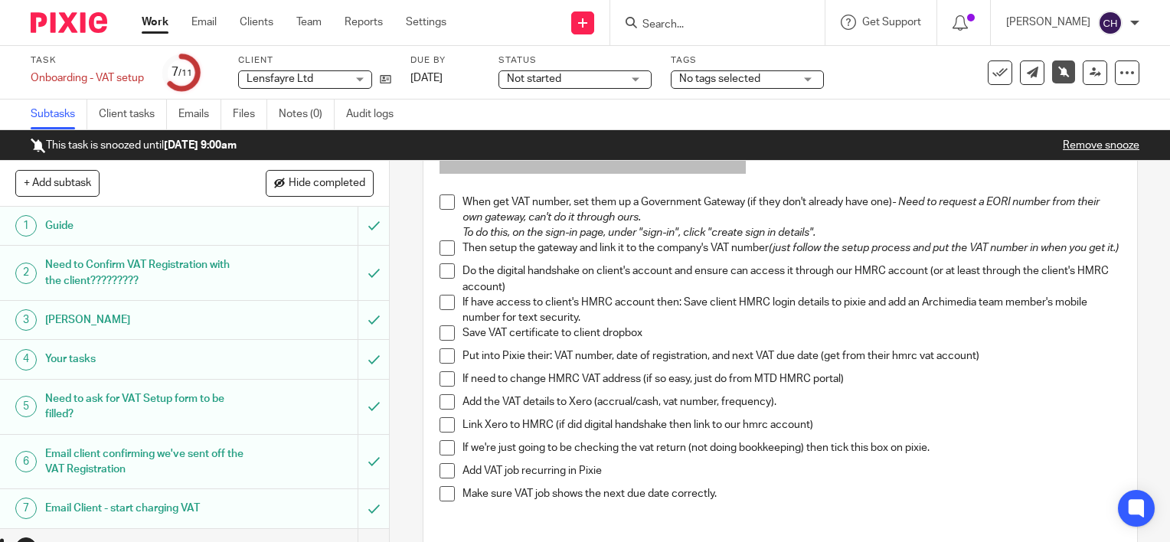
click at [449, 207] on span at bounding box center [447, 202] width 15 height 15
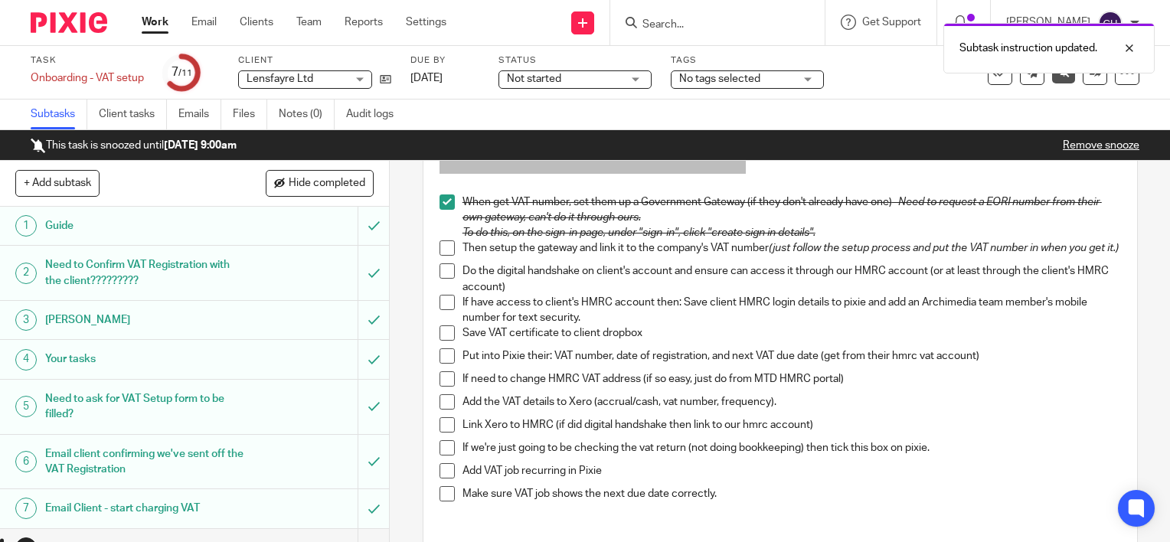
click at [440, 249] on span at bounding box center [447, 248] width 15 height 15
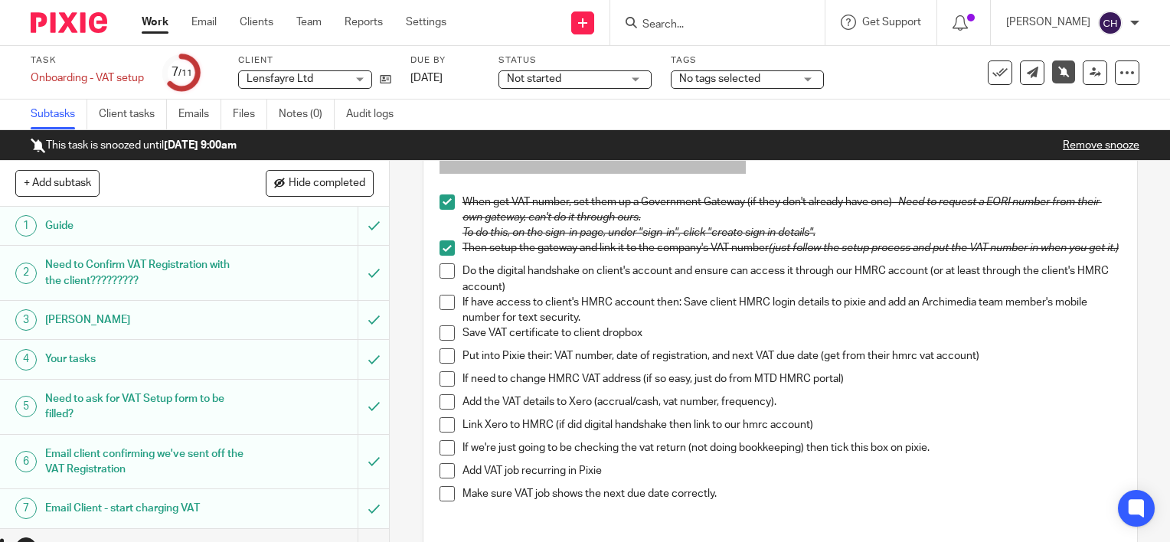
click at [71, 25] on img at bounding box center [69, 22] width 77 height 21
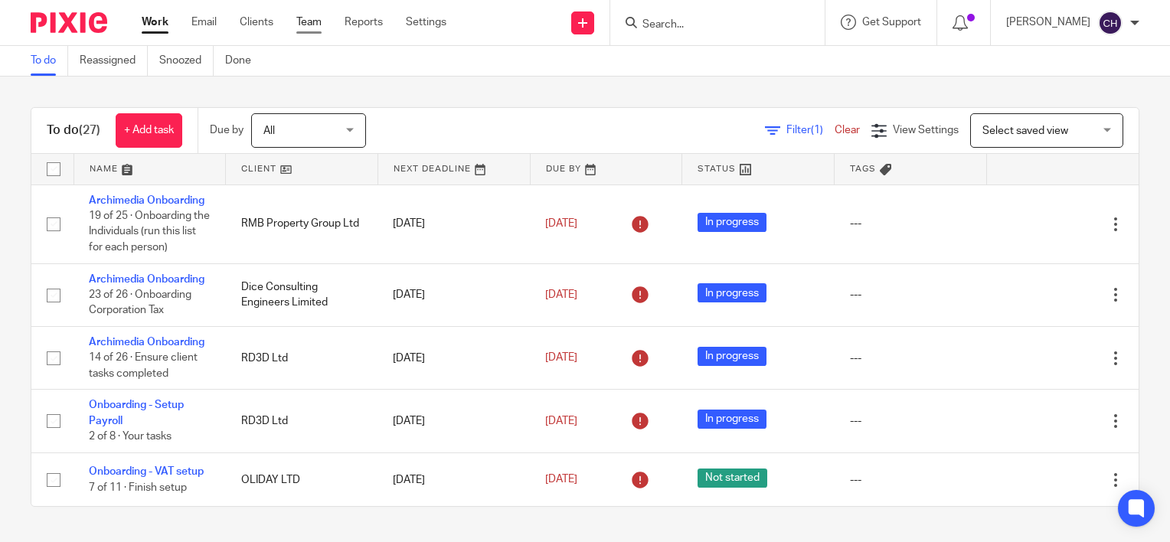
click at [319, 25] on link "Team" at bounding box center [308, 22] width 25 height 15
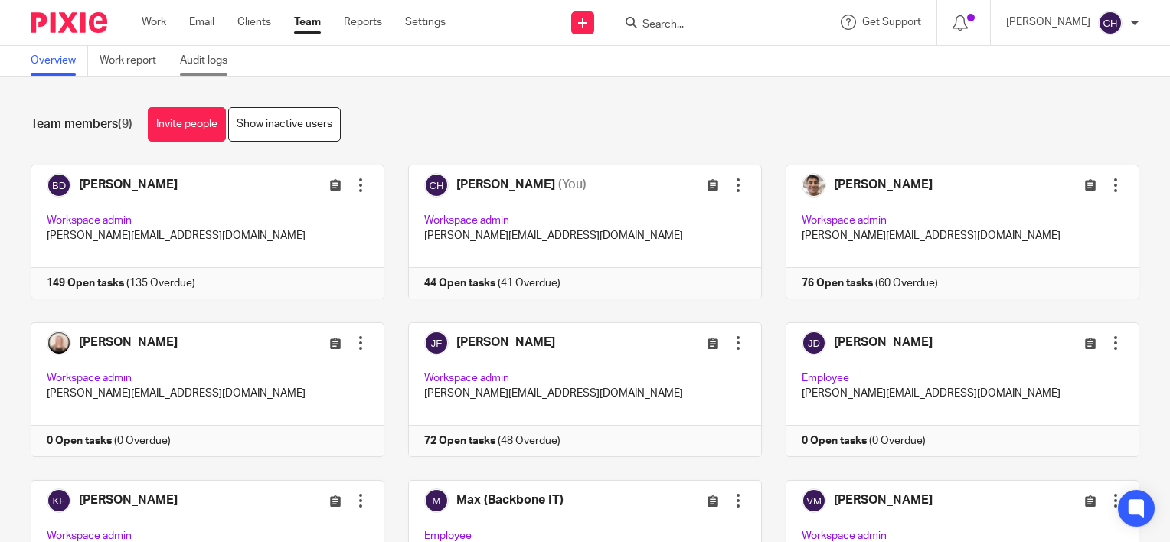
click at [205, 63] on link "Audit logs" at bounding box center [209, 61] width 59 height 30
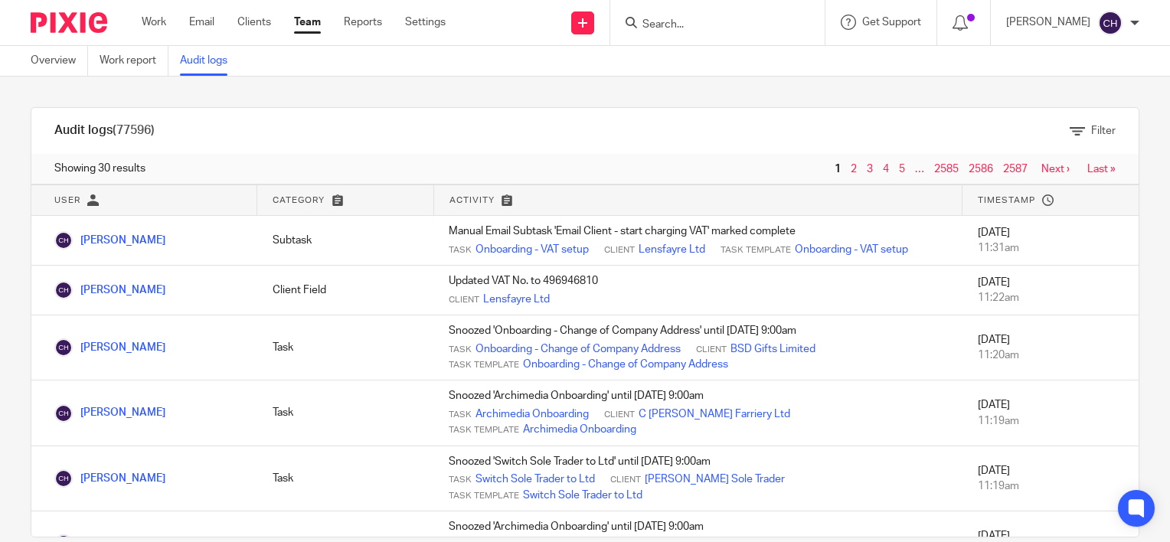
click at [70, 19] on img at bounding box center [69, 22] width 77 height 21
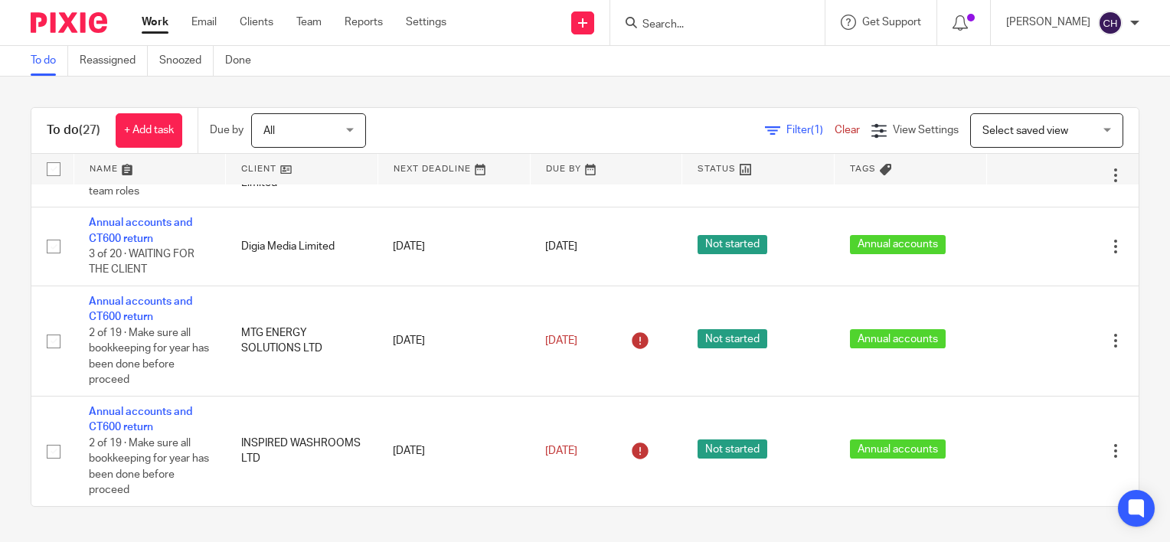
scroll to position [1662, 0]
click at [414, 168] on link at bounding box center [454, 169] width 152 height 31
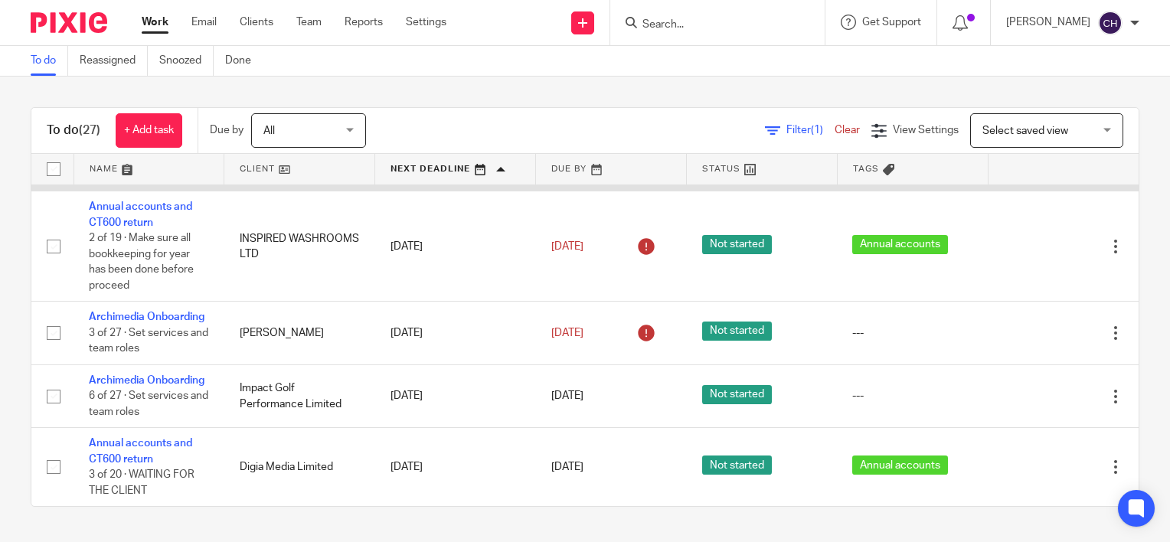
scroll to position [1609, 0]
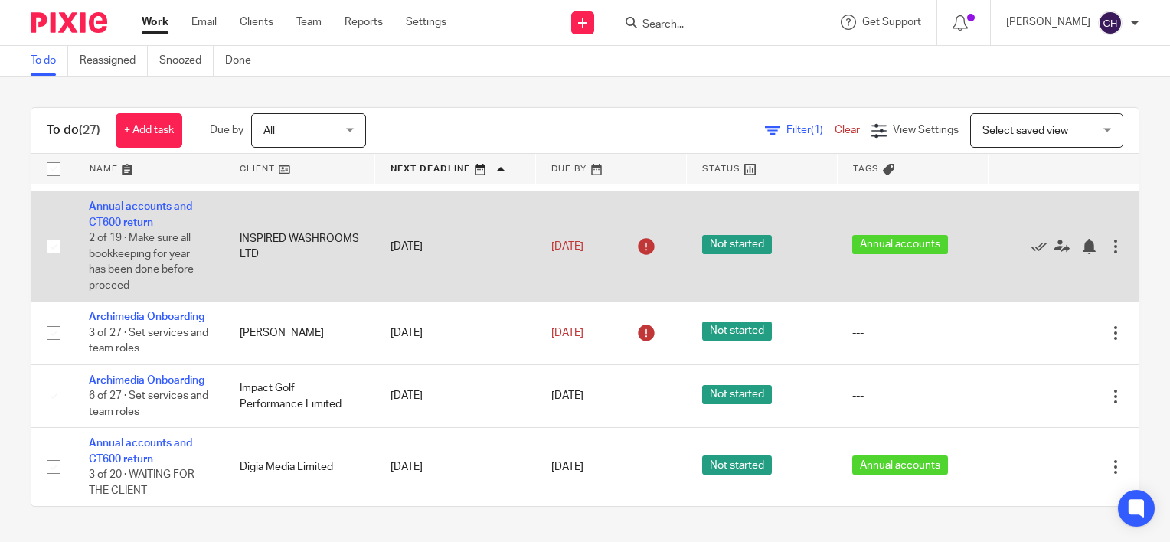
click at [162, 228] on link "Annual accounts and CT600 return" at bounding box center [140, 214] width 103 height 26
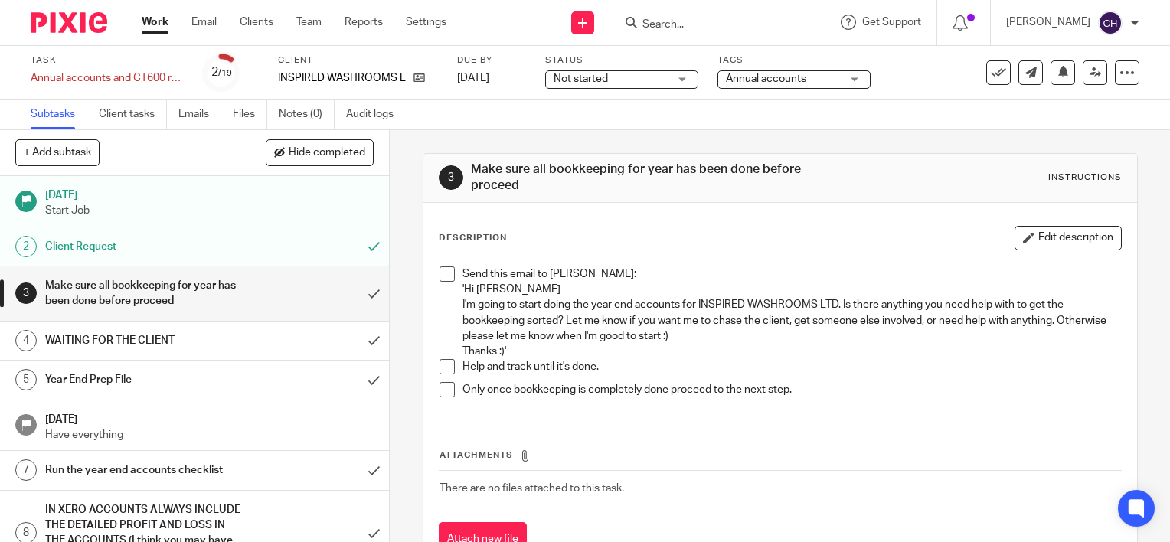
click at [221, 250] on h1 "Client Request" at bounding box center [144, 246] width 198 height 23
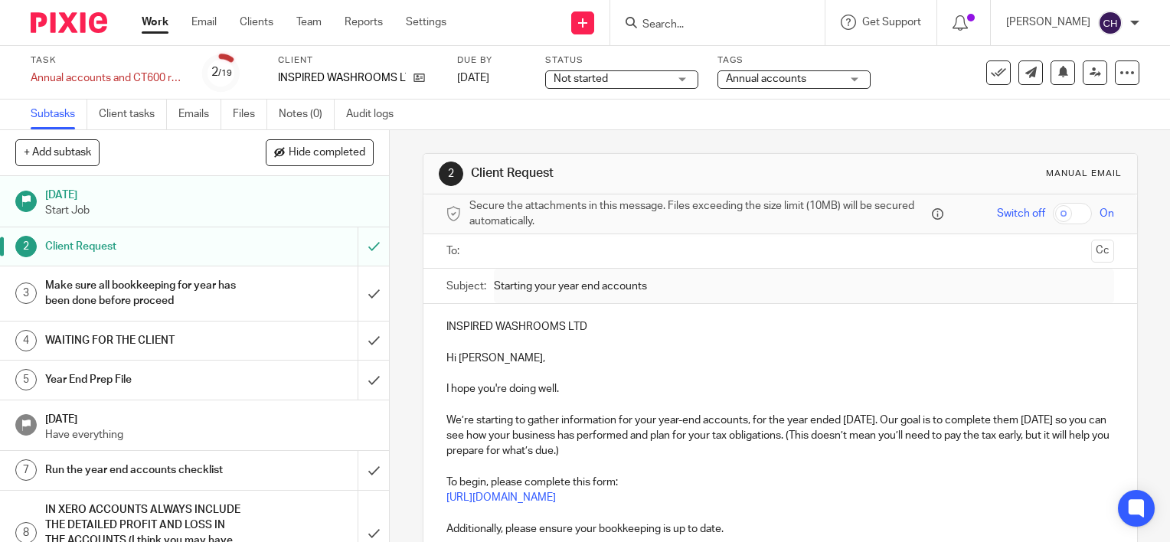
click at [74, 20] on img at bounding box center [69, 22] width 77 height 21
click at [199, 296] on h1 "Make sure all bookkeeping for year has been done before proceed" at bounding box center [144, 293] width 198 height 39
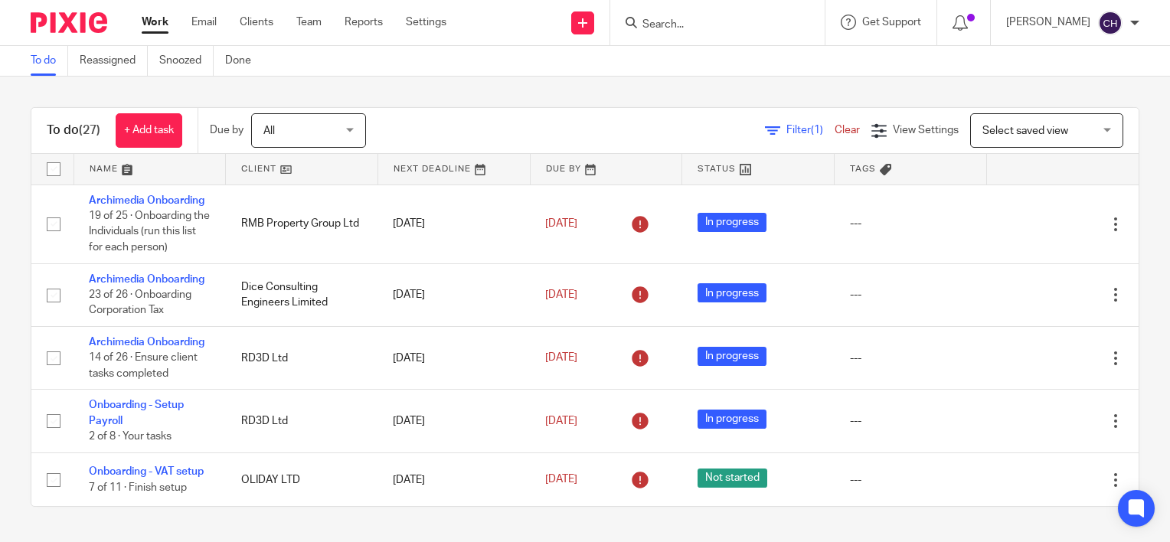
click at [110, 165] on link at bounding box center [150, 169] width 152 height 31
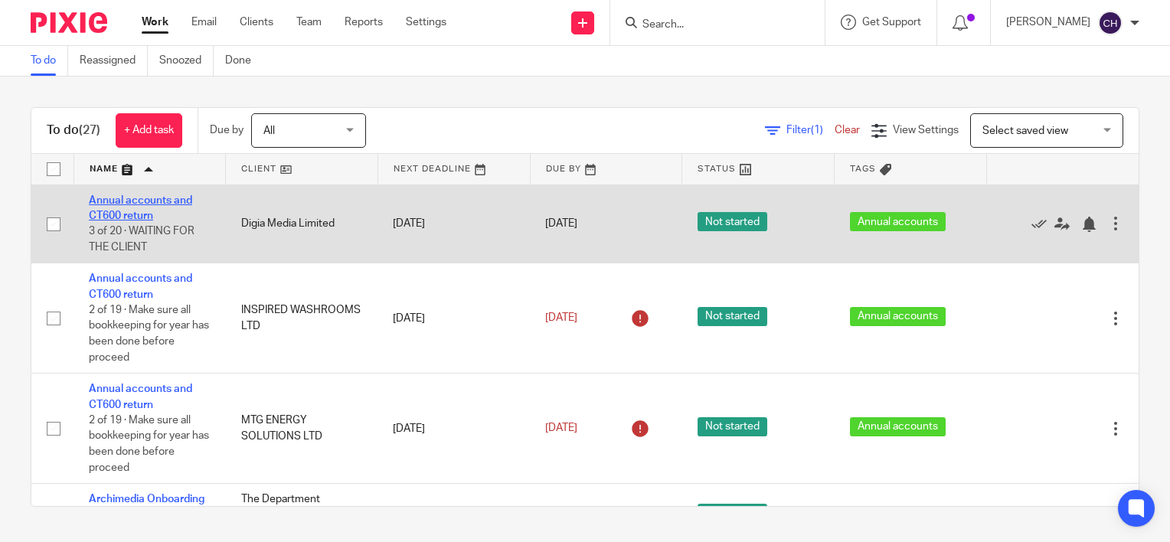
click at [113, 210] on link "Annual accounts and CT600 return" at bounding box center [140, 208] width 103 height 26
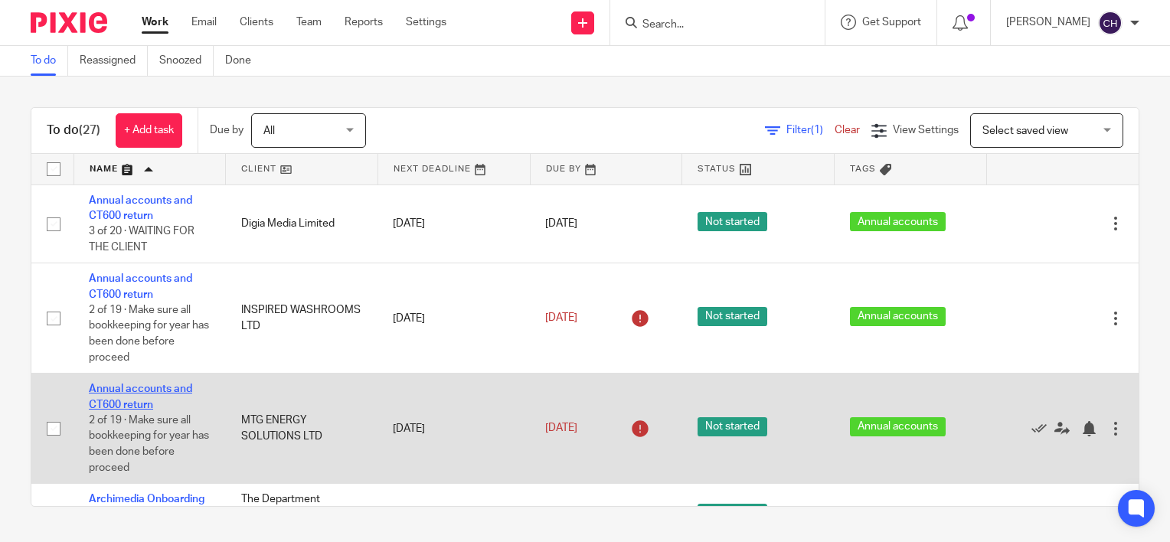
click at [120, 390] on link "Annual accounts and CT600 return" at bounding box center [140, 397] width 103 height 26
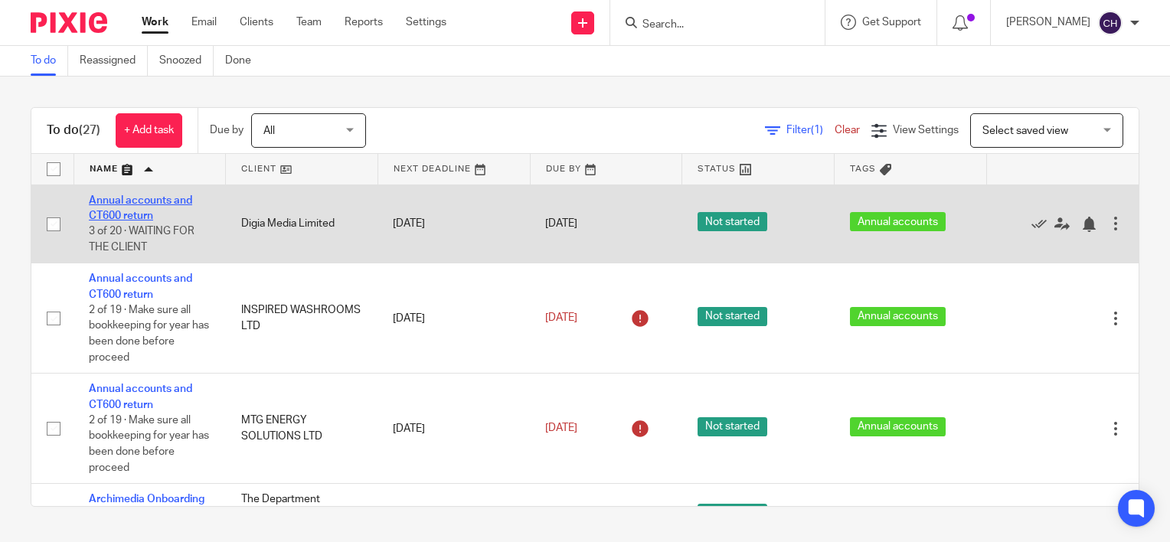
click at [134, 199] on link "Annual accounts and CT600 return" at bounding box center [140, 208] width 103 height 26
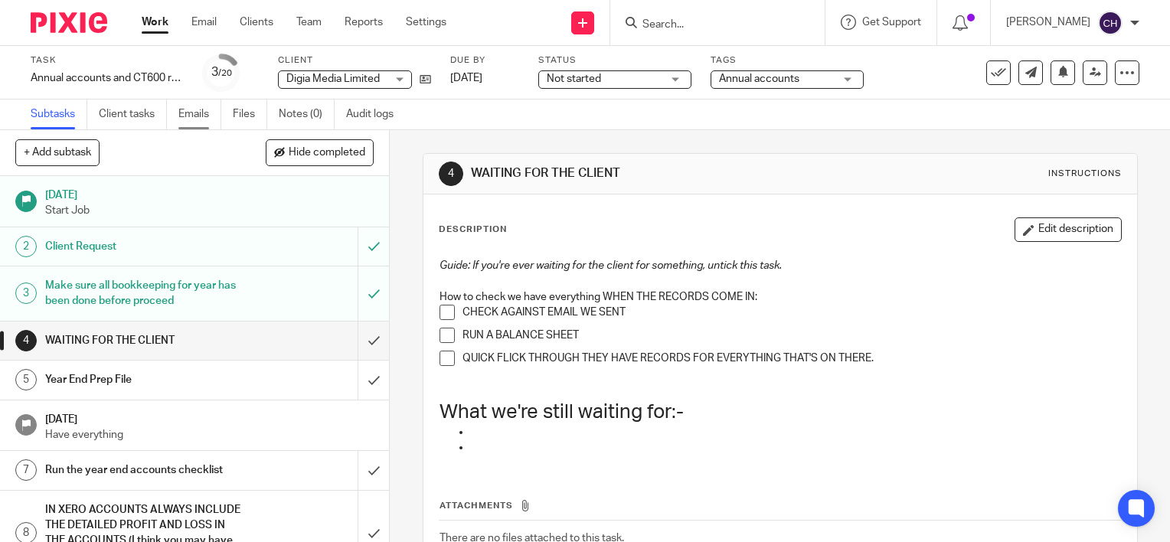
click at [194, 116] on link "Emails" at bounding box center [199, 115] width 43 height 30
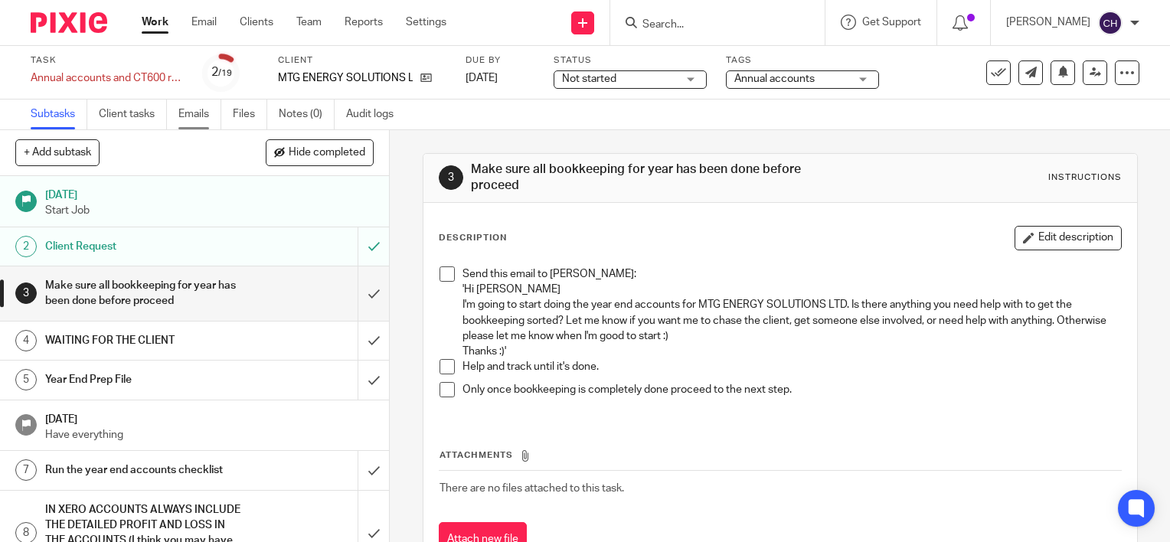
click at [203, 113] on link "Emails" at bounding box center [199, 115] width 43 height 30
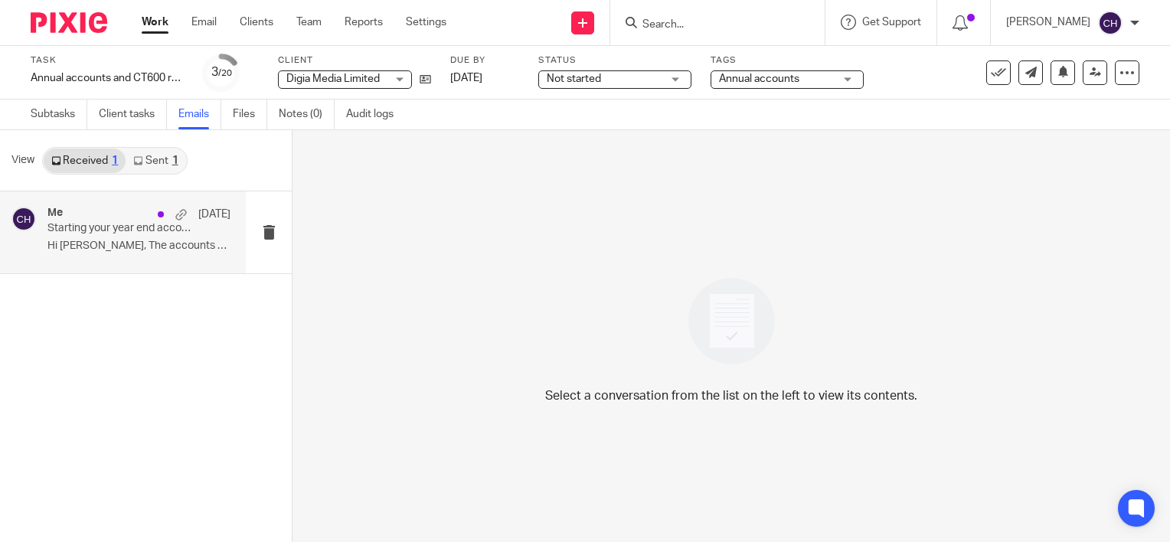
click at [125, 256] on div "Me [DATE] Starting your year end accounts - Digia Media Ltd [DATE] accounts DUE…" at bounding box center [138, 232] width 183 height 51
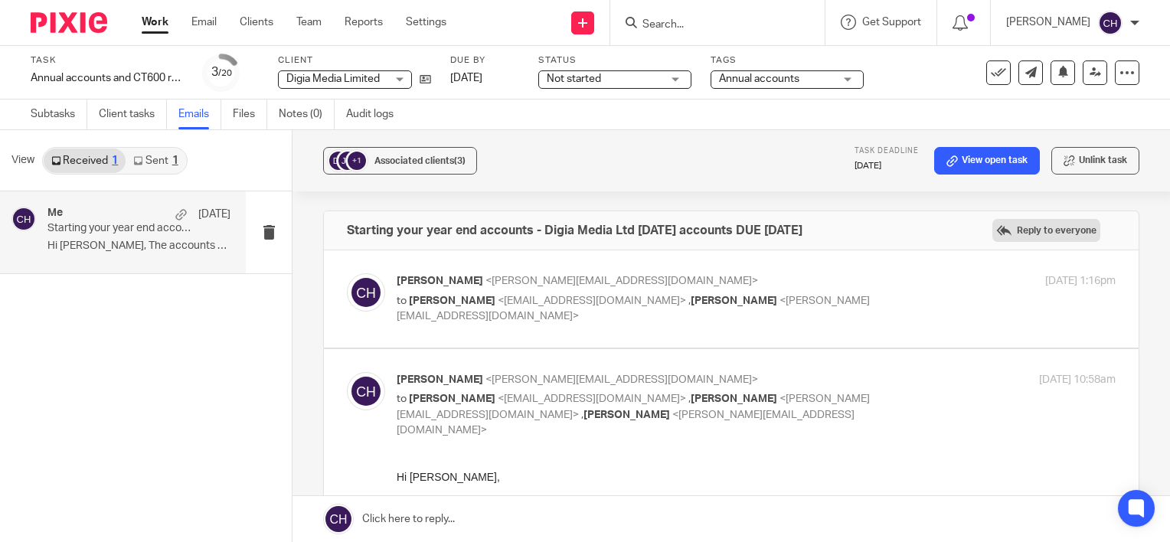
click at [1060, 230] on label "Reply to everyone" at bounding box center [1047, 230] width 108 height 23
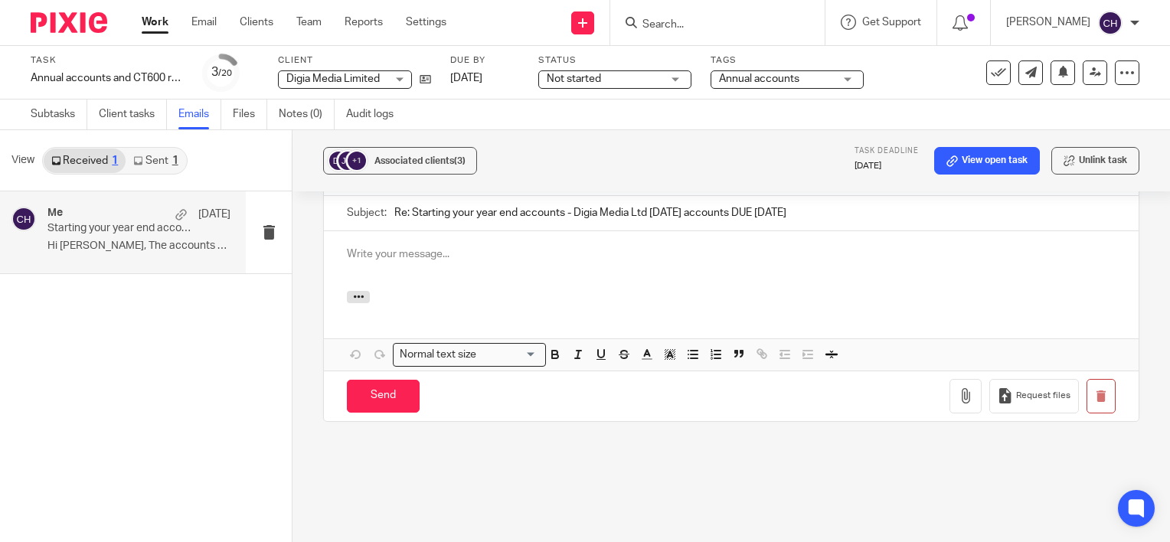
scroll to position [618, 0]
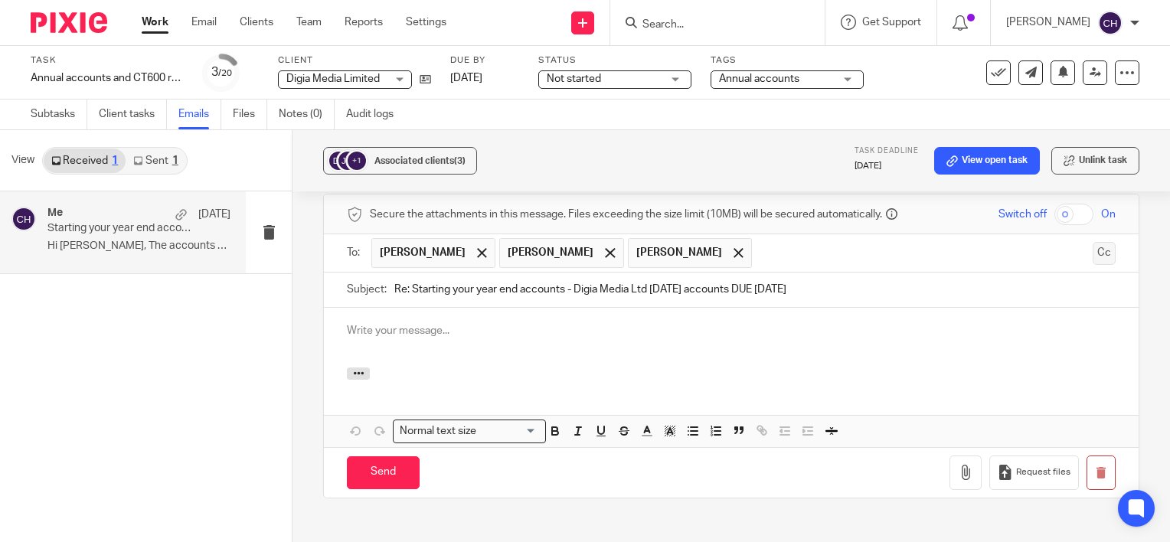
click at [1093, 242] on button "Cc" at bounding box center [1104, 253] width 23 height 23
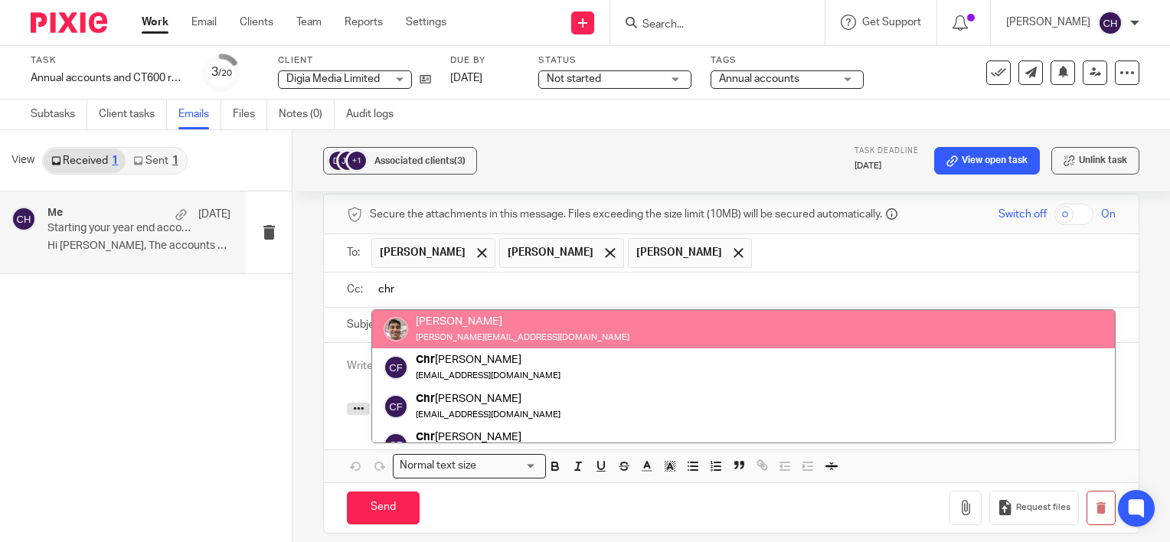
type input "chr"
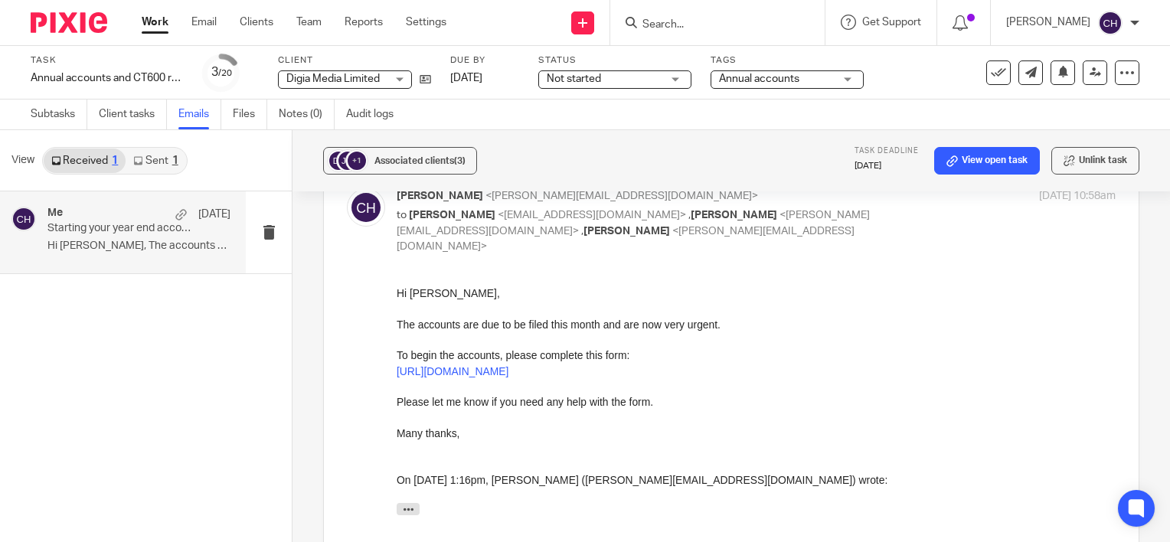
scroll to position [159, 0]
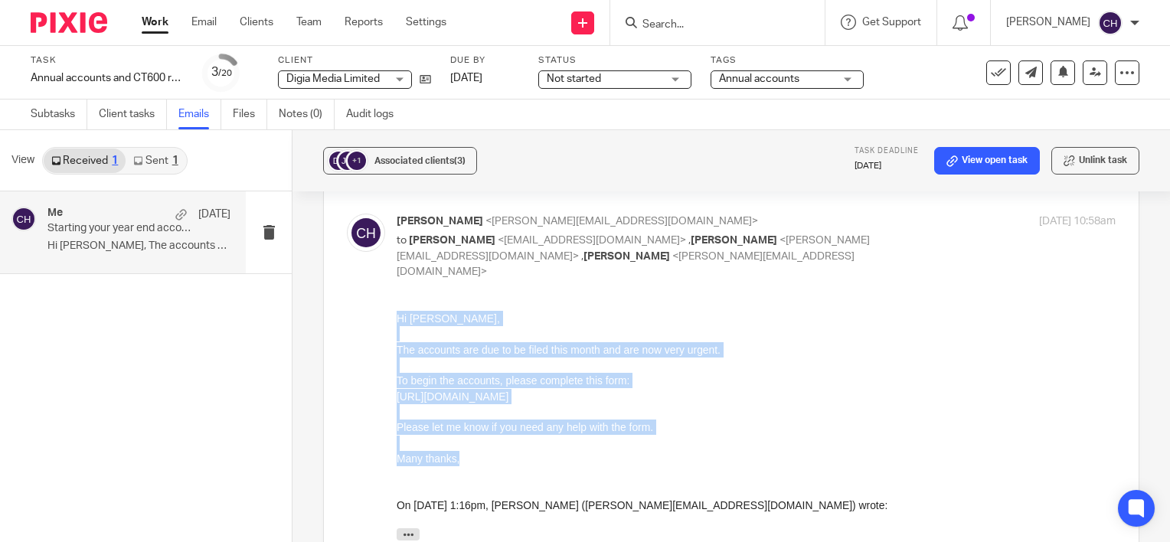
drag, startPoint x: 471, startPoint y: 459, endPoint x: 369, endPoint y: 323, distance: 169.6
click html "Hi Jack, The accounts are due to be filed this month and are now very urgent. T…"
copy div "Hi Jack, The accounts are due to be filed this month and are now very urgent. T…"
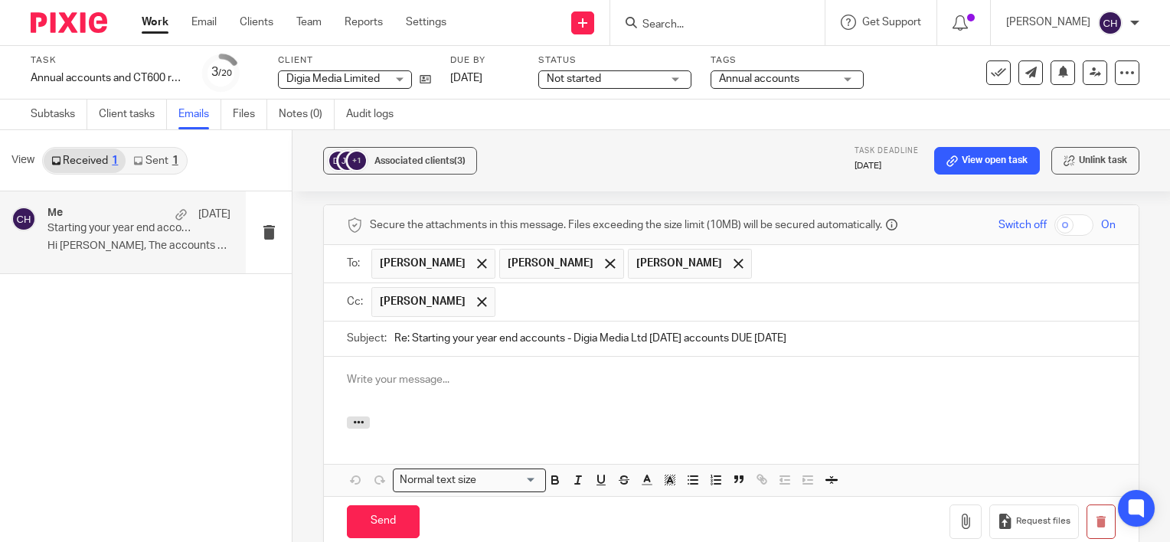
scroll to position [618, 0]
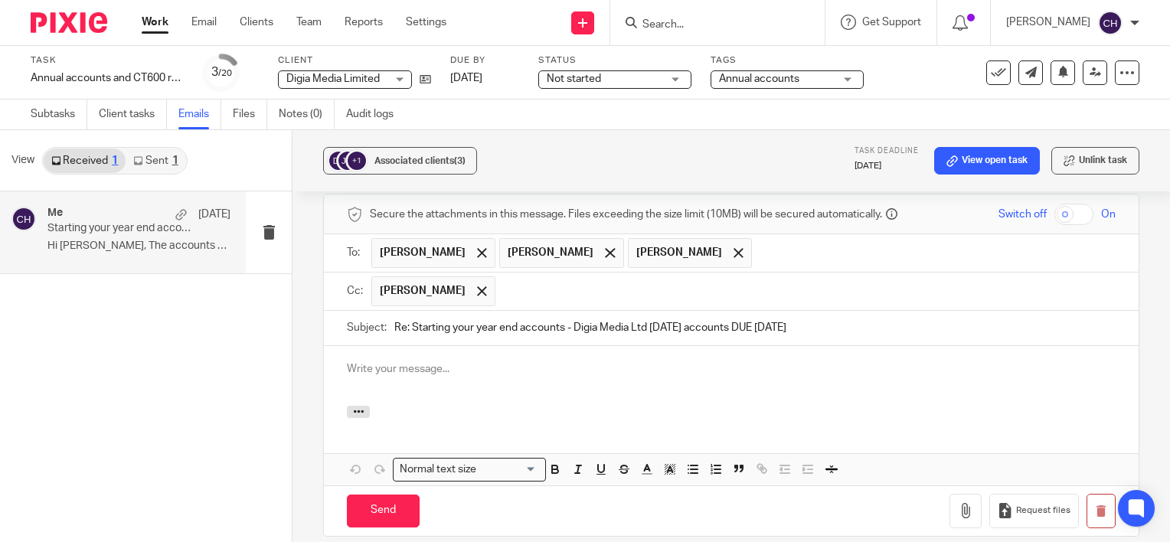
click at [424, 362] on p at bounding box center [731, 369] width 769 height 15
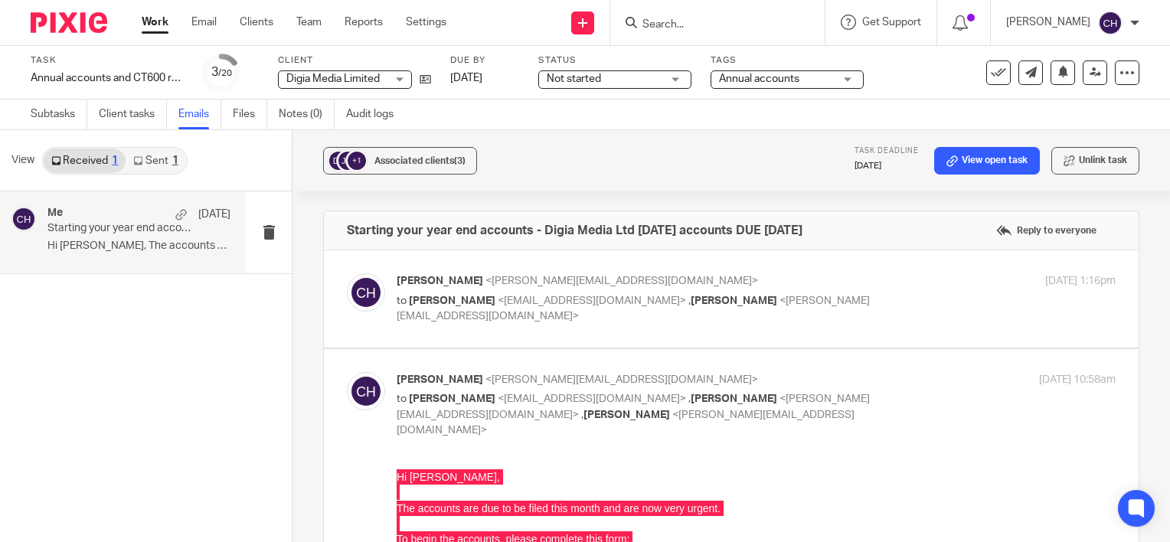
scroll to position [0, 0]
click at [496, 330] on label at bounding box center [731, 298] width 815 height 97
click at [347, 273] on input "checkbox" at bounding box center [346, 273] width 1 height 1
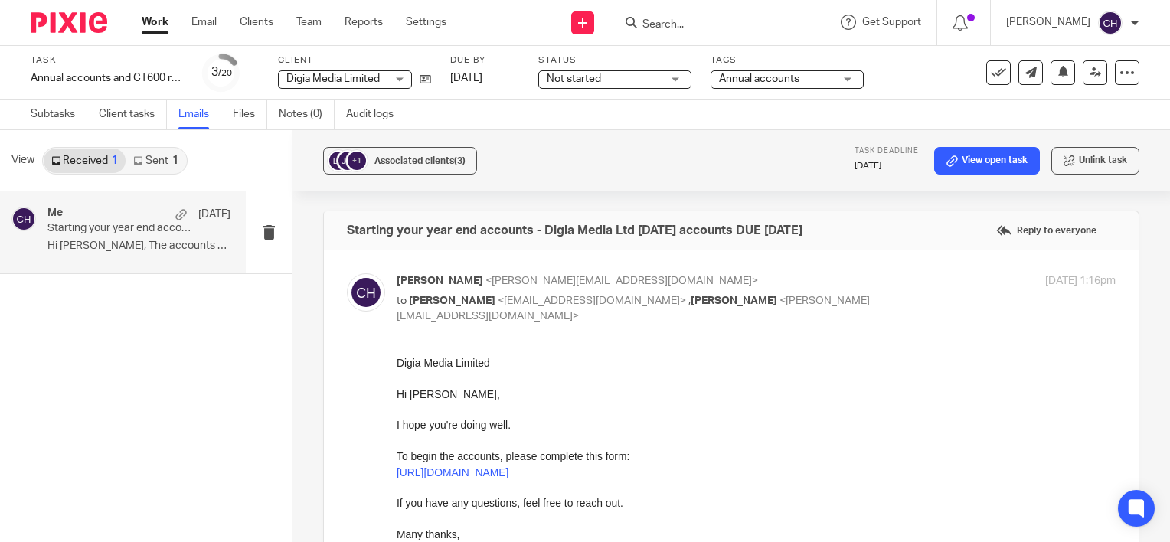
click at [503, 328] on div "Chloe Hooton <chloe@archimediaaccounts.co.uk> to Jack Warren <jack.warren1001@g…" at bounding box center [731, 436] width 769 height 327
click at [738, 275] on p "Chloe Hooton <chloe@archimediaaccounts.co.uk>" at bounding box center [637, 281] width 480 height 16
checkbox input "false"
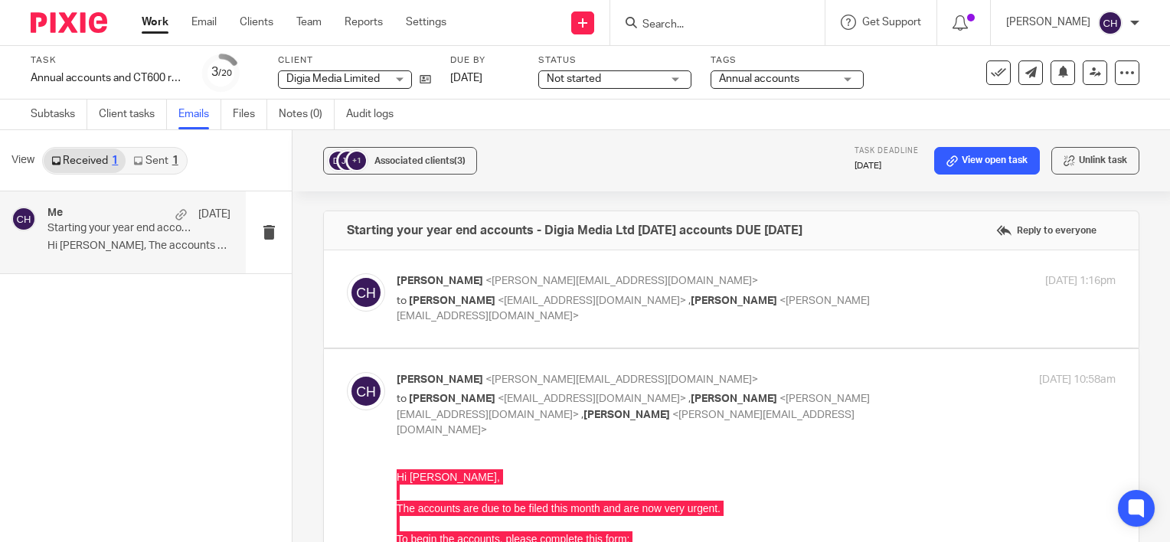
click at [347, 372] on input "checkbox" at bounding box center [346, 372] width 1 height 1
checkbox input "false"
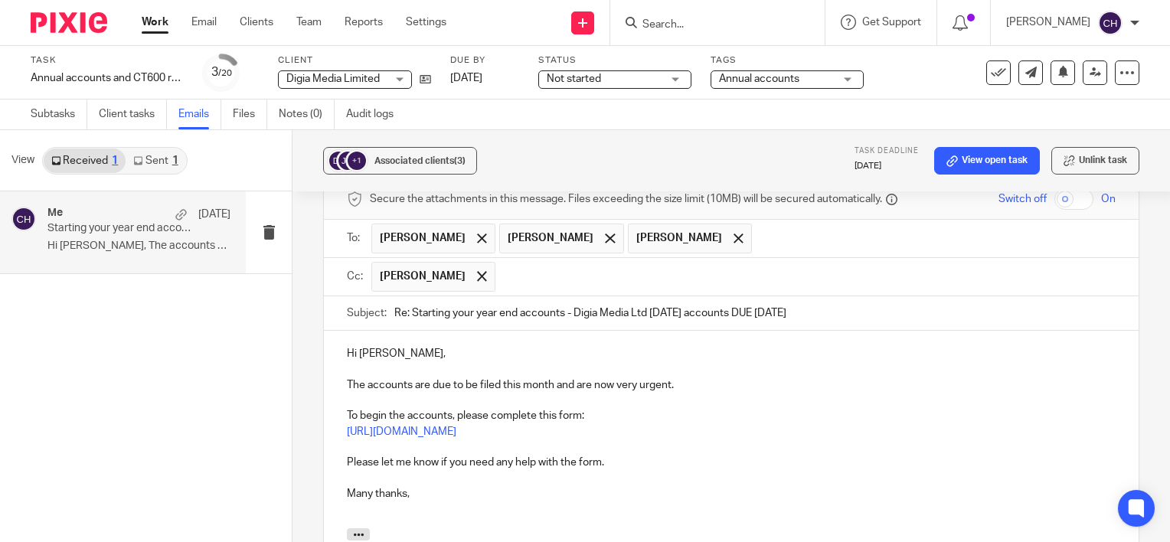
scroll to position [383, 0]
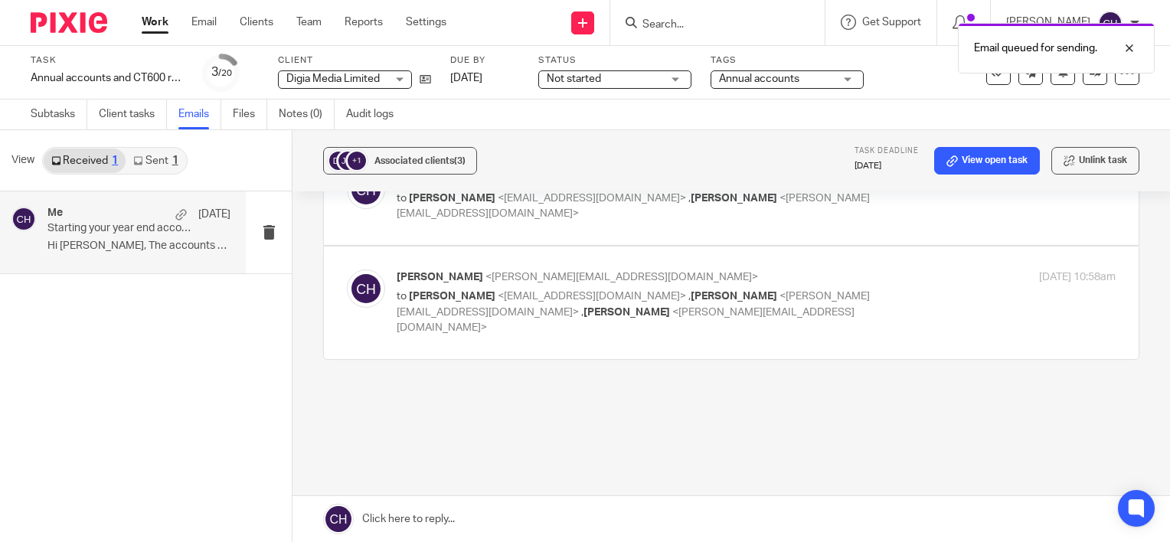
scroll to position [0, 0]
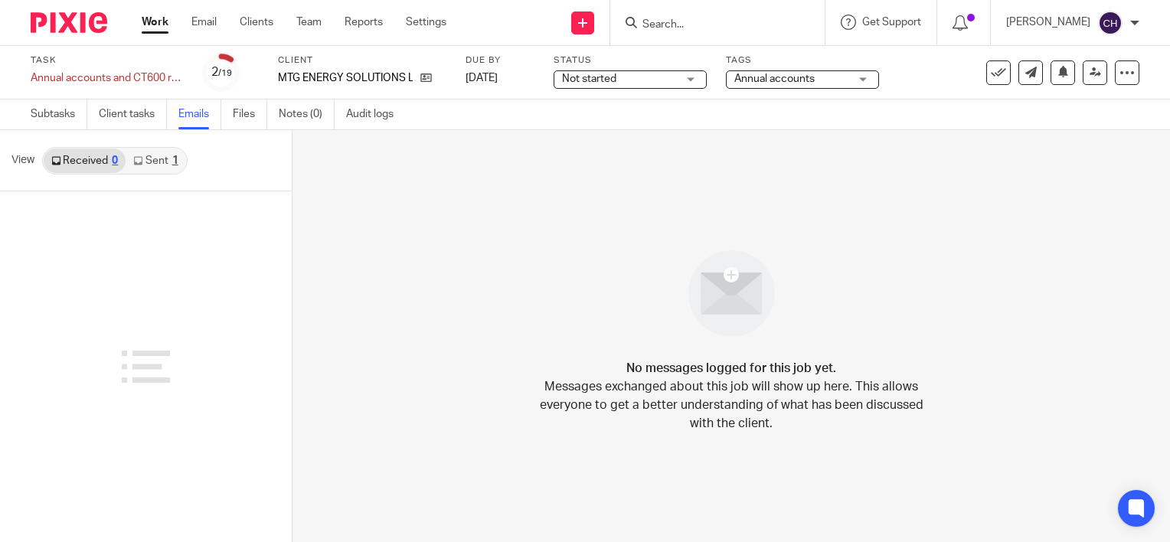
click at [178, 166] on link "Sent 1" at bounding box center [156, 161] width 60 height 25
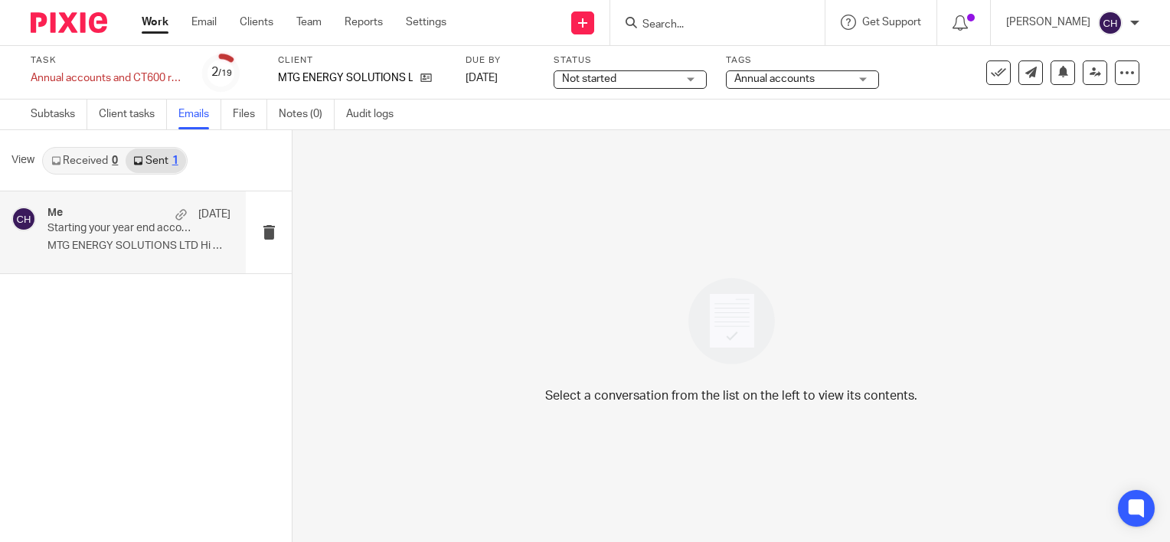
click at [162, 241] on p "MTG ENERGY SOLUTIONS LTD Hi Matt, I..." at bounding box center [138, 246] width 183 height 13
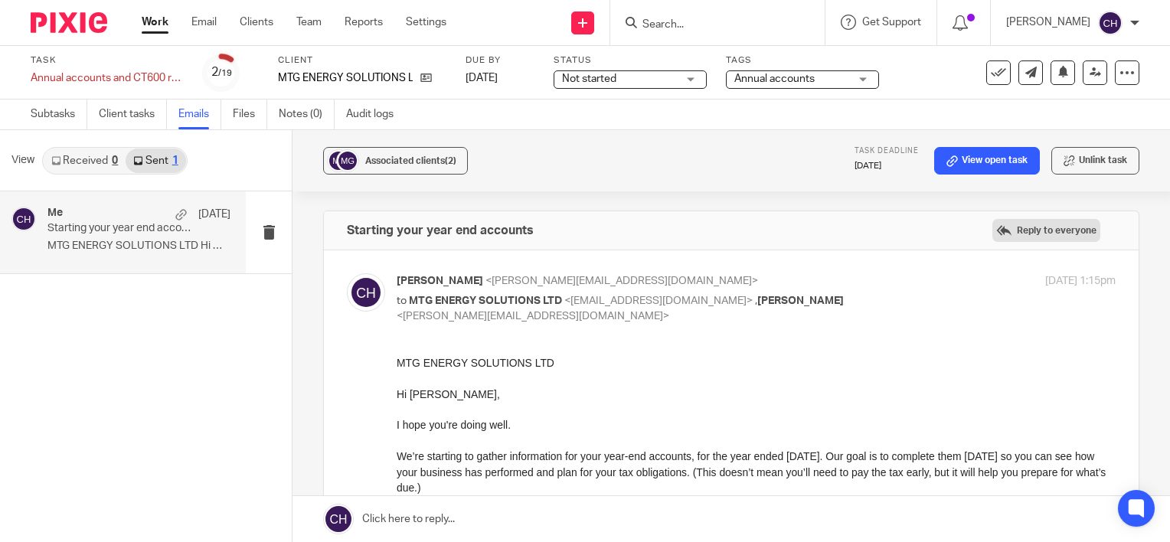
click at [1031, 233] on label "Reply to everyone" at bounding box center [1047, 230] width 108 height 23
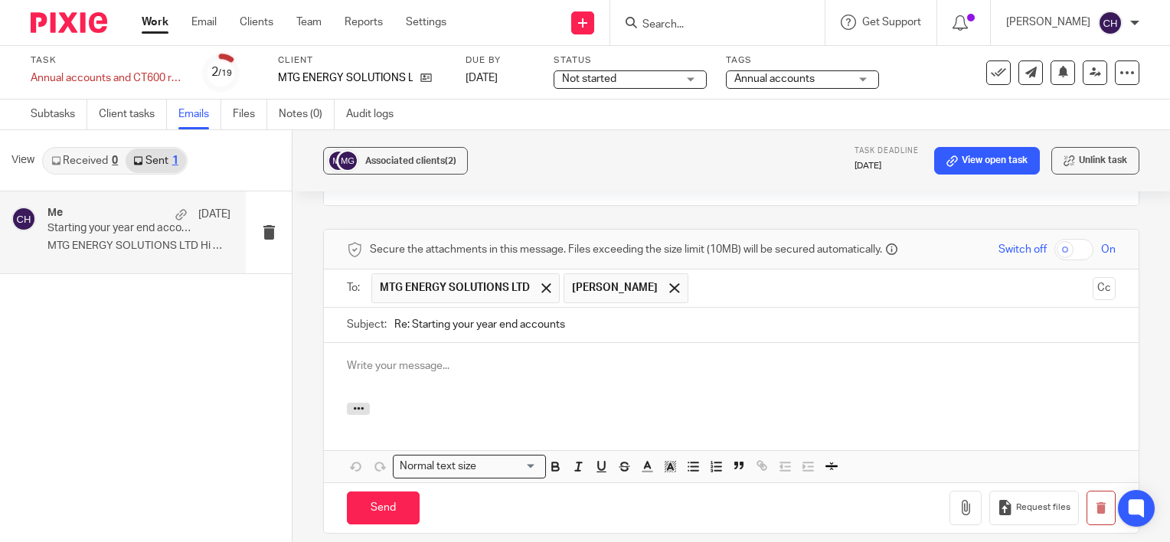
scroll to position [435, 0]
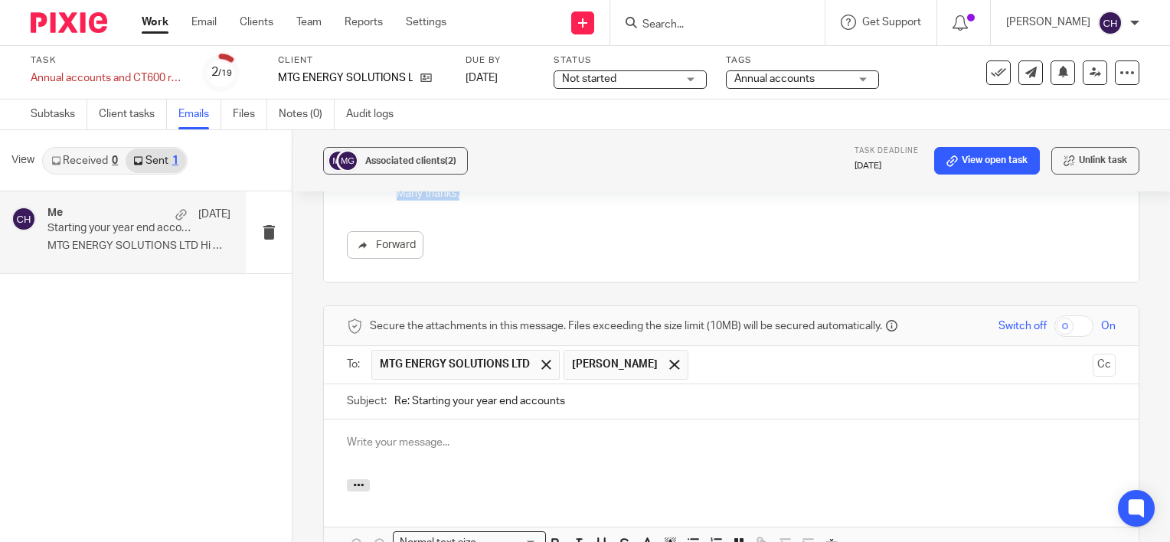
drag, startPoint x: 397, startPoint y: -39, endPoint x: 919, endPoint y: 257, distance: 600.3
click html "MTG ENERGY SOLUTIONS LTD Hi Matt, I hope you're doing well. We’re starting to g…"
copy div "Hi Matt, I hope you're doing well. We’re starting to gather information for you…"
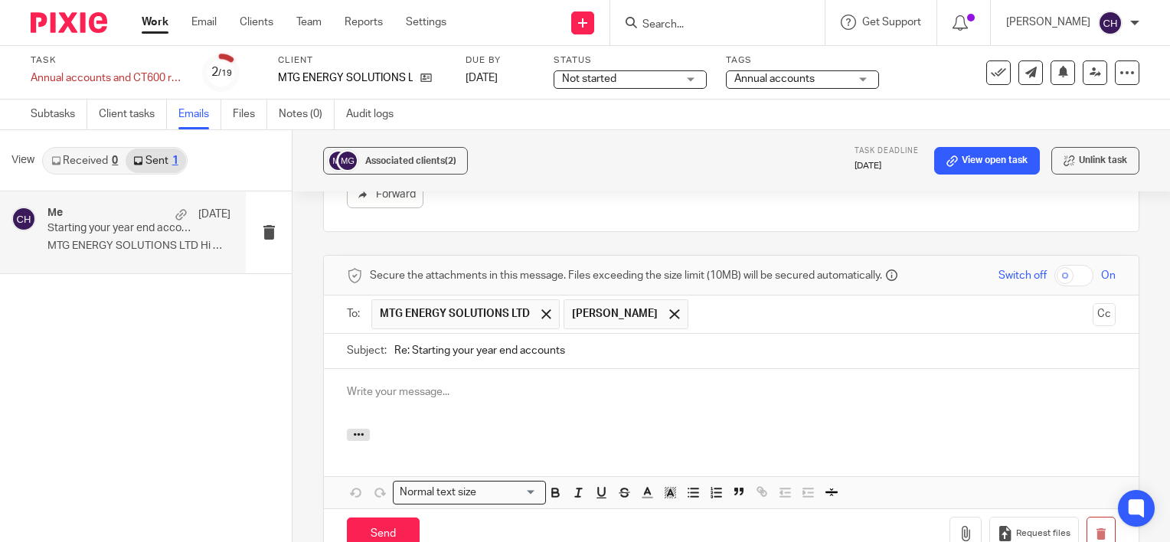
scroll to position [512, 0]
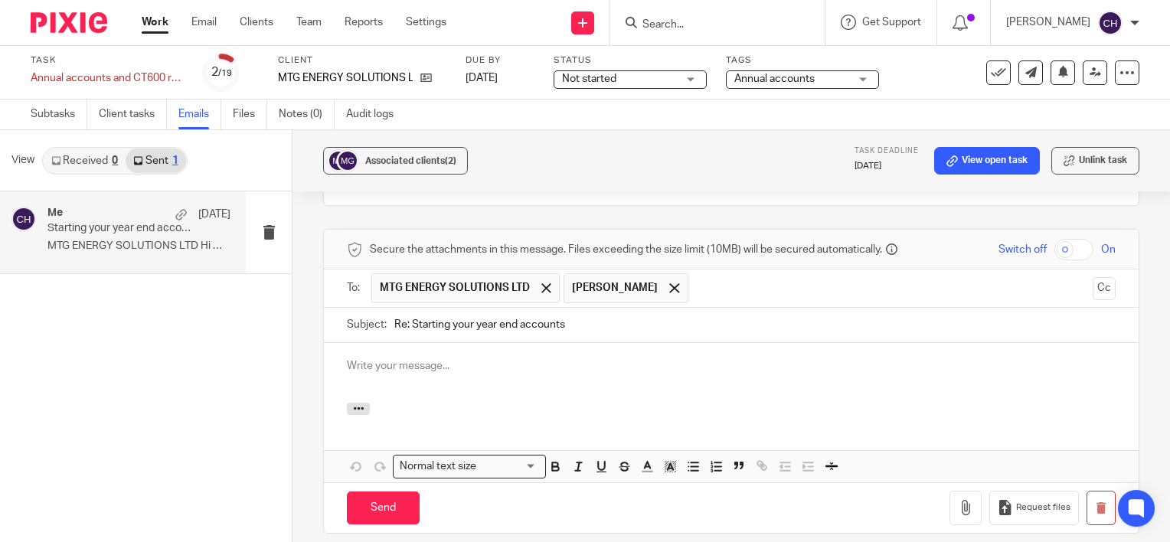
click at [392, 362] on p at bounding box center [731, 366] width 769 height 15
paste div
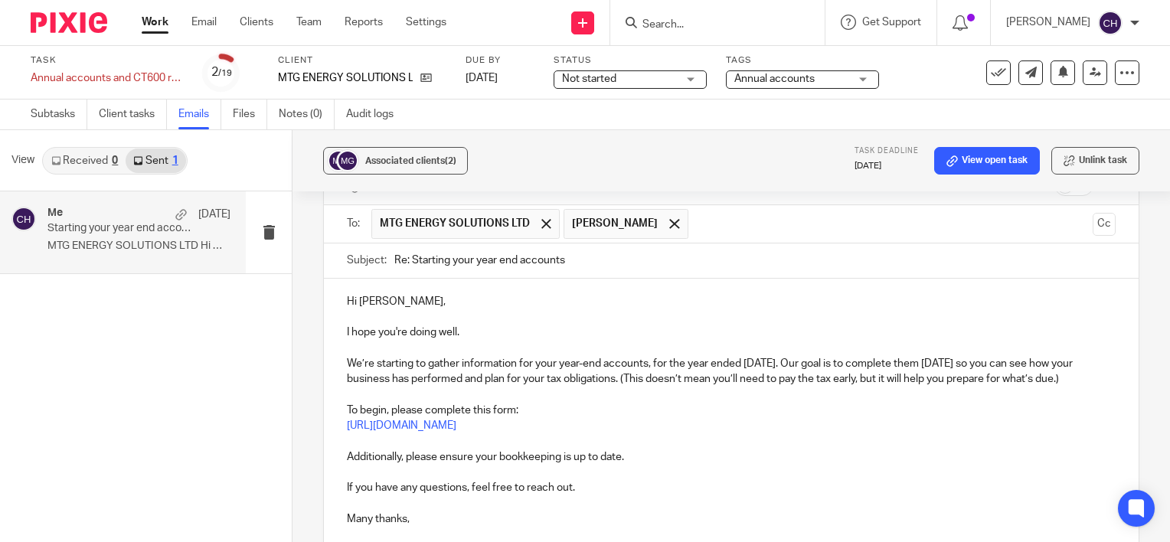
click at [379, 300] on p "Hi Matt," at bounding box center [731, 301] width 769 height 15
click at [514, 362] on p "We’re starting to gather information for your year-end accounts, for the year e…" at bounding box center [731, 371] width 769 height 31
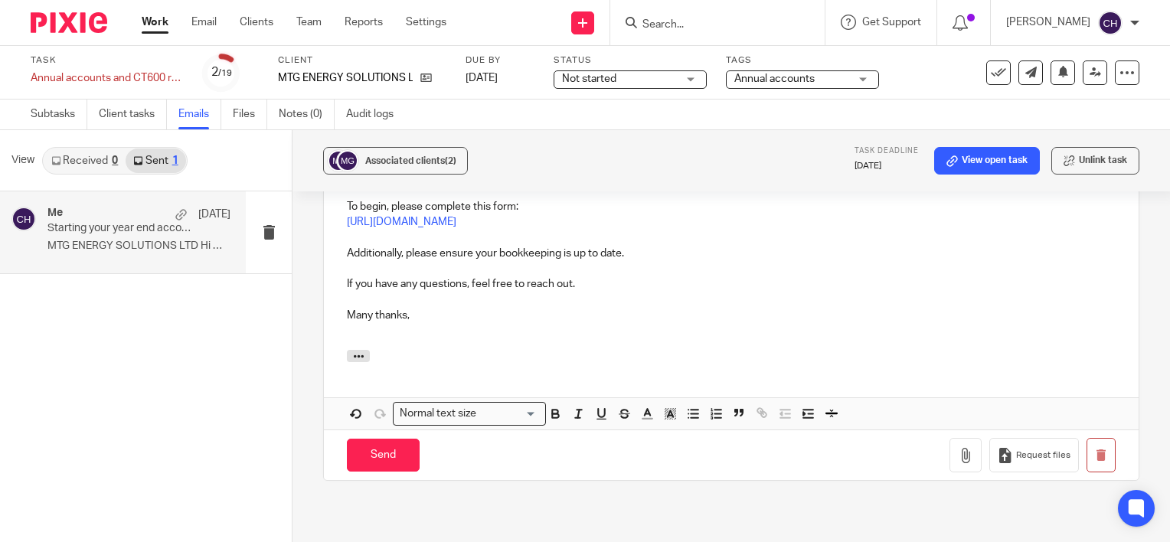
scroll to position [806, 0]
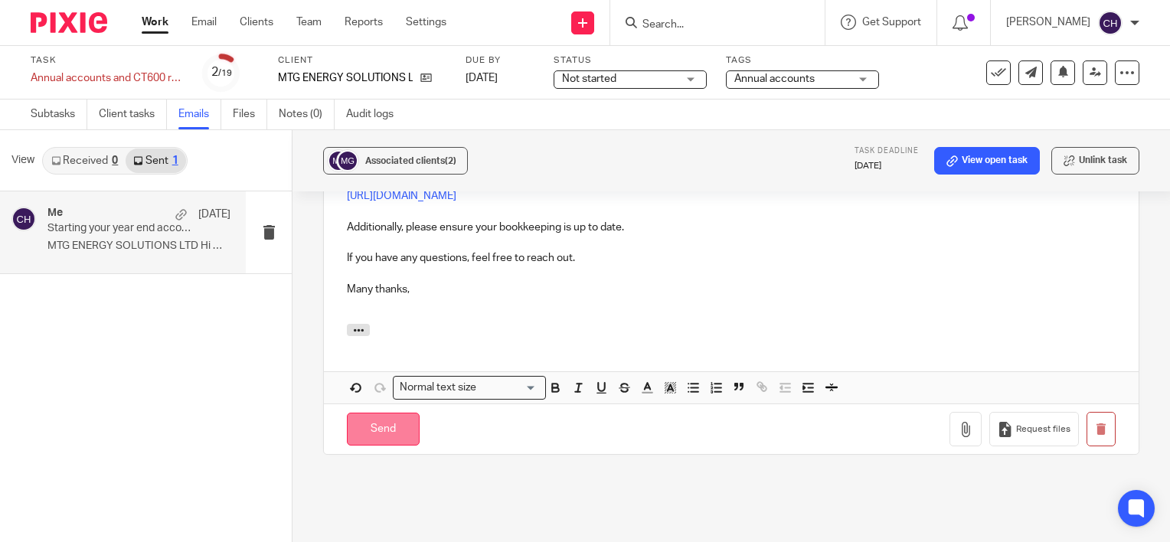
click at [391, 440] on input "Send" at bounding box center [383, 429] width 73 height 33
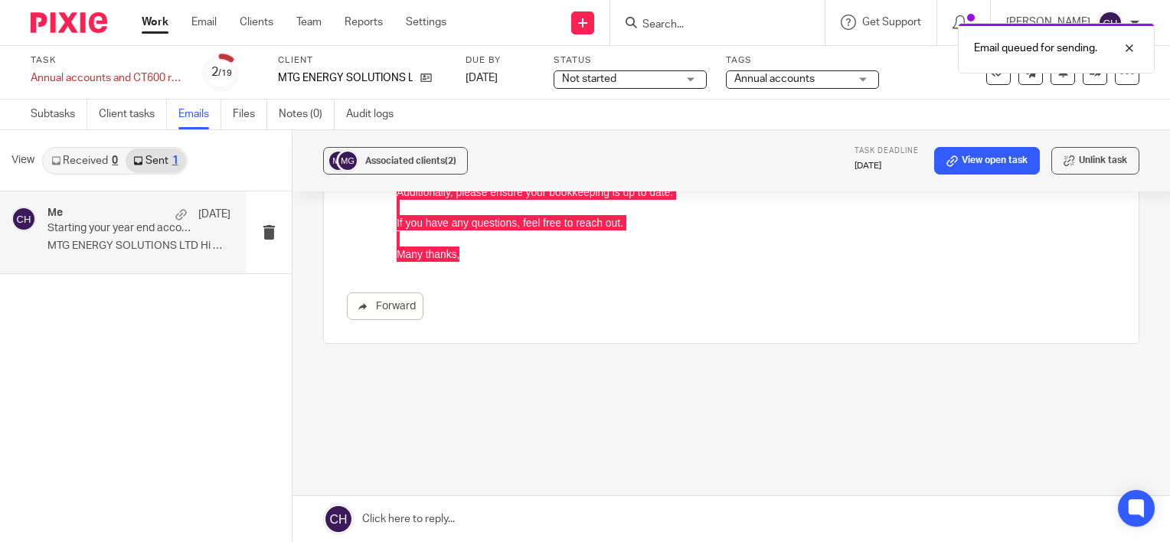
scroll to position [0, 0]
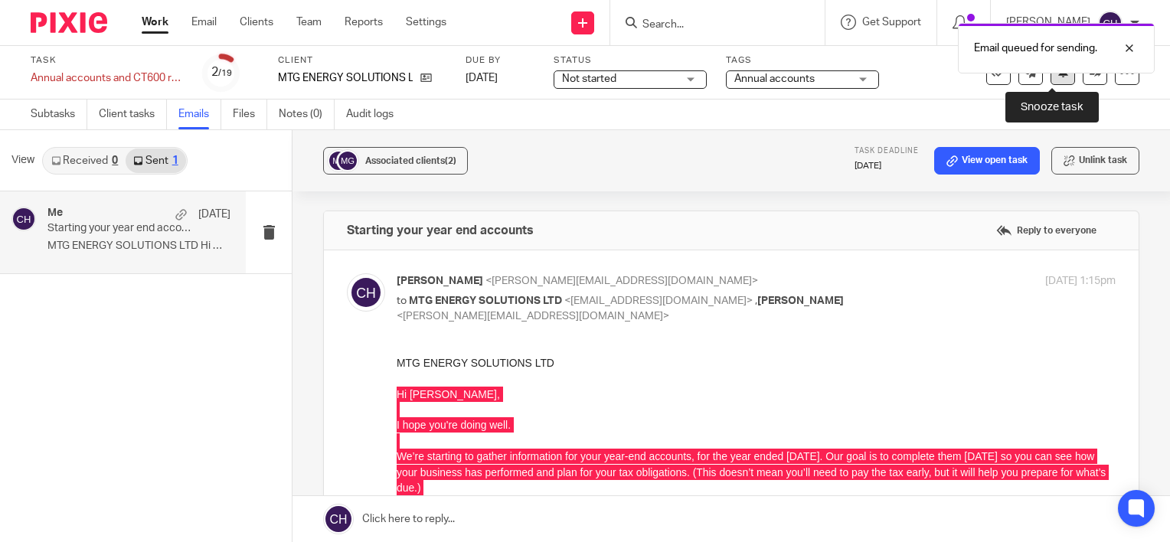
click at [1058, 77] on icon at bounding box center [1063, 71] width 11 height 11
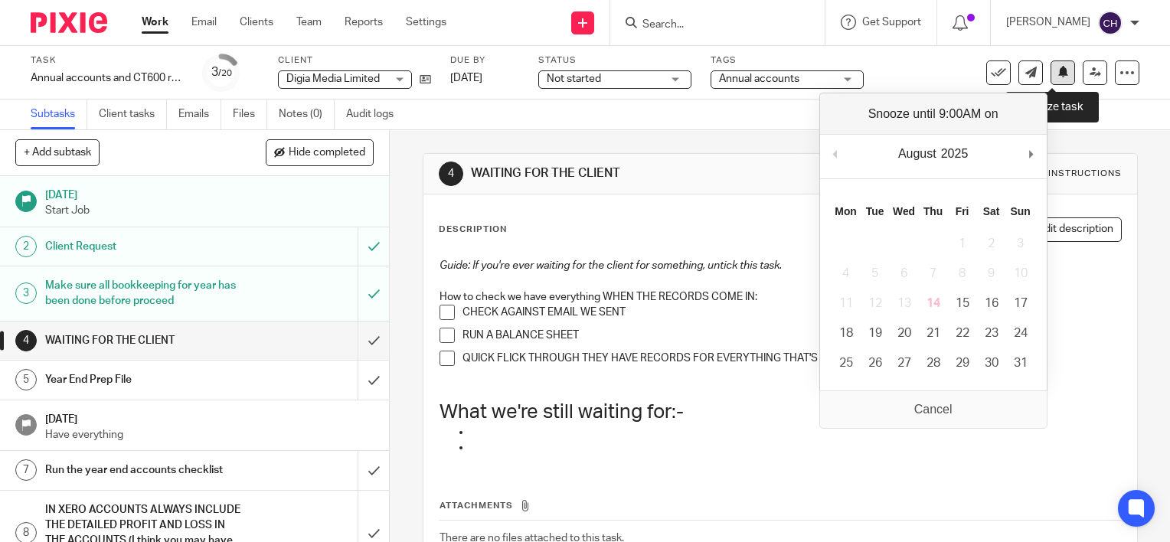
click at [1058, 71] on icon at bounding box center [1063, 71] width 11 height 11
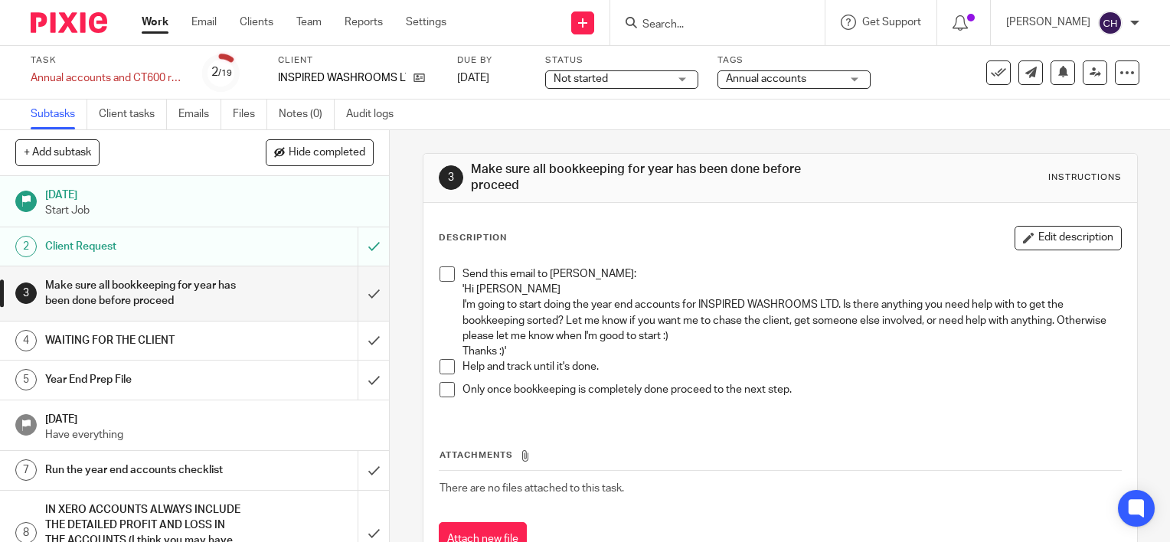
click at [412, 224] on div "3 Make sure all bookkeeping for year has been done before proceed Instructions …" at bounding box center [780, 336] width 781 height 412
click at [1057, 72] on button at bounding box center [1063, 73] width 25 height 25
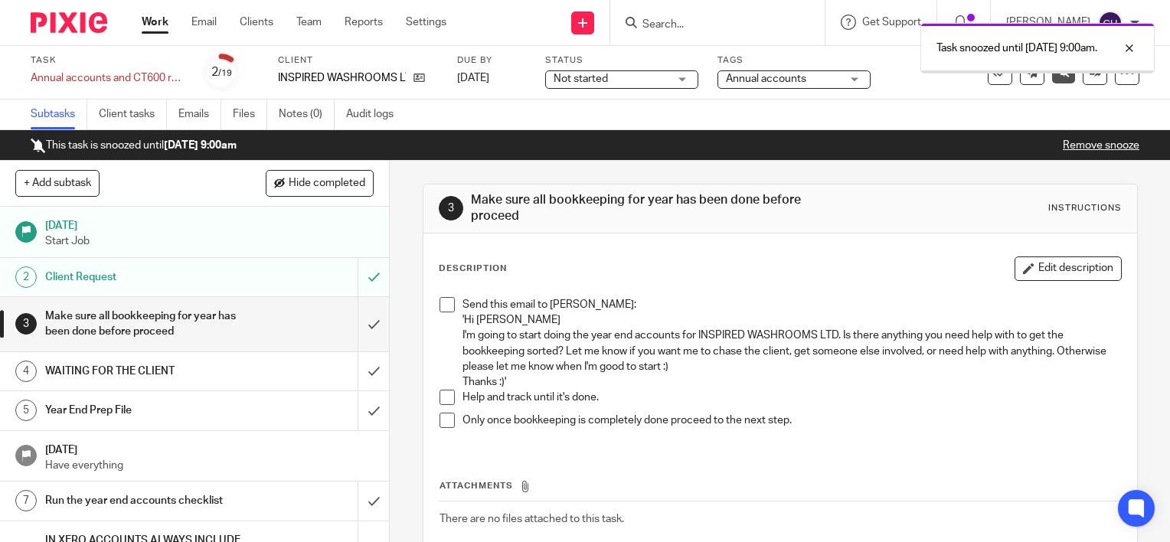
click at [56, 25] on img at bounding box center [69, 22] width 77 height 21
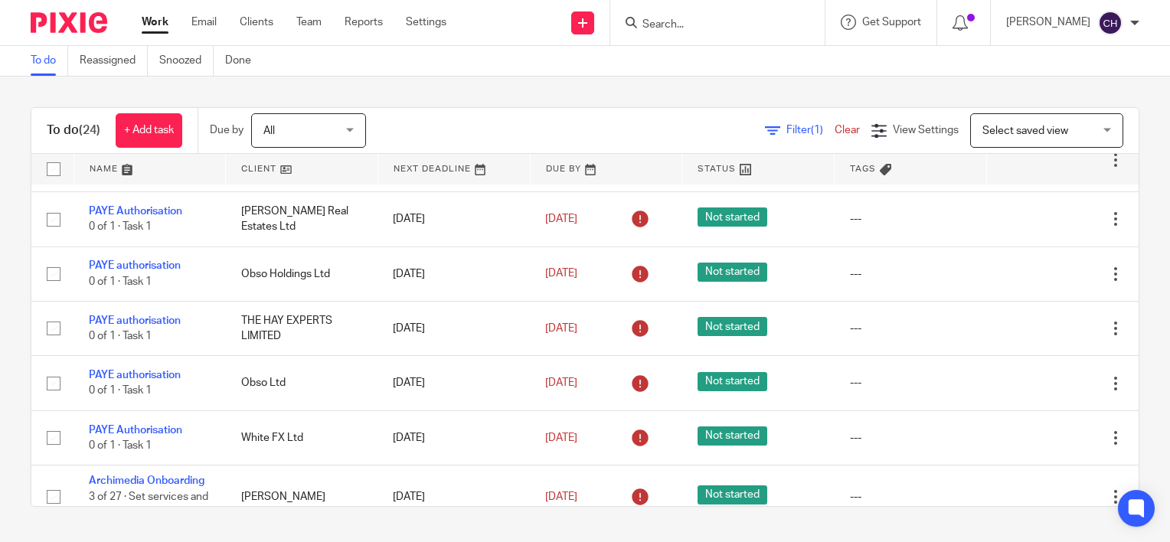
scroll to position [1149, 0]
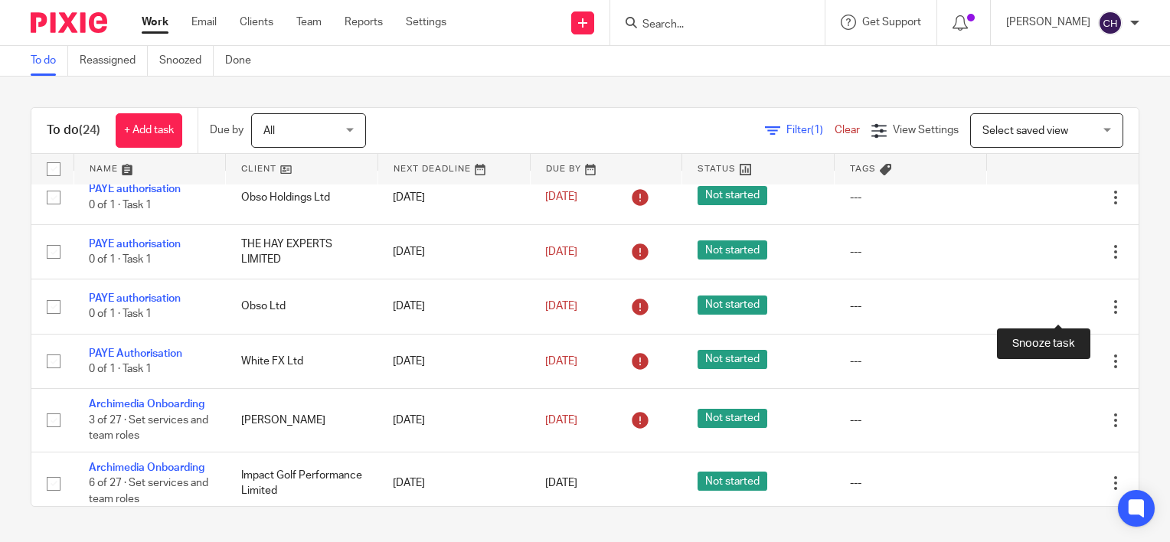
click at [1082, 151] on div at bounding box center [1089, 143] width 15 height 15
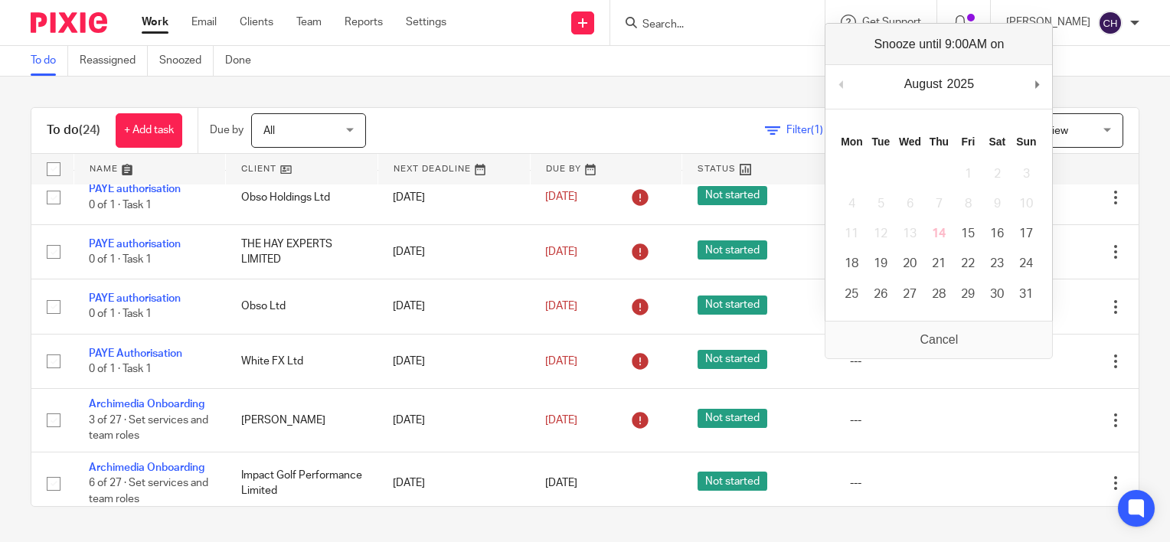
click at [442, 106] on div "To do (24) + Add task Due by All All [DATE] [DATE] This week Next week This mon…" at bounding box center [585, 307] width 1170 height 461
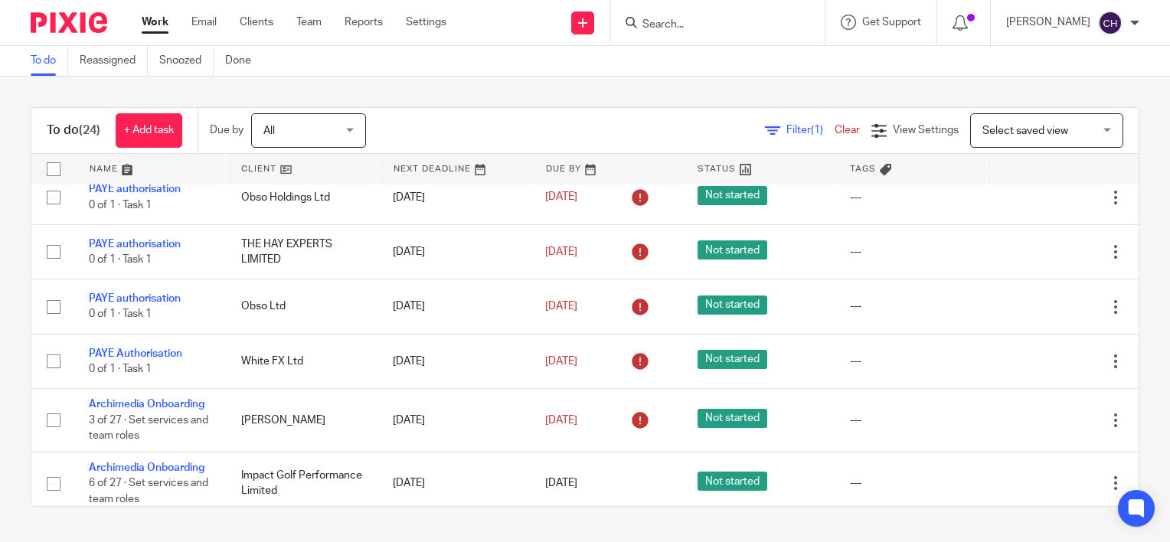
click at [729, 31] on input "Search" at bounding box center [710, 25] width 138 height 14
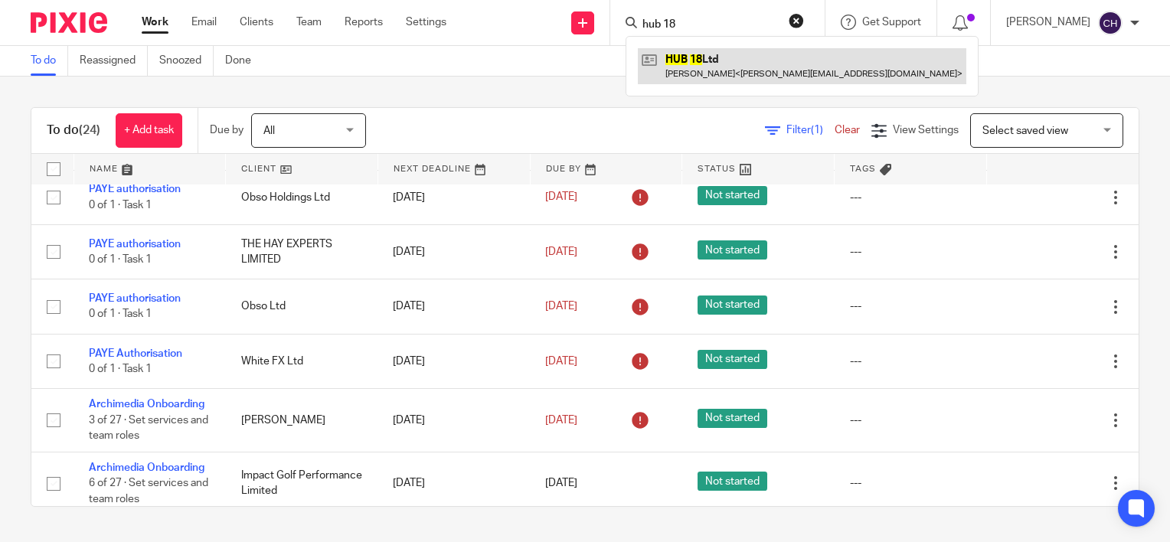
type input "hub 18"
click at [785, 75] on link at bounding box center [802, 65] width 329 height 35
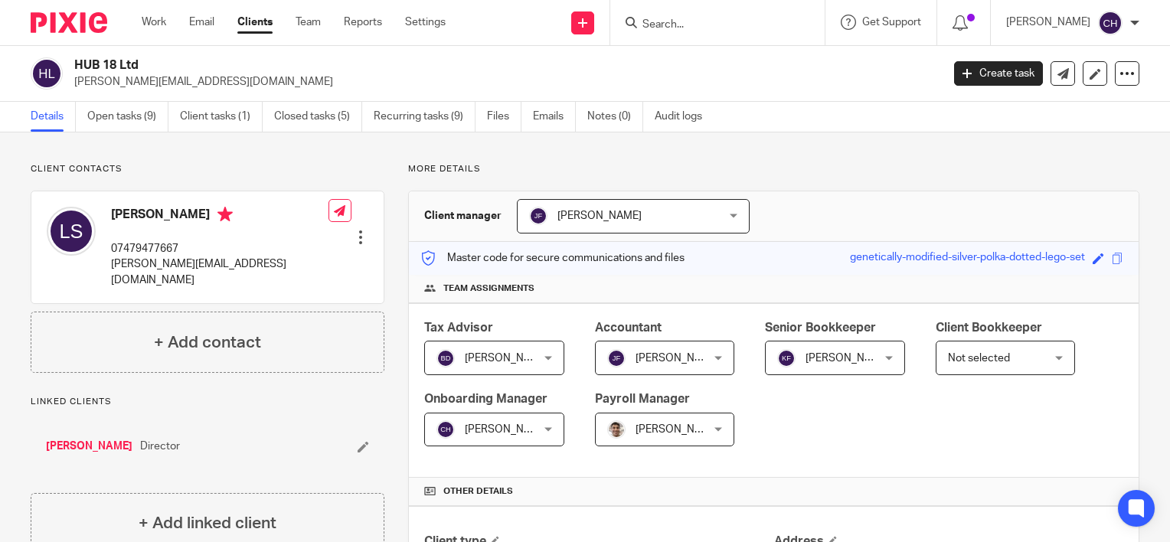
click at [545, 126] on link "Emails" at bounding box center [554, 117] width 43 height 30
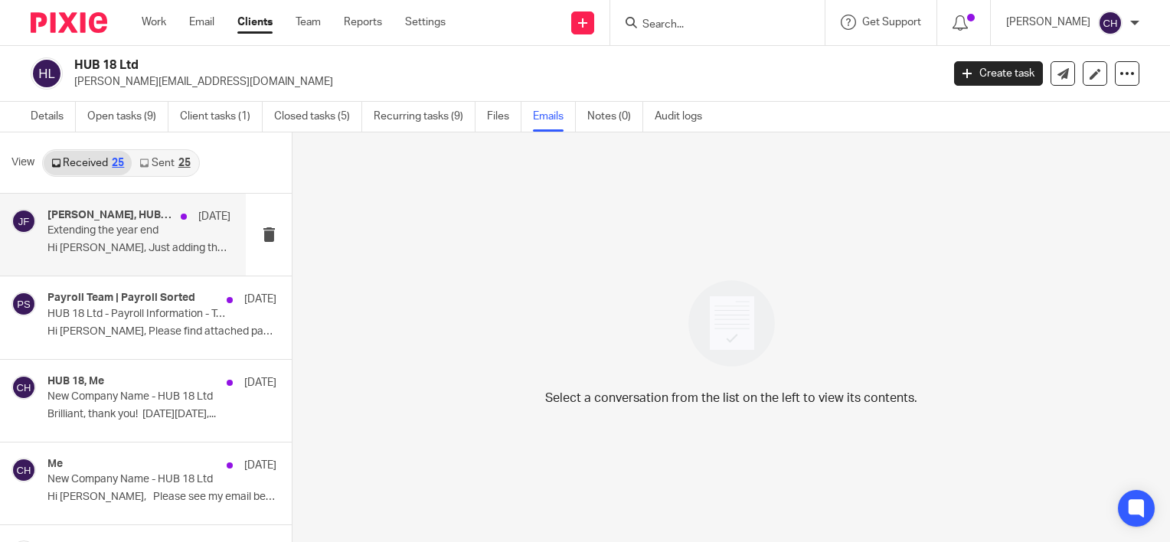
click at [159, 250] on p "Hi Jill, Just adding the bigger items into..." at bounding box center [138, 248] width 183 height 13
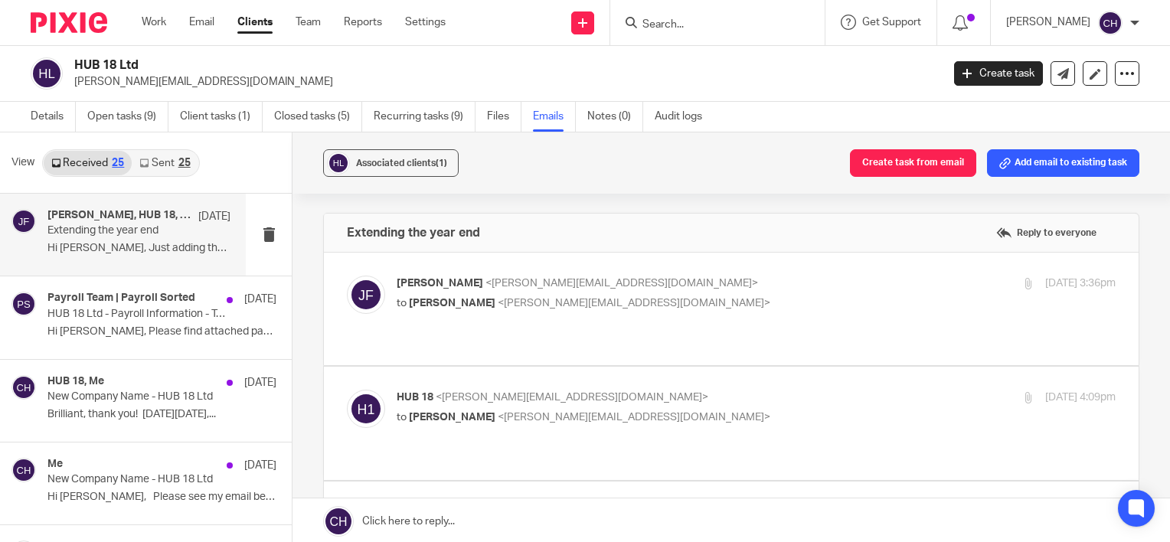
click at [696, 292] on div "Jill Fox <jill@archimediaaccounts.co.uk> to Liam Sullivan <liam@inserif.com>" at bounding box center [637, 293] width 480 height 35
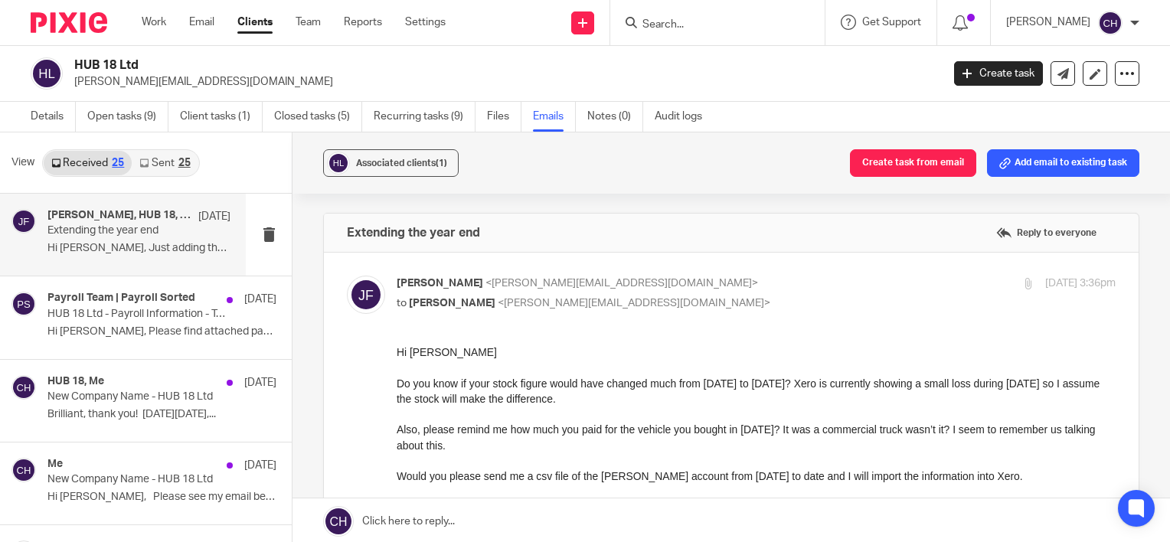
click at [663, 283] on p "Jill Fox <jill@archimediaaccounts.co.uk>" at bounding box center [637, 284] width 480 height 16
checkbox input "false"
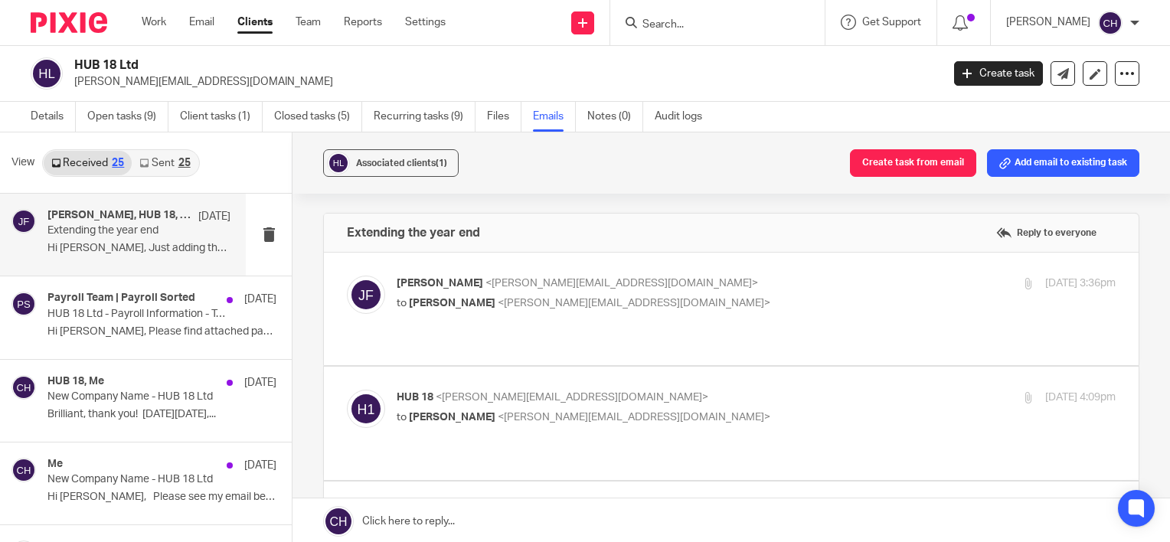
click at [660, 390] on p "HUB 18 <liam@inserif.com>" at bounding box center [637, 398] width 480 height 16
checkbox input "true"
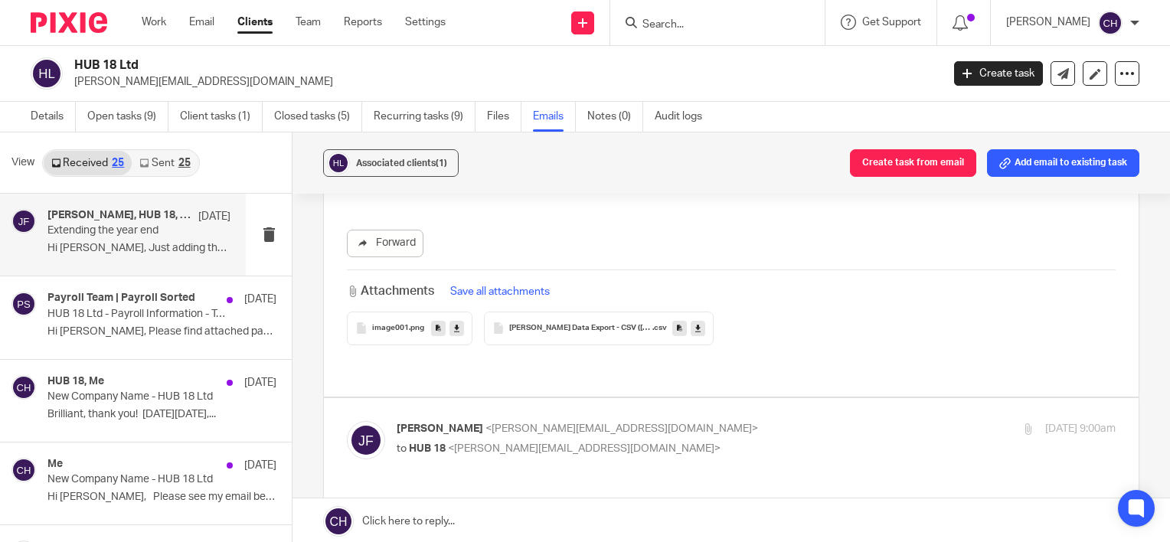
scroll to position [536, 0]
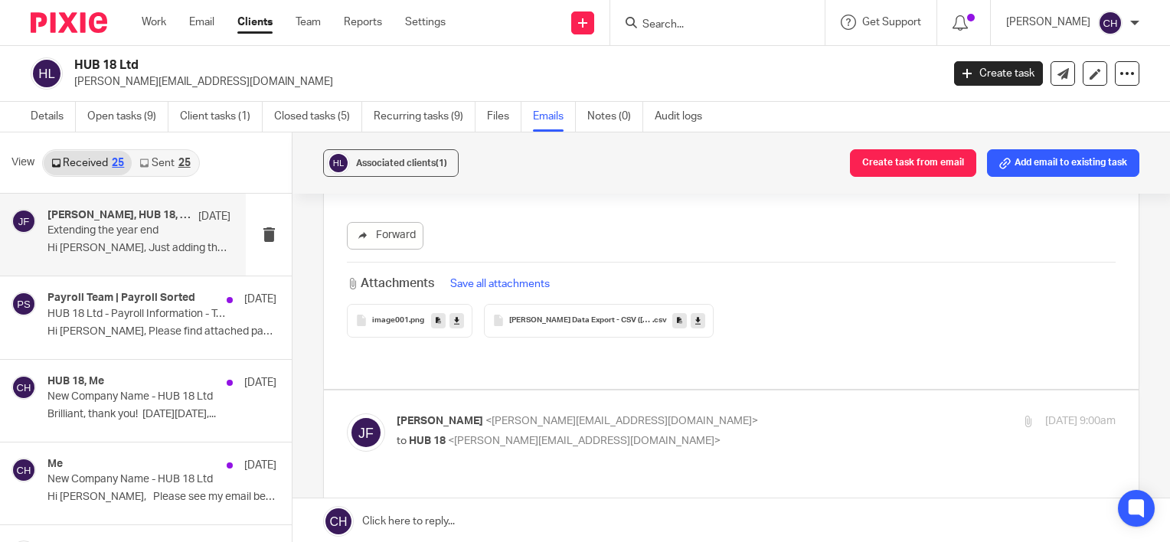
click at [653, 414] on p "Jill Fox <jill@archimediaaccounts.co.uk>" at bounding box center [637, 422] width 480 height 16
checkbox input "true"
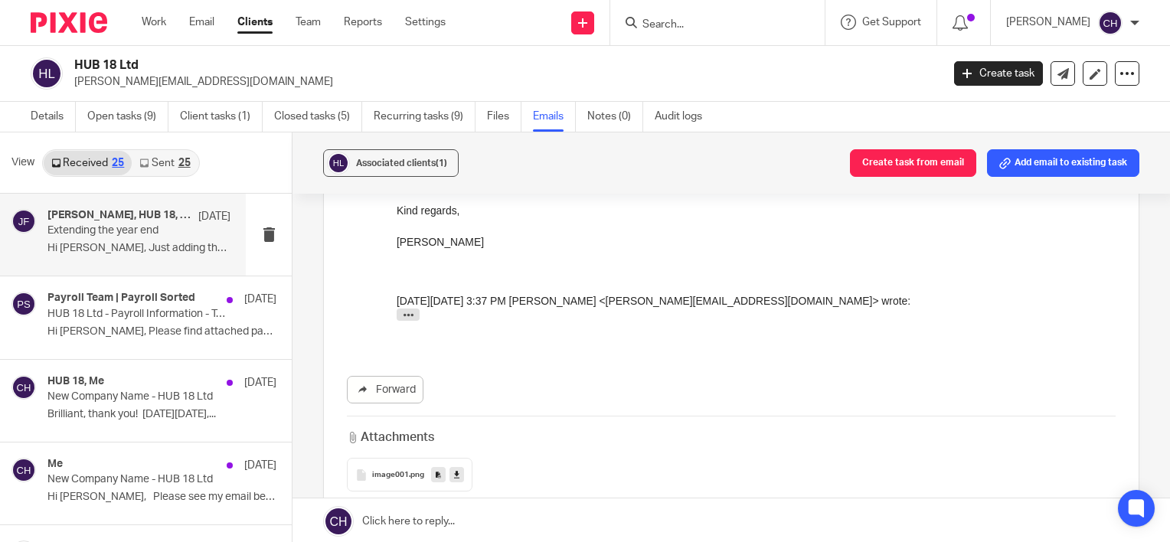
scroll to position [1532, 0]
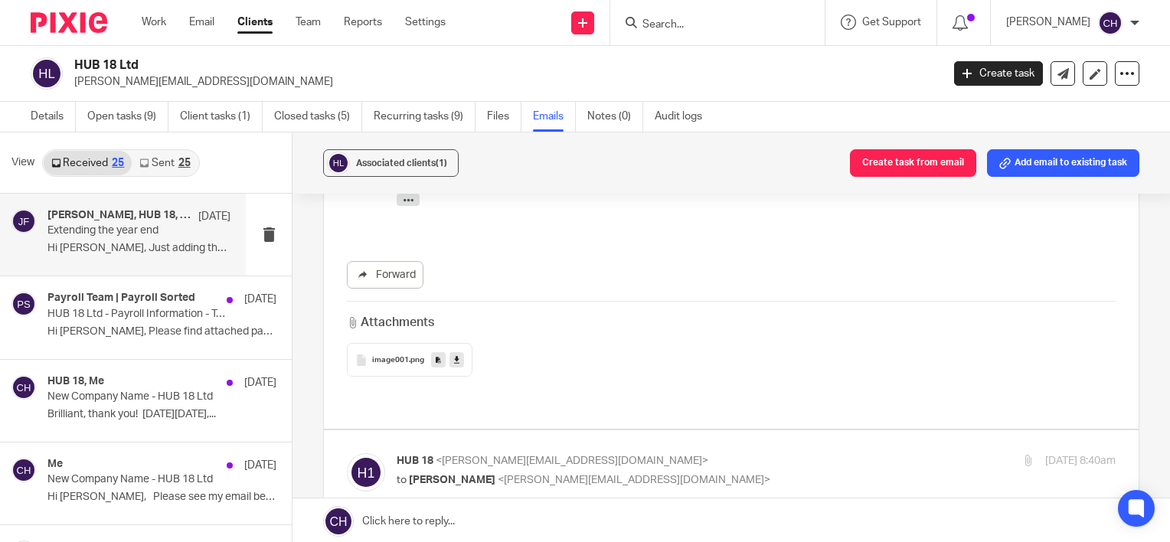
click at [653, 431] on label at bounding box center [731, 487] width 815 height 113
click at [347, 453] on input "checkbox" at bounding box center [346, 453] width 1 height 1
checkbox input "true"
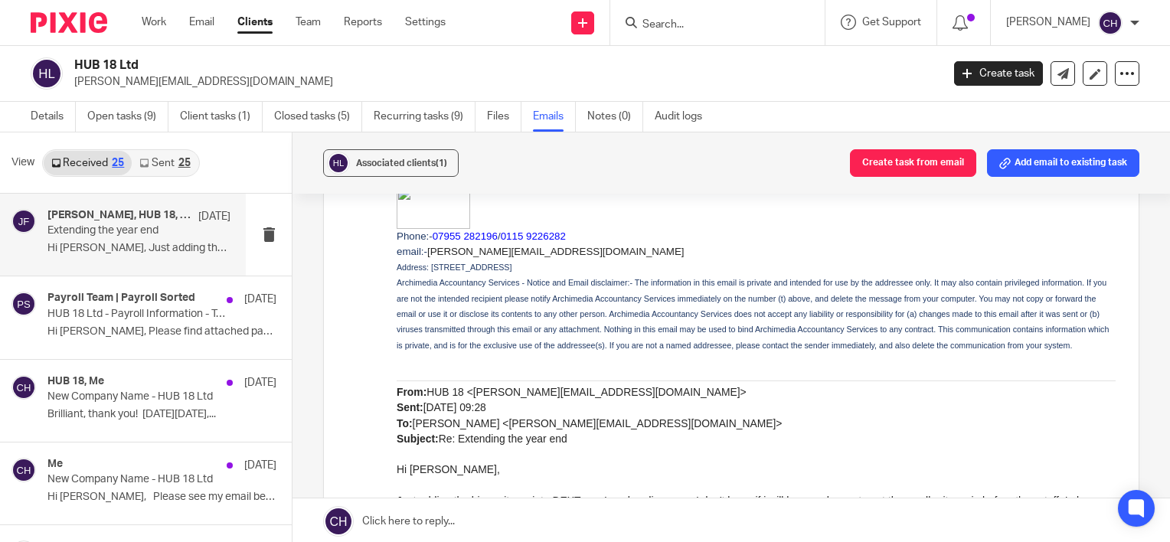
scroll to position [4596, 0]
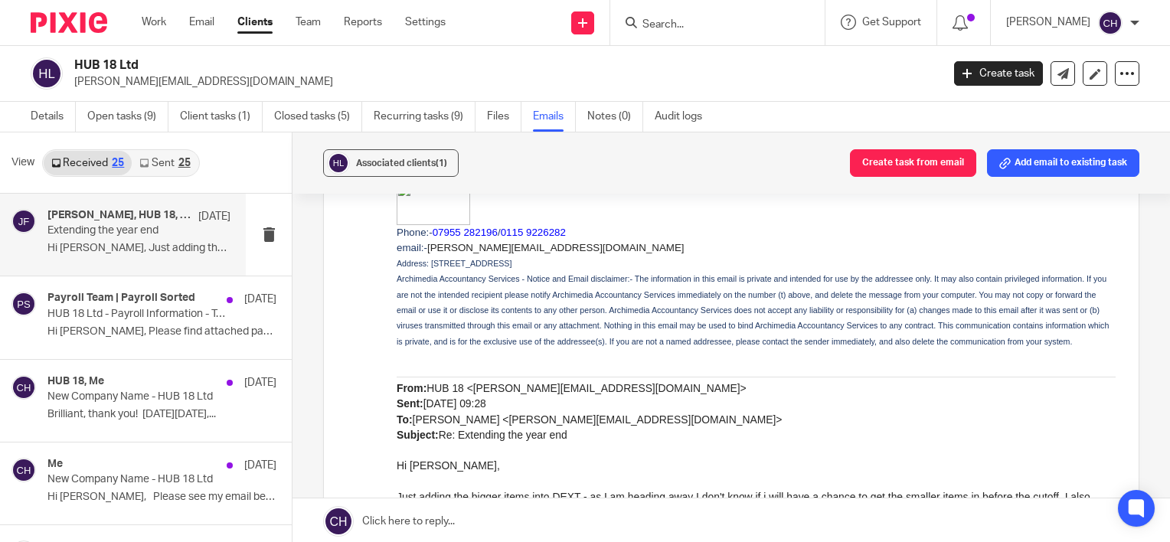
click at [99, 250] on p "Hi Jill, Just adding the bigger items into..." at bounding box center [138, 248] width 183 height 13
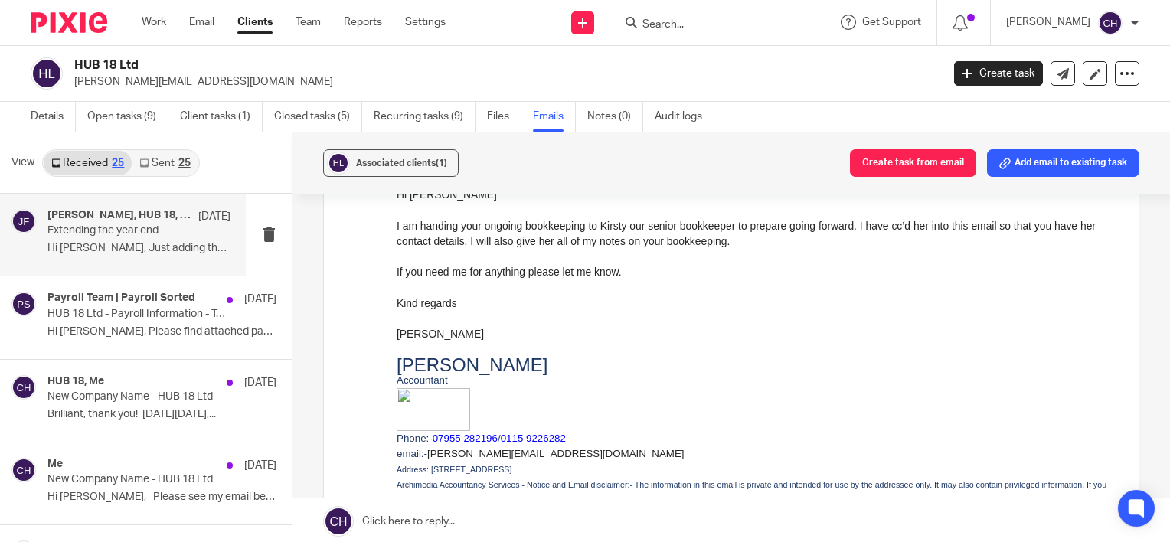
scroll to position [4224, 0]
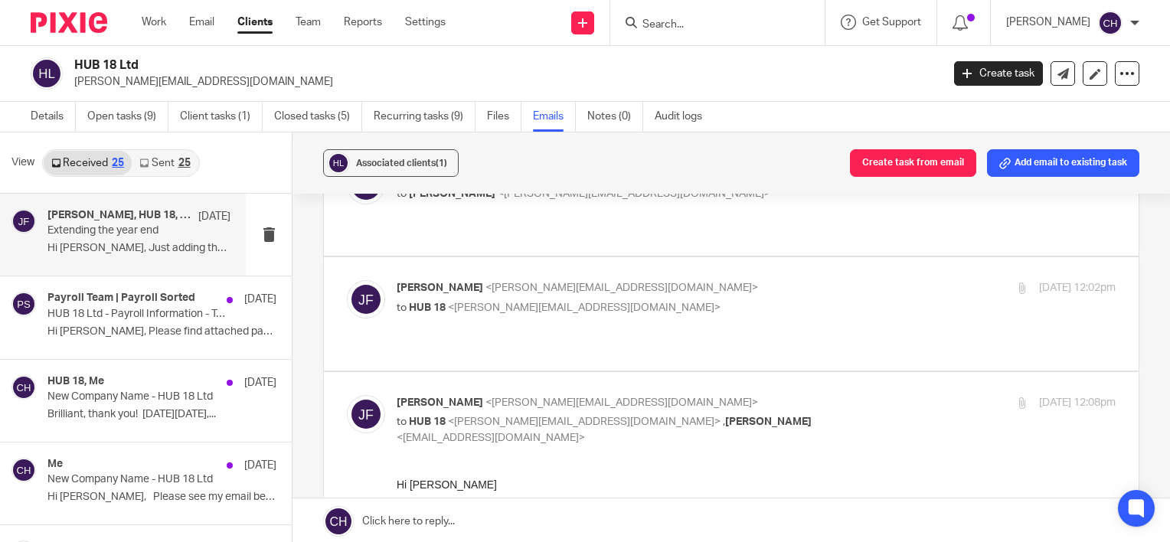
scroll to position [4071, 0]
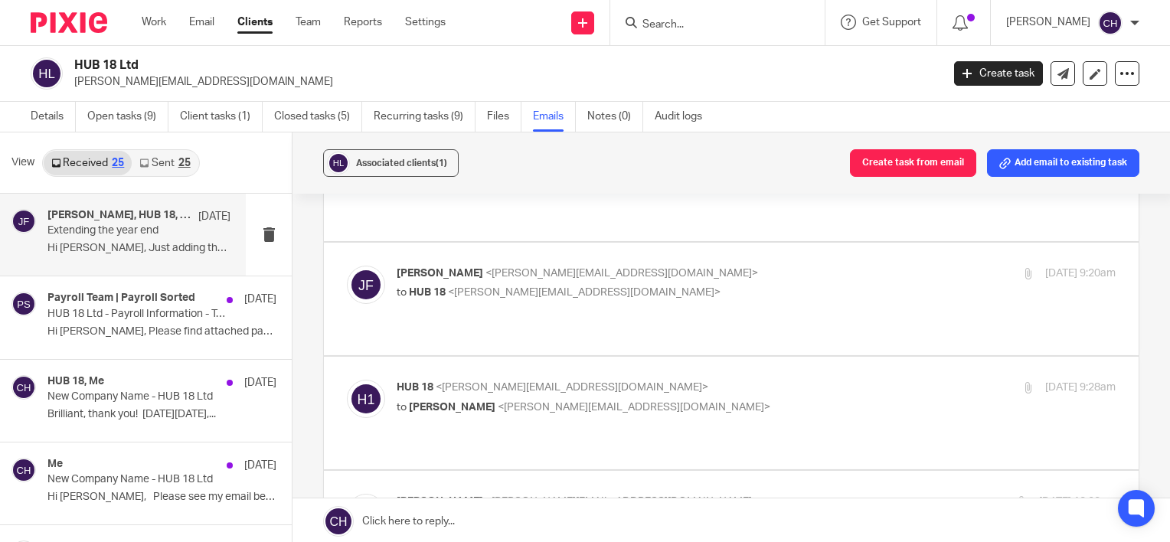
scroll to position [3688, 0]
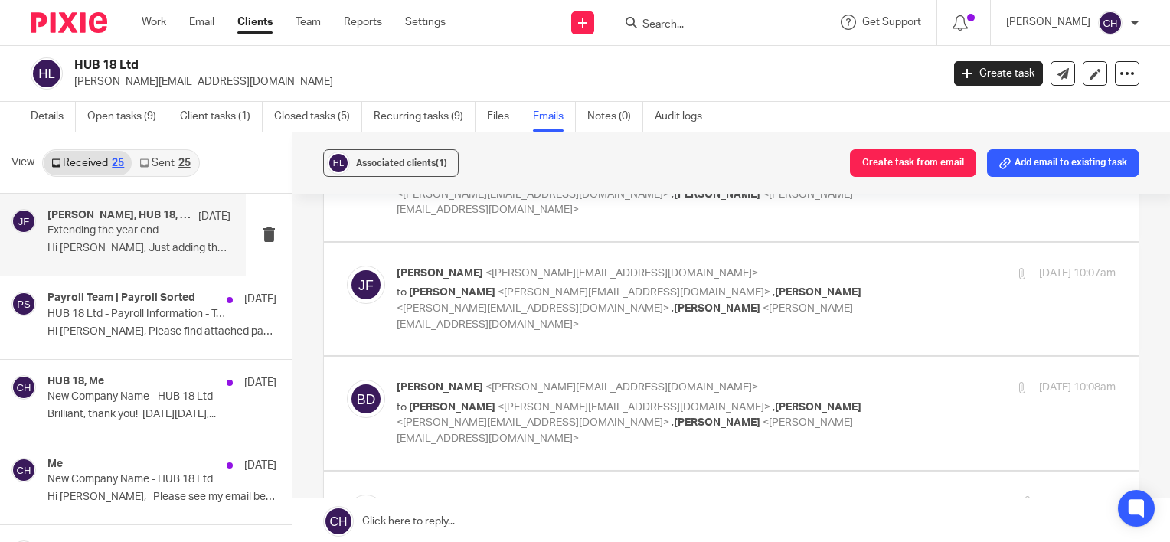
scroll to position [3530, 0]
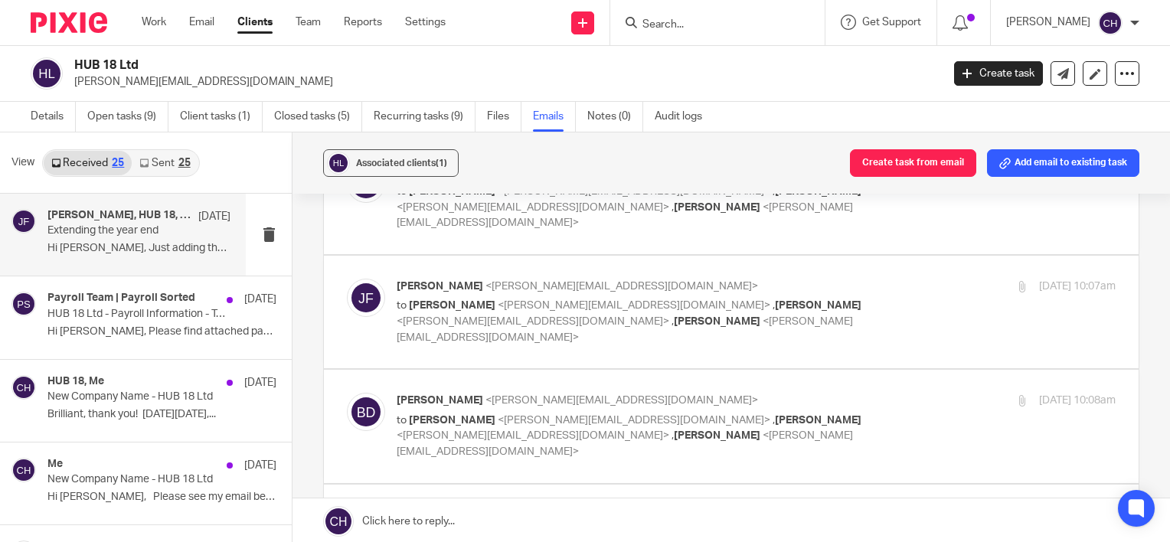
checkbox input "true"
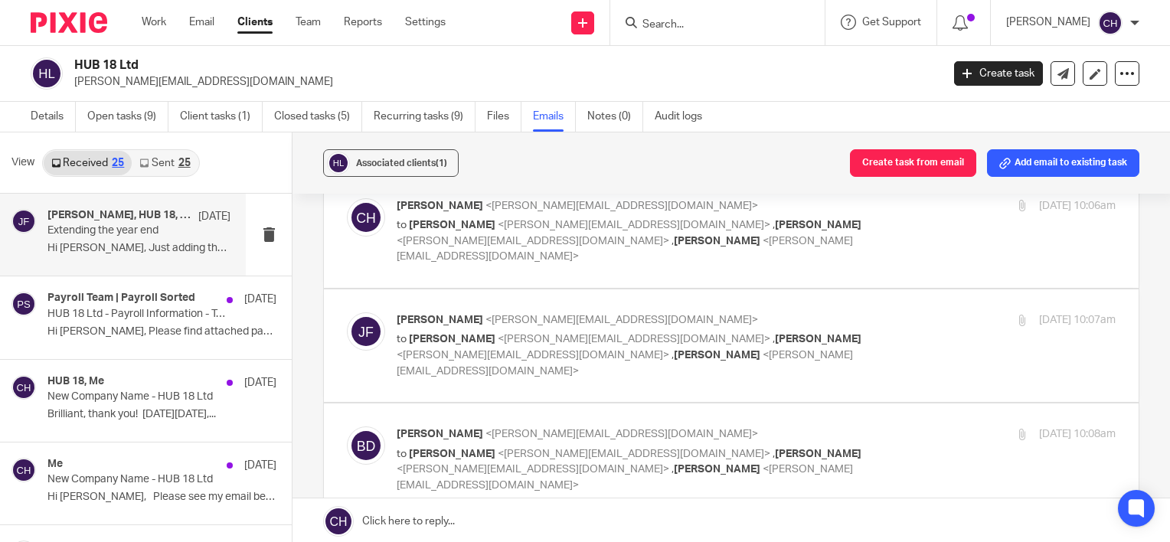
scroll to position [3300, 0]
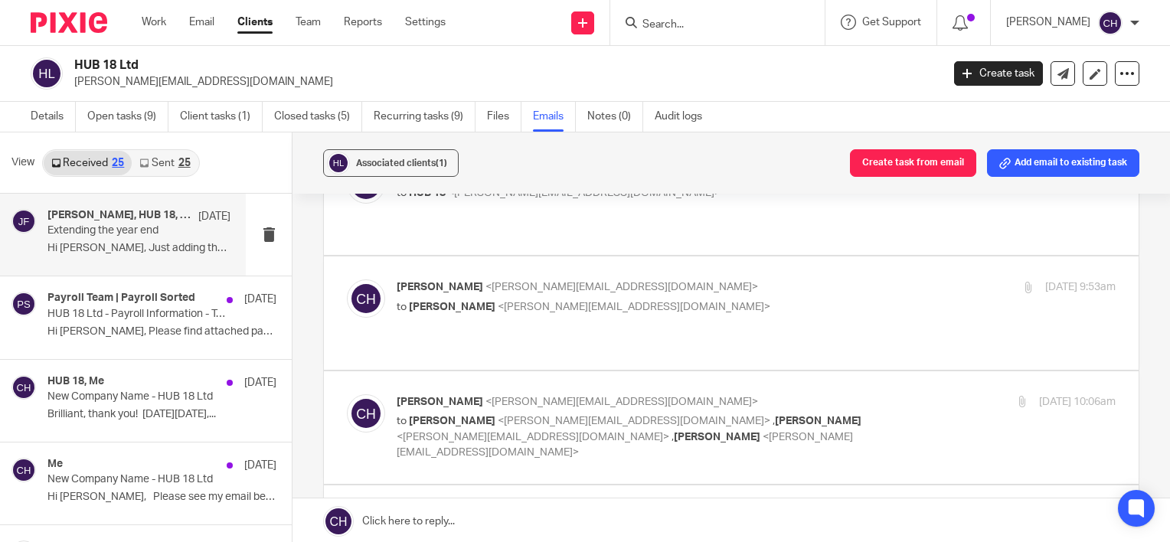
click at [711, 21] on input "Search" at bounding box center [710, 25] width 138 height 14
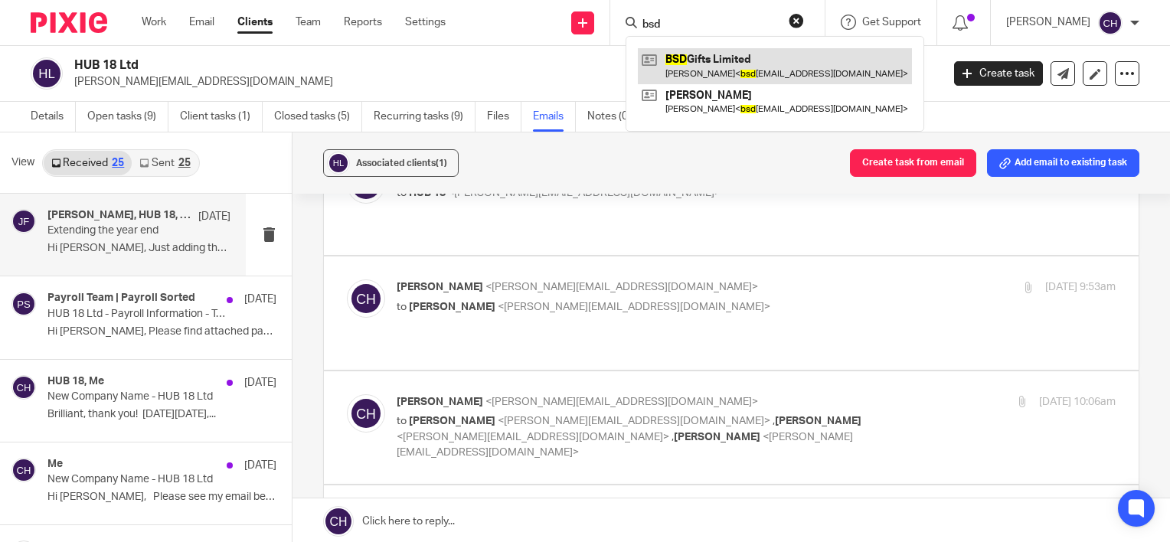
type input "bsd"
click at [720, 49] on link at bounding box center [775, 65] width 274 height 35
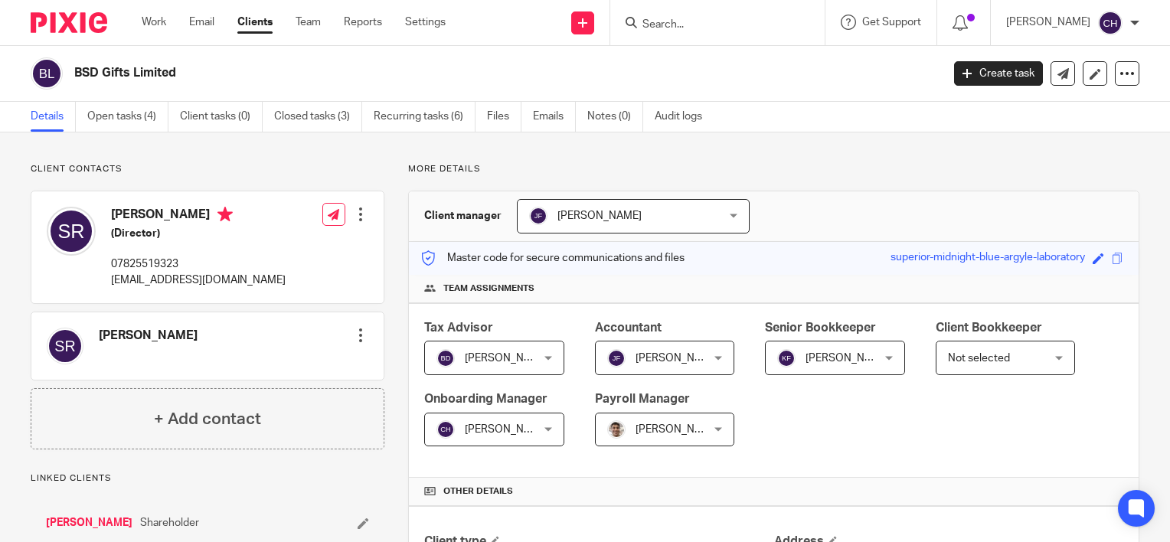
drag, startPoint x: 248, startPoint y: 158, endPoint x: 260, endPoint y: 172, distance: 17.9
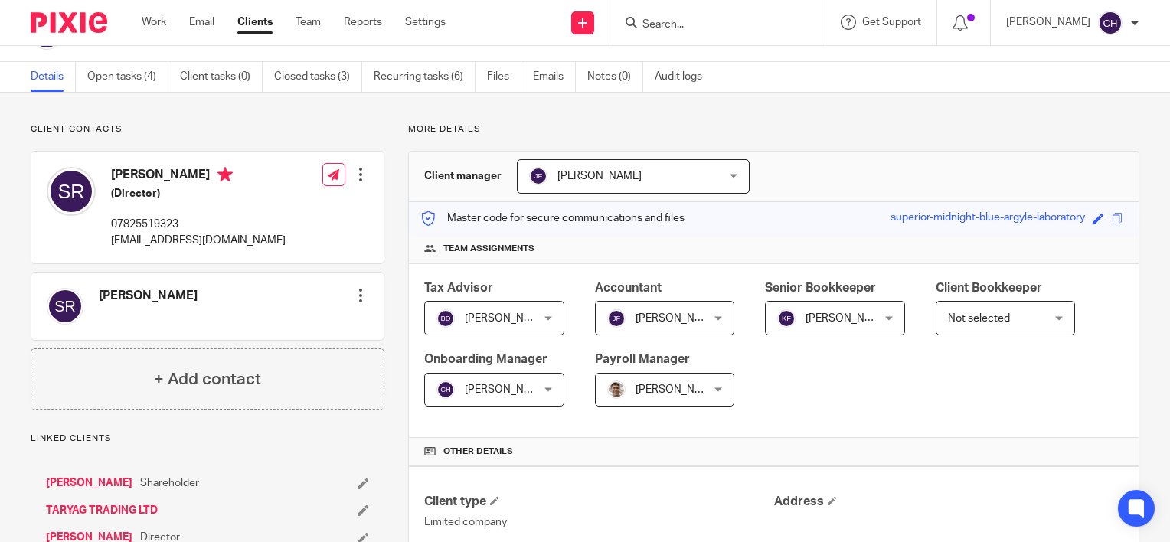
scroll to position [77, 0]
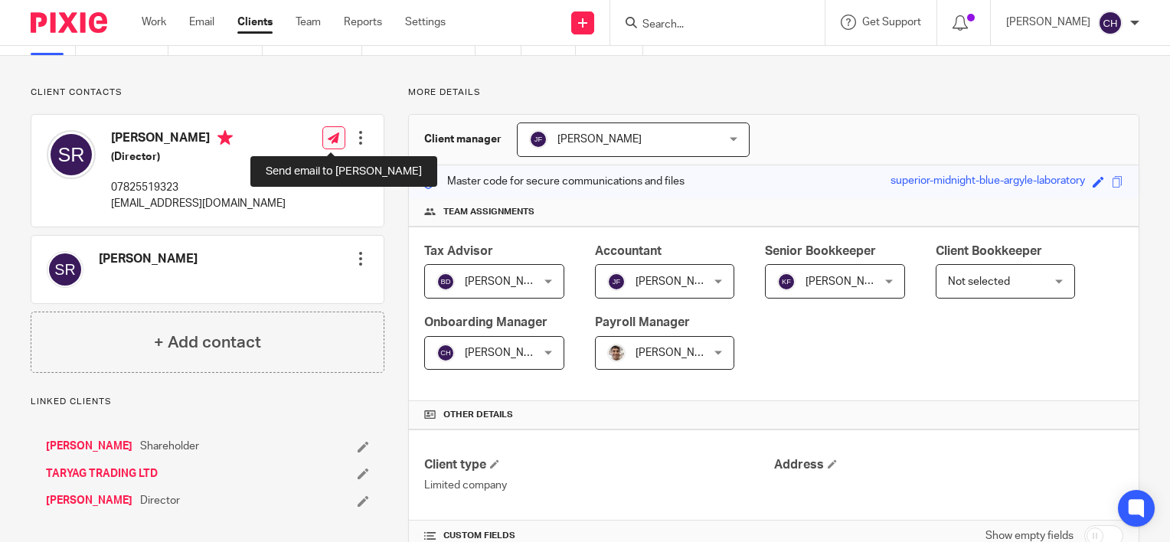
click at [336, 139] on icon at bounding box center [333, 138] width 11 height 11
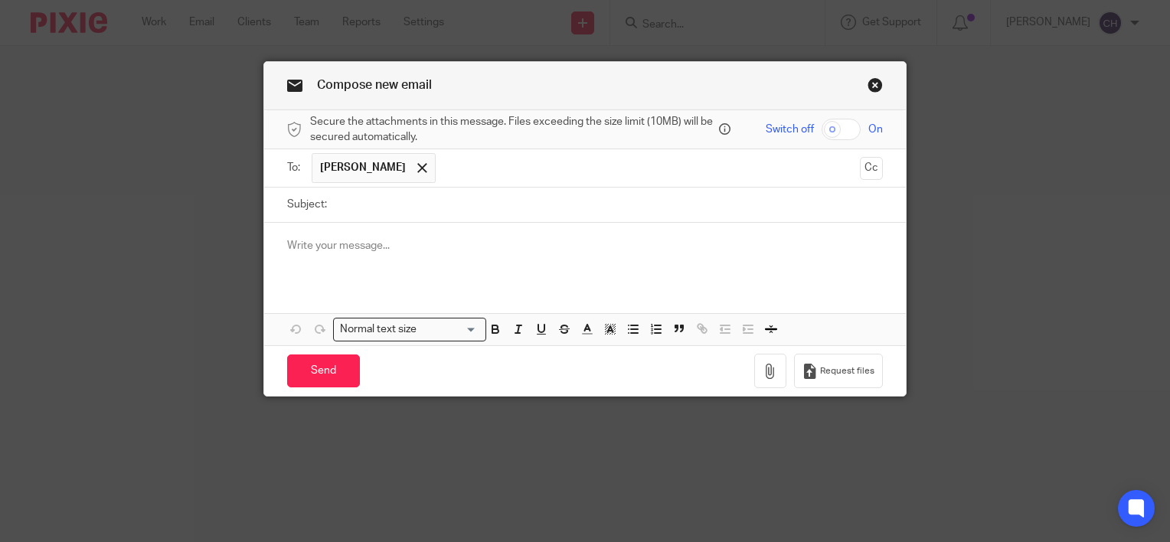
click at [337, 205] on input "Subject:" at bounding box center [609, 205] width 548 height 34
type input "Sara - Personal Tax"
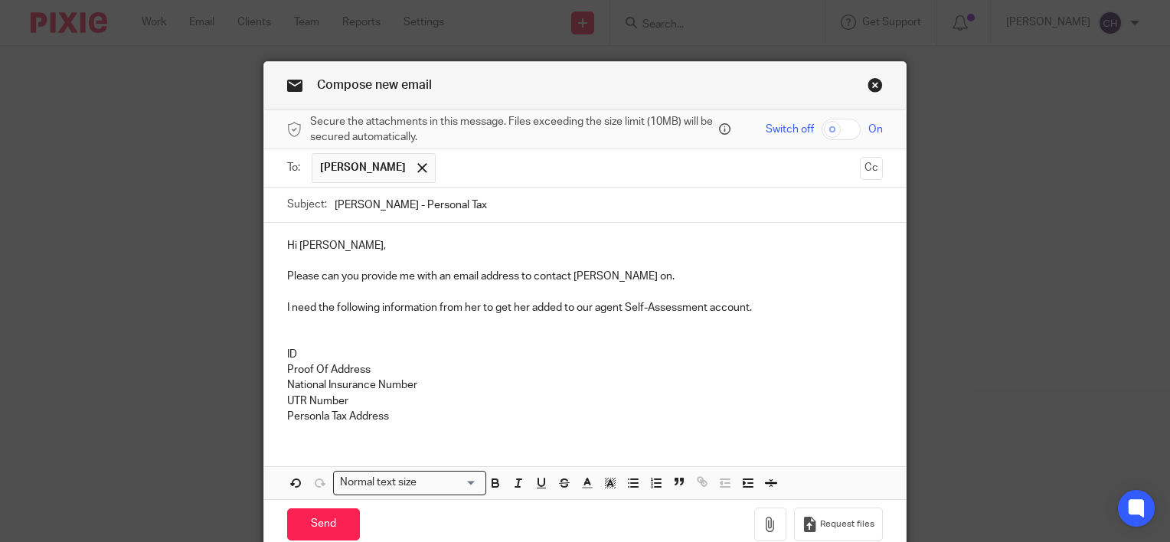
click at [322, 414] on p "Personla Tax Address" at bounding box center [585, 416] width 596 height 15
click at [330, 329] on p at bounding box center [585, 323] width 596 height 15
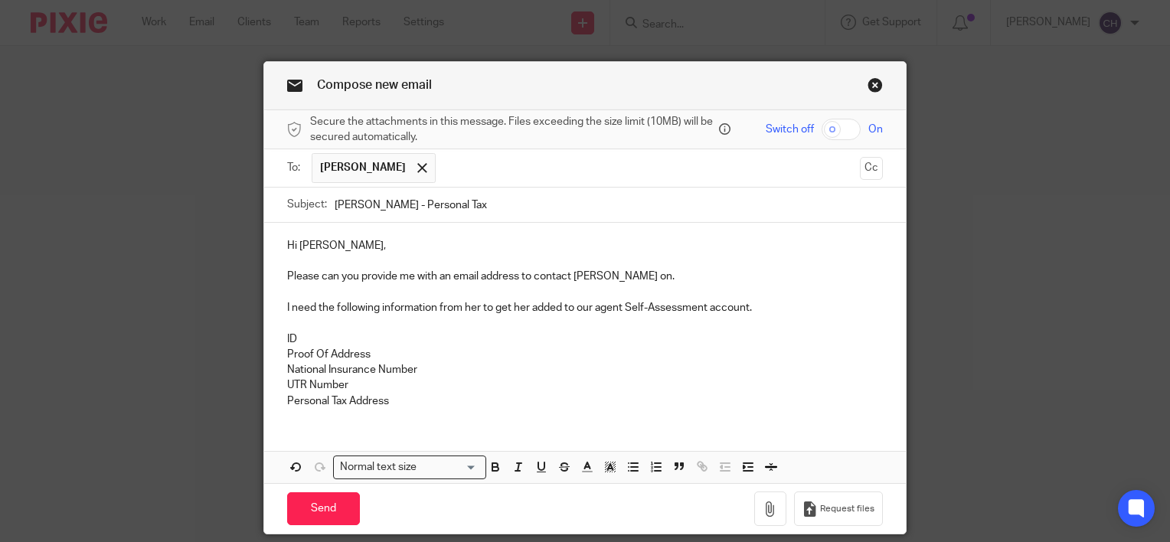
click at [706, 306] on p "I need the following information from her to get her added to our agent Self-As…" at bounding box center [585, 307] width 596 height 15
click at [422, 413] on div "Hi Sam, Please can you provide me with an email address to contact Sara on. I n…" at bounding box center [585, 322] width 642 height 198
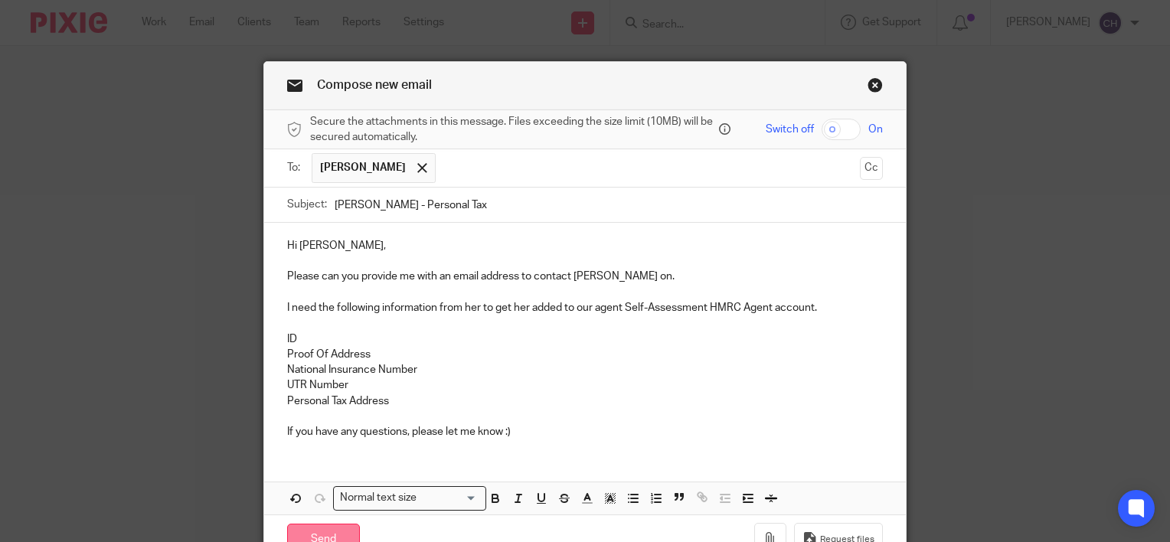
click at [319, 525] on input "Send" at bounding box center [323, 540] width 73 height 33
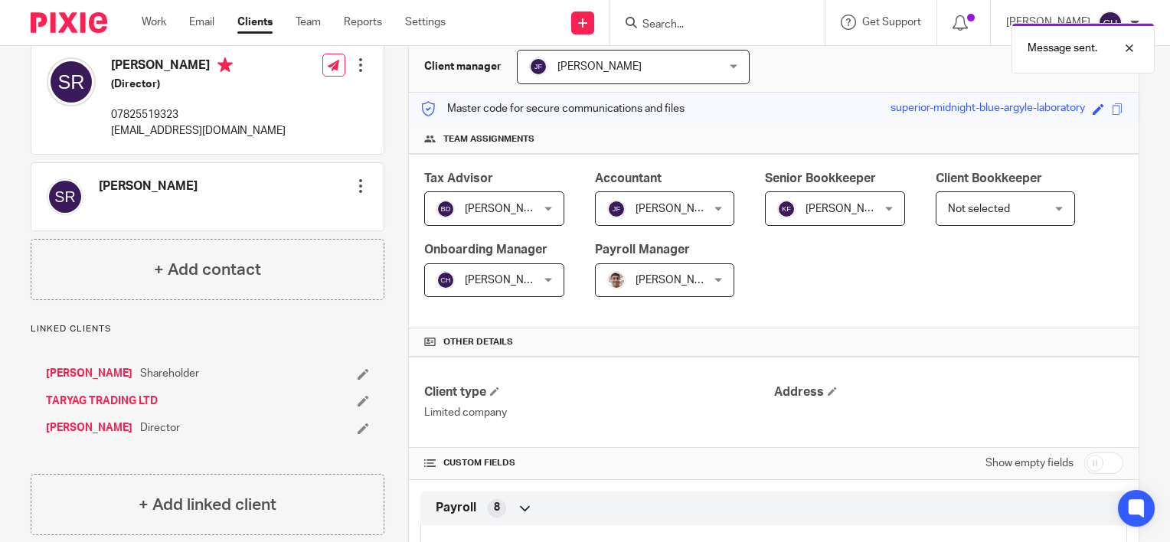
scroll to position [153, 0]
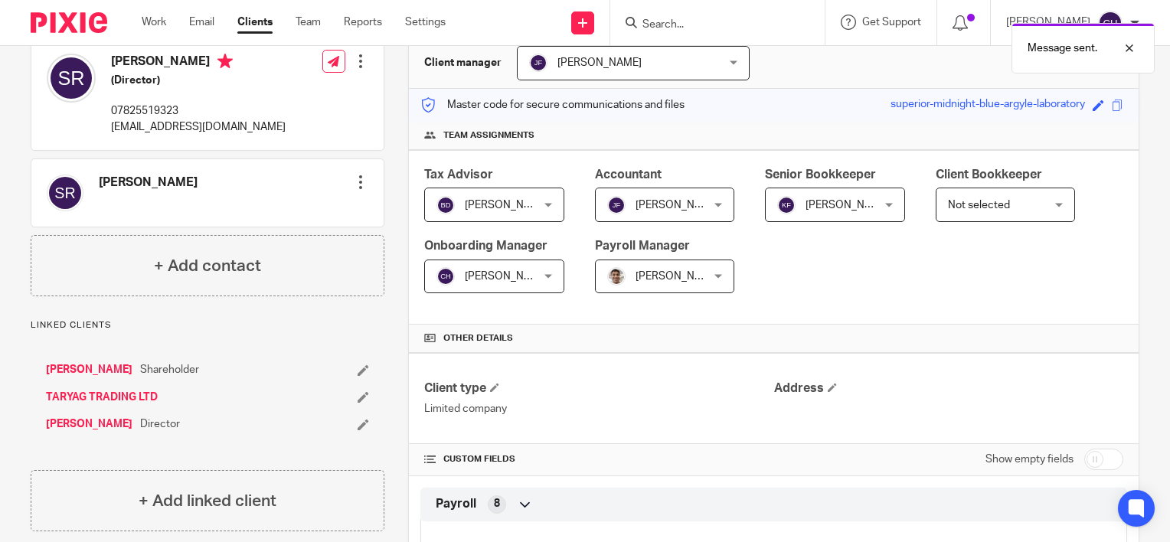
click at [83, 371] on link "[PERSON_NAME]" at bounding box center [89, 369] width 87 height 15
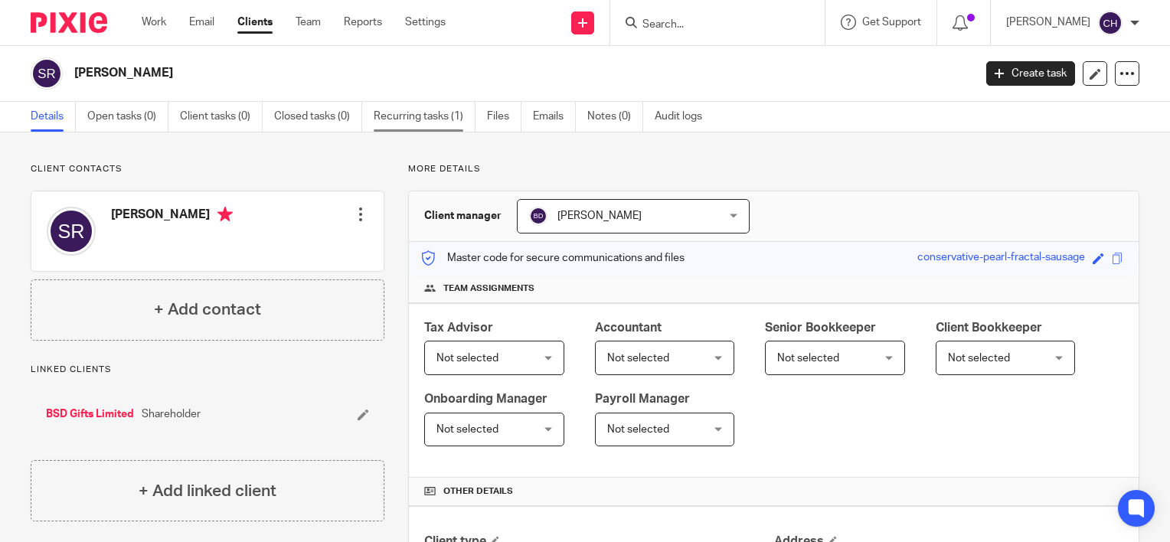
click at [421, 116] on link "Recurring tasks (1)" at bounding box center [425, 117] width 102 height 30
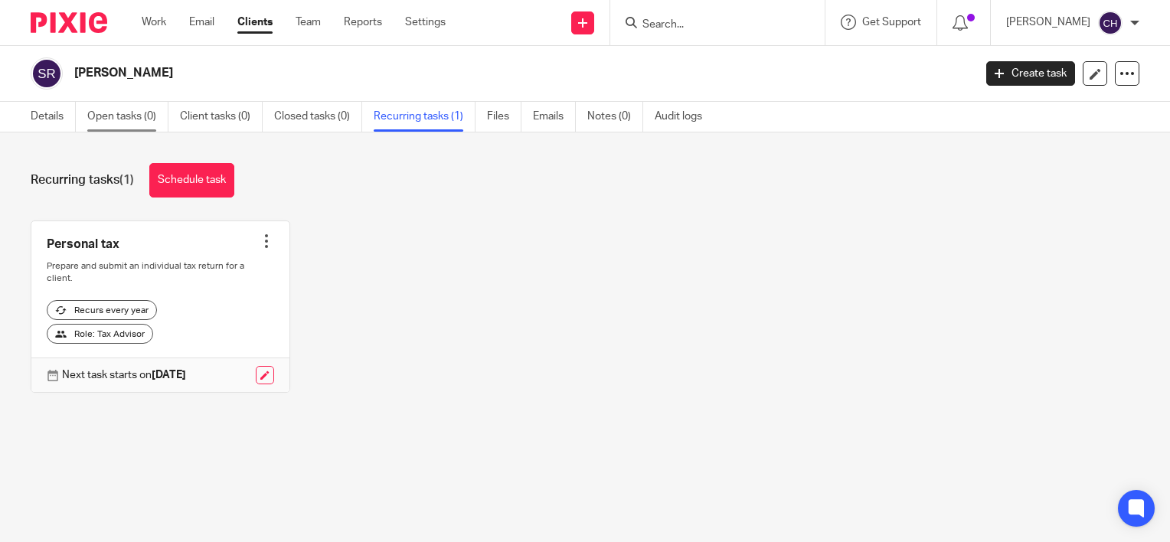
click at [126, 120] on link "Open tasks (0)" at bounding box center [127, 117] width 81 height 30
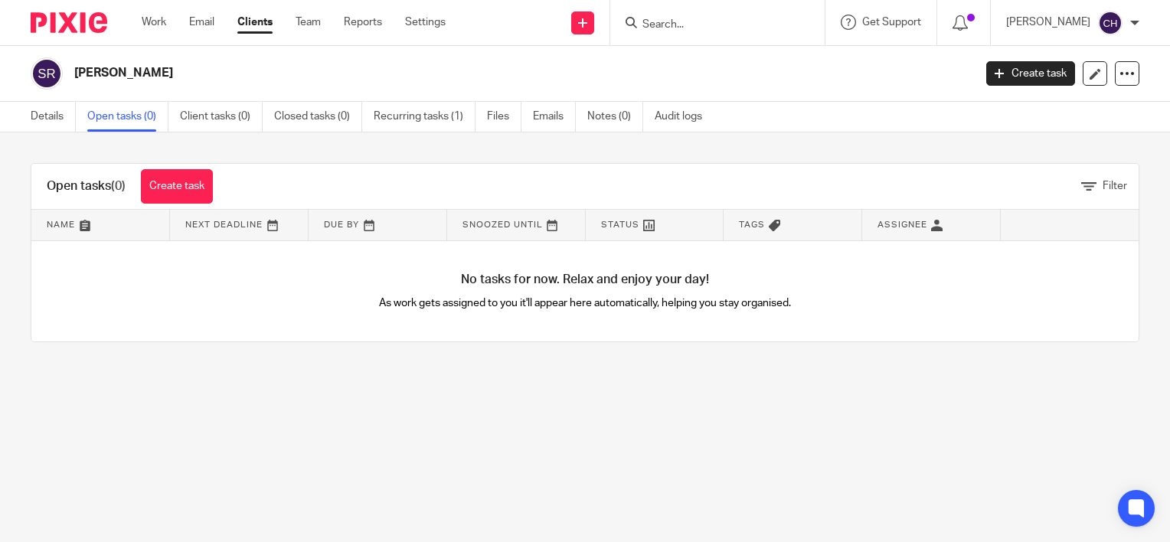
drag, startPoint x: 245, startPoint y: 415, endPoint x: 243, endPoint y: 404, distance: 11.7
click at [245, 411] on main "[PERSON_NAME] Create task Update from Companies House Export data Merge Archive…" at bounding box center [585, 271] width 1170 height 542
click at [179, 198] on link "Create task" at bounding box center [177, 186] width 72 height 34
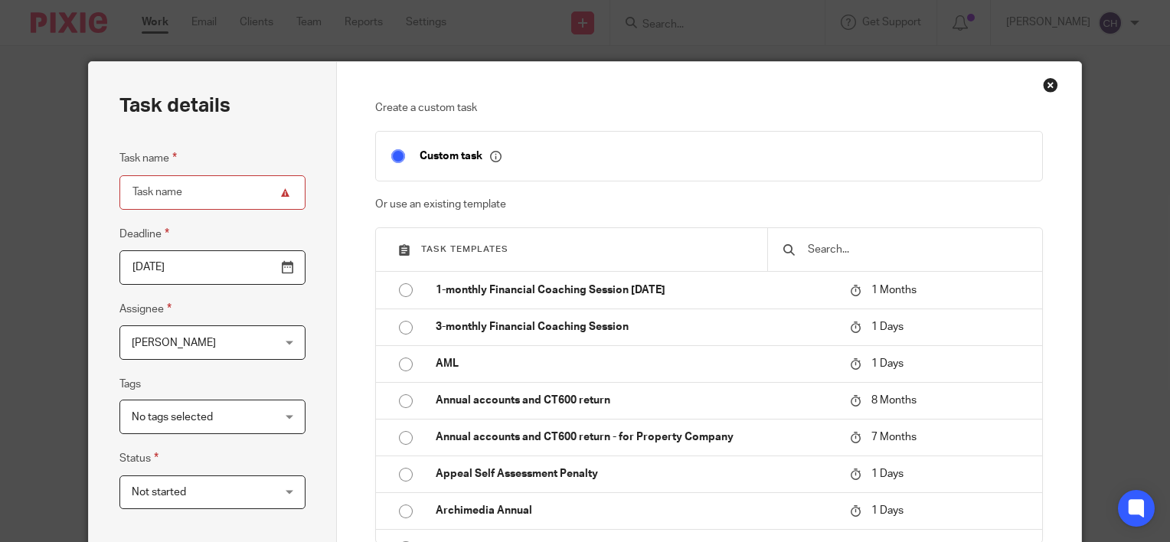
click at [833, 250] on input "text" at bounding box center [917, 249] width 221 height 17
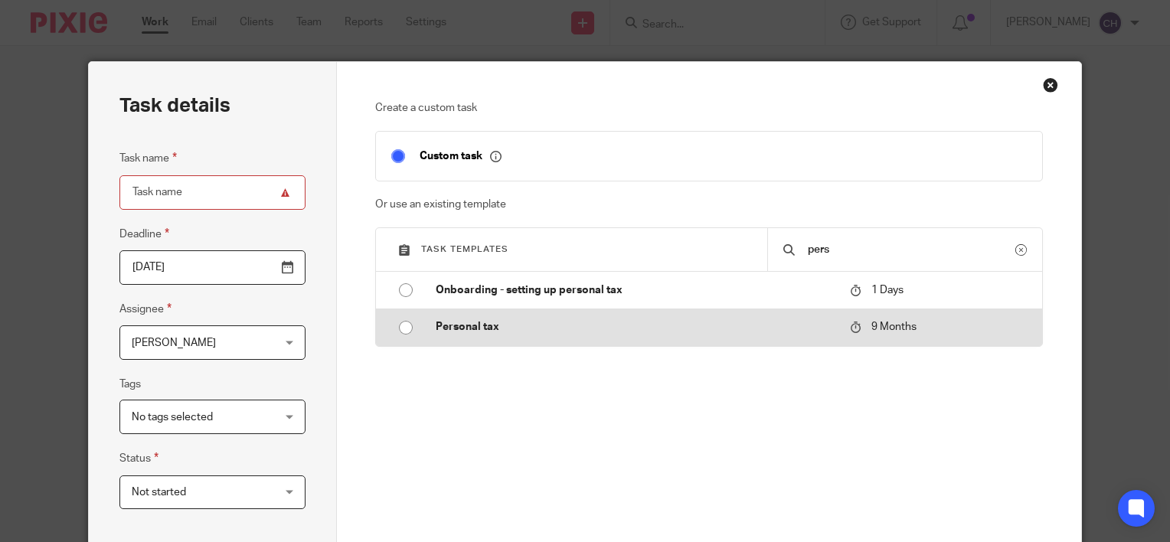
type input "pers"
click at [489, 316] on td "Personal tax" at bounding box center [632, 327] width 422 height 37
type input "[DATE]"
type input "Personal tax"
checkbox input "false"
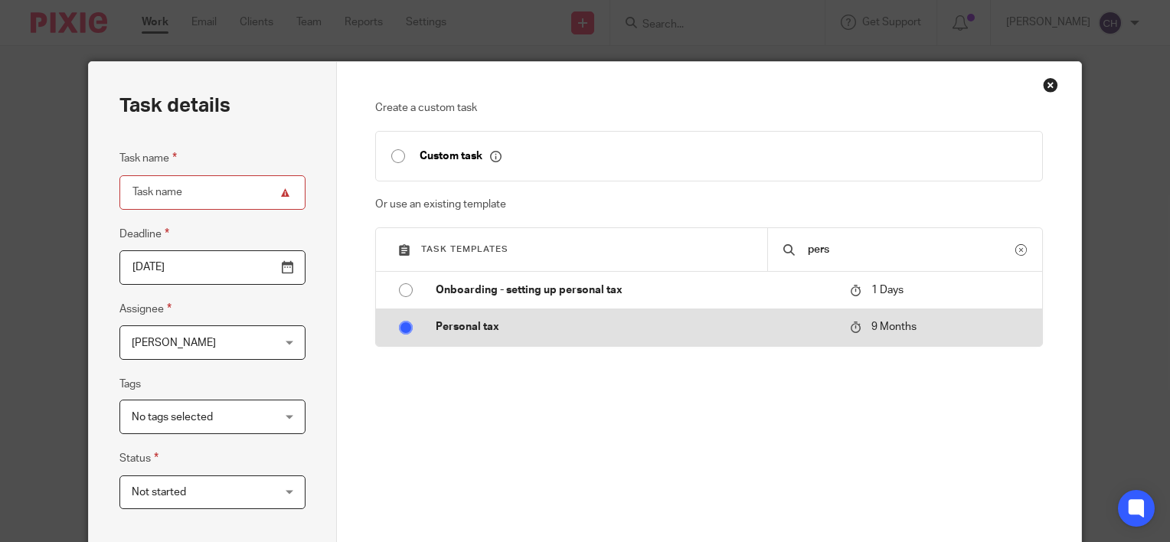
radio input "true"
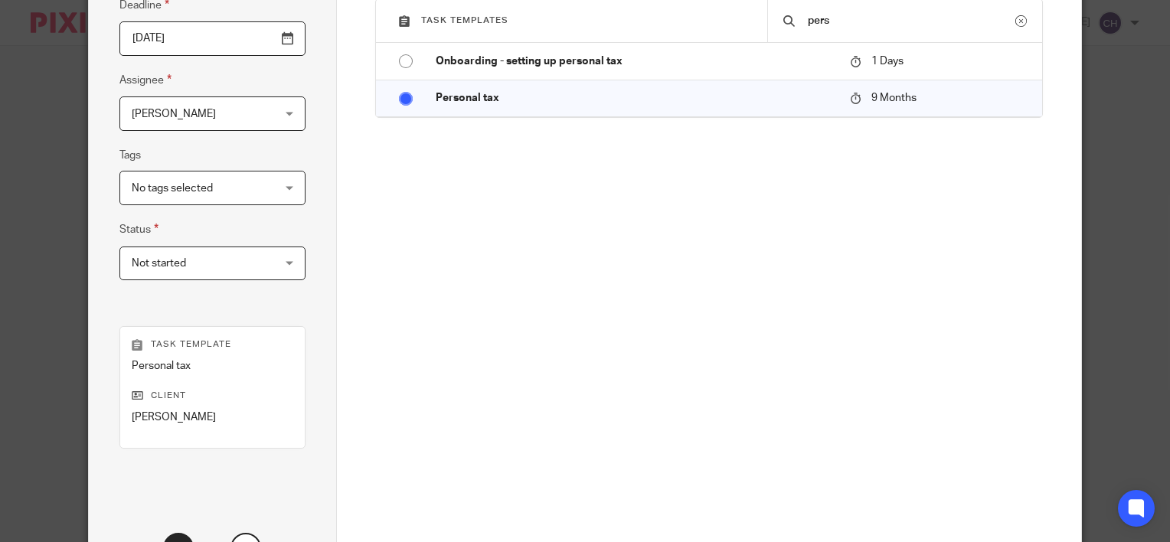
scroll to position [230, 0]
click at [276, 49] on input "[DATE]" at bounding box center [213, 38] width 186 height 34
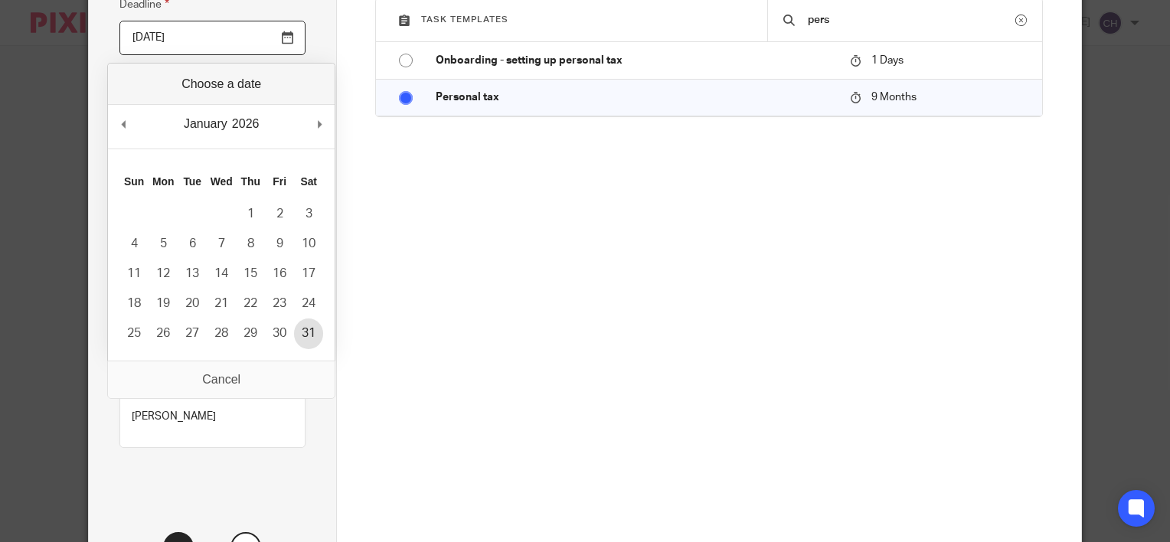
type input "[DATE]"
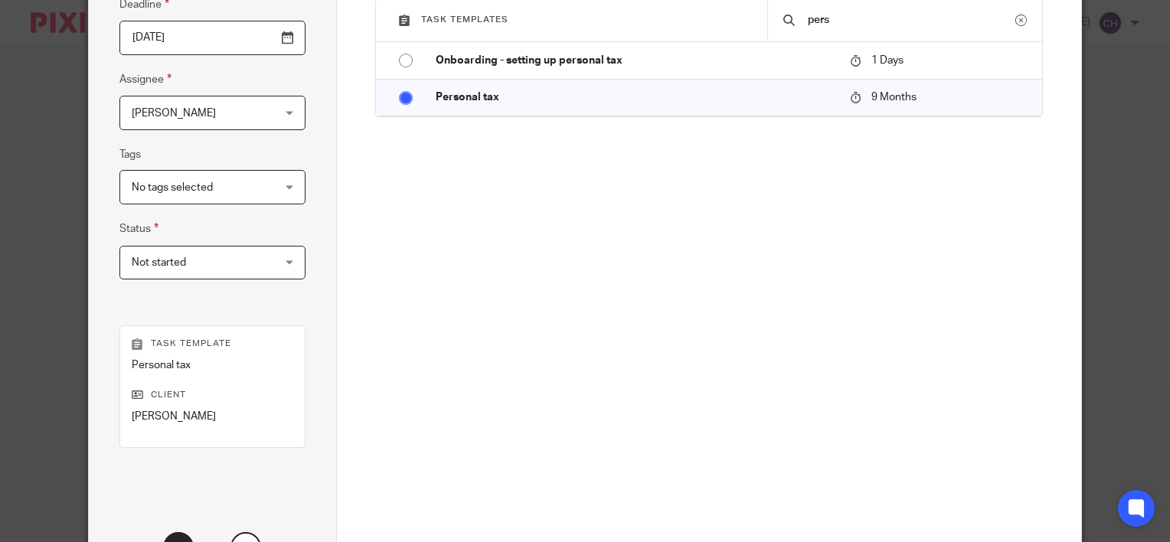
click at [450, 344] on div "Next" at bounding box center [709, 475] width 669 height 276
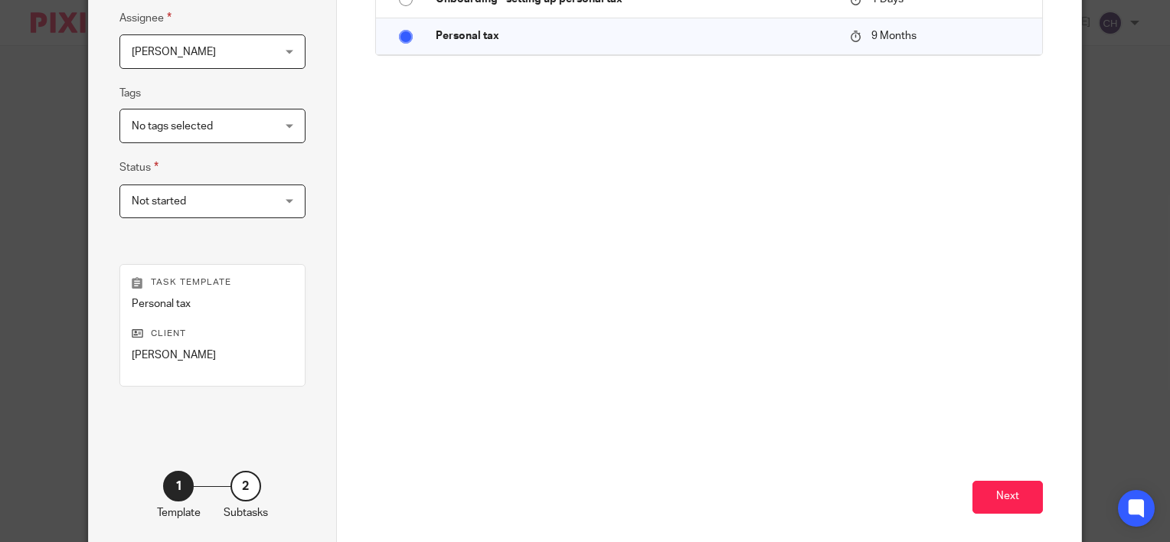
scroll to position [208, 0]
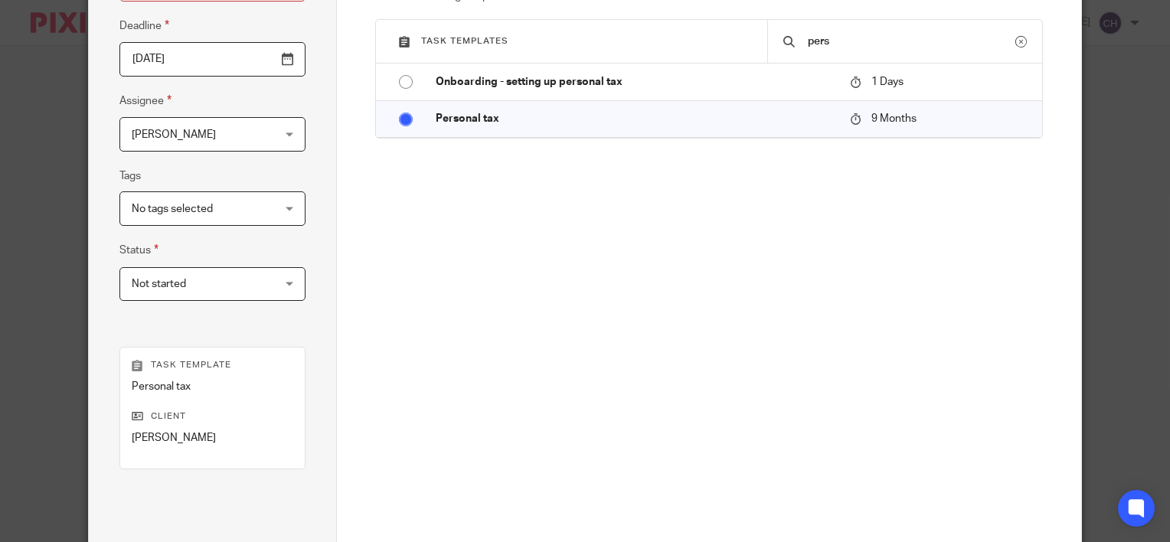
click at [217, 123] on span "[PERSON_NAME]" at bounding box center [201, 134] width 139 height 32
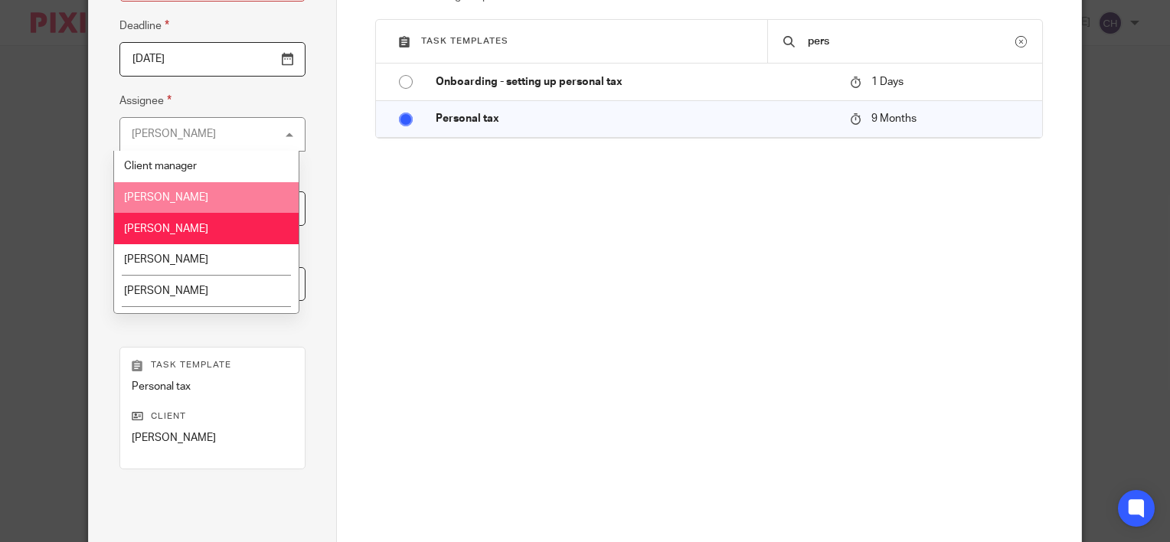
click at [222, 201] on li "[PERSON_NAME]" at bounding box center [206, 197] width 185 height 31
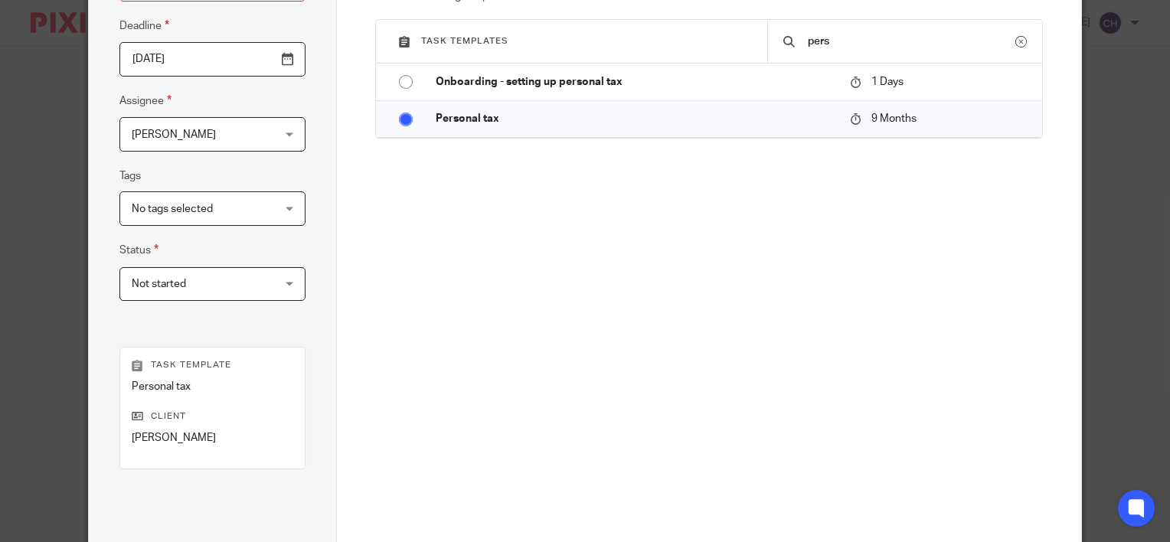
drag, startPoint x: 582, startPoint y: 385, endPoint x: 610, endPoint y: 403, distance: 32.7
click at [610, 403] on div "Next" at bounding box center [709, 497] width 669 height 276
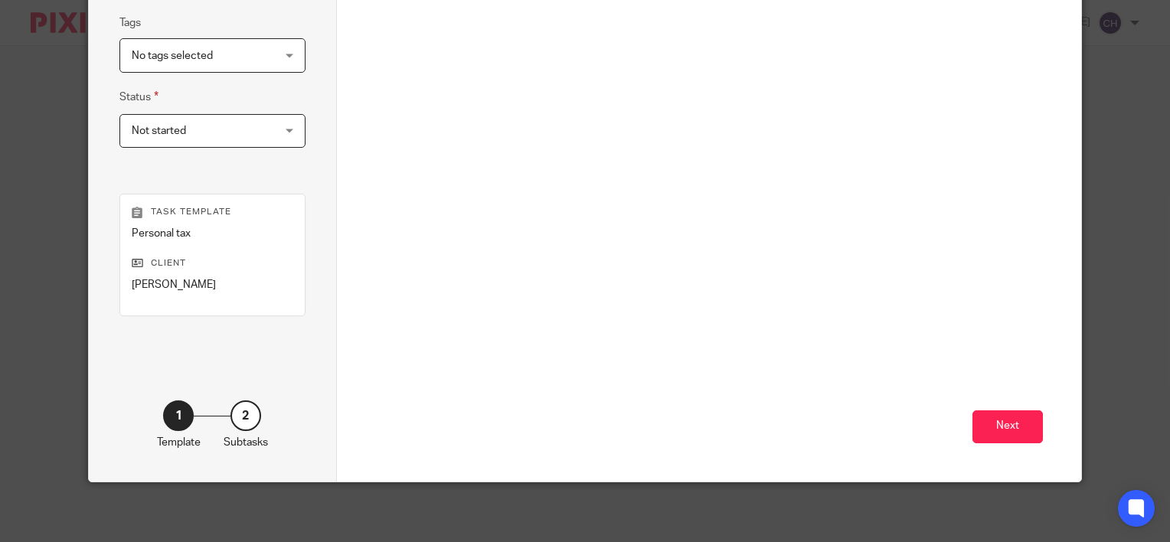
scroll to position [362, 0]
click at [1003, 423] on button "Next" at bounding box center [1008, 427] width 70 height 33
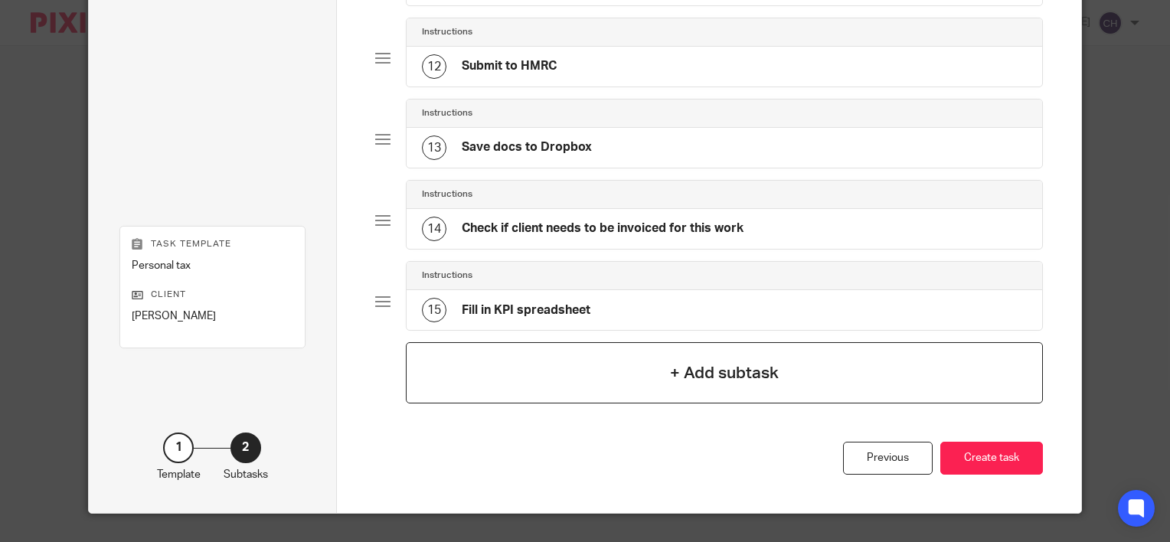
scroll to position [1007, 0]
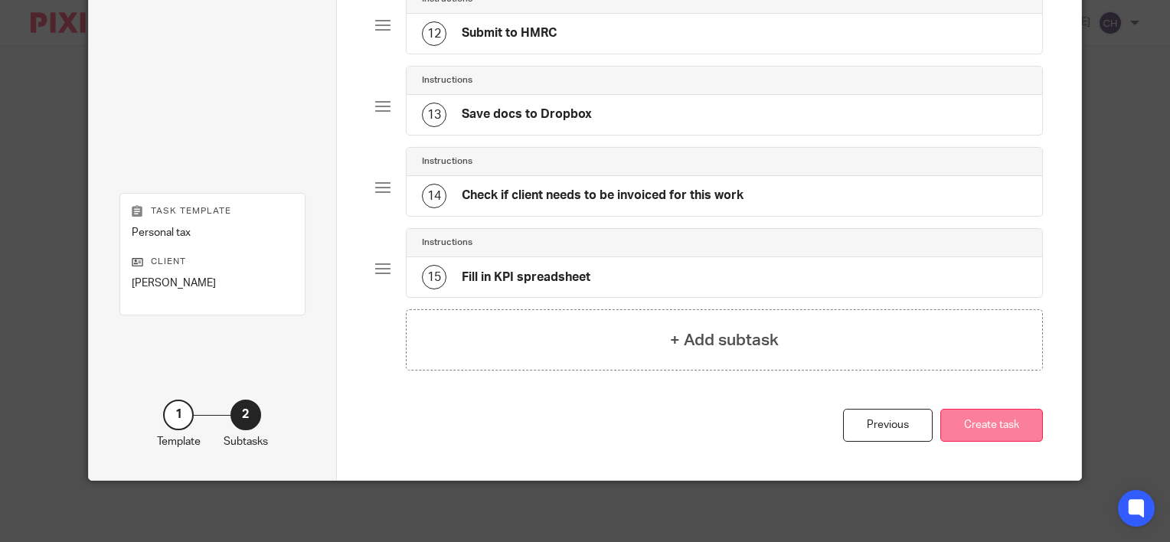
click at [1000, 429] on button "Create task" at bounding box center [992, 425] width 103 height 33
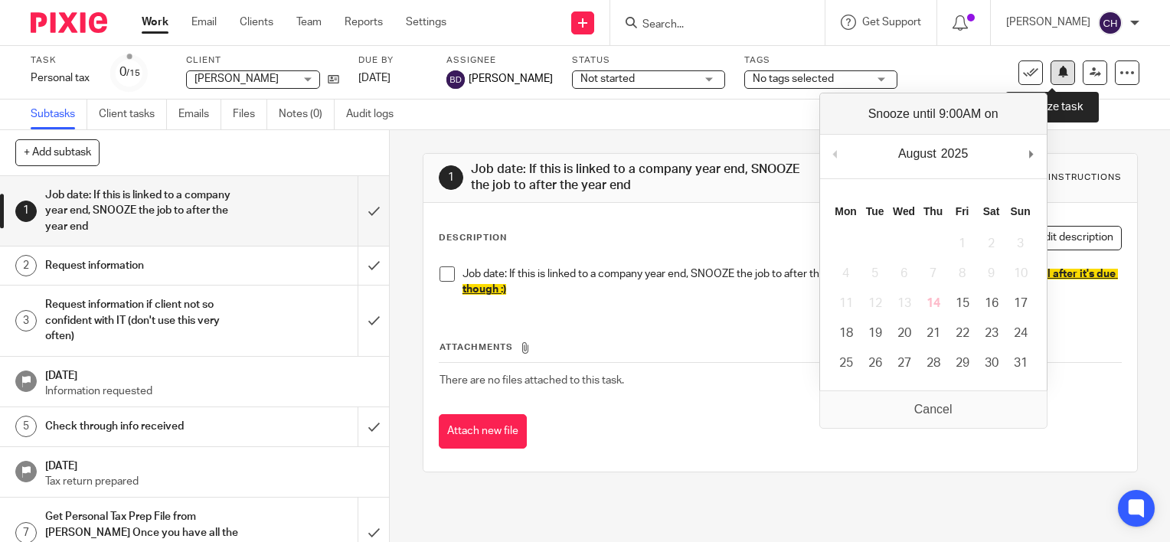
click at [1057, 80] on button at bounding box center [1063, 73] width 25 height 25
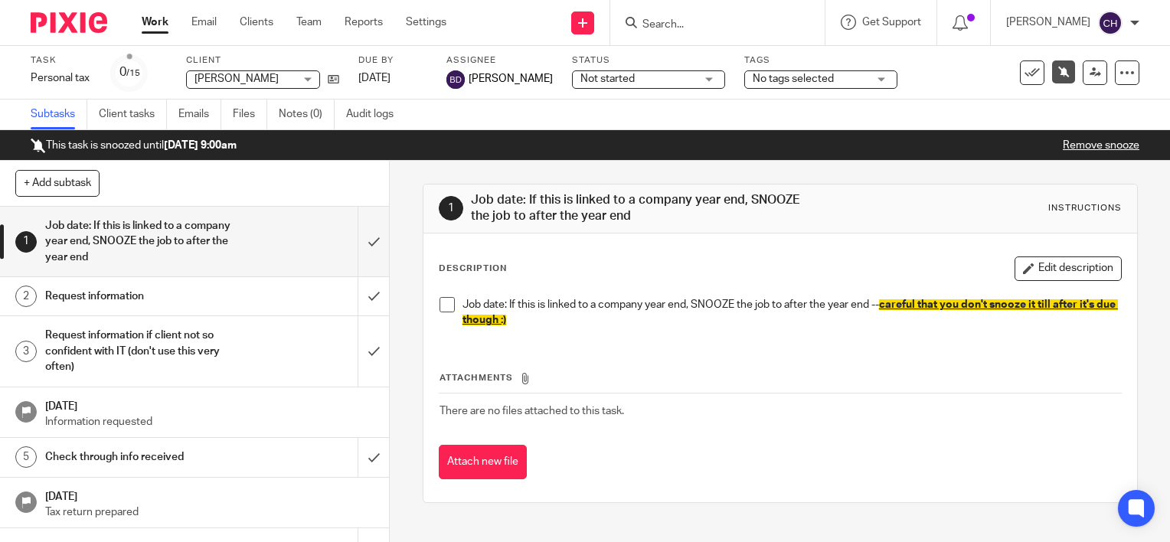
drag, startPoint x: 742, startPoint y: 269, endPoint x: 732, endPoint y: 254, distance: 18.7
click at [742, 269] on div "Description Edit description" at bounding box center [780, 269] width 683 height 25
drag, startPoint x: 59, startPoint y: 9, endPoint x: 139, endPoint y: 110, distance: 128.7
click at [59, 9] on div at bounding box center [63, 22] width 126 height 45
click at [67, 20] on img at bounding box center [69, 22] width 77 height 21
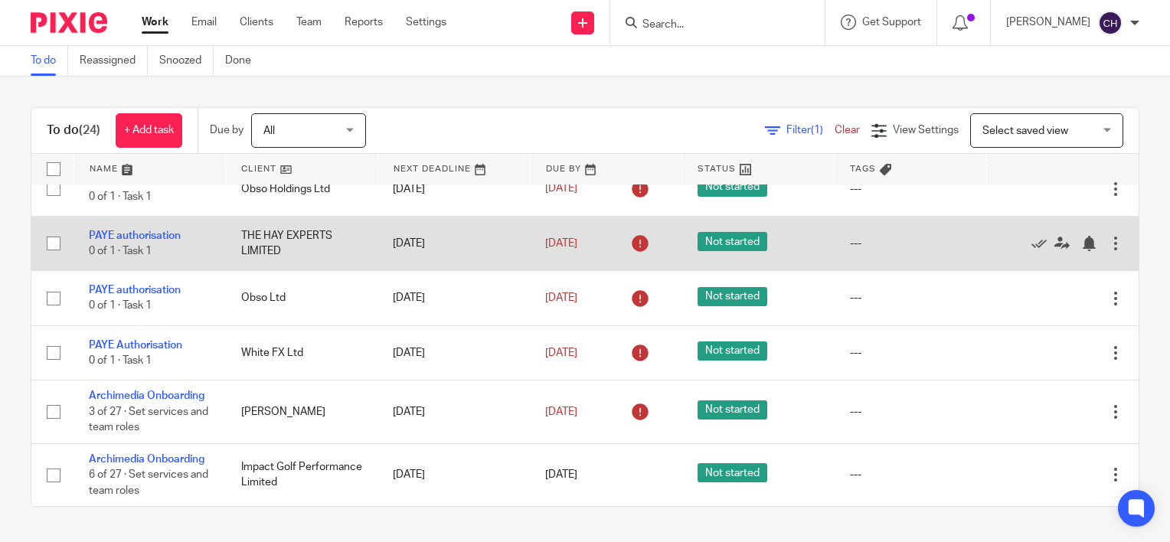
scroll to position [1131, 0]
